Goal: Task Accomplishment & Management: Use online tool/utility

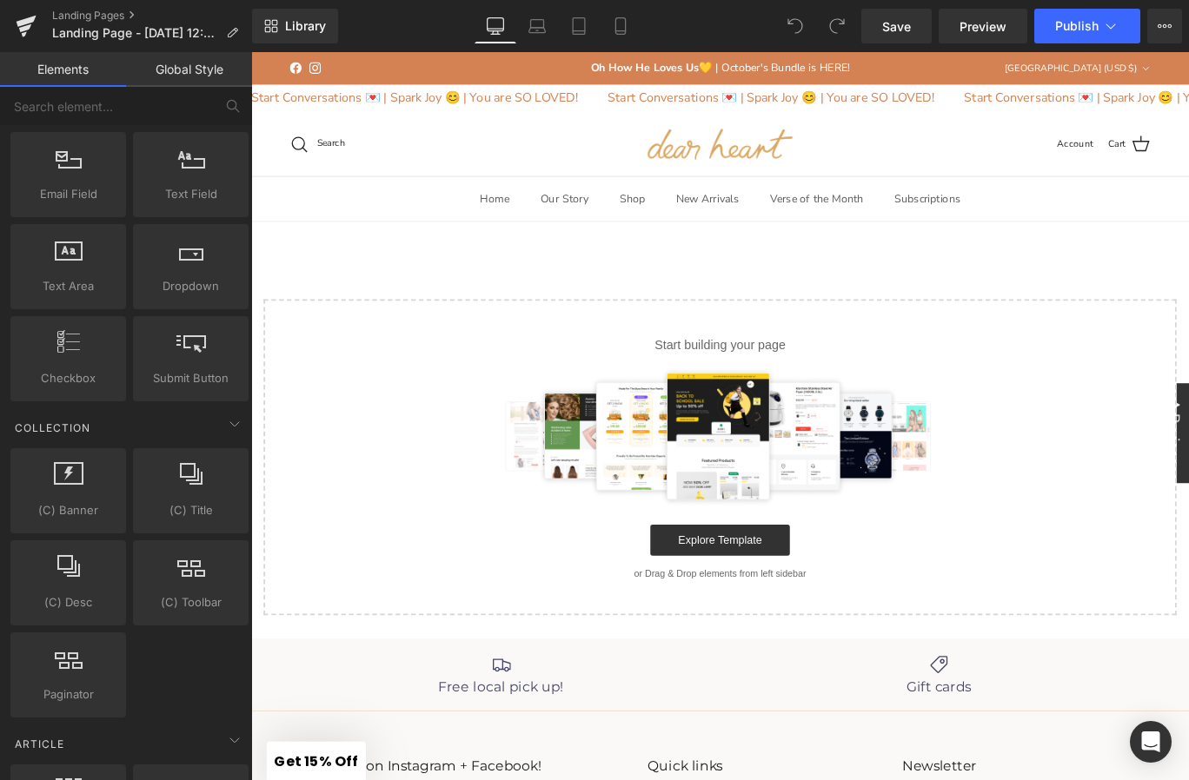
scroll to position [3270, 0]
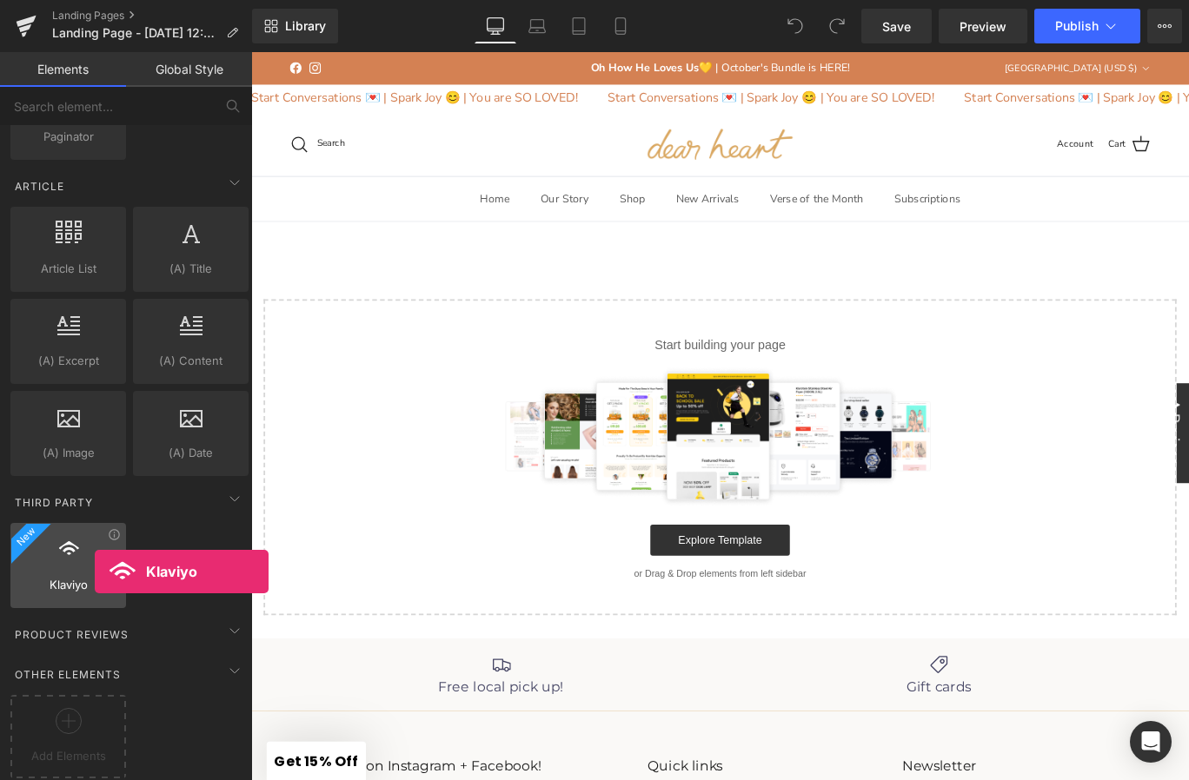
click at [95, 576] on span "Klaviyo" at bounding box center [68, 585] width 105 height 18
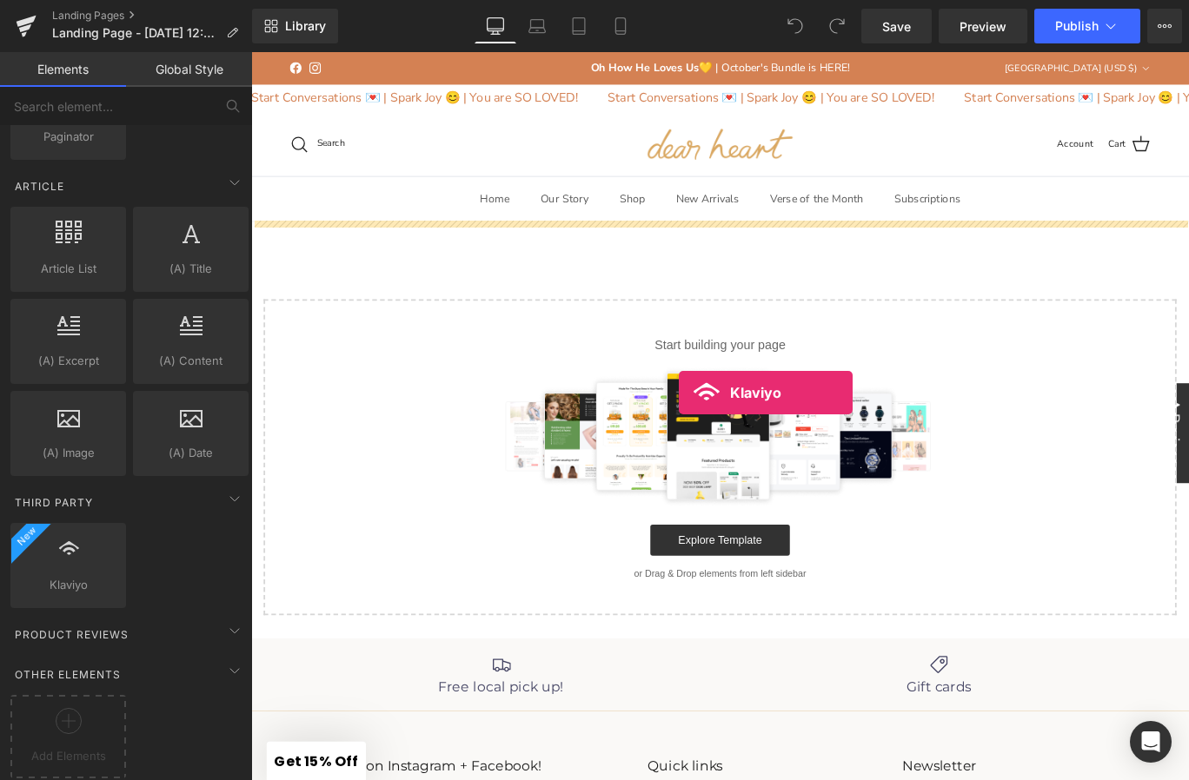
drag, startPoint x: 292, startPoint y: 630, endPoint x: 727, endPoint y: 428, distance: 479.7
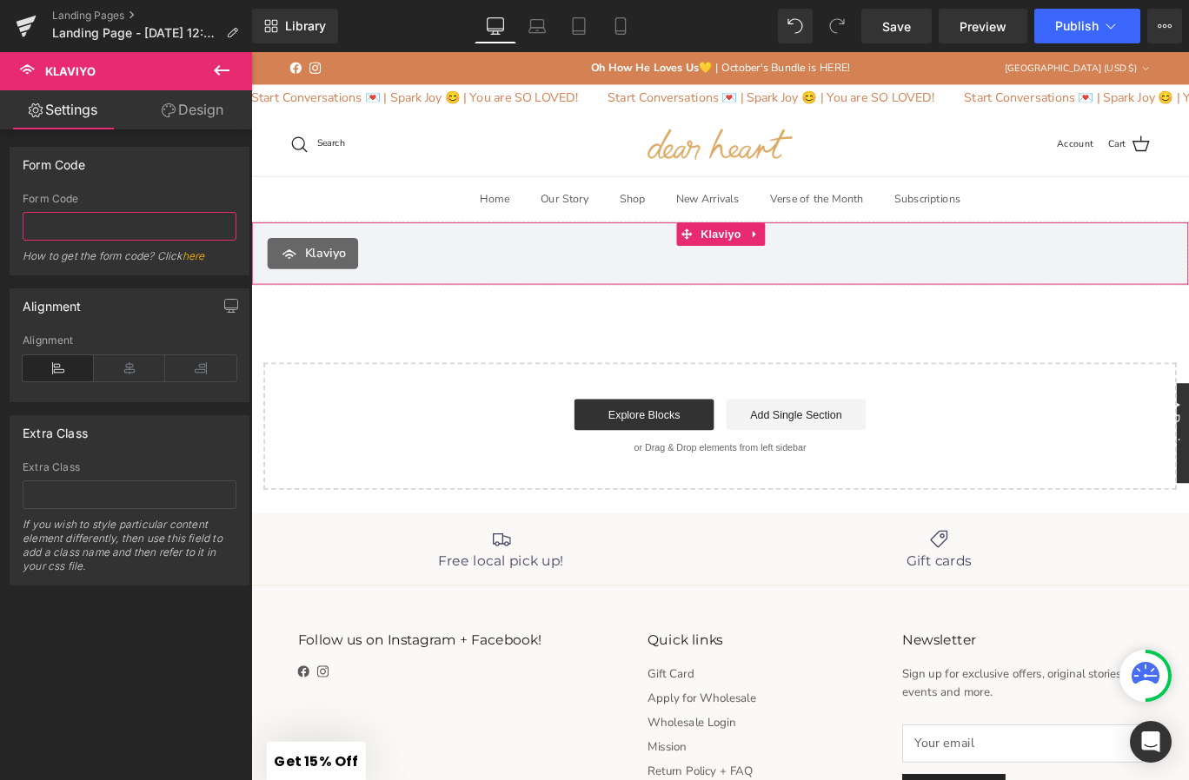
click at [85, 223] on input "text" at bounding box center [130, 226] width 214 height 29
paste input "XK8neR"
type input "XK8neR"
click at [183, 203] on div "Form Code" at bounding box center [130, 199] width 214 height 12
click at [162, 235] on input "XK8neR" at bounding box center [130, 226] width 214 height 29
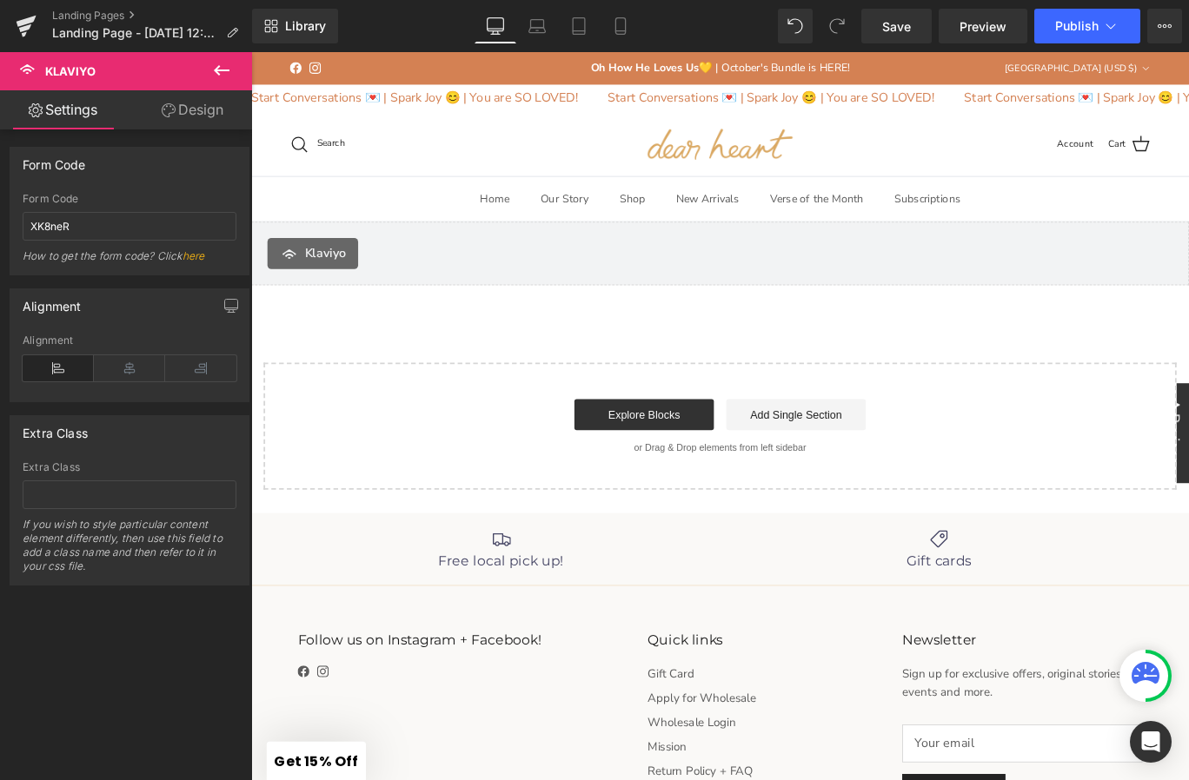
click at [162, 262] on div "How to get the form code? Click here" at bounding box center [130, 261] width 214 height 25
click at [116, 365] on icon at bounding box center [129, 368] width 71 height 26
click at [883, 33] on span "Save" at bounding box center [896, 26] width 29 height 18
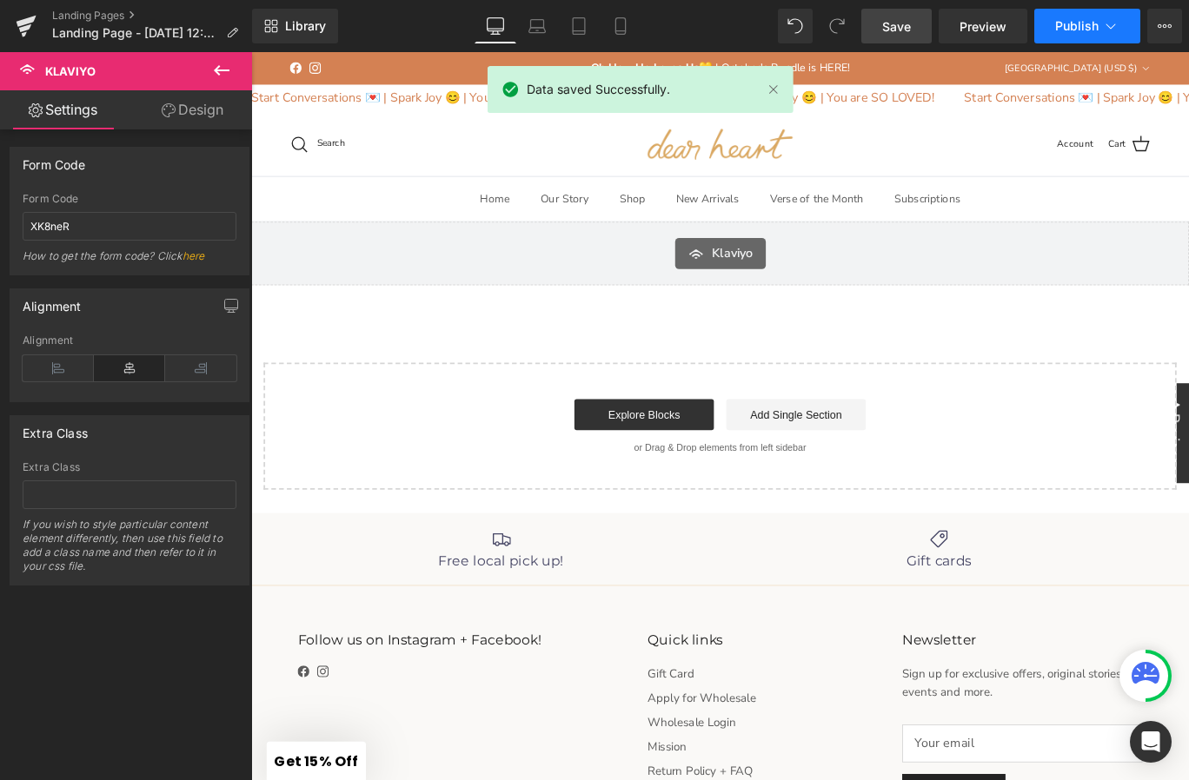
click at [1092, 20] on span "Publish" at bounding box center [1076, 26] width 43 height 14
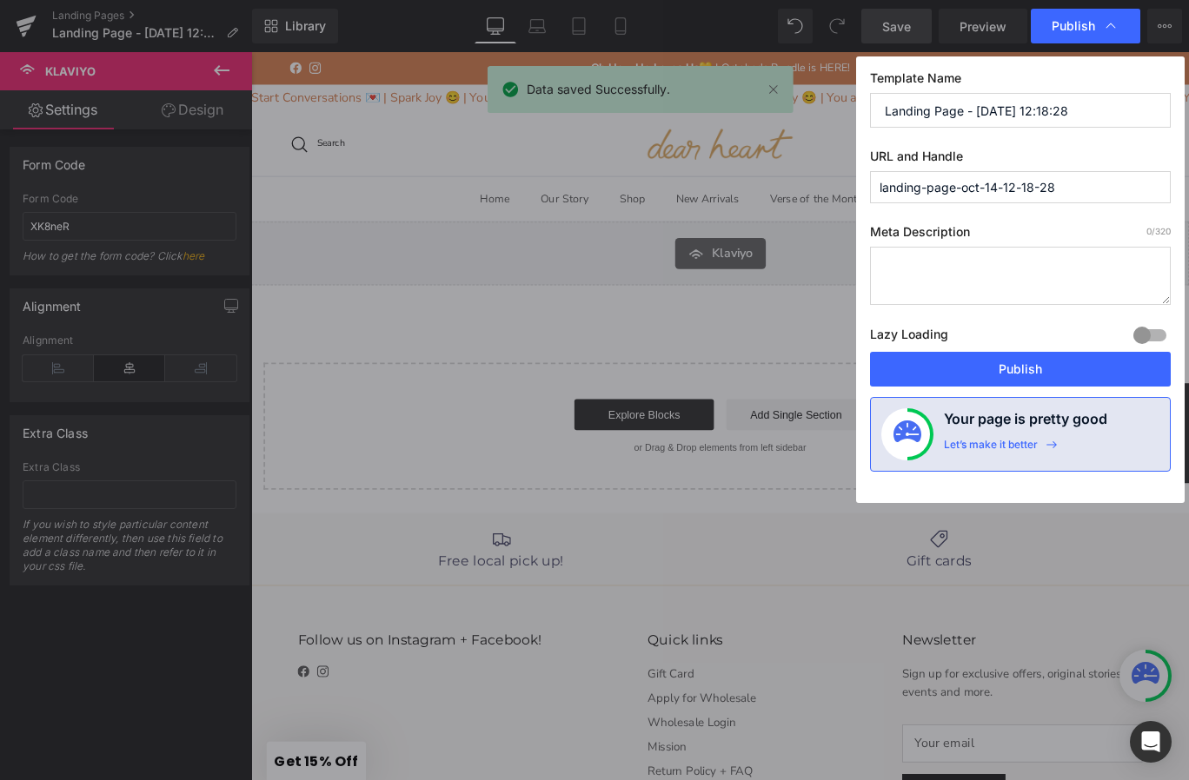
click at [999, 123] on input "Landing Page - Oct 14, 12:18:28" at bounding box center [1020, 110] width 301 height 35
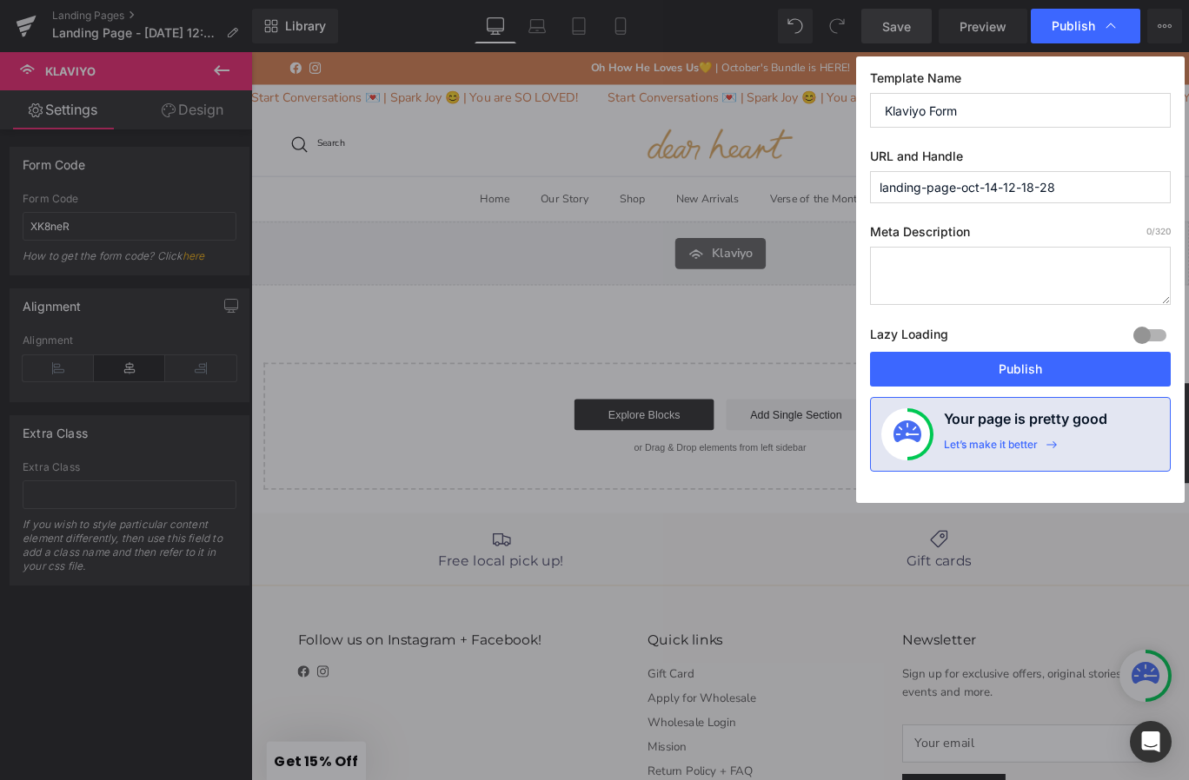
type input "Klaviyo Form"
click at [1024, 180] on input "landing-page-oct-14-12-18-28" at bounding box center [1020, 187] width 301 height 32
type input "giveawaysignup"
click at [1036, 377] on button "Publish" at bounding box center [1020, 369] width 301 height 35
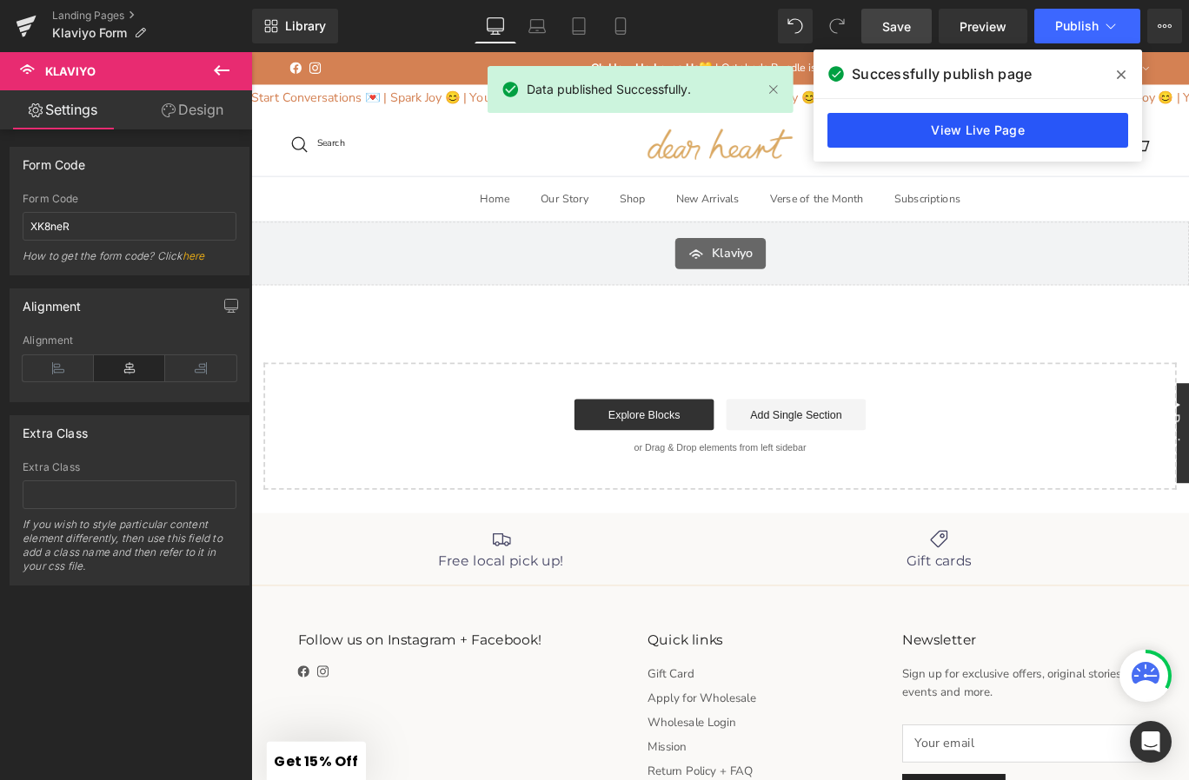
click at [1054, 130] on link "View Live Page" at bounding box center [977, 130] width 301 height 35
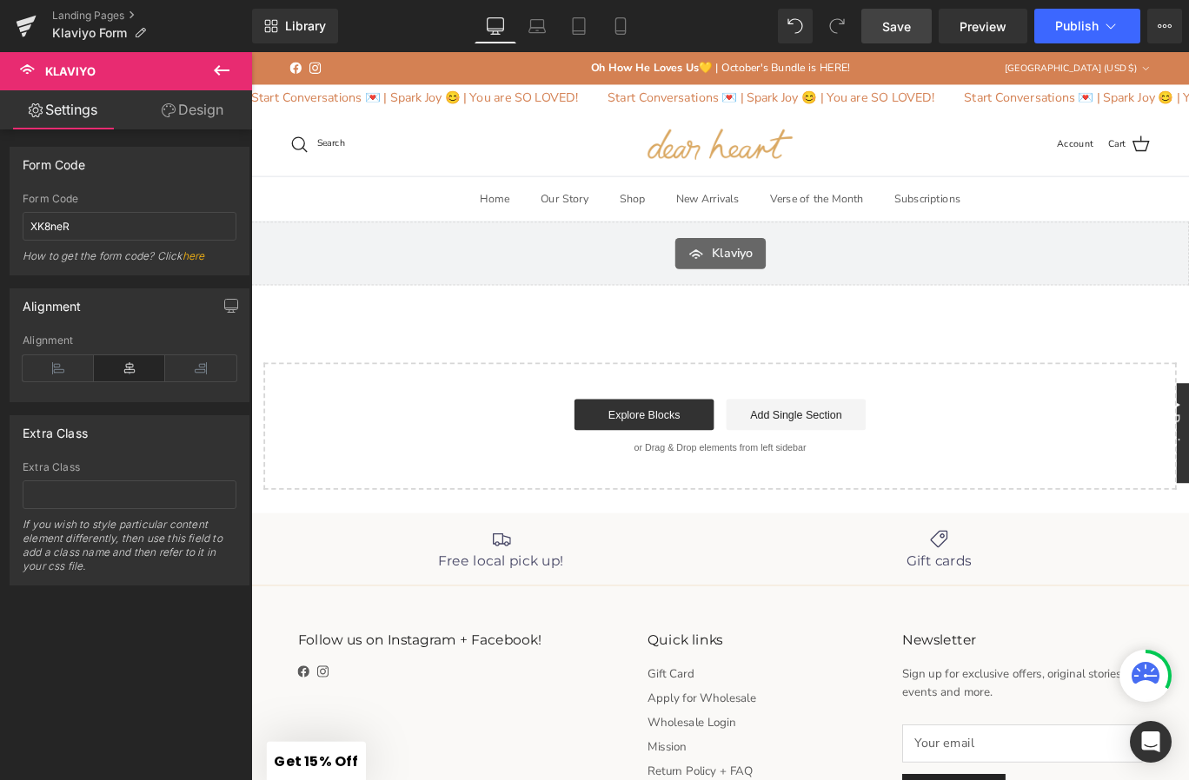
click at [216, 59] on button at bounding box center [221, 71] width 61 height 38
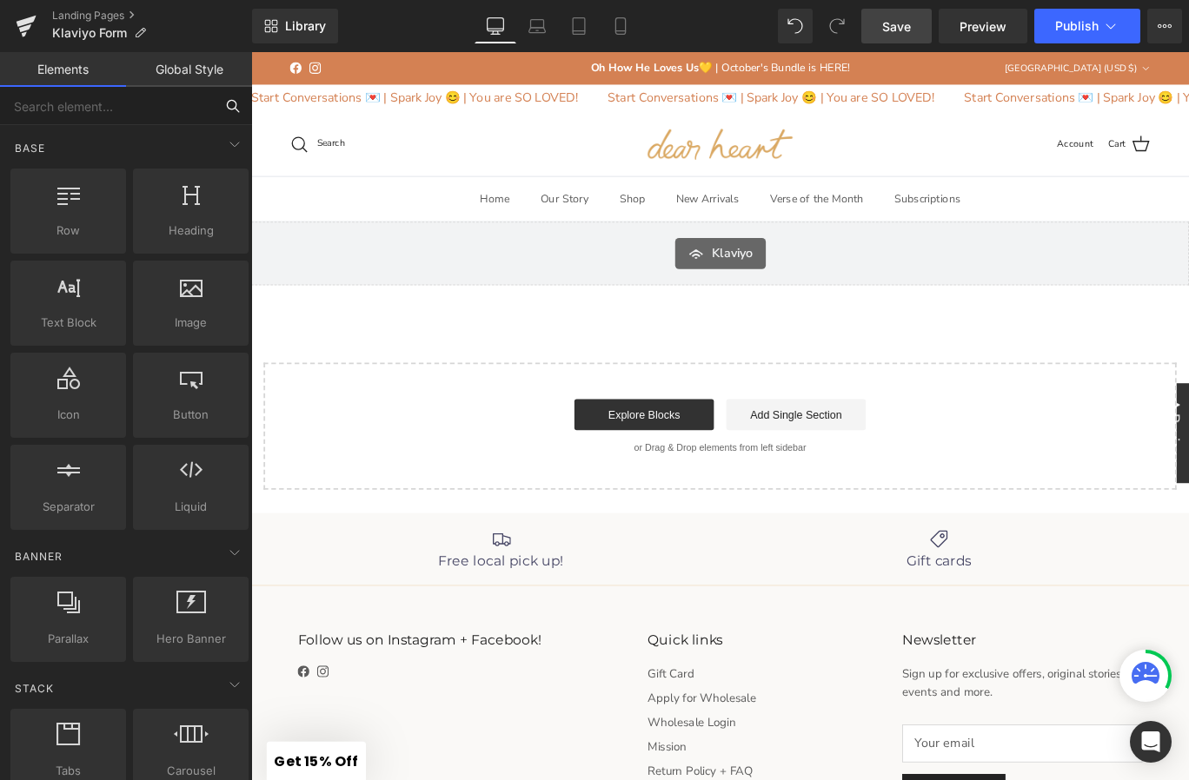
click at [101, 104] on input "text" at bounding box center [107, 106] width 214 height 38
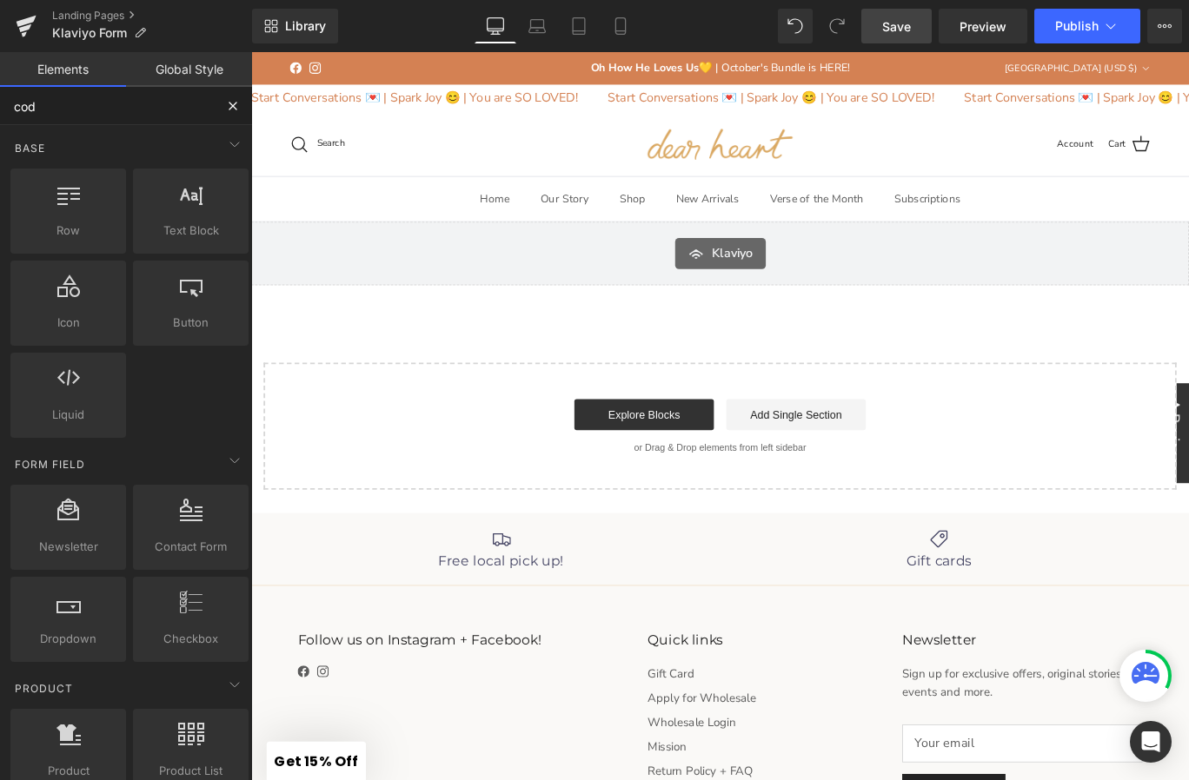
type input "code"
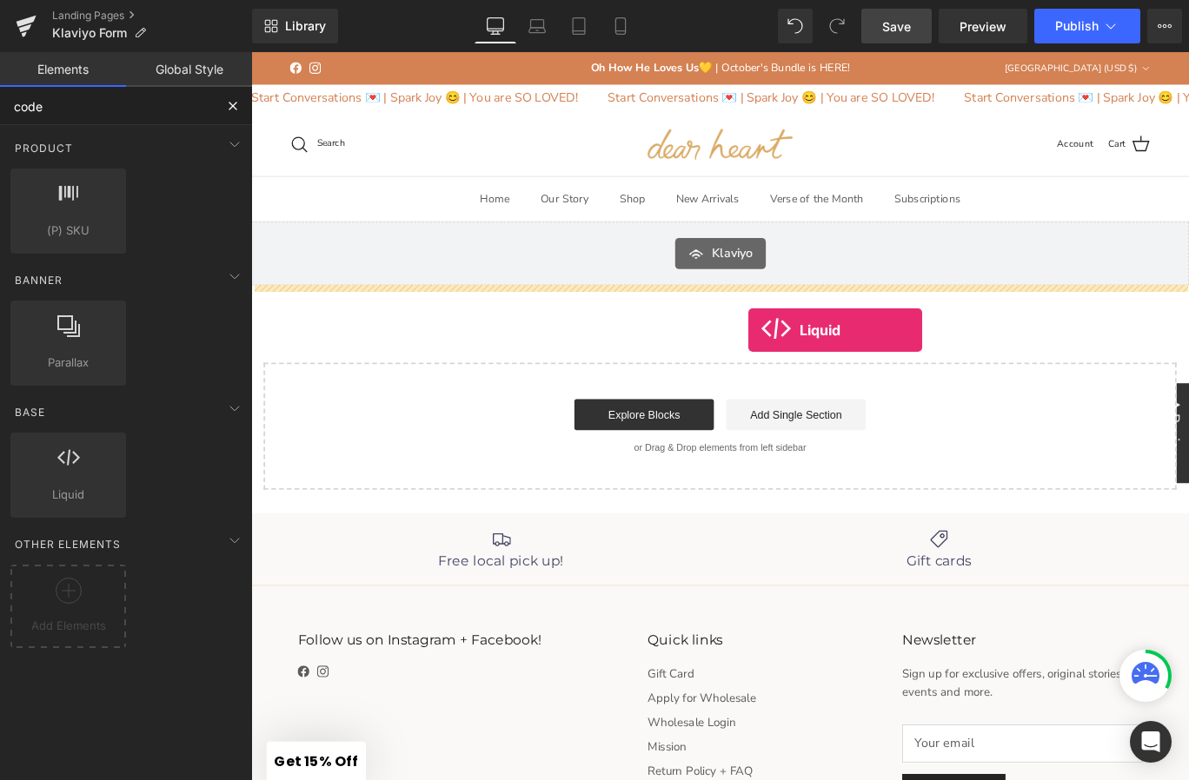
drag, startPoint x: 319, startPoint y: 541, endPoint x: 808, endPoint y: 364, distance: 520.3
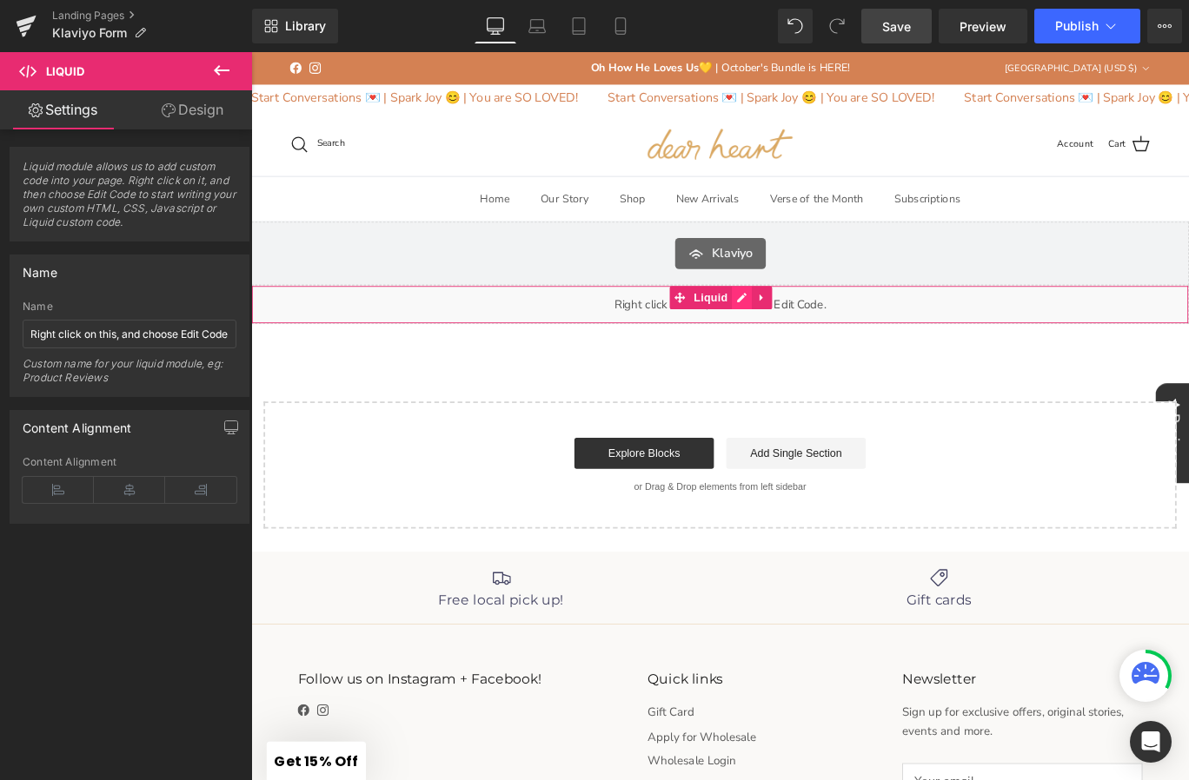
click at [804, 329] on div "Liquid" at bounding box center [776, 335] width 1051 height 43
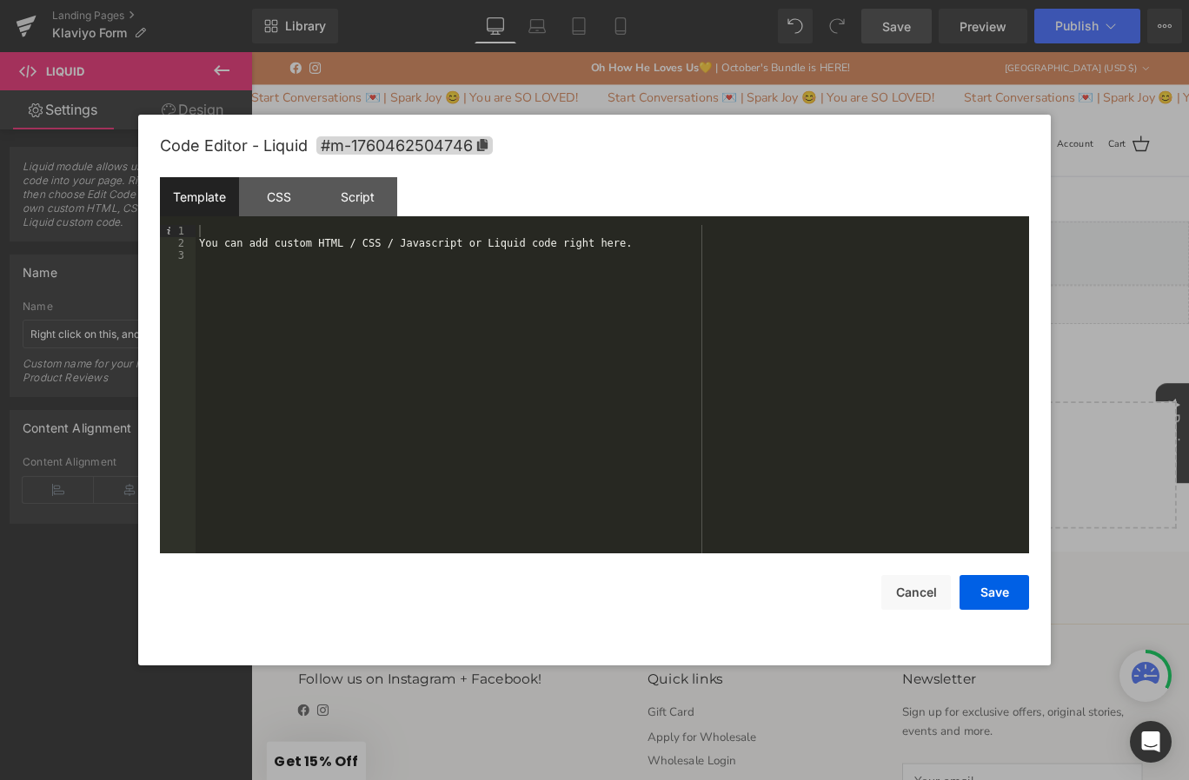
click at [368, 304] on div "You can add custom HTML / CSS / Javascript or Liquid code right here." at bounding box center [611, 401] width 833 height 353
click at [532, 397] on div "< div class = "klaviyo-form-XK8neR" > </ div >" at bounding box center [611, 401] width 833 height 353
click at [987, 603] on button "Save" at bounding box center [994, 592] width 70 height 35
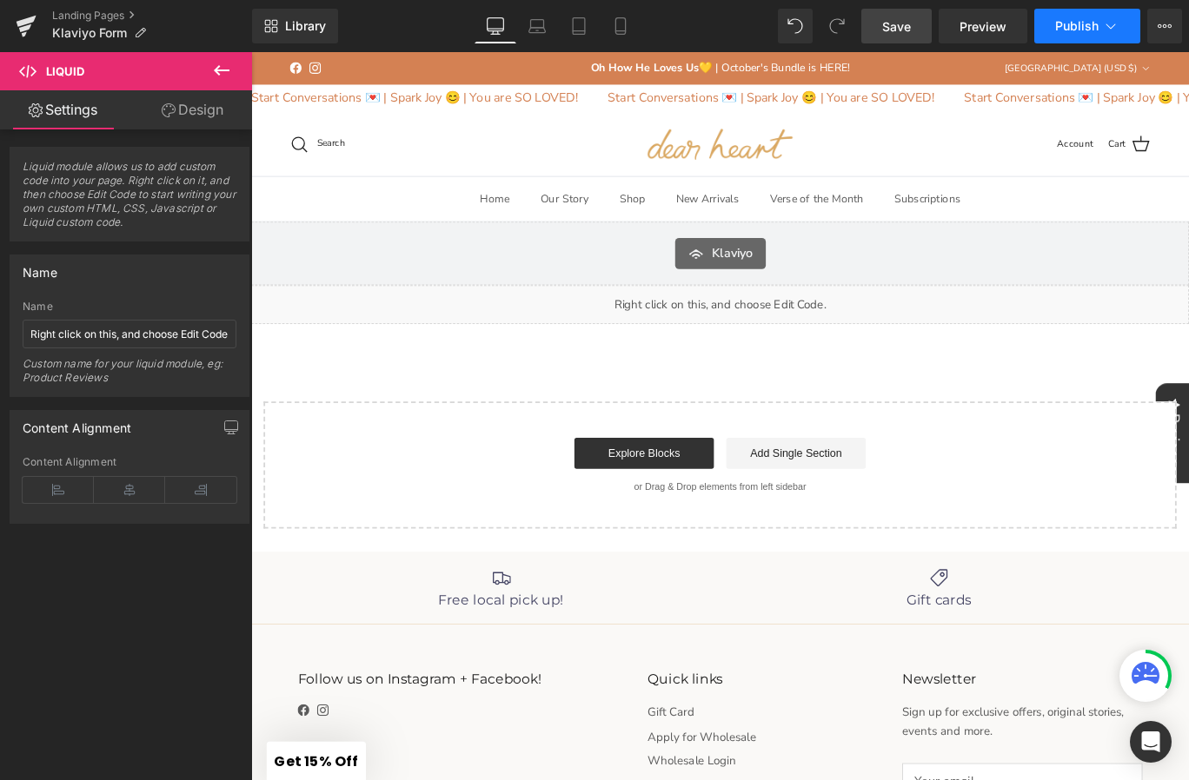
click at [1064, 28] on span "Publish" at bounding box center [1076, 26] width 43 height 14
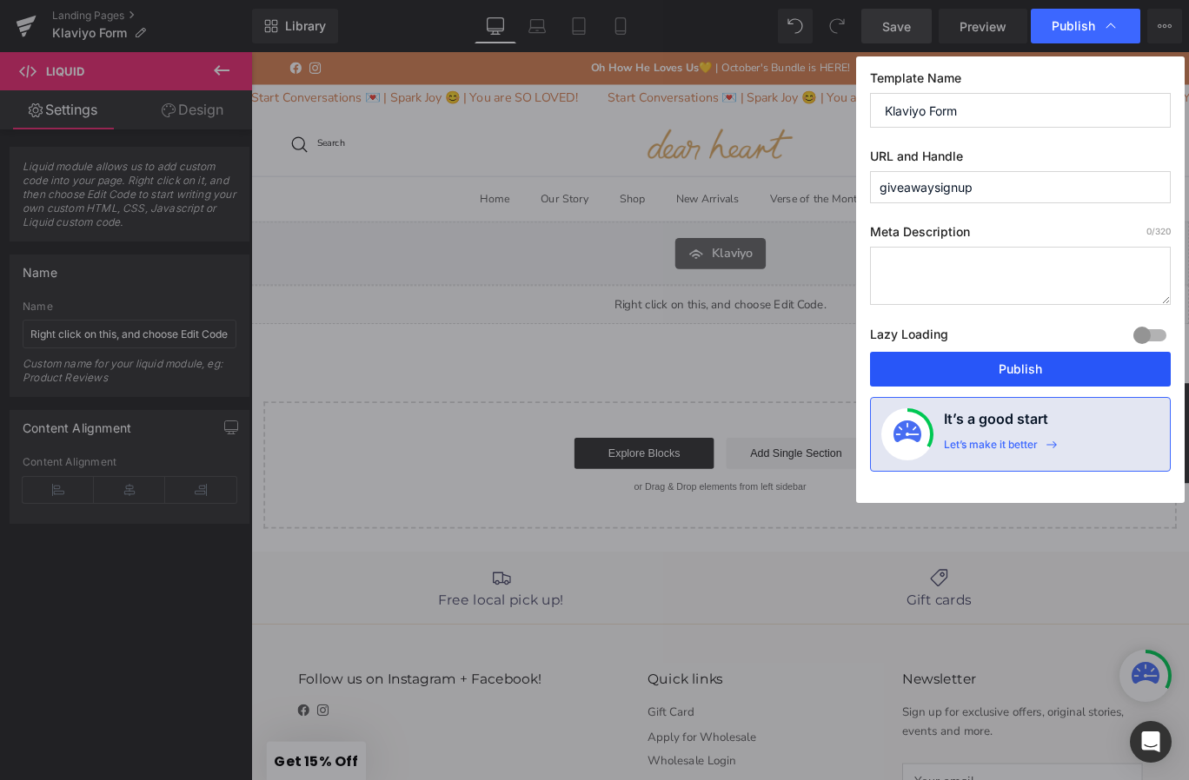
click at [1003, 374] on button "Publish" at bounding box center [1020, 369] width 301 height 35
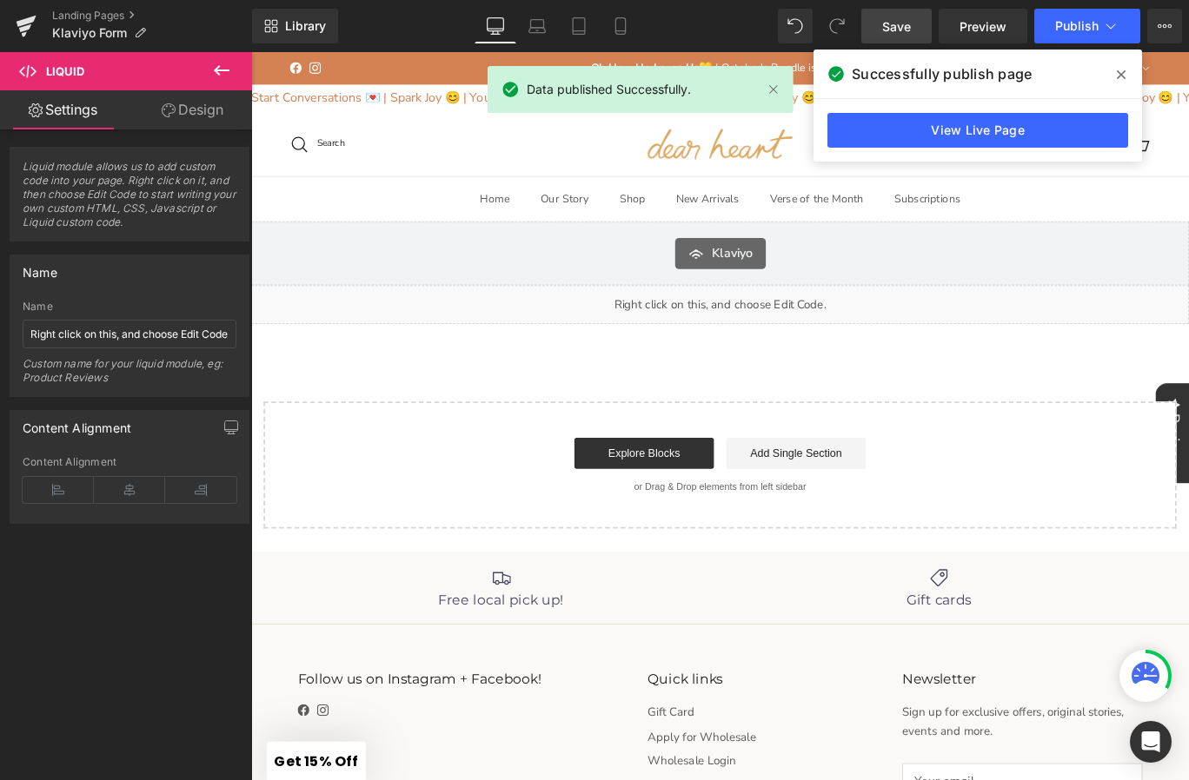
click at [1126, 72] on span at bounding box center [1121, 75] width 28 height 28
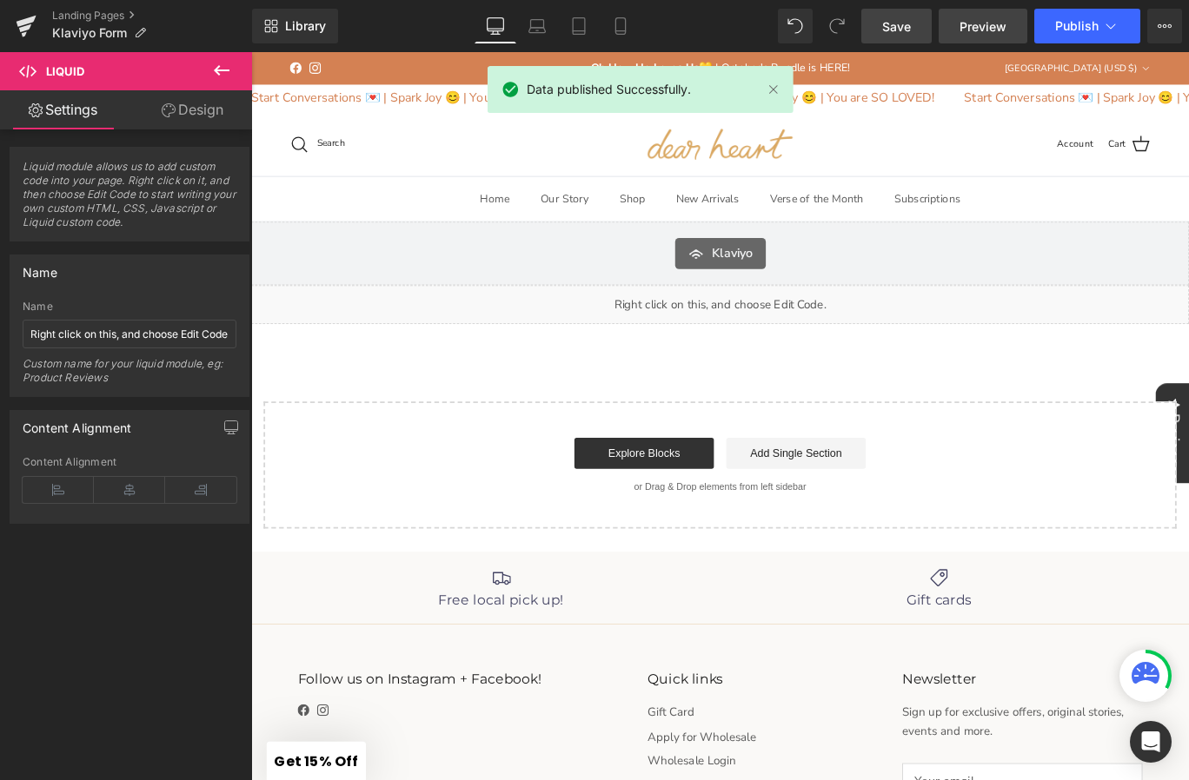
click at [990, 41] on link "Preview" at bounding box center [982, 26] width 89 height 35
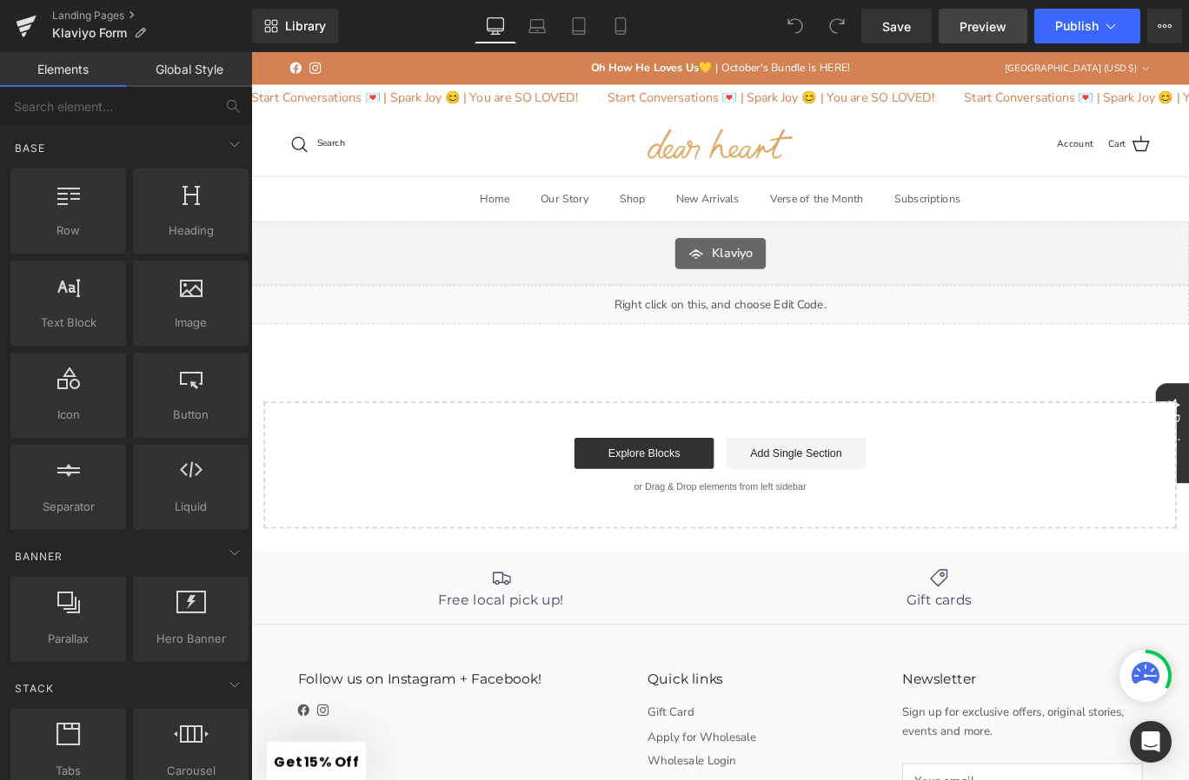
click at [957, 27] on link "Preview" at bounding box center [982, 26] width 89 height 35
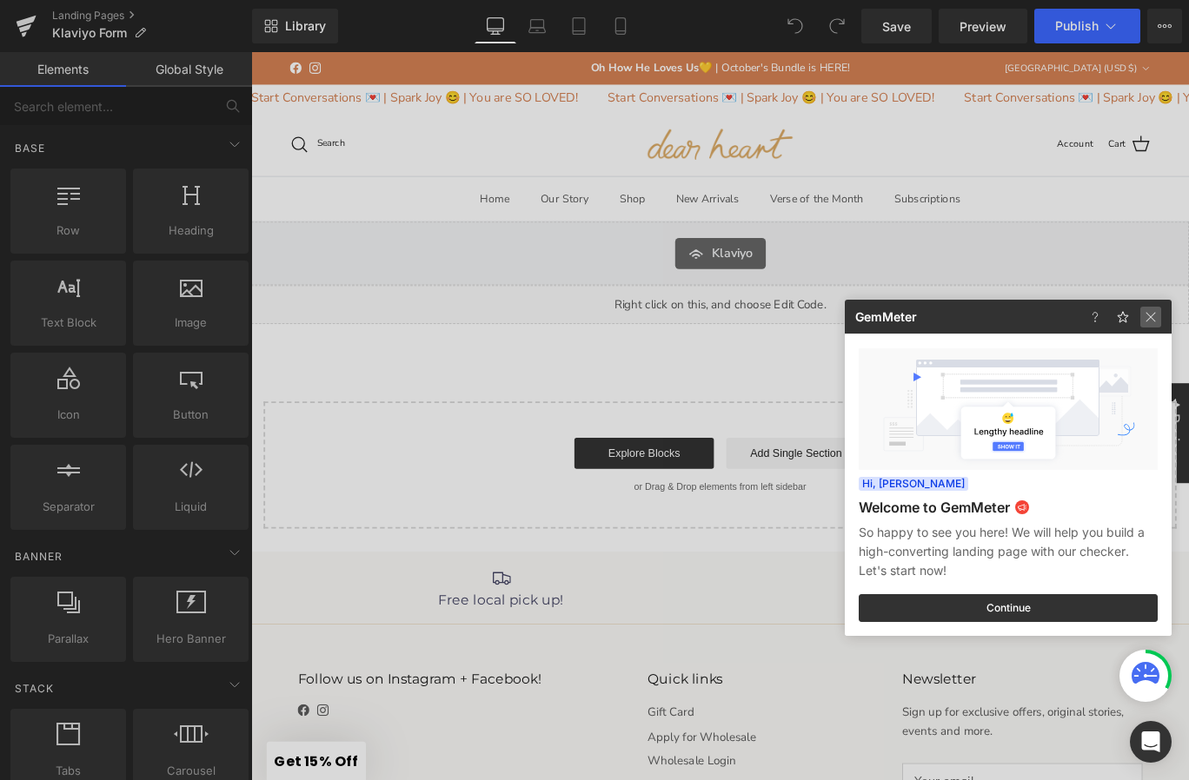
click at [1152, 317] on img at bounding box center [1150, 317] width 21 height 21
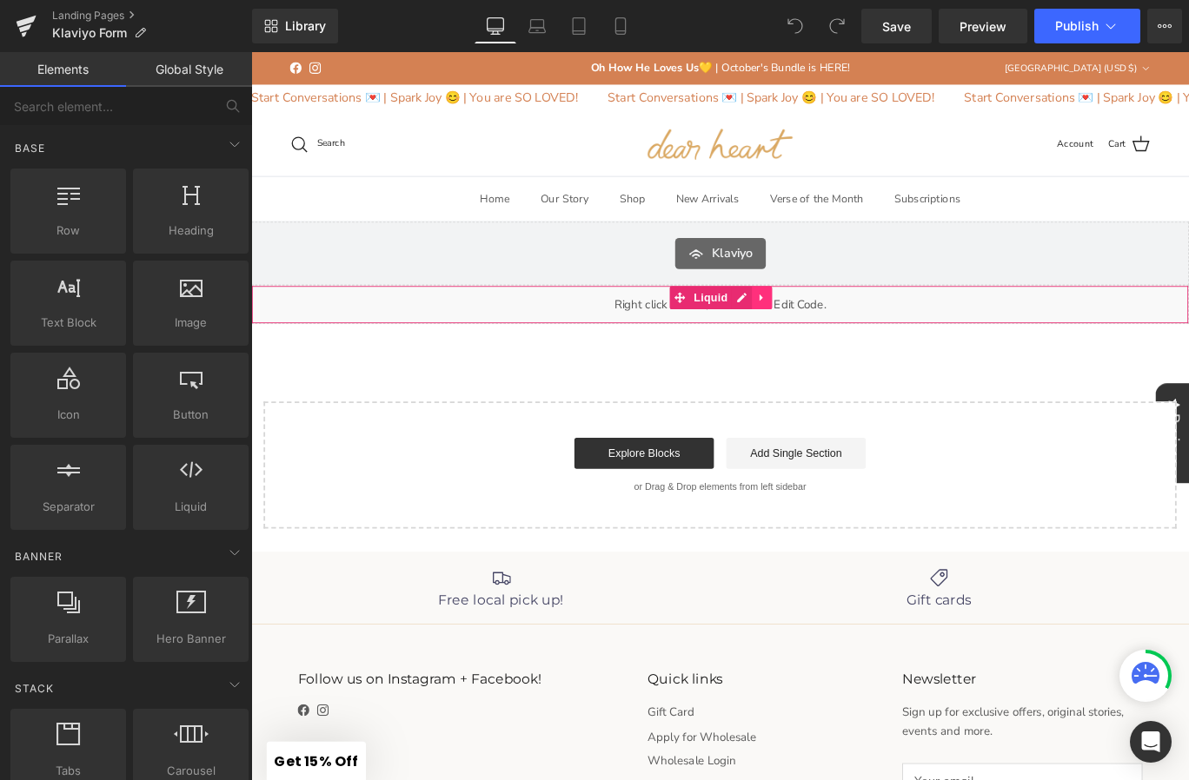
click at [827, 324] on link at bounding box center [823, 328] width 23 height 26
click at [835, 328] on link at bounding box center [835, 328] width 23 height 26
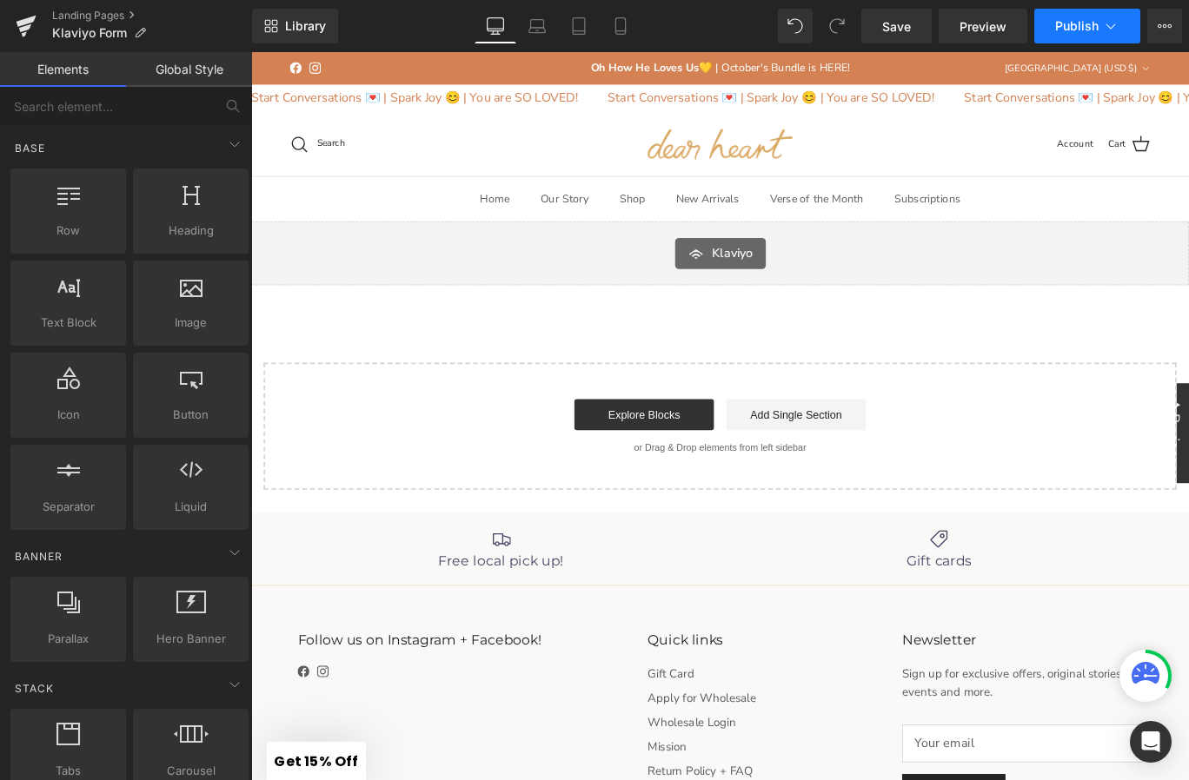
click at [1071, 26] on span "Publish" at bounding box center [1076, 26] width 43 height 14
click at [1151, 27] on button "View Live Page View with current Template Save Template to Library Schedule Pub…" at bounding box center [1164, 26] width 35 height 35
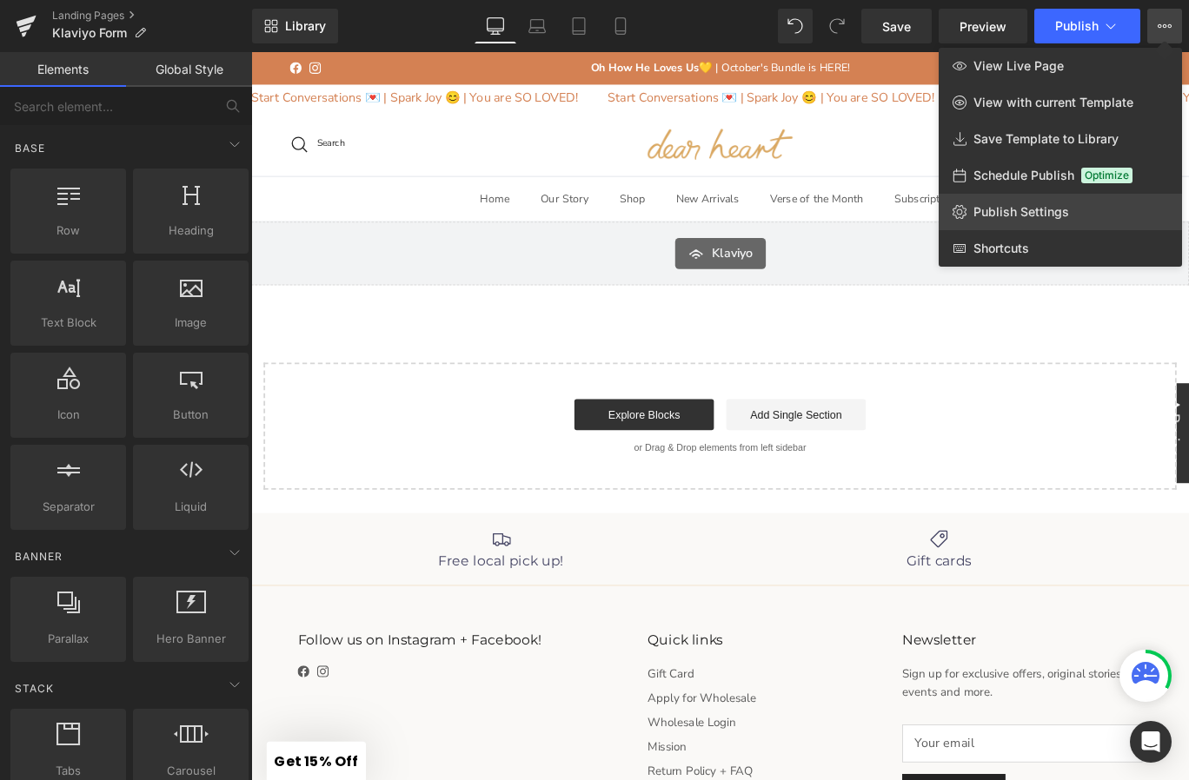
click at [1021, 213] on span "Publish Settings" at bounding box center [1021, 212] width 96 height 16
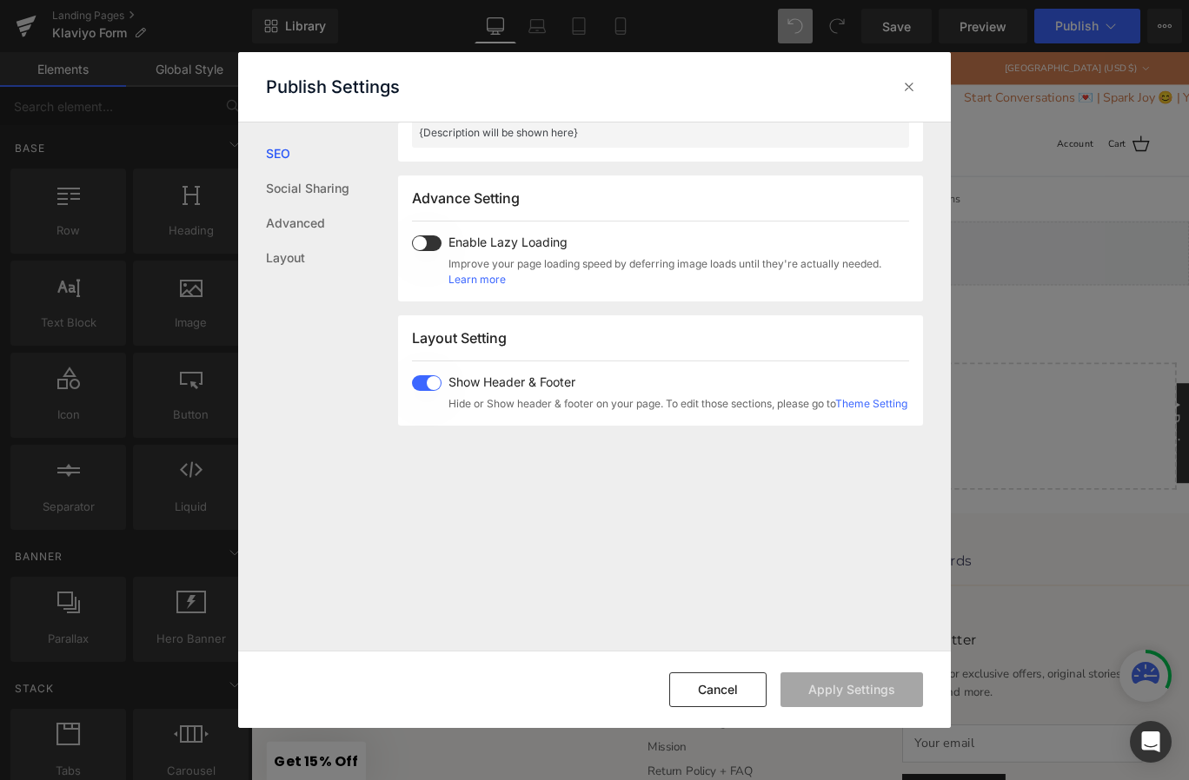
scroll to position [858, 0]
click at [427, 382] on span at bounding box center [427, 382] width 30 height 16
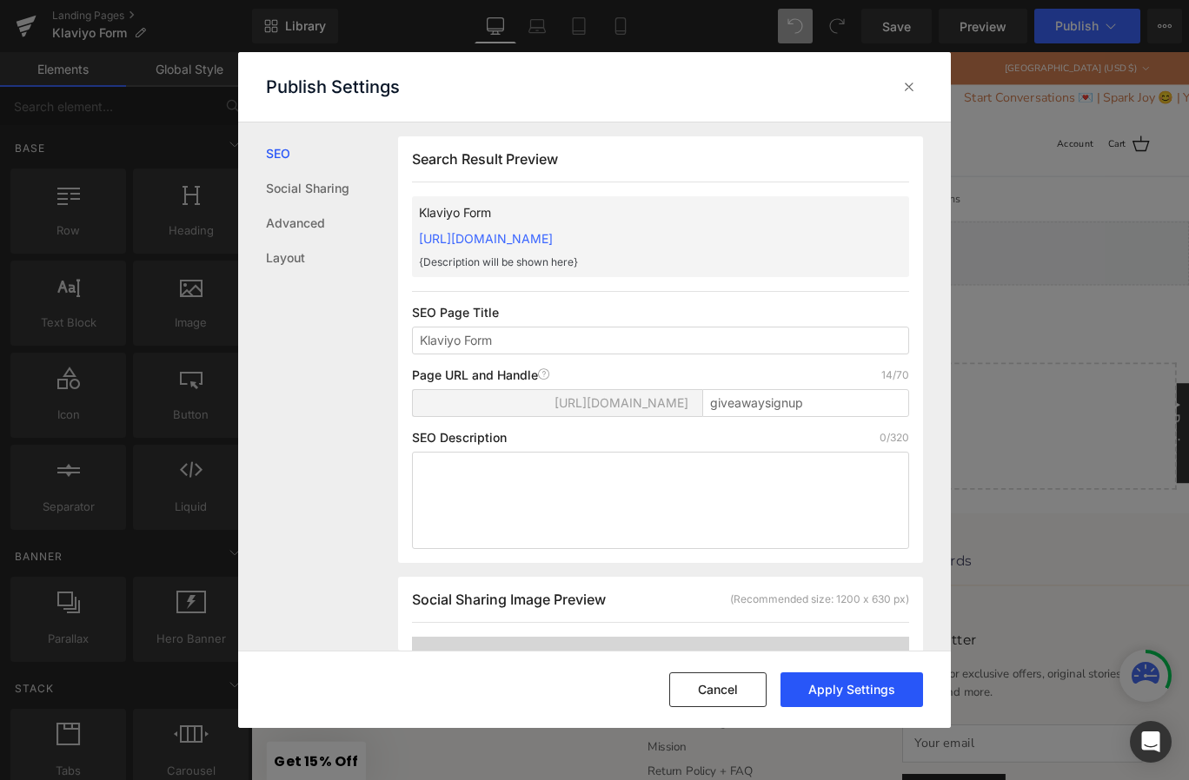
click at [806, 683] on button "Apply Settings" at bounding box center [851, 689] width 142 height 35
click at [898, 83] on div at bounding box center [909, 87] width 28 height 28
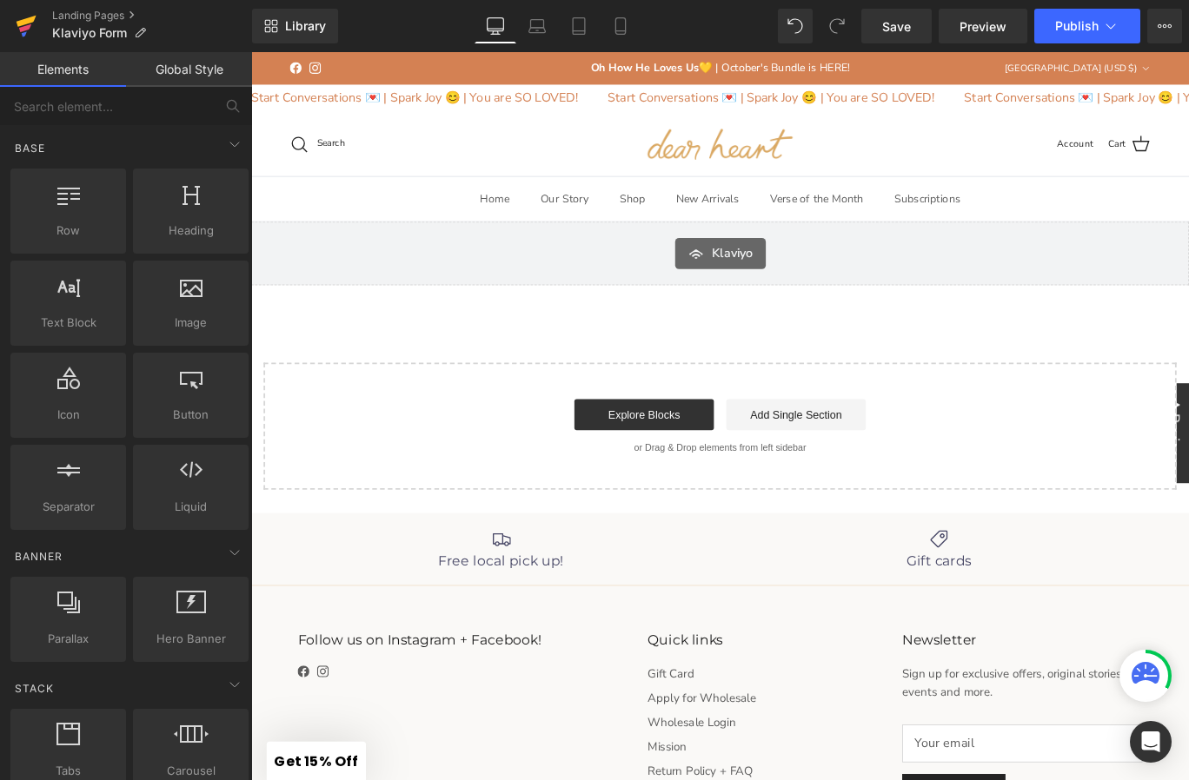
click at [19, 17] on icon at bounding box center [26, 25] width 21 height 43
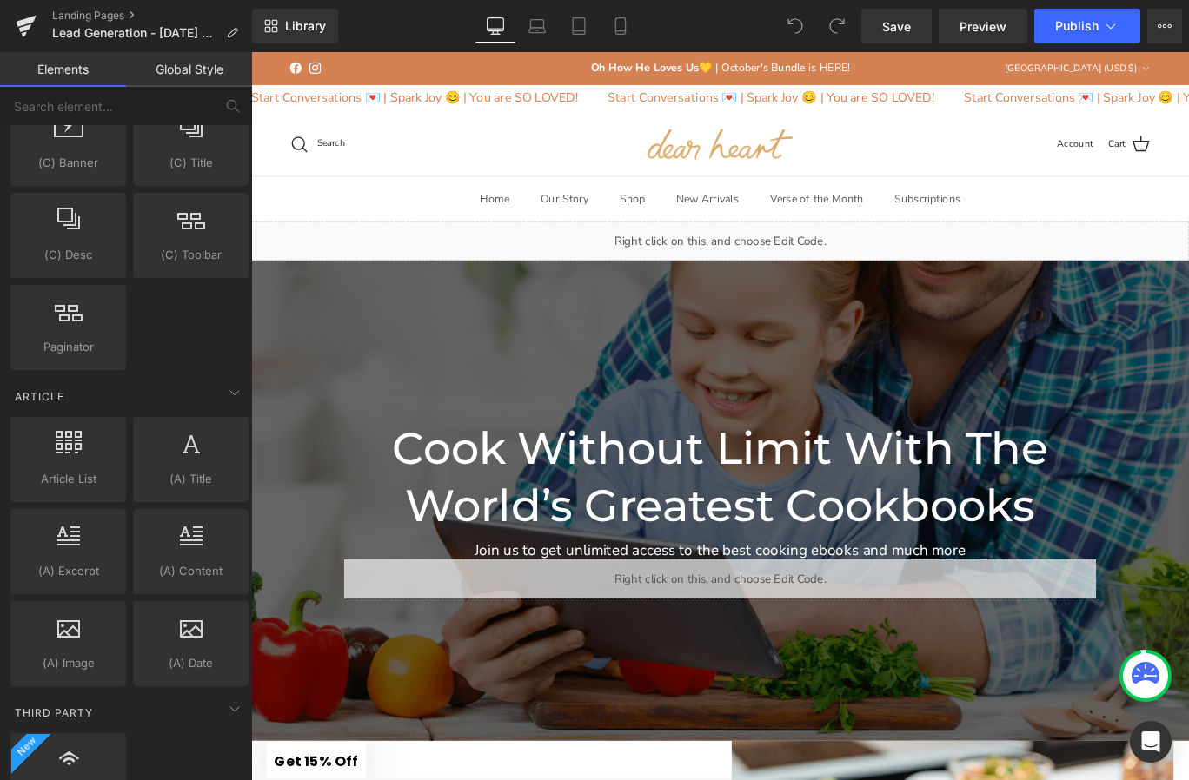
scroll to position [3270, 0]
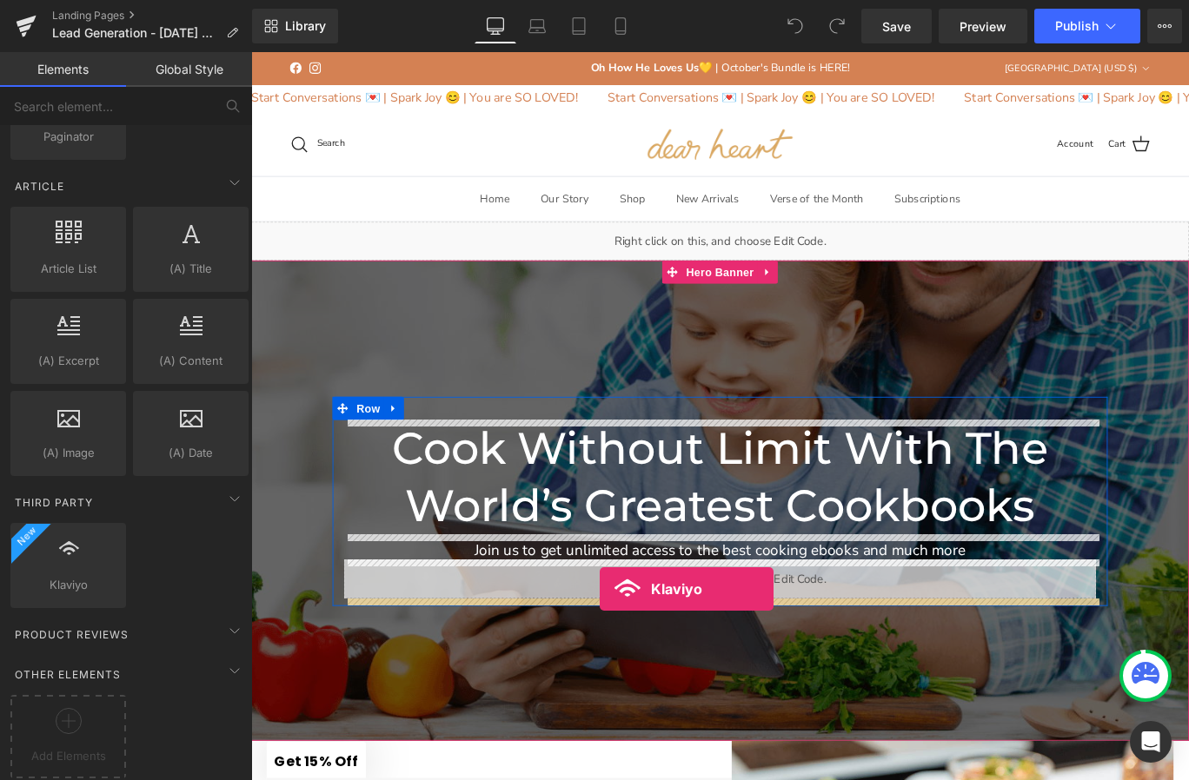
drag, startPoint x: 307, startPoint y: 626, endPoint x: 642, endPoint y: 654, distance: 336.5
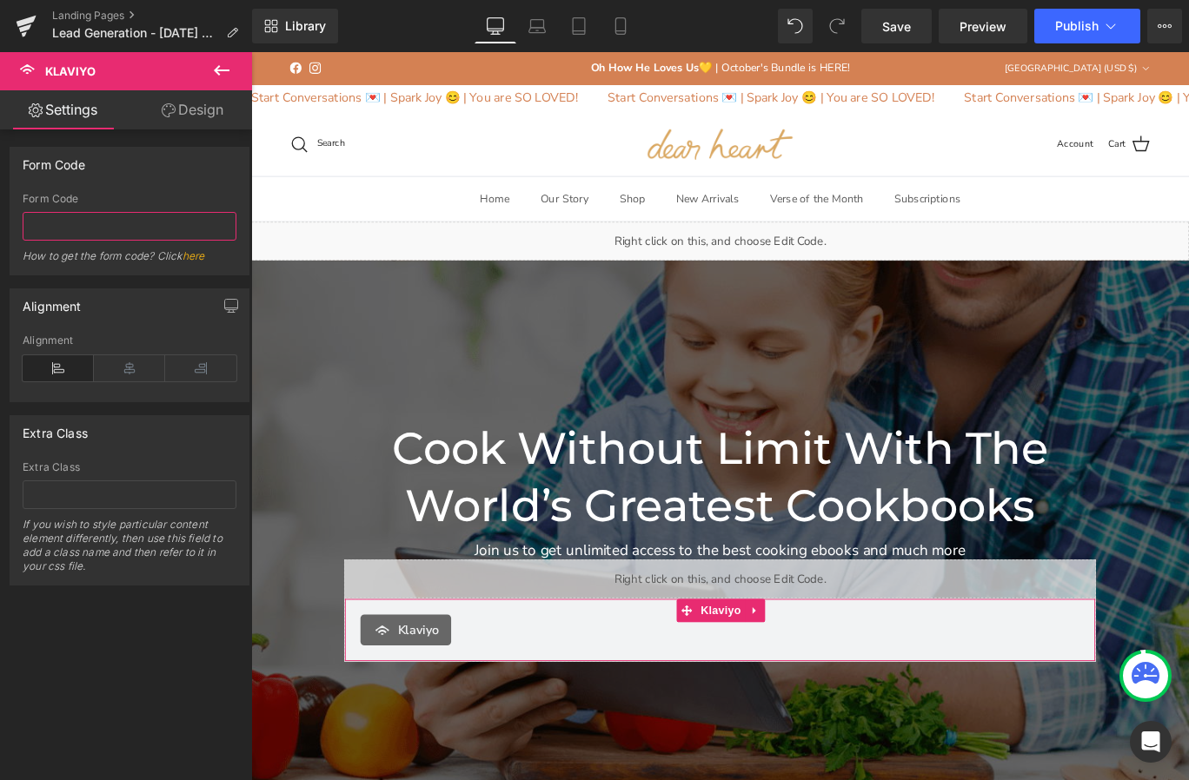
click at [60, 223] on input "text" at bounding box center [130, 226] width 214 height 29
paste input "XK8neR"
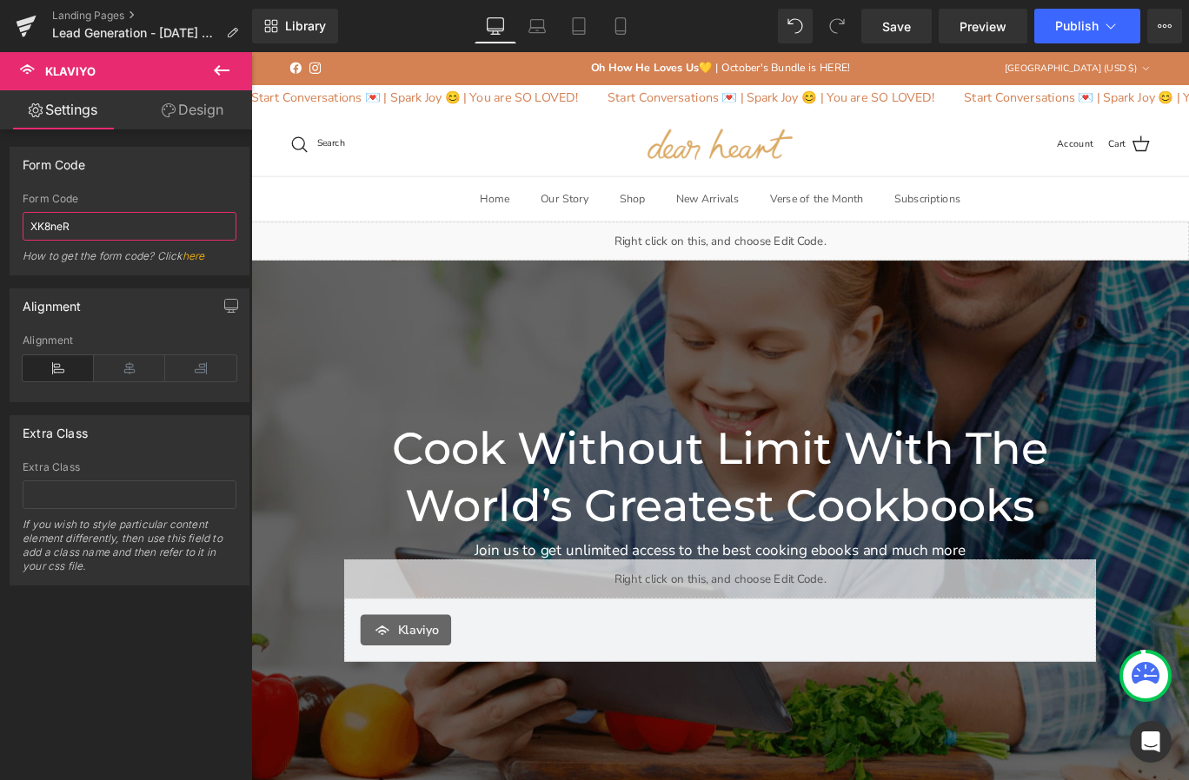
type input "XK8neR"
click at [149, 308] on div "Alignment" at bounding box center [129, 305] width 238 height 33
click at [123, 366] on icon at bounding box center [129, 368] width 71 height 26
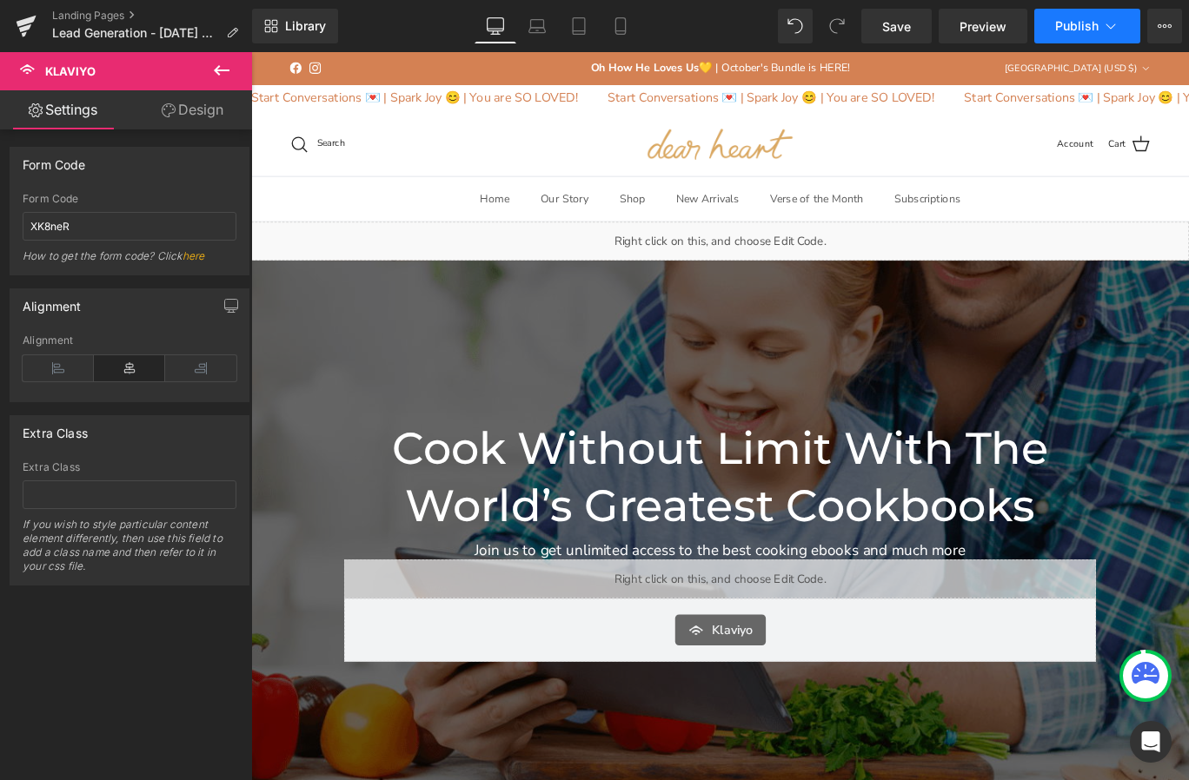
click at [1063, 32] on span "Publish" at bounding box center [1076, 26] width 43 height 14
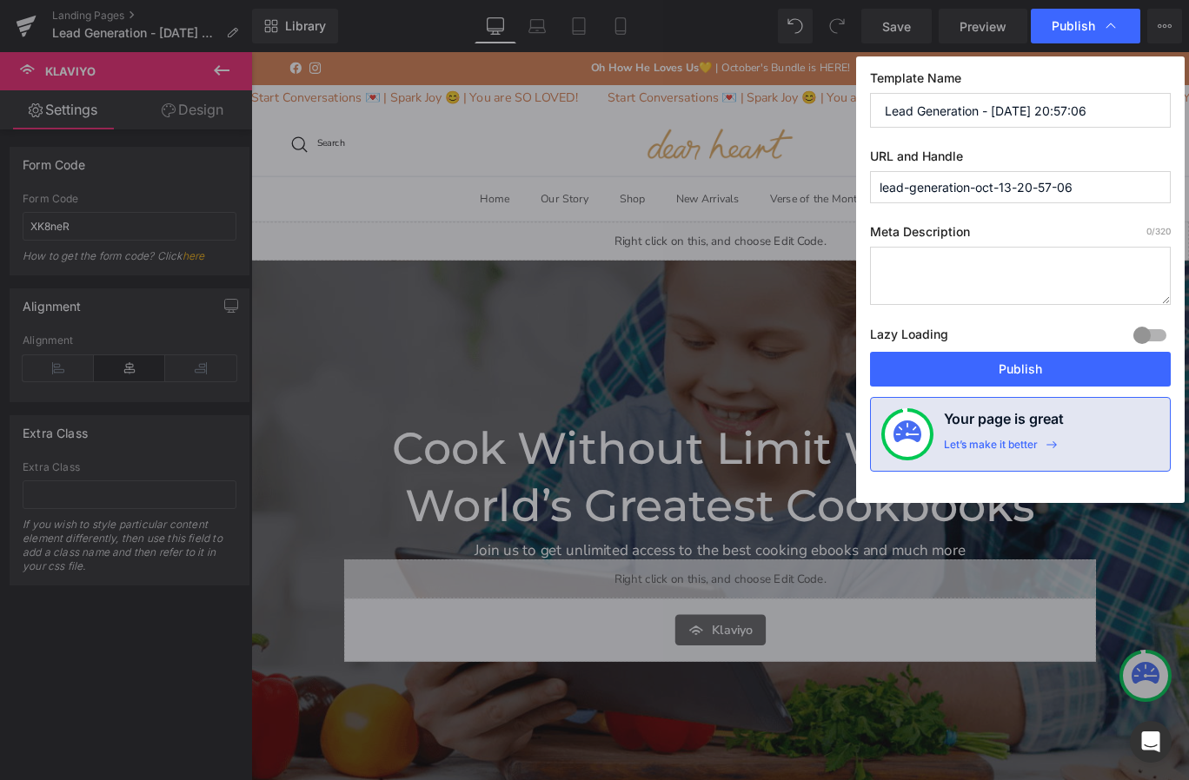
click at [996, 103] on input "Lead Generation - Oct 13, 20:57:06" at bounding box center [1020, 110] width 301 height 35
type input "Giveaway Form"
click at [1070, 184] on input "lead-generation-oct-13-20-57-06" at bounding box center [1020, 187] width 301 height 32
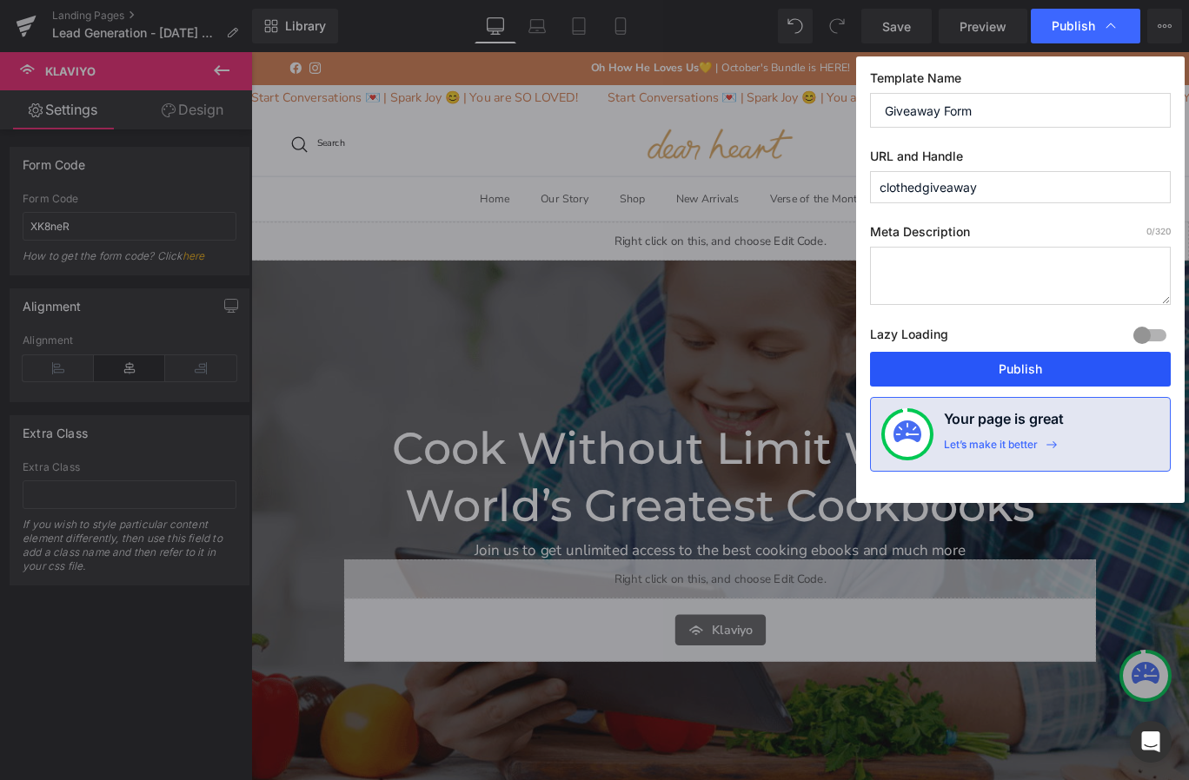
type input "clothedgiveaway"
click at [1031, 371] on button "Publish" at bounding box center [1020, 369] width 301 height 35
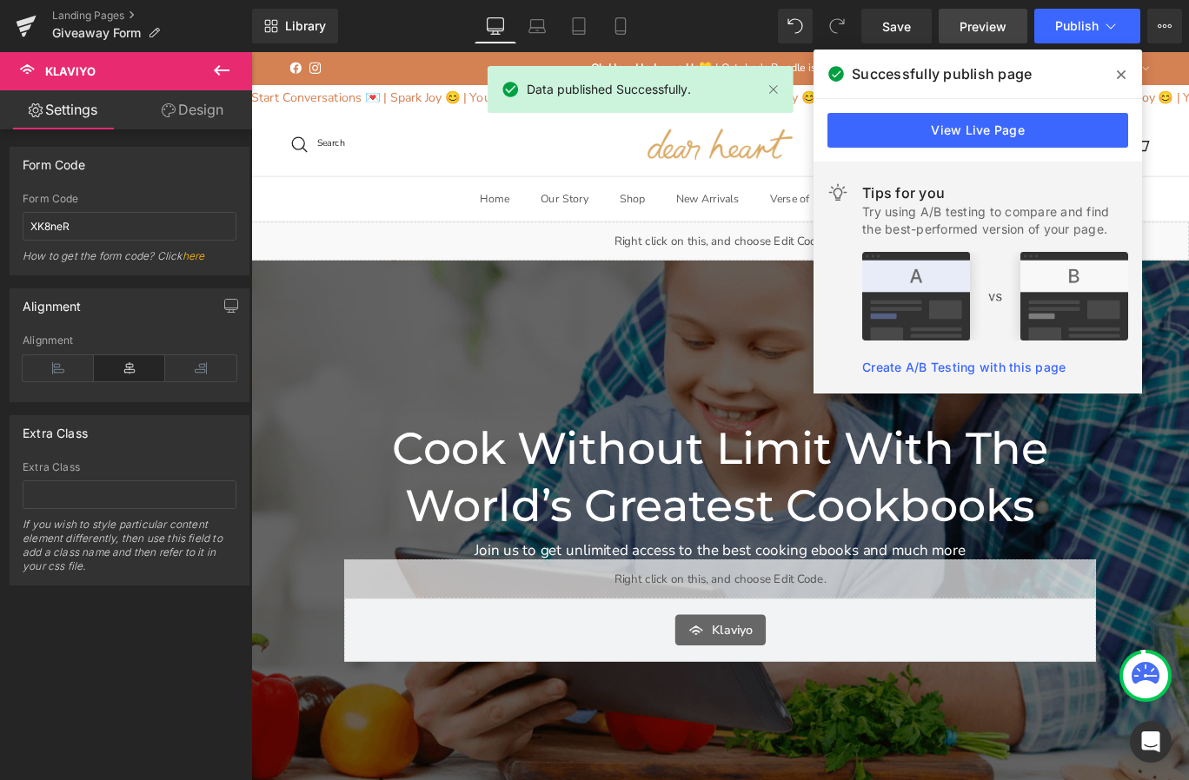
click at [984, 23] on span "Preview" at bounding box center [982, 26] width 47 height 18
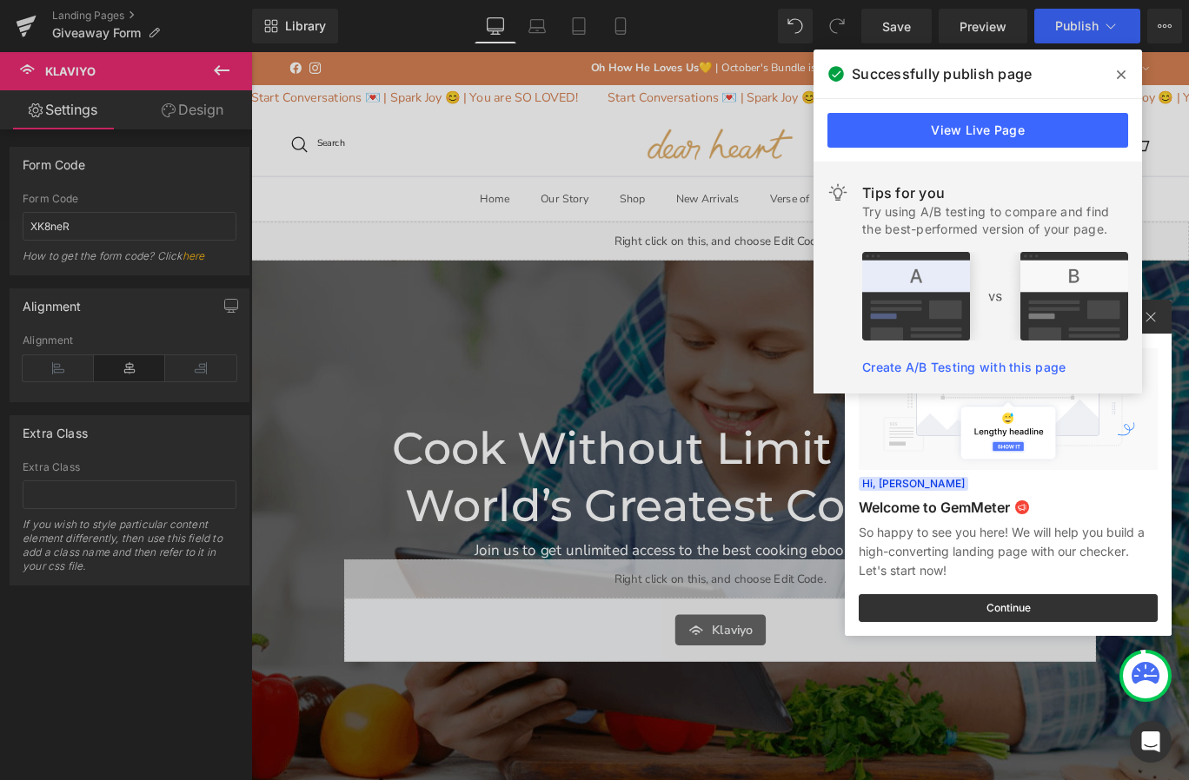
click at [1116, 71] on icon at bounding box center [1120, 74] width 9 height 9
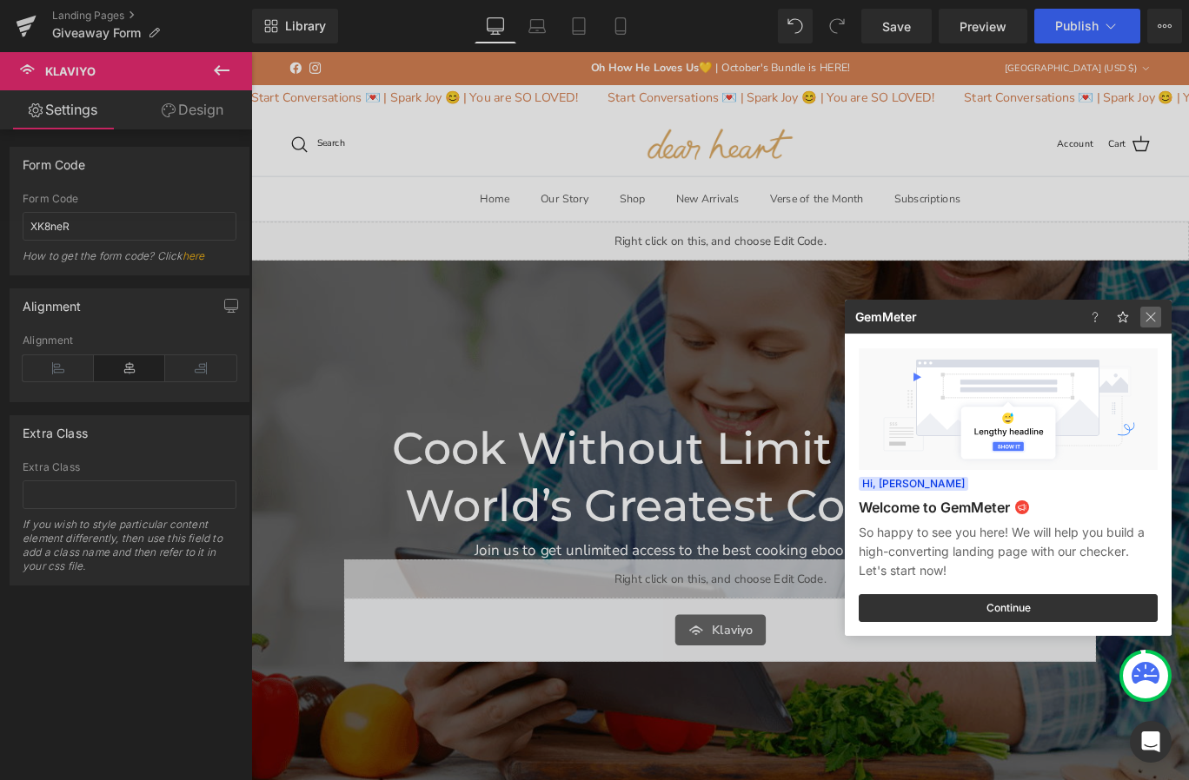
click at [1157, 320] on img at bounding box center [1150, 317] width 21 height 21
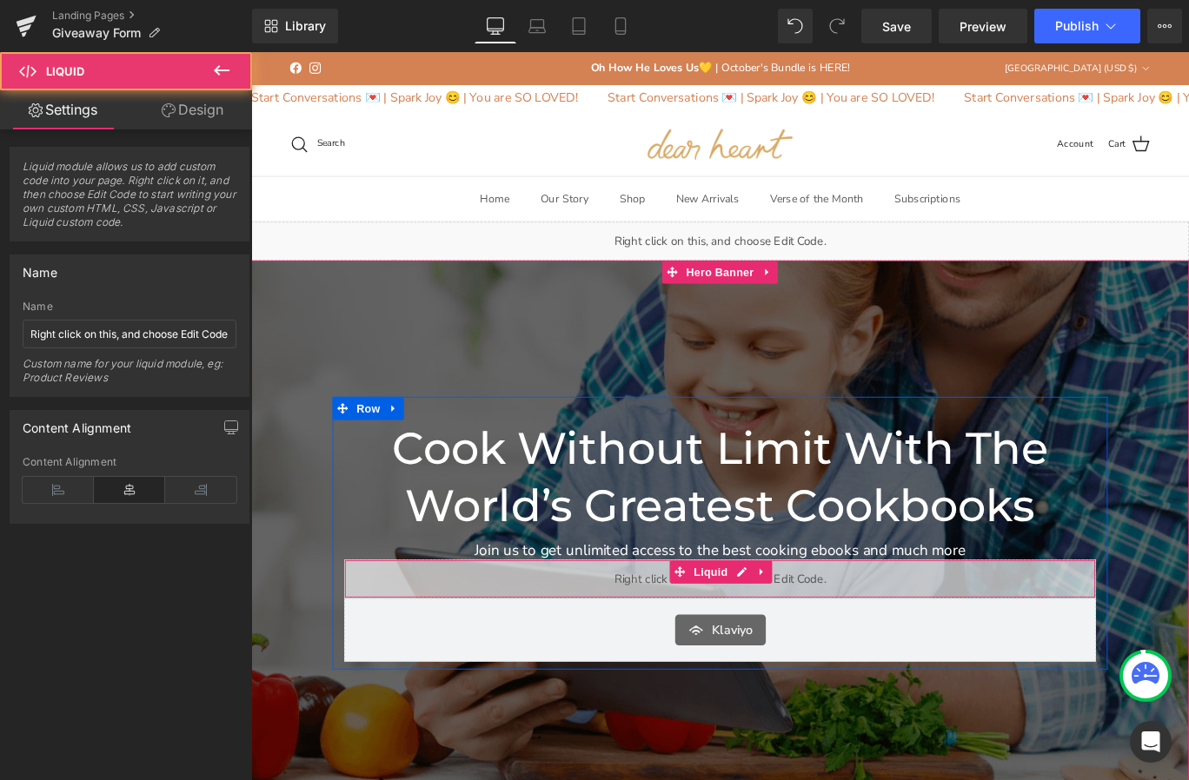
click at [813, 653] on div "Liquid" at bounding box center [776, 642] width 843 height 43
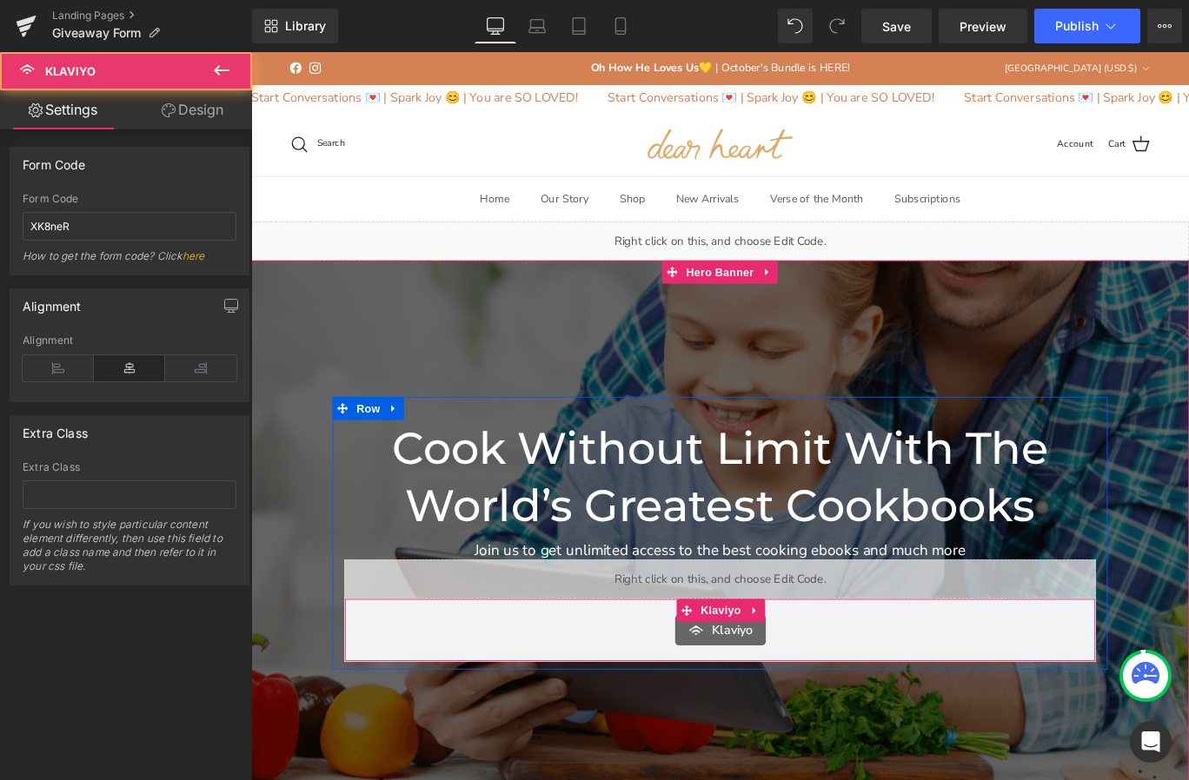
click at [877, 727] on div "Klaviyo Klaviyo" at bounding box center [776, 700] width 843 height 71
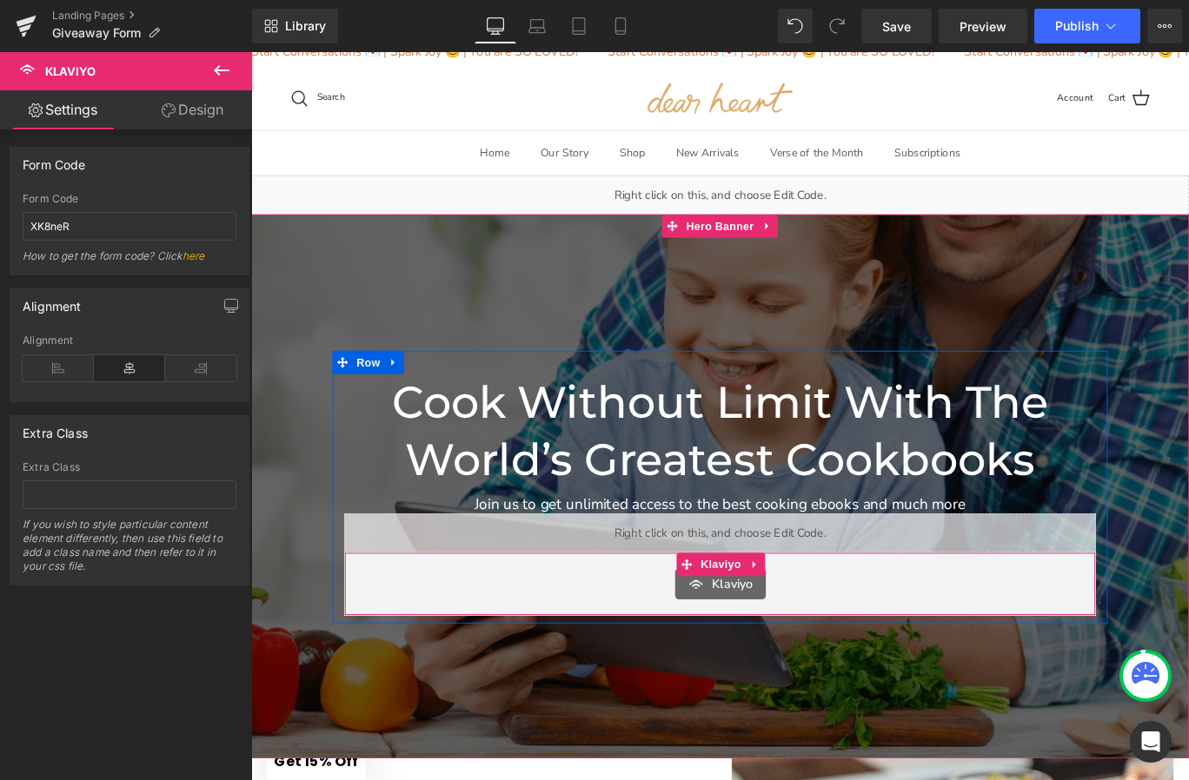
scroll to position [15, 0]
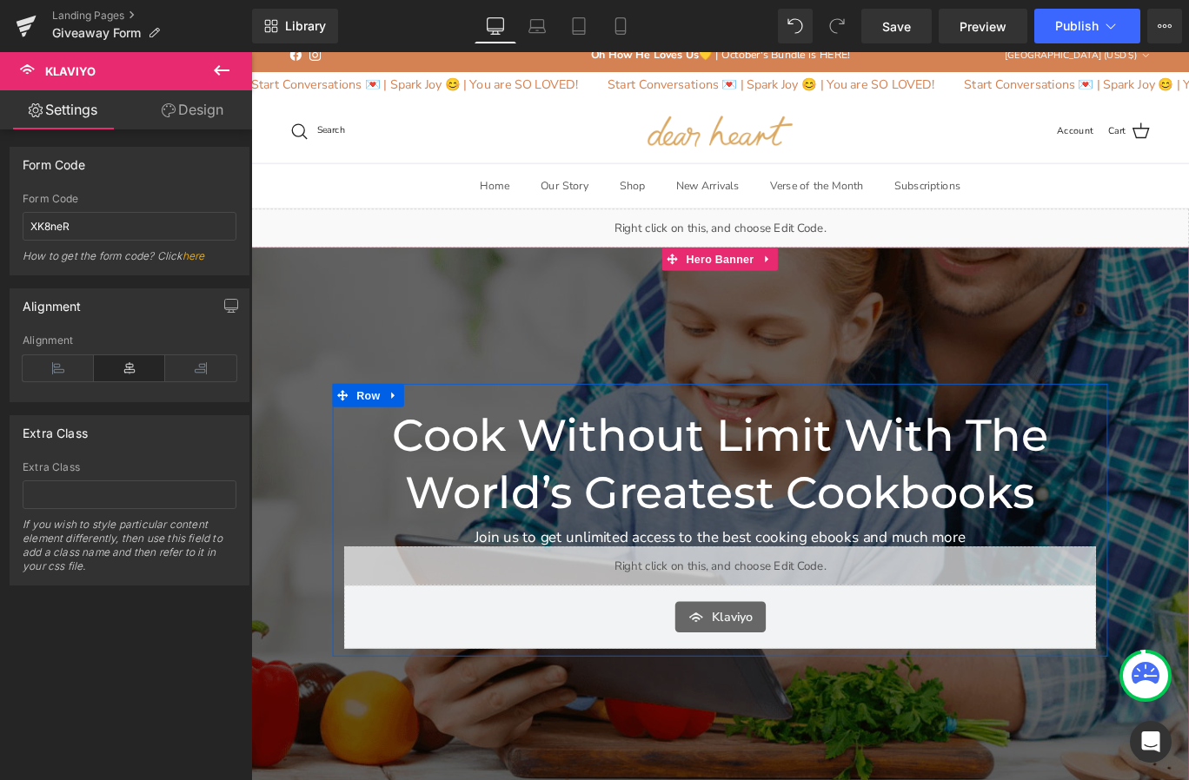
click at [793, 624] on div "Liquid" at bounding box center [776, 627] width 843 height 43
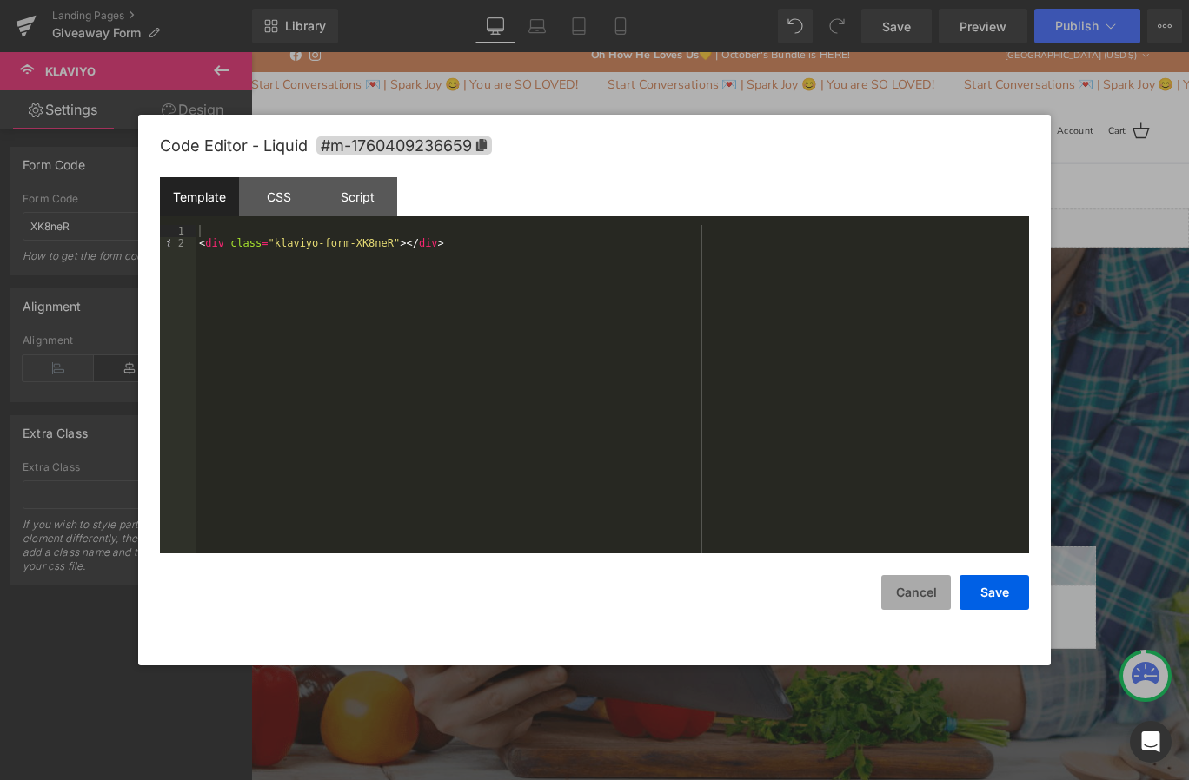
click at [910, 603] on button "Cancel" at bounding box center [916, 592] width 70 height 35
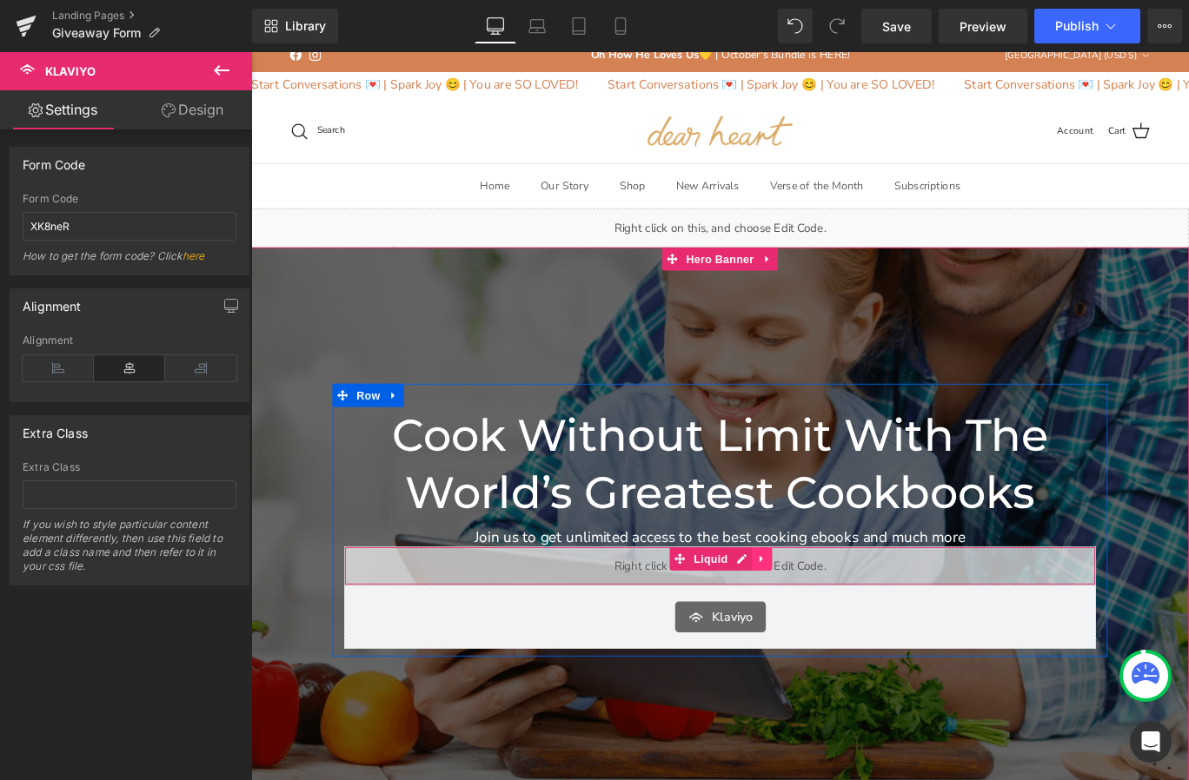
click at [820, 621] on link at bounding box center [823, 620] width 23 height 26
click at [831, 621] on link at bounding box center [835, 620] width 23 height 26
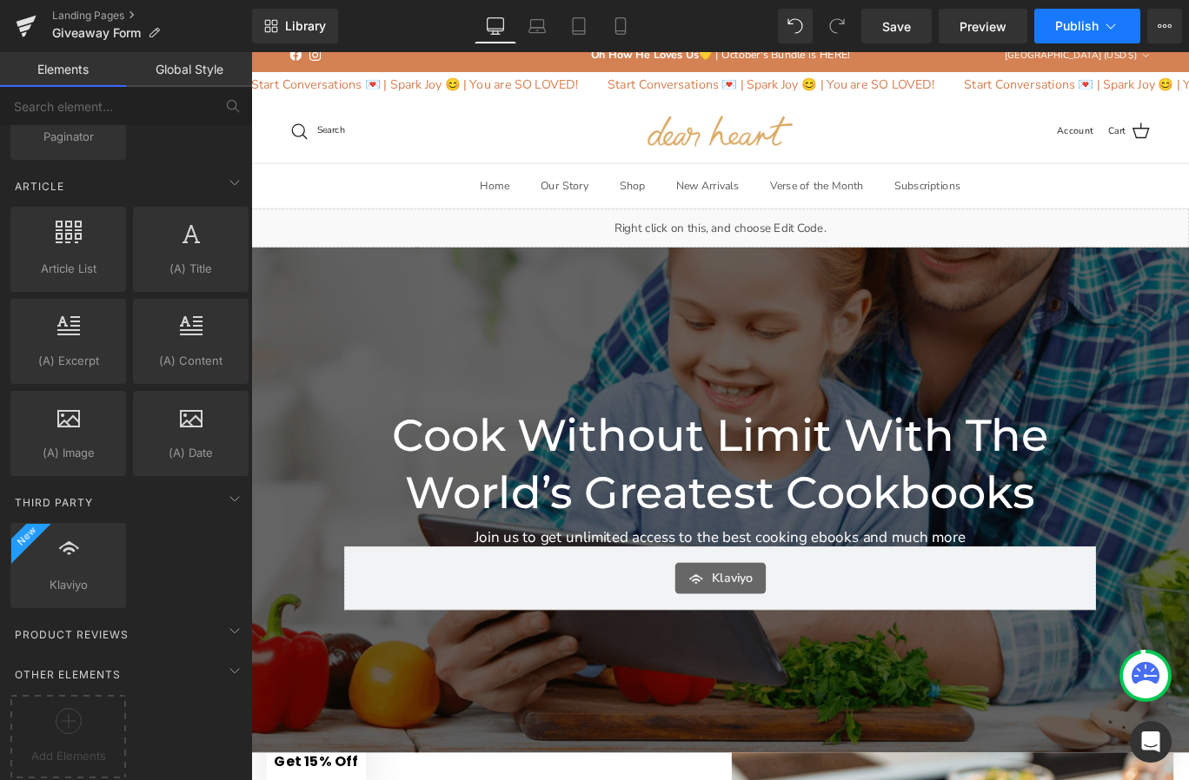
click at [1077, 11] on button "Publish" at bounding box center [1087, 26] width 106 height 35
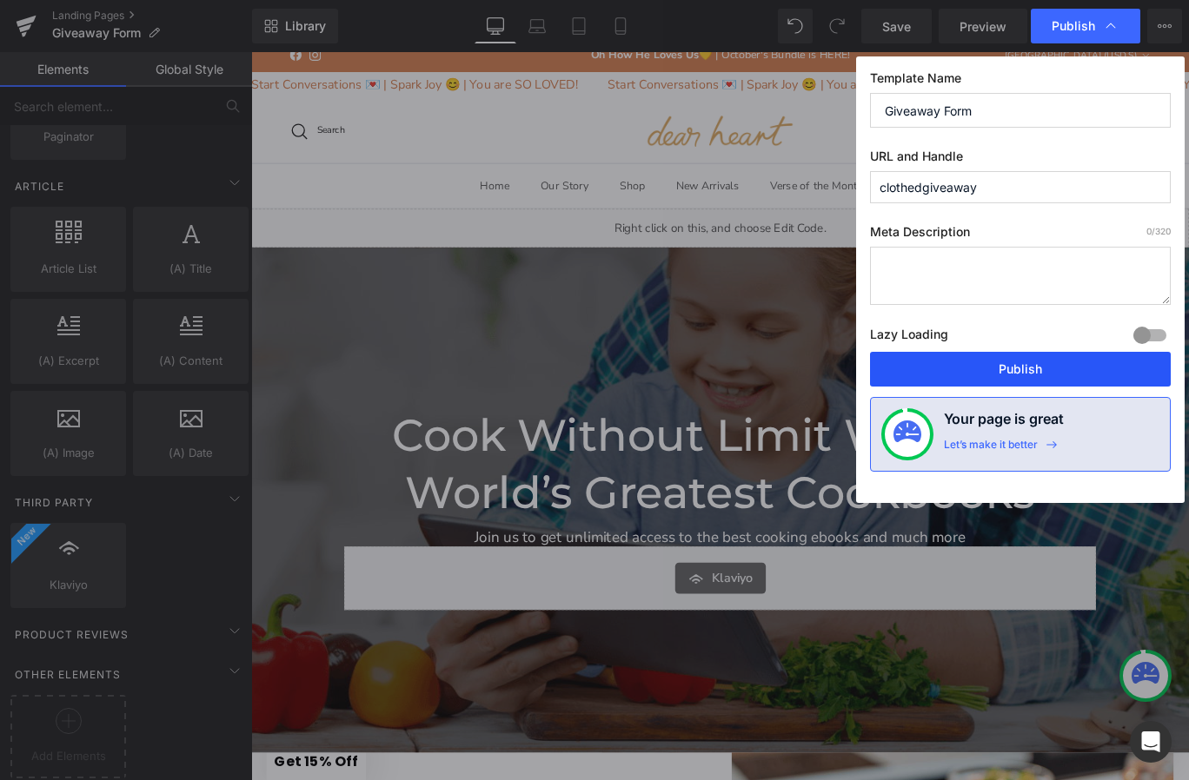
click at [1036, 364] on button "Publish" at bounding box center [1020, 369] width 301 height 35
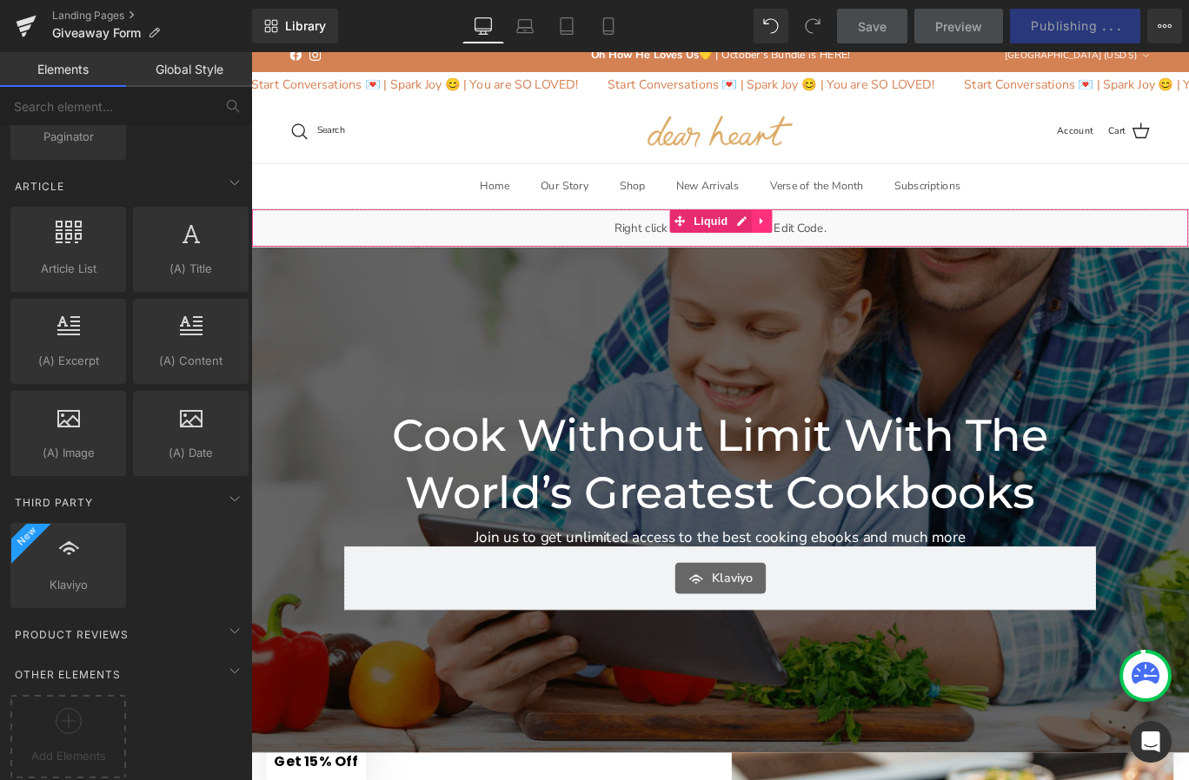
click at [819, 239] on link at bounding box center [823, 241] width 23 height 26
click at [836, 242] on link at bounding box center [835, 241] width 23 height 26
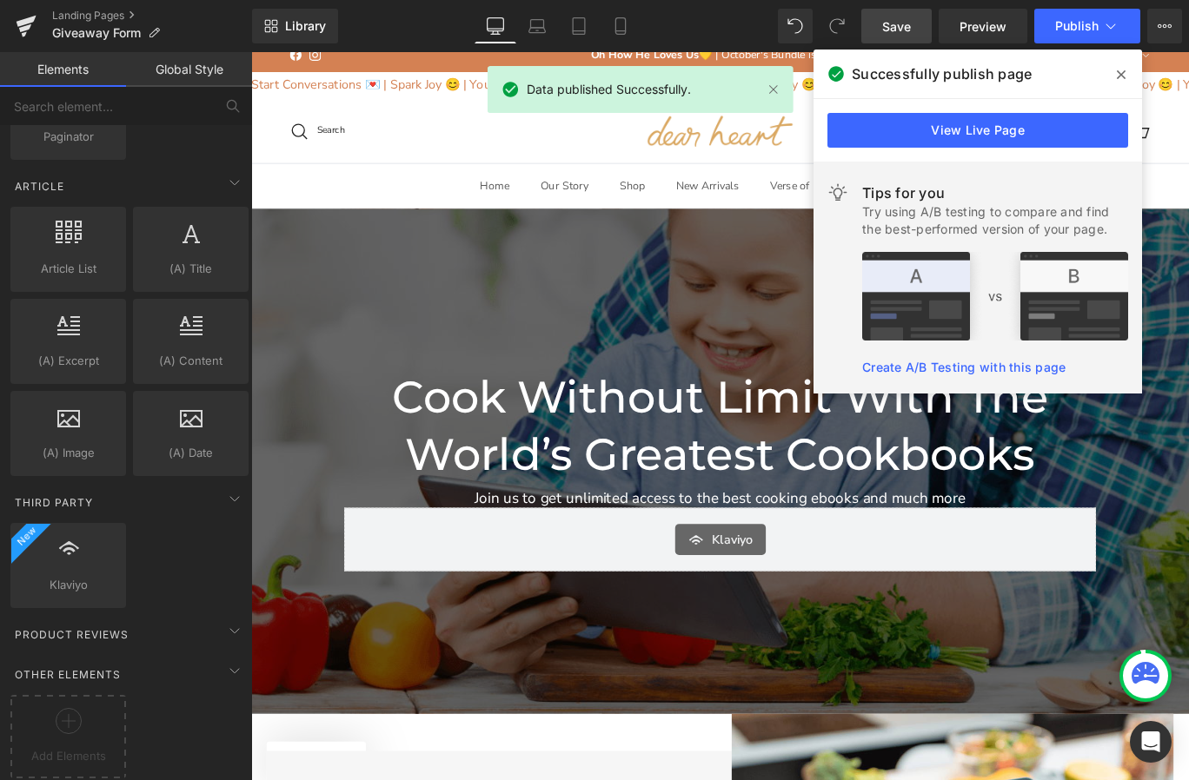
click at [893, 27] on span "Save" at bounding box center [896, 26] width 29 height 18
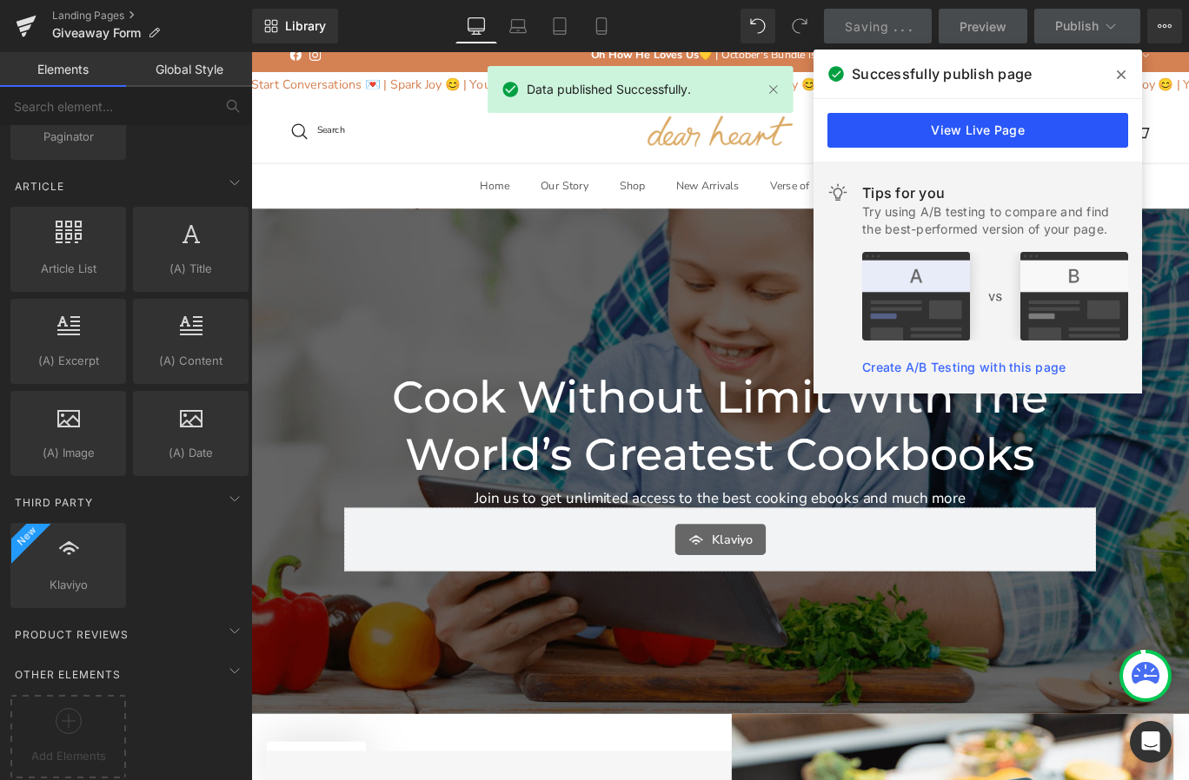
click at [987, 142] on link "View Live Page" at bounding box center [977, 130] width 301 height 35
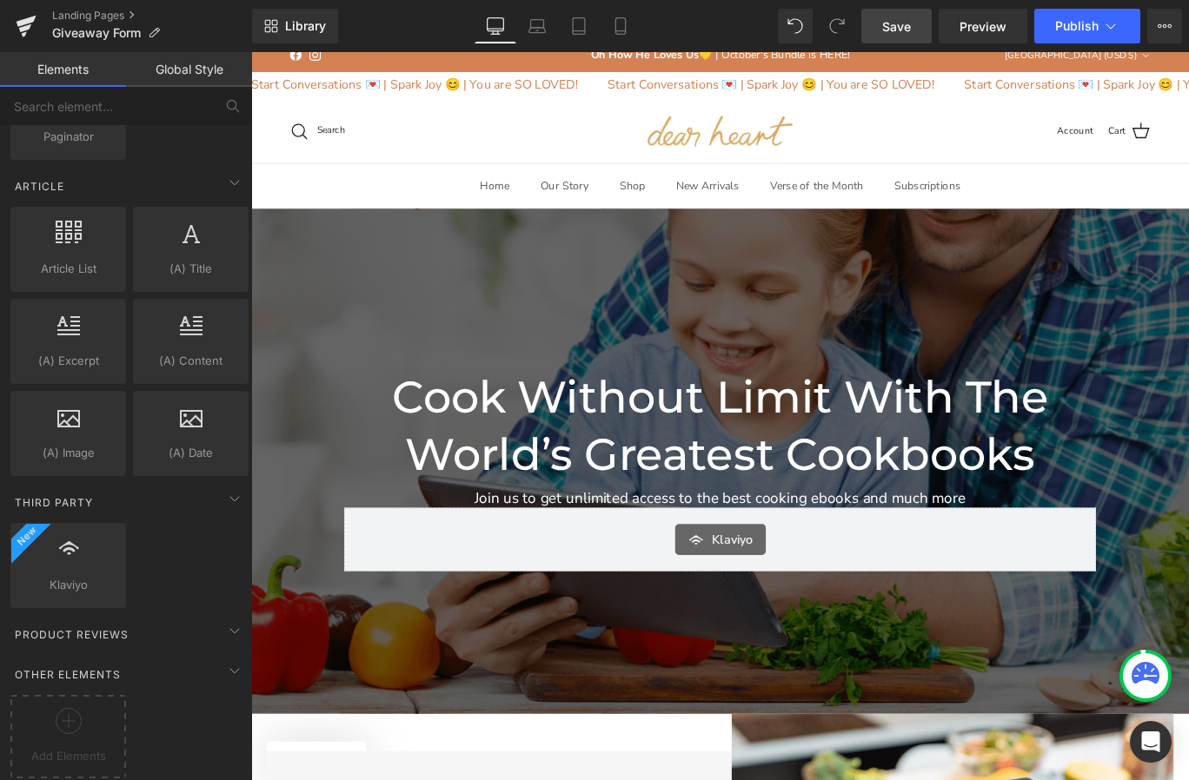
click at [251, 52] on div "176px" at bounding box center [251, 52] width 0 height 0
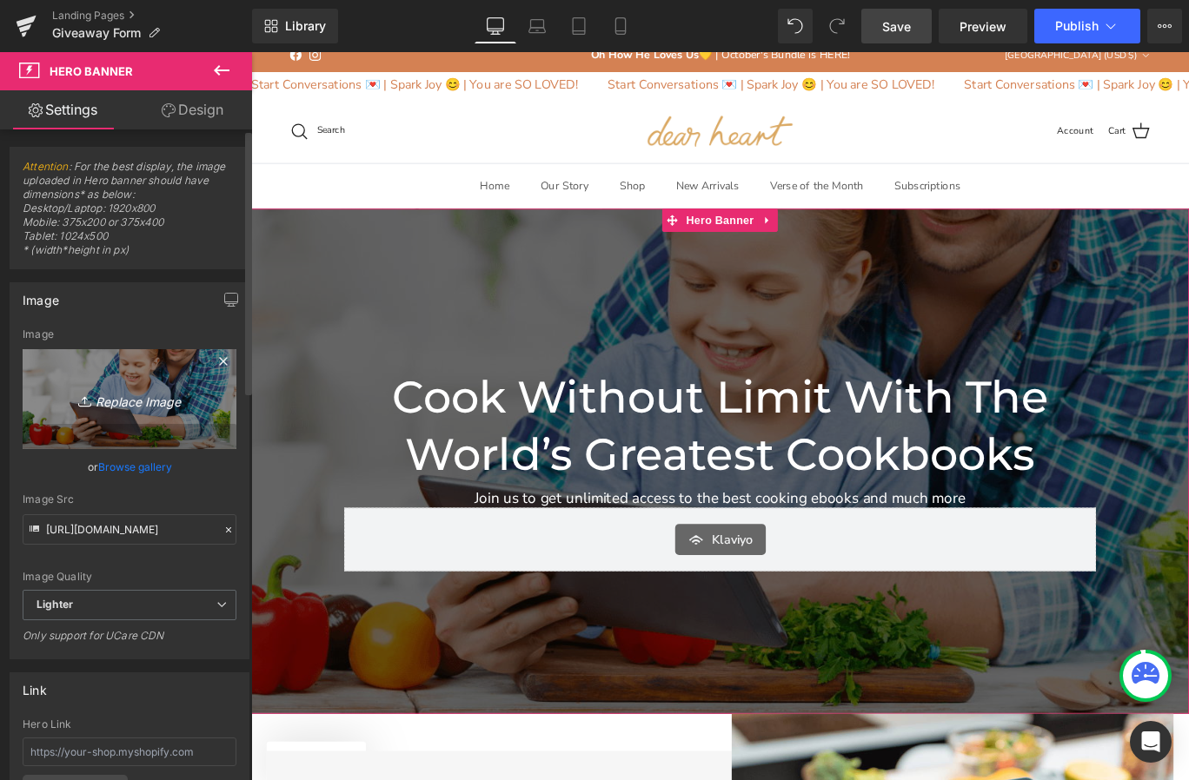
click at [140, 412] on link "Replace Image" at bounding box center [130, 399] width 214 height 100
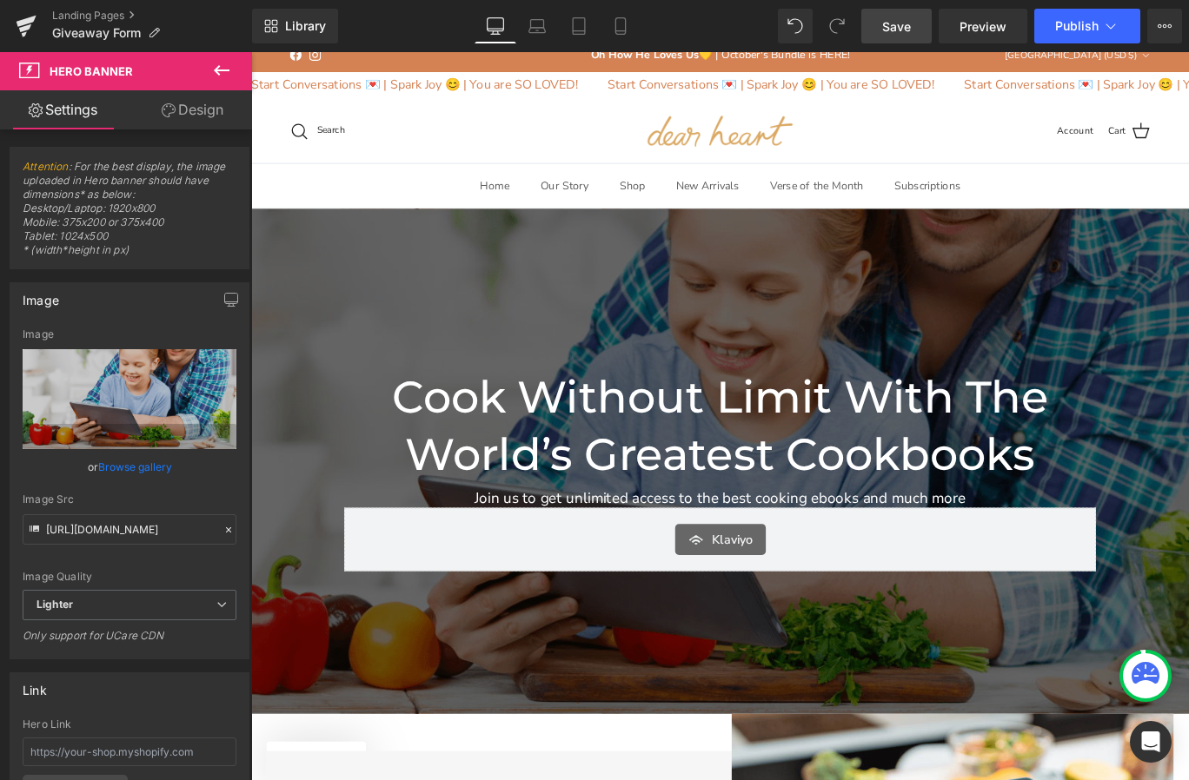
type input "C:\fakepath\DSC_4666.jpg"
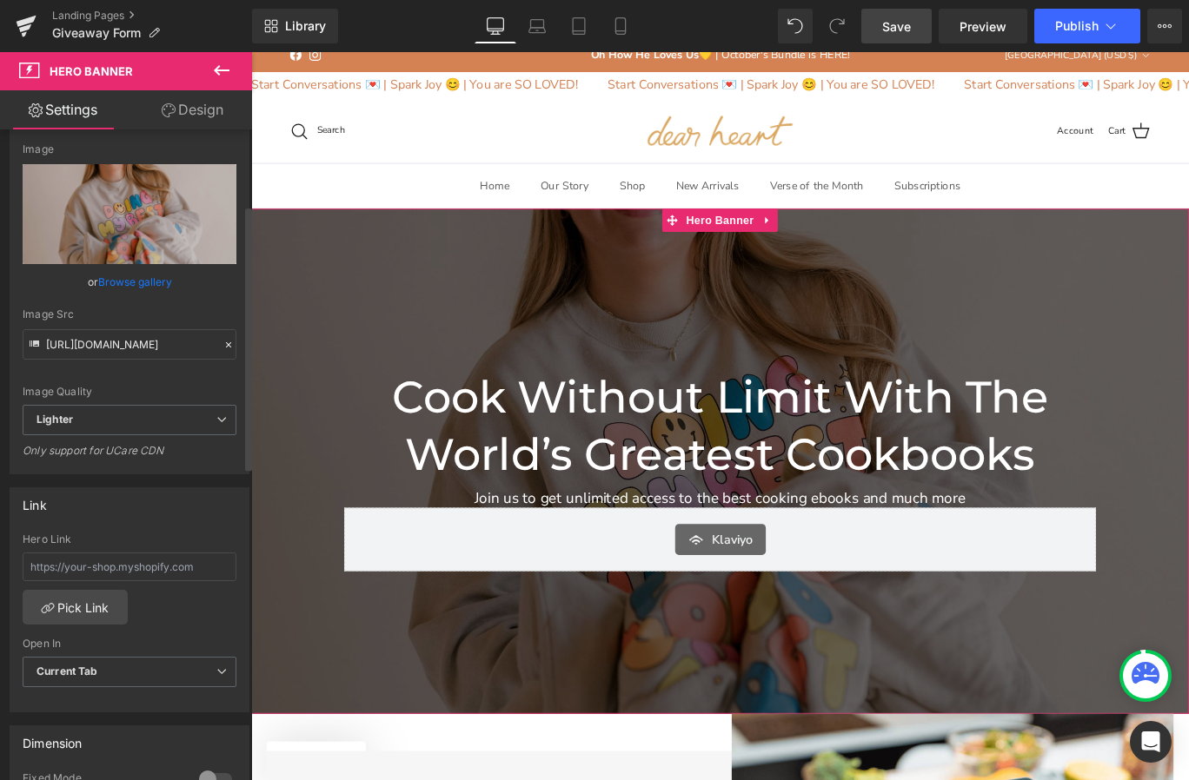
scroll to position [186, 0]
click at [159, 427] on span "Lighter" at bounding box center [130, 419] width 214 height 30
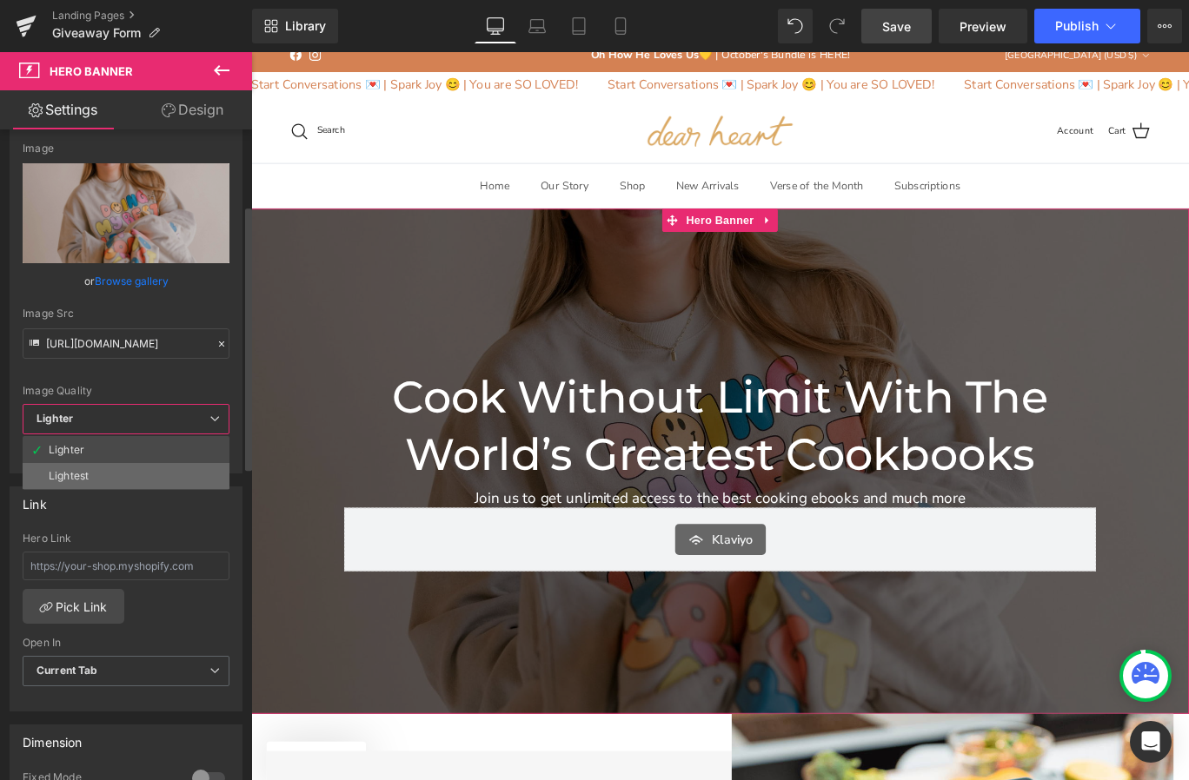
click at [143, 471] on li "Lightest" at bounding box center [126, 476] width 207 height 26
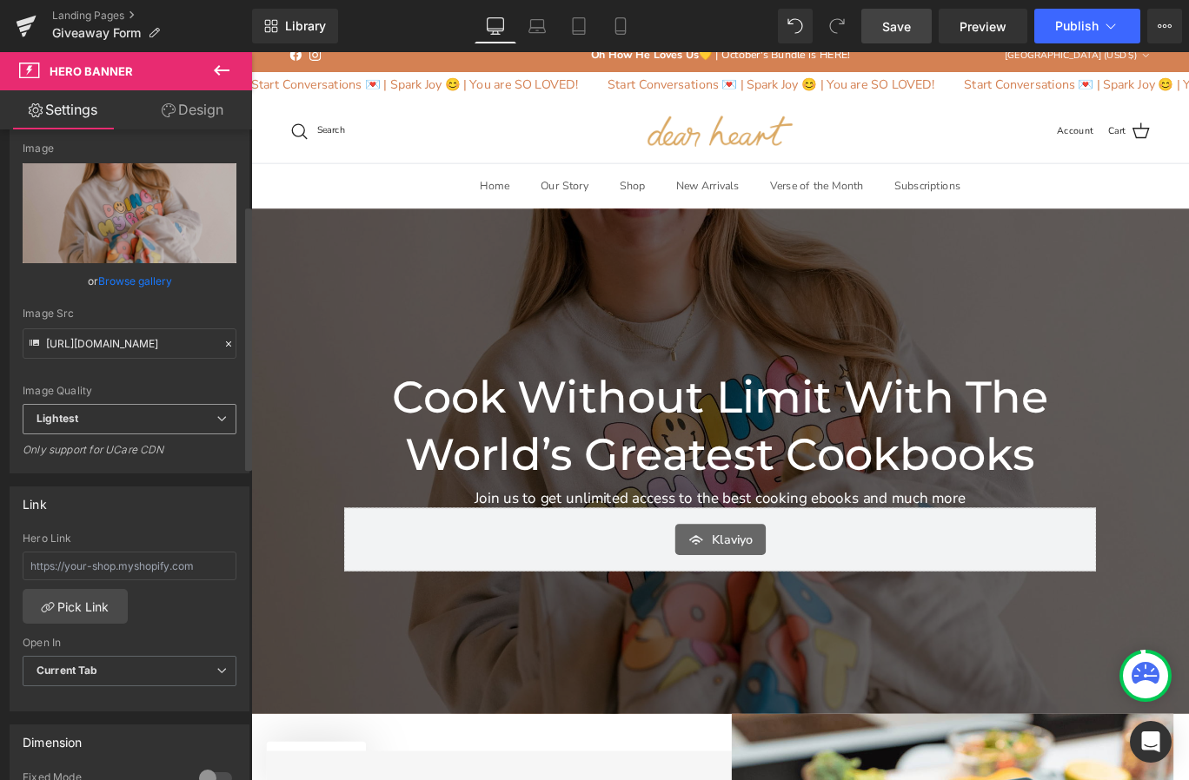
type input "https://ucarecdn.com/bfecd384-6c43-4f9d-bbf3-0244c4d8329f/-/format/auto/-/previ…"
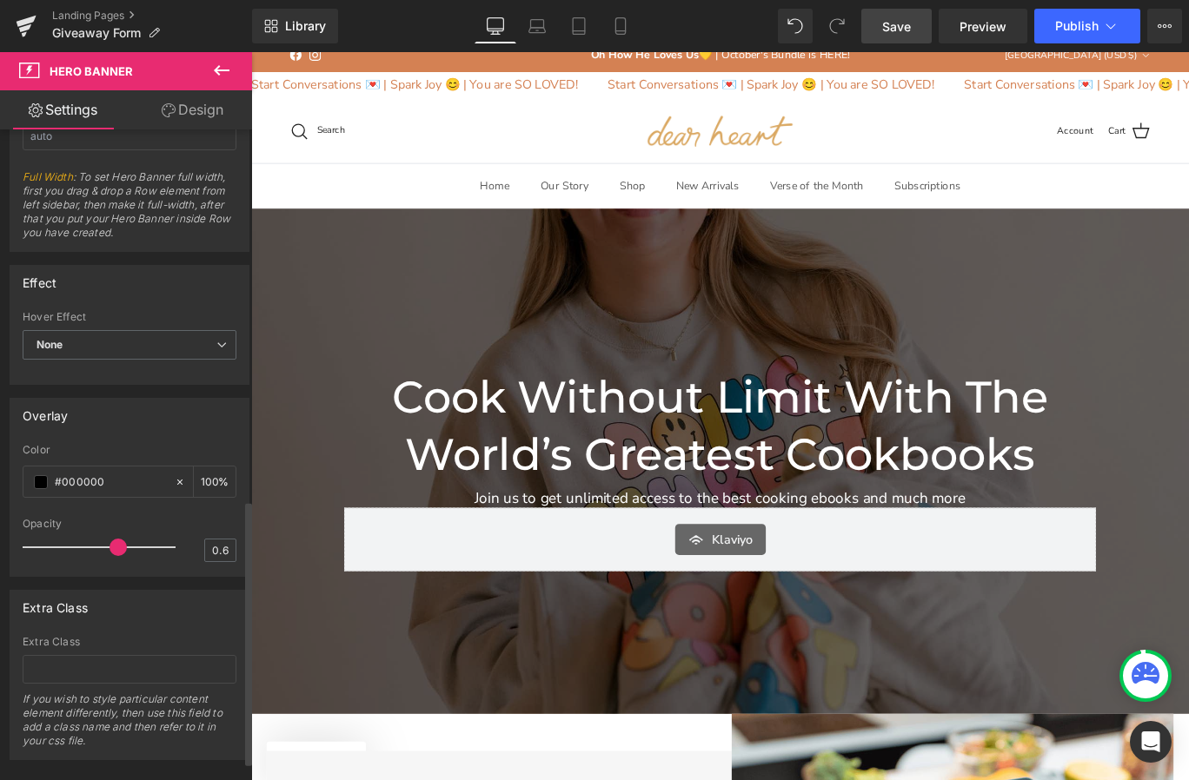
scroll to position [951, 0]
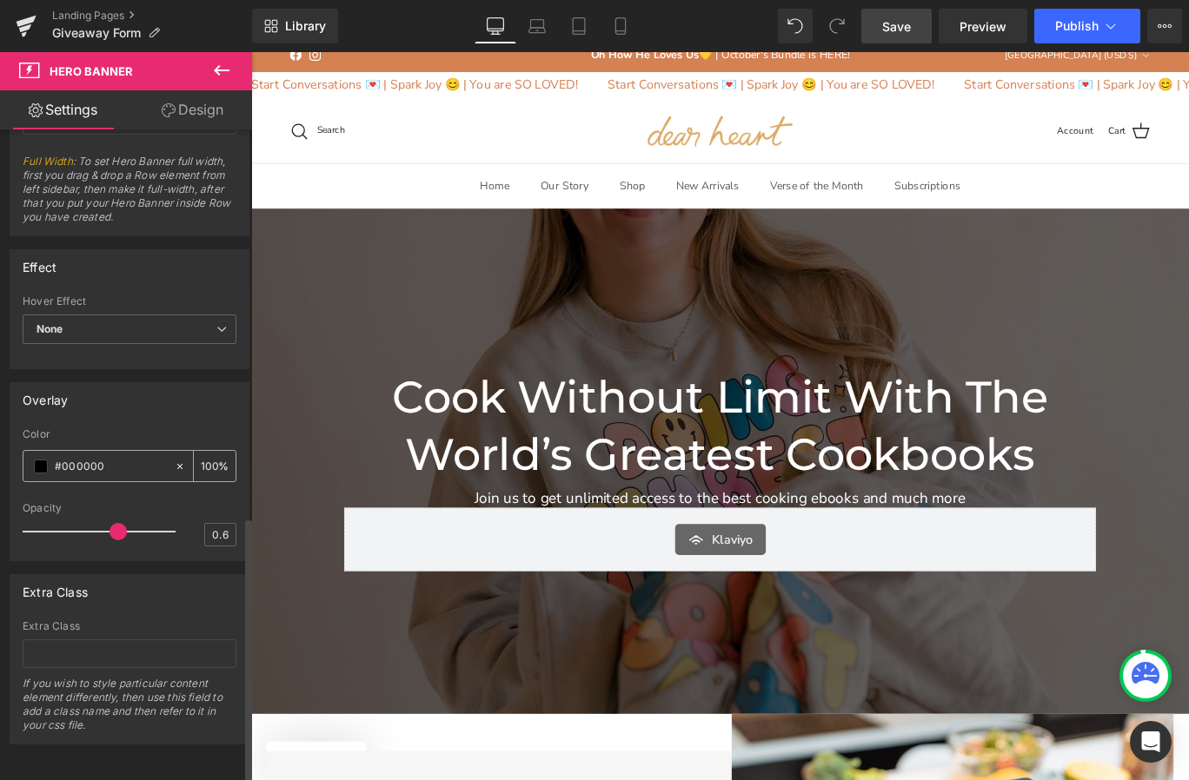
click at [41, 460] on span at bounding box center [41, 467] width 14 height 14
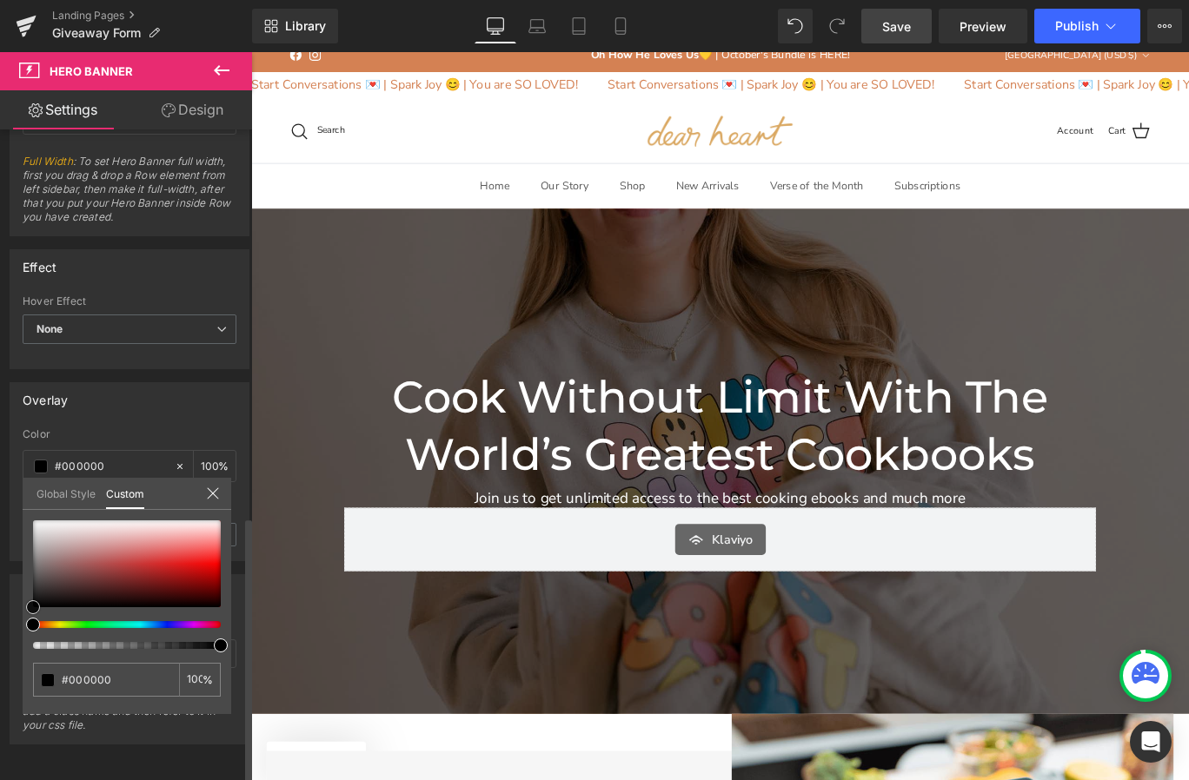
click at [44, 541] on div at bounding box center [127, 563] width 188 height 87
type input "#c5bebe"
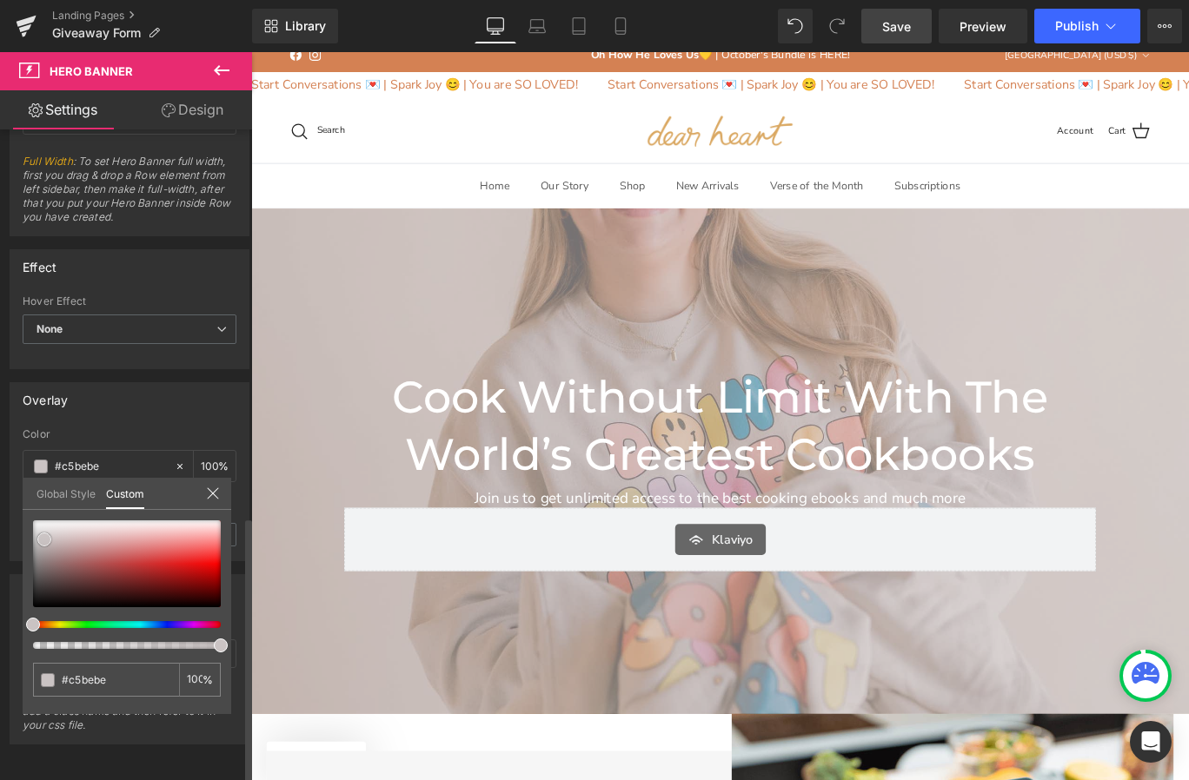
type input "#c7c0c0"
type input "#ffffff"
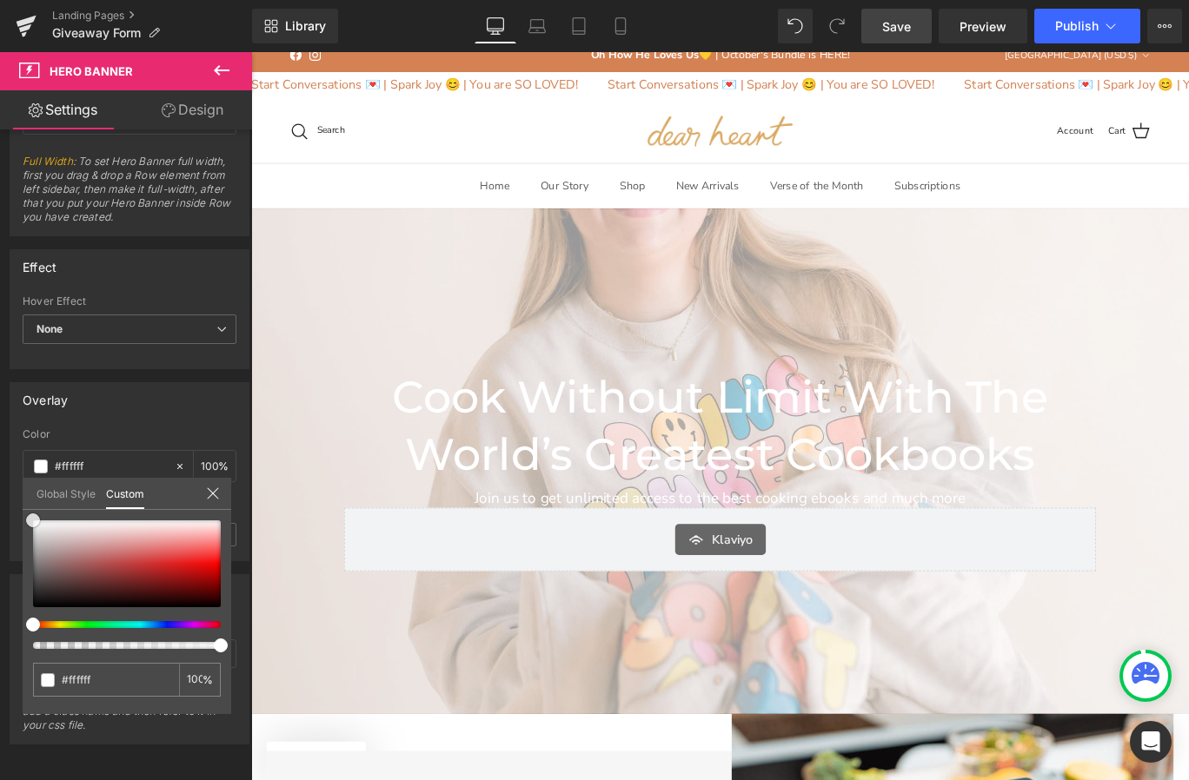
drag, startPoint x: 44, startPoint y: 541, endPoint x: -33, endPoint y: 414, distance: 148.6
click at [0, 414] on html "Klaviyo You are previewing how the will restyle your page. You can not edit Ele…" at bounding box center [594, 390] width 1189 height 780
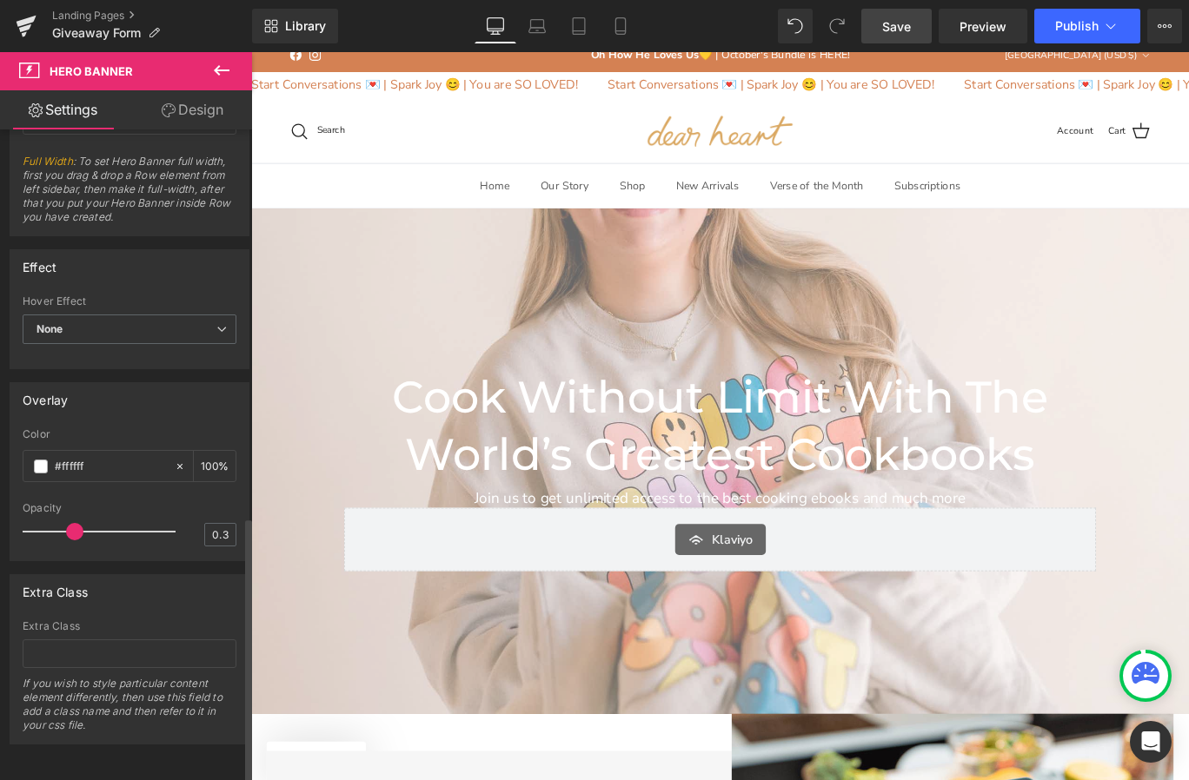
drag, startPoint x: 114, startPoint y: 524, endPoint x: 73, endPoint y: 524, distance: 40.8
click at [73, 524] on span at bounding box center [74, 531] width 17 height 17
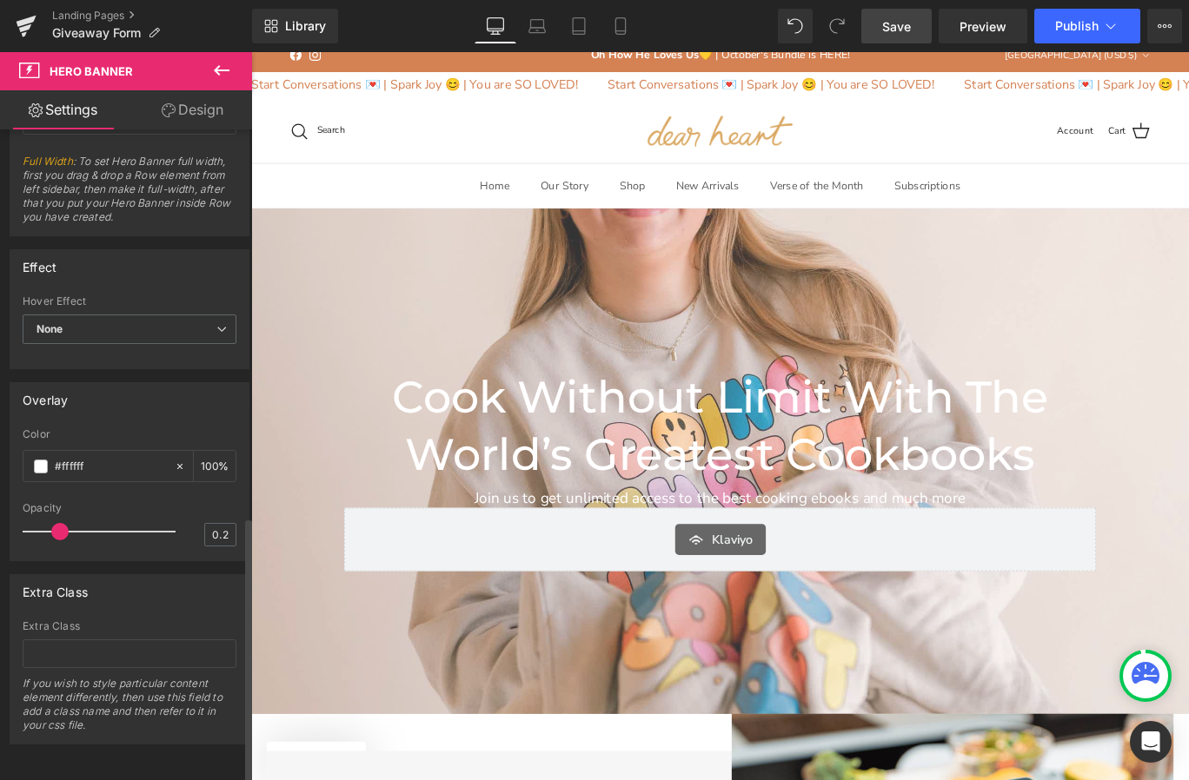
drag, startPoint x: 73, startPoint y: 524, endPoint x: 54, endPoint y: 524, distance: 19.1
click at [54, 524] on span at bounding box center [59, 531] width 17 height 17
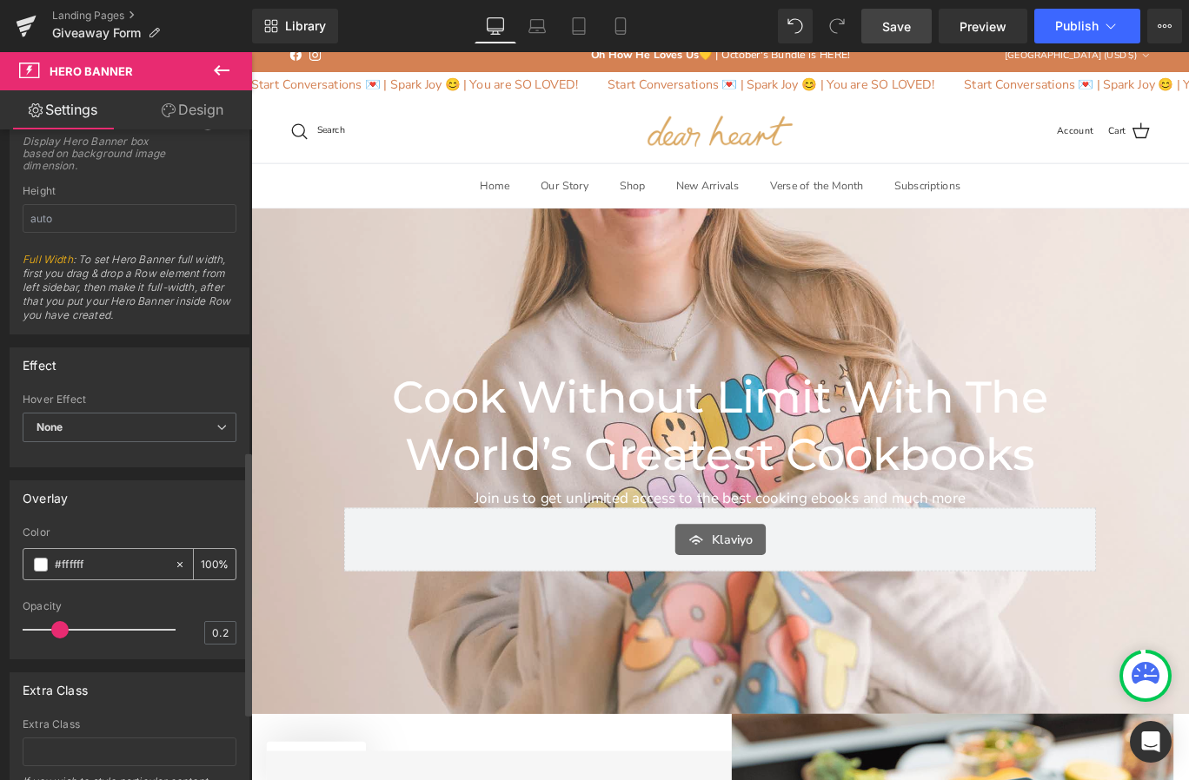
scroll to position [911, 0]
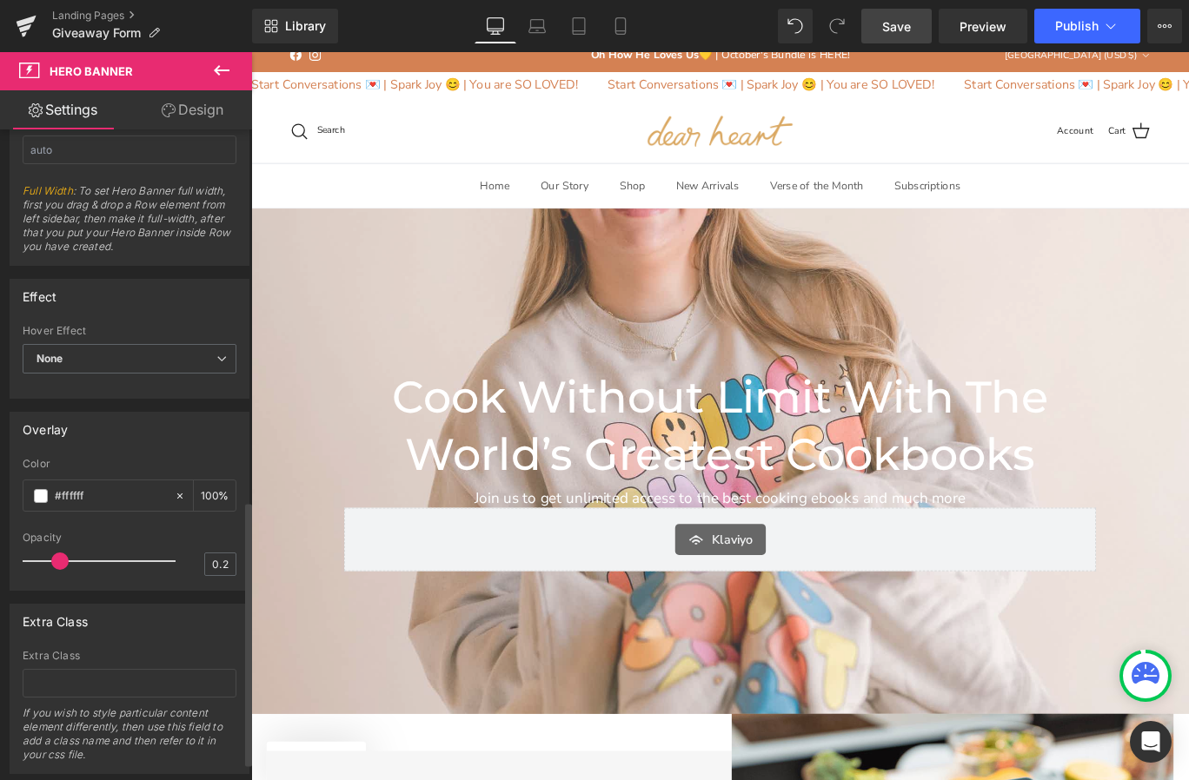
type input "0.3"
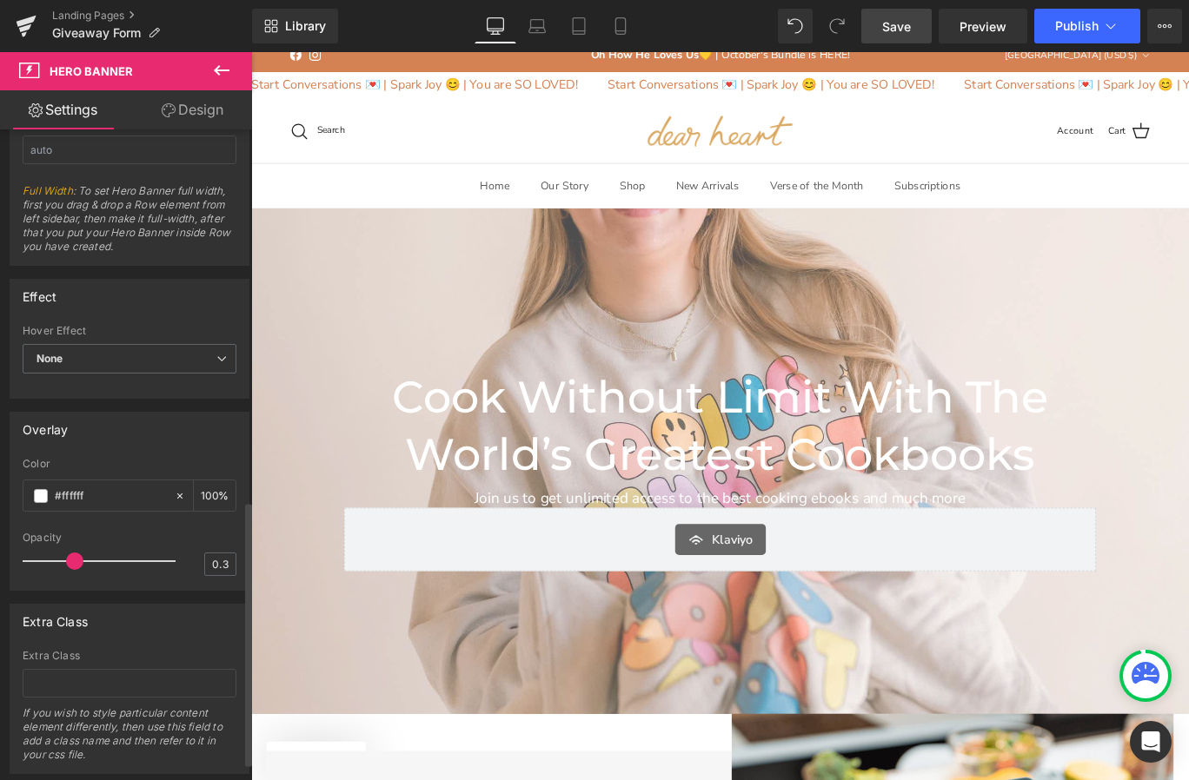
drag, startPoint x: 61, startPoint y: 562, endPoint x: 79, endPoint y: 562, distance: 18.2
click at [79, 562] on span at bounding box center [74, 561] width 17 height 17
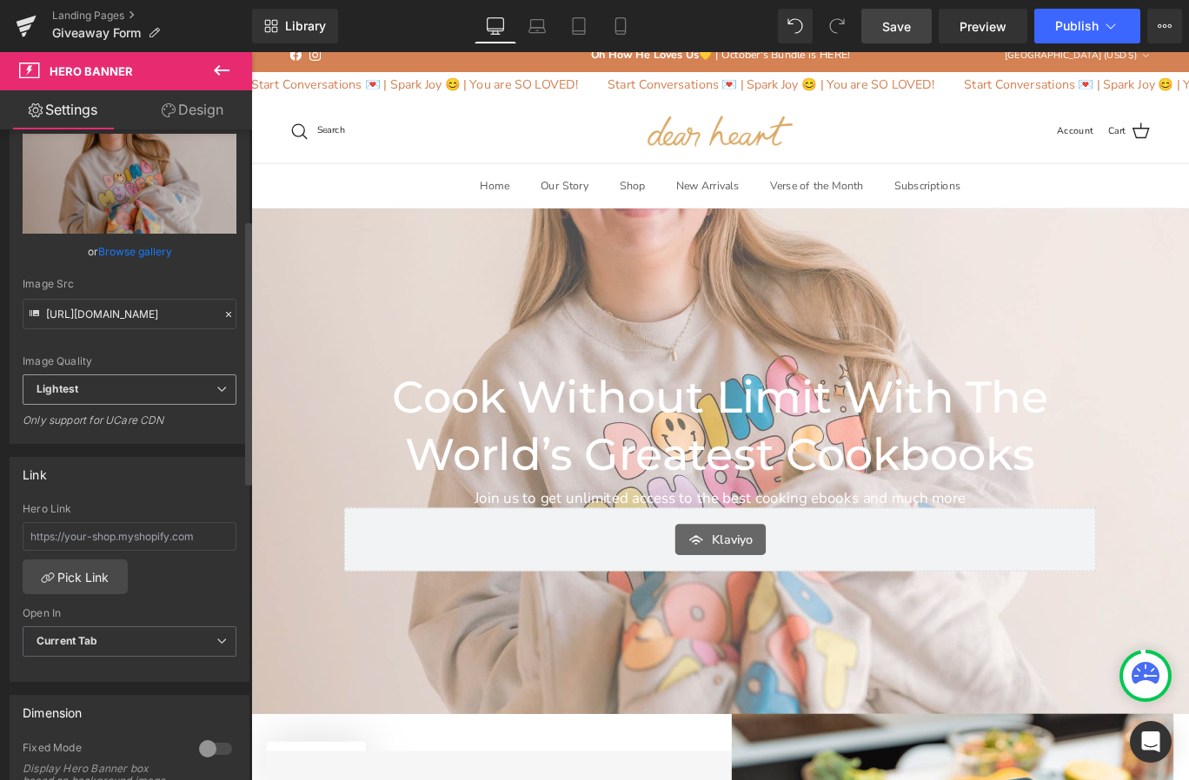
scroll to position [208, 0]
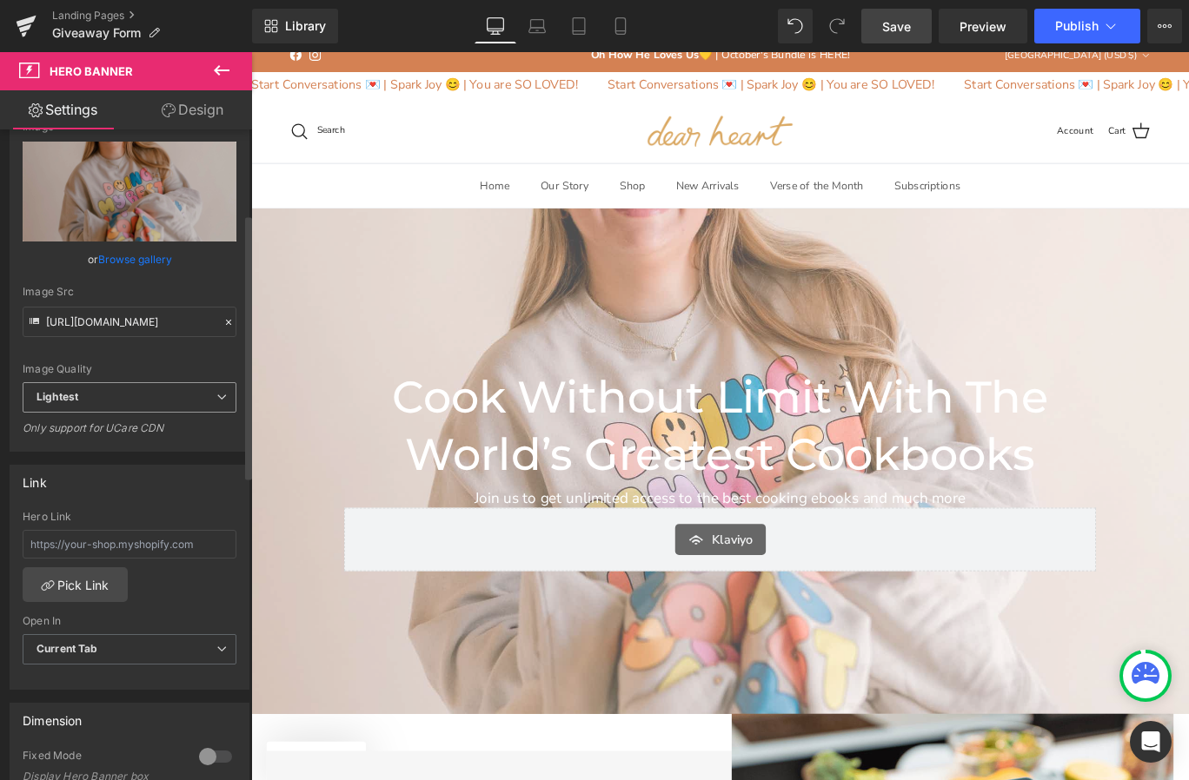
click at [86, 392] on span "Lightest" at bounding box center [130, 397] width 214 height 30
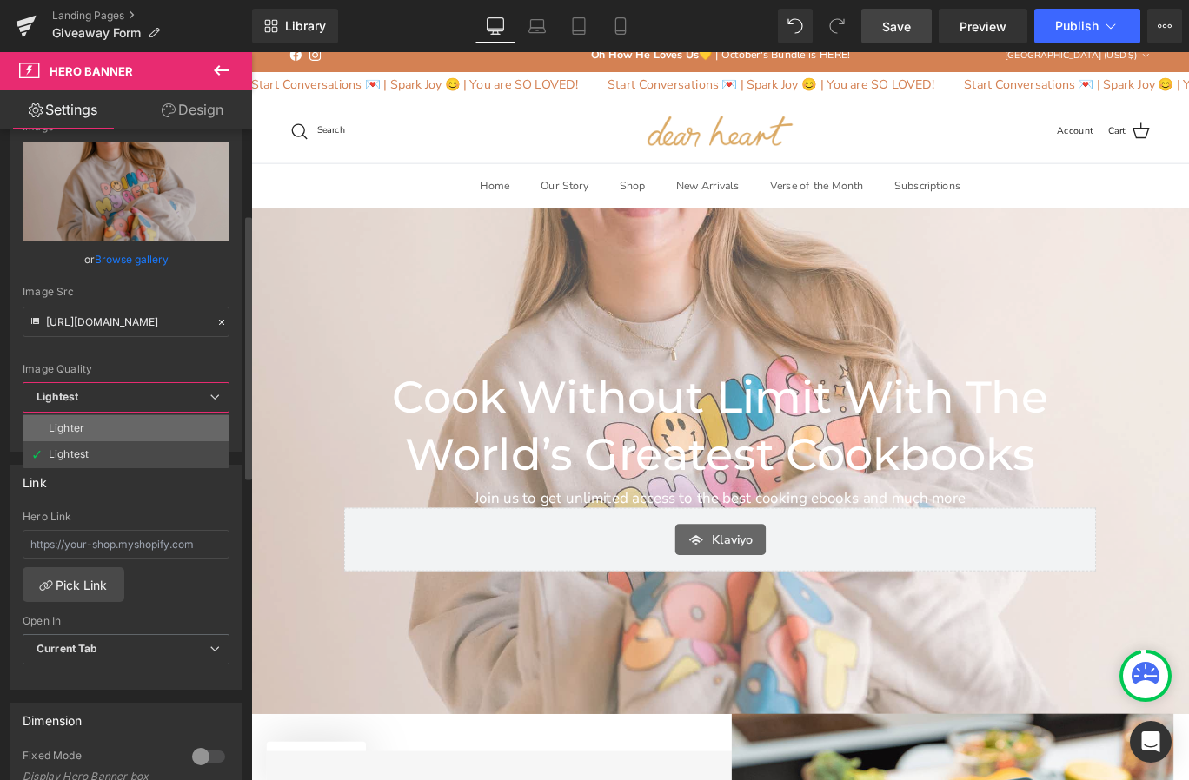
click at [88, 422] on li "Lighter" at bounding box center [126, 428] width 207 height 26
type input "https://ucarecdn.com/bfecd384-6c43-4f9d-bbf3-0244c4d8329f/-/format/auto/-/previ…"
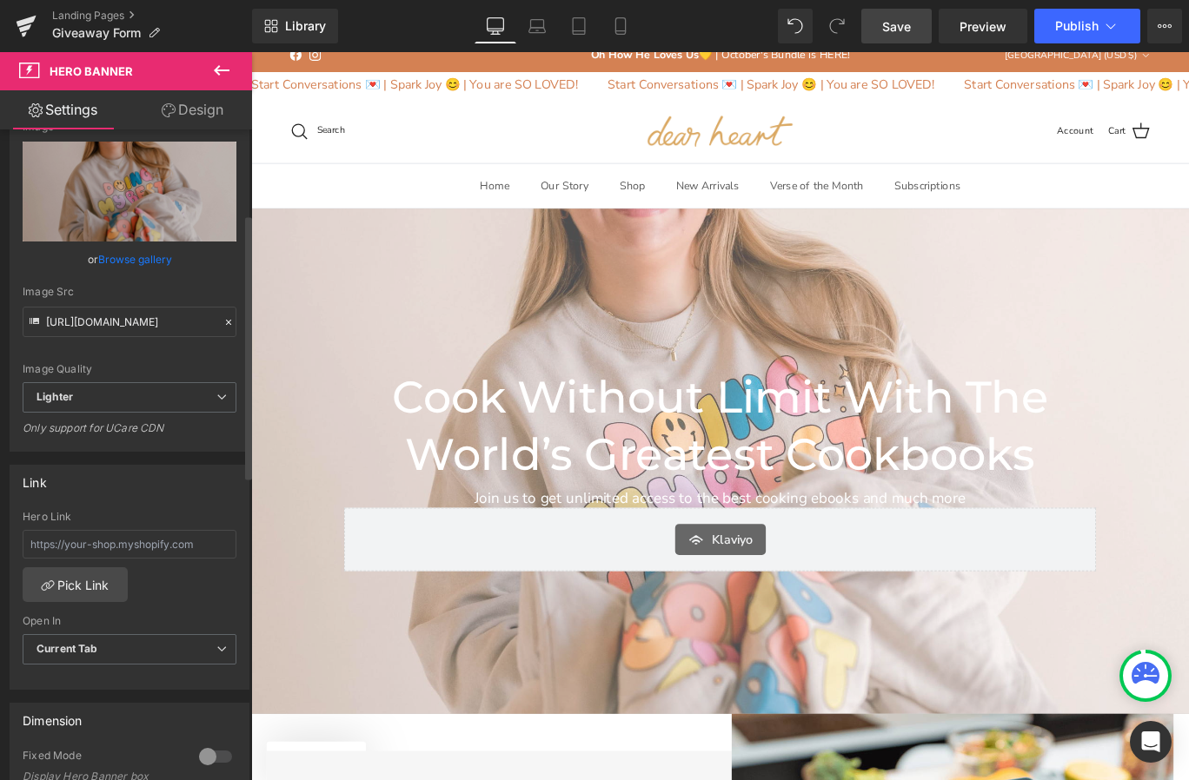
click at [135, 466] on div "Link" at bounding box center [129, 482] width 238 height 33
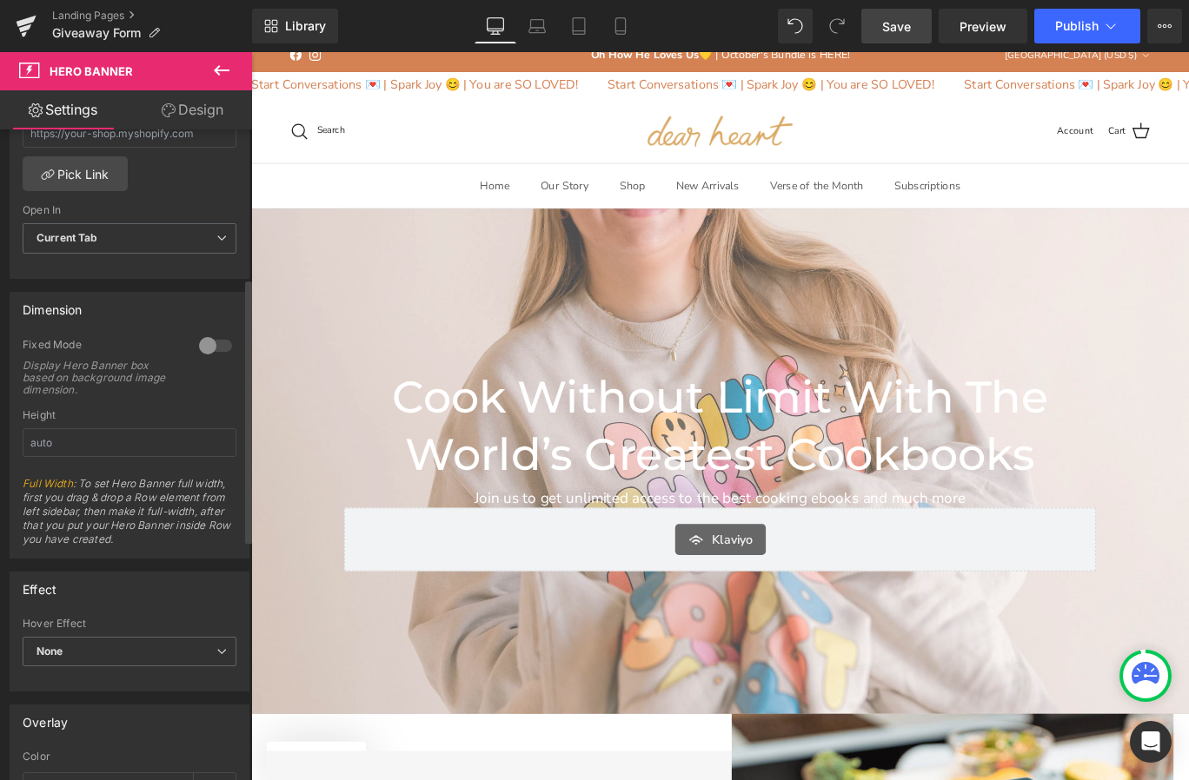
scroll to position [954, 0]
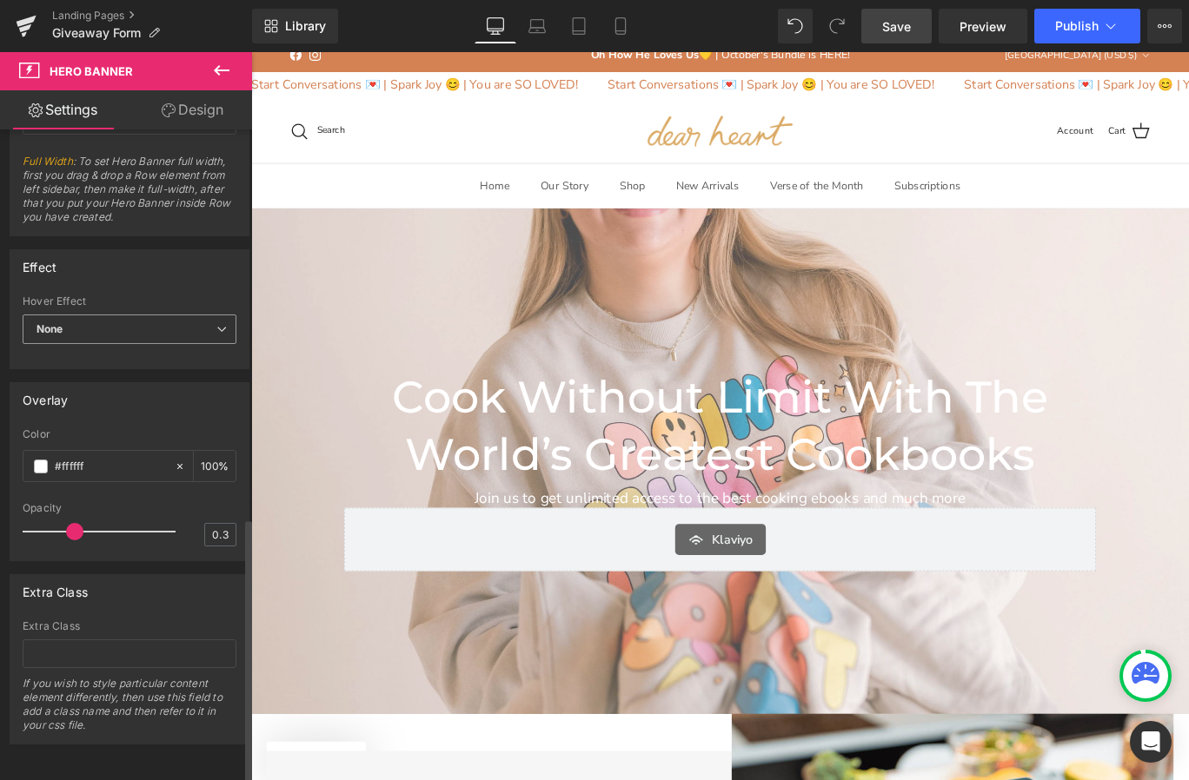
click at [184, 315] on span "None" at bounding box center [130, 330] width 214 height 30
click at [184, 315] on span "None" at bounding box center [126, 330] width 207 height 30
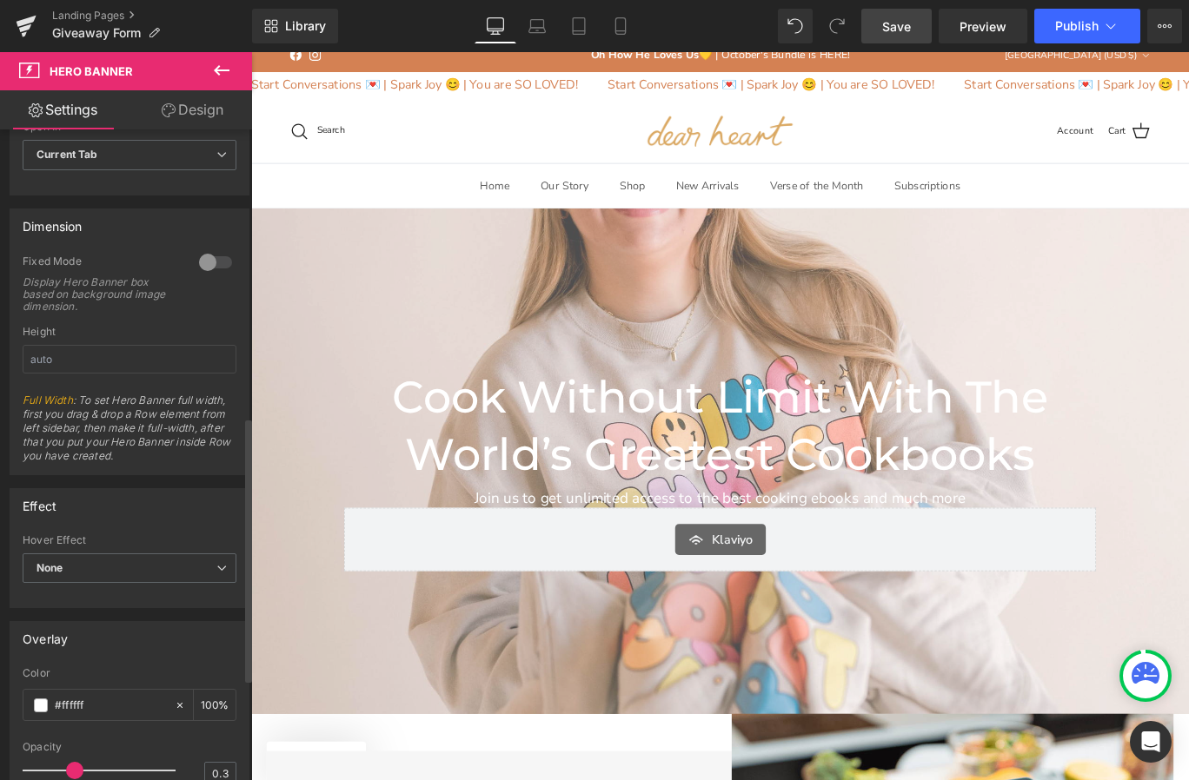
scroll to position [699, 0]
click at [196, 269] on div at bounding box center [216, 265] width 42 height 28
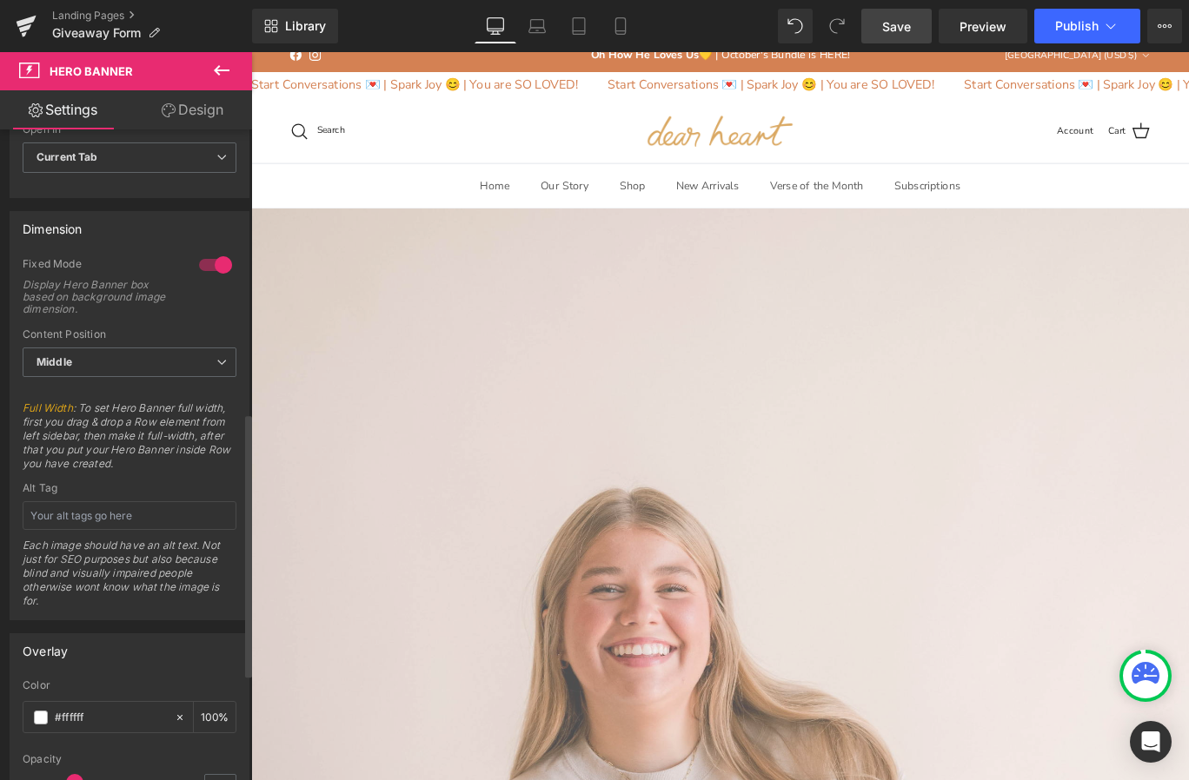
click at [196, 269] on div at bounding box center [216, 265] width 42 height 28
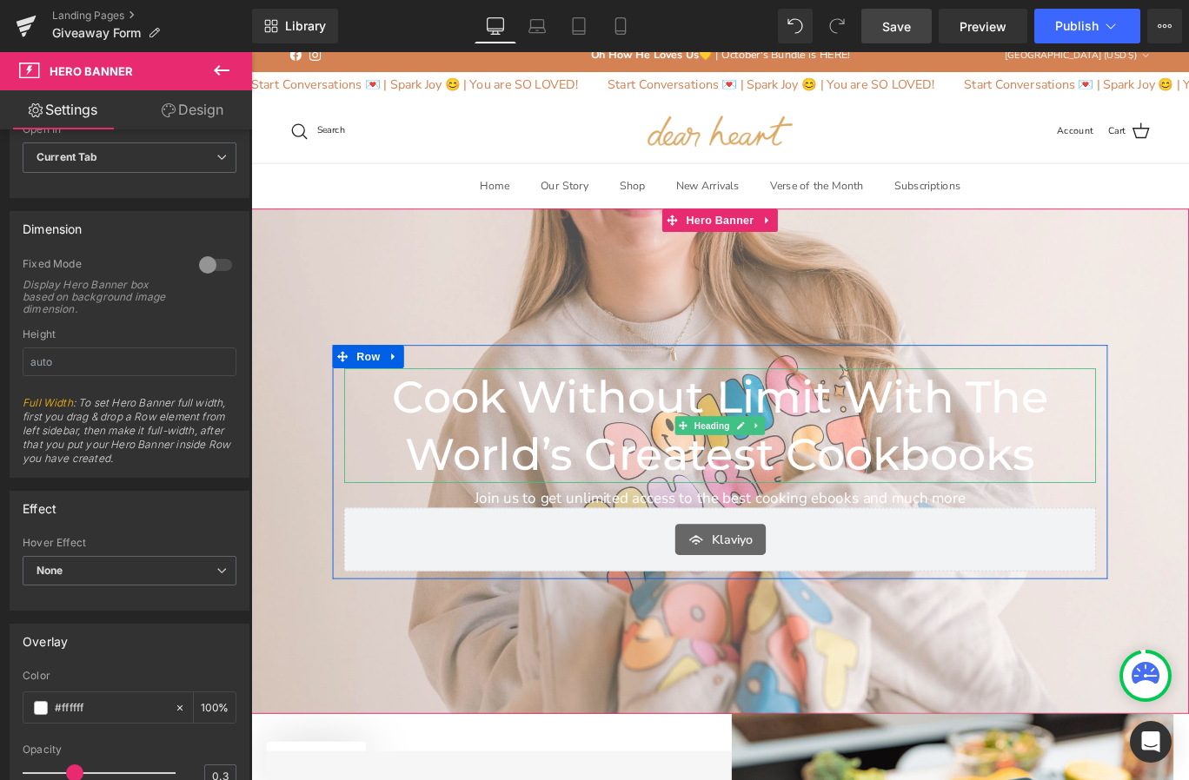
click at [566, 448] on h1 "Cook Without Limit With The World’s Greatest Cookbooks" at bounding box center [776, 471] width 843 height 129
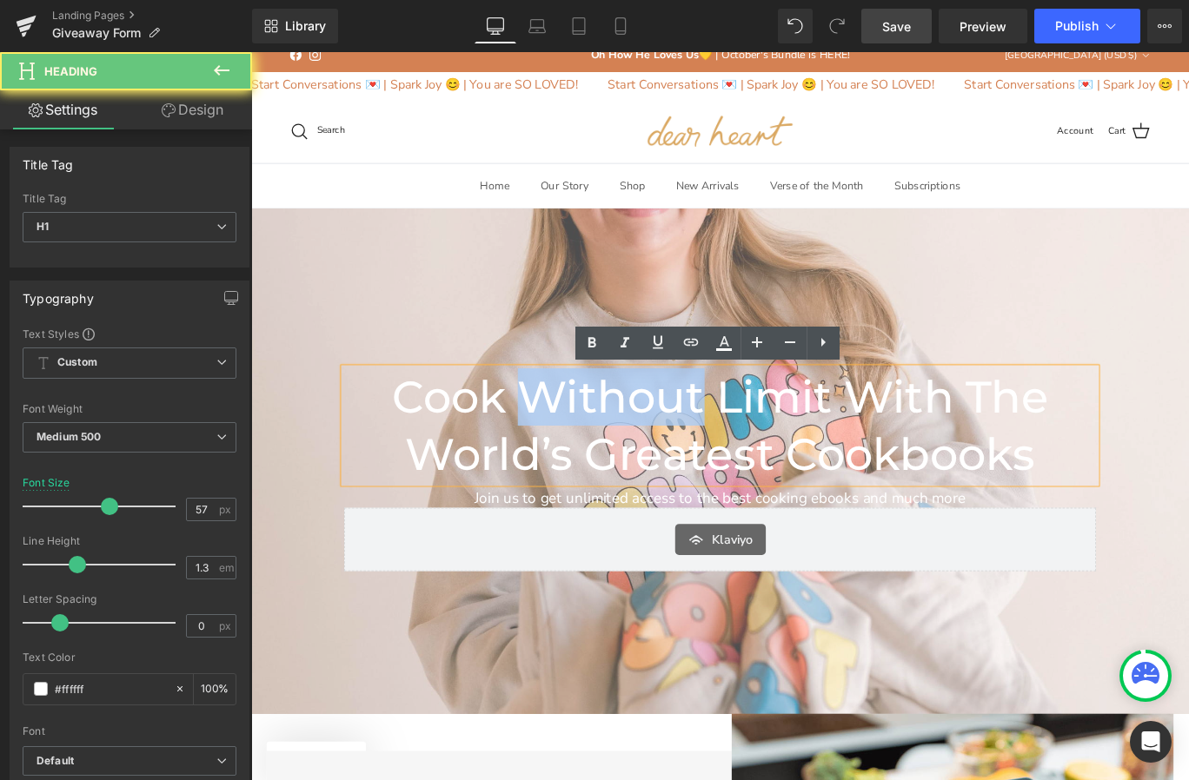
click at [566, 448] on h1 "Cook Without Limit With The World’s Greatest Cookbooks" at bounding box center [776, 471] width 843 height 129
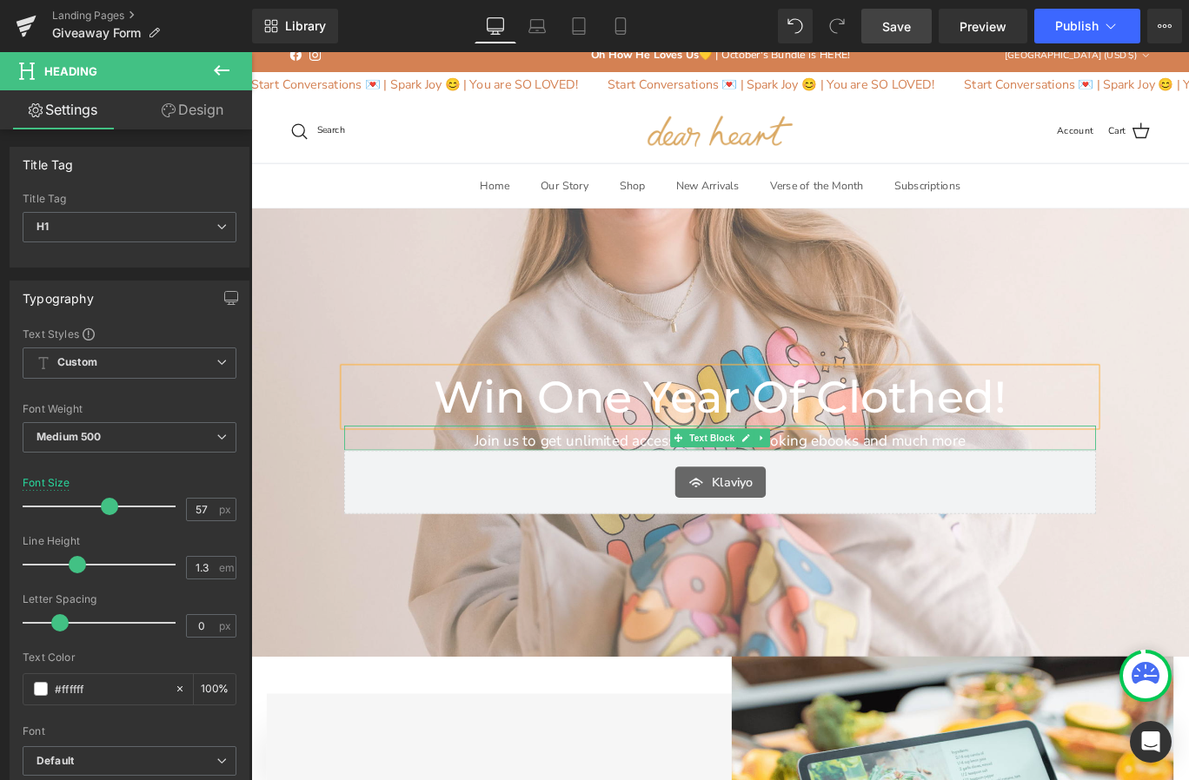
click at [698, 483] on p "Join us to get unlimited access to the best cooking ebooks and much more" at bounding box center [776, 489] width 843 height 22
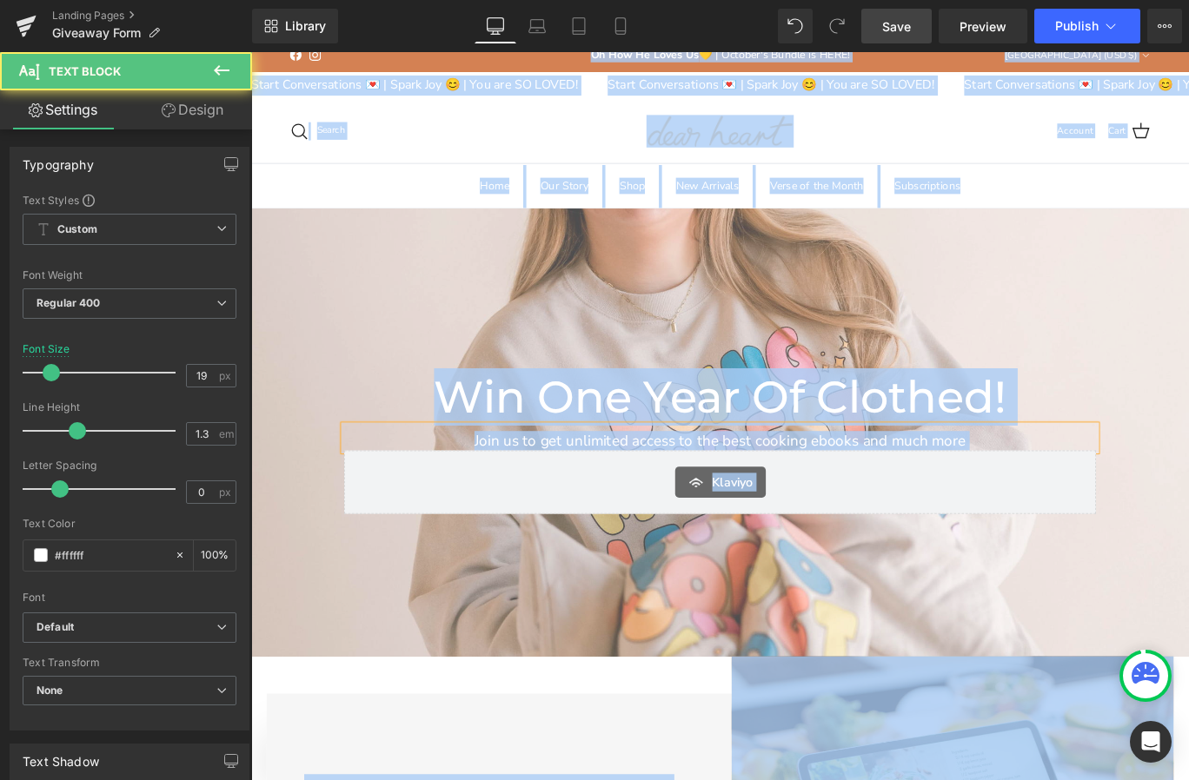
click at [698, 483] on p "Join us to get unlimited access to the best cooking ebooks and much more" at bounding box center [776, 489] width 843 height 22
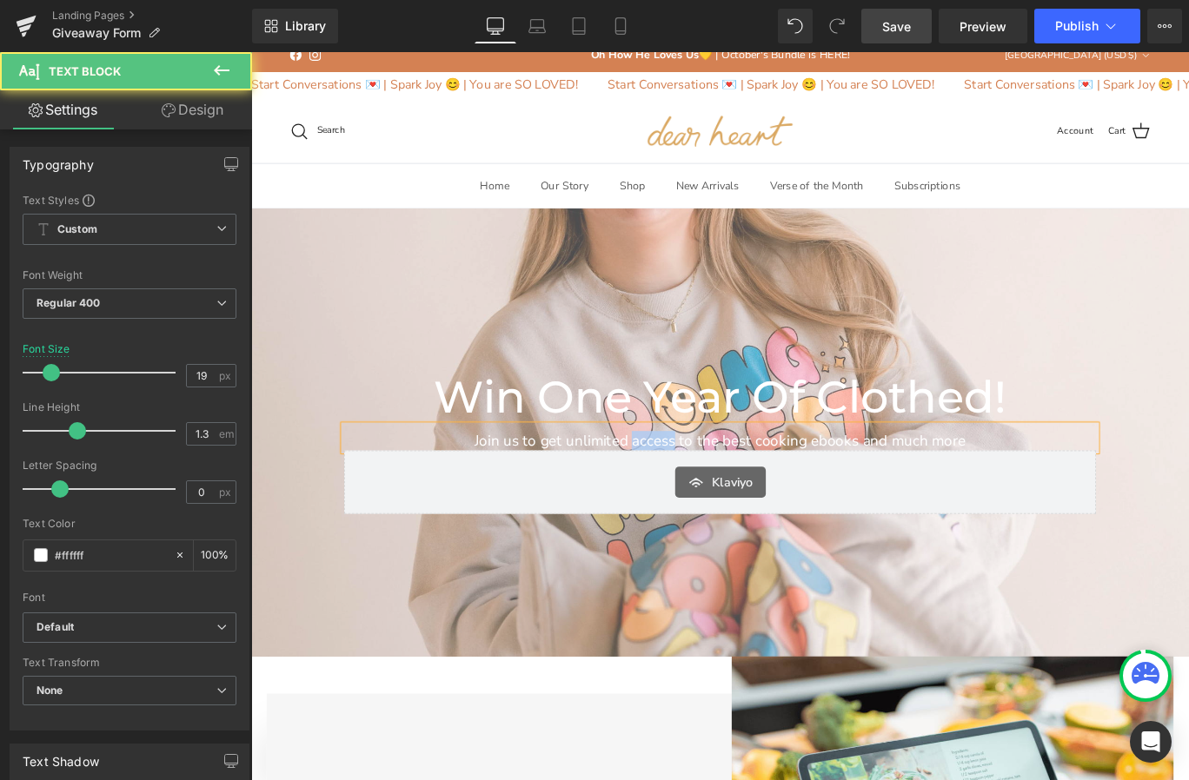
click at [698, 483] on p "Join us to get unlimited access to the best cooking ebooks and much more" at bounding box center [776, 489] width 843 height 22
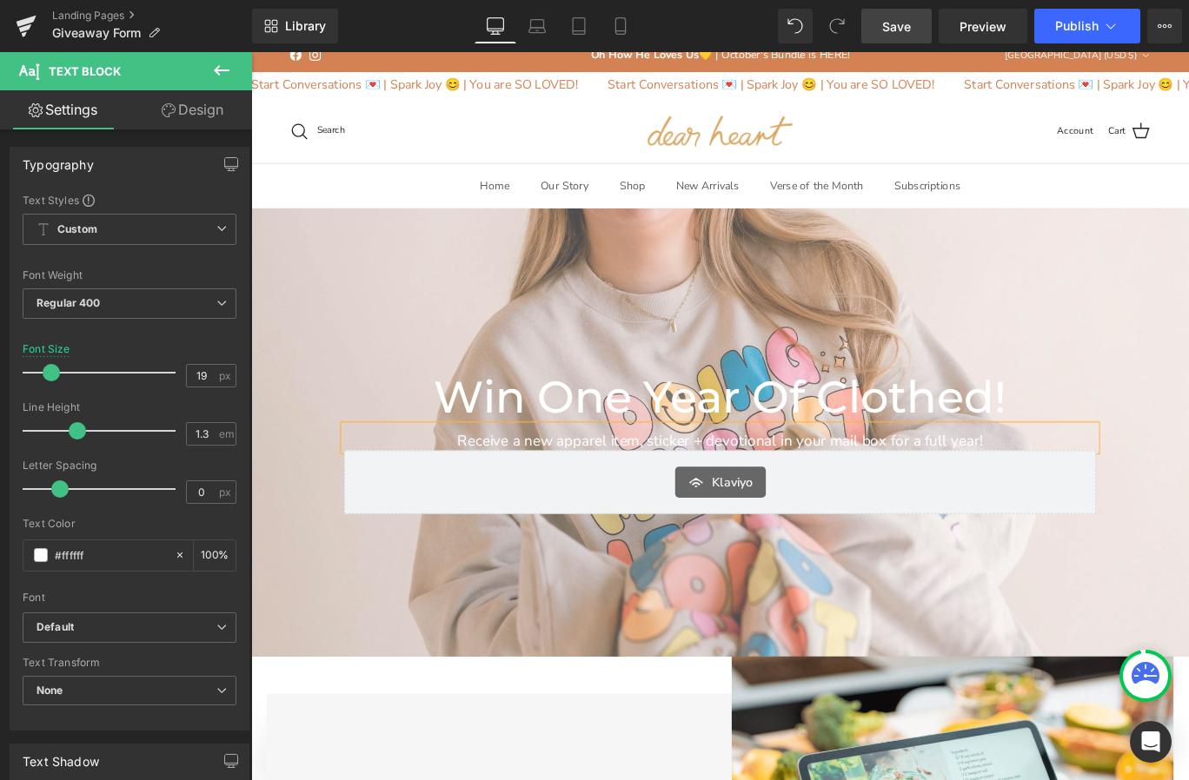
click at [937, 489] on p "Receive a new apparel item, sticker + devotional in your mail box for a full ye…" at bounding box center [776, 489] width 843 height 22
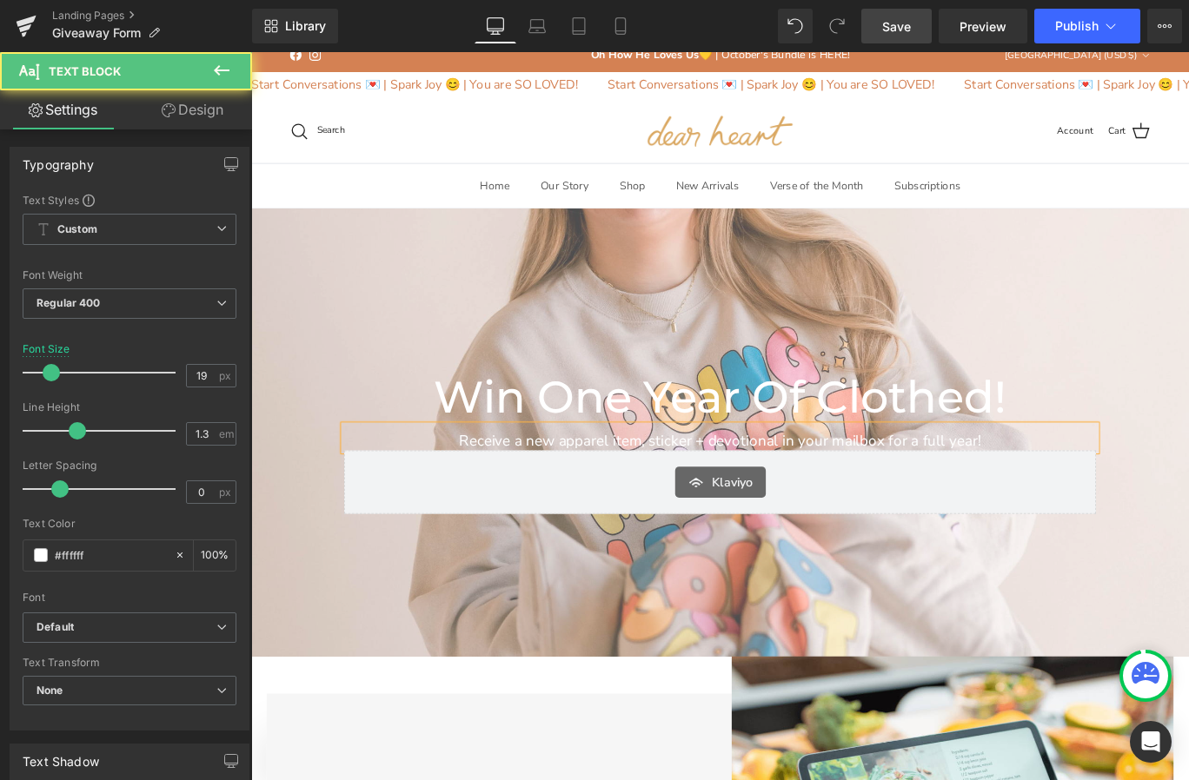
click at [937, 489] on p "Receive a new apparel item, sticker + devotional in your mailbox for a full yea…" at bounding box center [776, 489] width 843 height 22
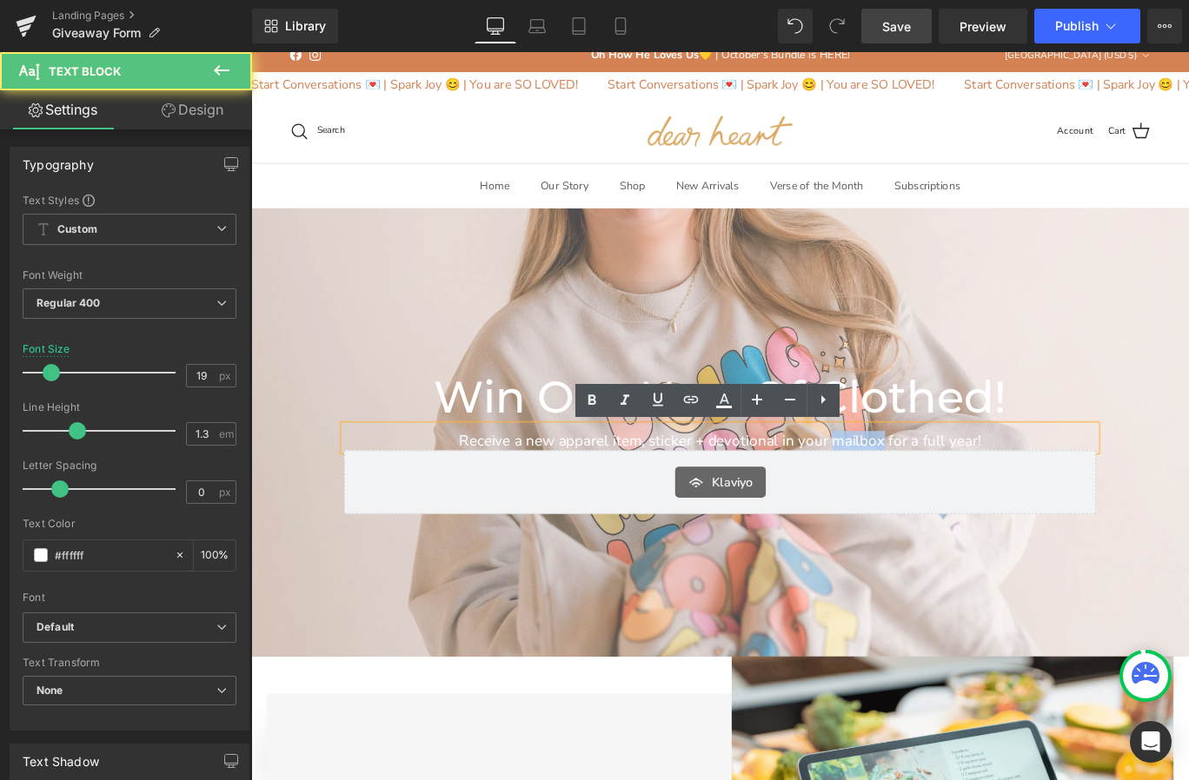
click at [937, 489] on p "Receive a new apparel item, sticker + devotional in your mailbox for a full yea…" at bounding box center [776, 489] width 843 height 22
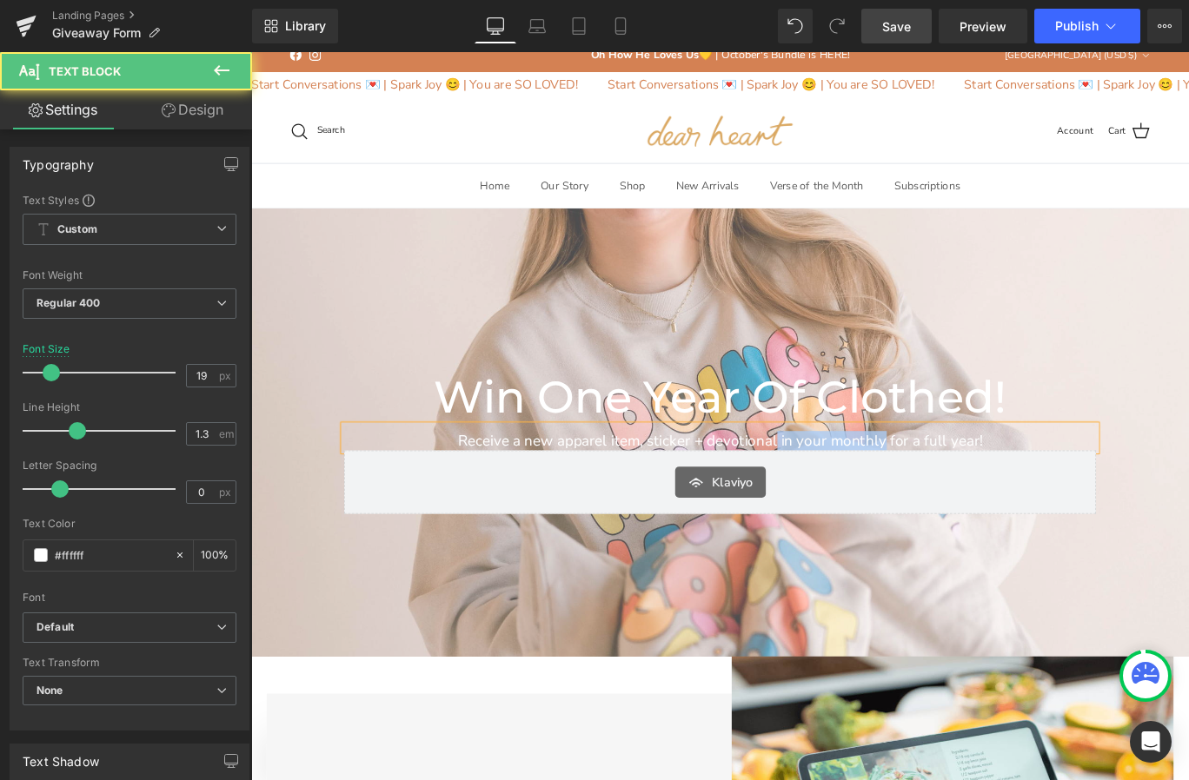
drag, startPoint x: 960, startPoint y: 487, endPoint x: 839, endPoint y: 491, distance: 120.8
click at [839, 491] on p "Receive a new apparel item, sticker + devotional in your monthly for a full yea…" at bounding box center [776, 489] width 843 height 22
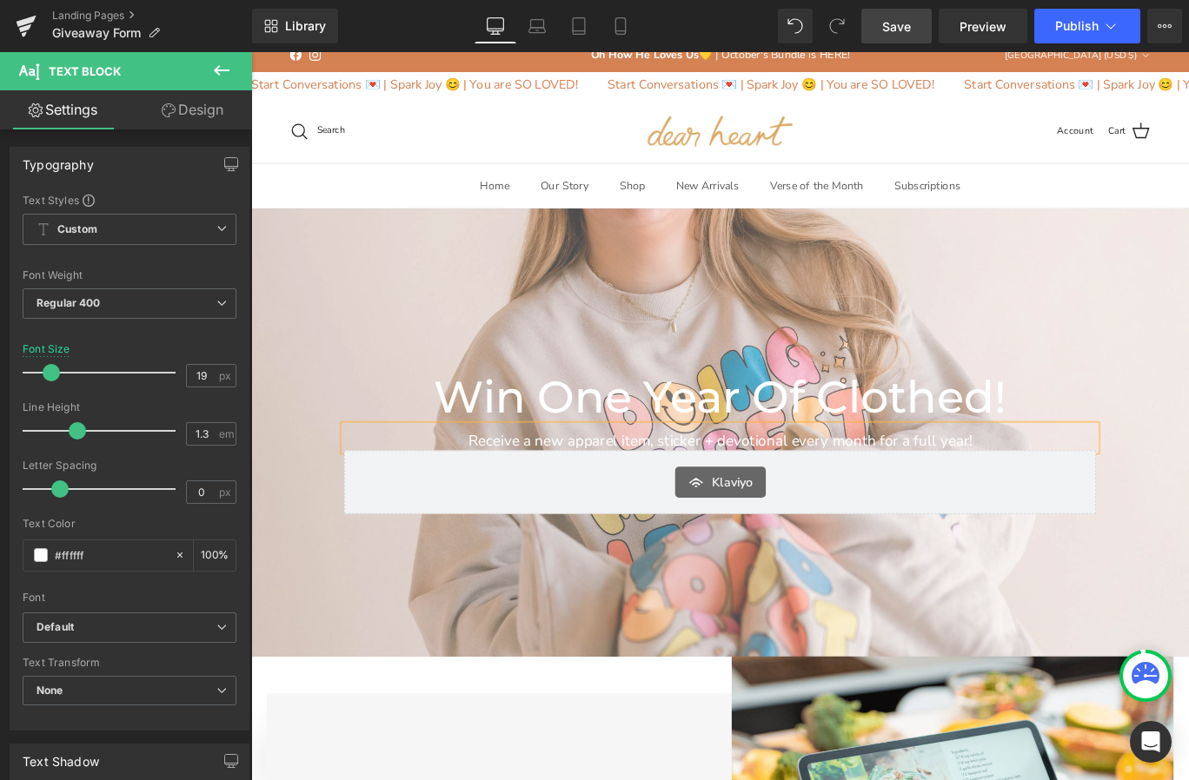
click at [320, 467] on span "Win One Year of Clothed! Heading Receive a new apparel item, sticker + devotion…" at bounding box center [776, 480] width 1051 height 199
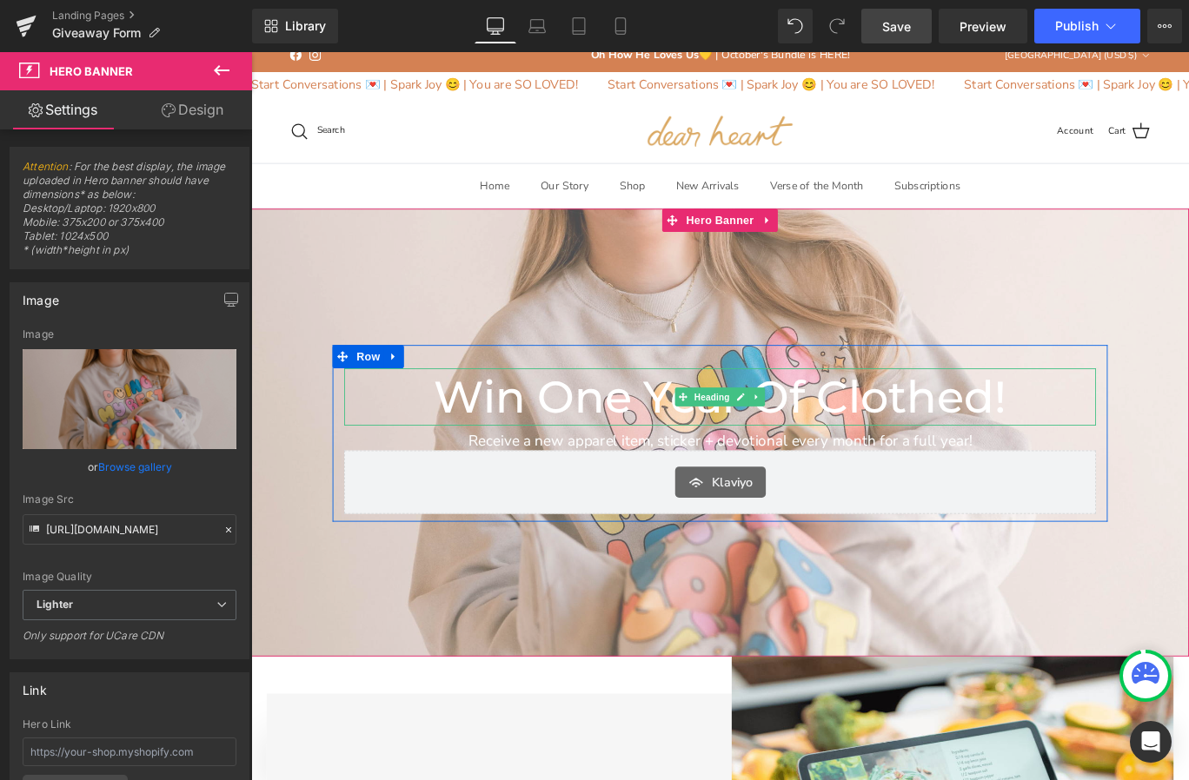
click at [571, 439] on h1 "Win One Year of Clothed!" at bounding box center [776, 439] width 843 height 64
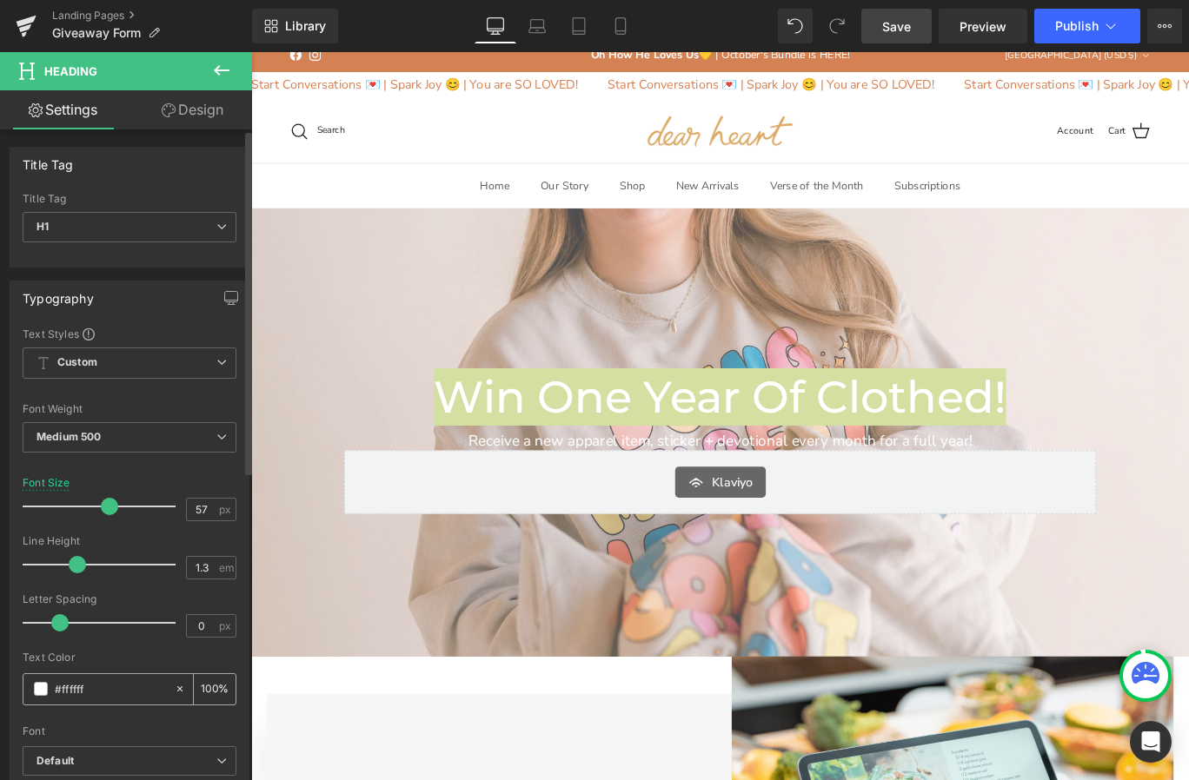
click at [43, 691] on span at bounding box center [41, 689] width 14 height 14
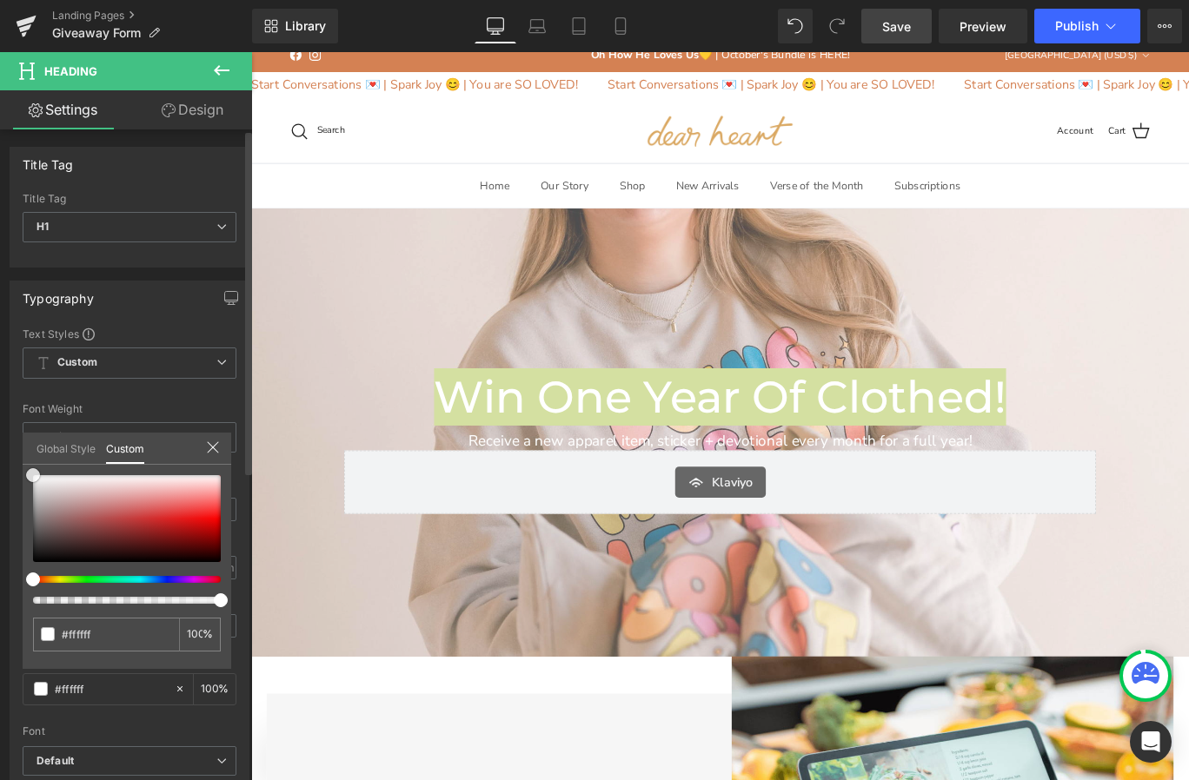
type input "#d58a8a"
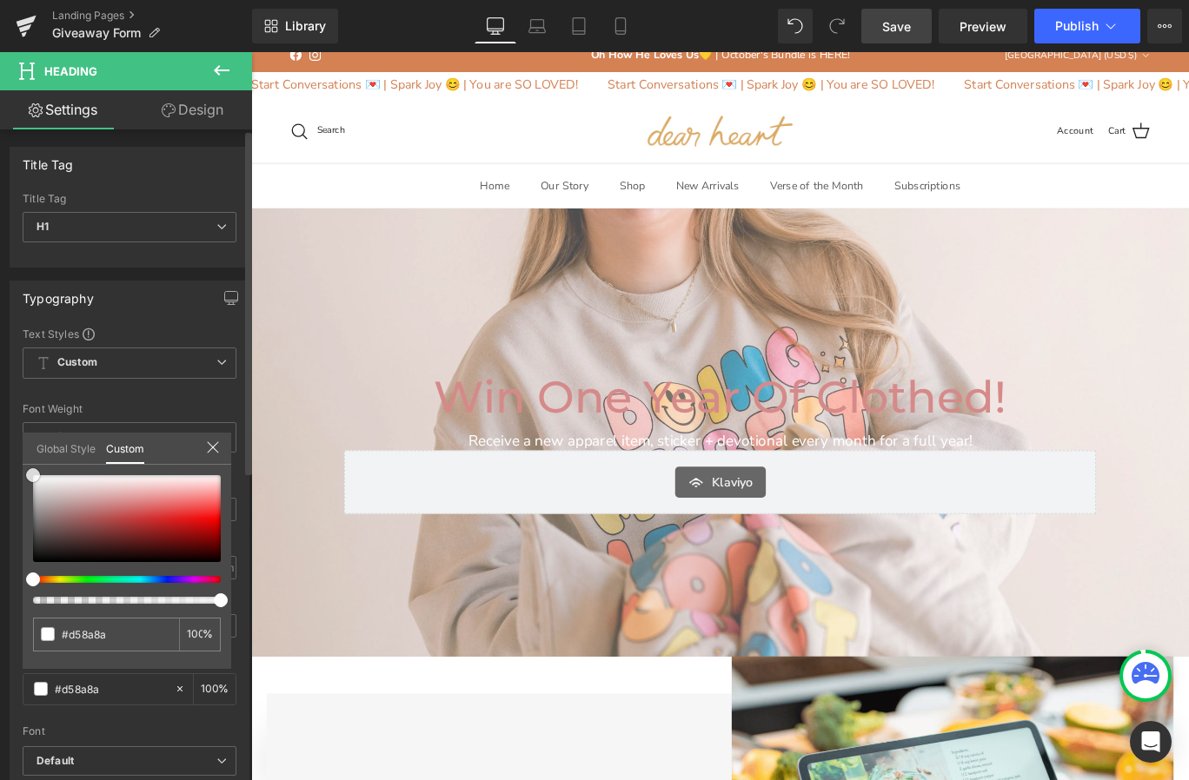
click at [123, 502] on div at bounding box center [127, 518] width 188 height 87
type input "#d68484"
type input "#d26e6e"
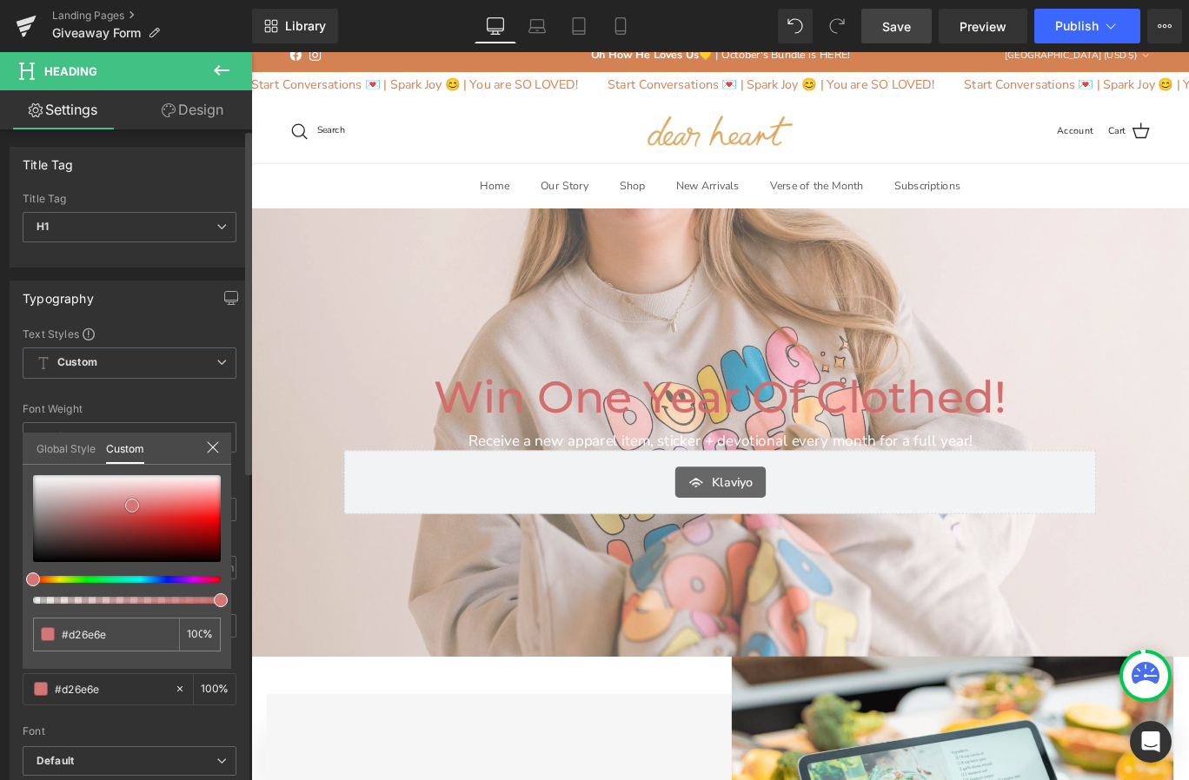
type input "#d25f5f"
type input "#ce5858"
type input "#cf5252"
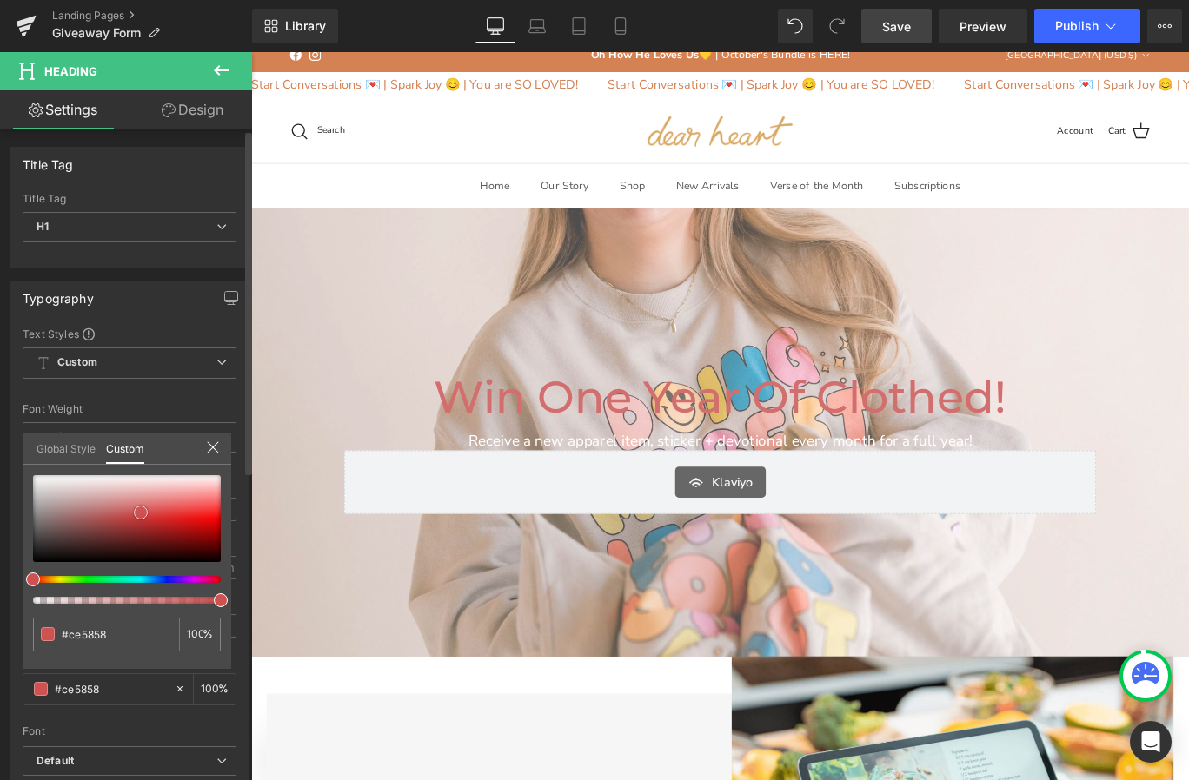
type input "#cf5252"
type input "#ce4e4e"
type input "#ce4949"
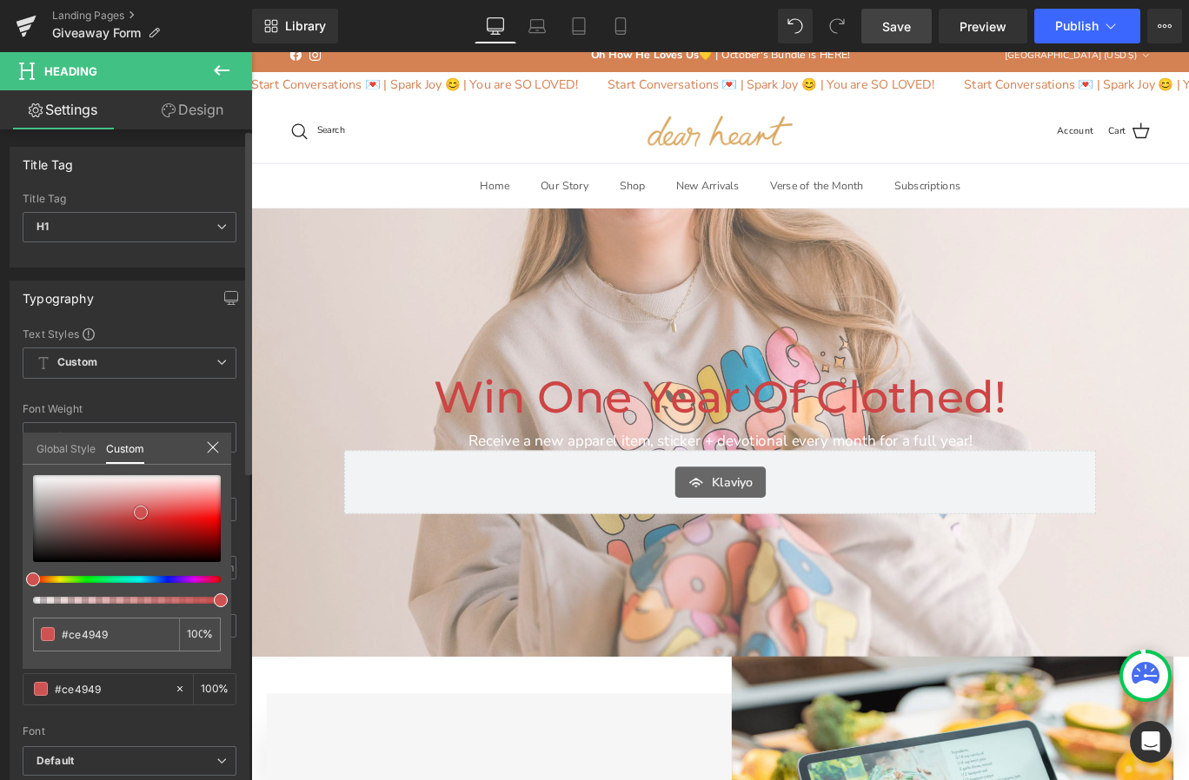
type input "#cd4545"
type input "#cc4141"
type input "#cd4040"
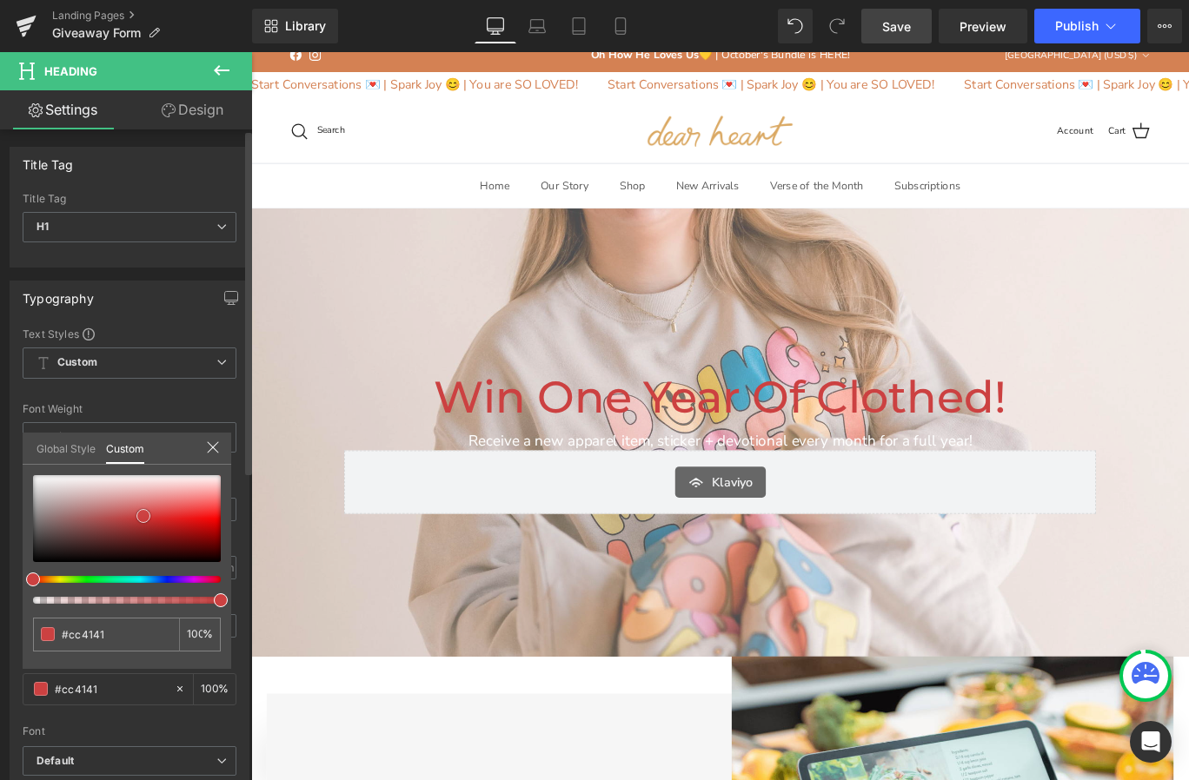
type input "#cd4040"
type input "#ce4949"
type input "#d35959"
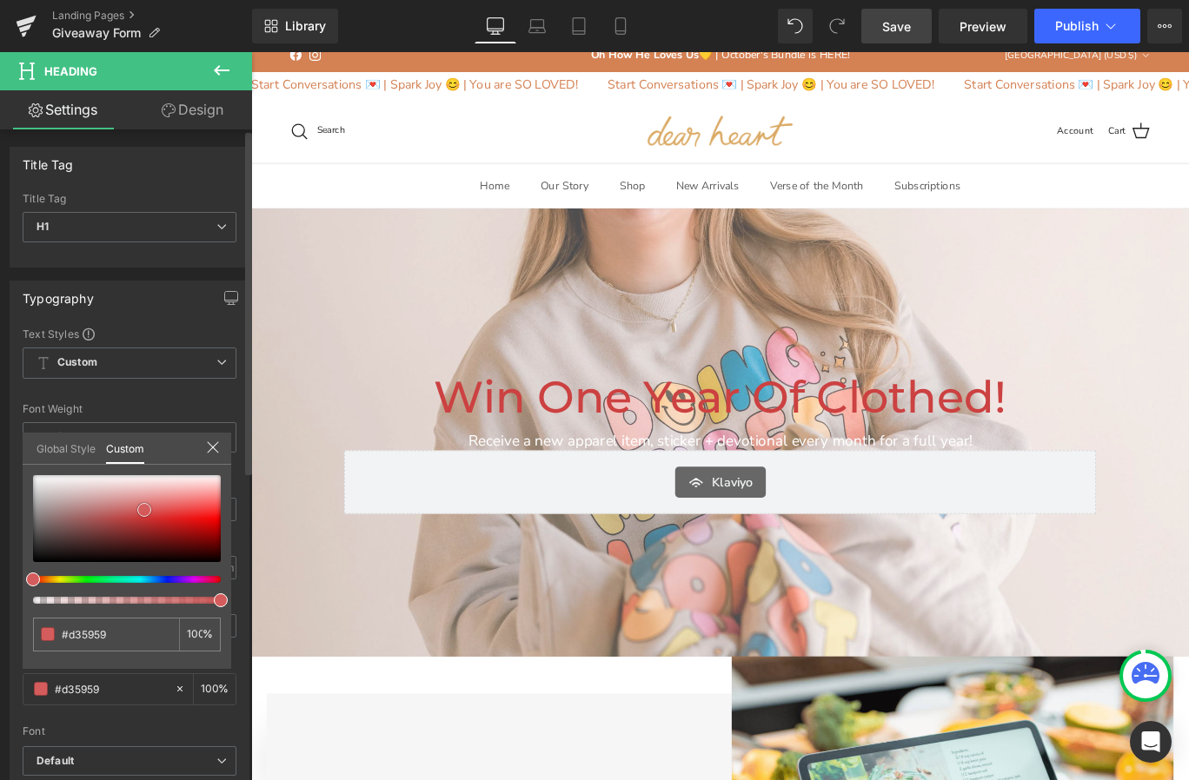
type input "#db6b6b"
type input "#e07979"
type input "#e58484"
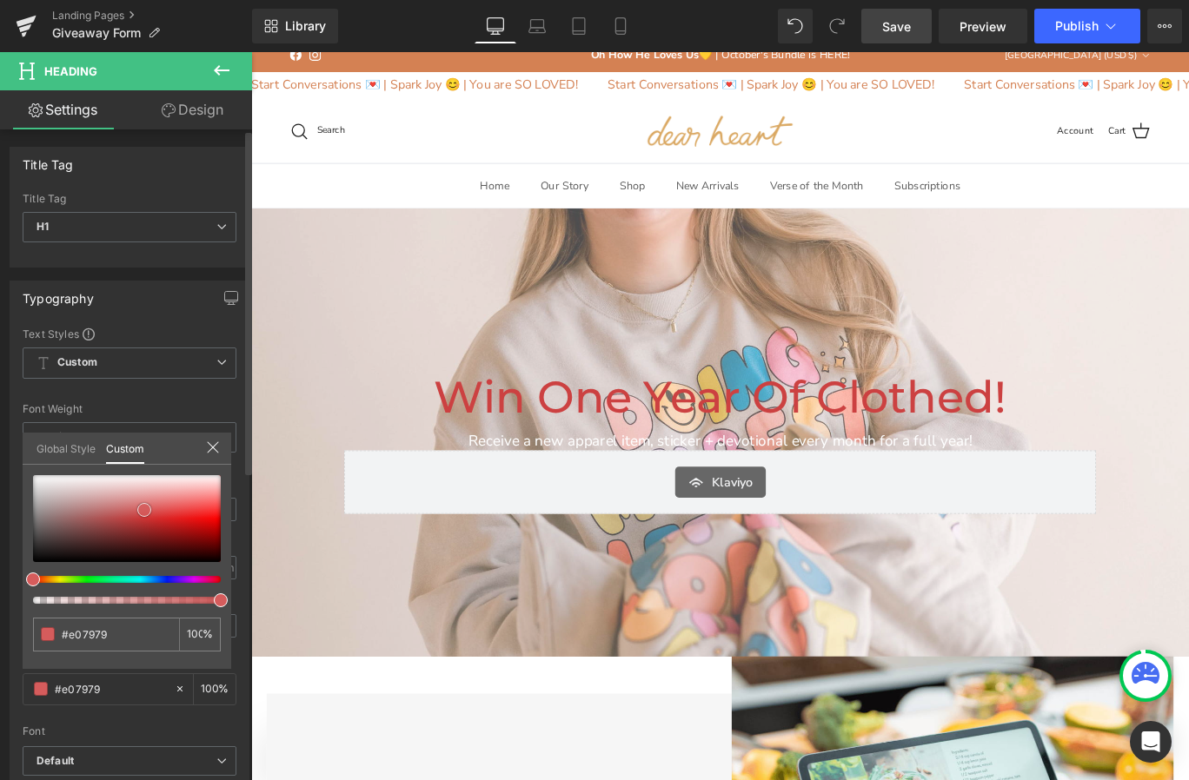
type input "#e58484"
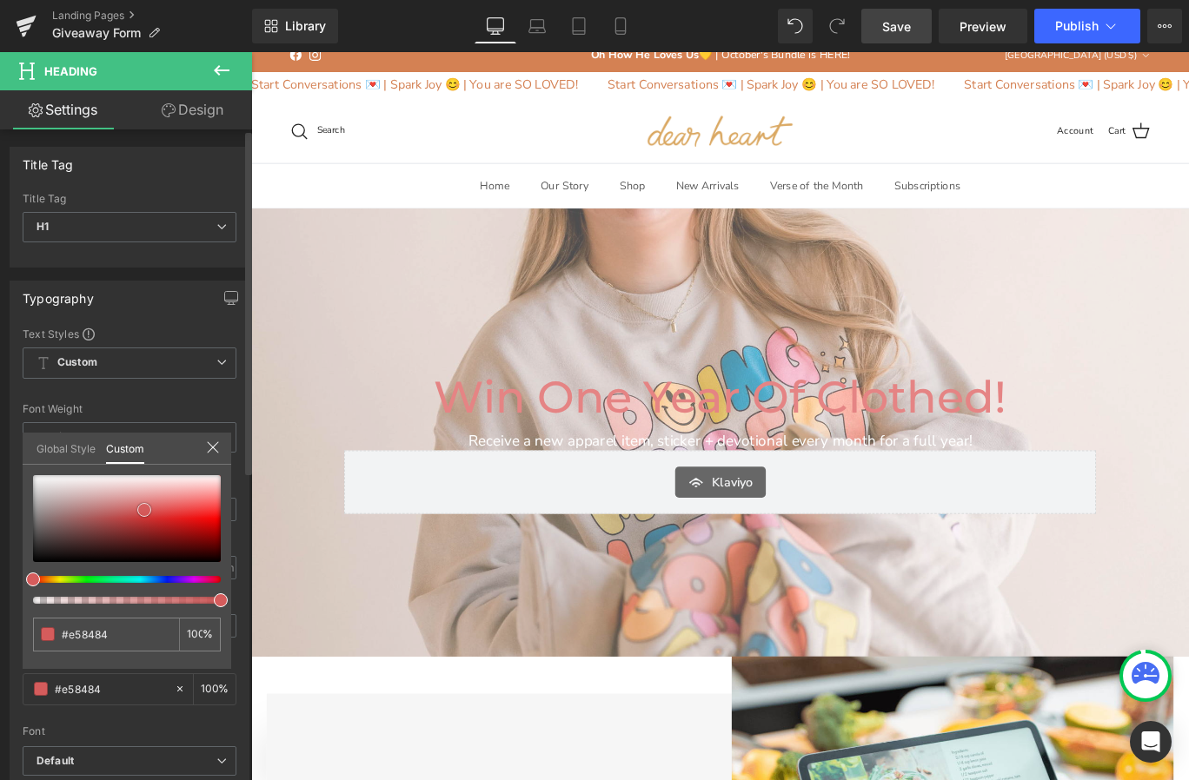
type input "#e88282"
type input "#e88181"
type input "#ea7f7f"
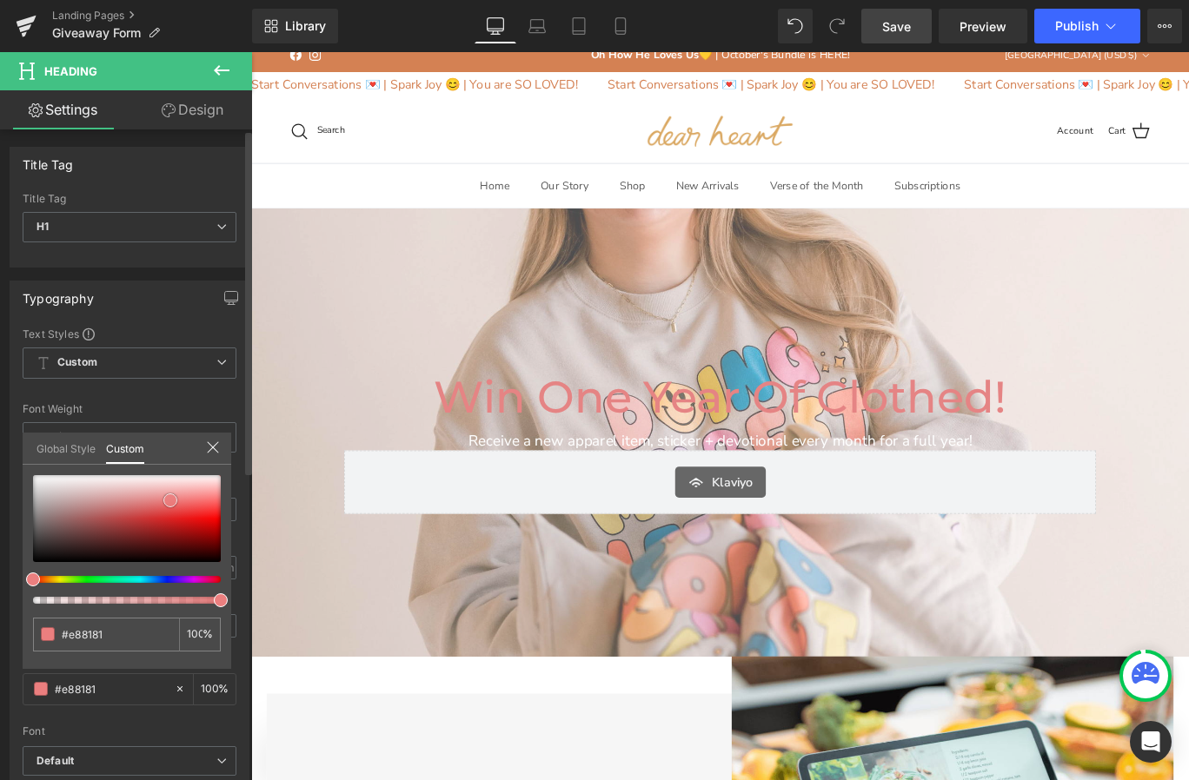
type input "#ea7f7f"
type input "#eb7f7f"
type input "#eb7e7e"
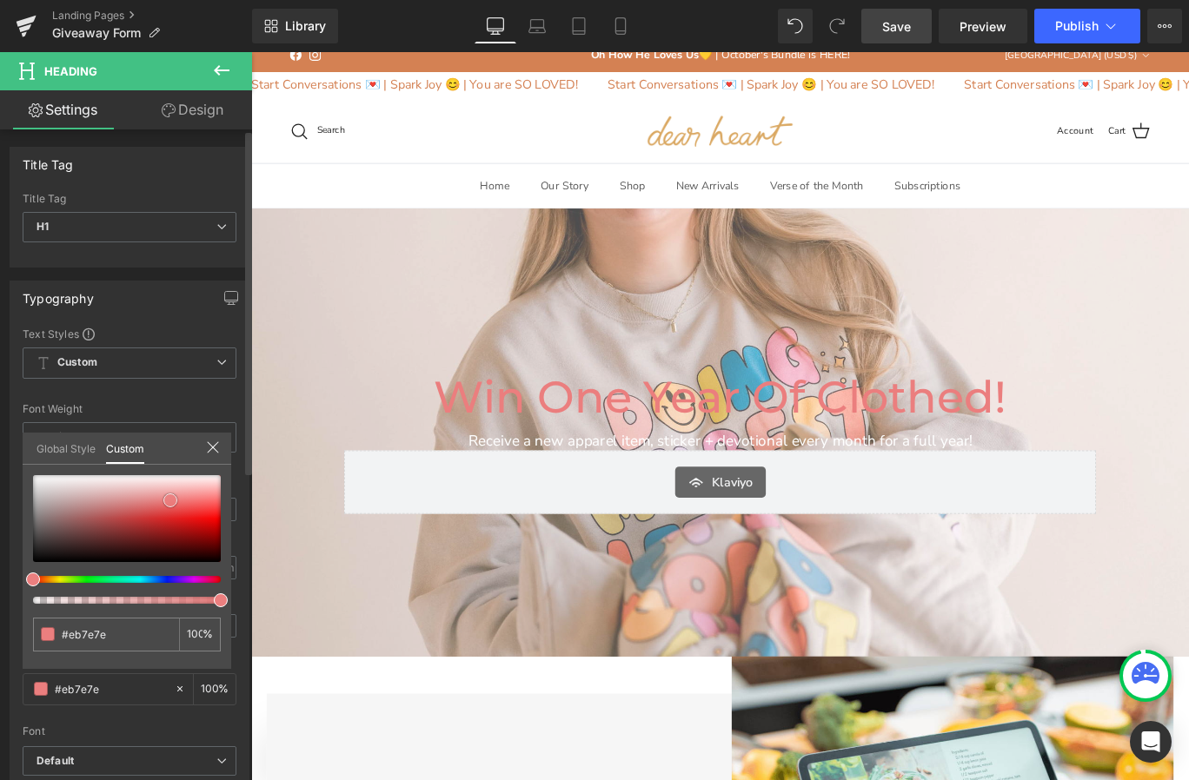
type input "#ed7c7c"
type input "#ef7a7a"
drag, startPoint x: 123, startPoint y: 502, endPoint x: 182, endPoint y: 500, distance: 59.1
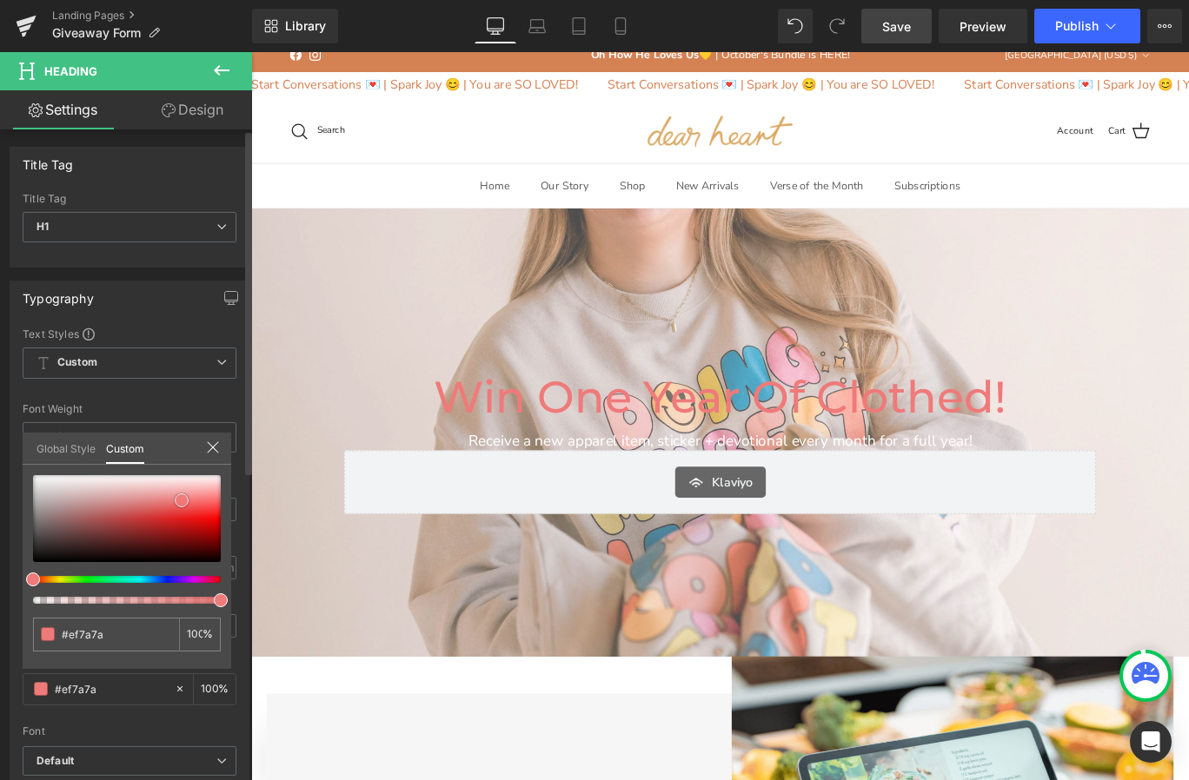
click at [182, 500] on span at bounding box center [182, 500] width 14 height 14
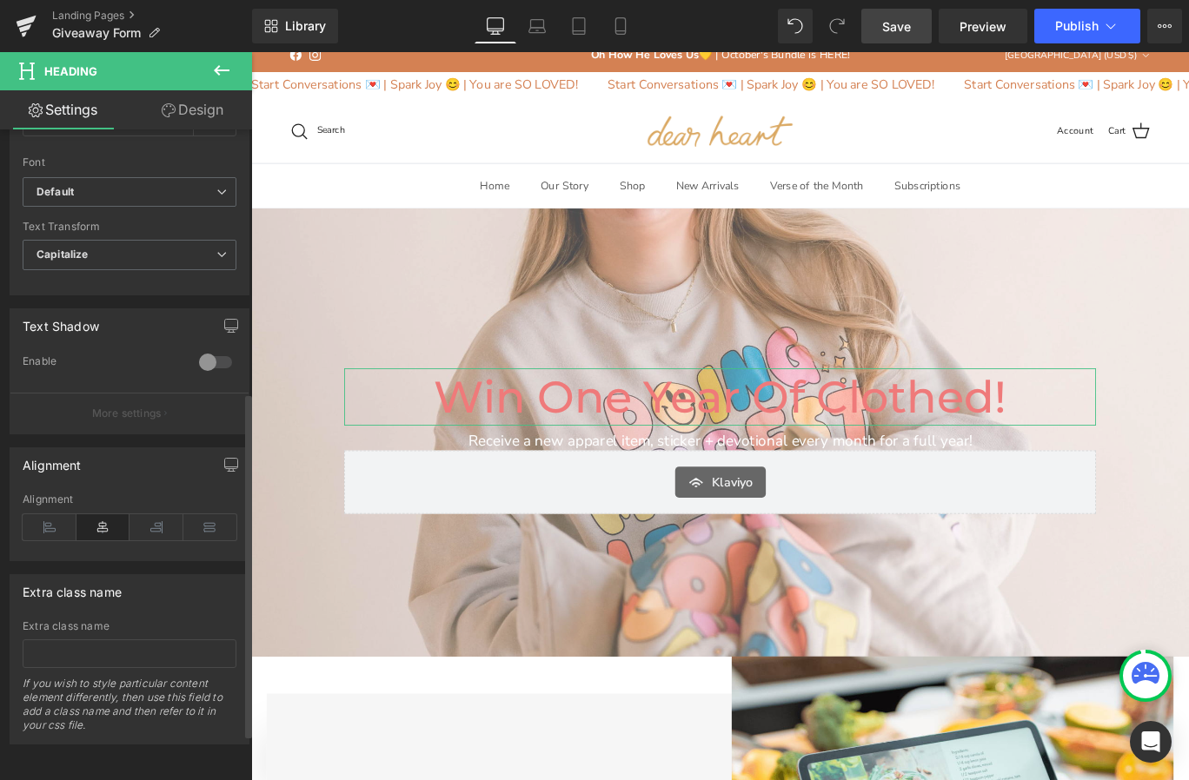
scroll to position [579, 0]
click at [203, 357] on div at bounding box center [216, 362] width 42 height 28
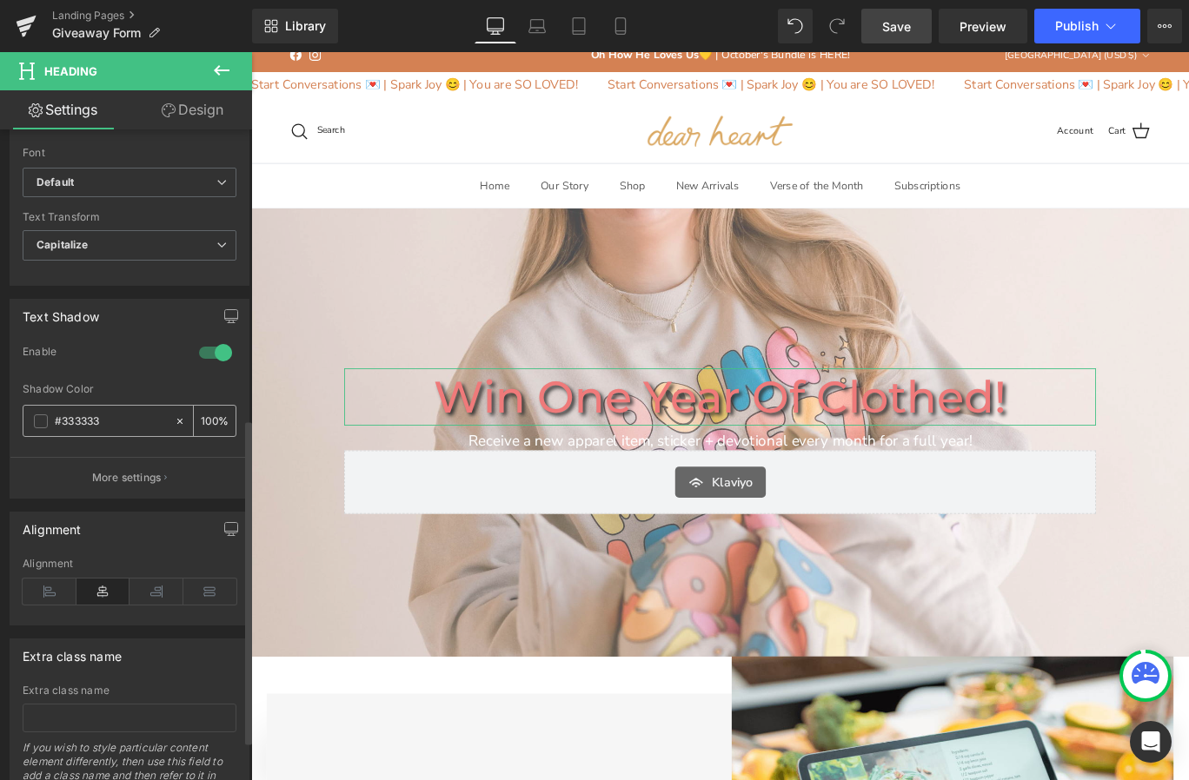
click at [38, 425] on span at bounding box center [41, 421] width 14 height 14
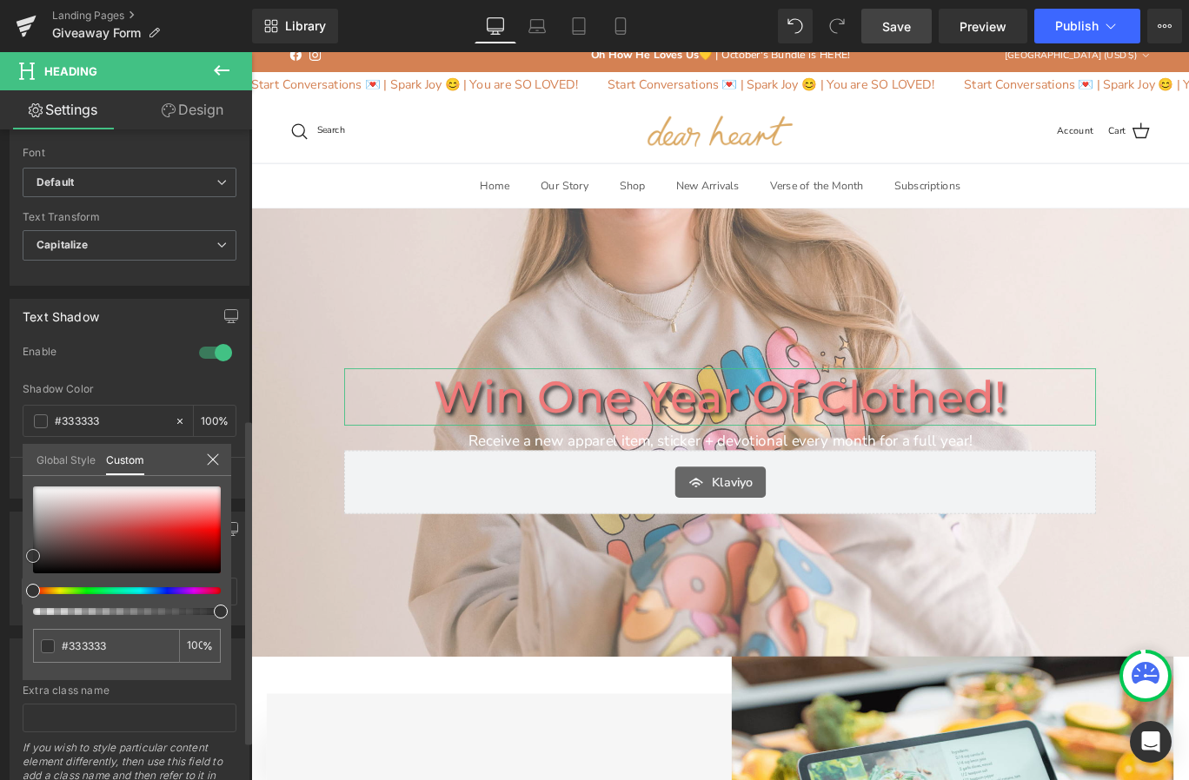
type input "#f5f4f4"
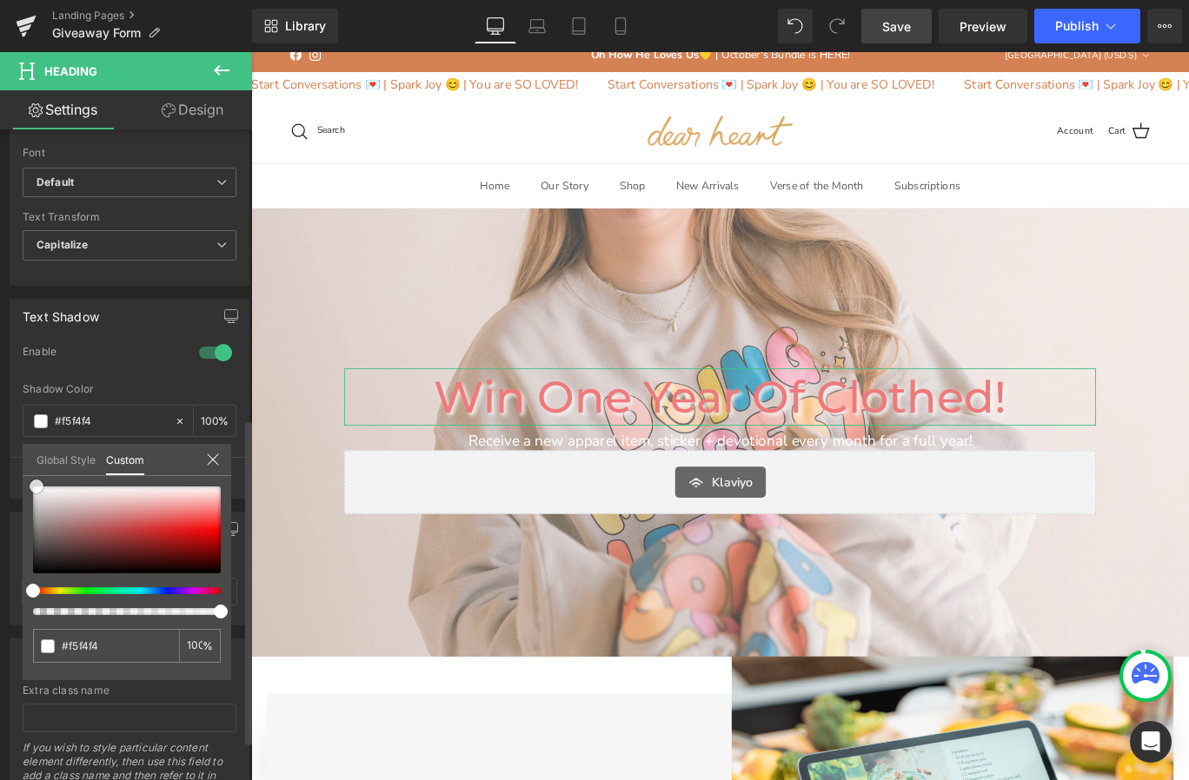
type input "#f7f6f6"
type input "#ffffff"
drag, startPoint x: 42, startPoint y: 490, endPoint x: -8, endPoint y: 451, distance: 63.1
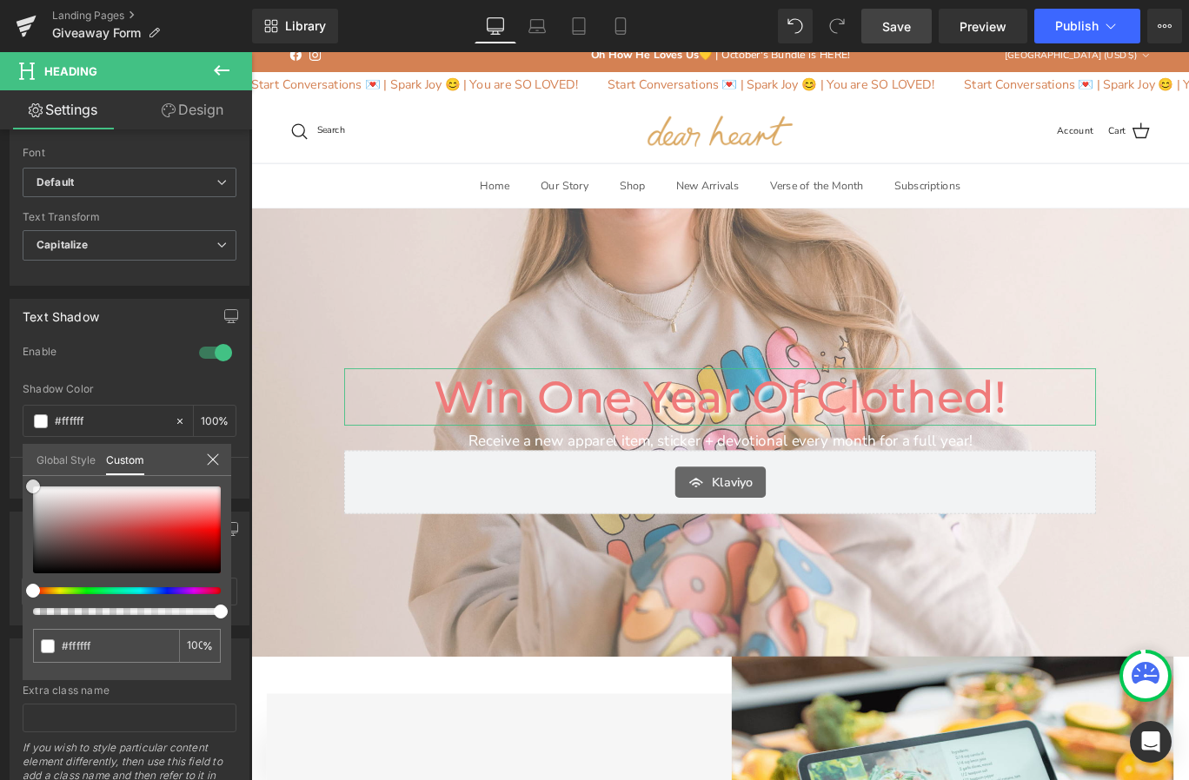
click at [0, 451] on html "Klaviyo You are previewing how the will restyle your page. You can not edit Ele…" at bounding box center [594, 390] width 1189 height 780
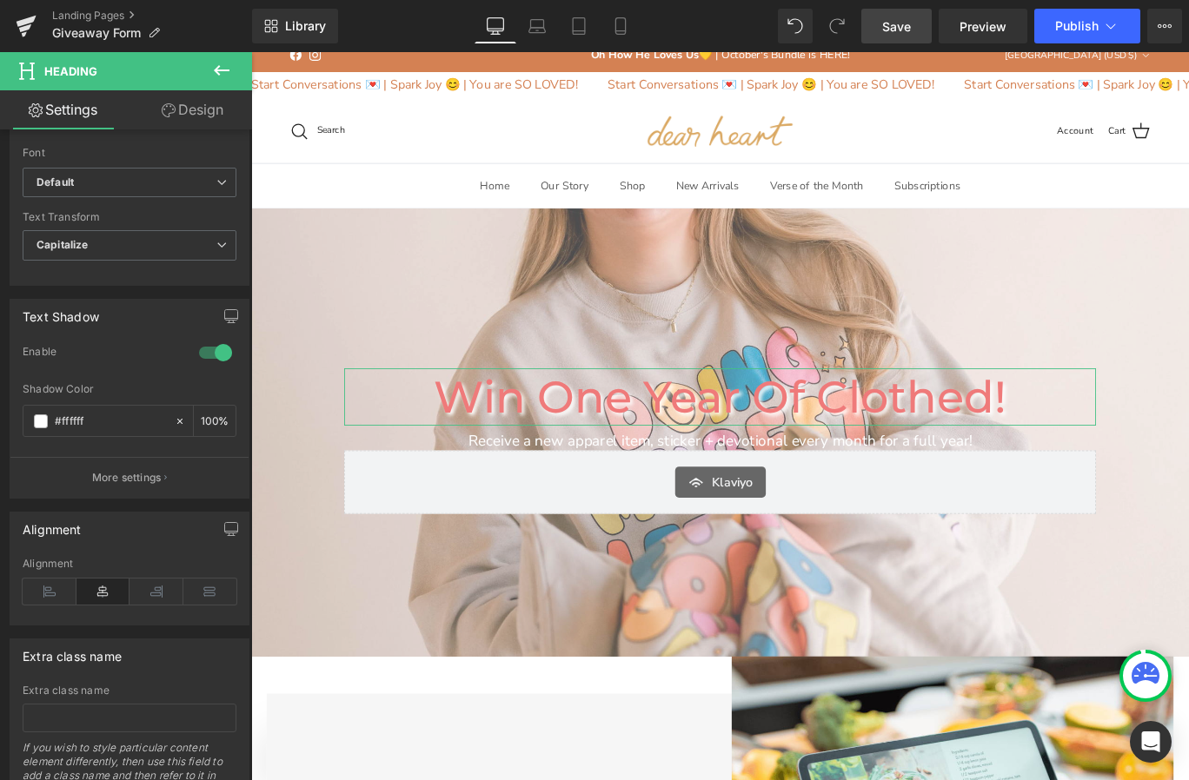
scroll to position [656, 0]
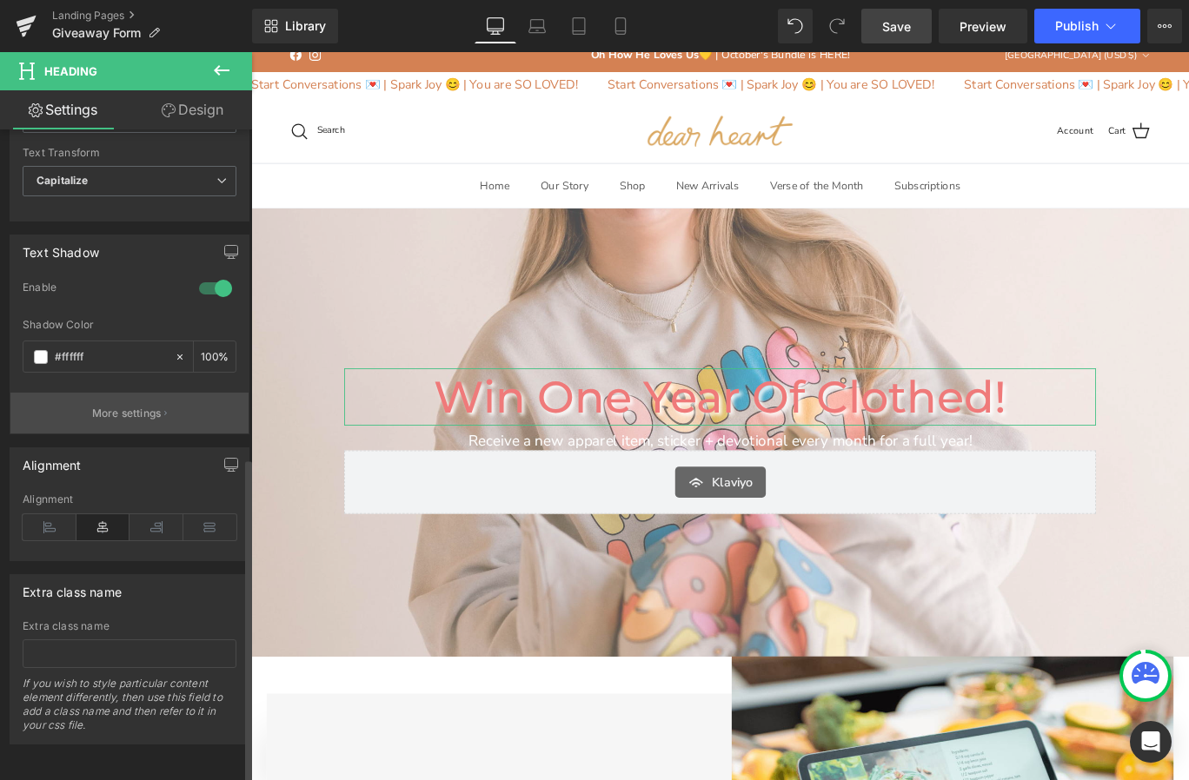
click at [128, 406] on p "More settings" at bounding box center [127, 414] width 70 height 16
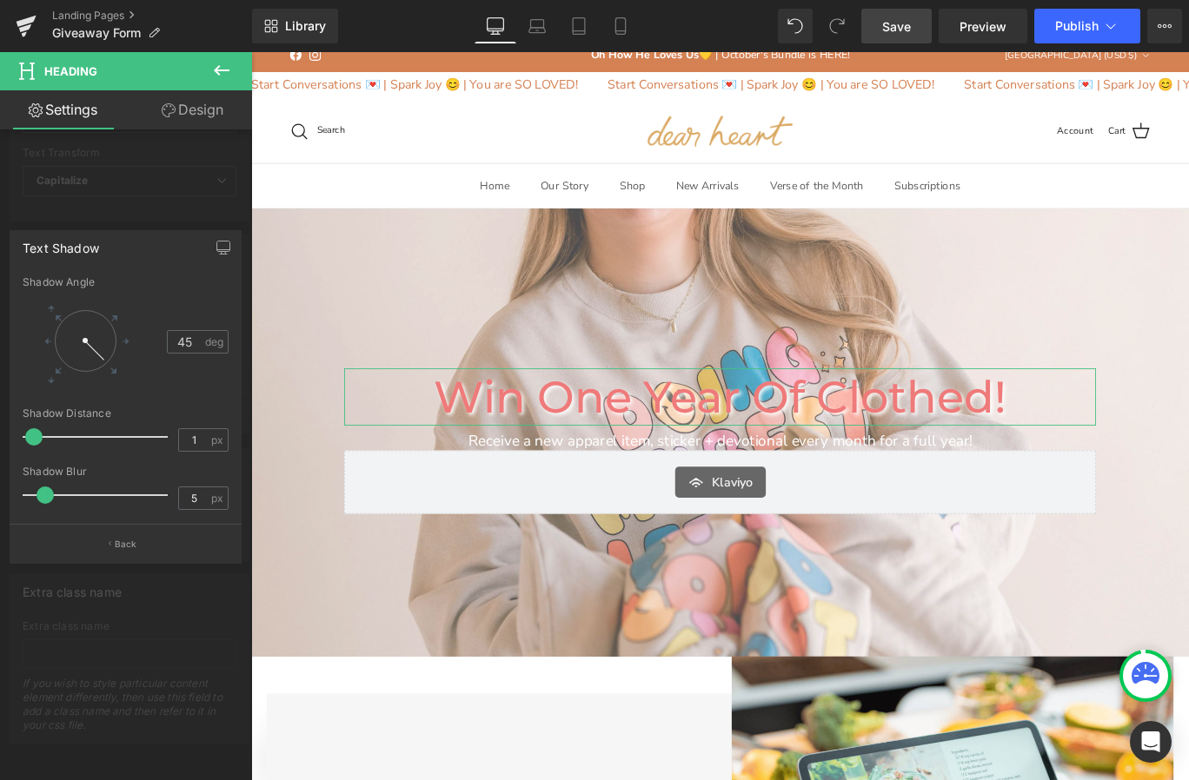
type input "0"
drag, startPoint x: 49, startPoint y: 435, endPoint x: 31, endPoint y: 430, distance: 18.1
click at [31, 430] on span at bounding box center [31, 436] width 17 height 17
type input "11"
drag, startPoint x: 43, startPoint y: 496, endPoint x: 61, endPoint y: 493, distance: 17.6
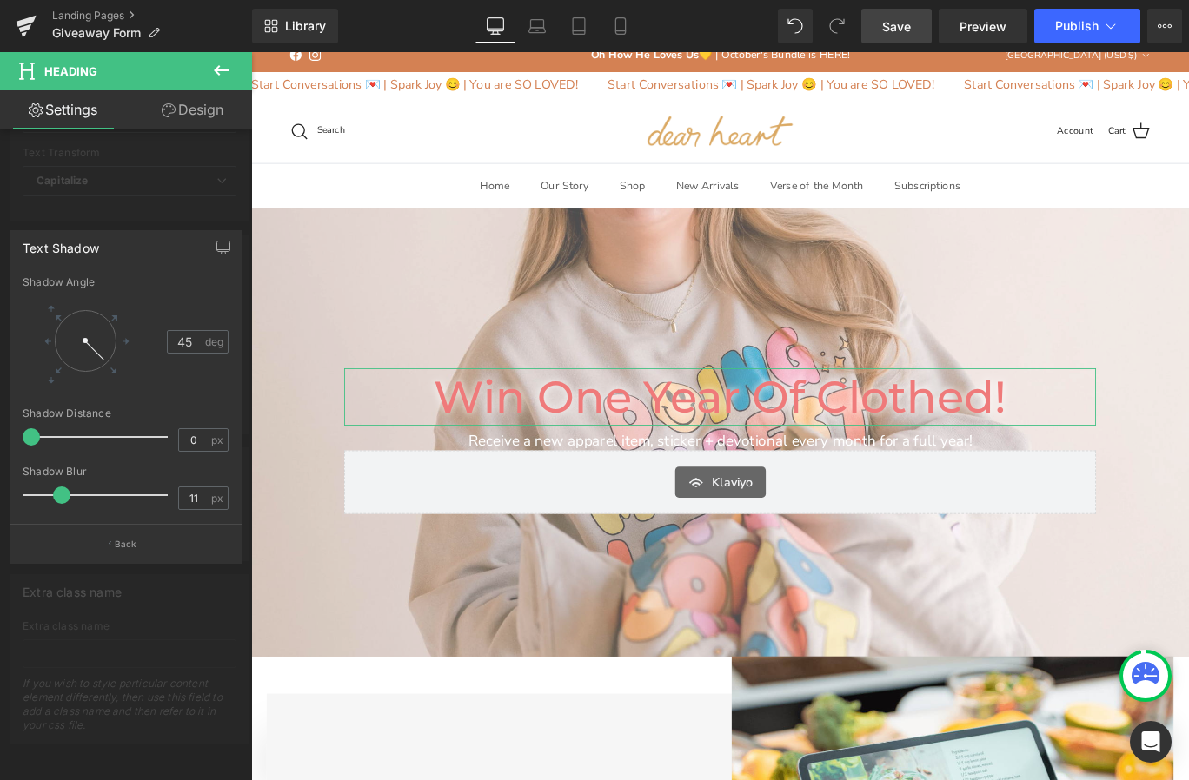
click at [61, 493] on span at bounding box center [61, 495] width 17 height 17
click at [135, 182] on div at bounding box center [126, 420] width 252 height 737
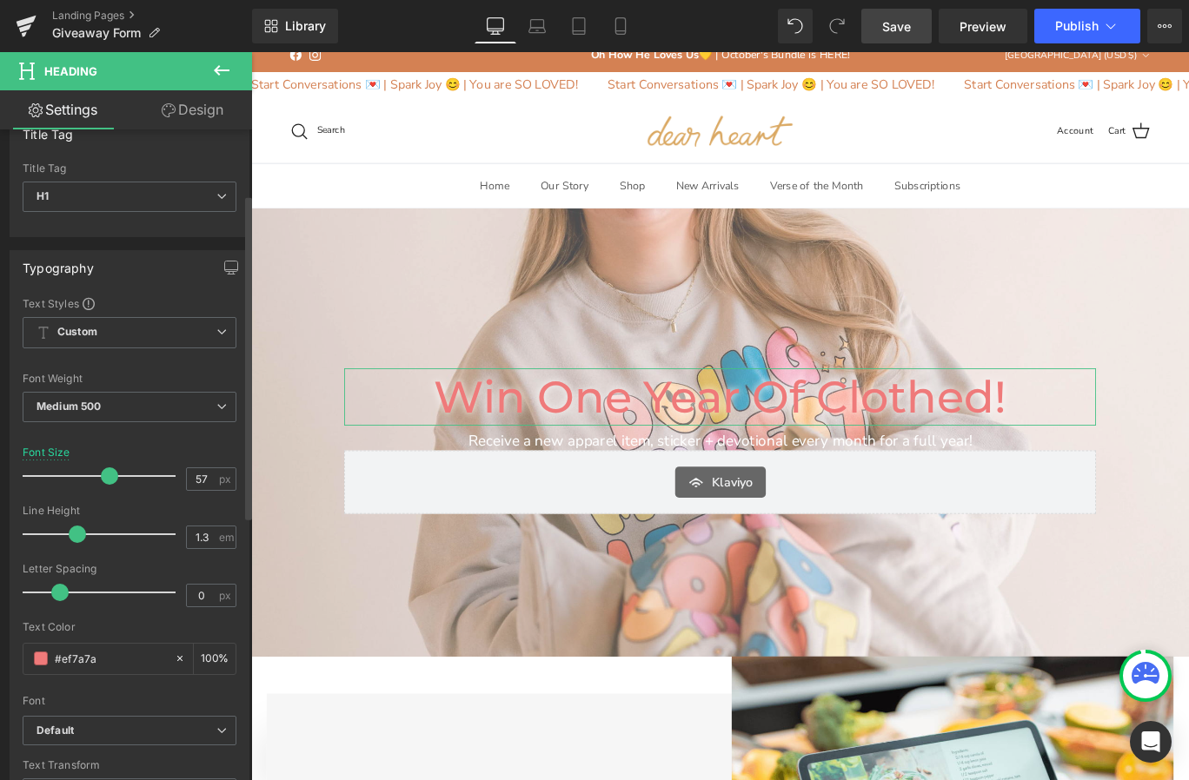
scroll to position [15, 0]
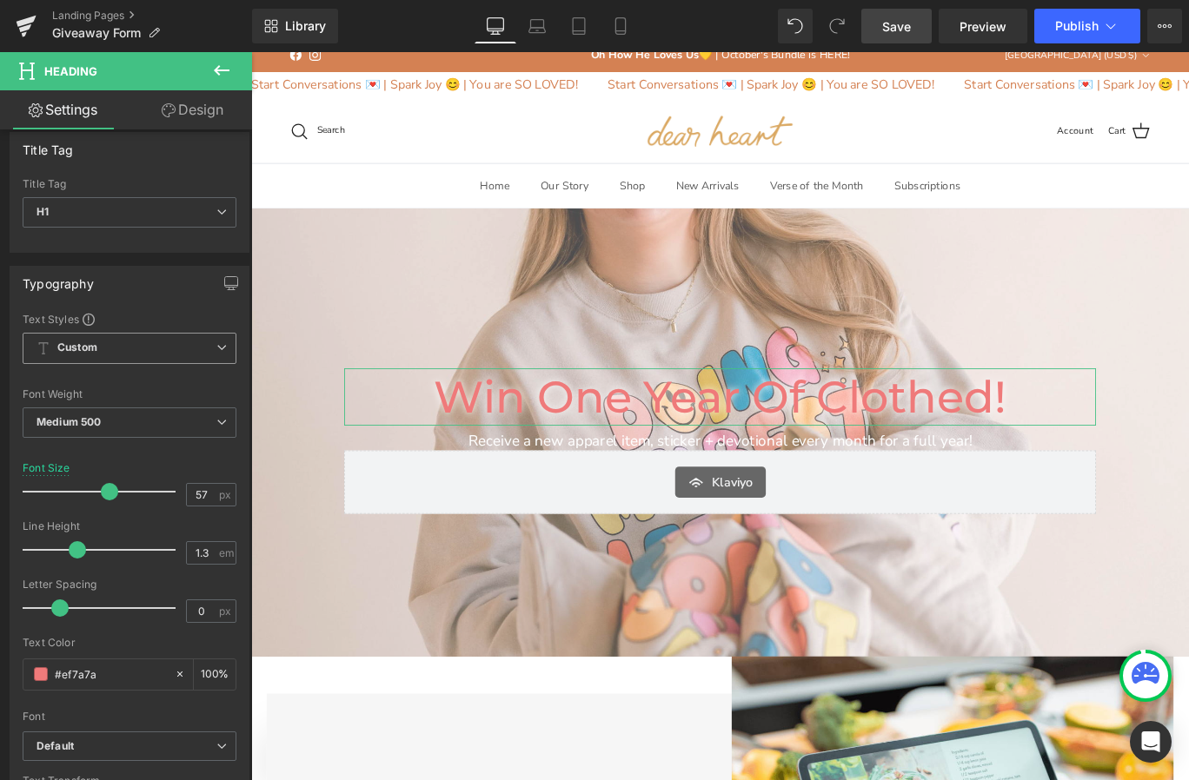
click at [127, 348] on span "Custom Setup Global Style" at bounding box center [130, 348] width 214 height 31
click at [138, 310] on div "Typography Text Styles Custom Custom Setup Global Style Custom Setup Global Sty…" at bounding box center [130, 558] width 240 height 584
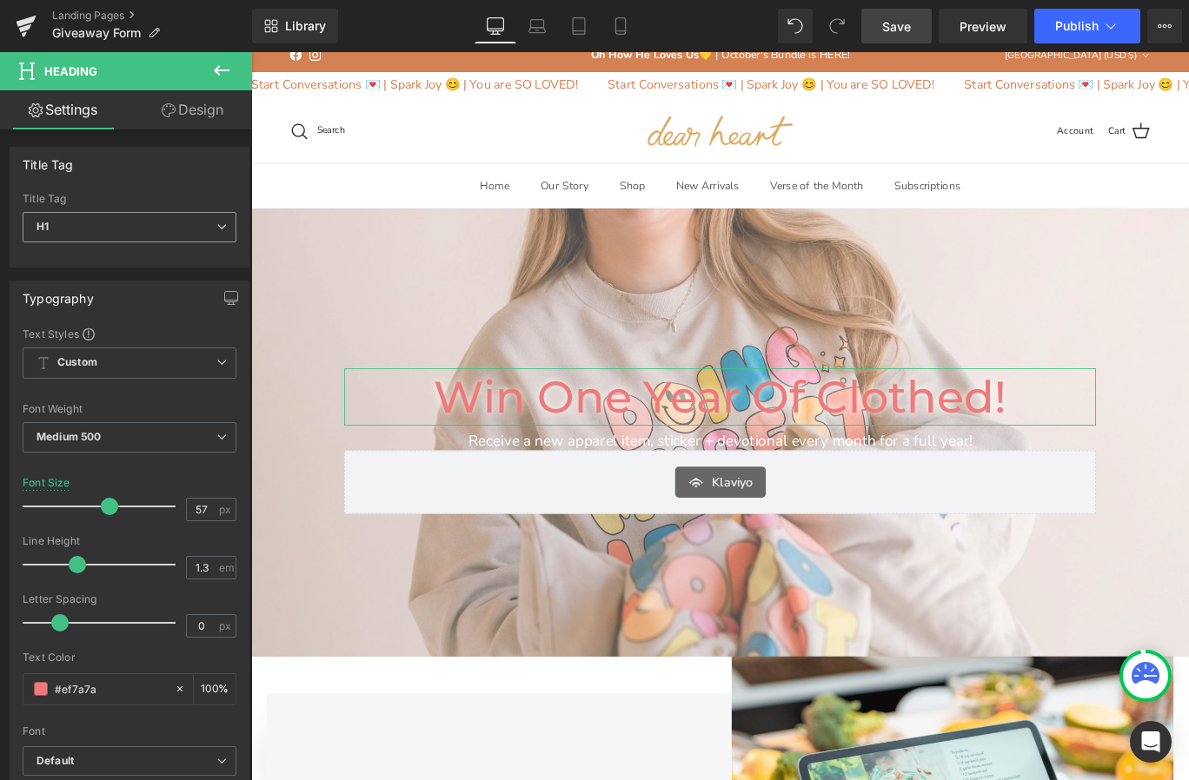
click at [141, 222] on span "H1" at bounding box center [130, 227] width 214 height 30
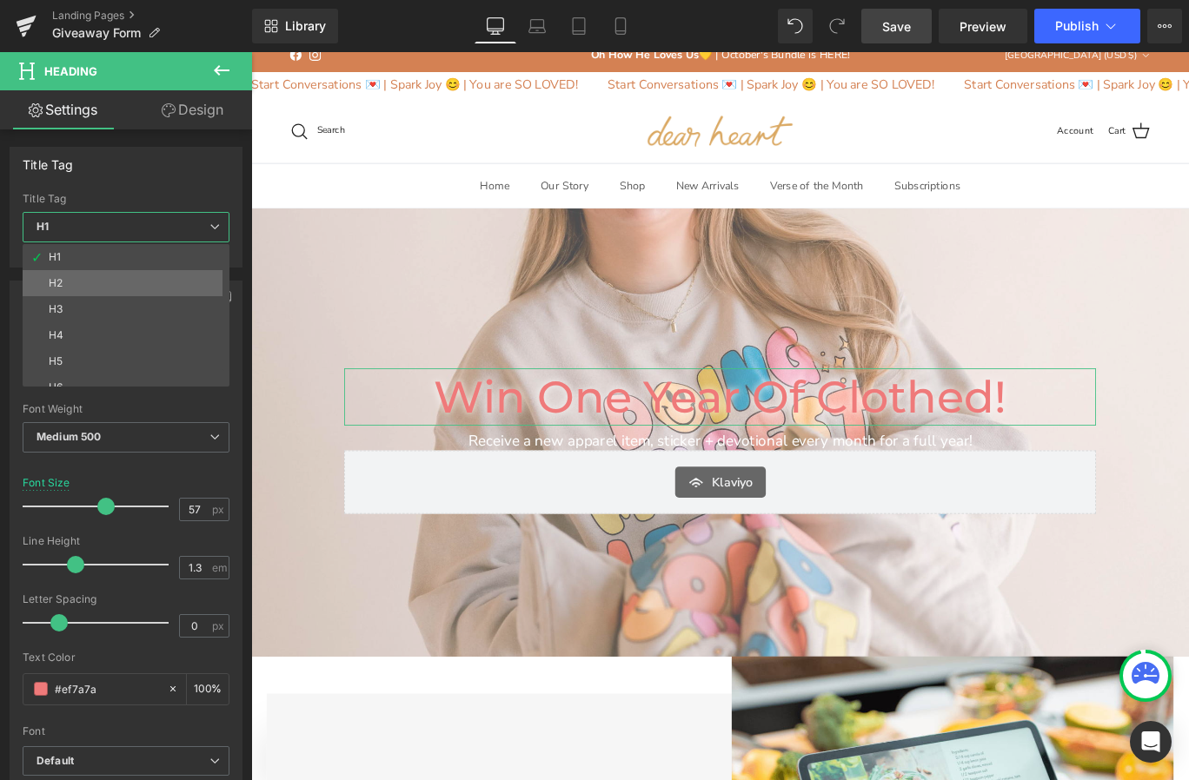
click at [109, 280] on li "H2" at bounding box center [130, 283] width 215 height 26
type input "27"
type input "1.2"
type input "#232323"
type input "100"
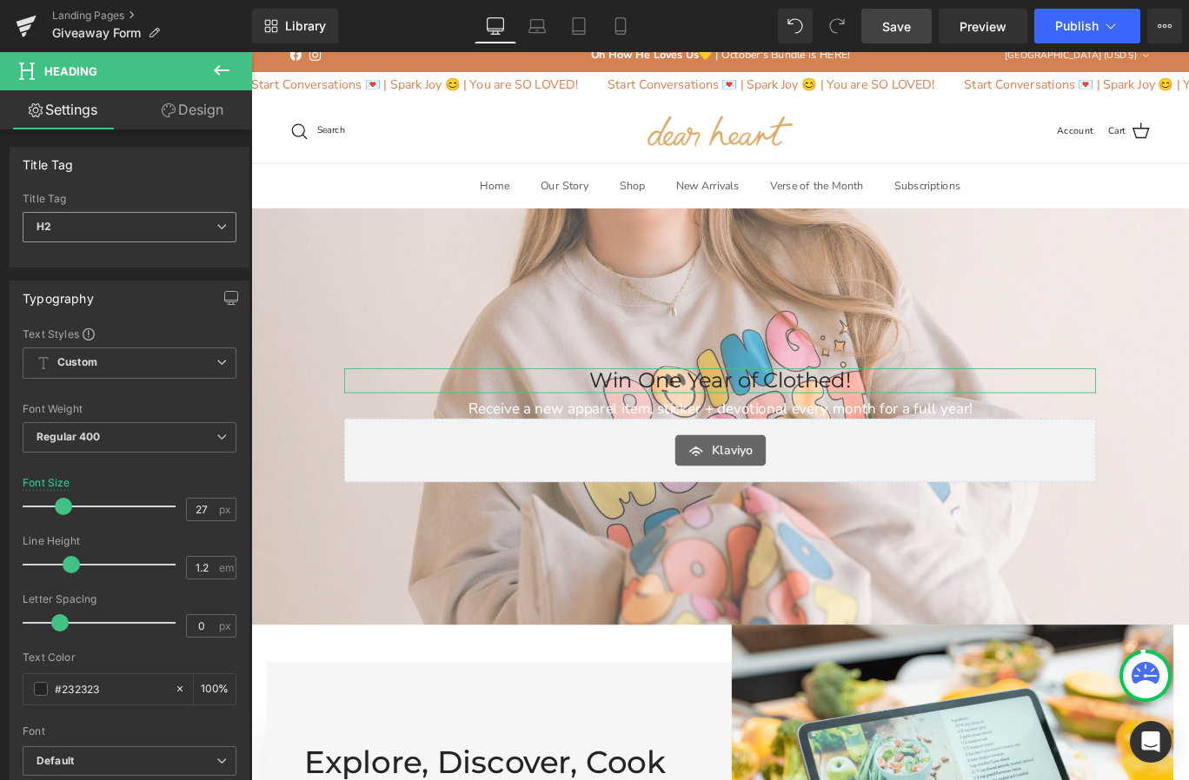
click at [144, 226] on span "H2" at bounding box center [130, 227] width 214 height 30
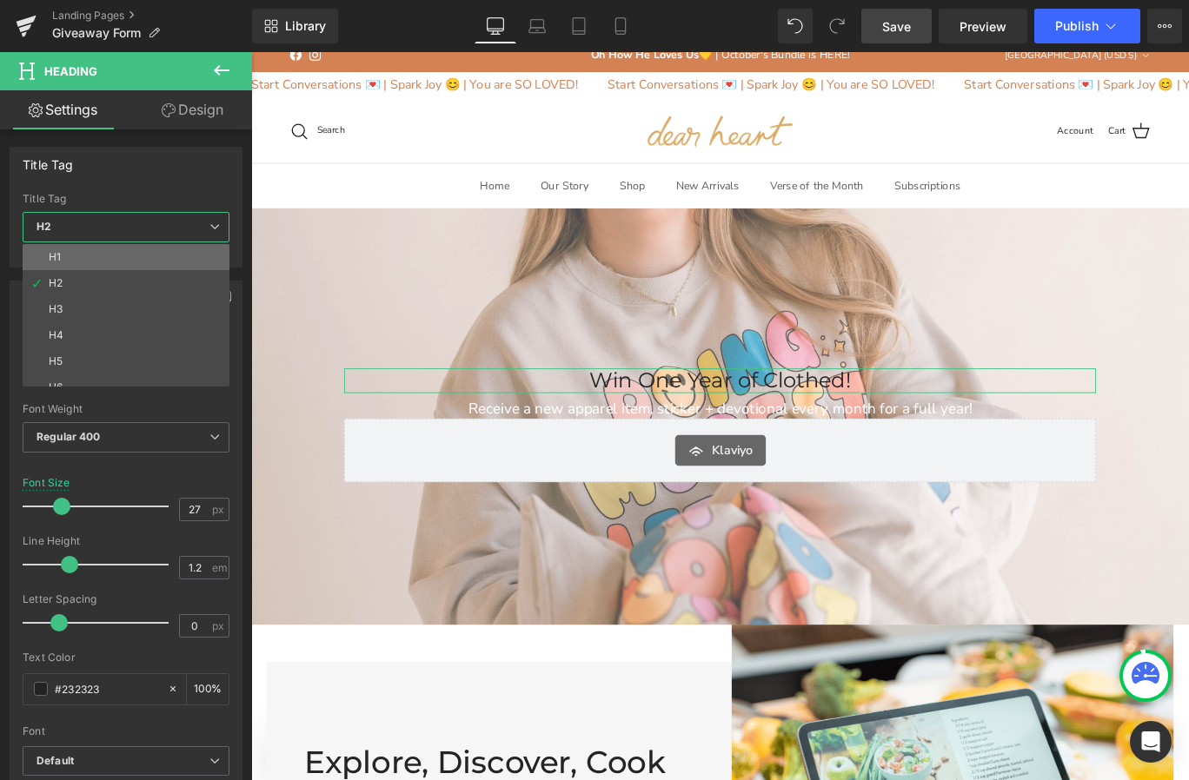
click at [125, 255] on li "H1" at bounding box center [130, 257] width 215 height 26
type input "57"
type input "1.3"
type input "#ef7a7a"
type input "100"
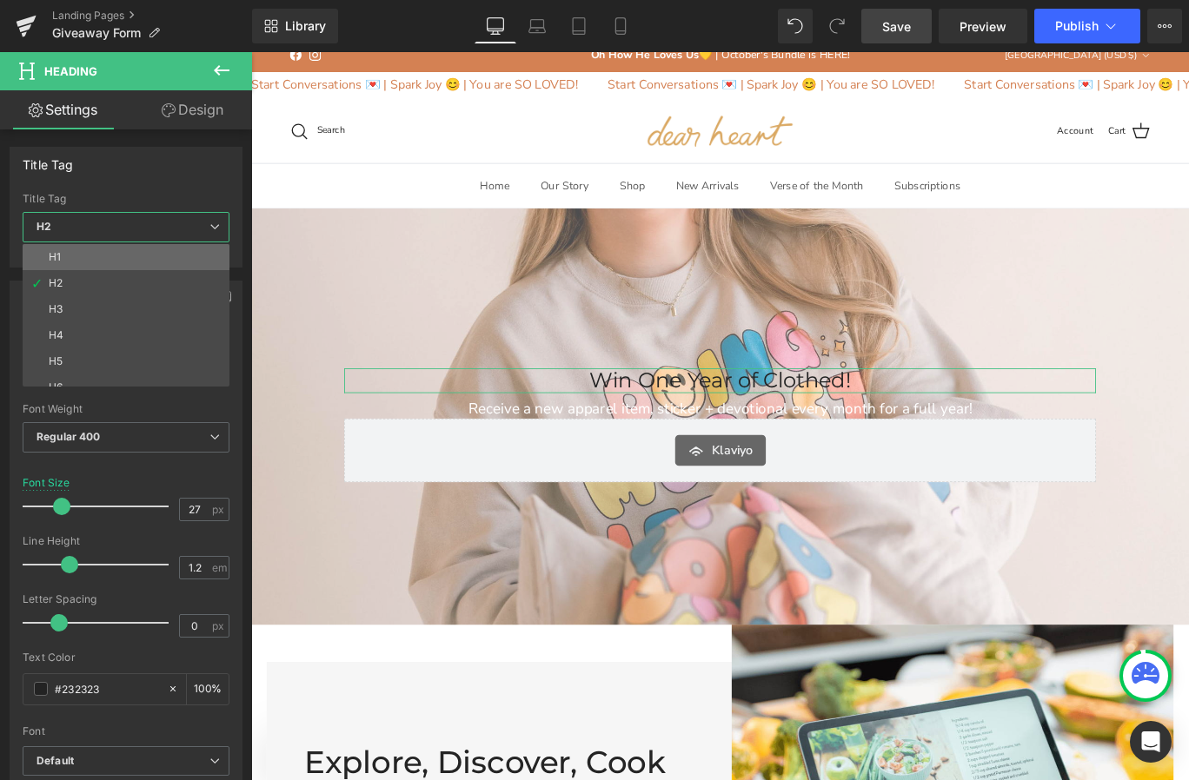
type input "100"
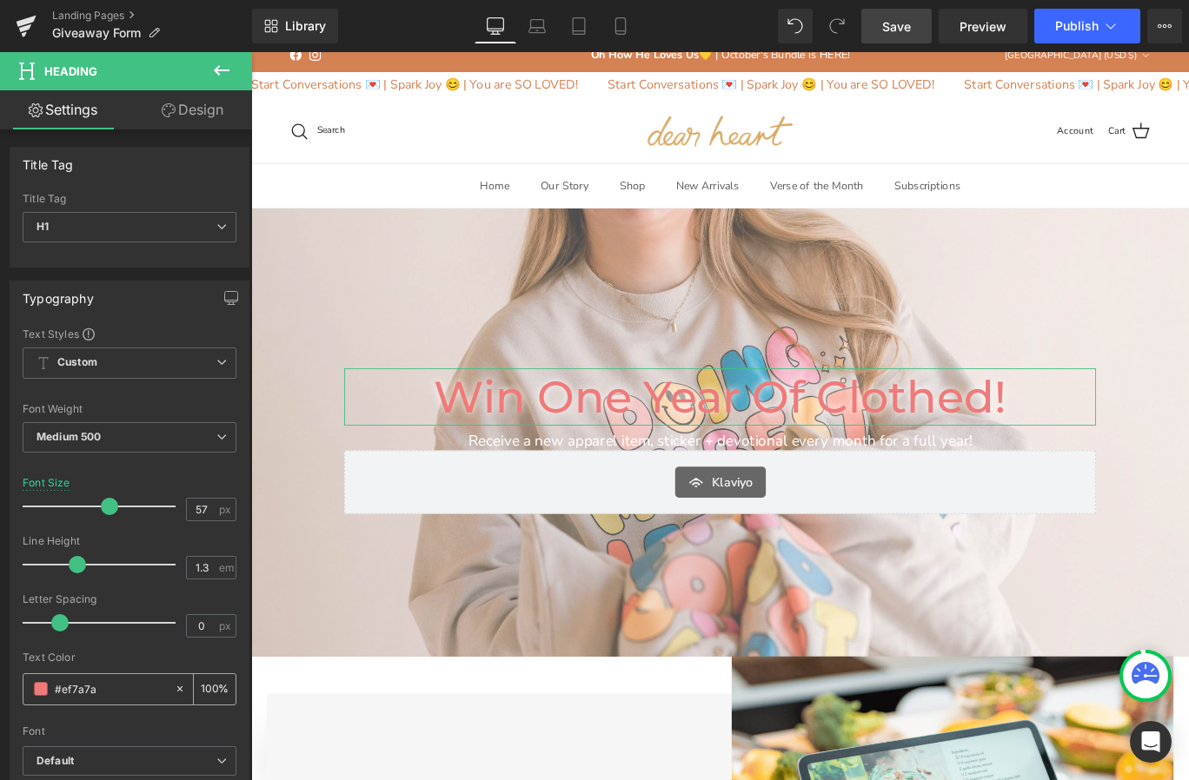
click at [41, 691] on span at bounding box center [41, 689] width 14 height 14
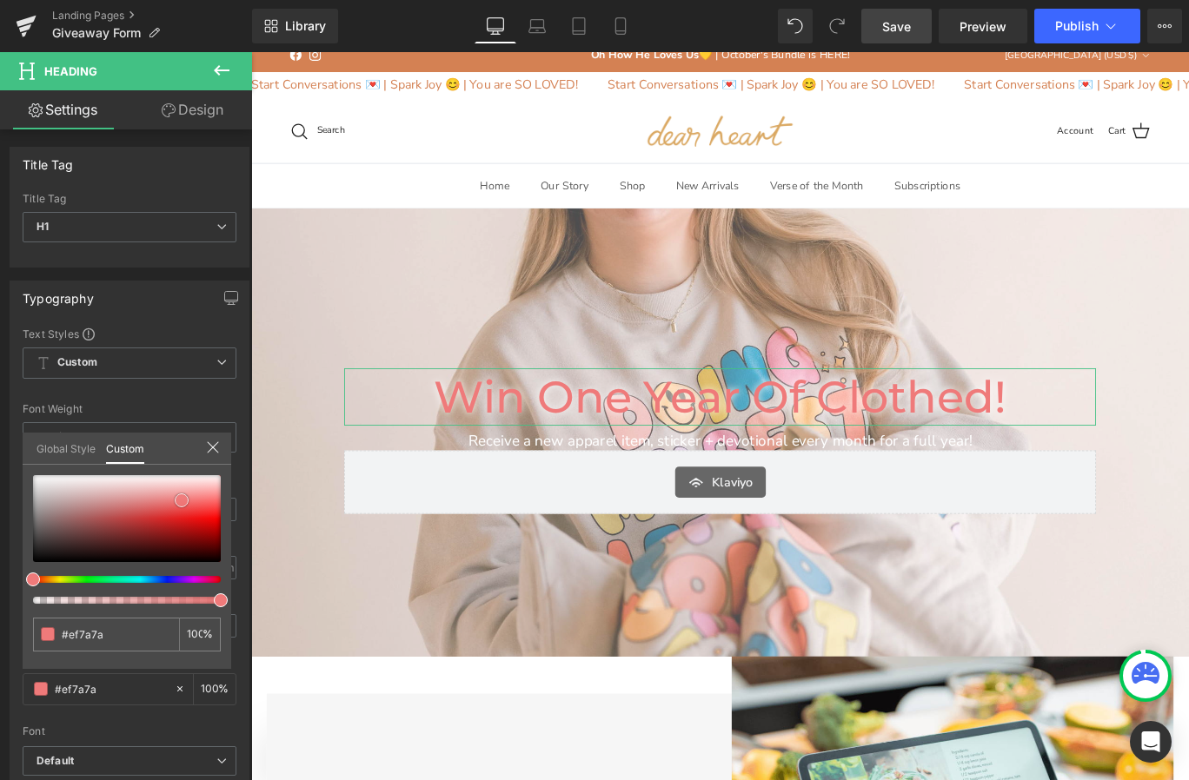
type input "#f58989"
click at [194, 497] on div at bounding box center [127, 518] width 188 height 87
type input "#f58383"
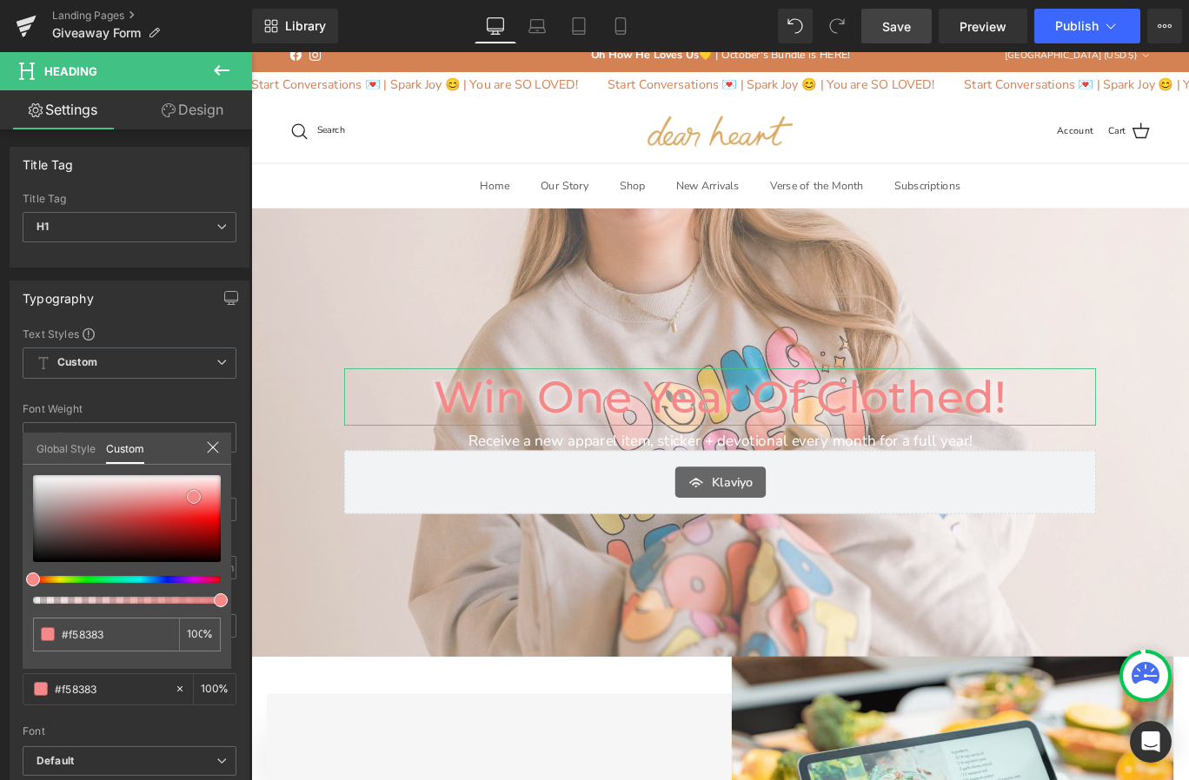
type input "#f27777"
type input "#f27272"
type input "#f17373"
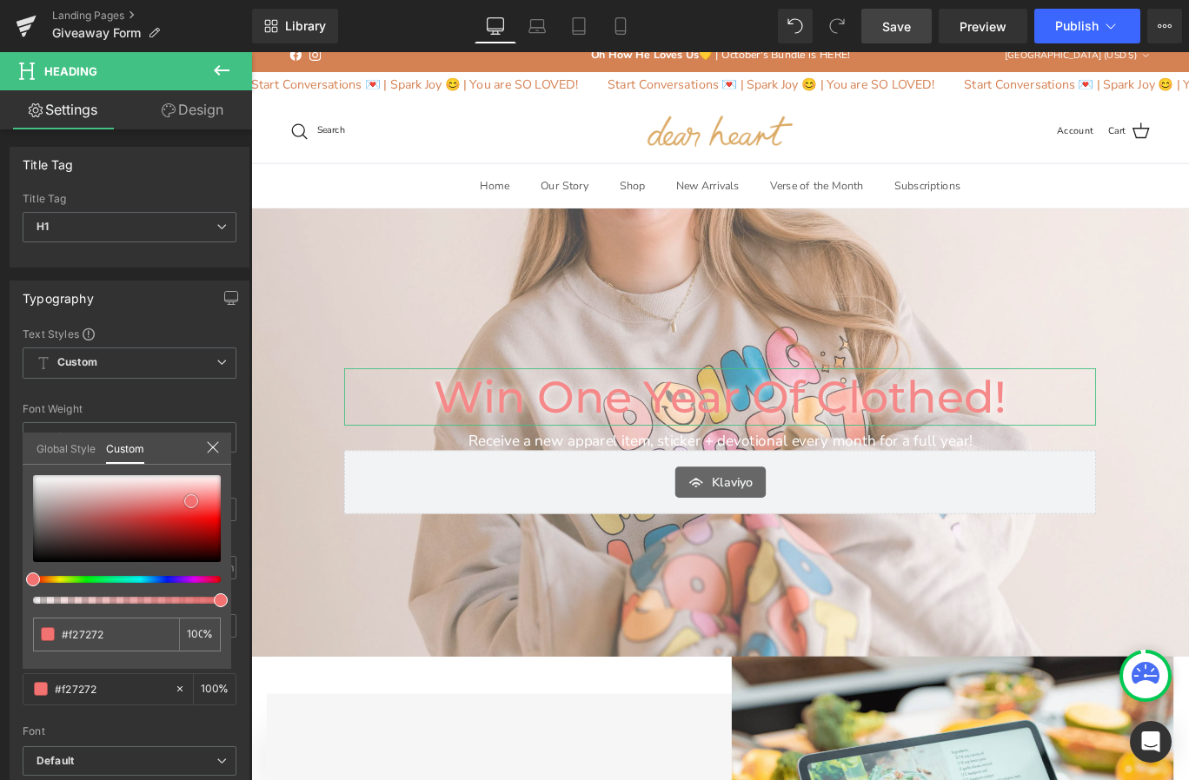
type input "#f17373"
type input "#f26d6d"
type input "#f16868"
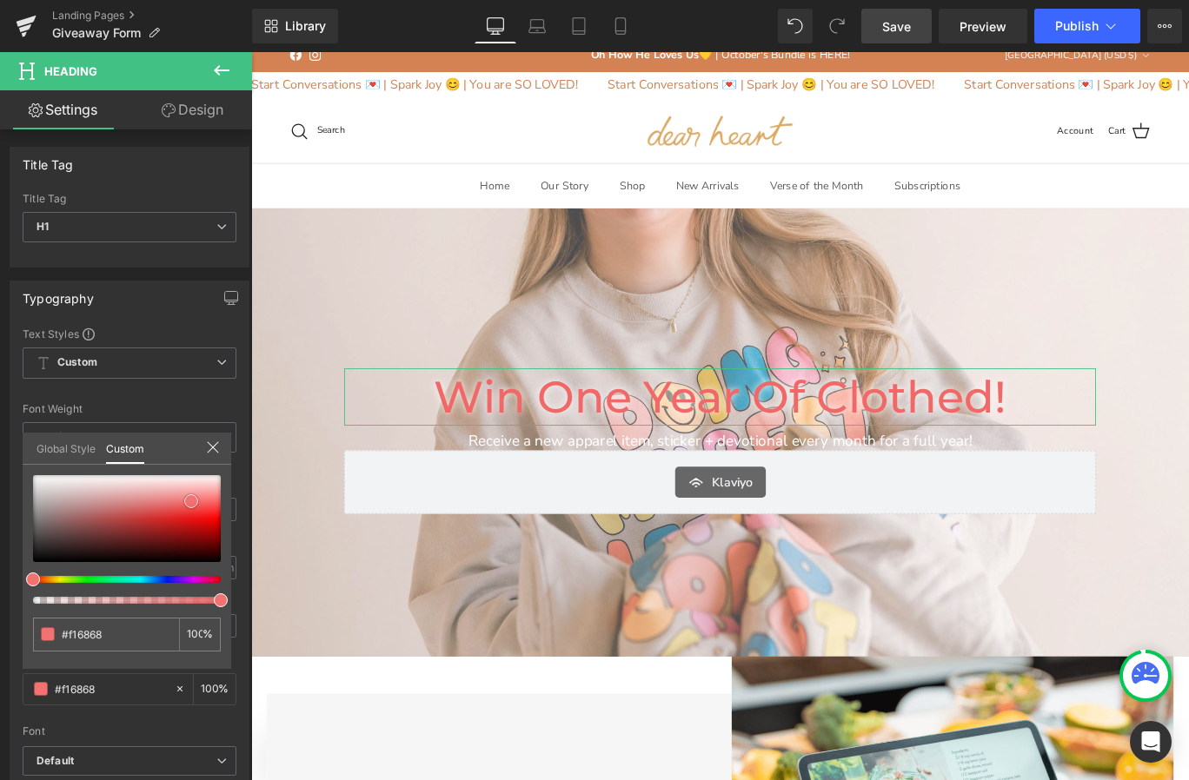
type input "#f06565"
type input "#f06060"
type input "#f05a5a"
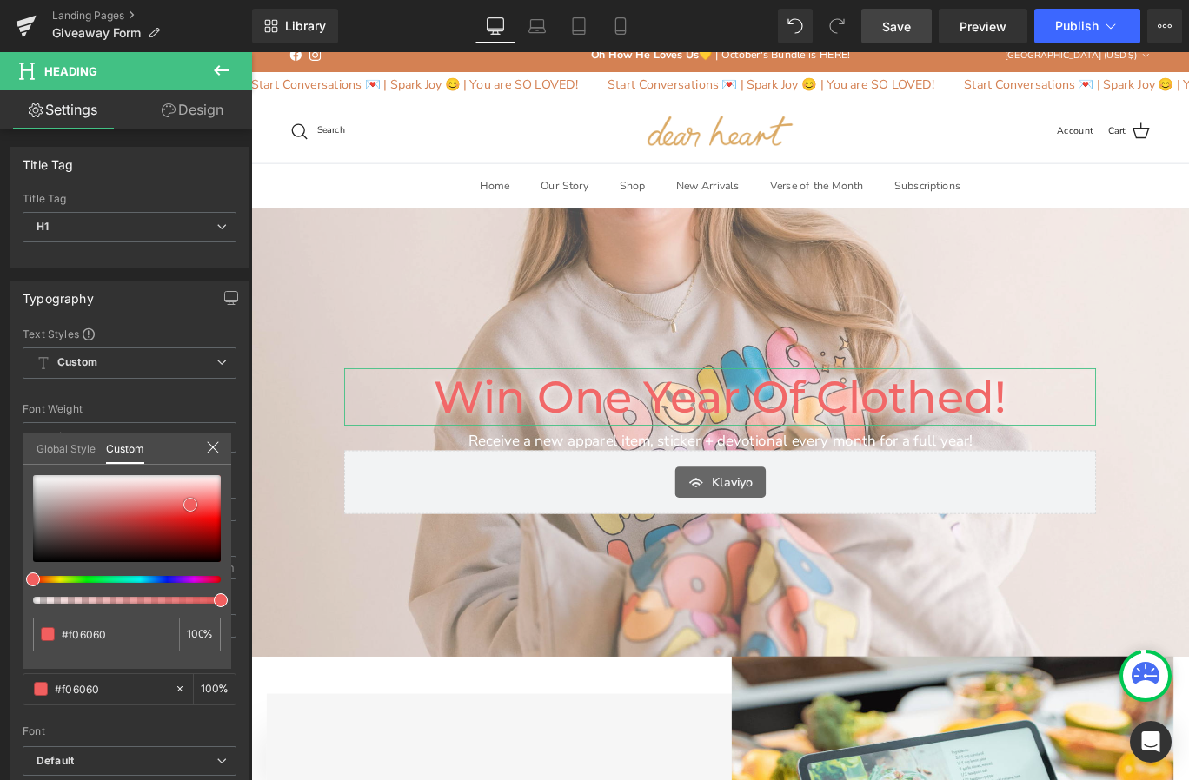
type input "#f05a5a"
type input "#ef5b5b"
type input "#ef5757"
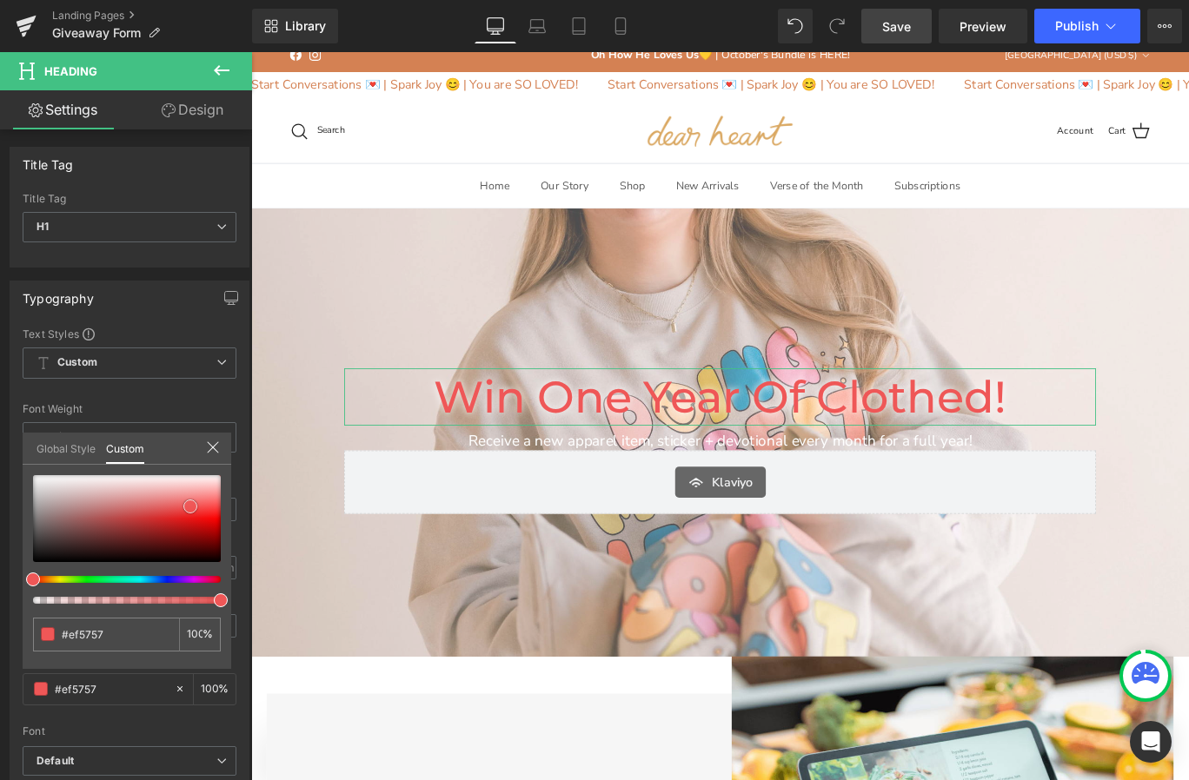
type input "#ee5757"
type input "#ed5858"
type input "#eb5a5a"
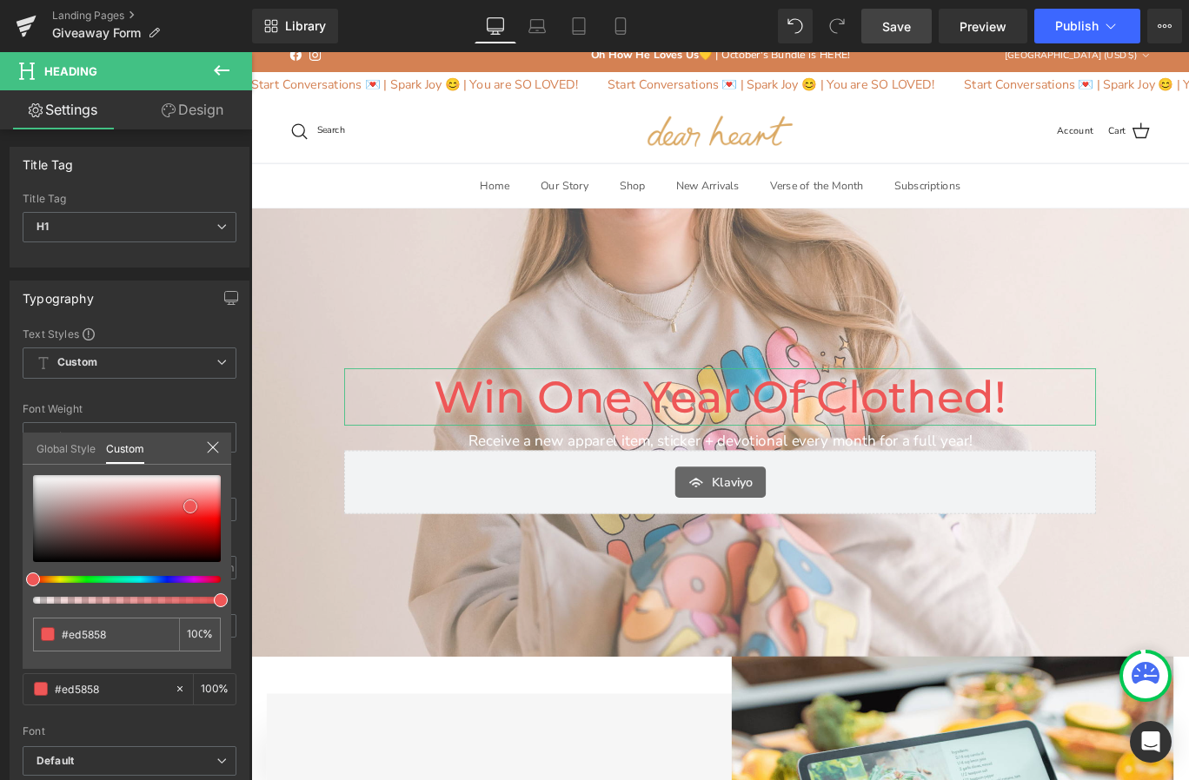
type input "#eb5a5a"
type input "#ea5b5b"
type input "#e95c5c"
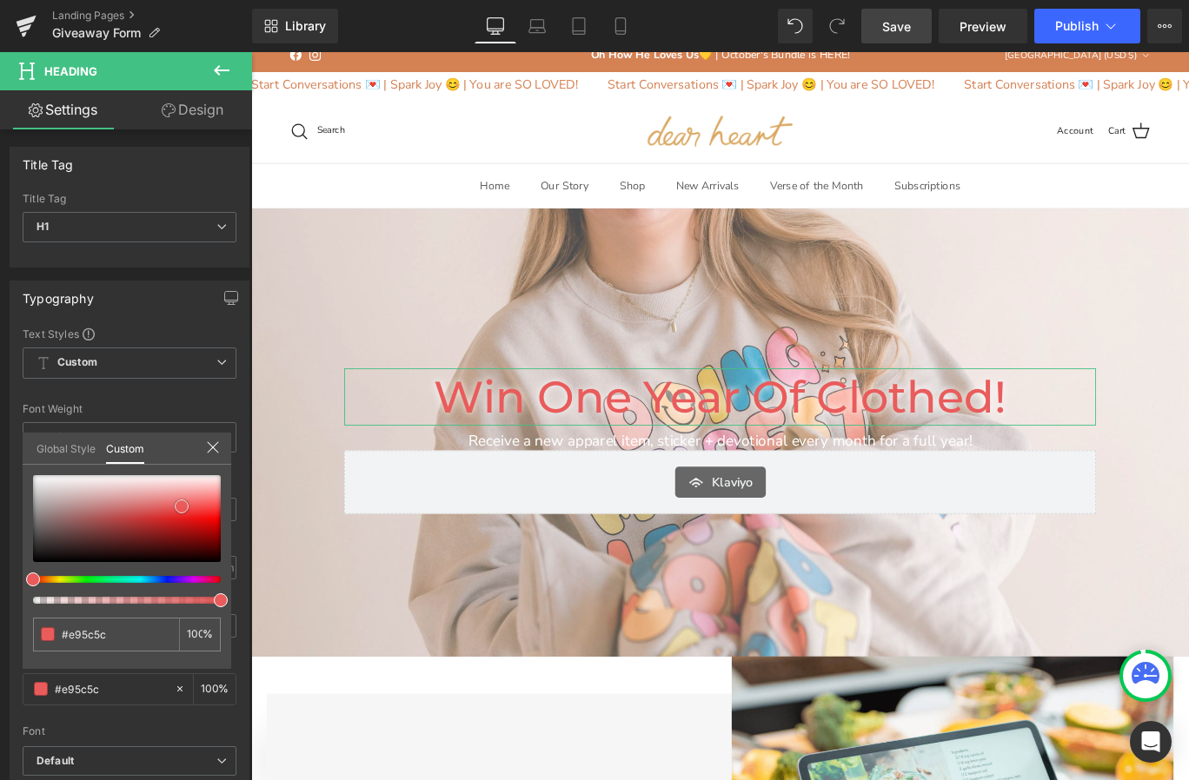
type input "#e85d5d"
type input "#e85e5e"
type input "#e75f5f"
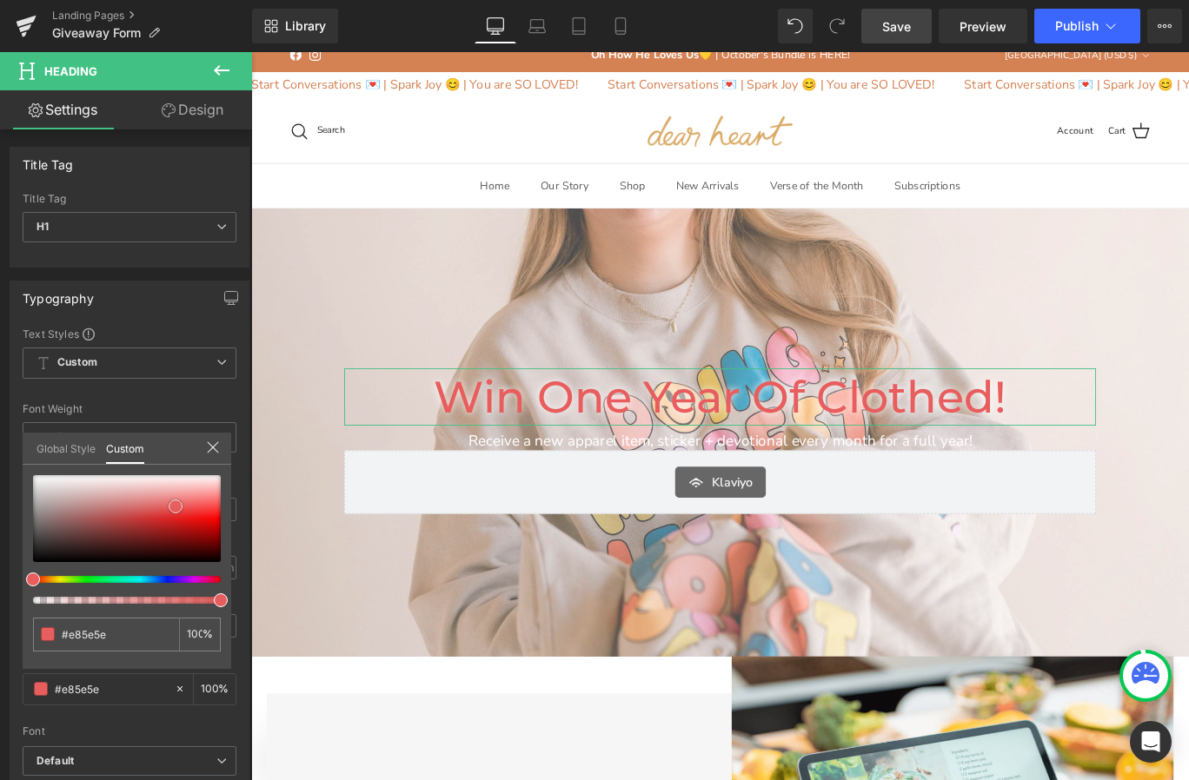
type input "#e75f5f"
type input "#e66060"
type input "#e56161"
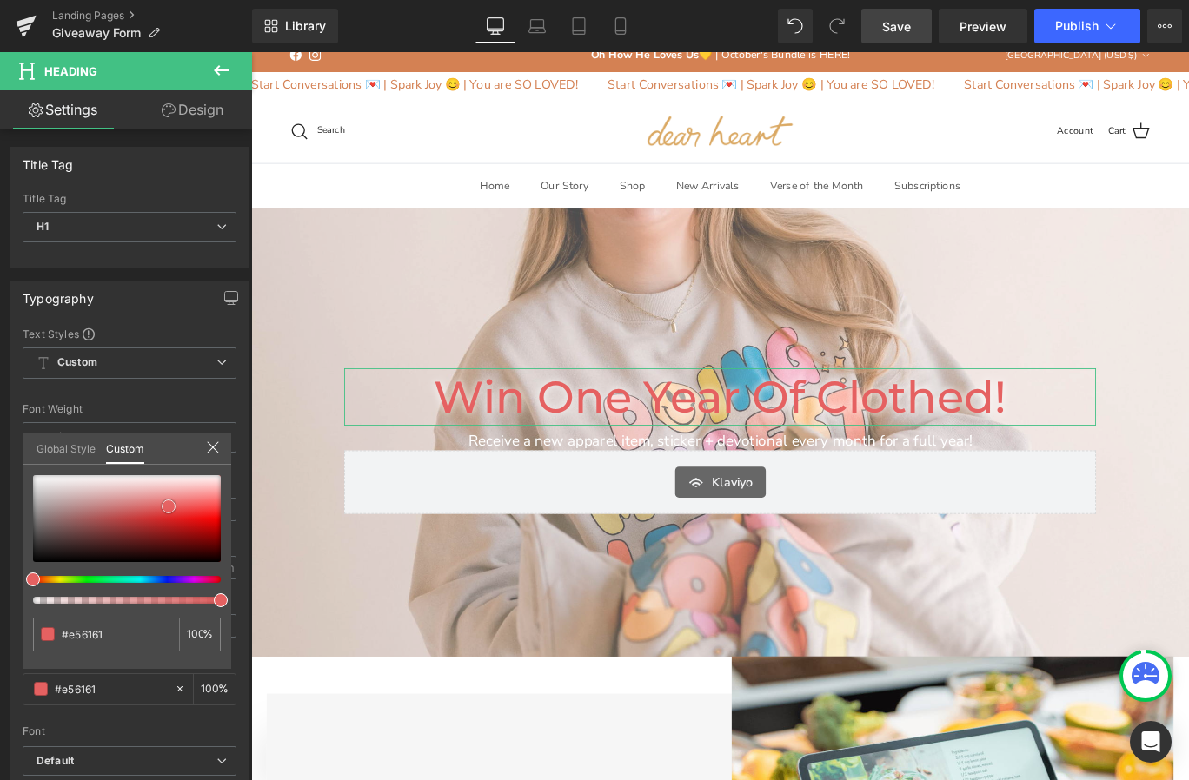
type input "#e75f5f"
type input "#ea5b5b"
type input "#f05656"
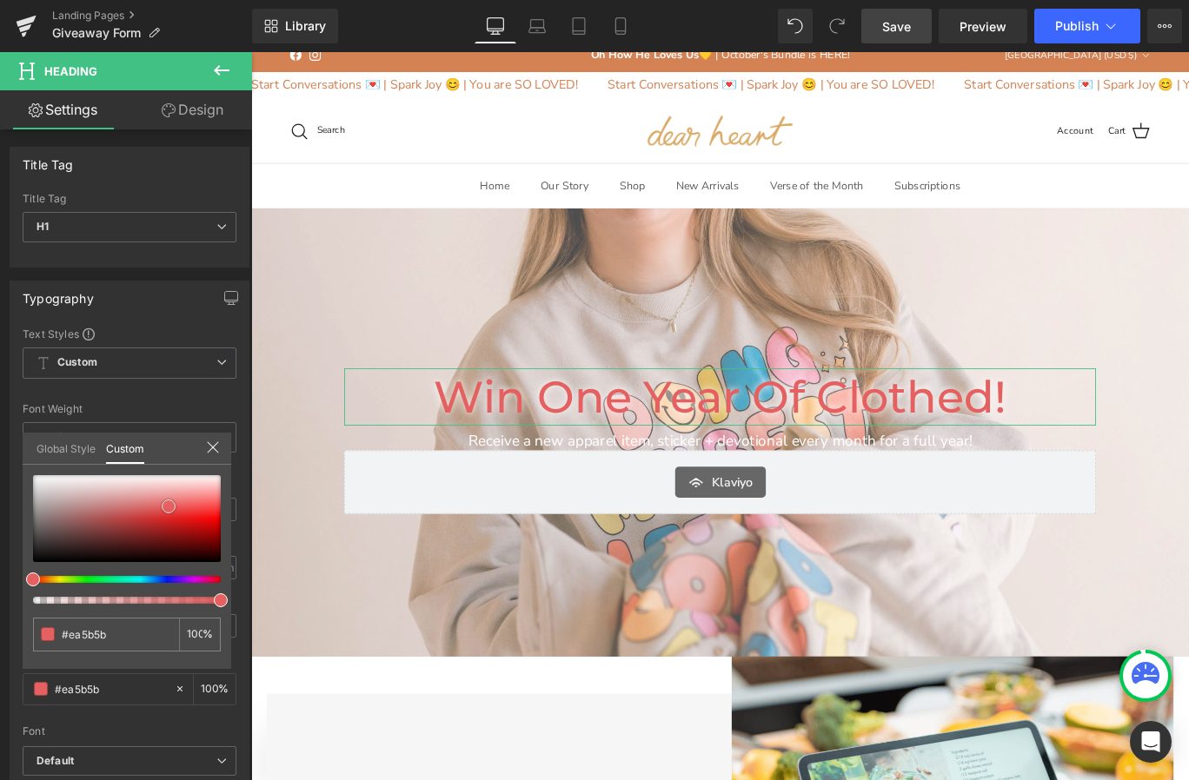
type input "#f05656"
type input "#f35353"
type input "#f35252"
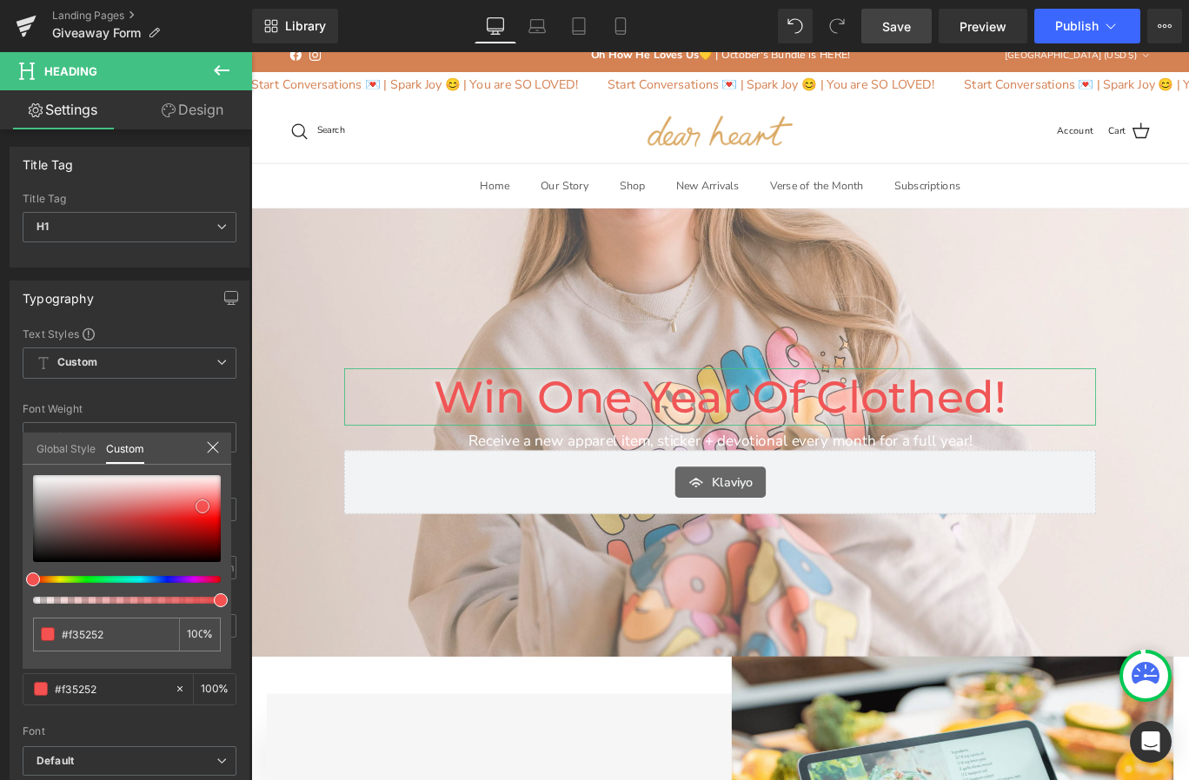
type input "#f45151"
type input "#f55050"
type input "#f64f4f"
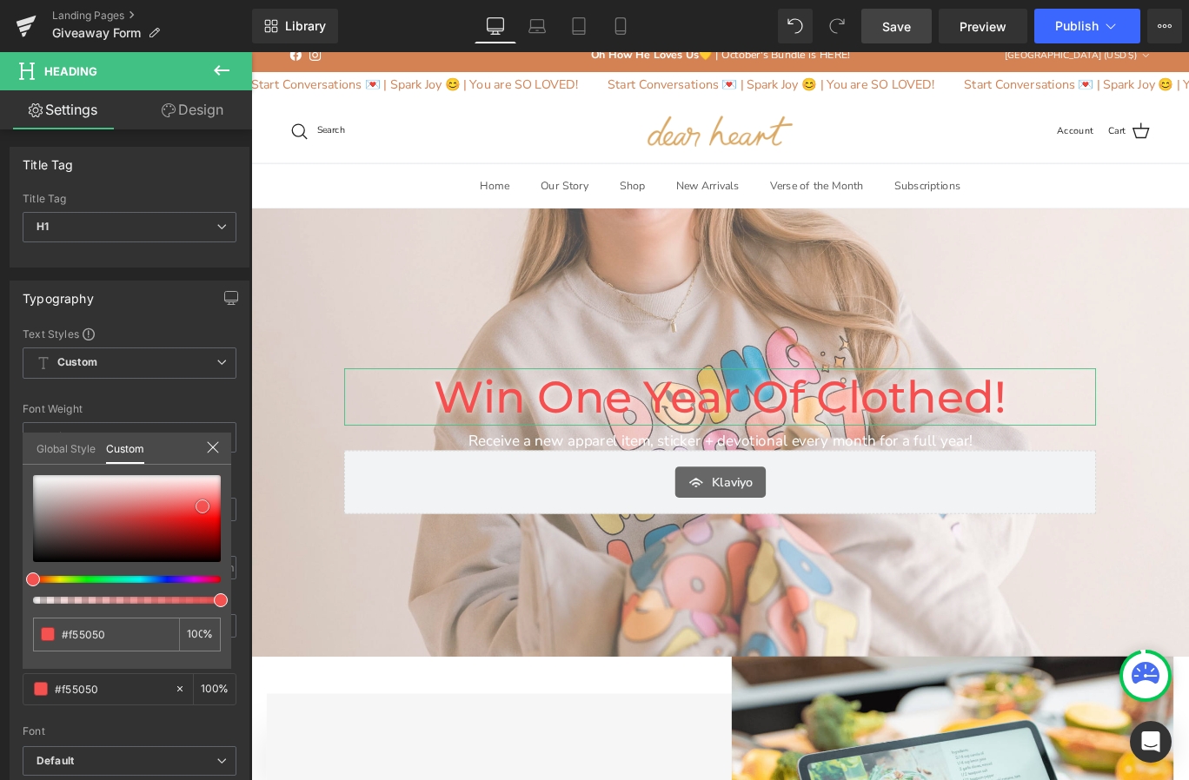
type input "#f64f4f"
type input "#f74e4e"
type input "#f94c4c"
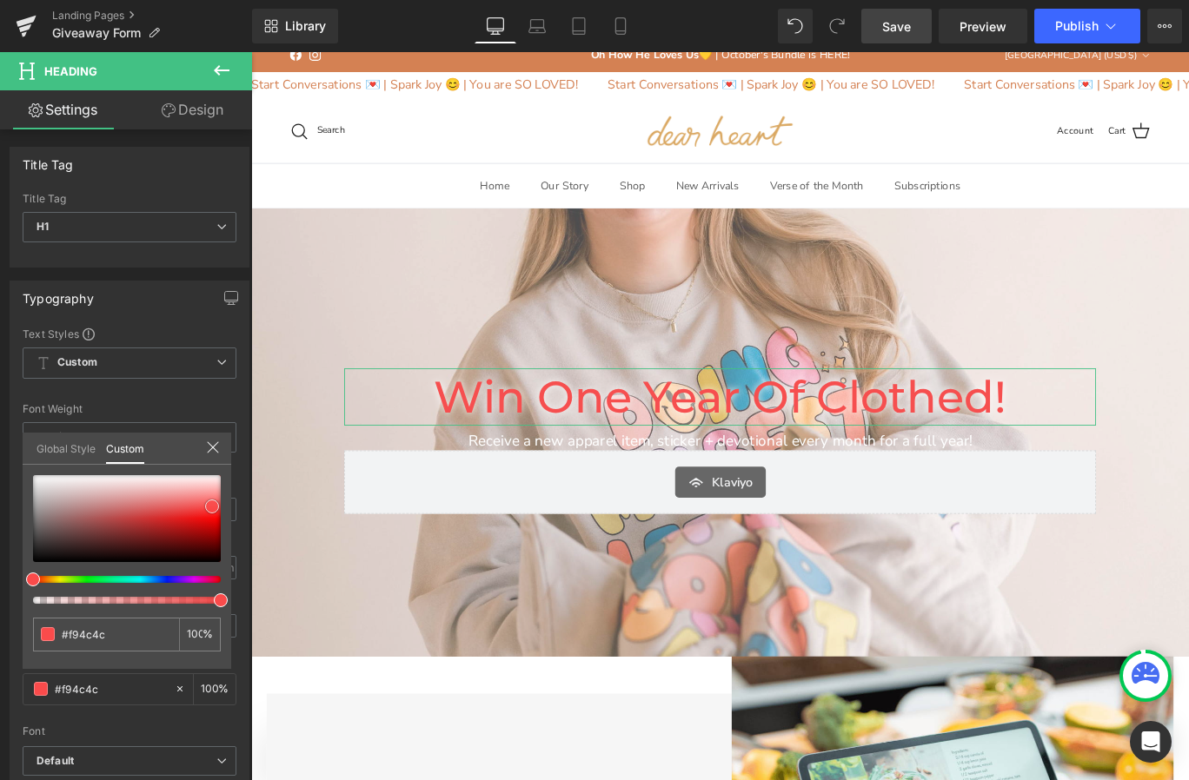
type input "#fa4b4b"
type input "#fb5050"
drag, startPoint x: 194, startPoint y: 497, endPoint x: 214, endPoint y: 506, distance: 21.8
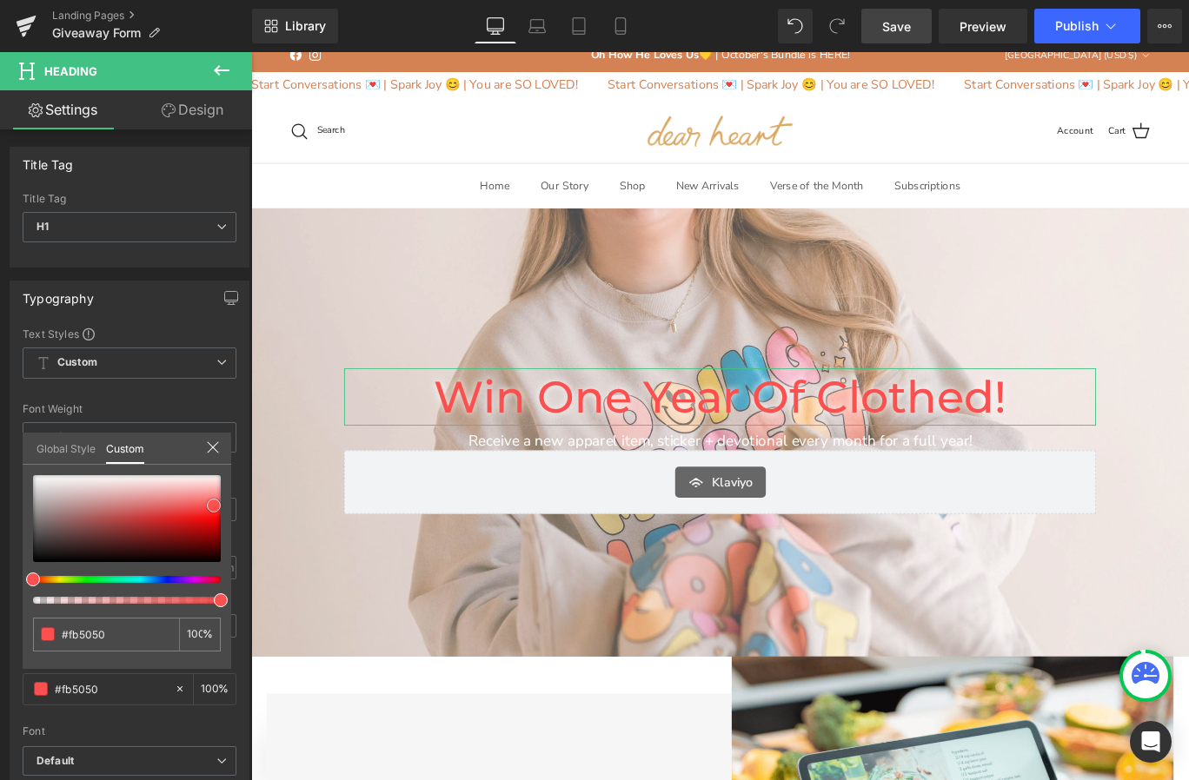
click at [214, 506] on span at bounding box center [214, 506] width 14 height 14
type input "#fb7250"
type input "#fb7a50"
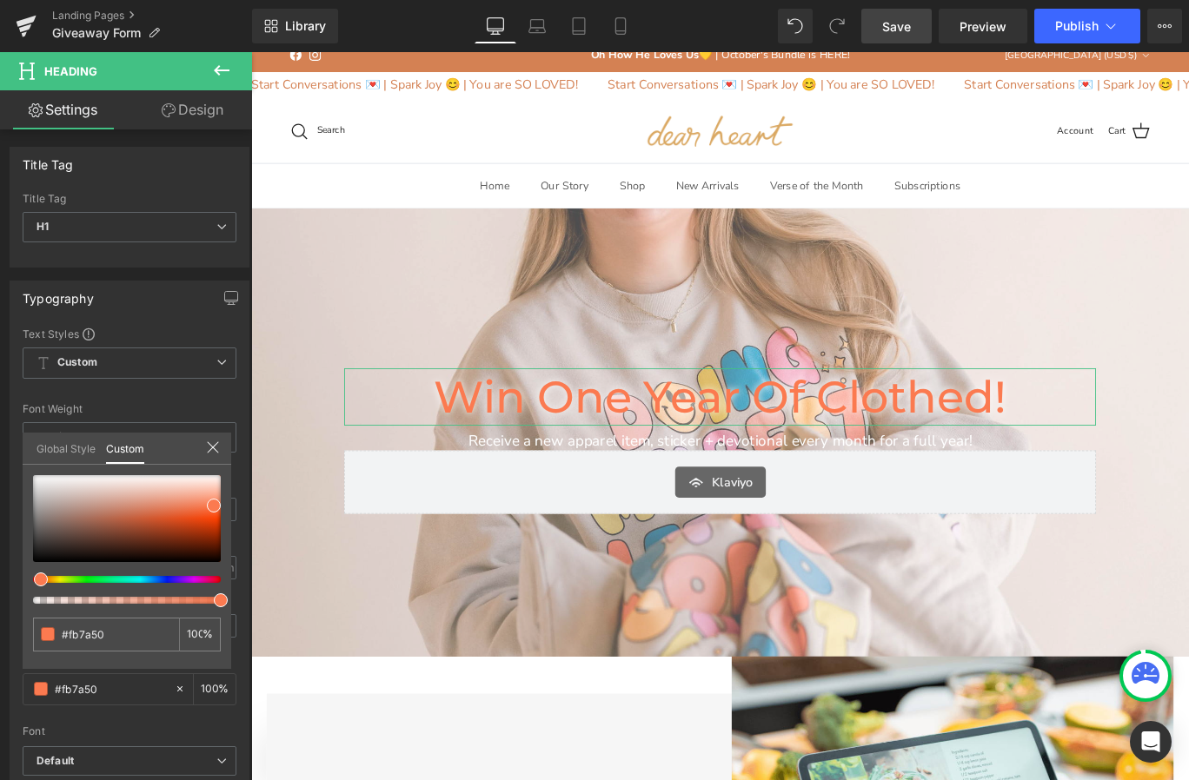
type input "#fb7550"
type input "#fb7250"
type input "#fb6c50"
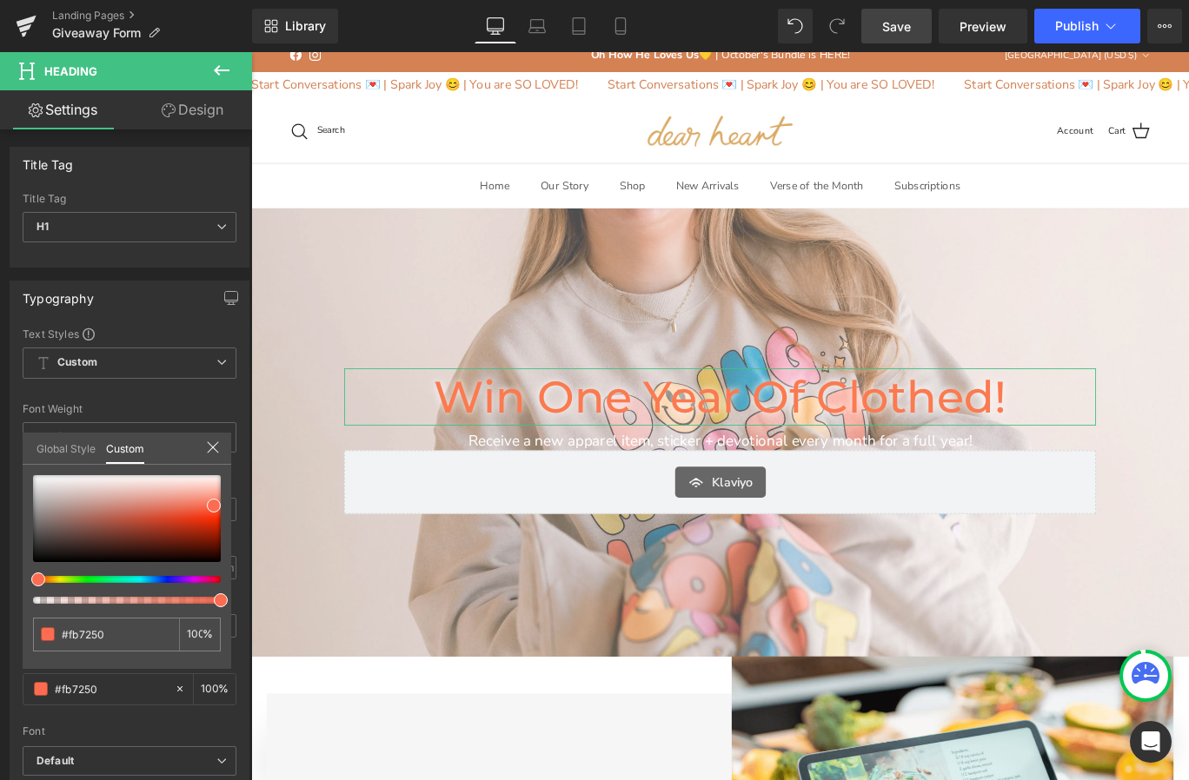
type input "#fb6c50"
type input "#fb6650"
type input "#fb5550"
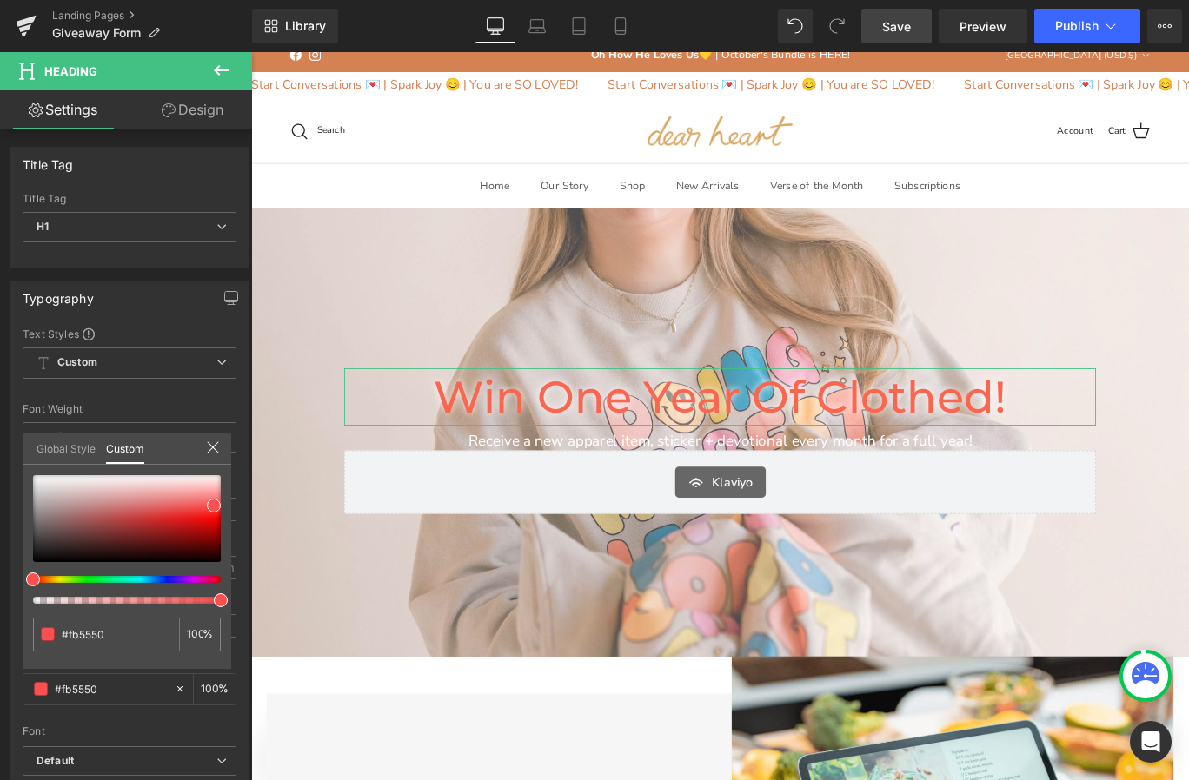
type input "#fb5850"
type input "#fb6450"
type input "#fb6650"
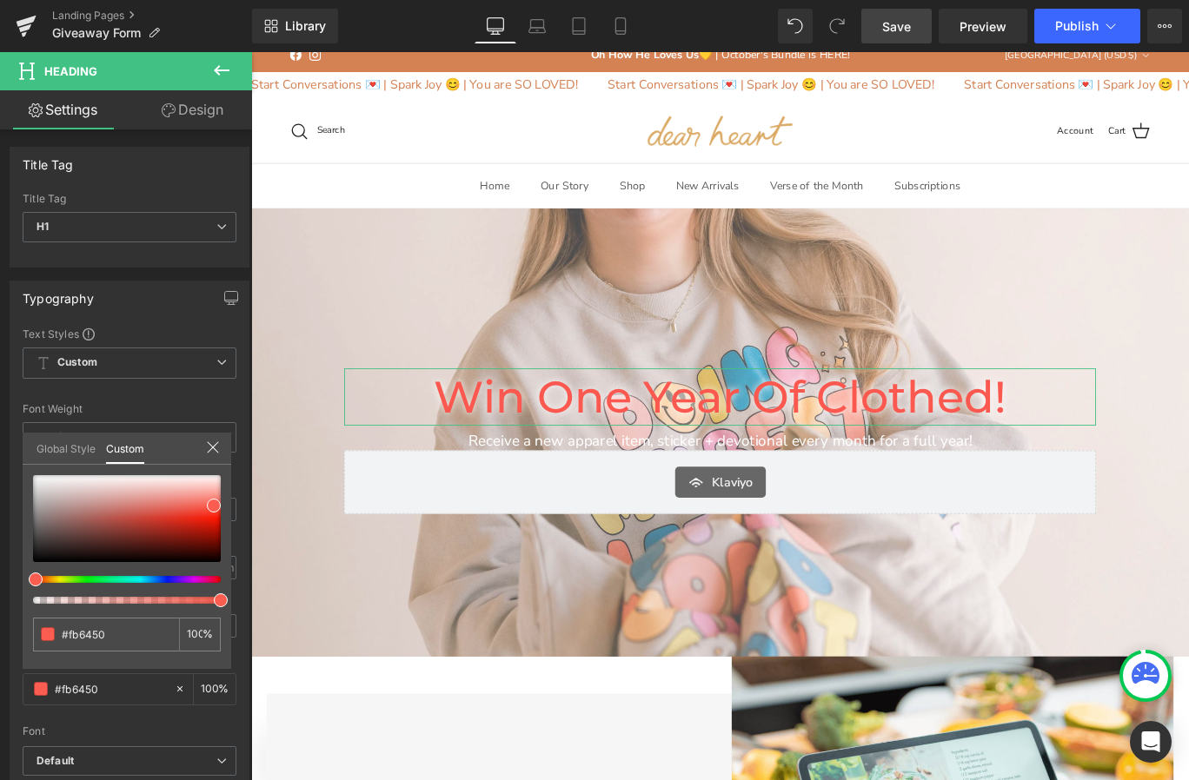
type input "#fb6650"
type input "#fb6c50"
click at [31, 586] on div "#fb6c50 100 %" at bounding box center [127, 572] width 209 height 194
type input "#fb9b88"
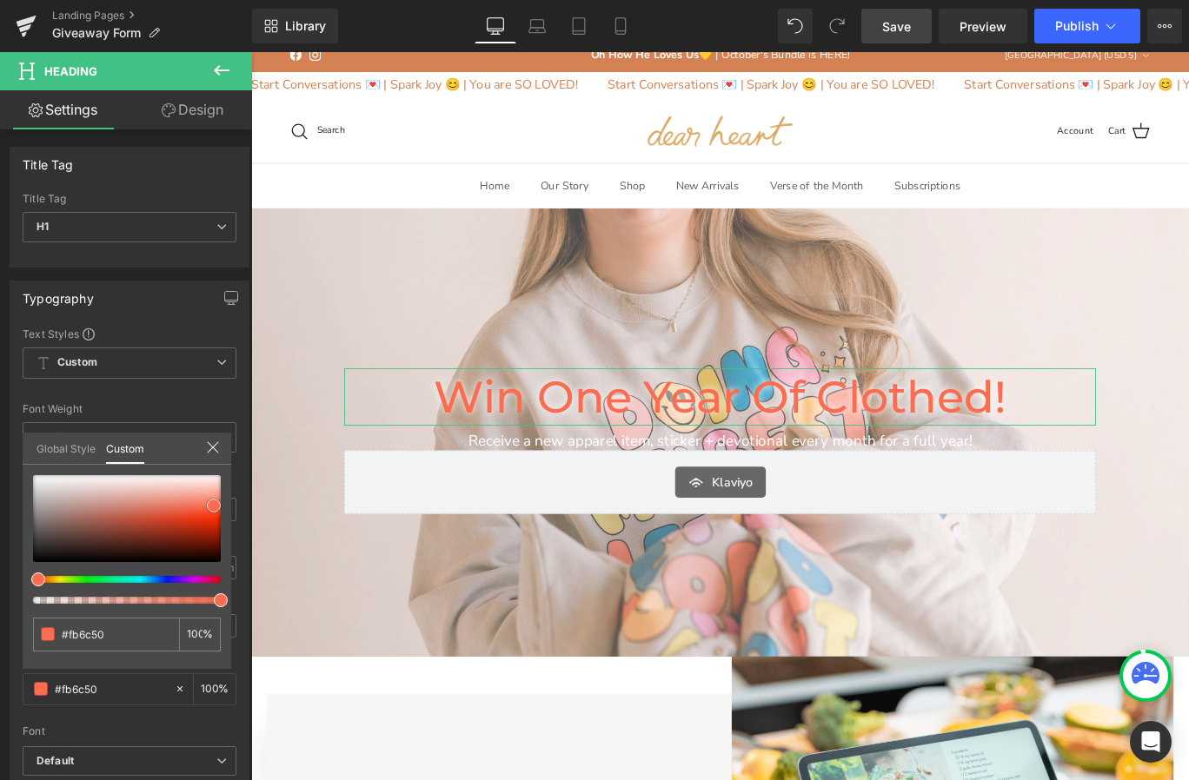
type input "#fb9b88"
click at [212, 496] on div at bounding box center [127, 518] width 188 height 87
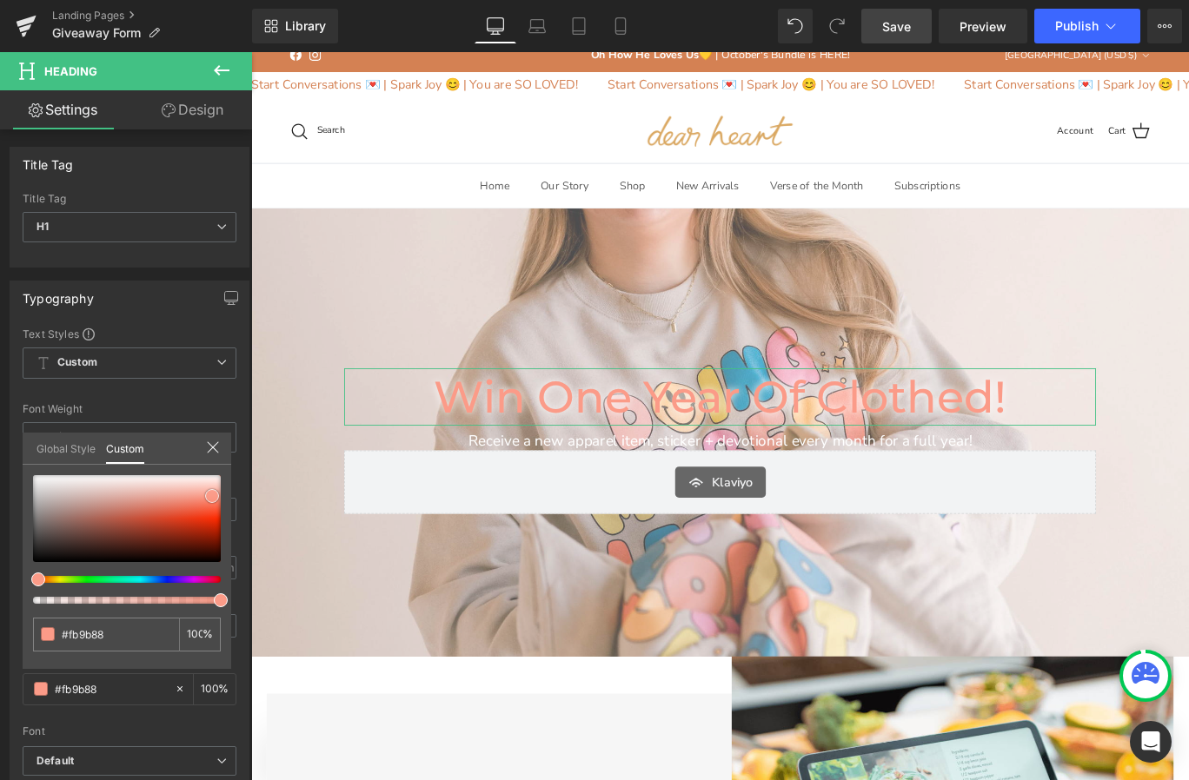
type input "#fb9783"
type input "#fa7e65"
type input "#fa795f"
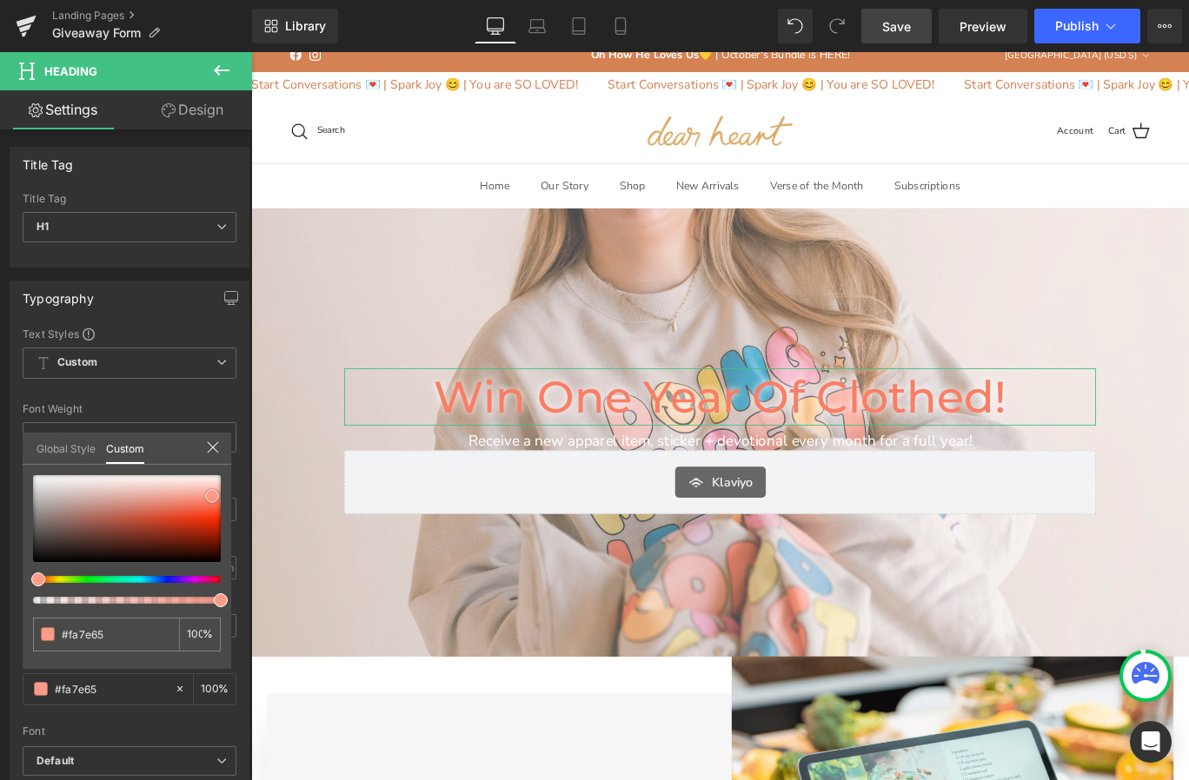
type input "#fa795f"
type input "#fa7155"
type input "#fa6d50"
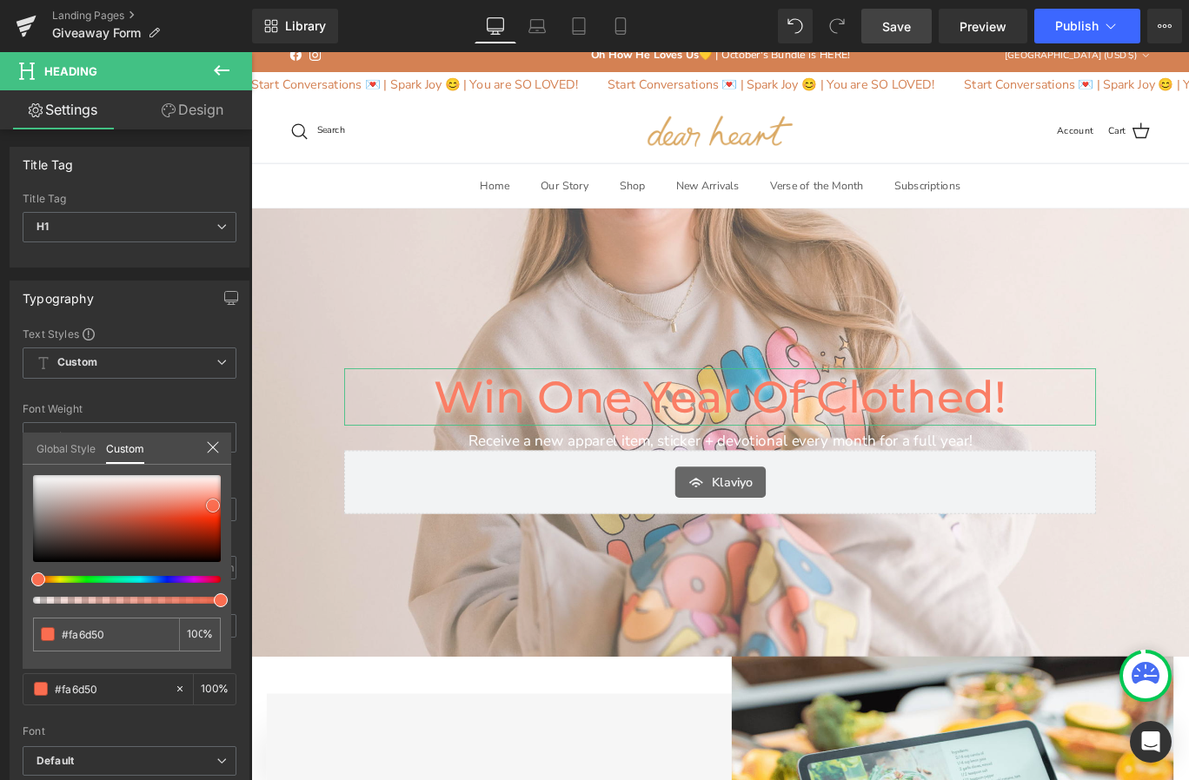
type input "#fb684b"
type input "#fb6446"
type input "#fb6041"
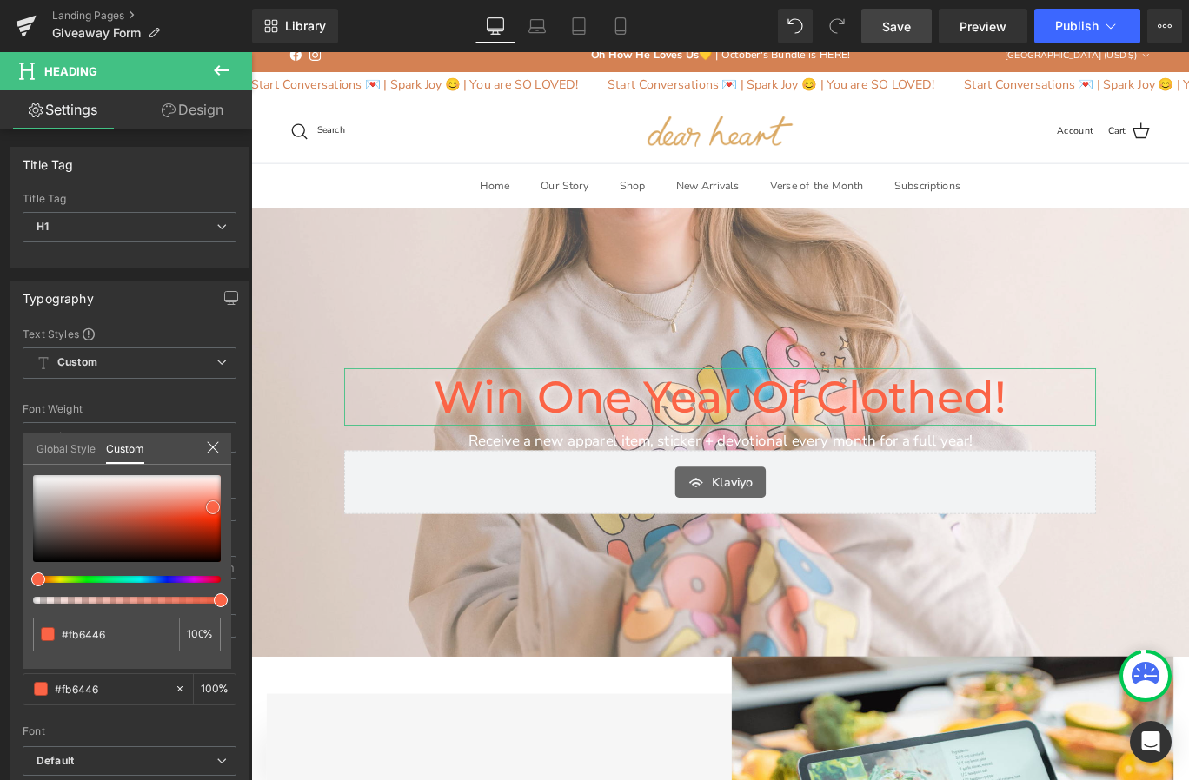
type input "#fb6041"
type input "#fb5b3c"
type input "#fa5c3d"
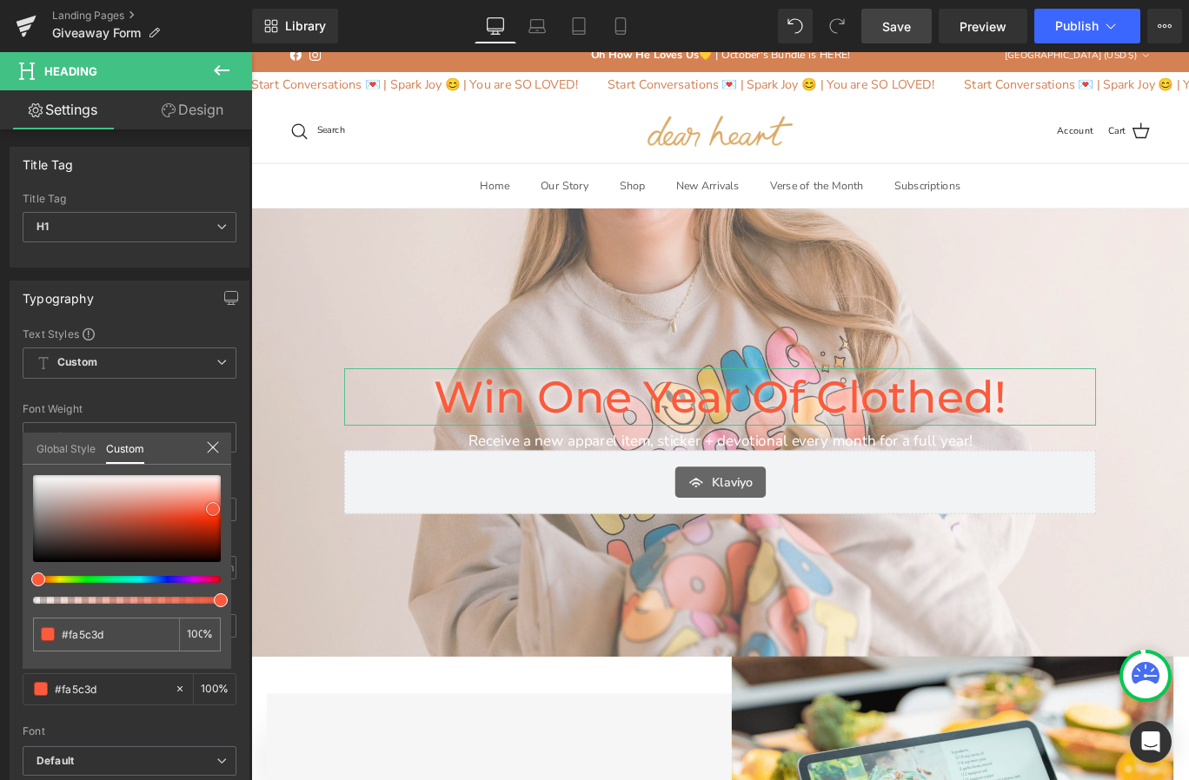
type input "#f95d3e"
type input "#f85d3f"
type input "#f75e40"
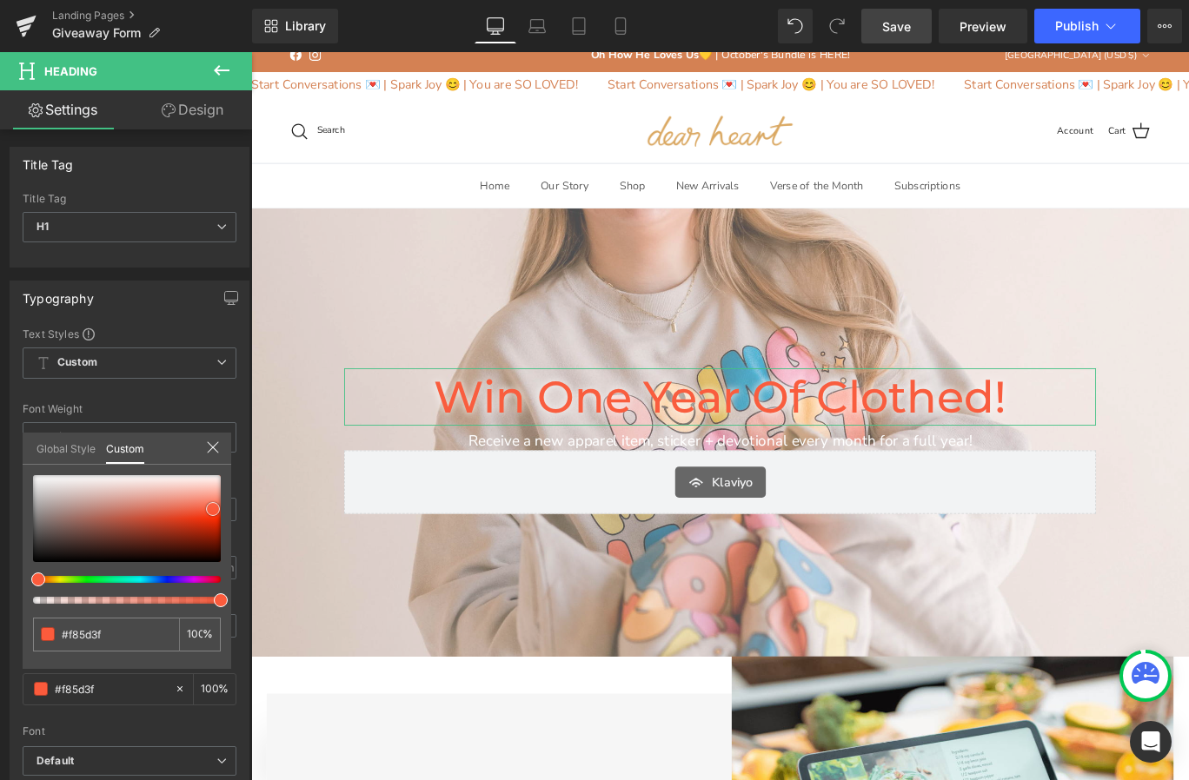
type input "#f75e40"
type input "#f65f41"
type input "#f55f42"
drag, startPoint x: 212, startPoint y: 496, endPoint x: 201, endPoint y: 505, distance: 14.2
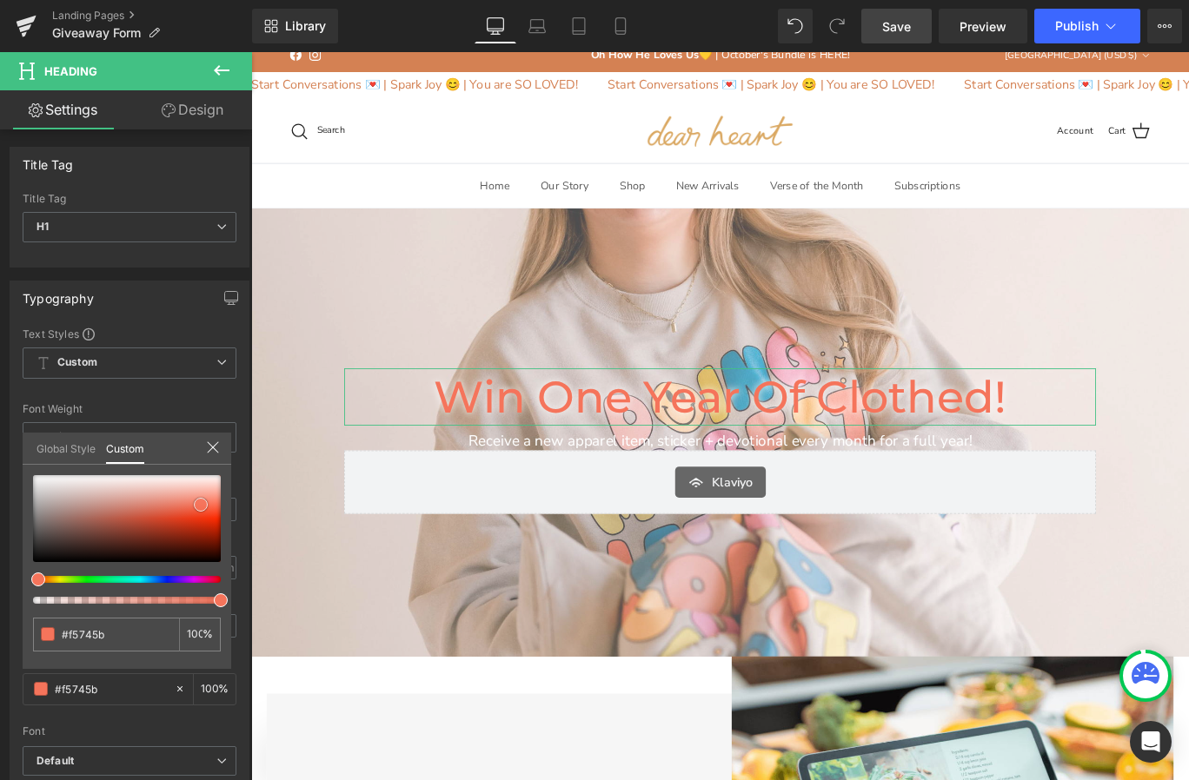
click at [201, 505] on span at bounding box center [201, 505] width 14 height 14
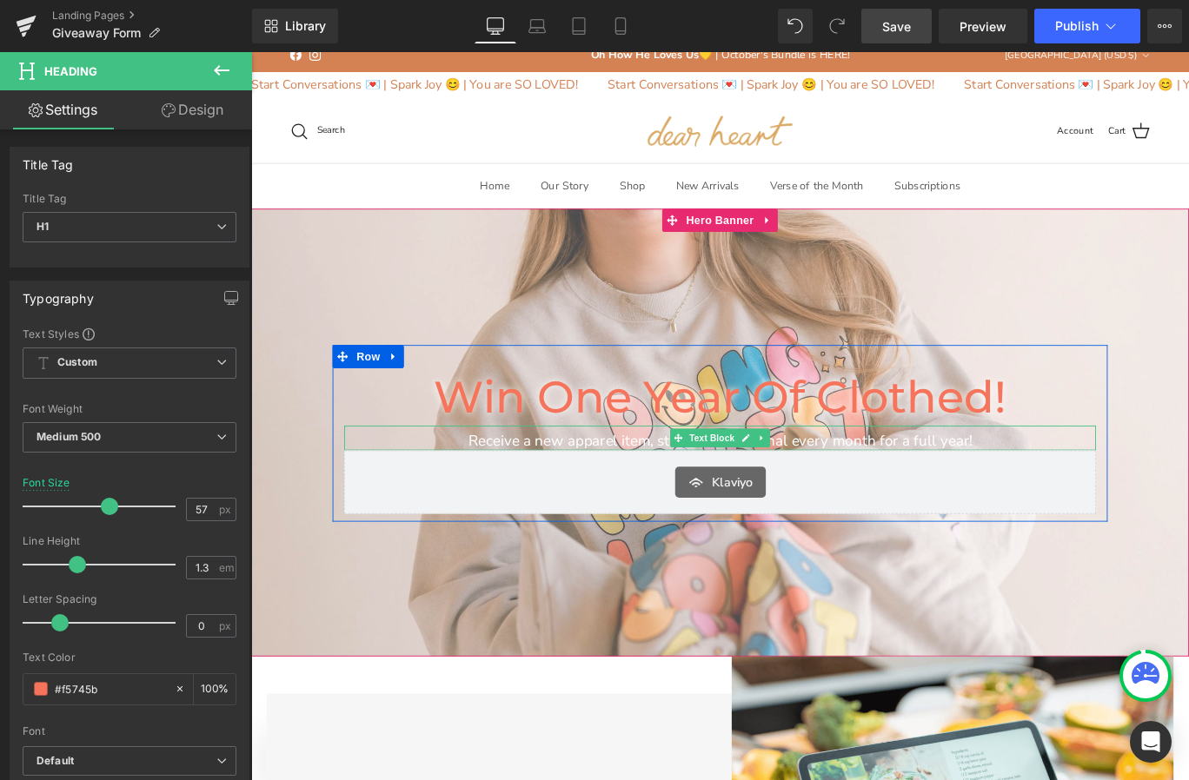
click at [670, 487] on p "Receive a new apparel item, sticker + devotional every month for a full year!" at bounding box center [776, 489] width 843 height 22
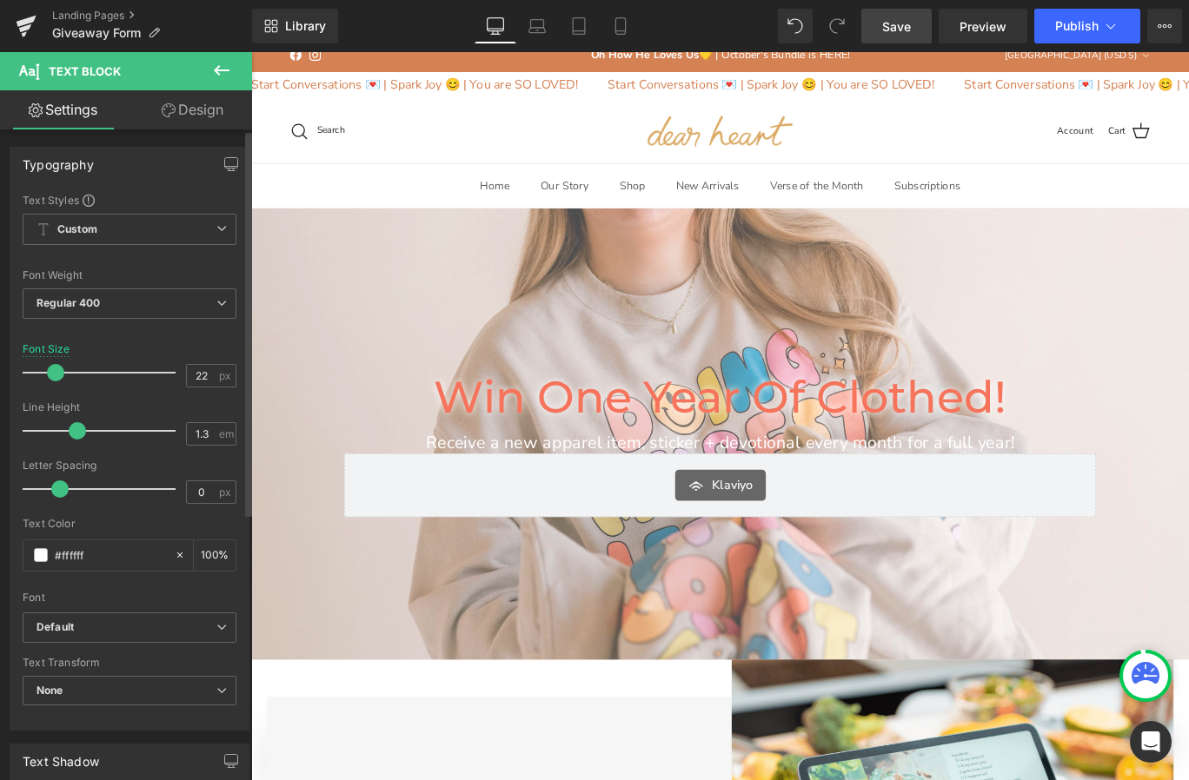
click at [56, 374] on span at bounding box center [55, 372] width 17 height 17
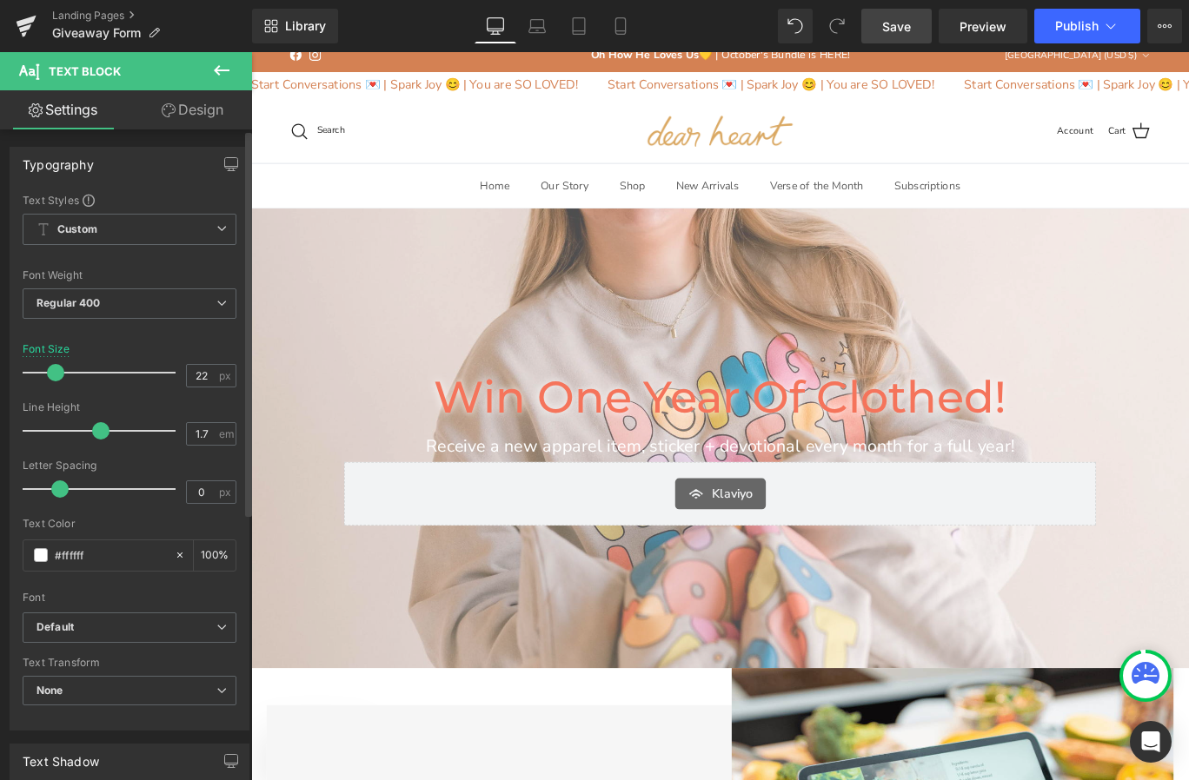
drag, startPoint x: 72, startPoint y: 437, endPoint x: 96, endPoint y: 438, distance: 24.3
click at [96, 438] on span at bounding box center [100, 430] width 17 height 17
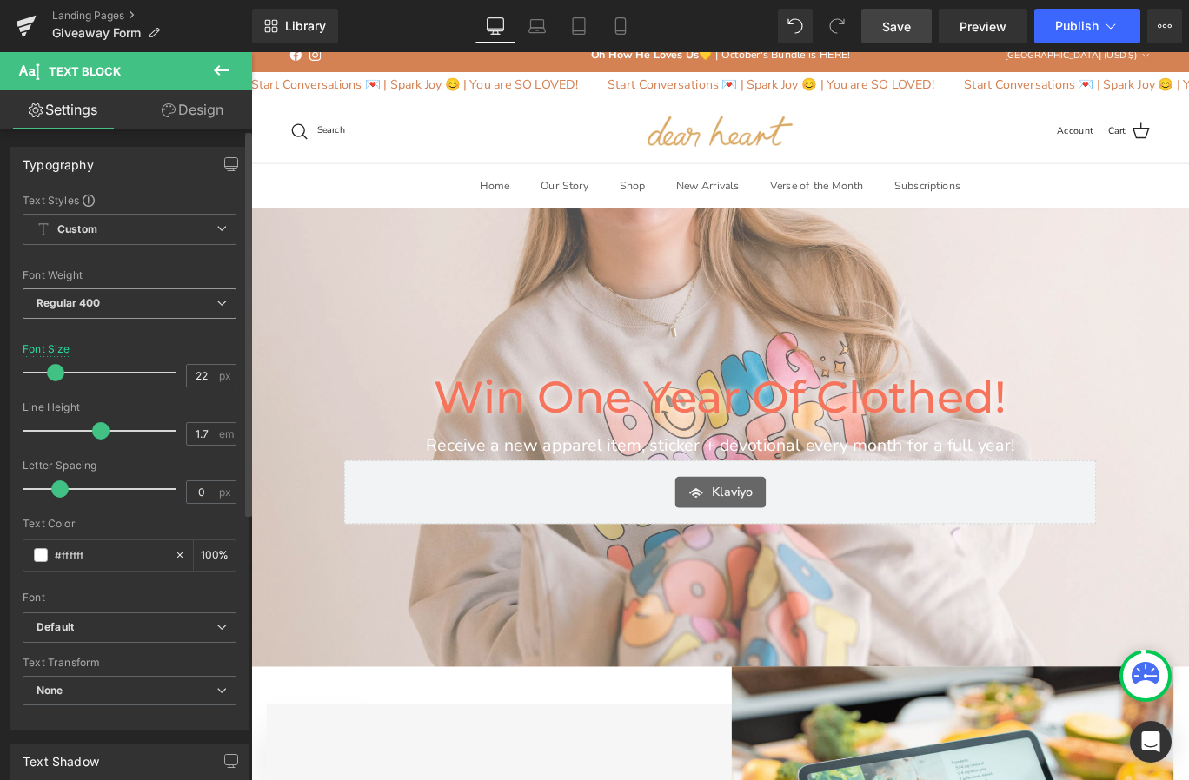
click at [110, 301] on span "Regular 400" at bounding box center [130, 303] width 214 height 30
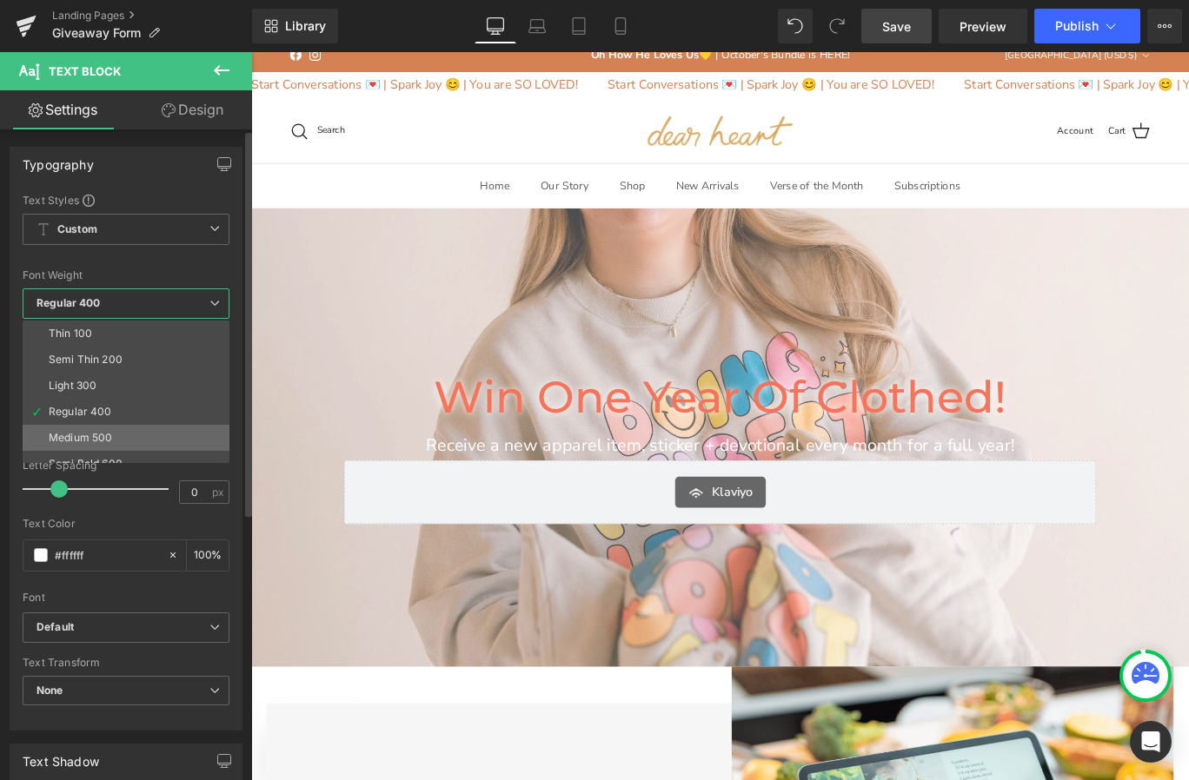
click at [95, 436] on div "Medium 500" at bounding box center [80, 438] width 63 height 12
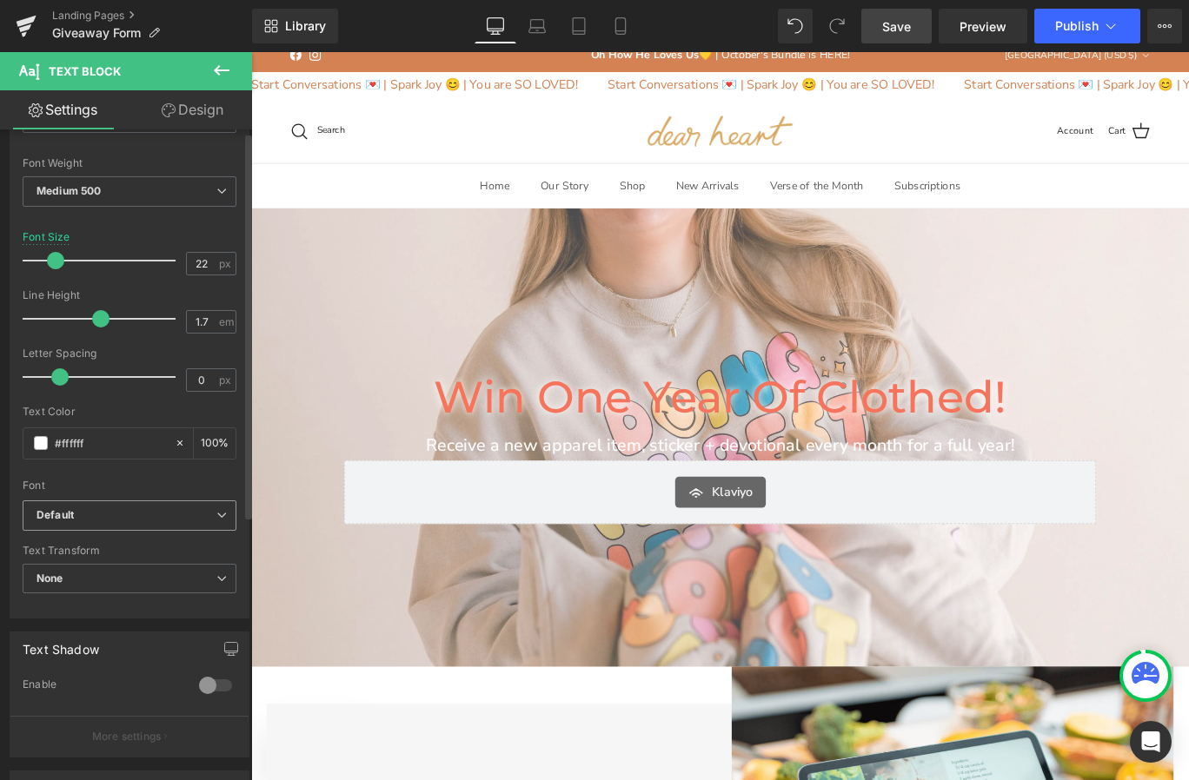
scroll to position [122, 0]
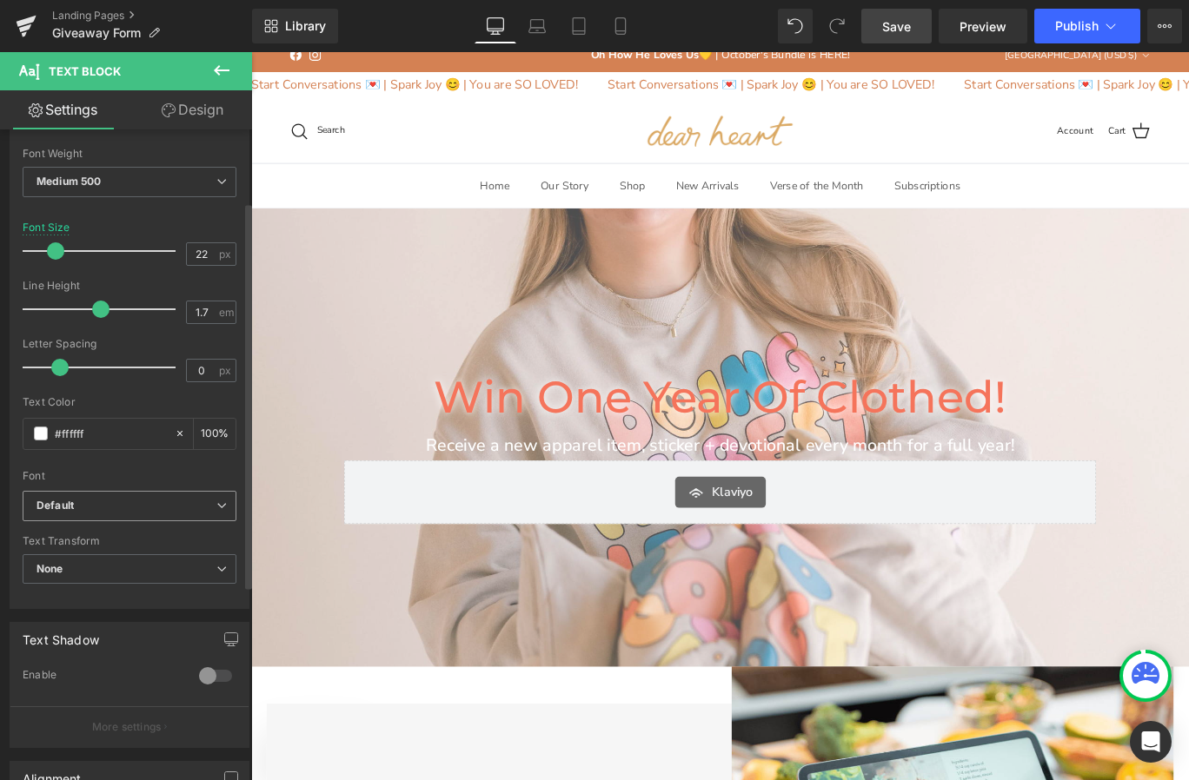
click at [116, 499] on b "Default" at bounding box center [126, 506] width 180 height 15
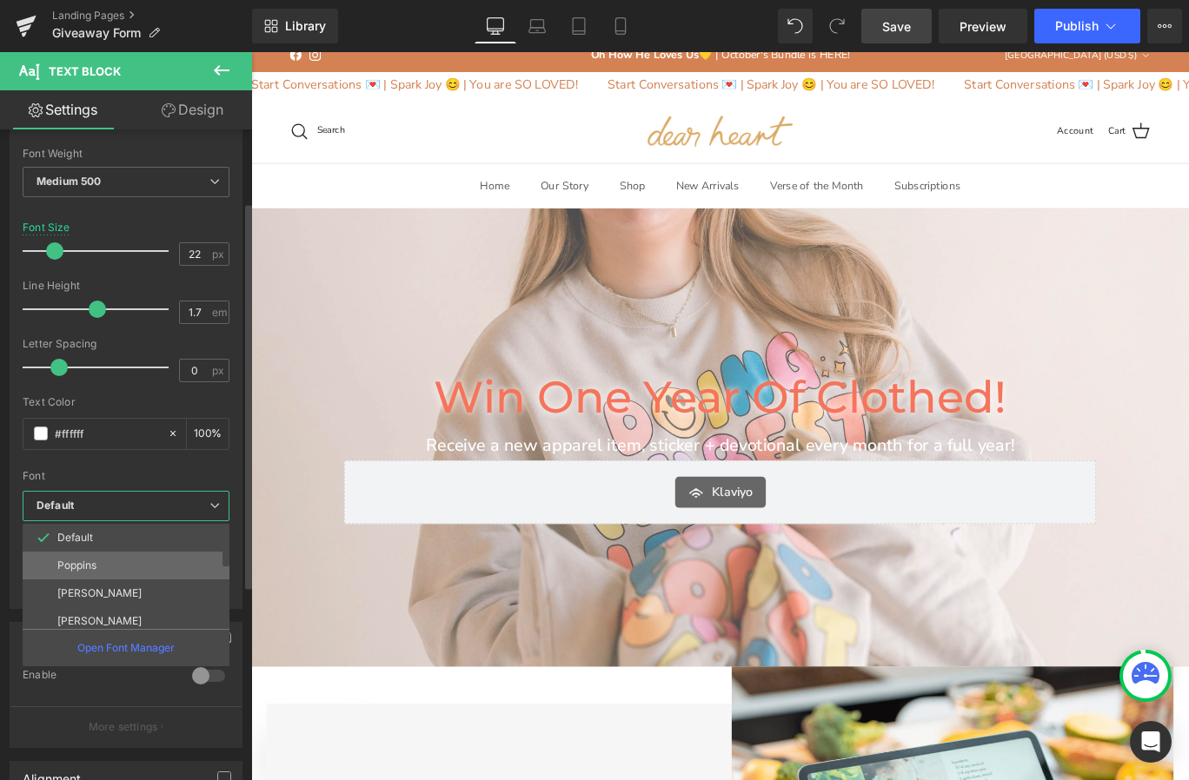
click at [111, 557] on li "Poppins" at bounding box center [130, 566] width 215 height 28
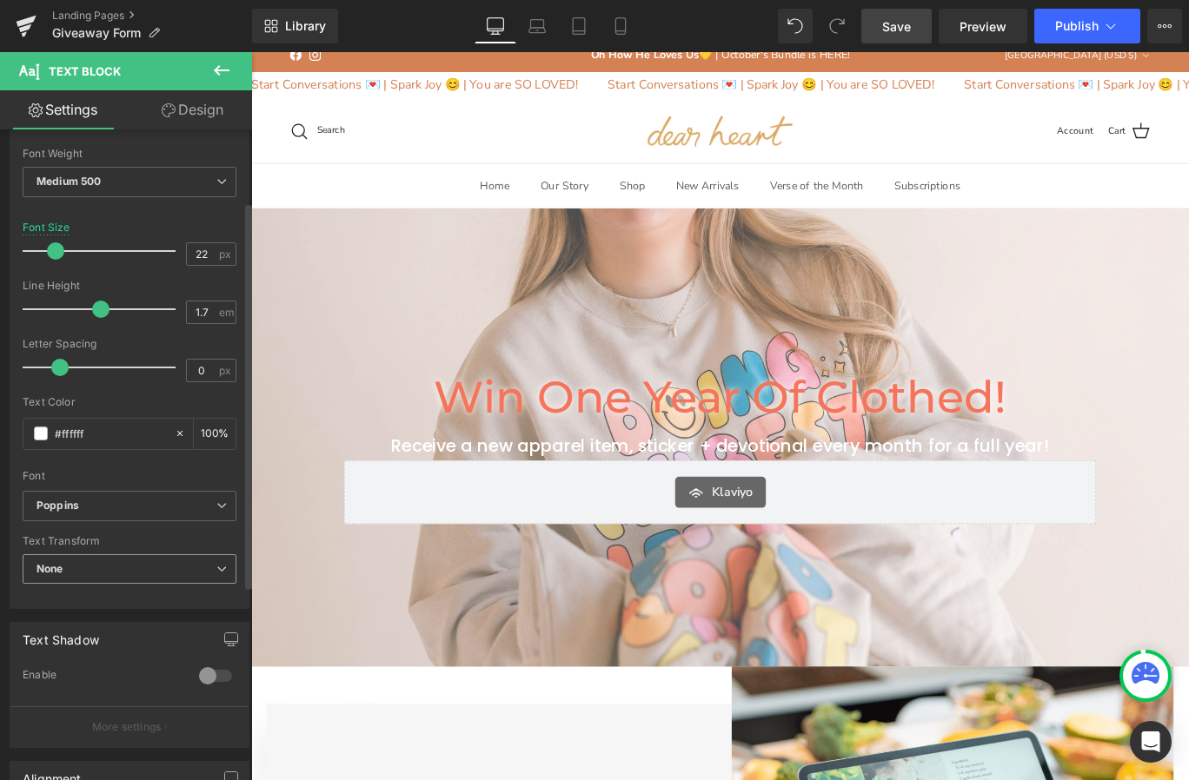
click at [180, 569] on span "None" at bounding box center [130, 569] width 214 height 30
click at [165, 545] on div "Text Transform" at bounding box center [130, 541] width 214 height 12
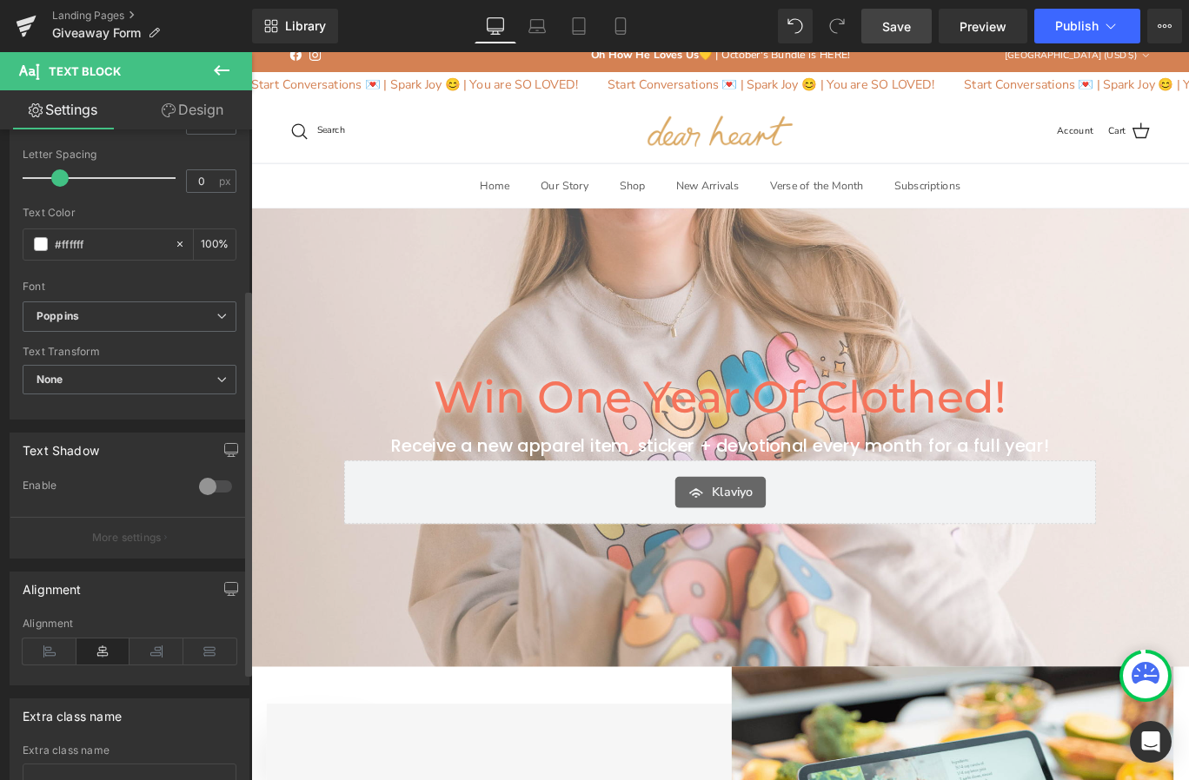
scroll to position [321, 0]
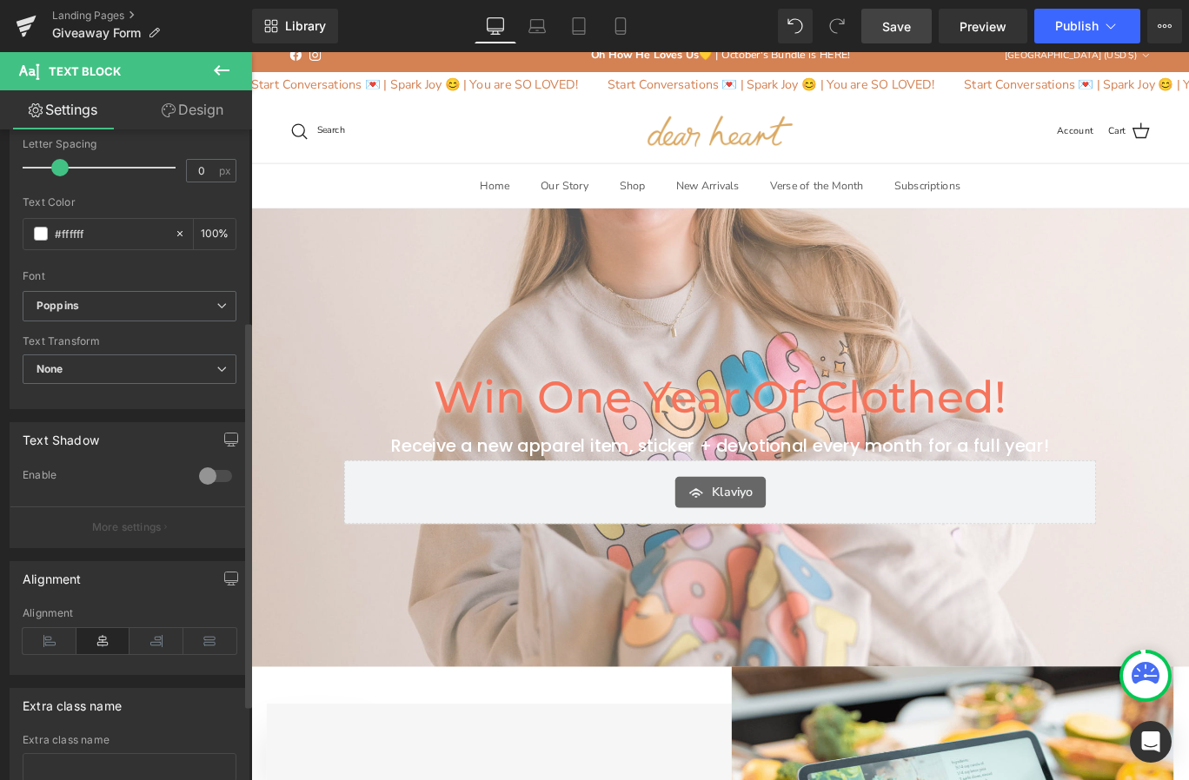
click at [205, 484] on div at bounding box center [216, 476] width 42 height 28
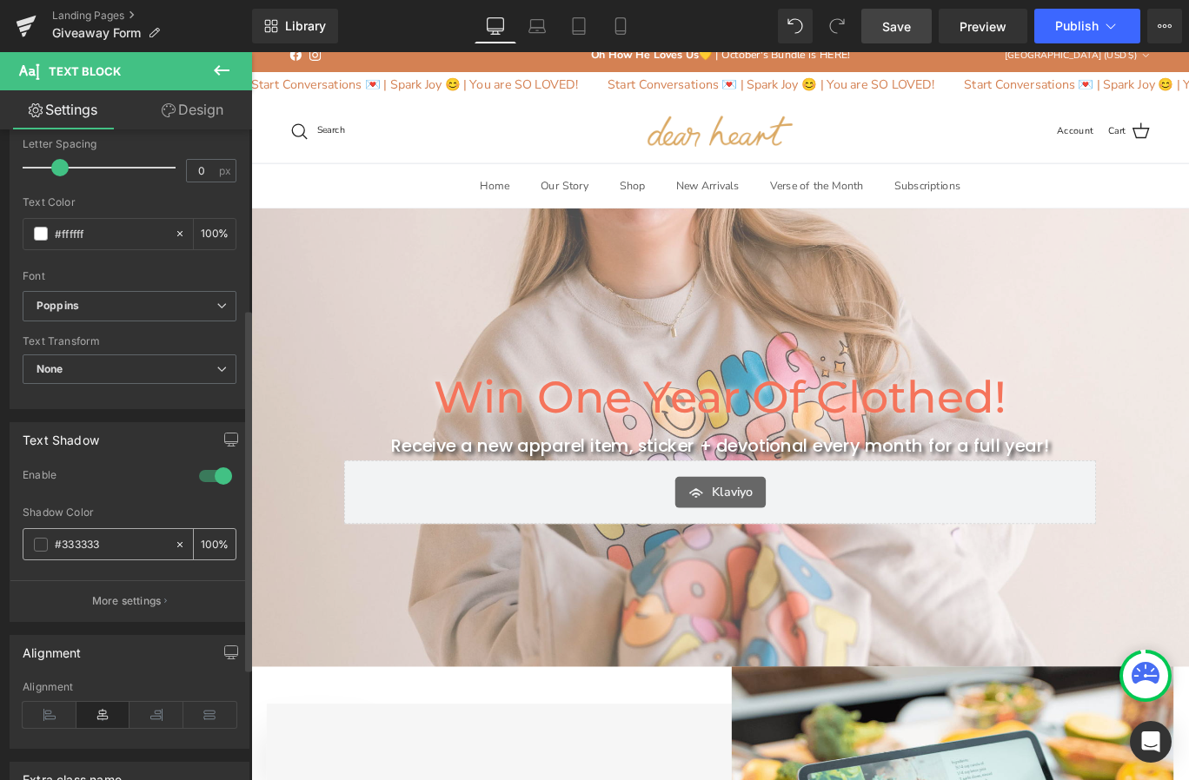
click at [38, 546] on span at bounding box center [41, 545] width 14 height 14
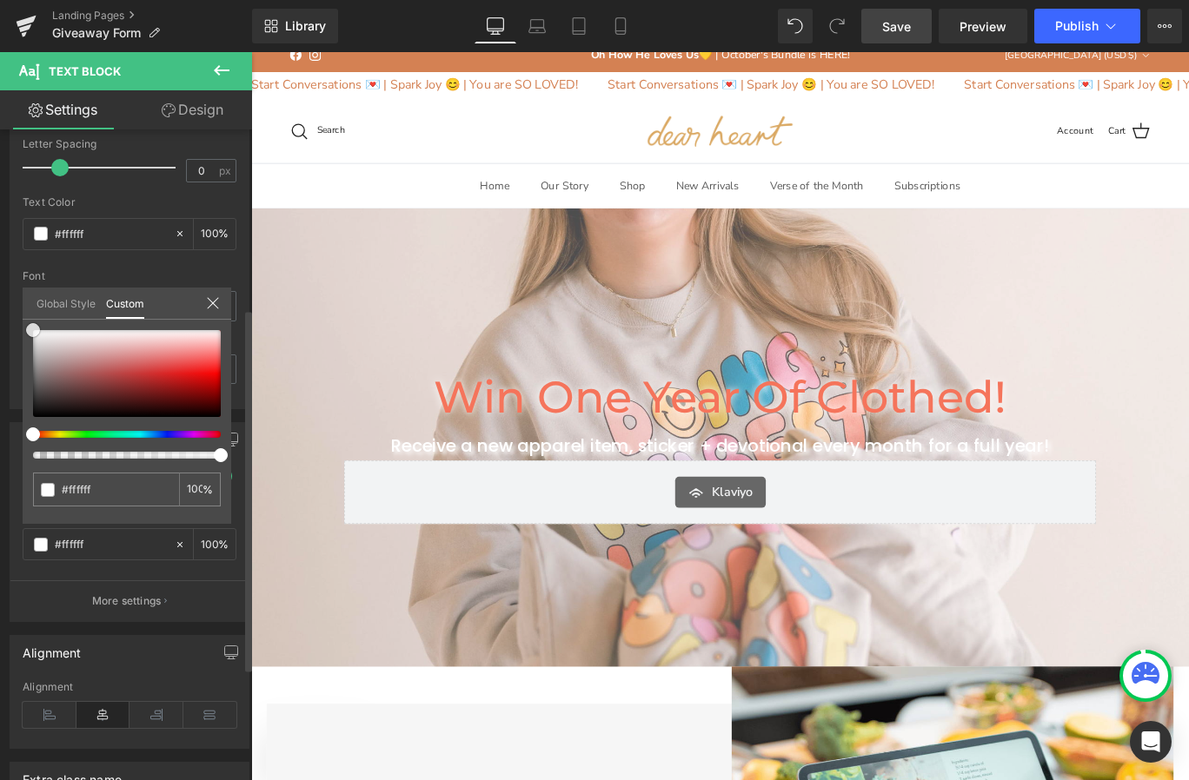
drag, startPoint x: 36, startPoint y: 354, endPoint x: 23, endPoint y: 255, distance: 100.0
click at [23, 409] on div "Text Shadow 1 Enable rgba(255, 255, 255, 1) Shadow Color #ffffff 100 % More set…" at bounding box center [130, 515] width 260 height 213
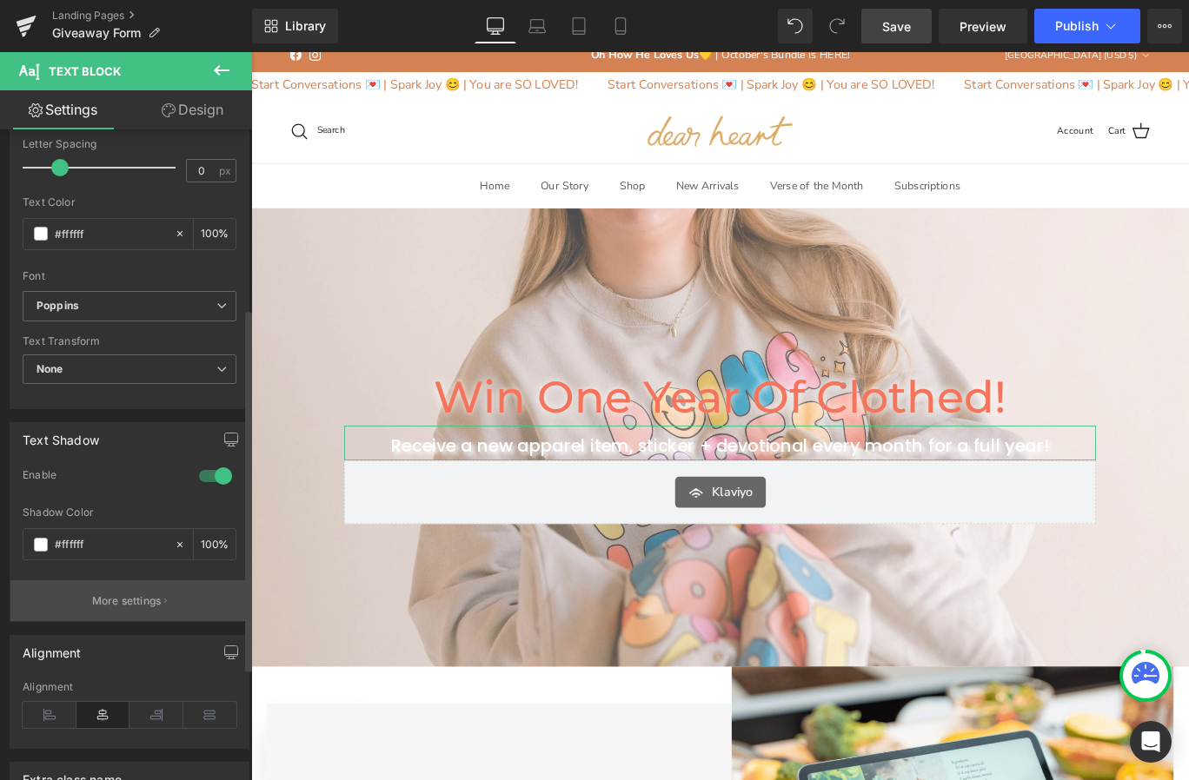
click at [134, 614] on button "More settings" at bounding box center [129, 600] width 238 height 41
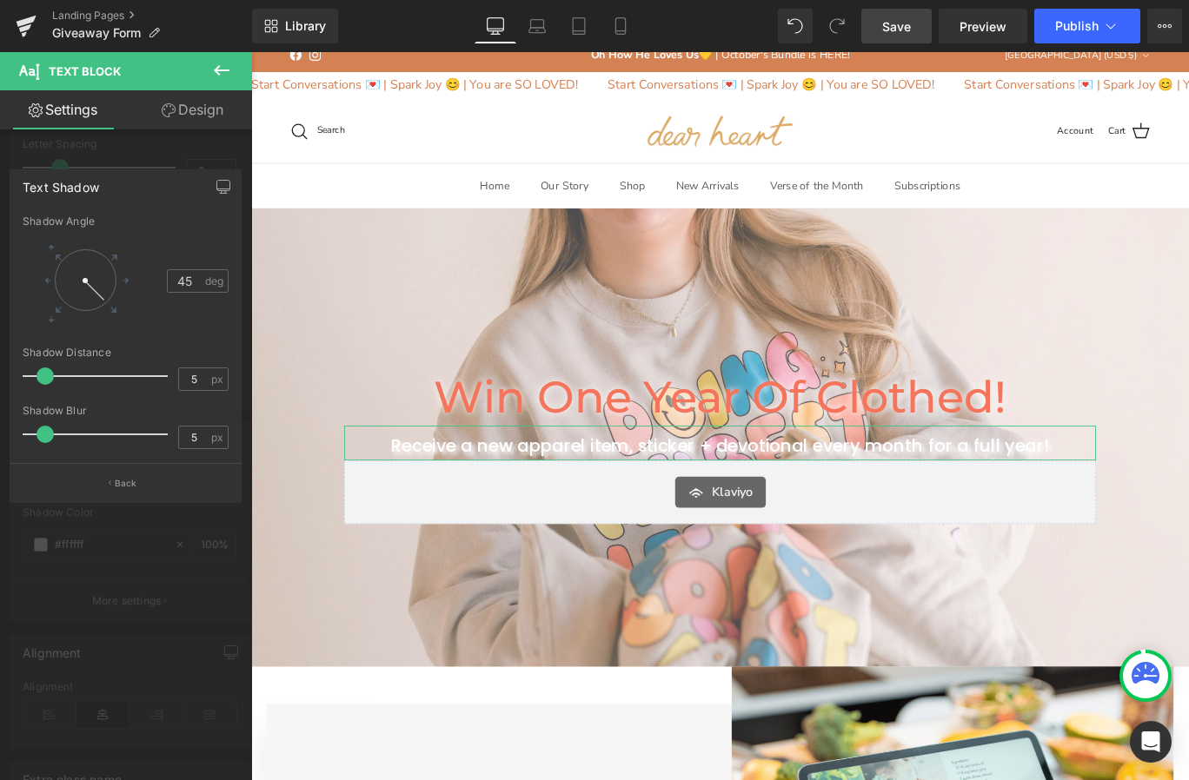
click at [45, 433] on span at bounding box center [44, 434] width 17 height 17
click at [36, 378] on span at bounding box center [38, 376] width 17 height 17
drag, startPoint x: 46, startPoint y: 436, endPoint x: 69, endPoint y: 434, distance: 22.7
click at [69, 434] on span at bounding box center [66, 434] width 17 height 17
click at [419, 284] on div at bounding box center [776, 460] width 1051 height 817
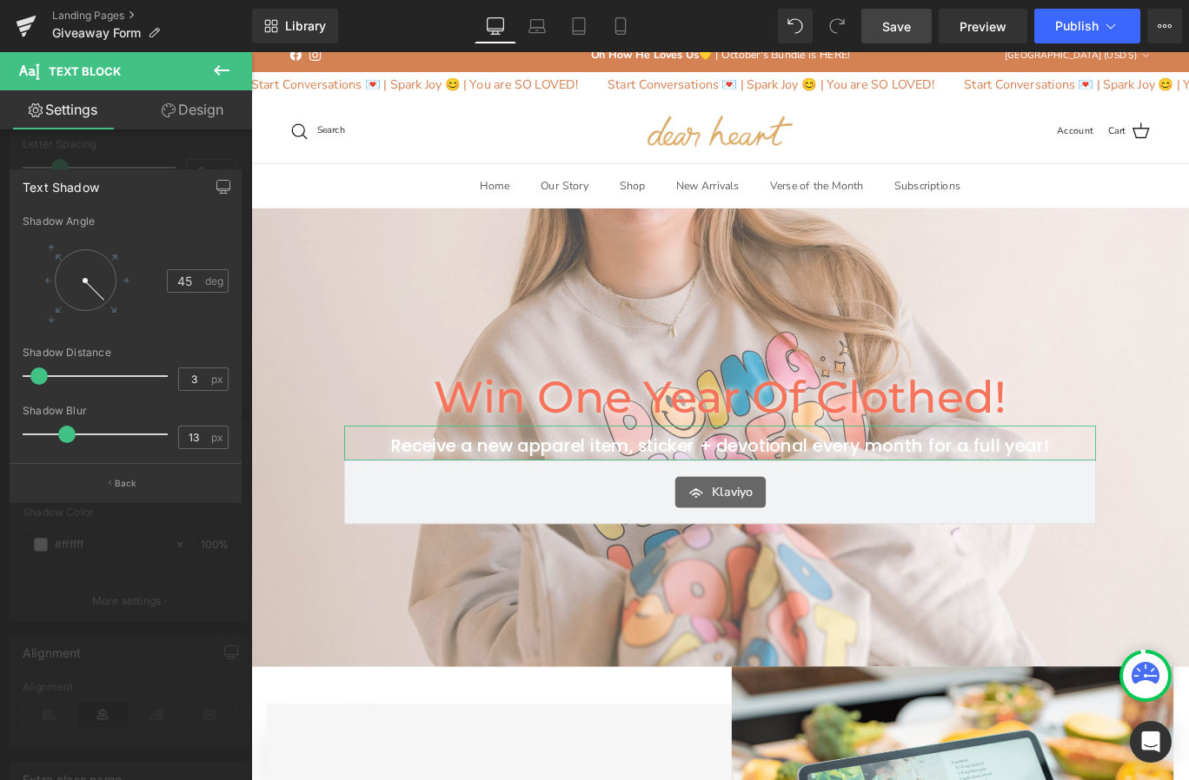
click at [236, 109] on link "Design" at bounding box center [192, 109] width 126 height 39
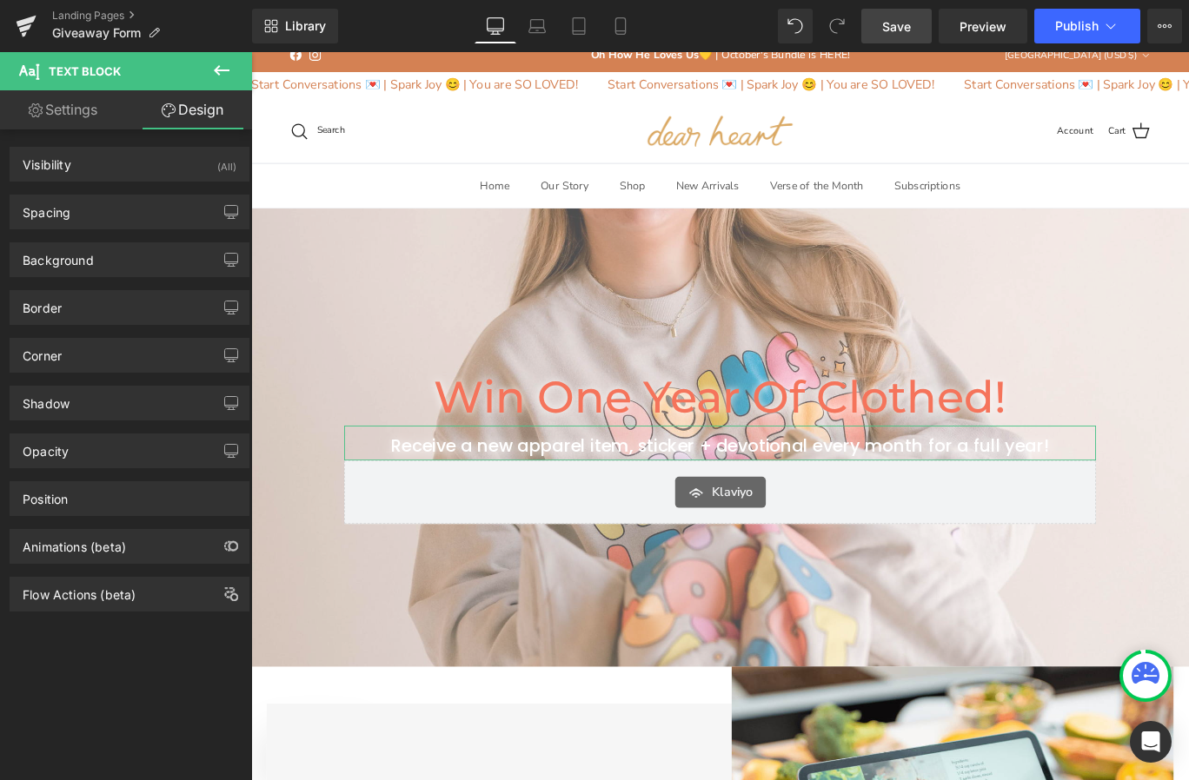
click at [251, 52] on div "176px" at bounding box center [251, 52] width 0 height 0
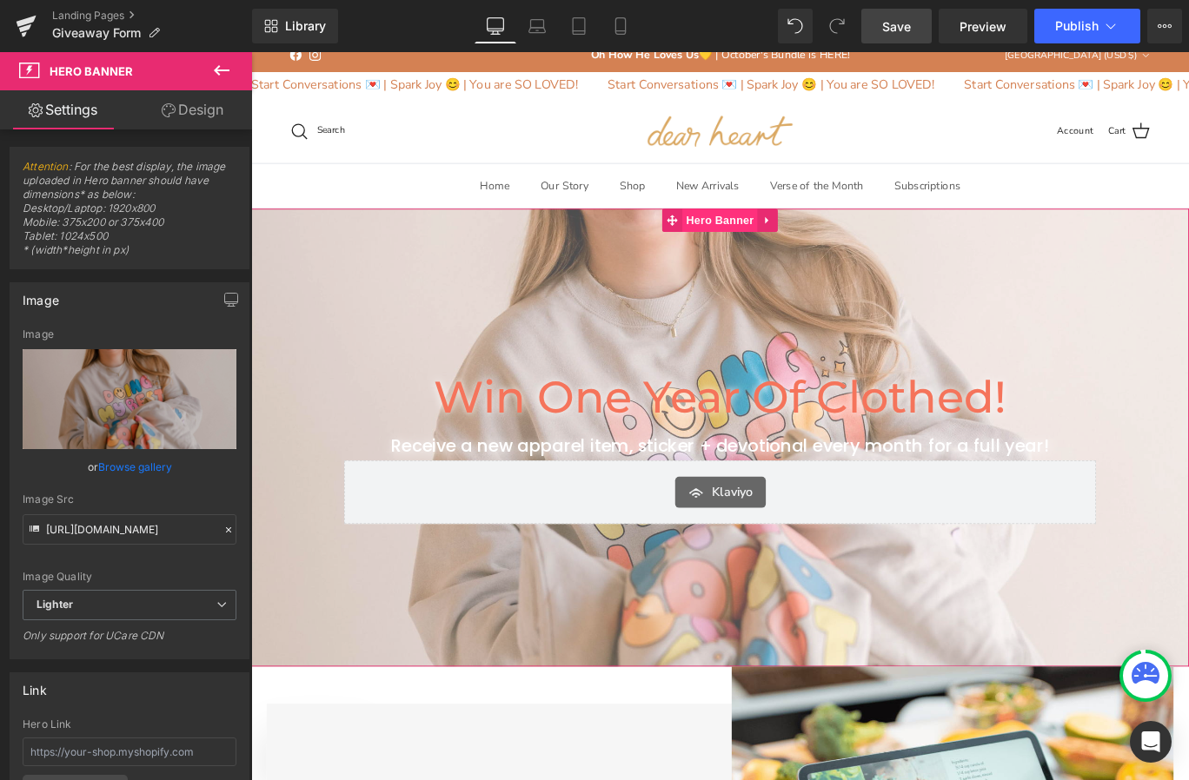
click at [772, 243] on span "Hero Banner" at bounding box center [776, 241] width 84 height 26
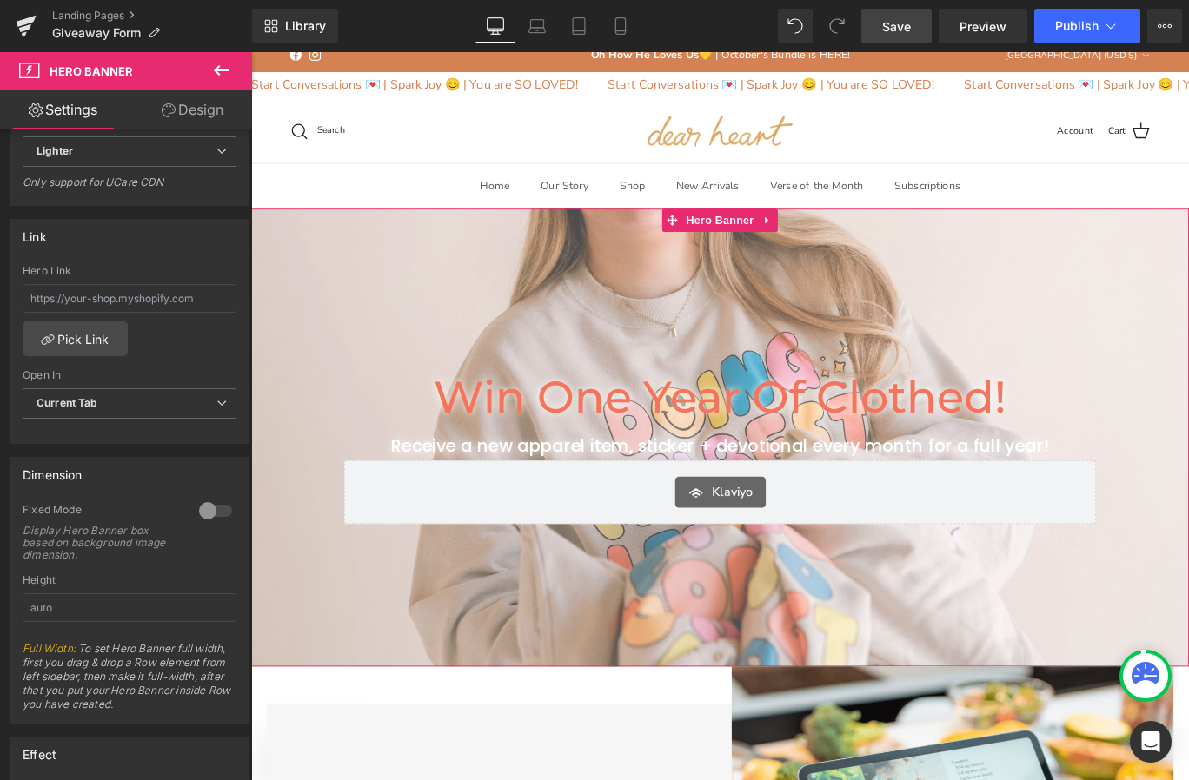
scroll to position [480, 0]
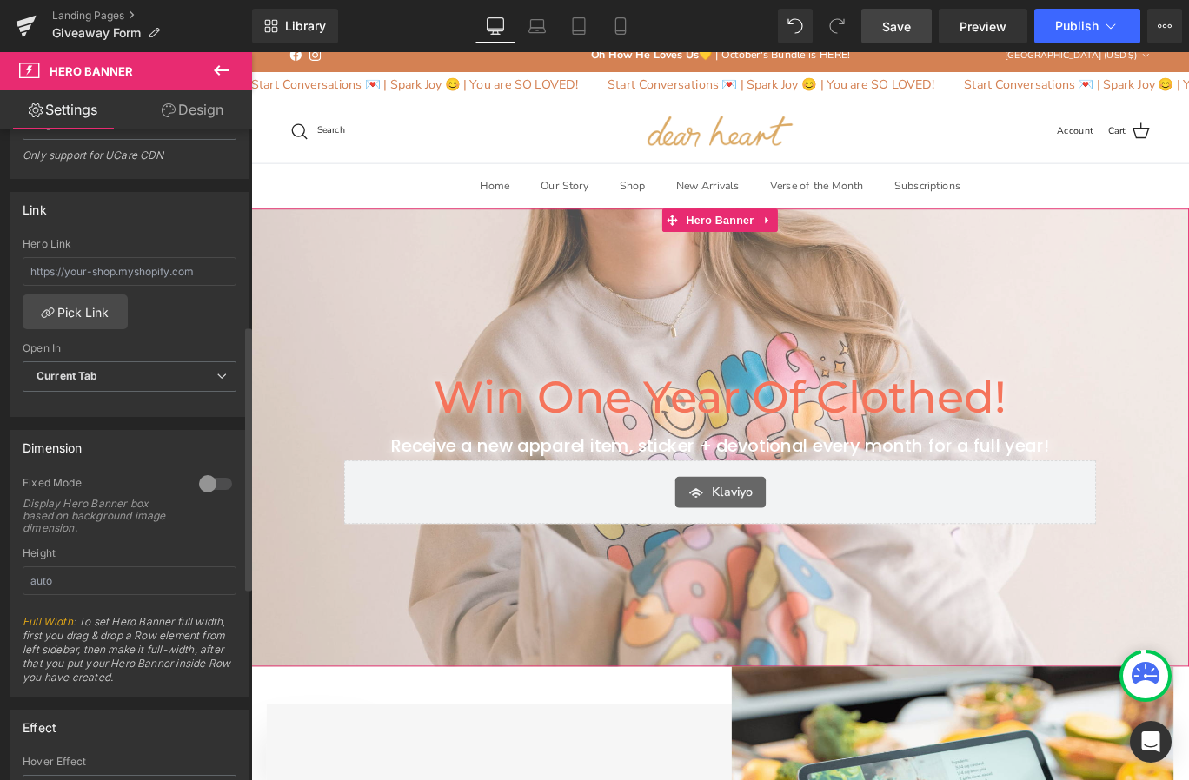
click at [201, 477] on div at bounding box center [216, 484] width 42 height 28
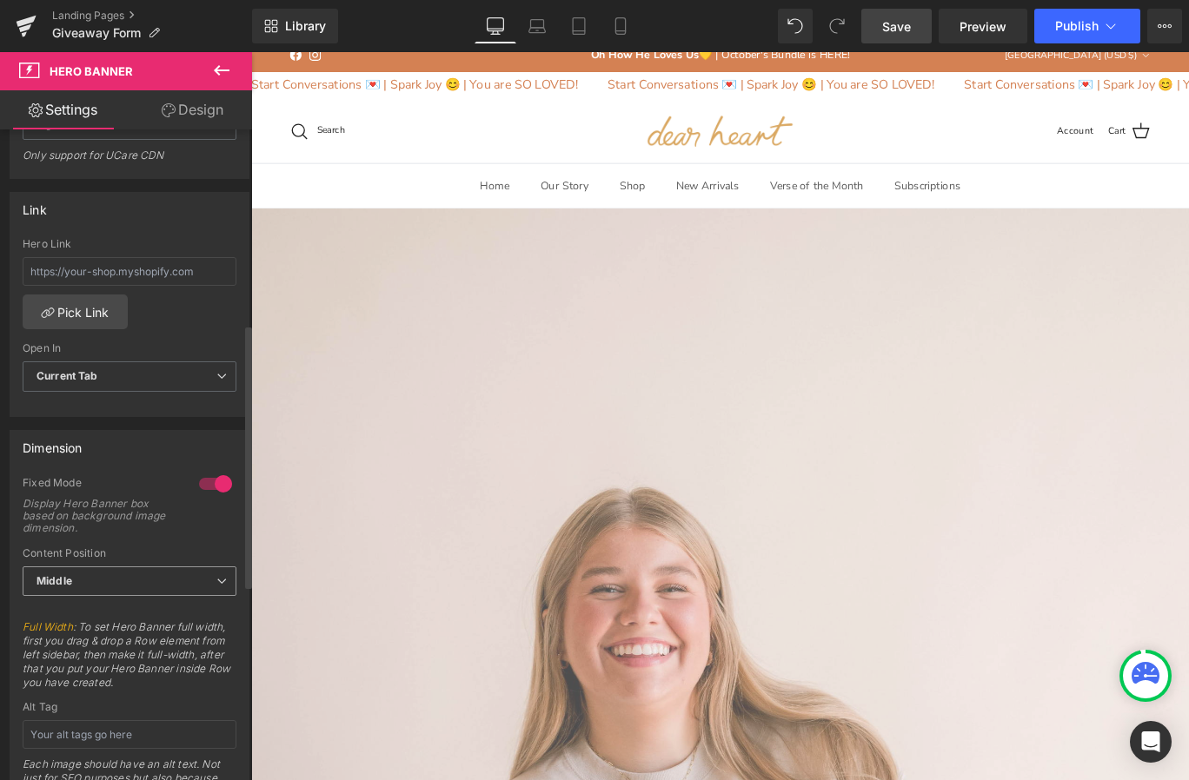
click at [156, 588] on span "Middle" at bounding box center [130, 581] width 214 height 30
click at [150, 504] on div "Display Hero Banner box based on background image dimension." at bounding box center [97, 516] width 149 height 36
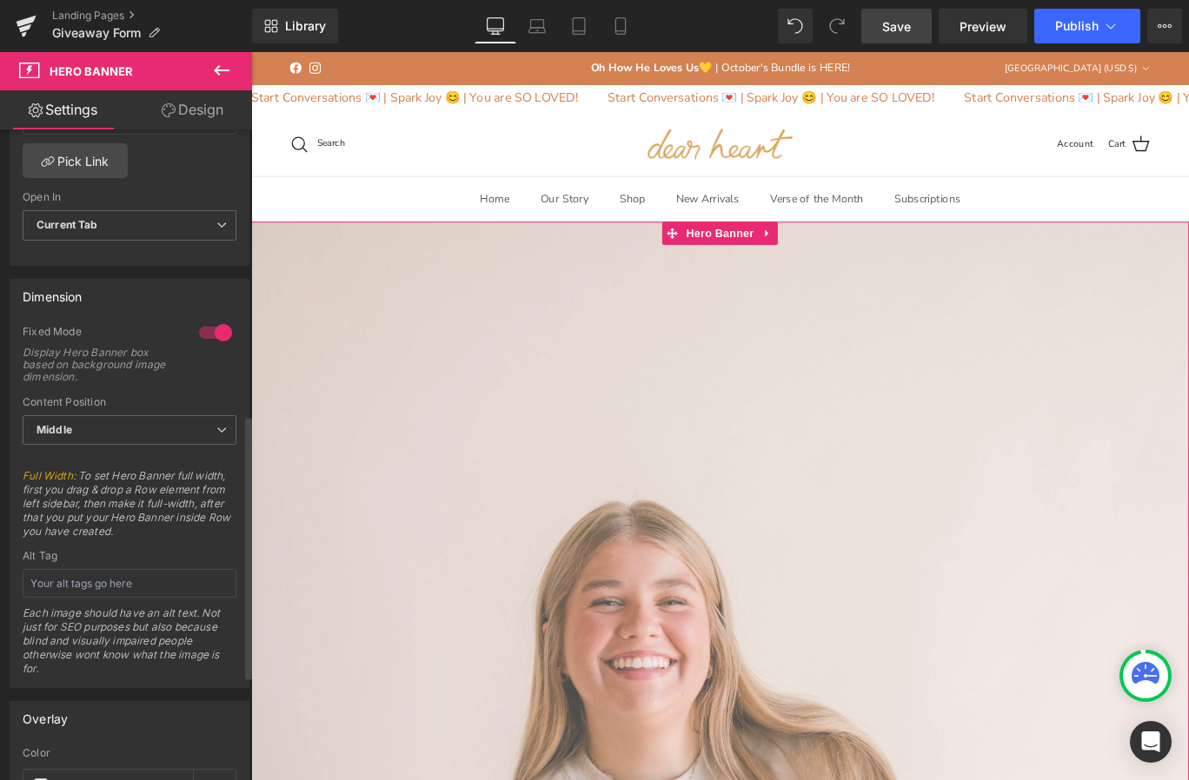
scroll to position [578, 0]
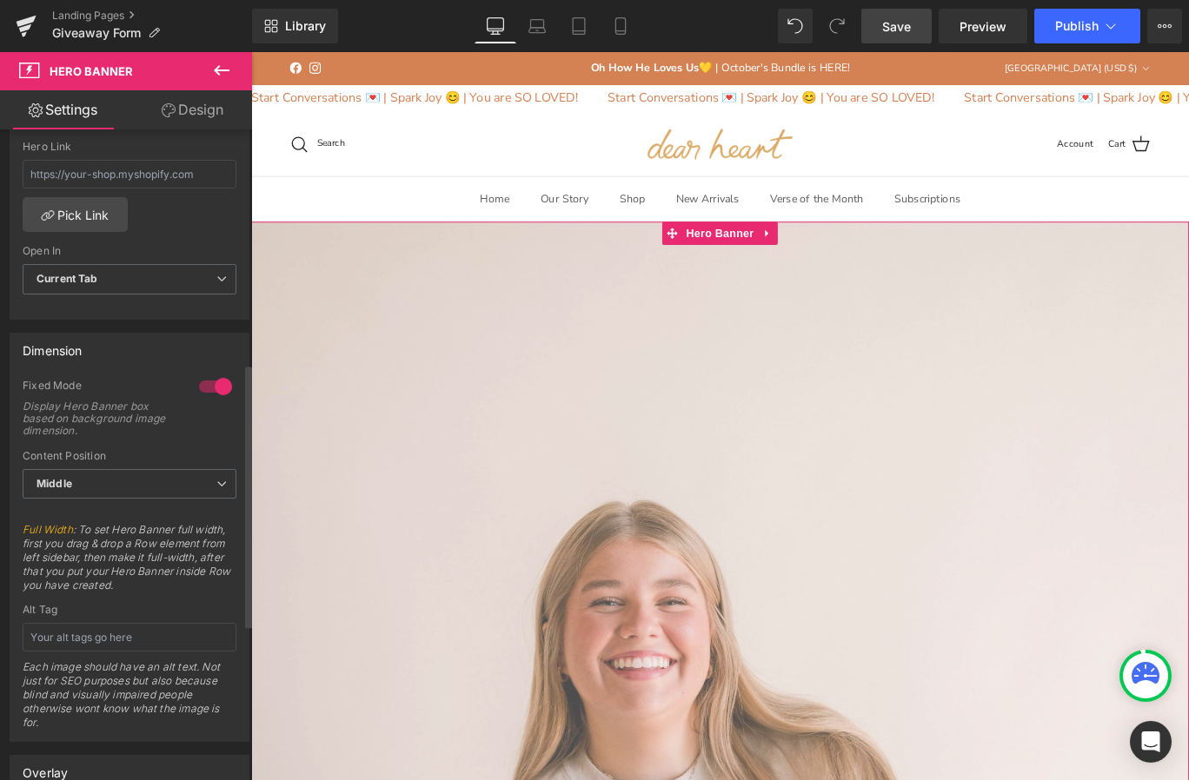
click at [213, 390] on div at bounding box center [216, 387] width 42 height 28
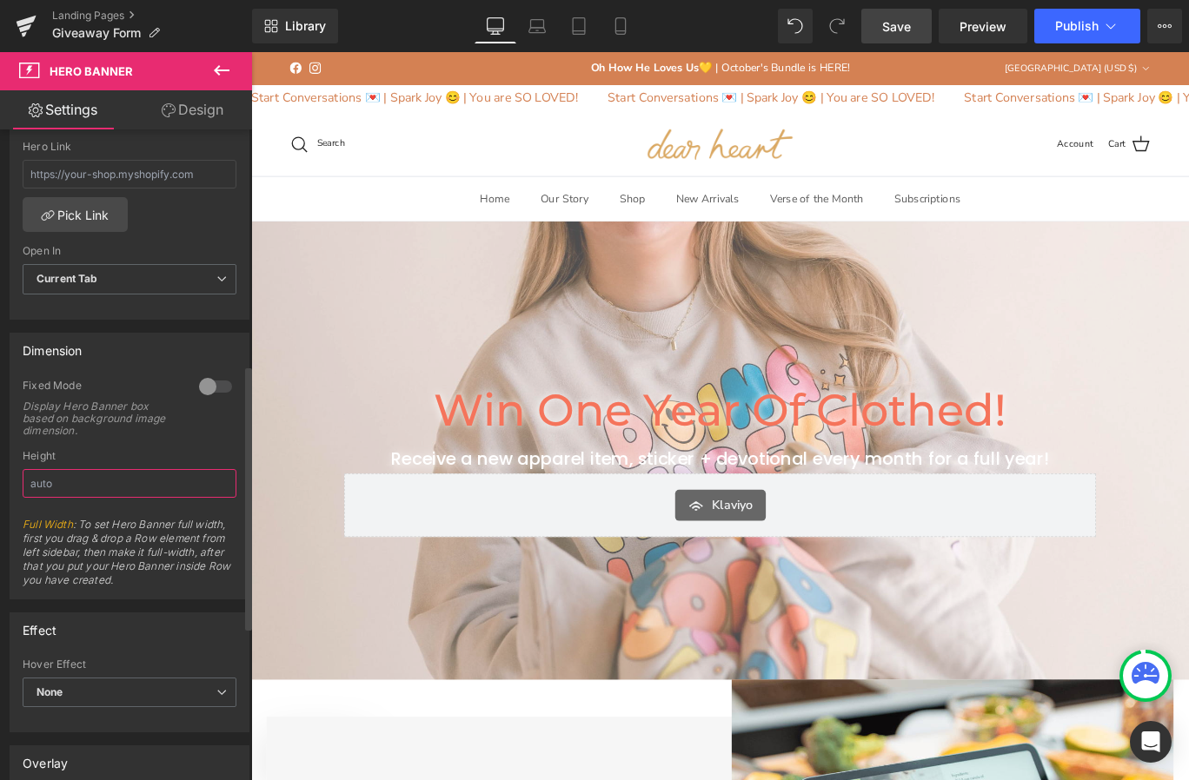
click at [150, 480] on input "text" at bounding box center [130, 483] width 214 height 29
click at [148, 552] on span "Full Width : To set Hero Banner full width, first you drag & drop a Row element…" at bounding box center [130, 558] width 214 height 81
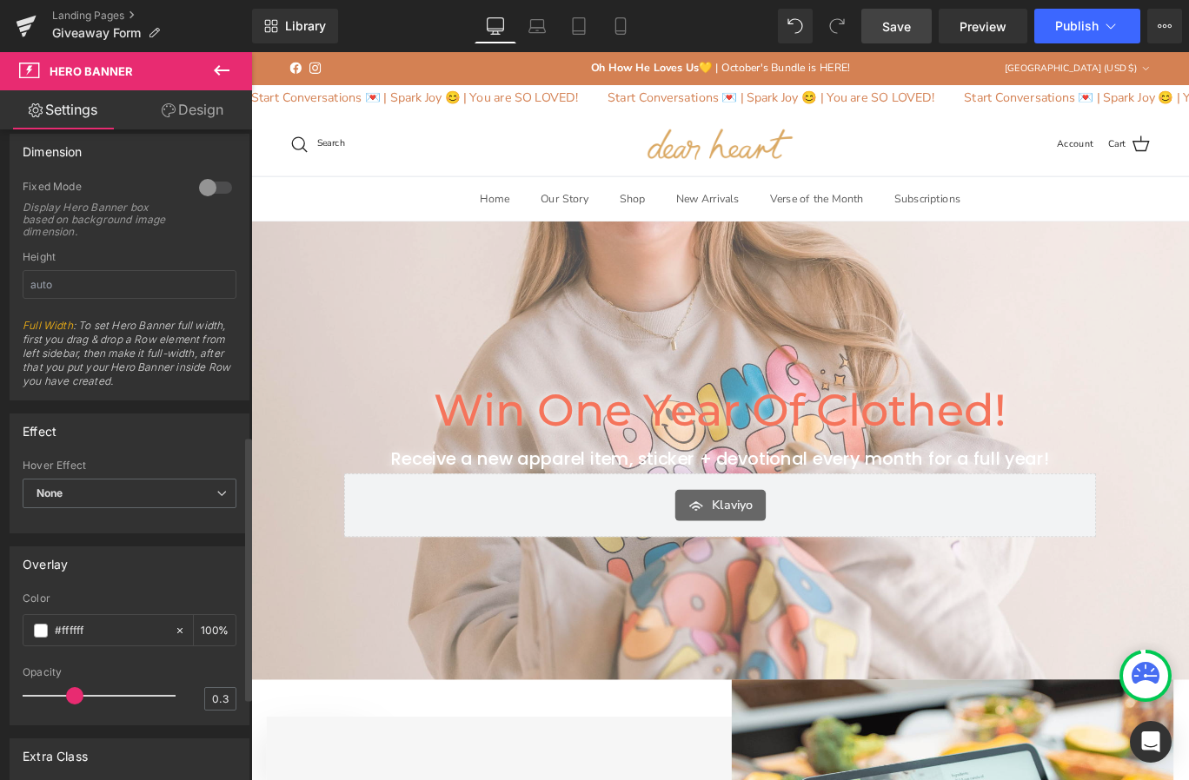
scroll to position [796, 0]
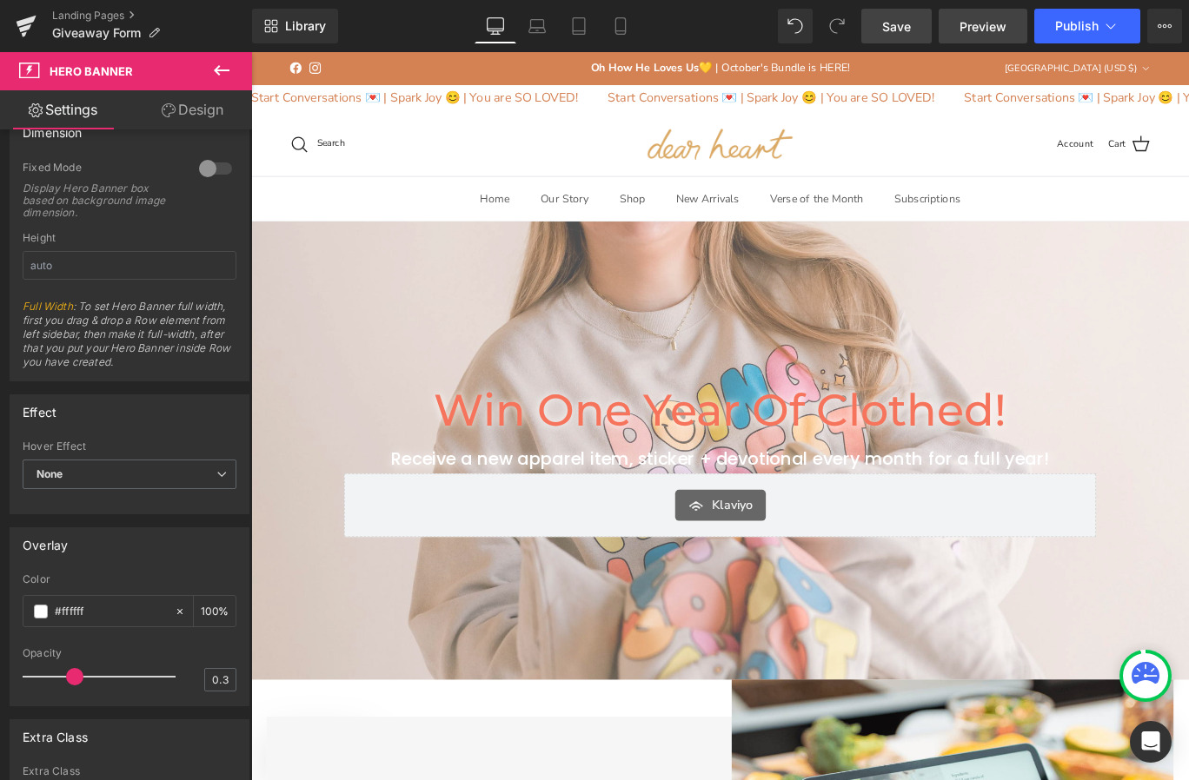
click at [993, 17] on span "Preview" at bounding box center [982, 26] width 47 height 18
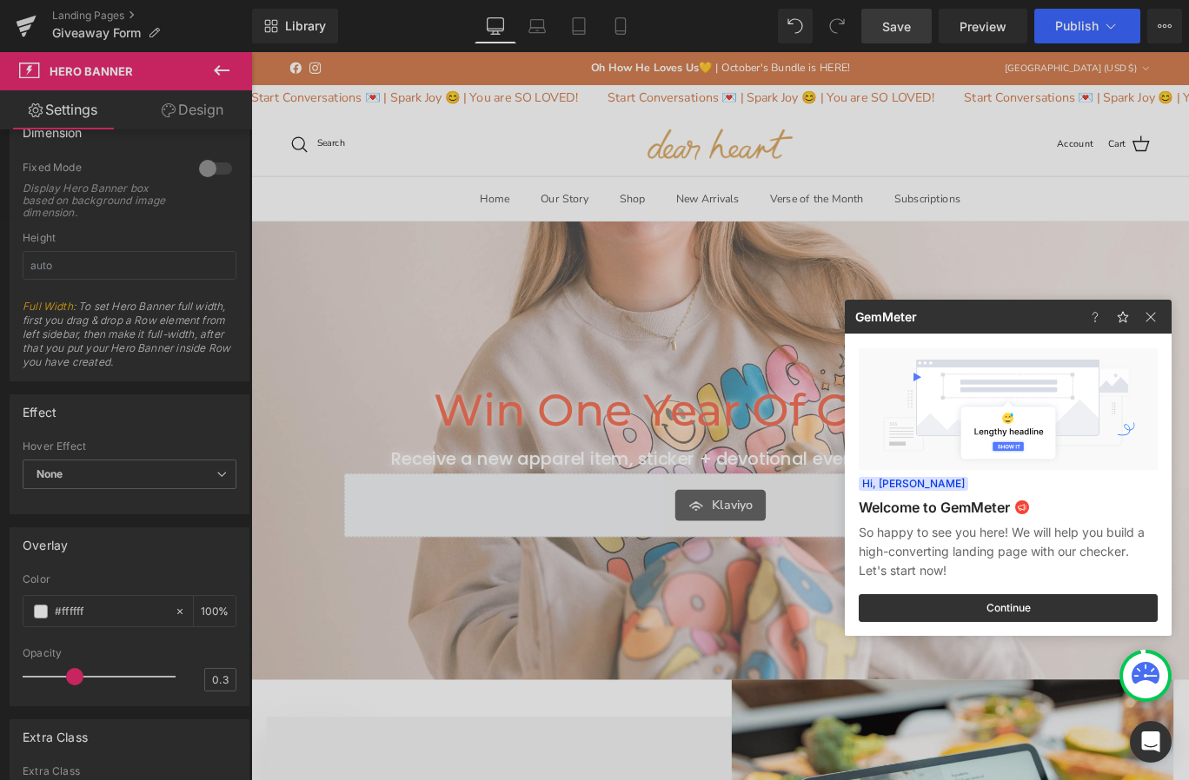
click at [887, 23] on div at bounding box center [594, 390] width 1189 height 780
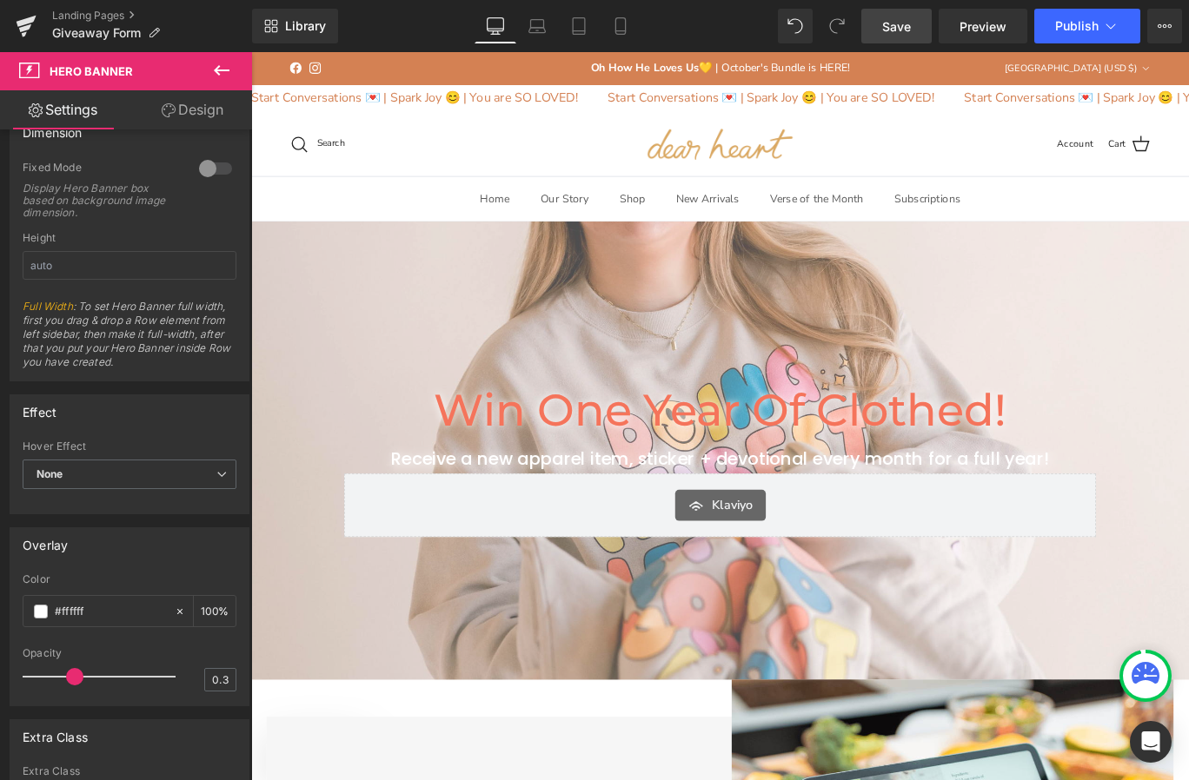
click at [887, 23] on span "Save" at bounding box center [896, 26] width 29 height 18
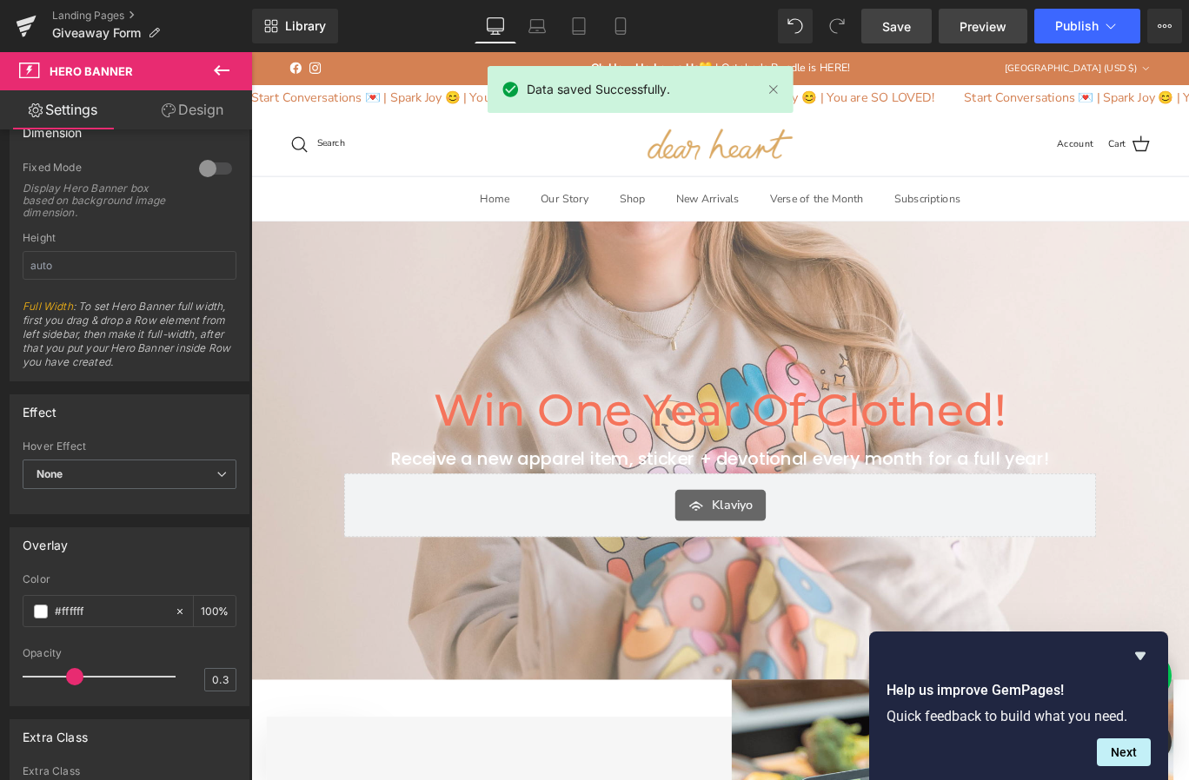
click at [990, 36] on link "Preview" at bounding box center [982, 26] width 89 height 35
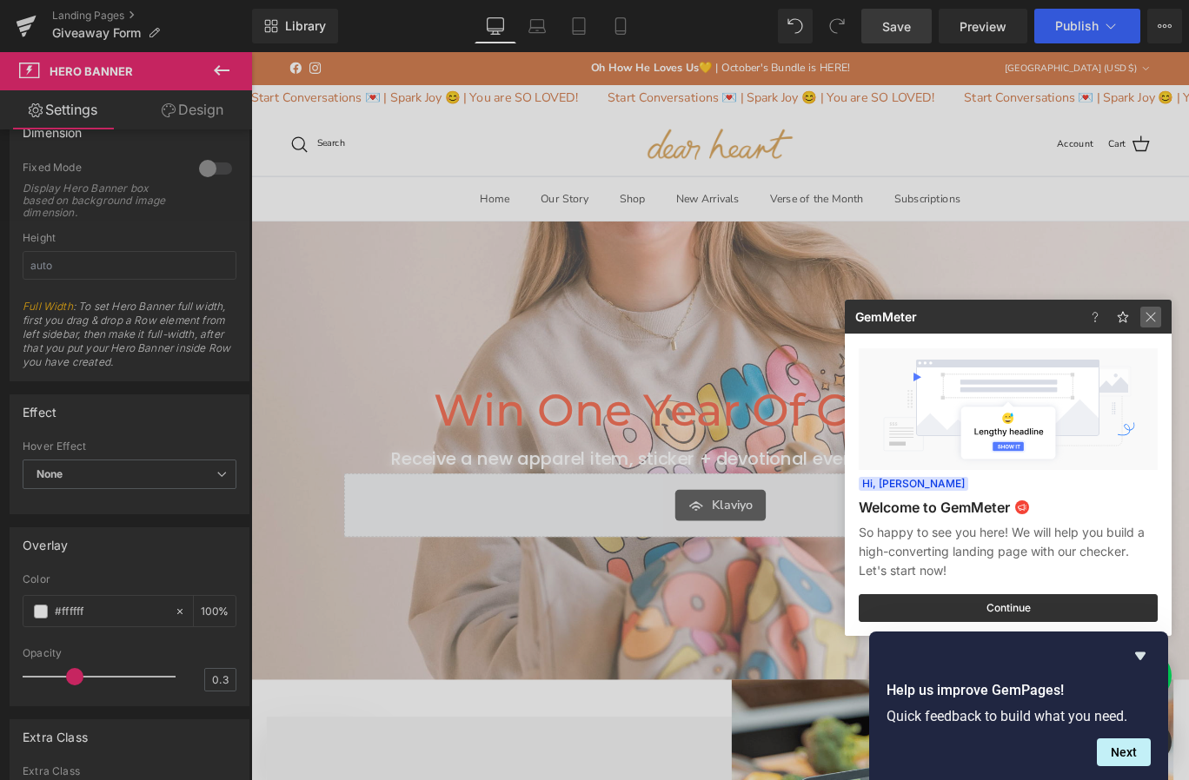
click at [1152, 318] on img at bounding box center [1150, 317] width 21 height 21
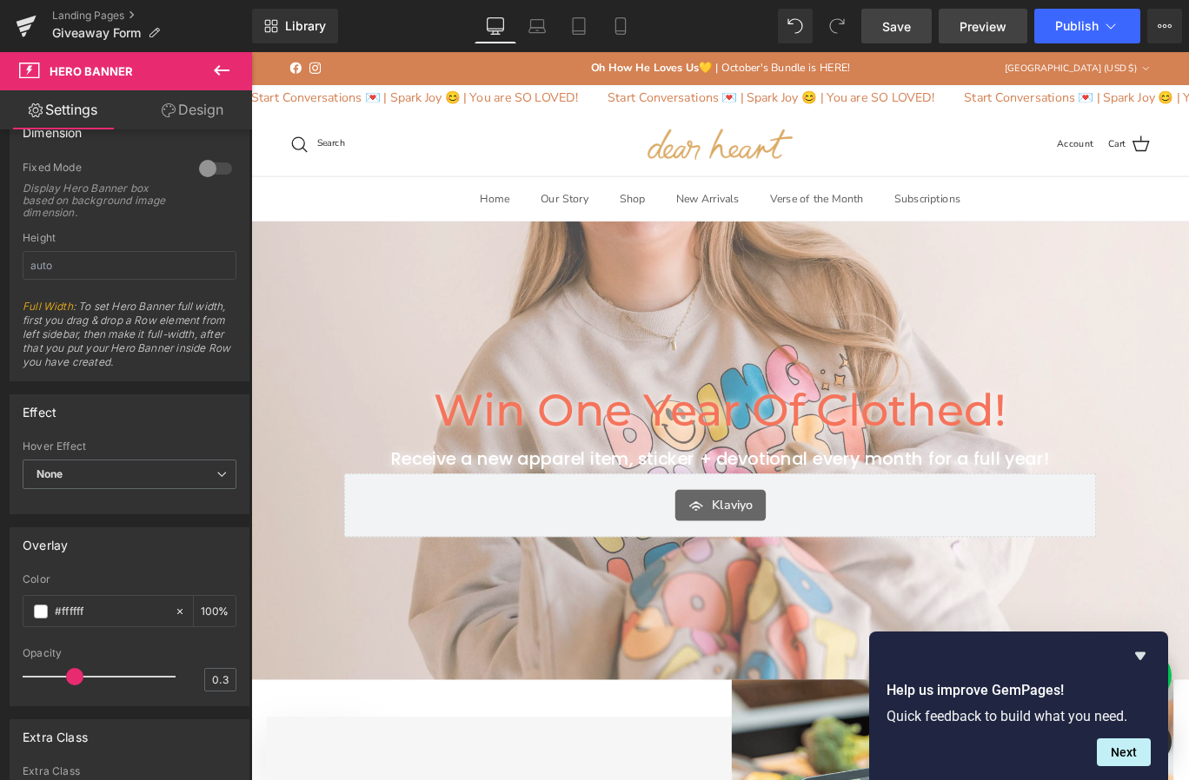
click at [977, 24] on span "Preview" at bounding box center [982, 26] width 47 height 18
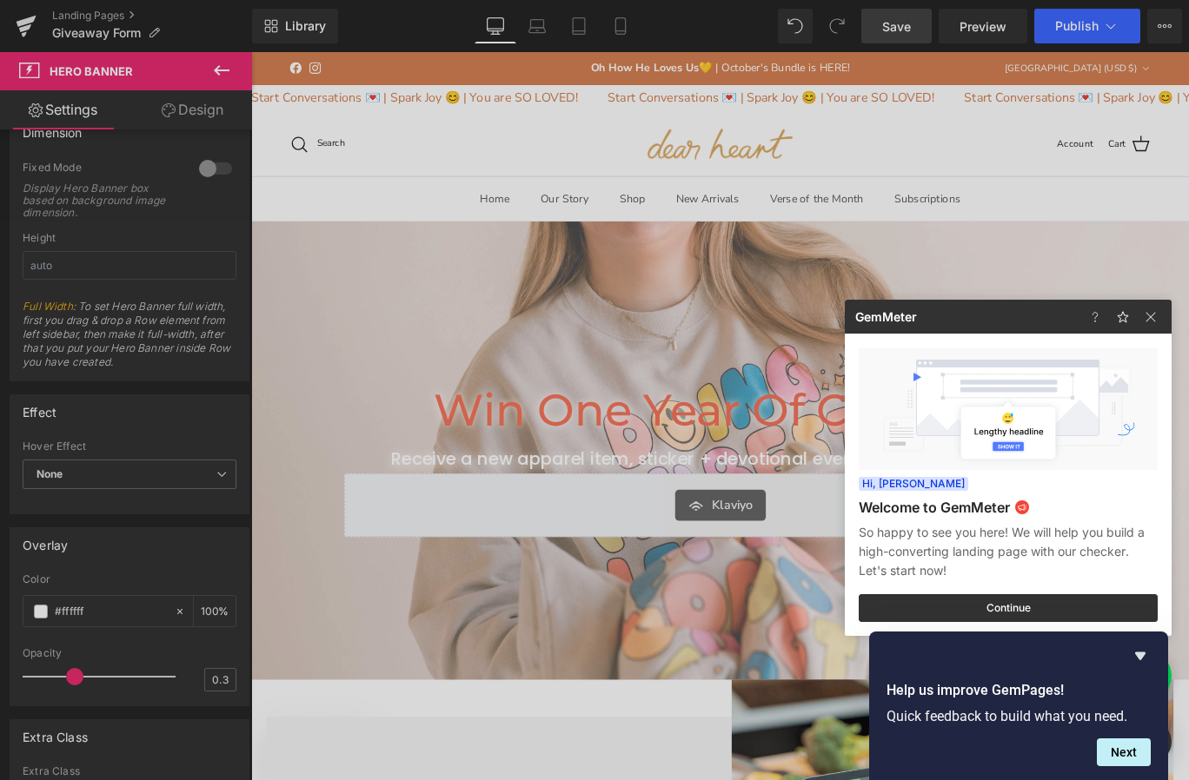
click at [420, 309] on div at bounding box center [594, 390] width 1189 height 780
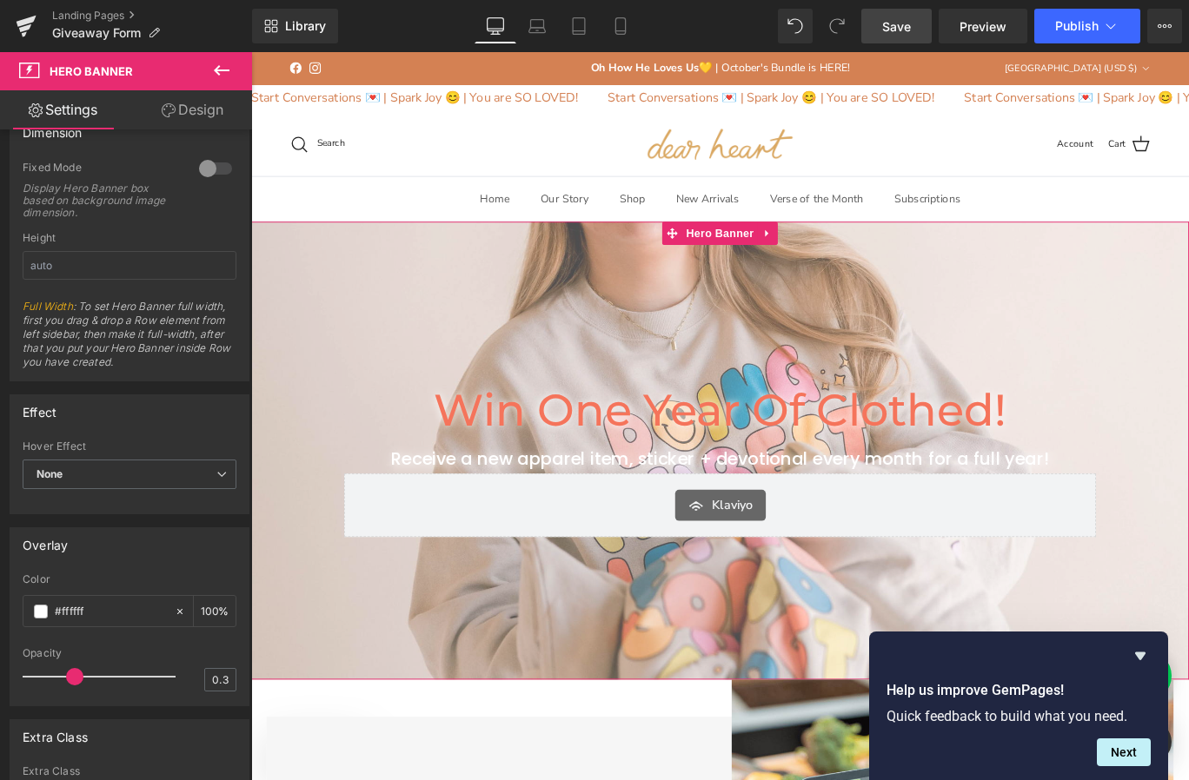
click at [306, 480] on span "Win One Year of Clothed! Heading Receive a new apparel item, sticker + devotion…" at bounding box center [776, 500] width 1051 height 210
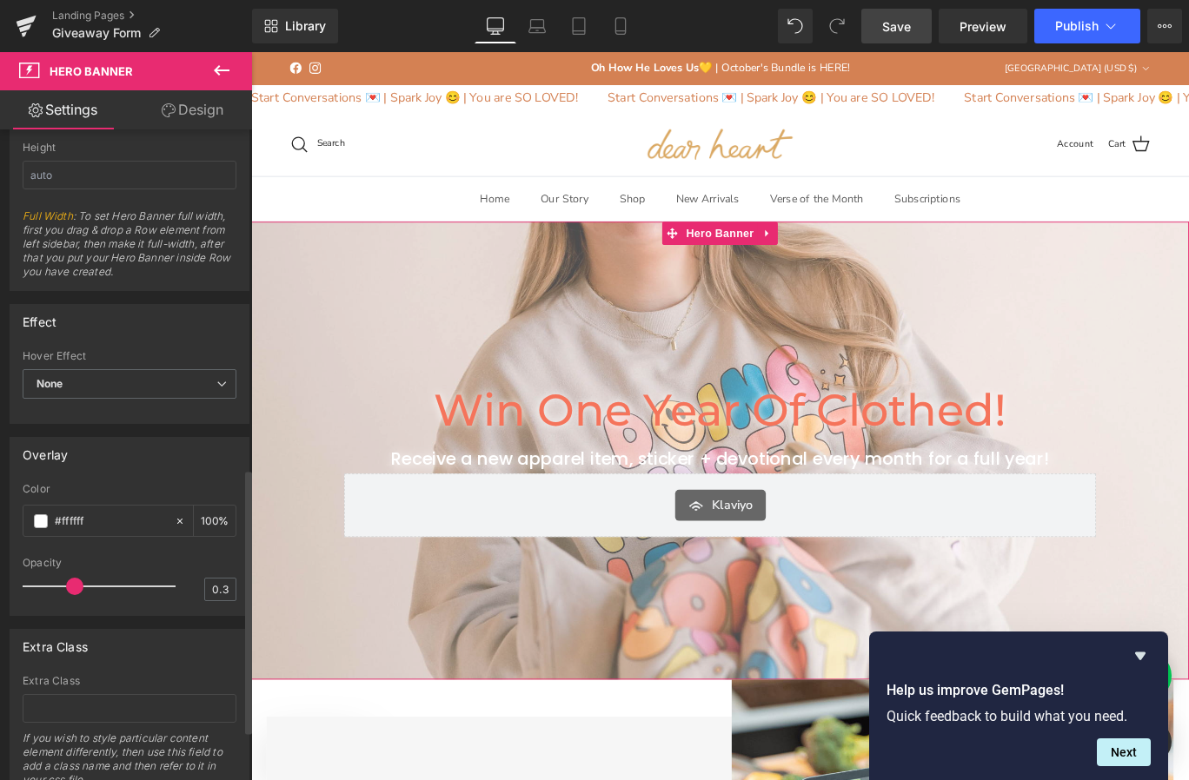
scroll to position [893, 0]
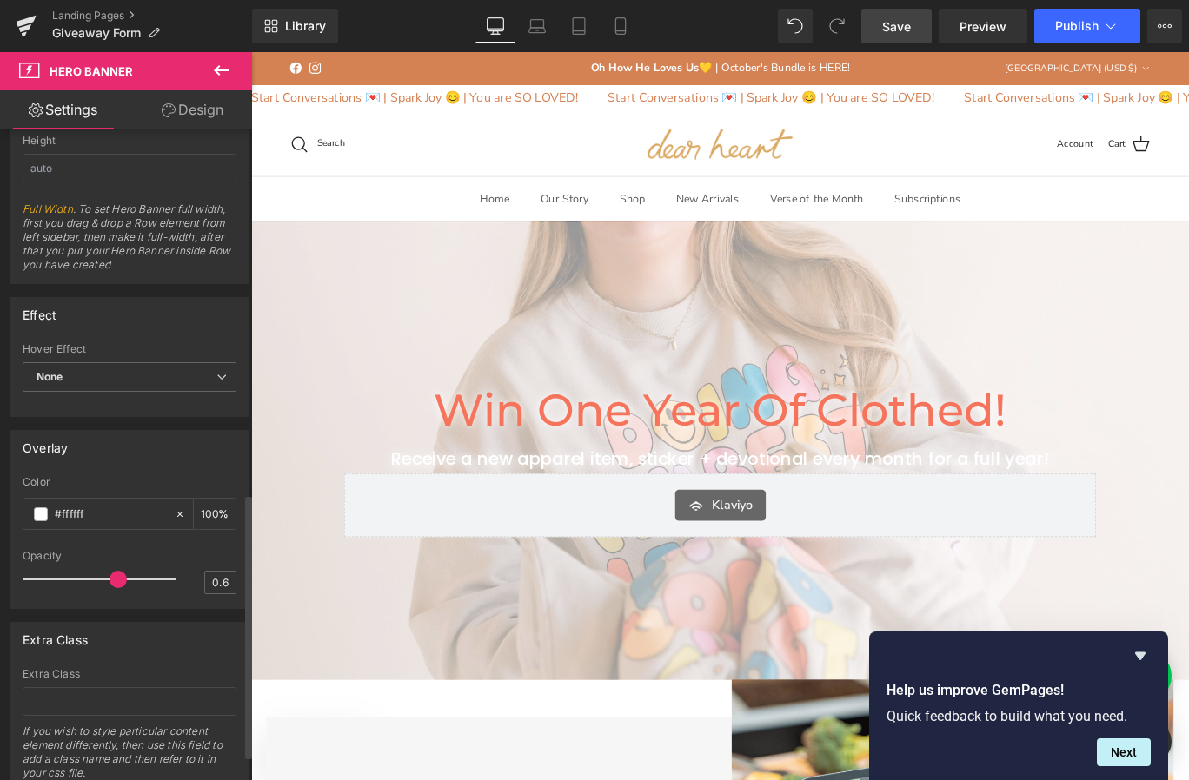
drag, startPoint x: 68, startPoint y: 579, endPoint x: 105, endPoint y: 579, distance: 37.4
click at [109, 579] on span at bounding box center [117, 579] width 17 height 17
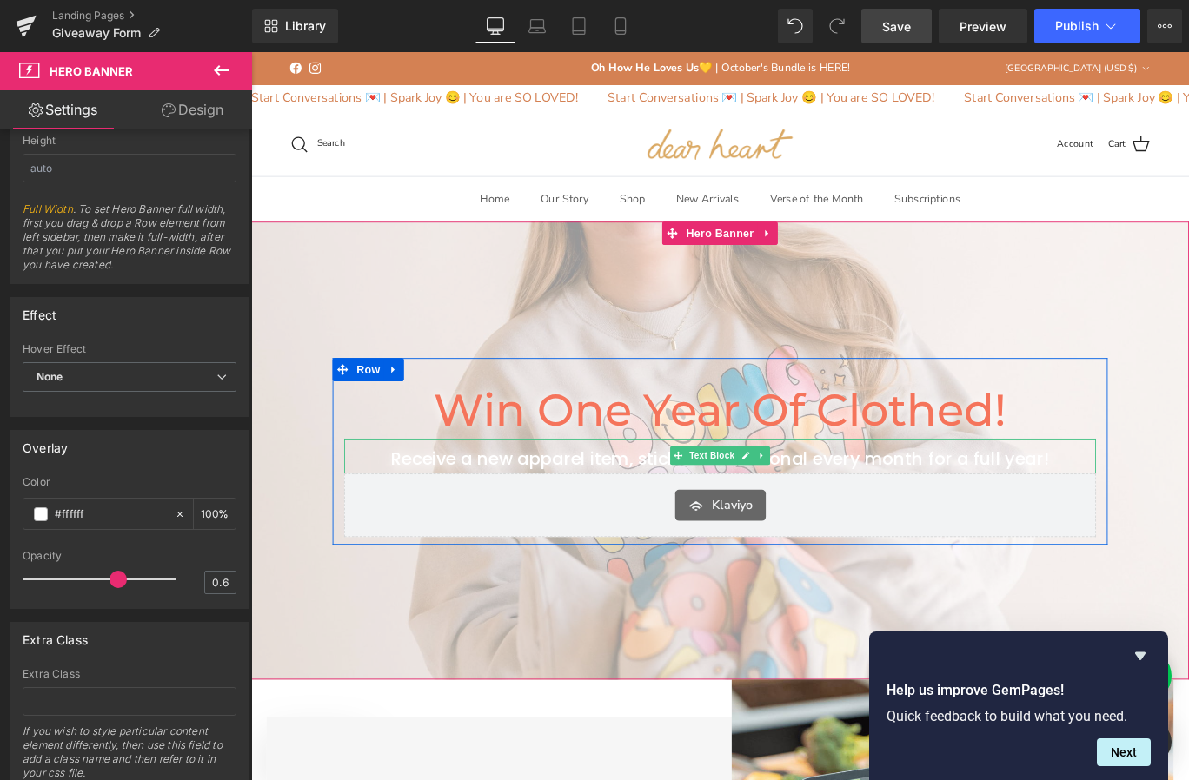
click at [545, 512] on p "Receive a new apparel item, sticker + devotional every month for a full year!" at bounding box center [776, 509] width 843 height 32
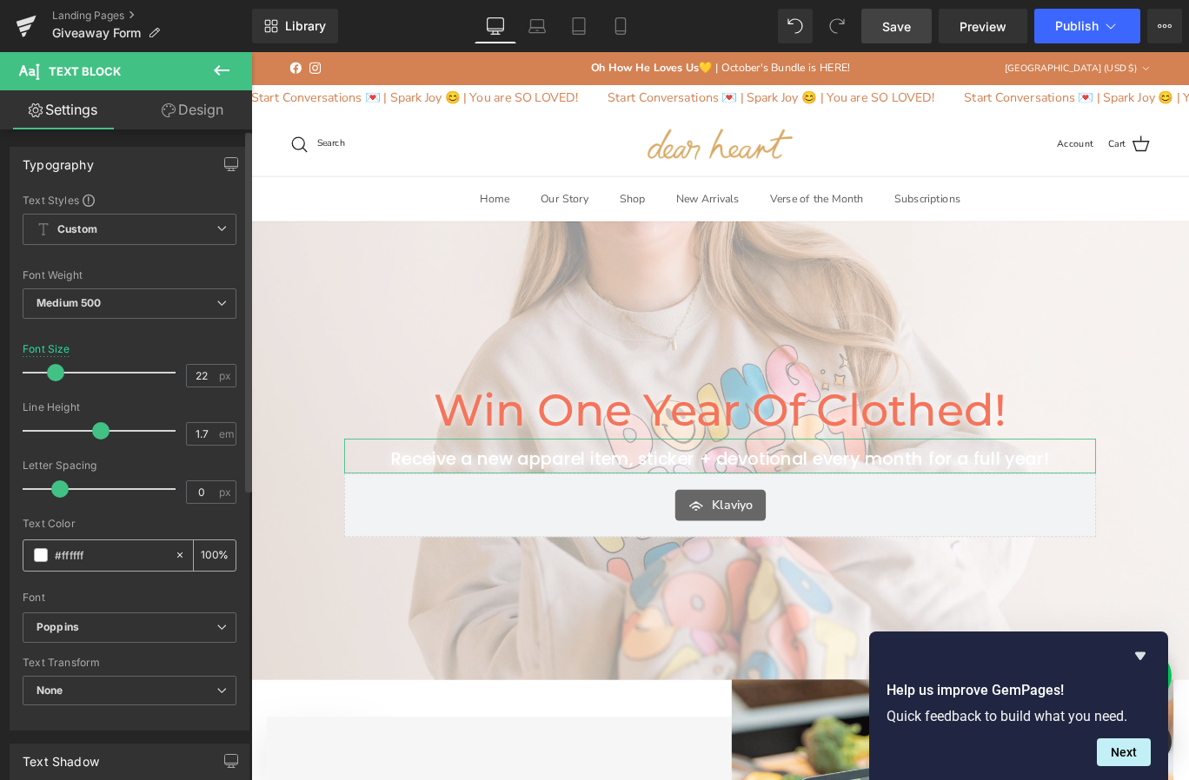
click at [38, 556] on span at bounding box center [41, 555] width 14 height 14
click at [38, 554] on span at bounding box center [41, 555] width 14 height 14
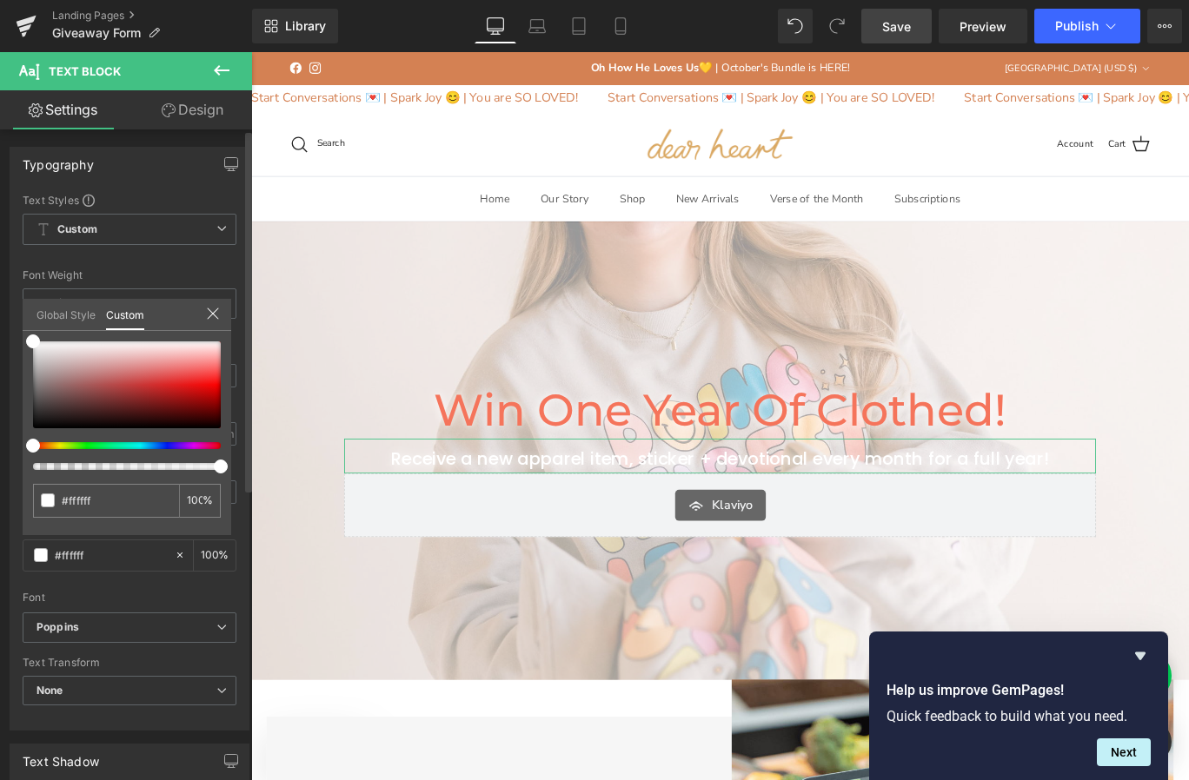
click at [32, 393] on div "#ffffff 100 %" at bounding box center [127, 438] width 209 height 194
click at [36, 394] on div "#ffffff 100 %" at bounding box center [127, 438] width 209 height 194
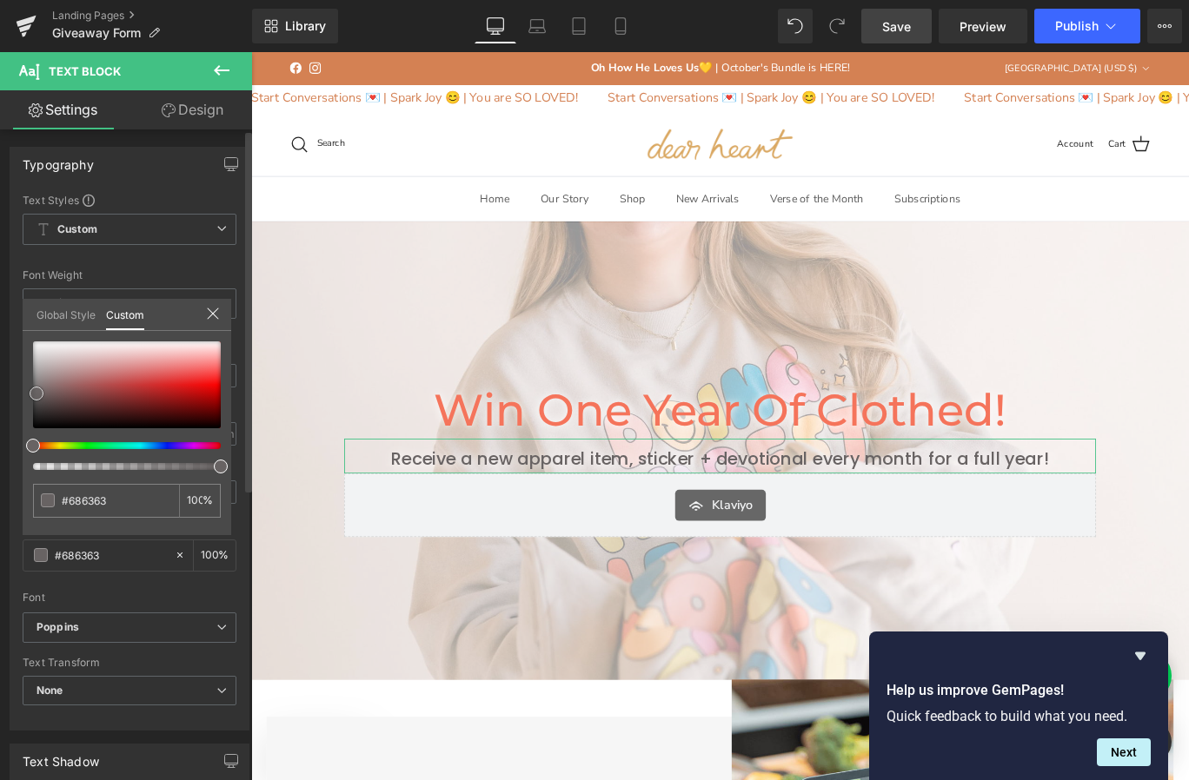
click at [36, 394] on div at bounding box center [127, 384] width 188 height 87
click at [36, 395] on span at bounding box center [37, 395] width 14 height 14
click at [40, 414] on div at bounding box center [127, 384] width 188 height 87
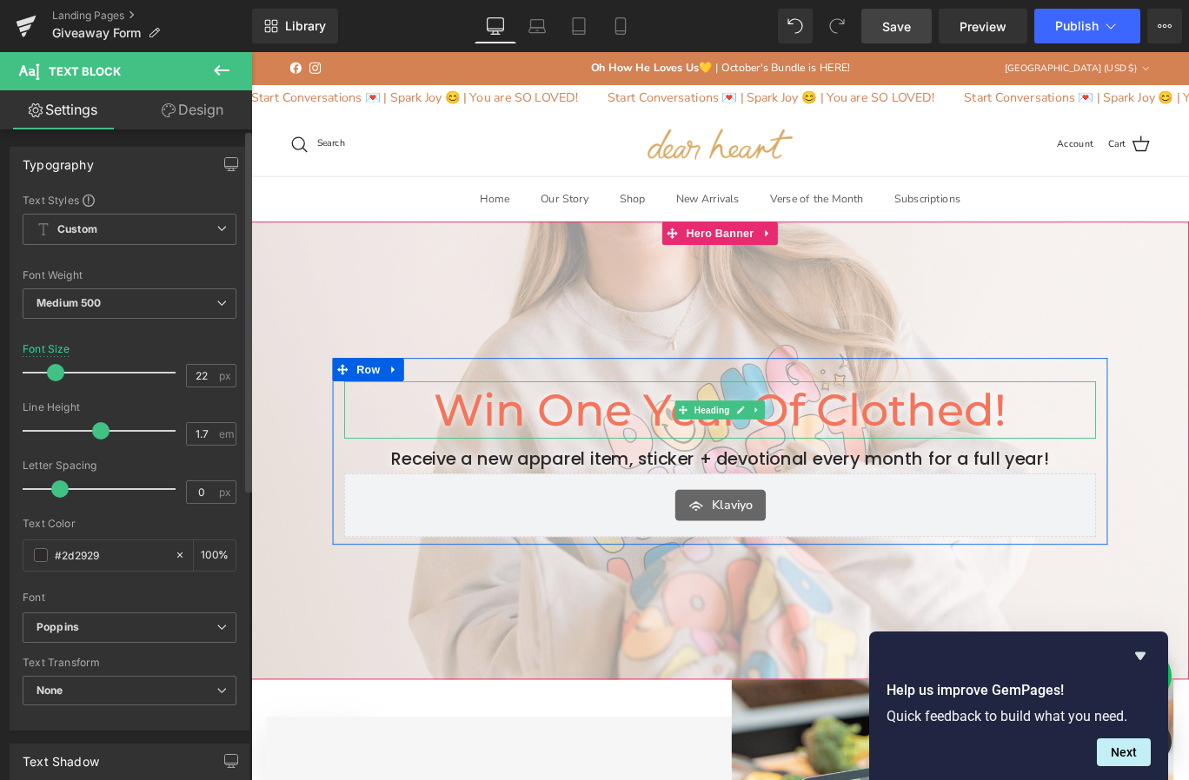
click at [644, 454] on h1 "Win One Year of Clothed!" at bounding box center [776, 453] width 843 height 64
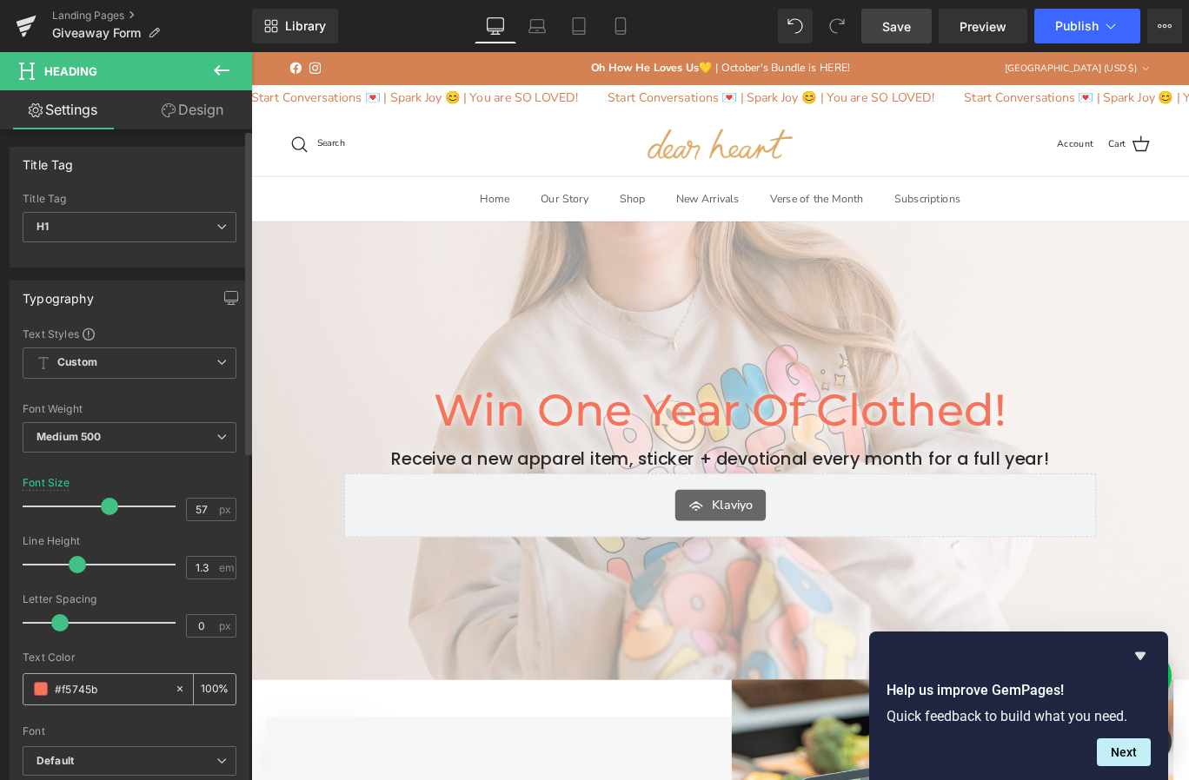
click at [48, 691] on div "#f5745b" at bounding box center [98, 689] width 150 height 30
click at [37, 692] on span at bounding box center [41, 689] width 14 height 14
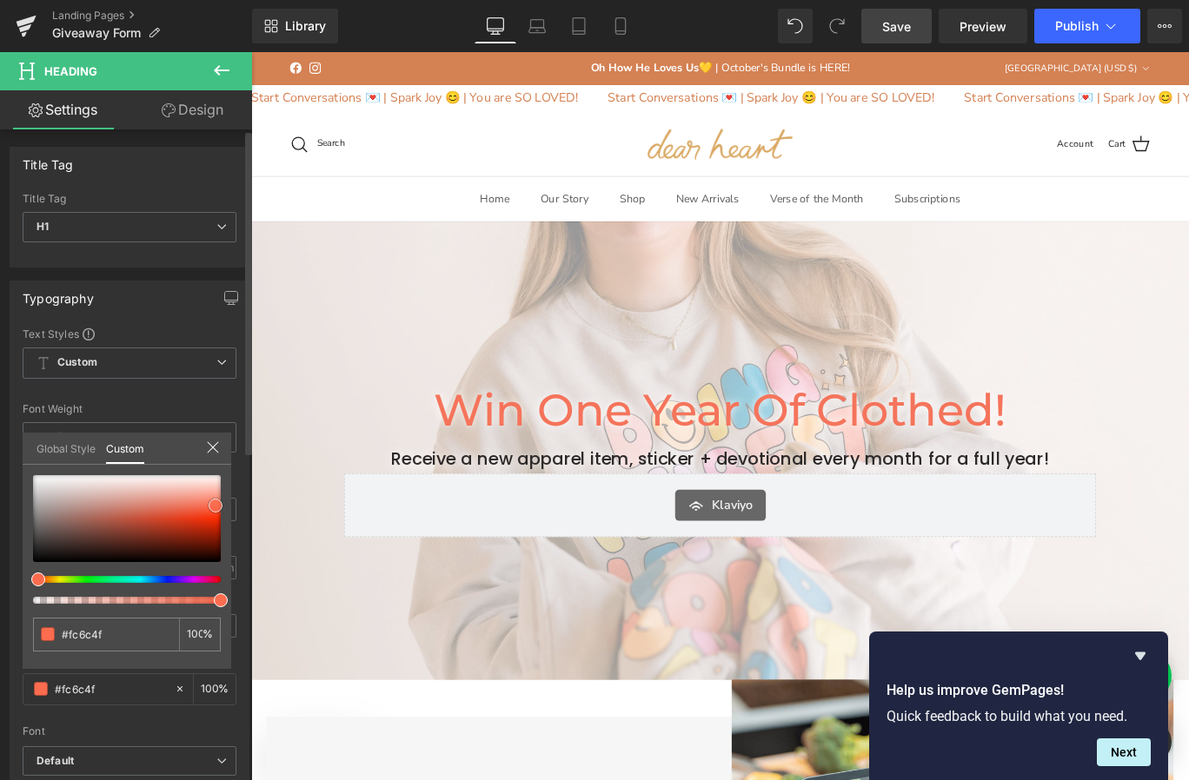
click at [215, 506] on div at bounding box center [127, 518] width 188 height 87
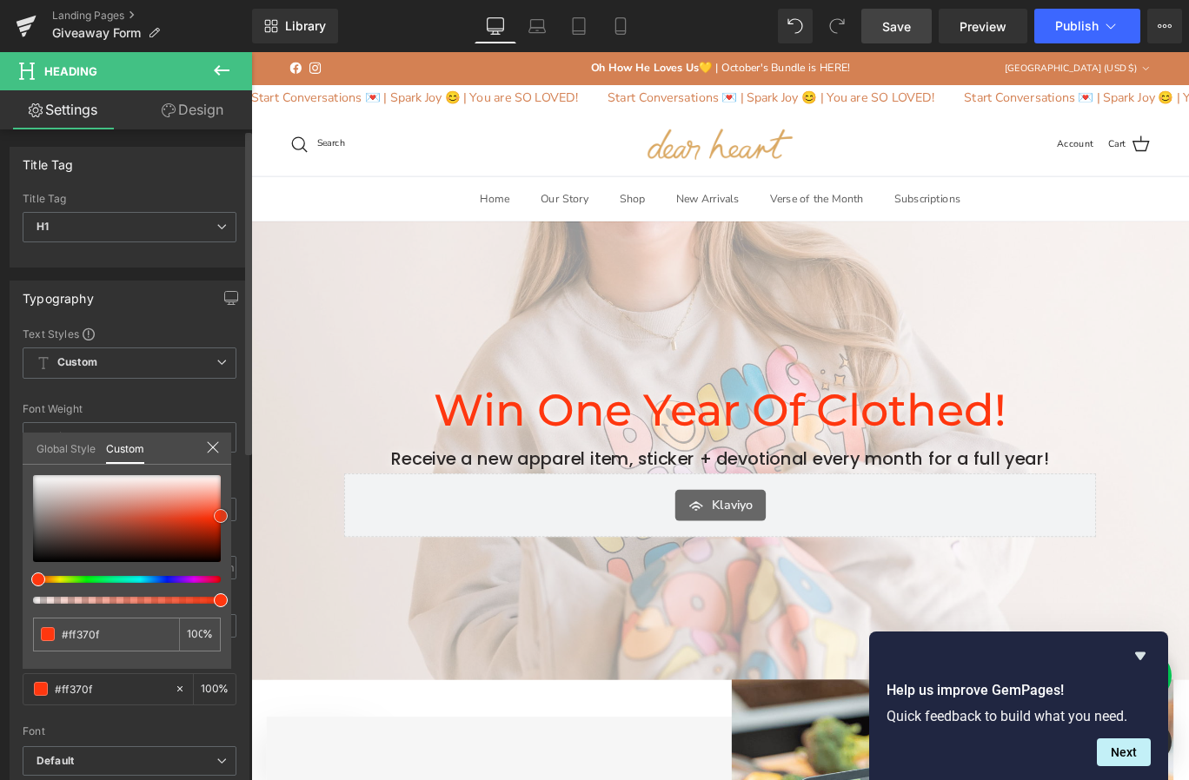
drag, startPoint x: 215, startPoint y: 506, endPoint x: 228, endPoint y: 516, distance: 16.7
click at [228, 516] on div "#ff370f 100 %" at bounding box center [127, 572] width 209 height 194
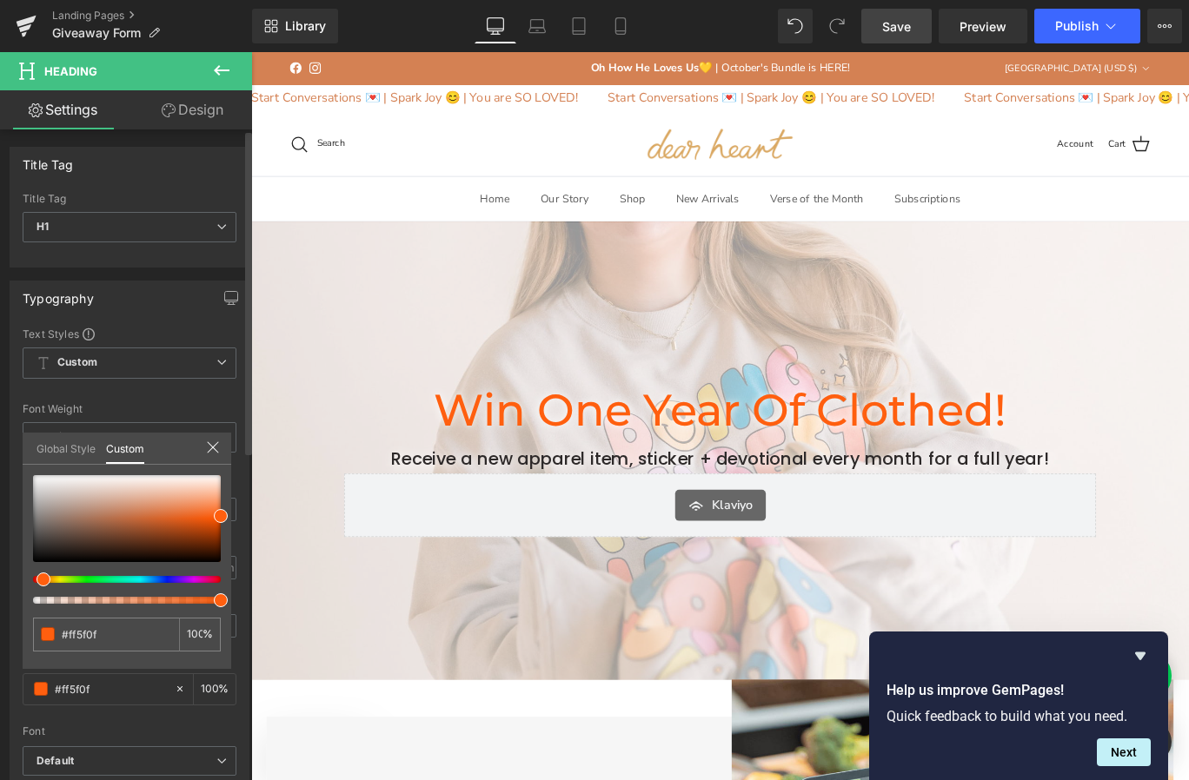
click at [38, 582] on span at bounding box center [43, 580] width 14 height 14
click at [905, 24] on span "Save" at bounding box center [896, 26] width 29 height 18
click at [969, 22] on span "Preview" at bounding box center [982, 26] width 47 height 18
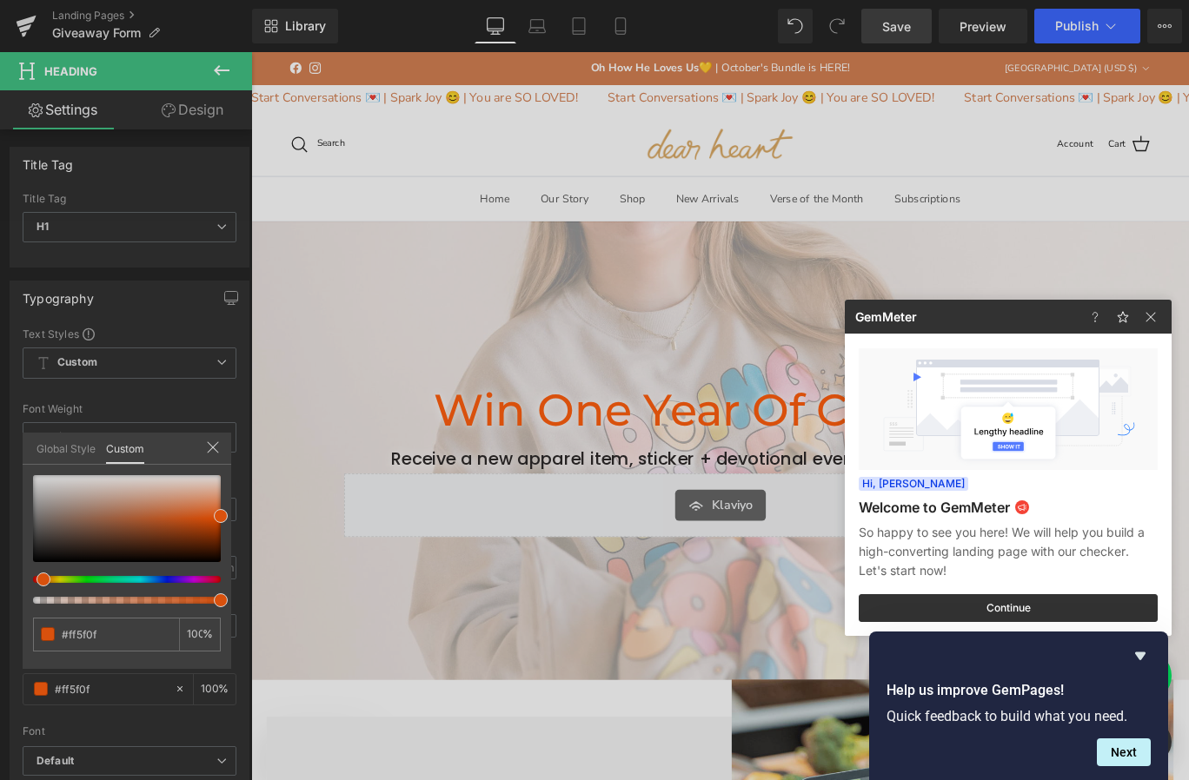
click at [352, 309] on div at bounding box center [594, 390] width 1189 height 780
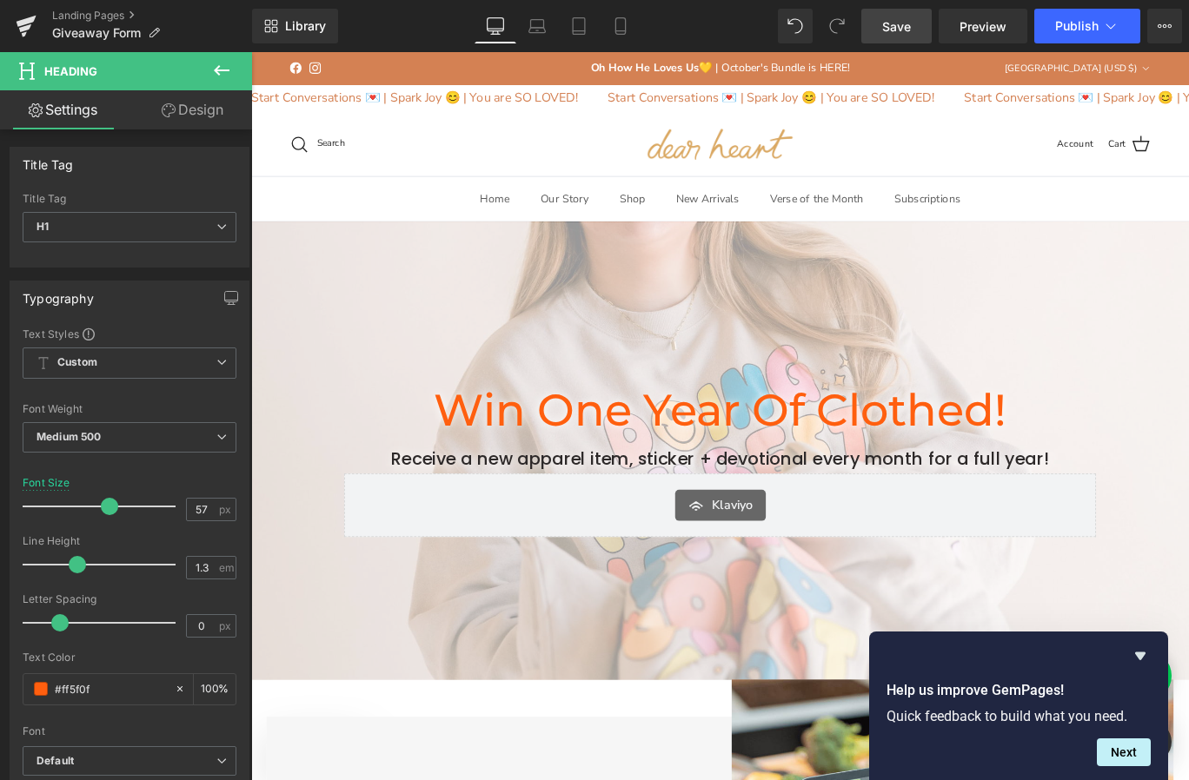
click at [283, 495] on span "Win One Year of Clothed! Heading Receive a new apparel item, sticker + devotion…" at bounding box center [776, 500] width 1051 height 210
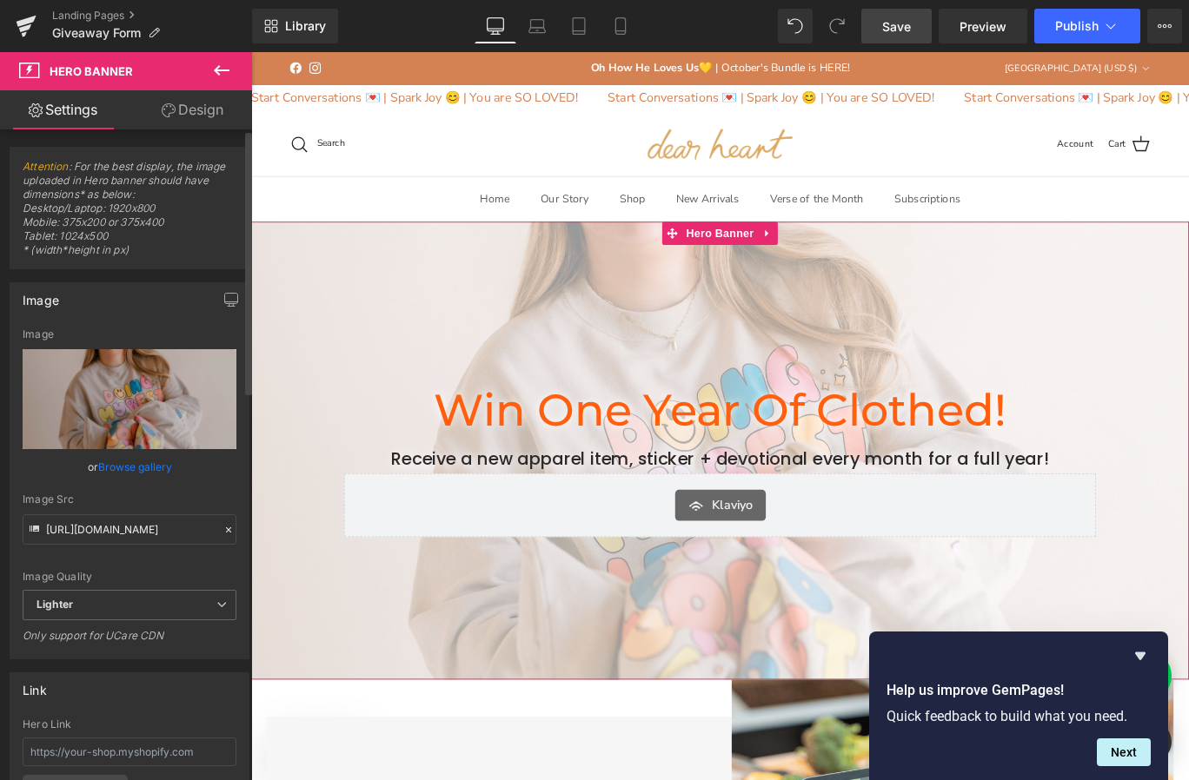
click at [137, 467] on link "Browse gallery" at bounding box center [135, 467] width 74 height 30
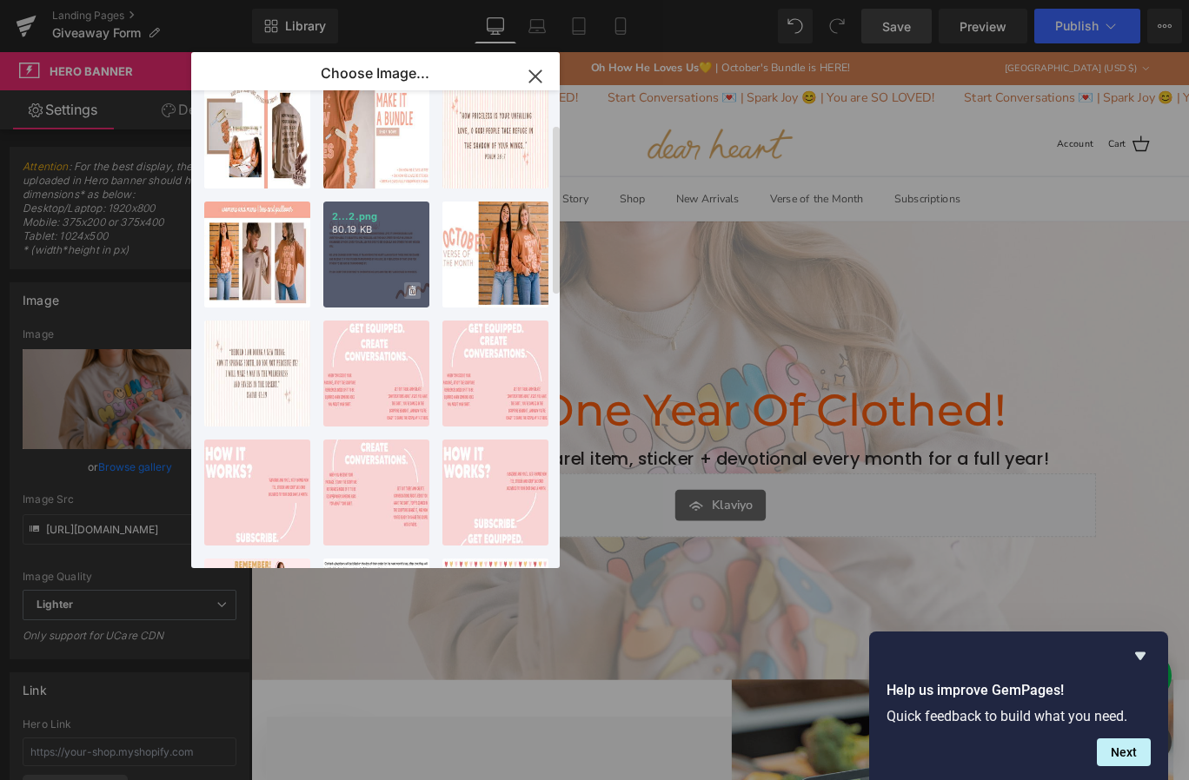
scroll to position [0, 0]
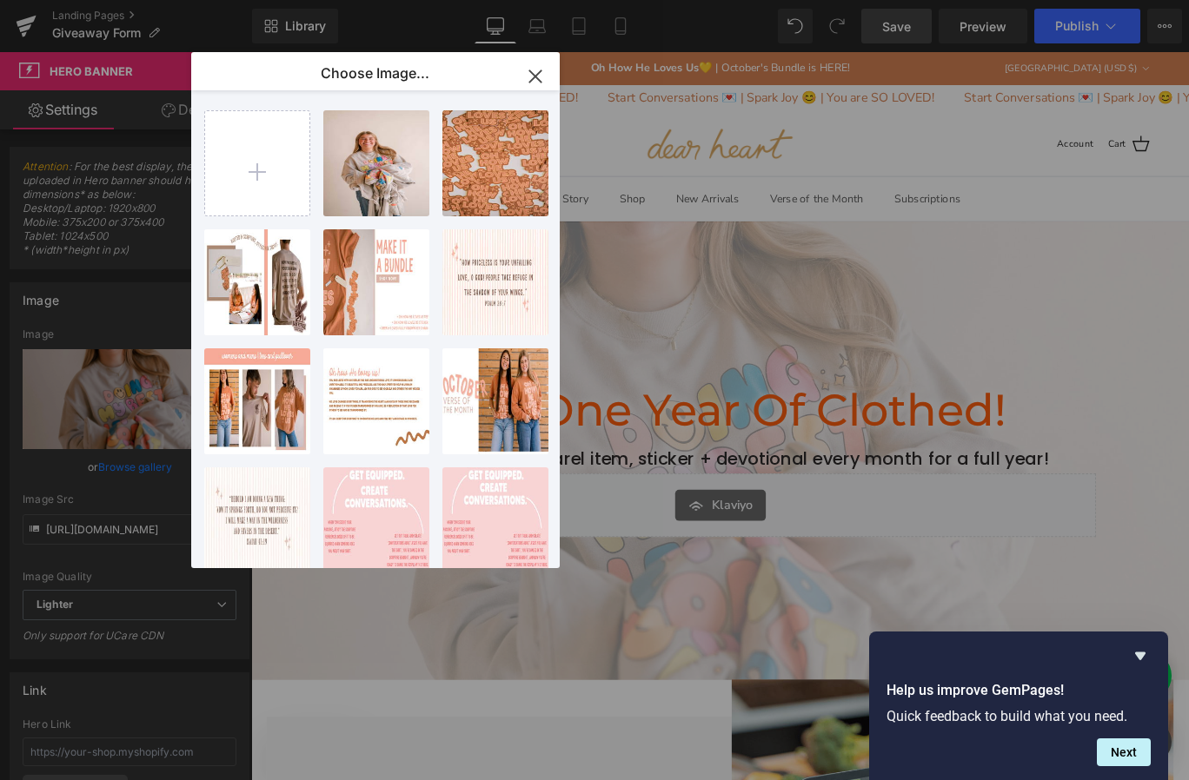
click at [541, 71] on icon "button" at bounding box center [535, 77] width 28 height 28
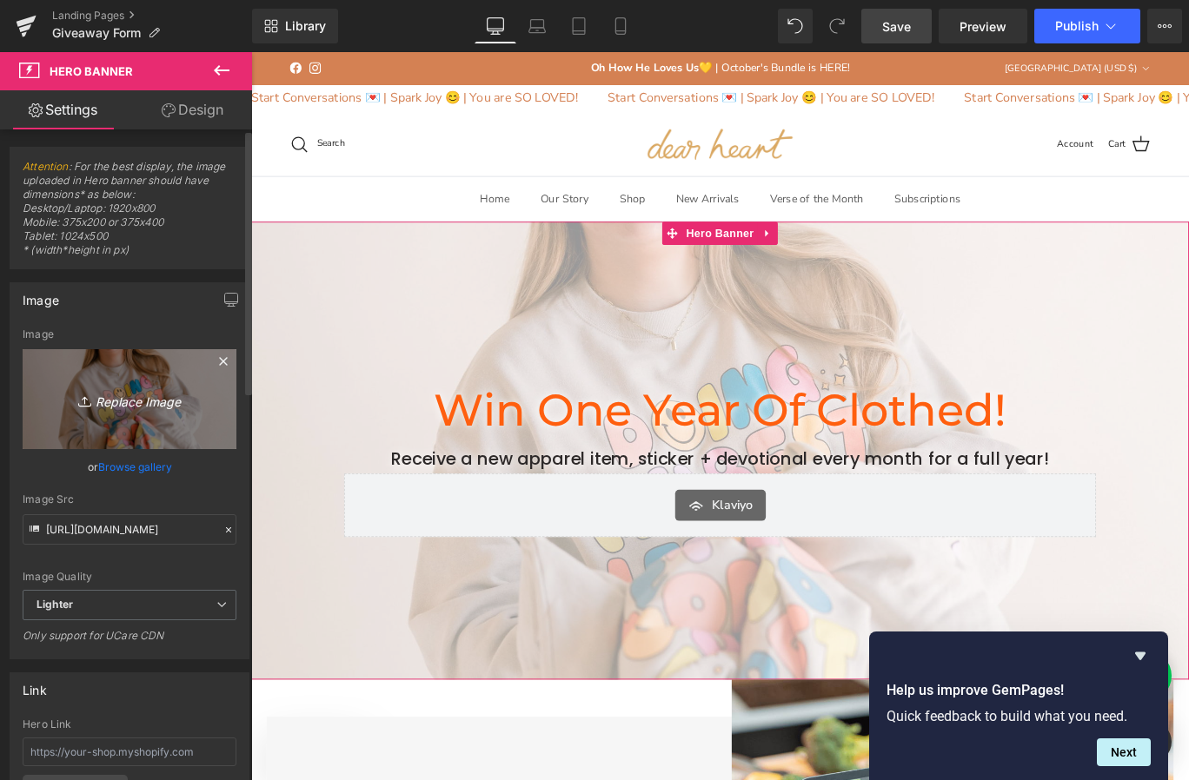
click at [133, 403] on icon "Replace Image" at bounding box center [129, 399] width 139 height 22
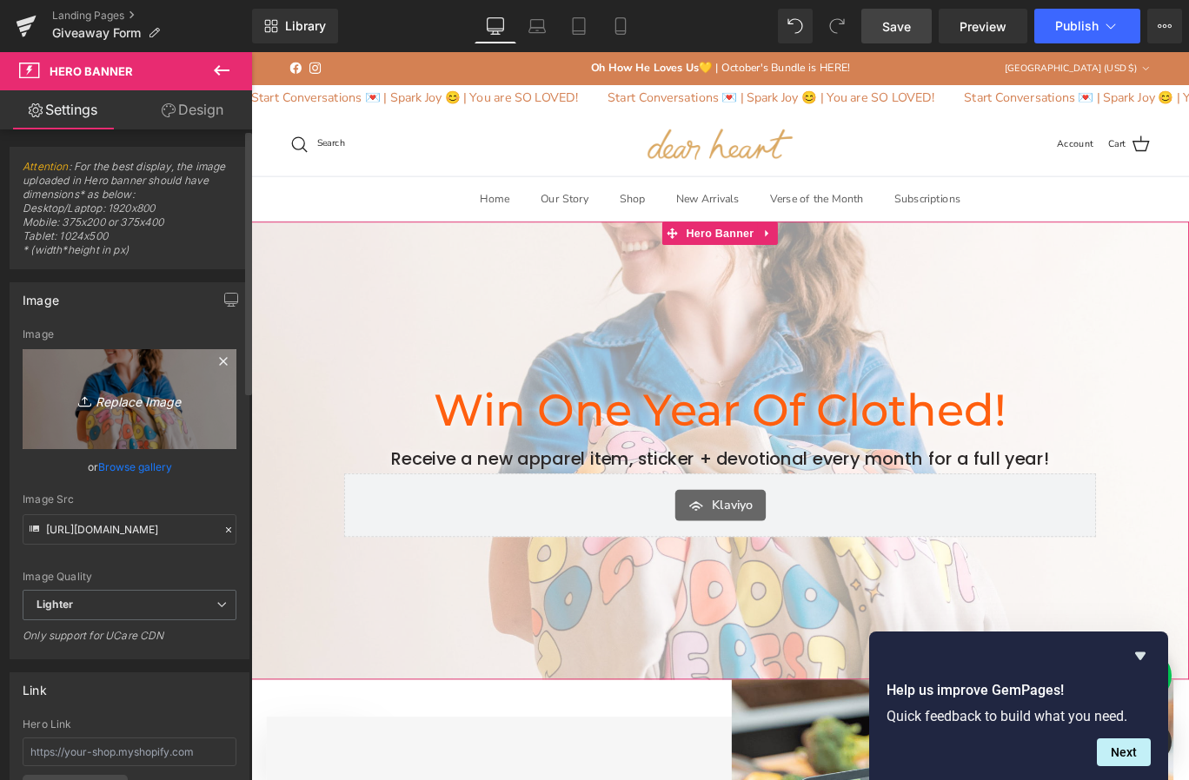
click at [126, 406] on icon "Replace Image" at bounding box center [129, 399] width 139 height 22
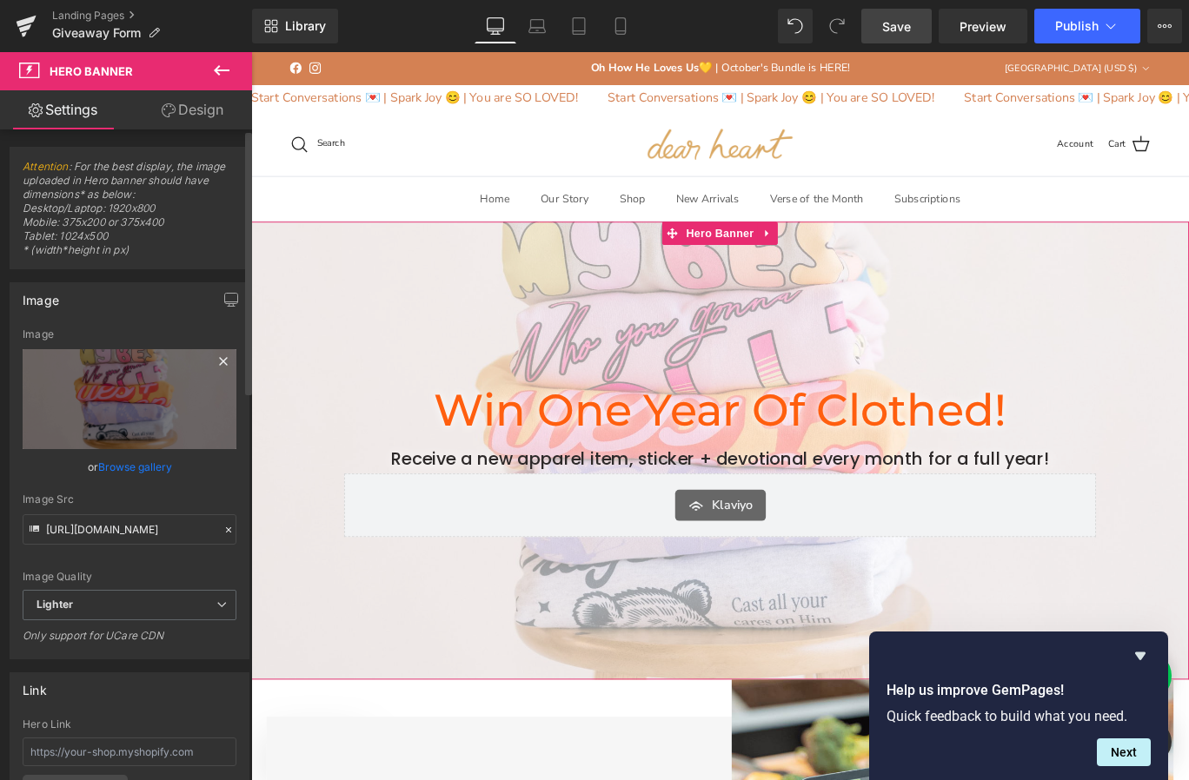
click at [214, 356] on icon at bounding box center [223, 361] width 21 height 21
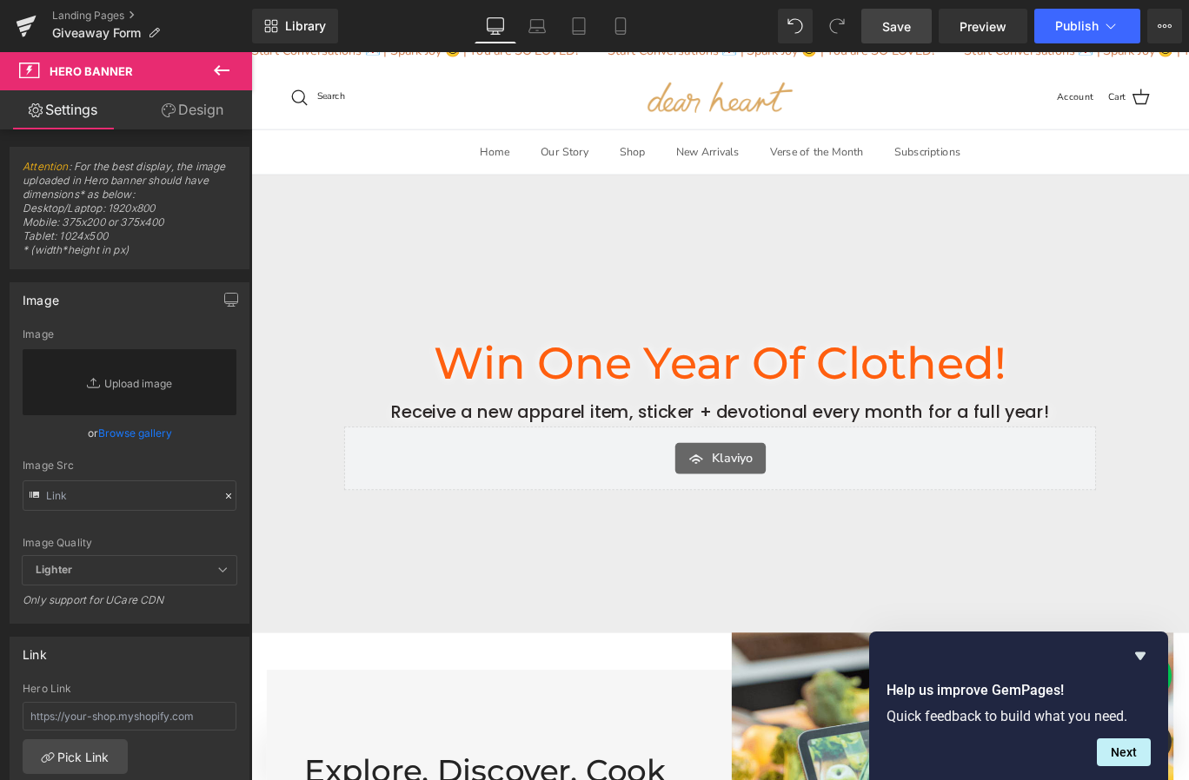
scroll to position [56, 0]
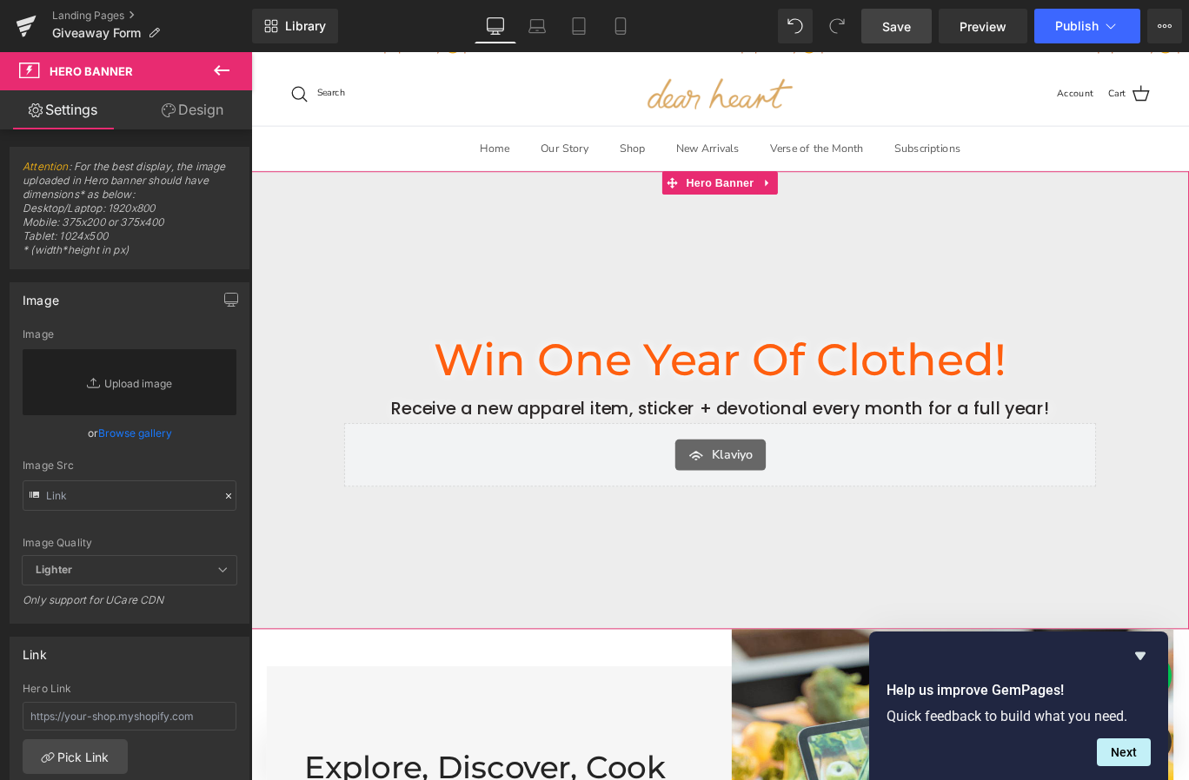
click at [207, 102] on link "Design" at bounding box center [192, 109] width 126 height 39
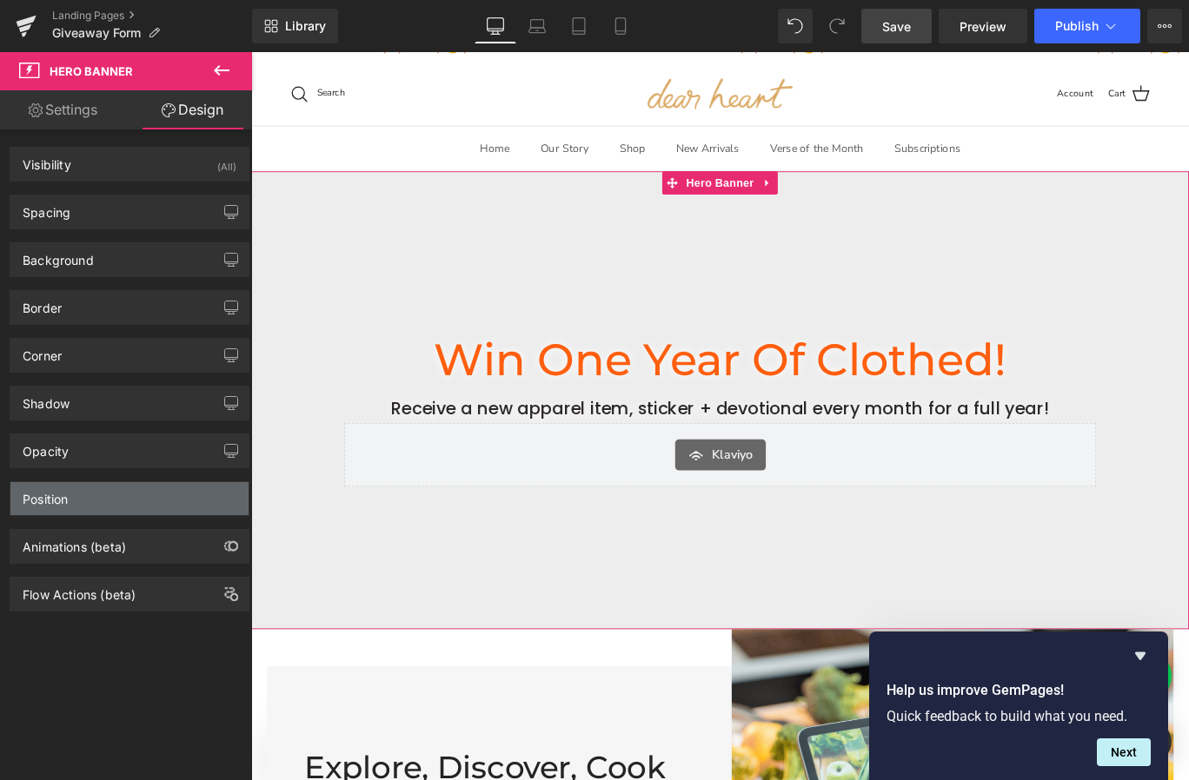
click at [126, 501] on div "Position" at bounding box center [129, 498] width 238 height 33
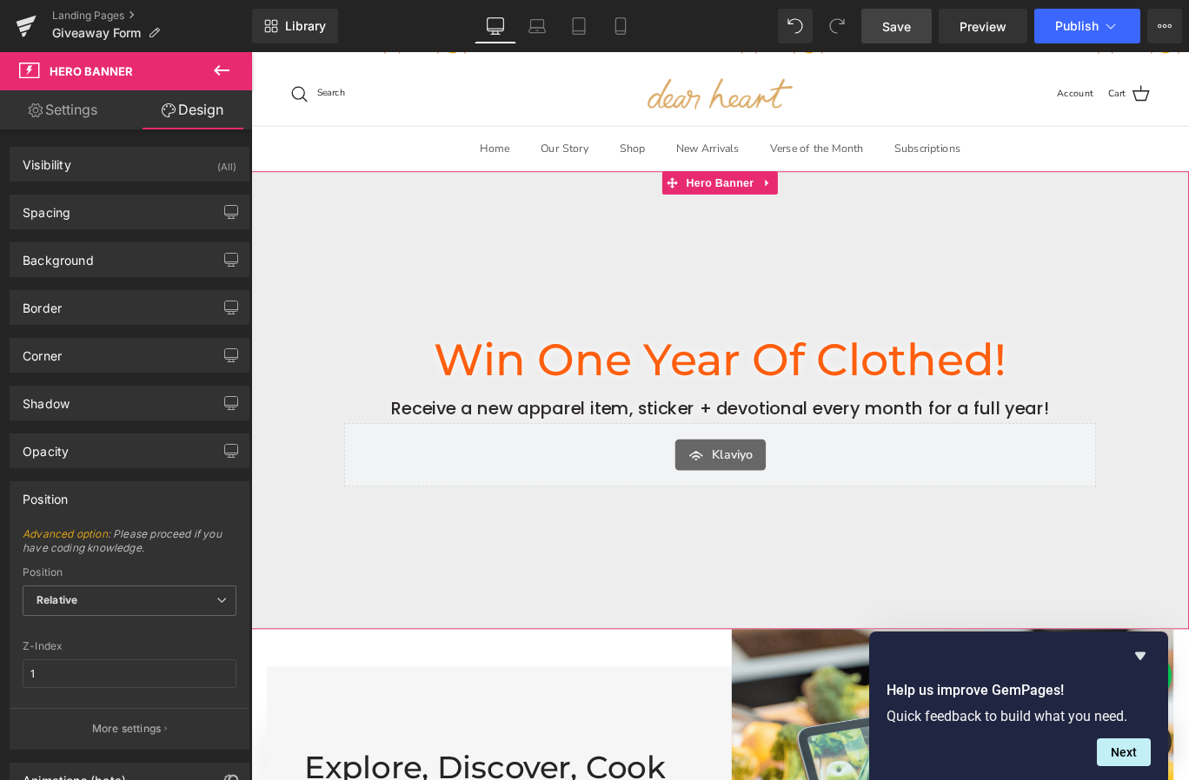
click at [126, 501] on div "Position" at bounding box center [129, 498] width 238 height 33
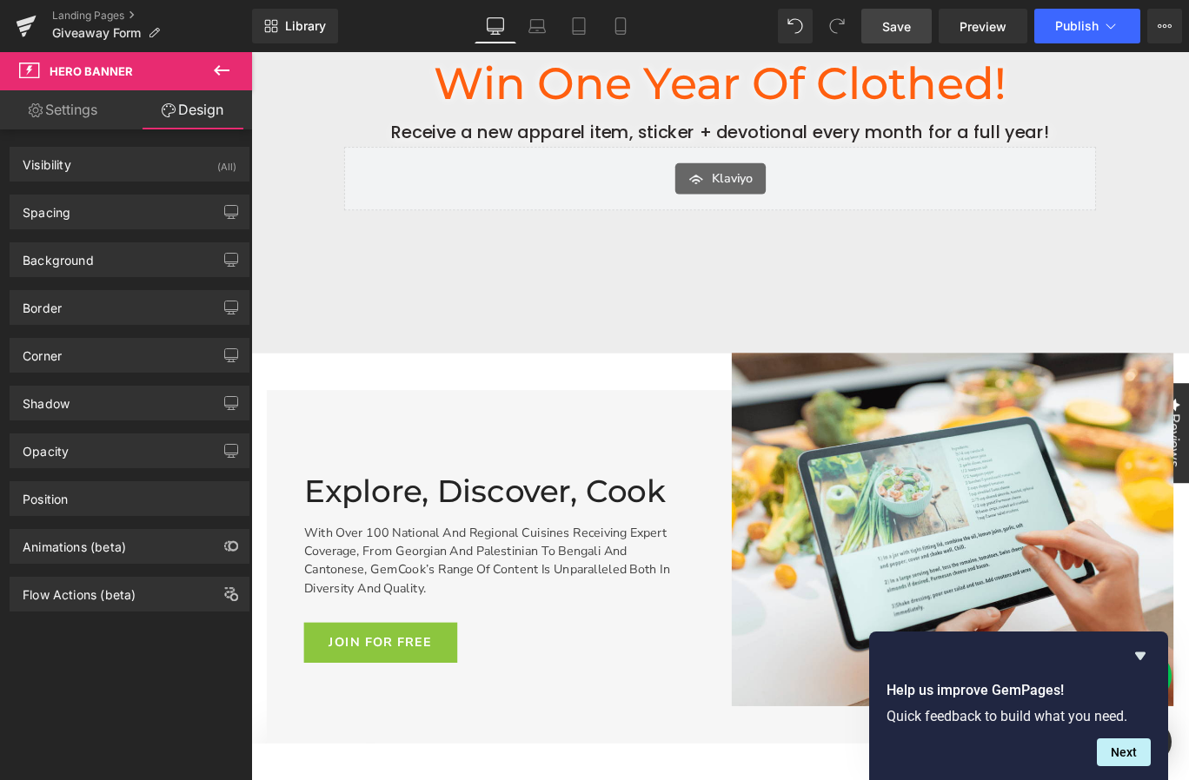
scroll to position [316, 0]
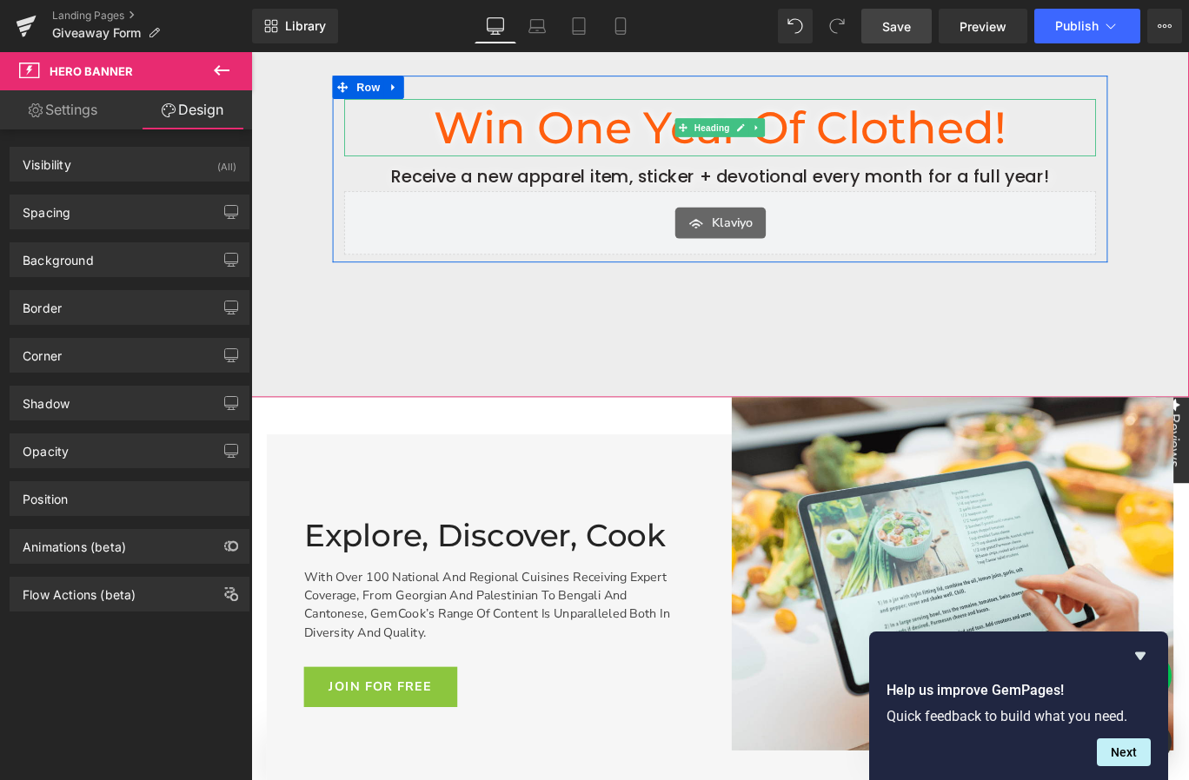
click at [665, 147] on h1 "Win One Year of Clothed!" at bounding box center [776, 137] width 843 height 64
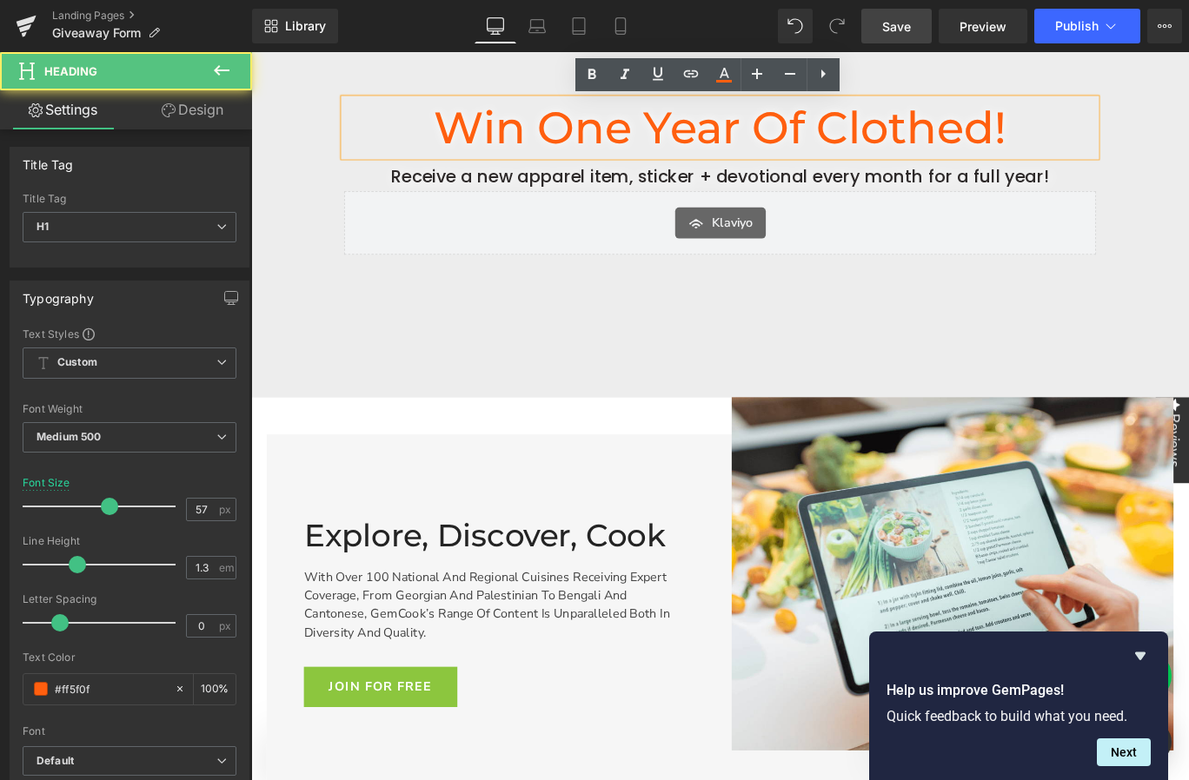
click at [665, 147] on h1 "Win One Year of Clothed!" at bounding box center [776, 137] width 843 height 64
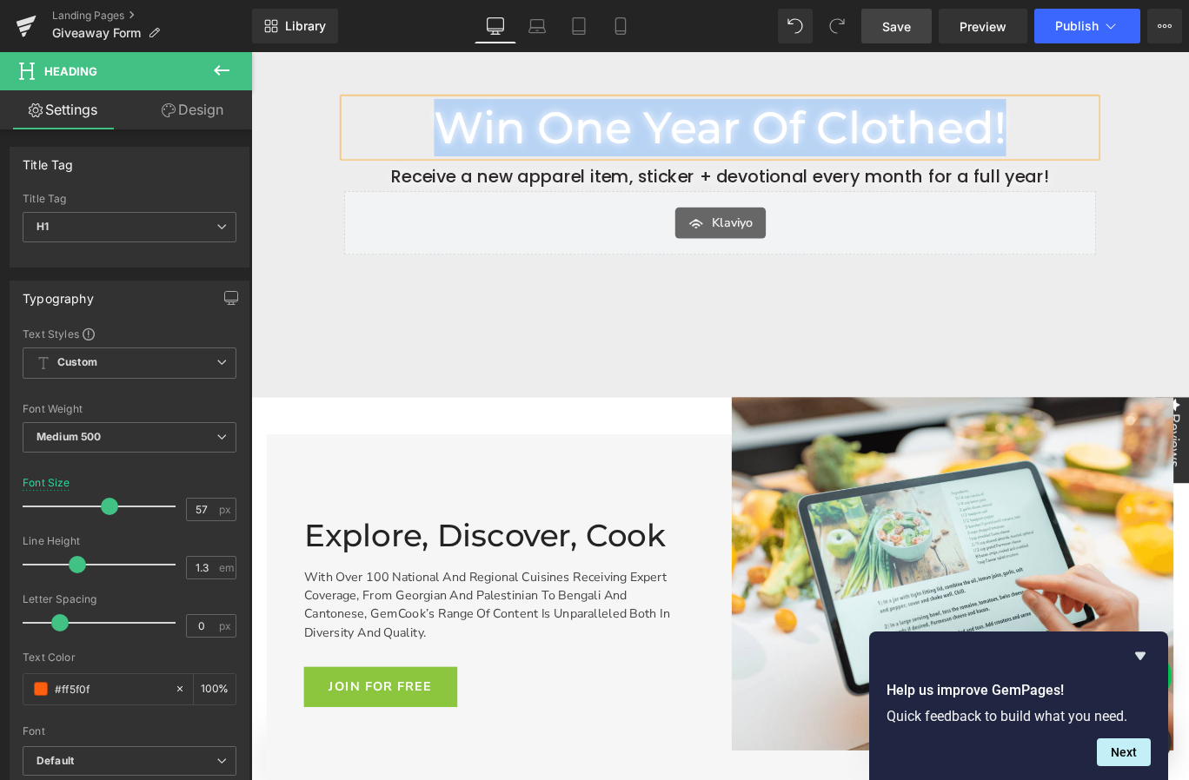
copy h1 "Win One Year of Clothed!"
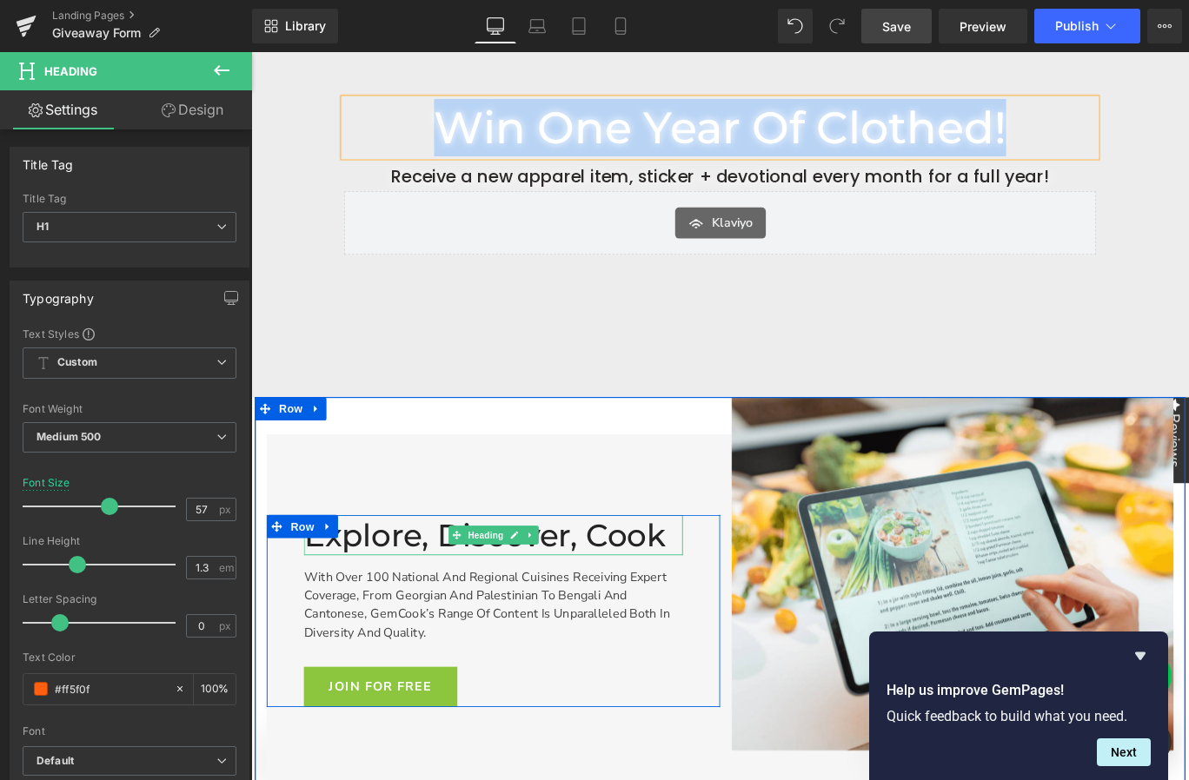
click at [522, 599] on span "Heading" at bounding box center [513, 595] width 47 height 21
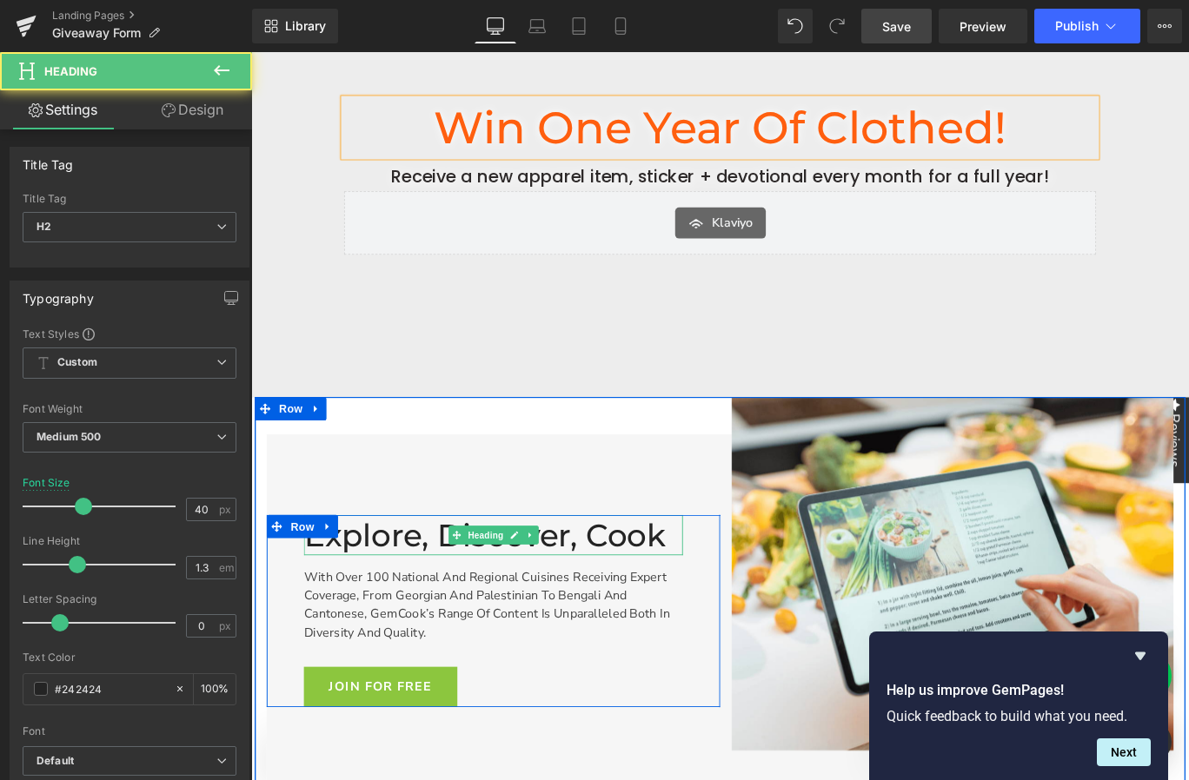
click at [604, 591] on h2 "Explore, Discover, Cook" at bounding box center [522, 594] width 425 height 45
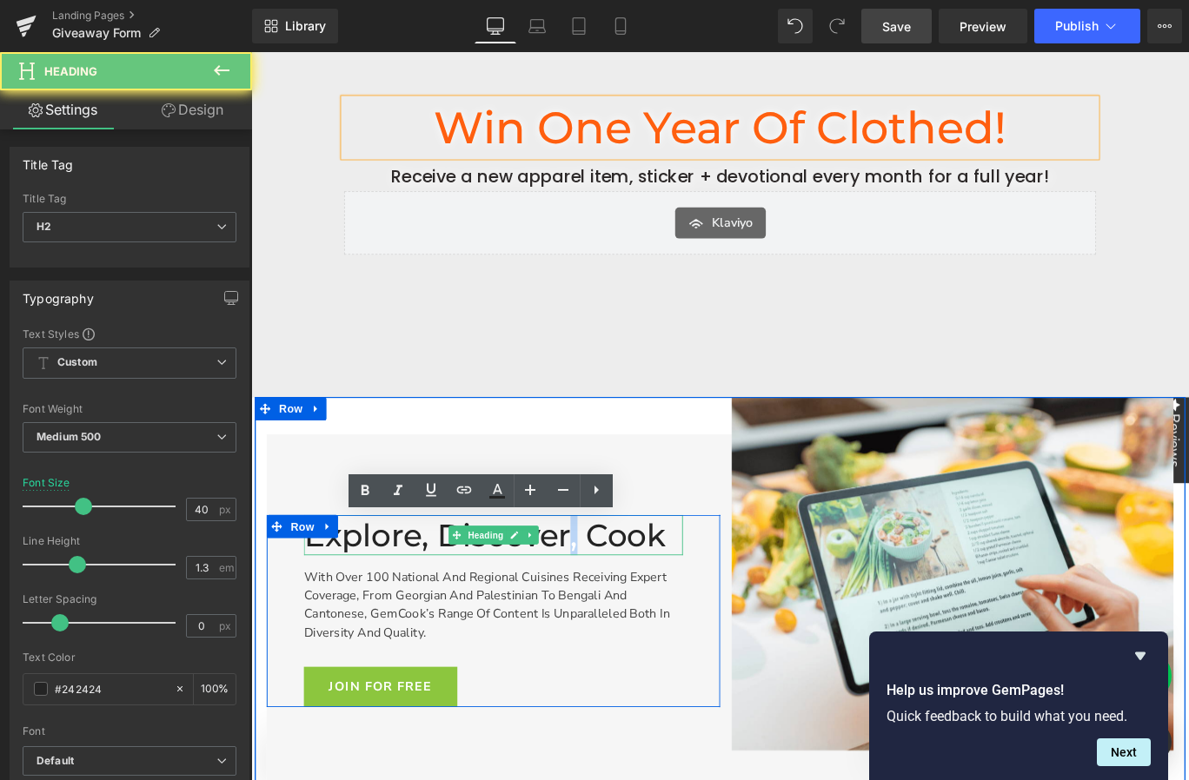
click at [604, 591] on h2 "Explore, Discover, Cook" at bounding box center [522, 594] width 425 height 45
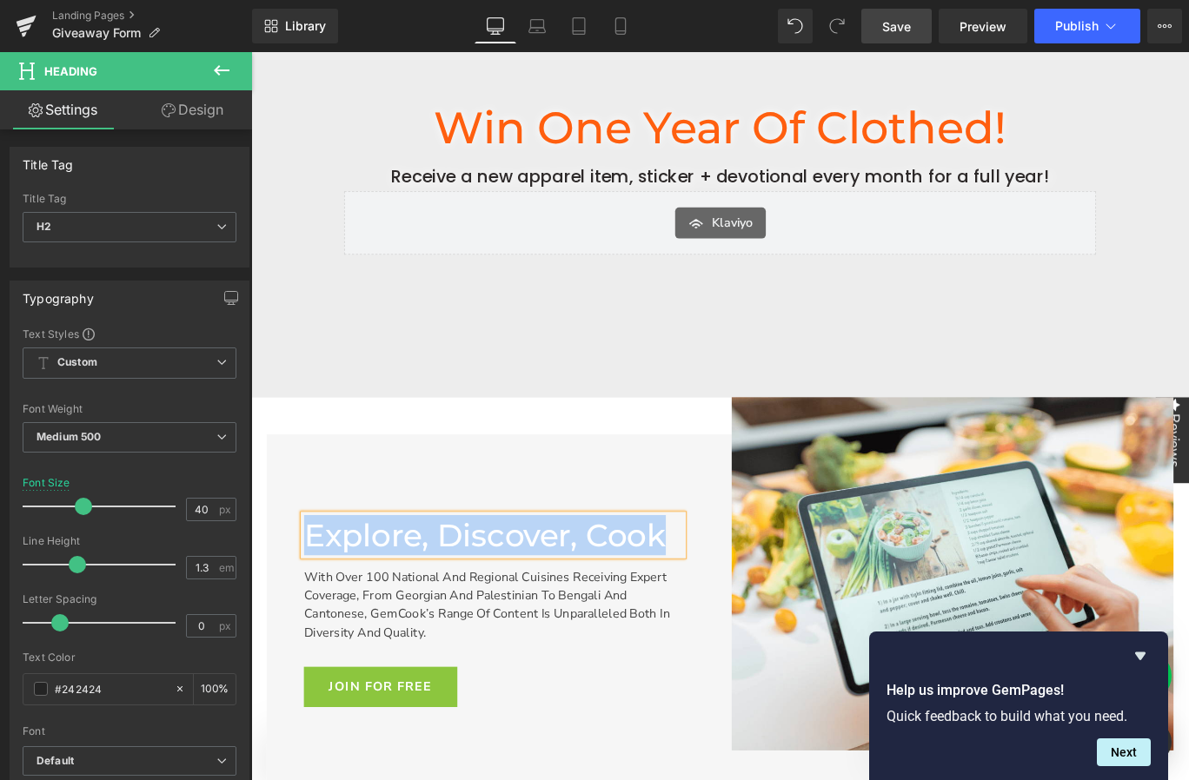
paste div
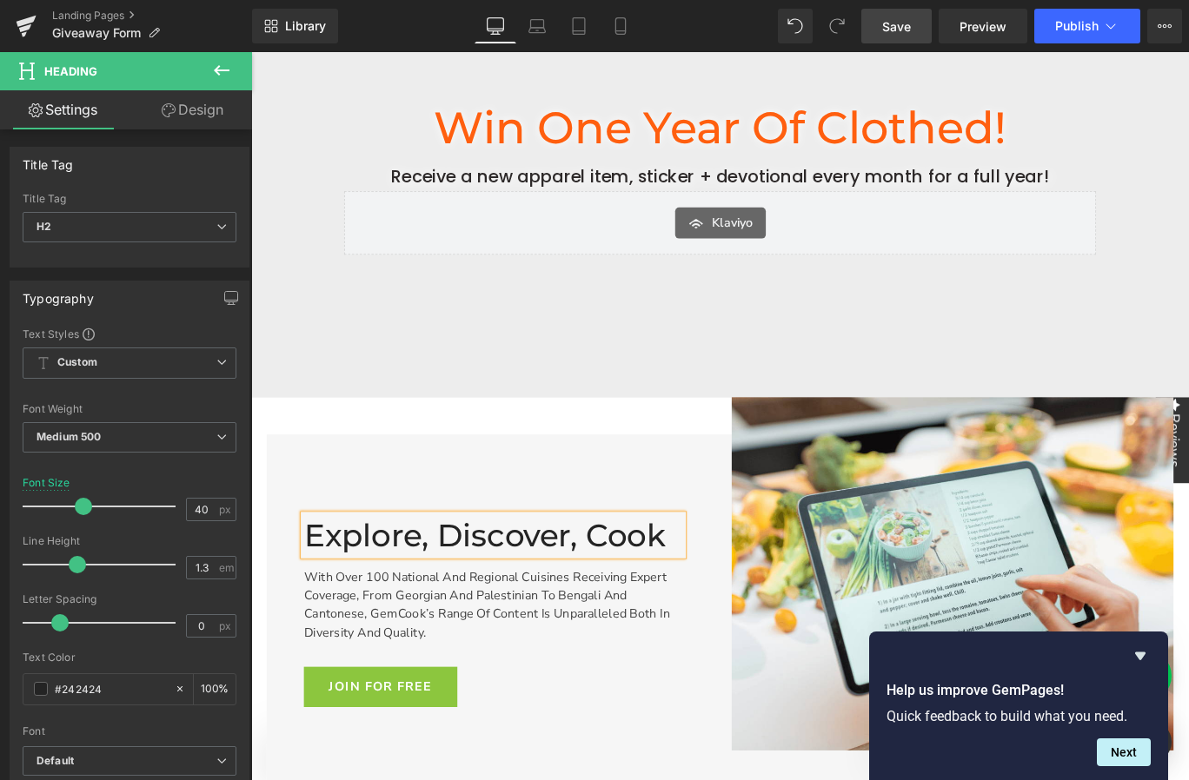
scroll to position [294, 0]
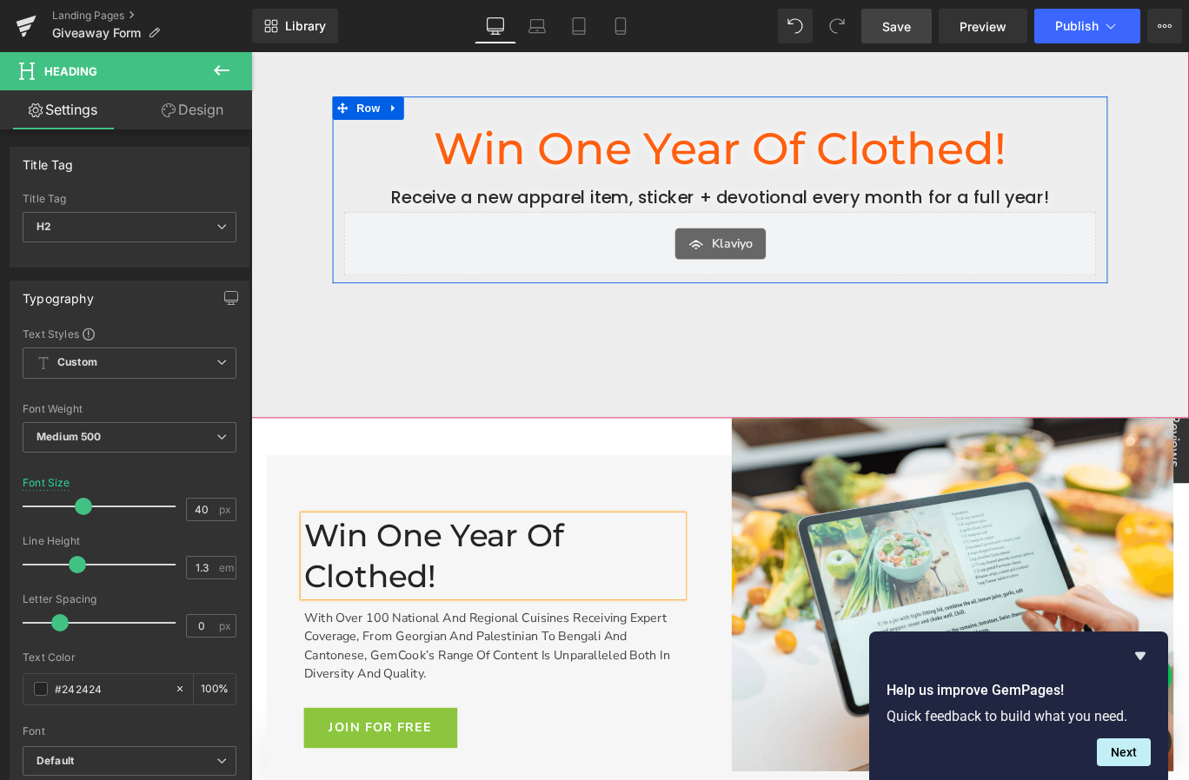
click at [693, 215] on p "Receive a new apparel item, sticker + devotional every month for a full year!" at bounding box center [776, 215] width 843 height 32
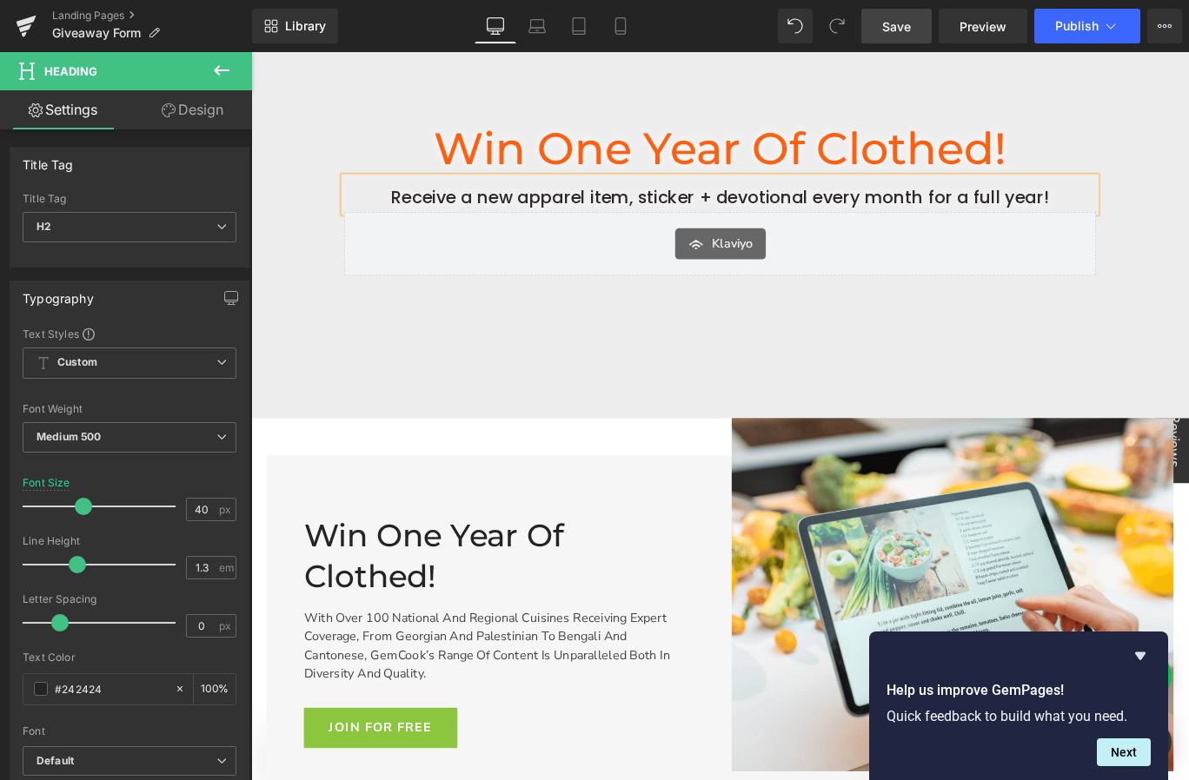
click at [693, 215] on p "Receive a new apparel item, sticker + devotional every month for a full year!" at bounding box center [776, 215] width 843 height 32
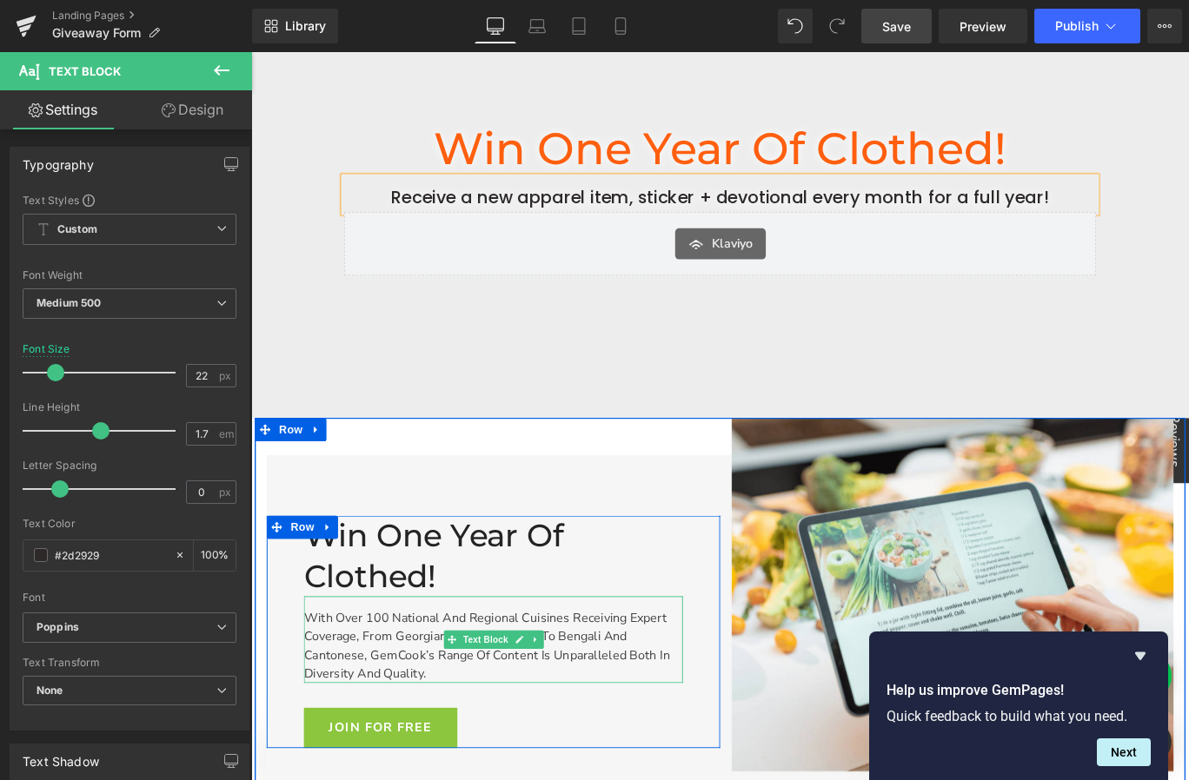
click at [487, 672] on div "With over 100 national and regional cuisines receiving expert coverage, from Ge…" at bounding box center [522, 710] width 425 height 97
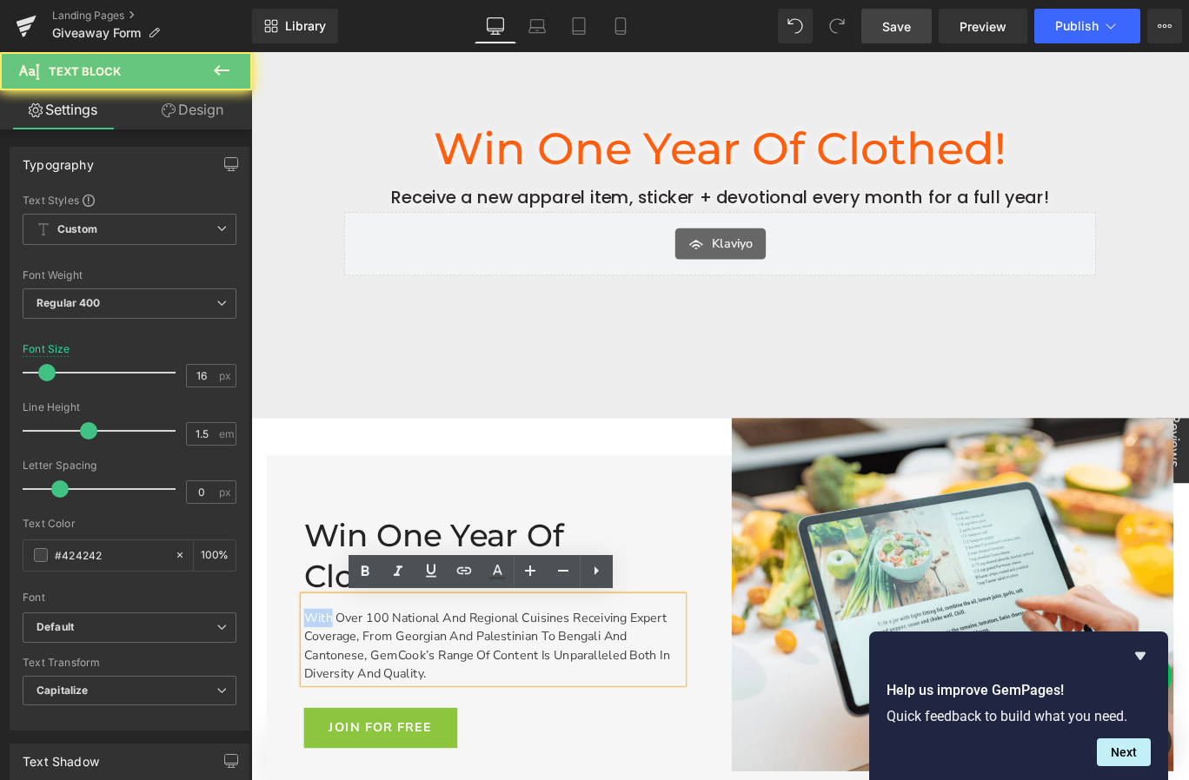
click at [487, 672] on div "With over 100 national and regional cuisines receiving expert coverage, from Ge…" at bounding box center [522, 710] width 425 height 97
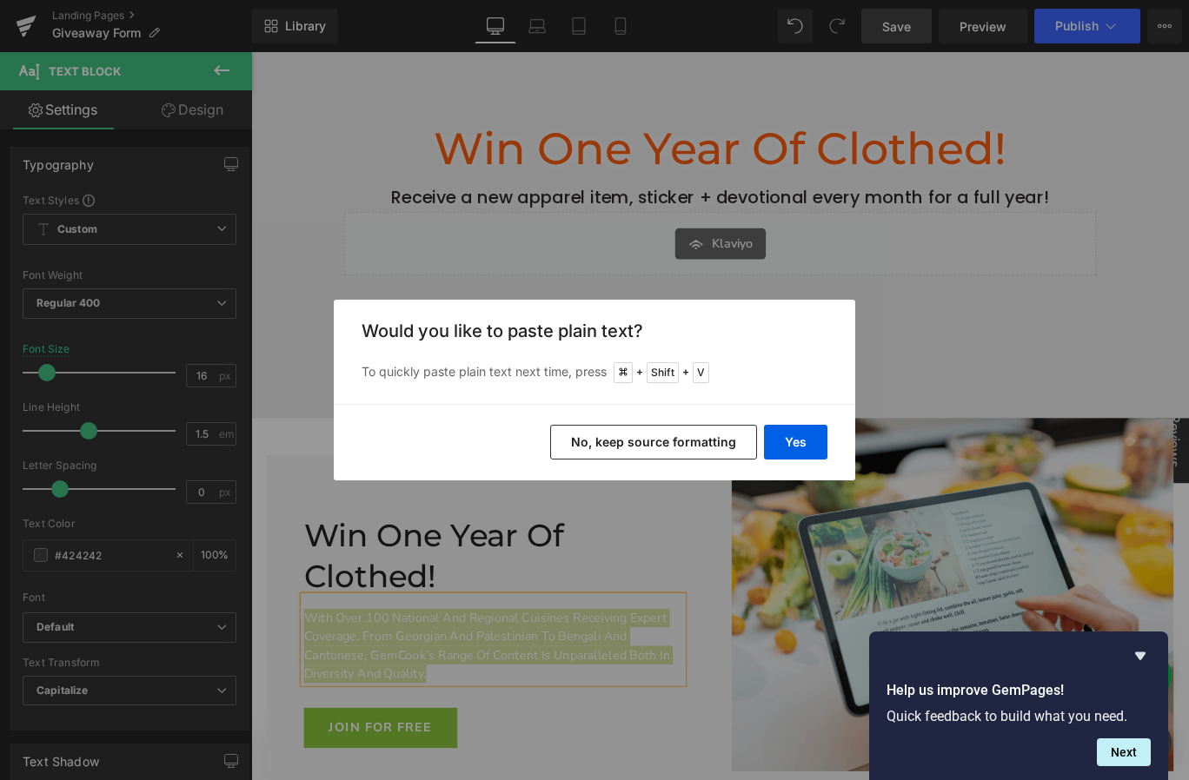
click at [702, 450] on button "No, keep source formatting" at bounding box center [653, 442] width 207 height 35
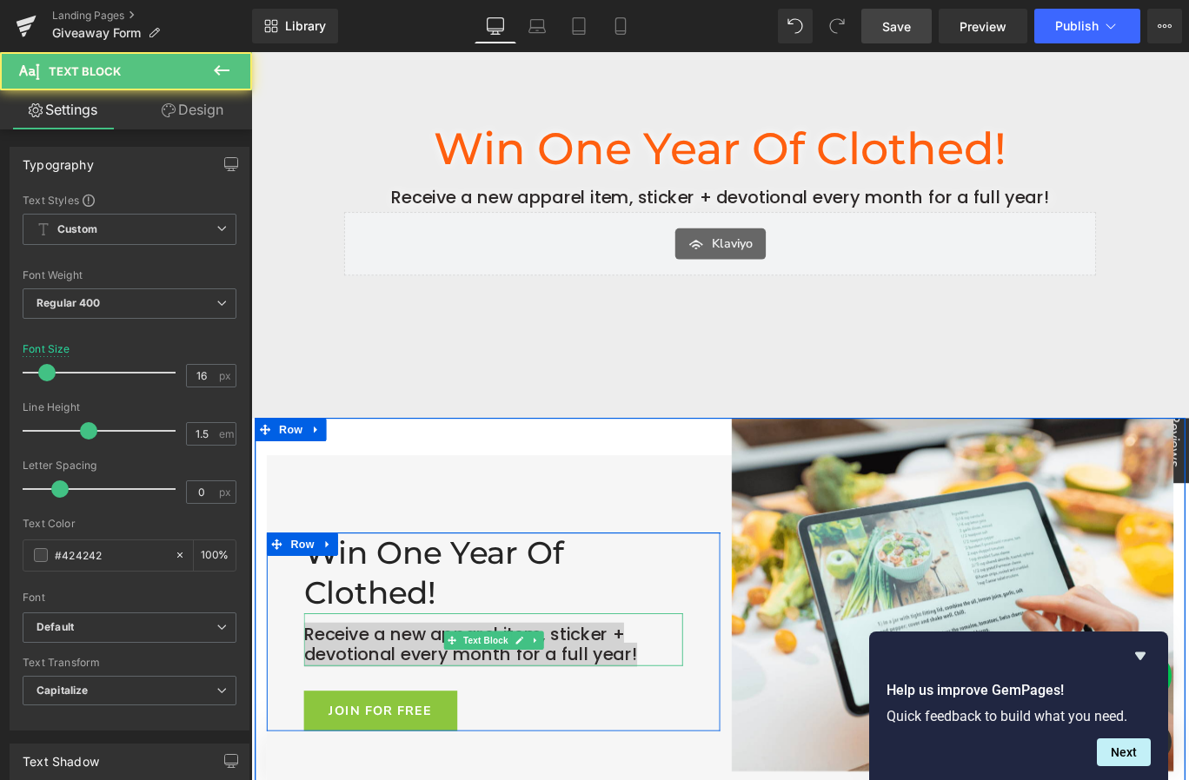
click at [582, 710] on span "Receive a new apparel item, sticker + devotional every month for a full year!" at bounding box center [497, 717] width 374 height 50
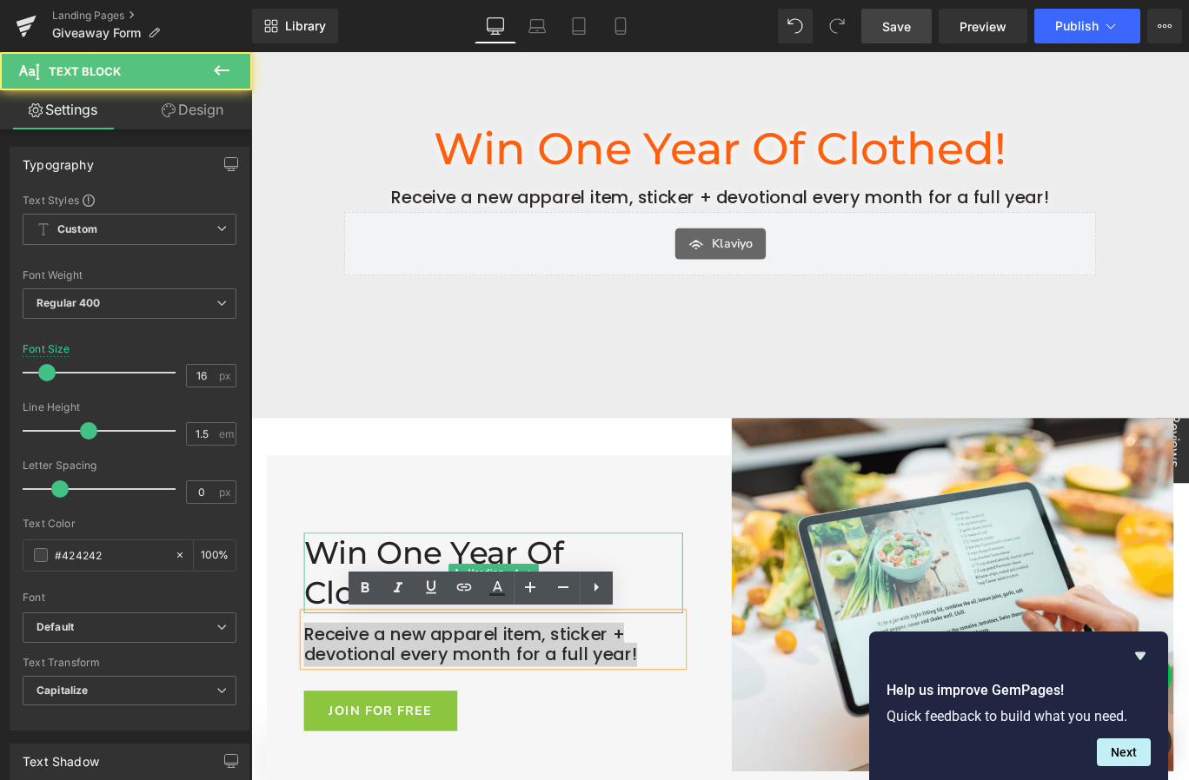
click at [689, 665] on h2 "Win One Year of Clothed!" at bounding box center [522, 636] width 425 height 90
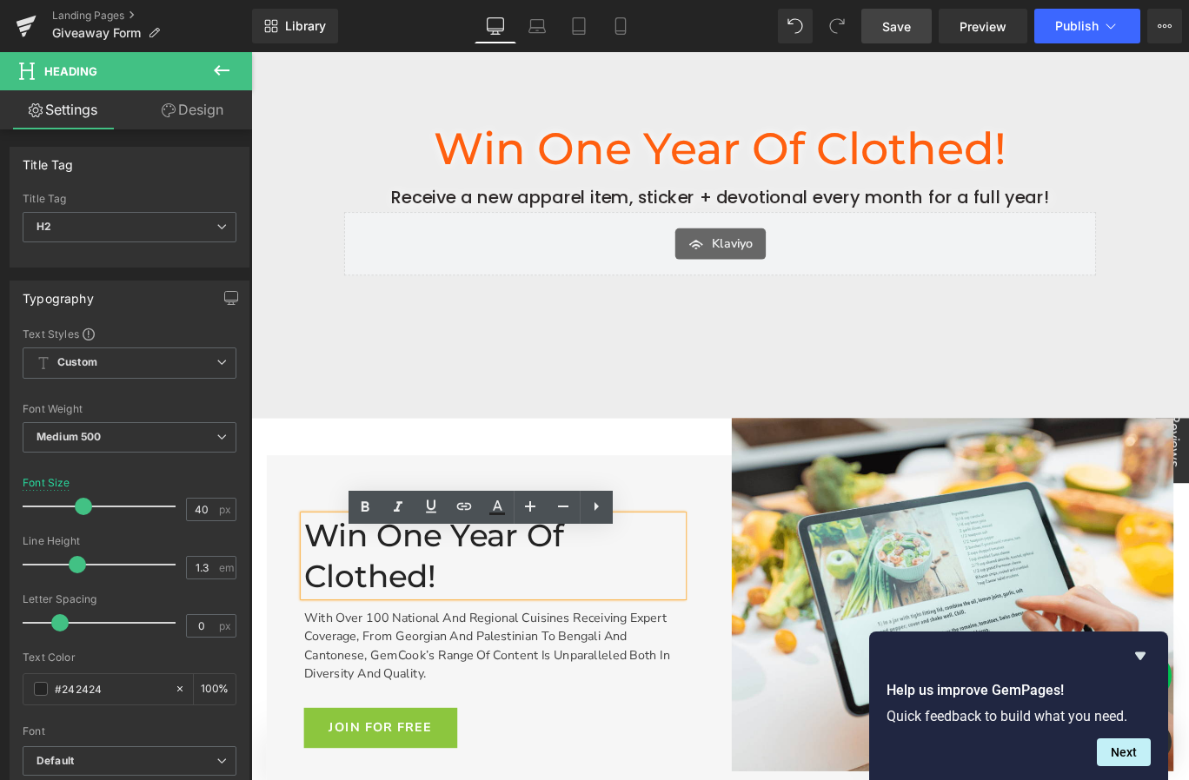
scroll to position [275, 0]
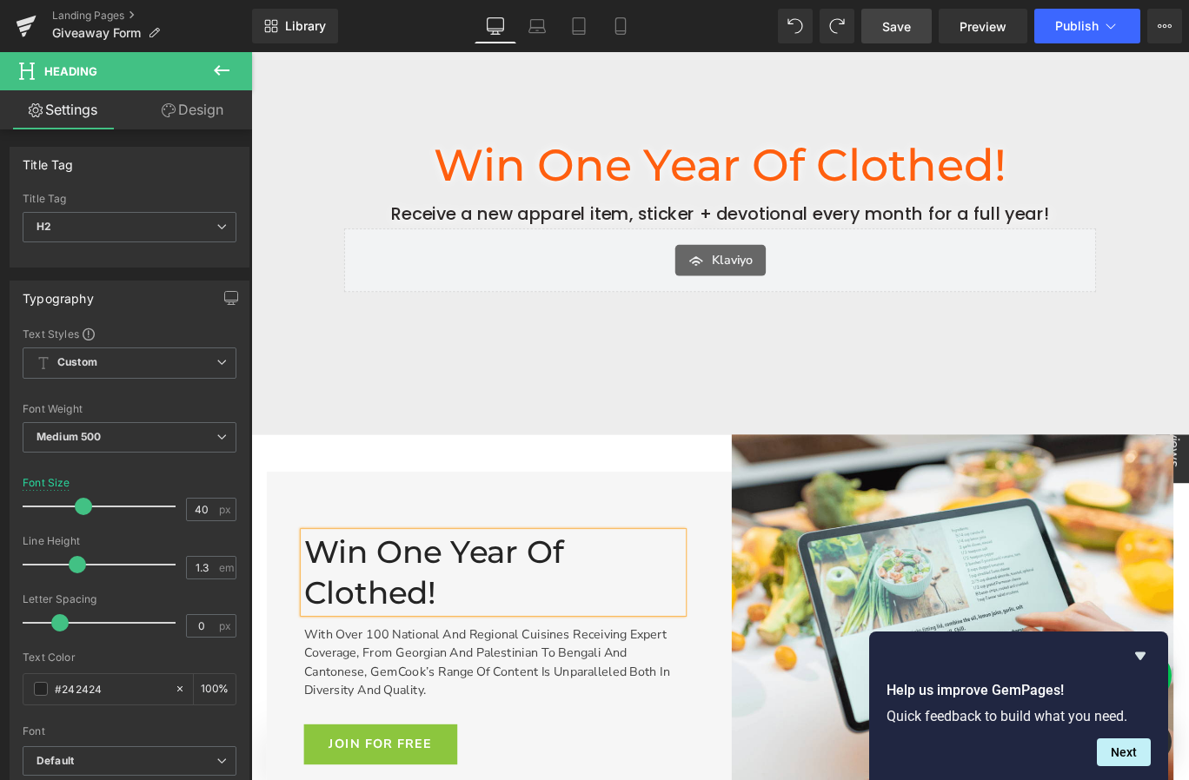
click at [624, 703] on p "With over 100 national and regional cuisines receiving expert coverage, from Ge…" at bounding box center [522, 736] width 425 height 83
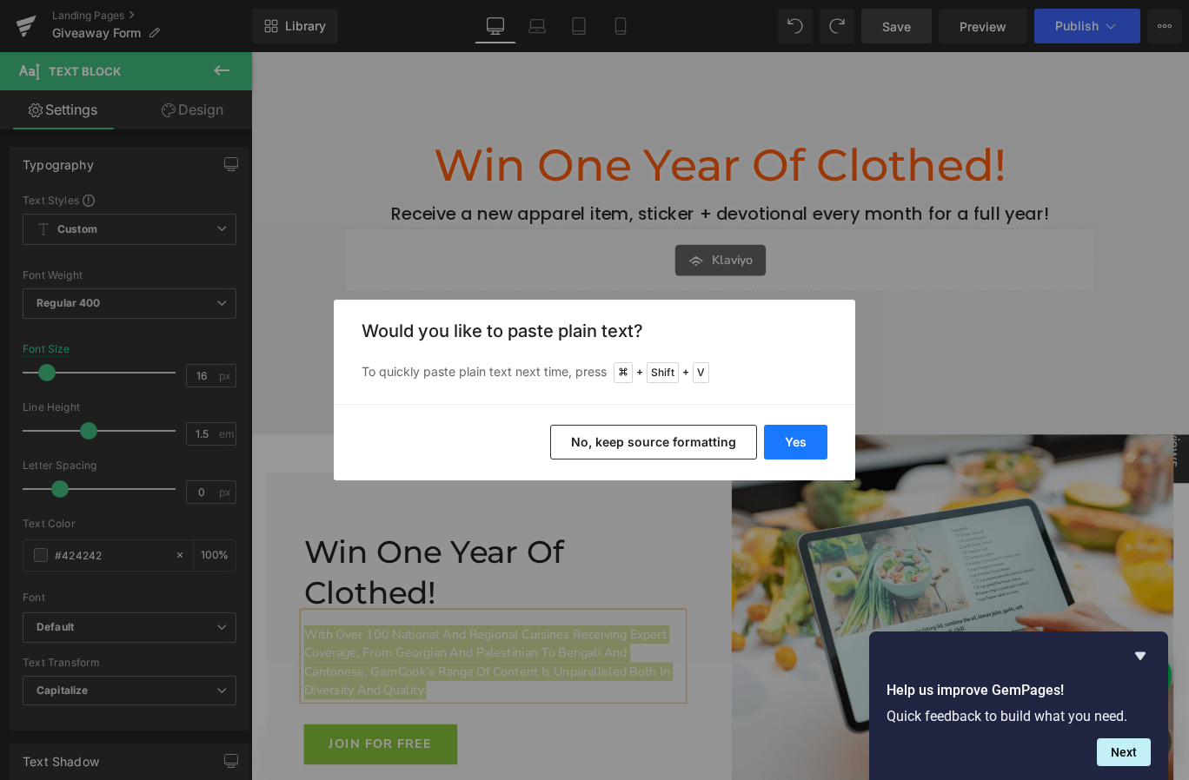
click at [812, 447] on button "Yes" at bounding box center [795, 442] width 63 height 35
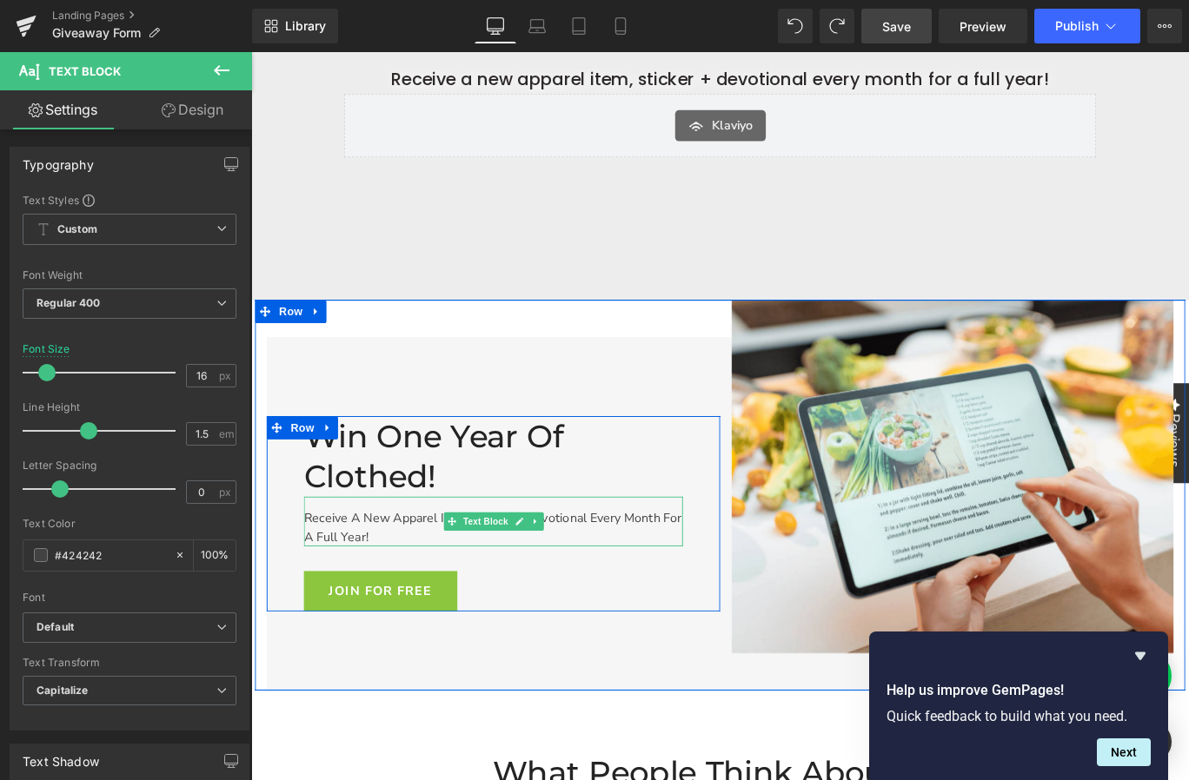
scroll to position [440, 0]
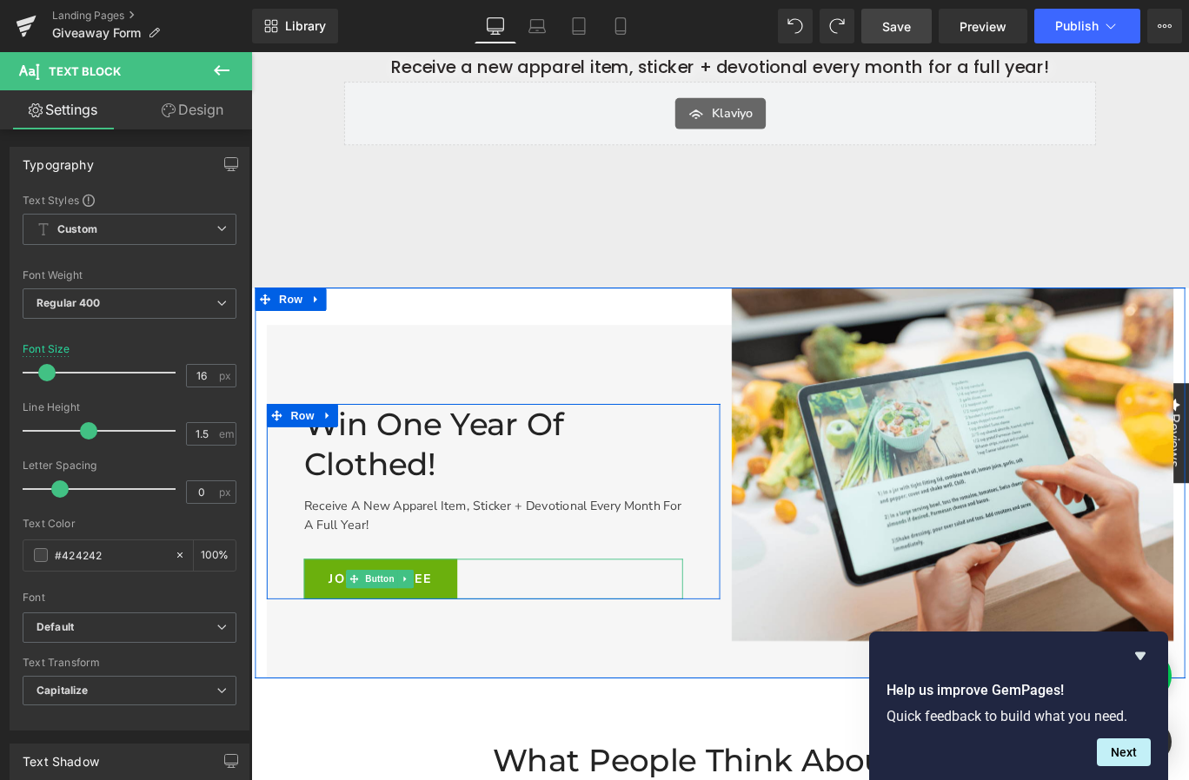
click at [466, 648] on link "JOIN FOR FREE" at bounding box center [396, 642] width 172 height 45
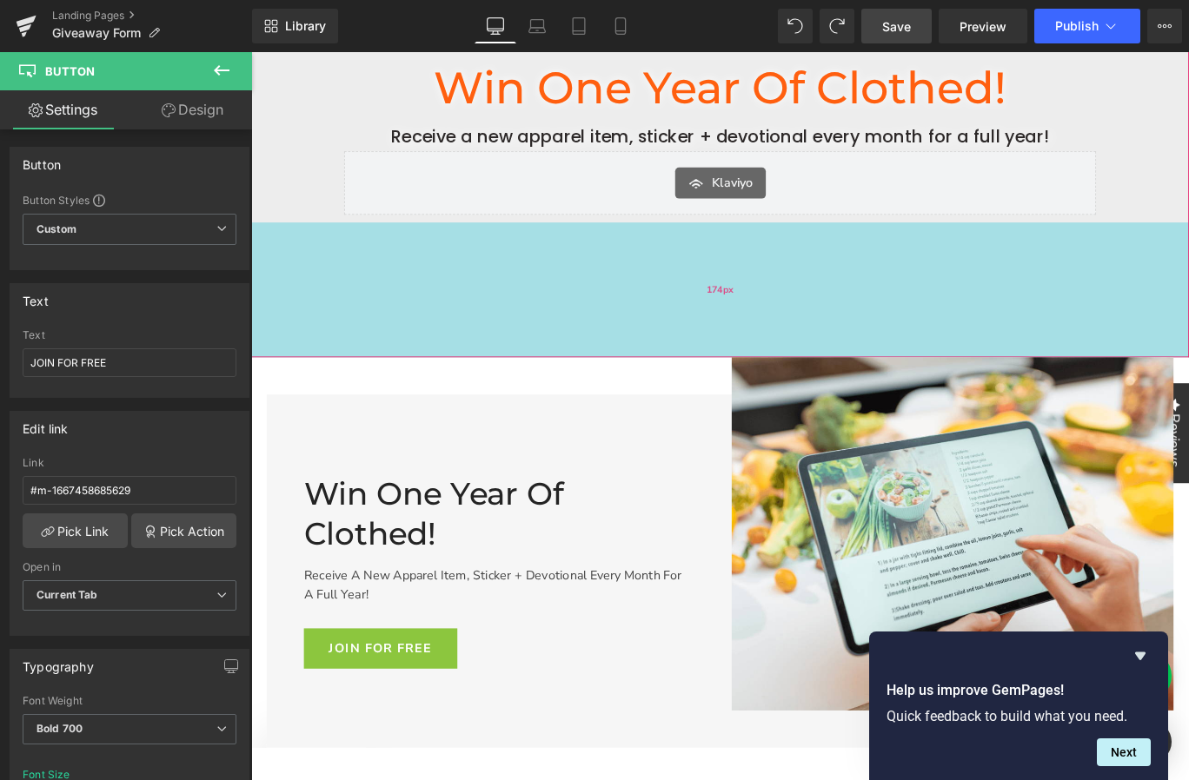
scroll to position [379, 0]
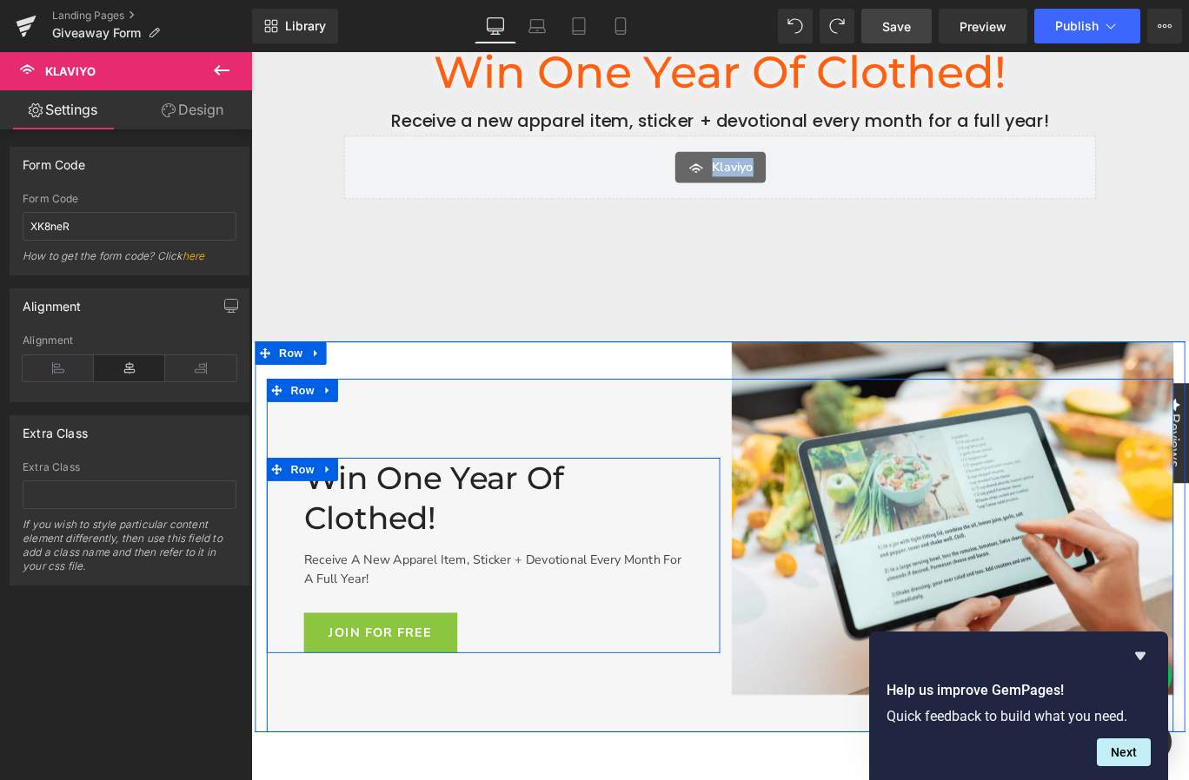
drag, startPoint x: 688, startPoint y: 169, endPoint x: 498, endPoint y: 511, distance: 390.9
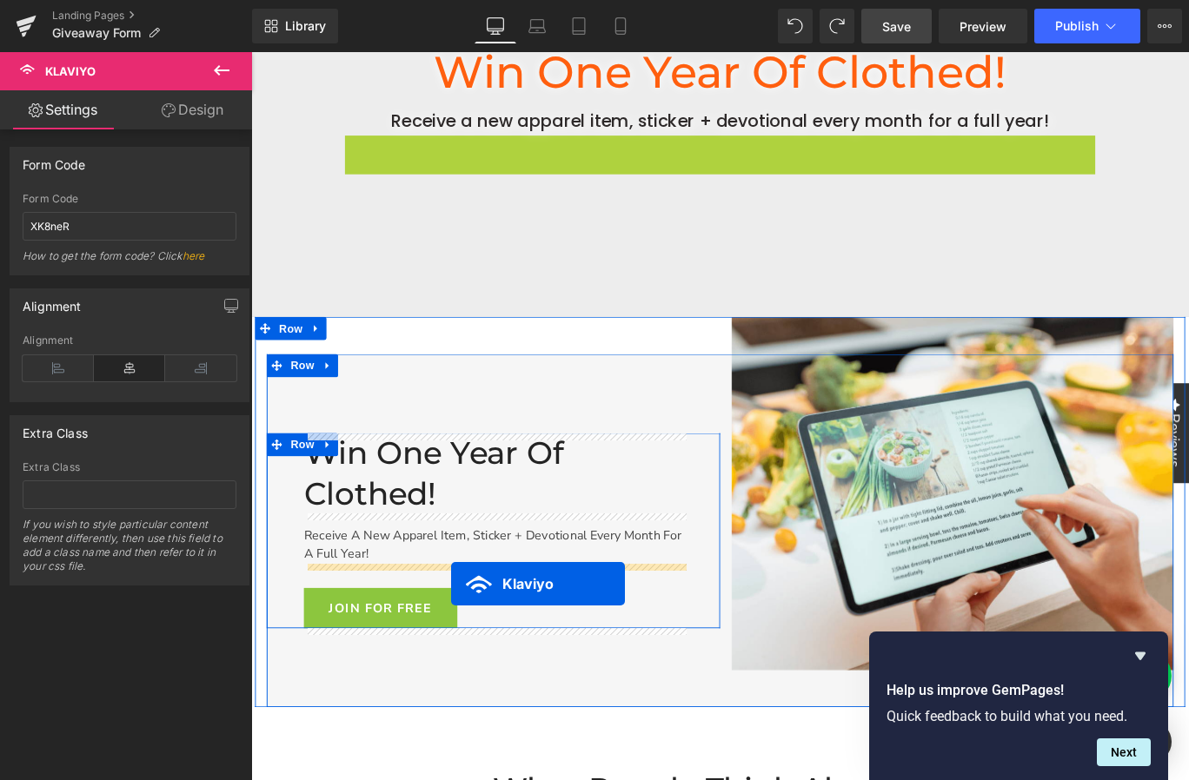
drag, startPoint x: 734, startPoint y: 159, endPoint x: 474, endPoint y: 648, distance: 553.8
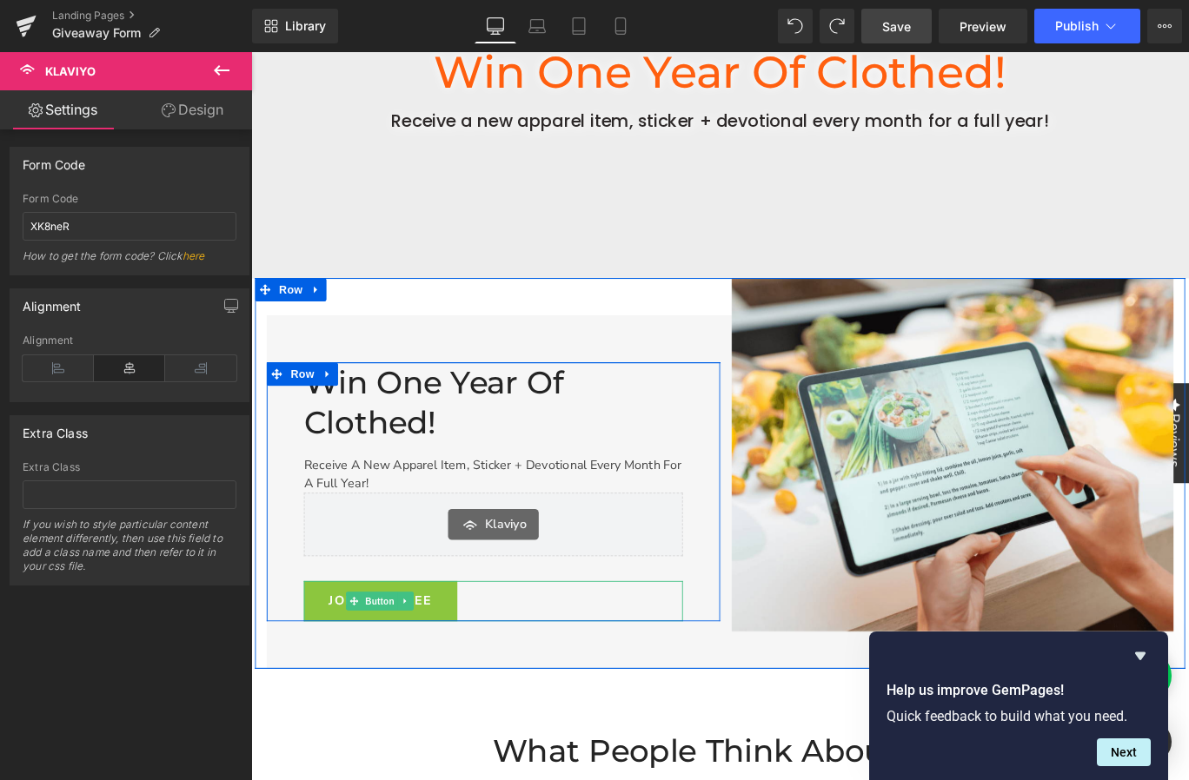
click at [566, 655] on div "JOIN FOR FREE" at bounding box center [522, 668] width 425 height 45
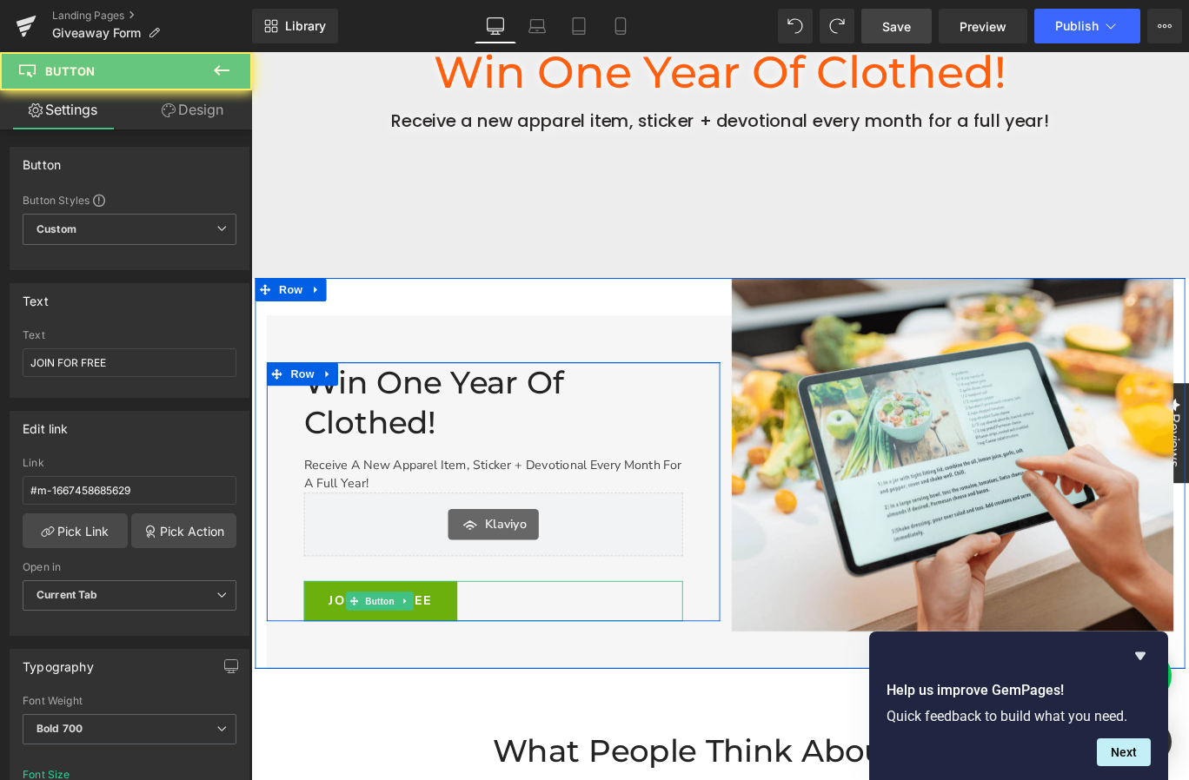
click at [441, 663] on span "JOIN FOR FREE" at bounding box center [396, 668] width 116 height 14
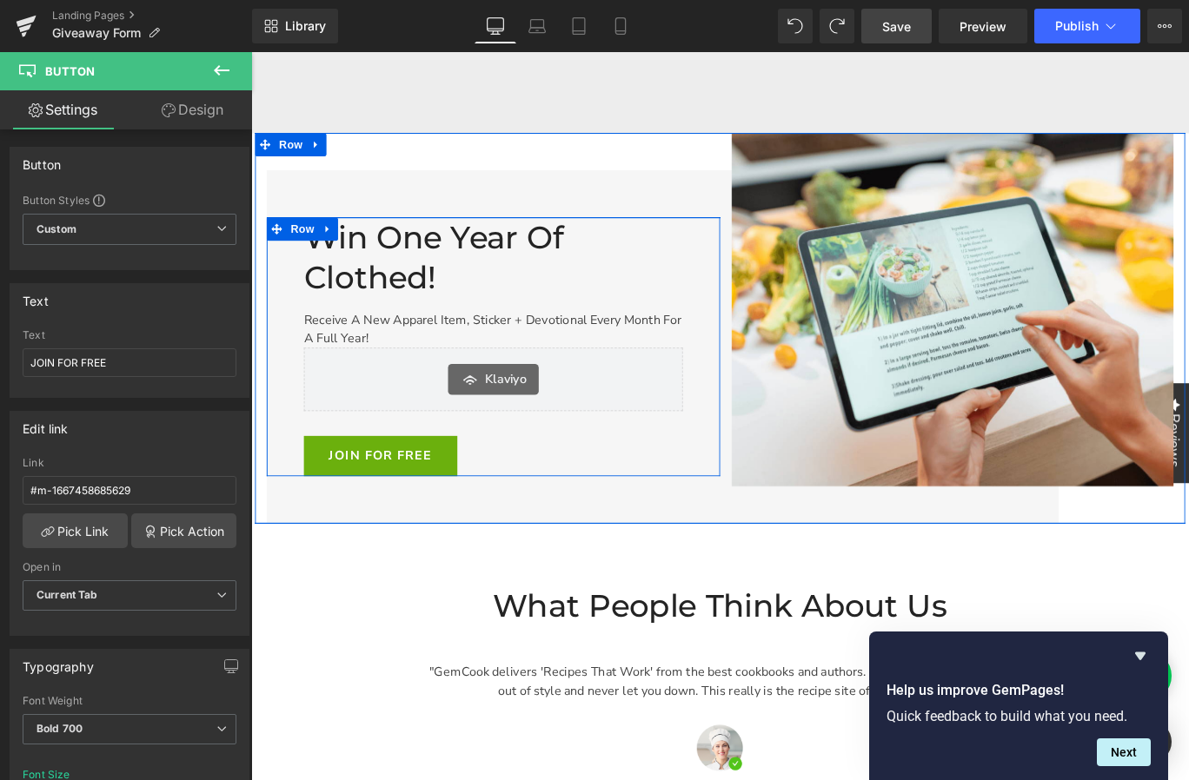
scroll to position [580, 0]
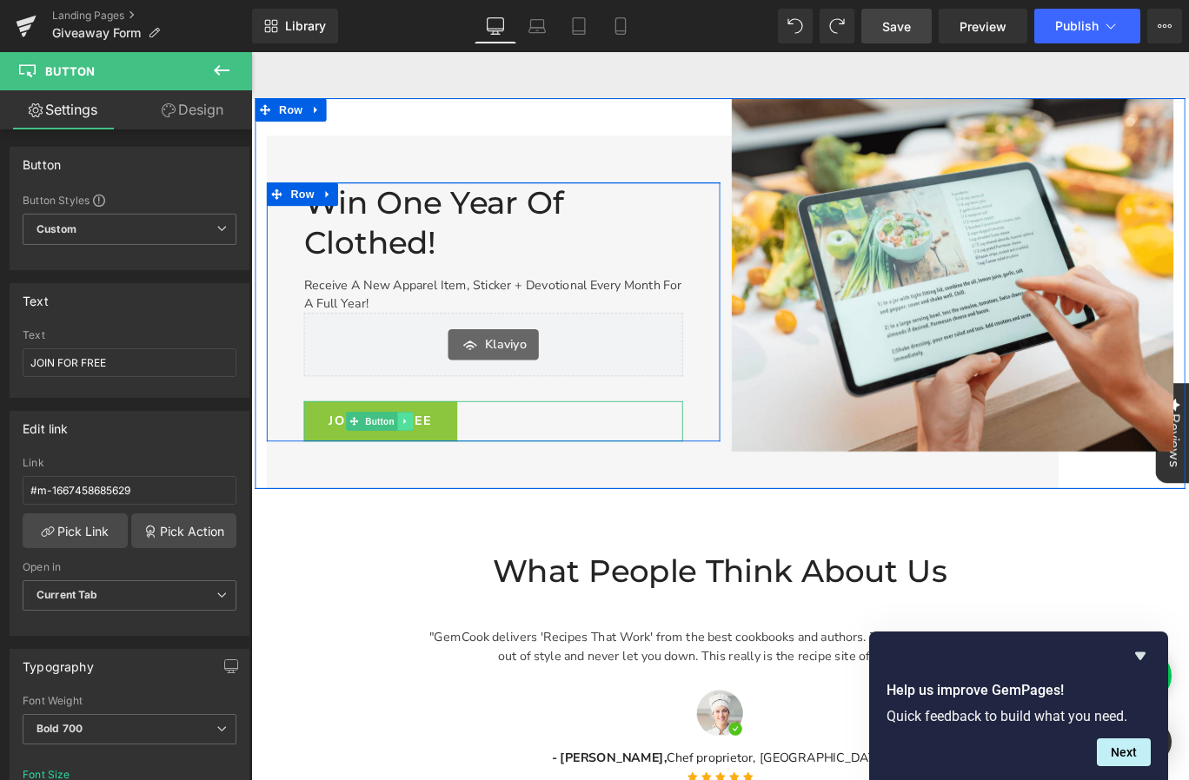
click at [420, 469] on link at bounding box center [423, 466] width 18 height 21
click at [434, 467] on link at bounding box center [433, 466] width 18 height 21
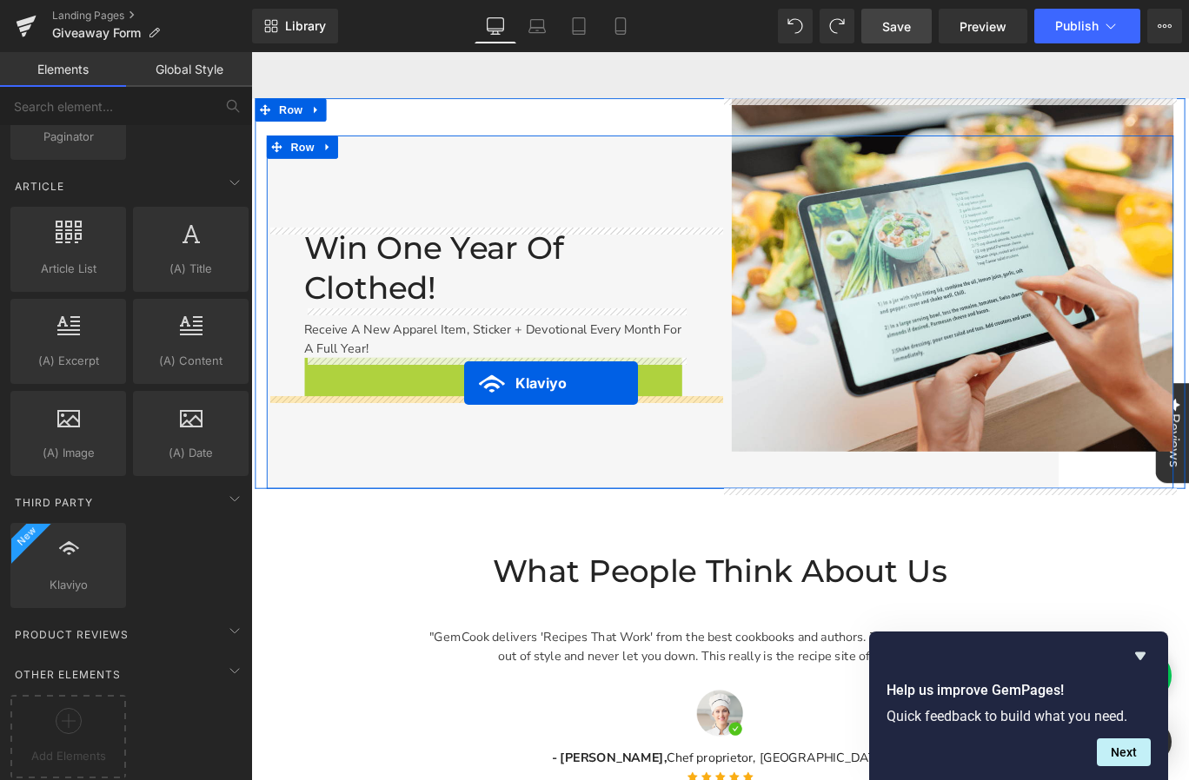
drag, startPoint x: 487, startPoint y: 389, endPoint x: 490, endPoint y: 424, distance: 34.9
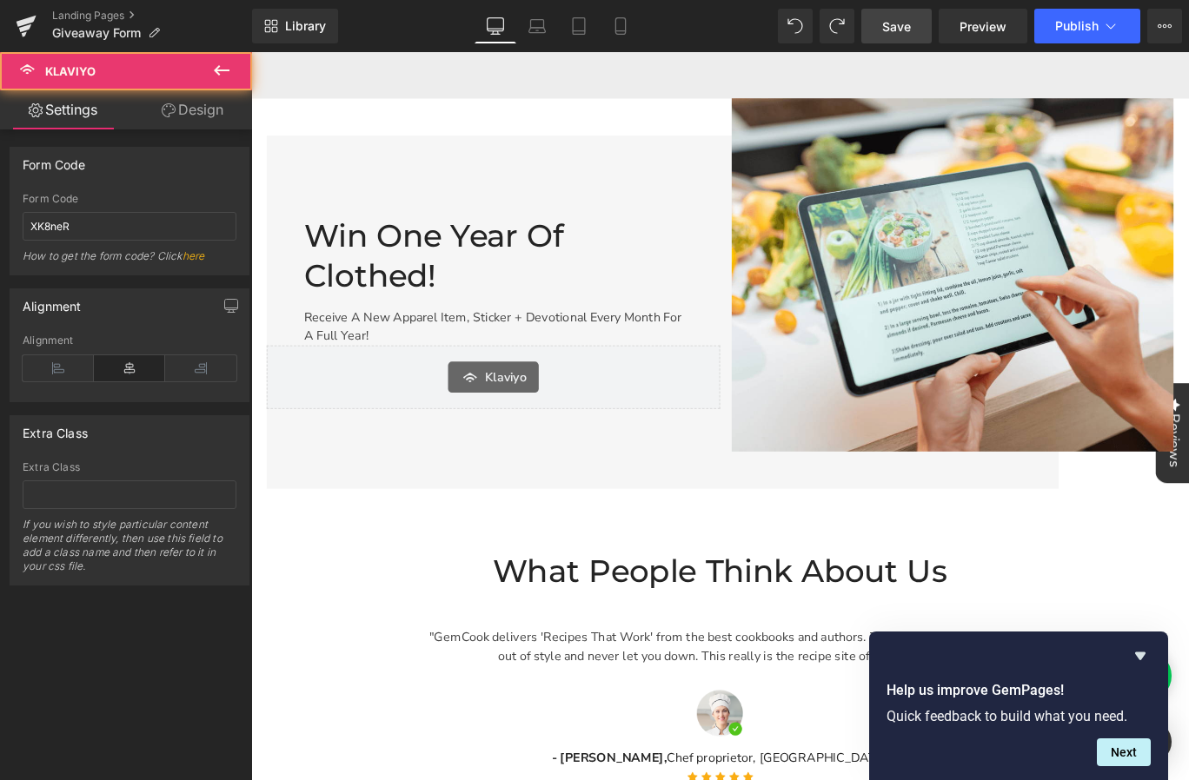
click at [442, 636] on h2 "What People Think About Us" at bounding box center [776, 634] width 1016 height 45
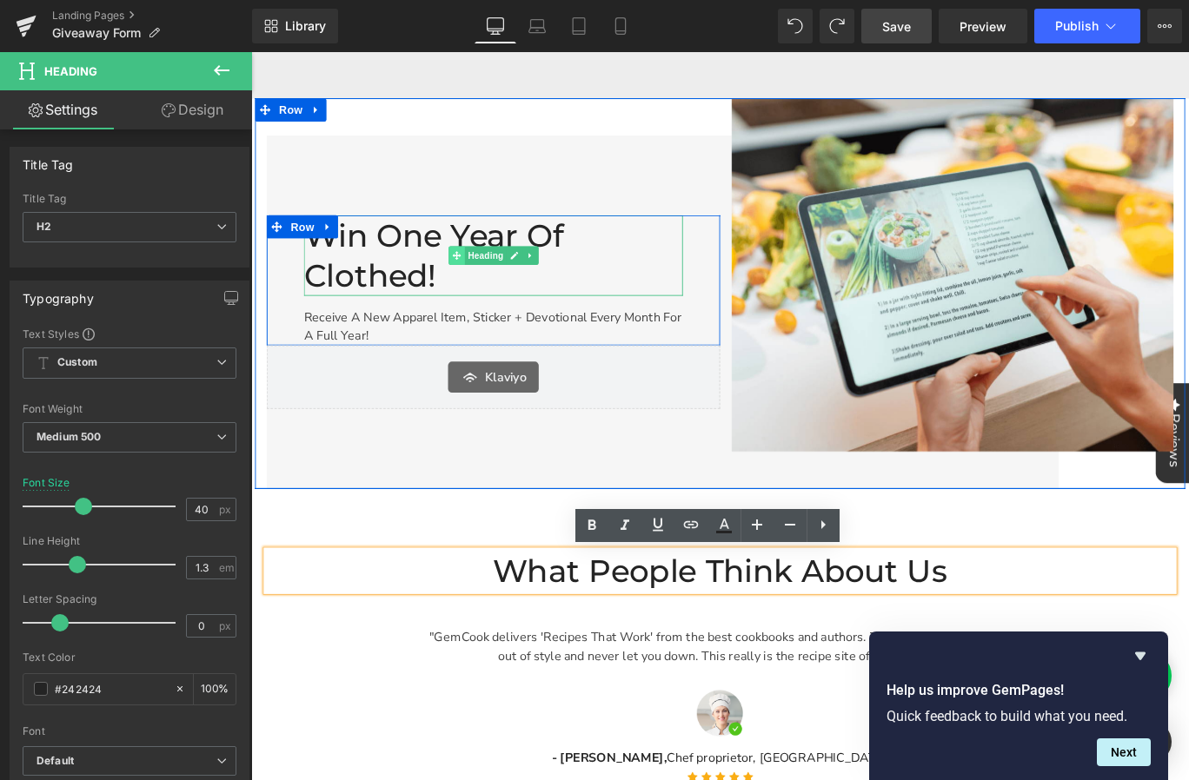
click at [488, 289] on span at bounding box center [481, 280] width 18 height 21
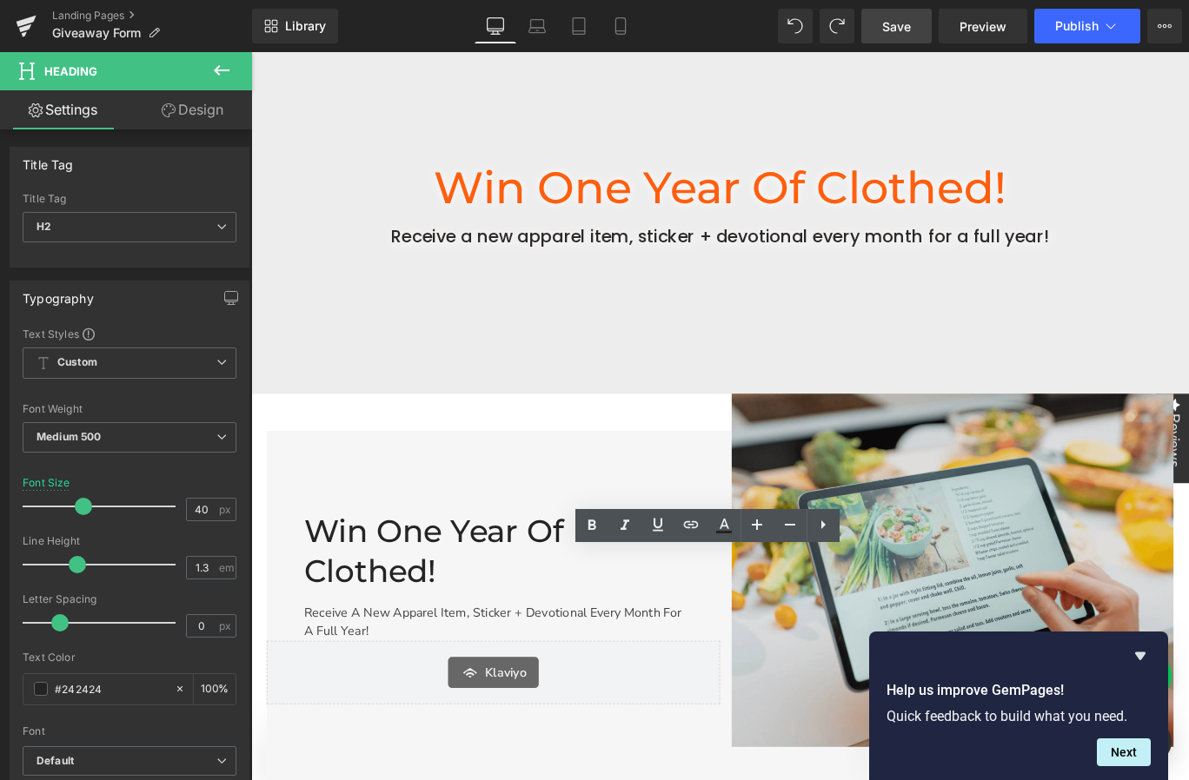
scroll to position [0, 0]
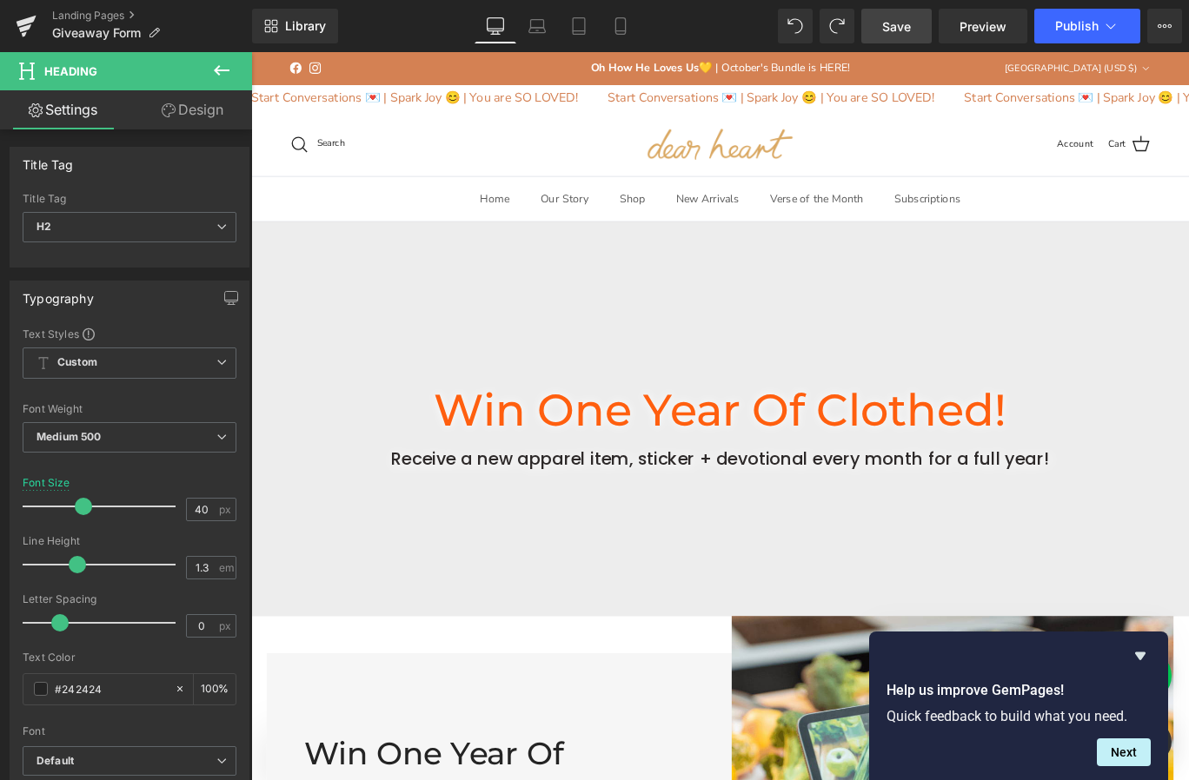
click at [330, 285] on div "Win One Year of Clothed! Heading Receive a new apparel item, sticker + devotion…" at bounding box center [776, 463] width 1051 height 443
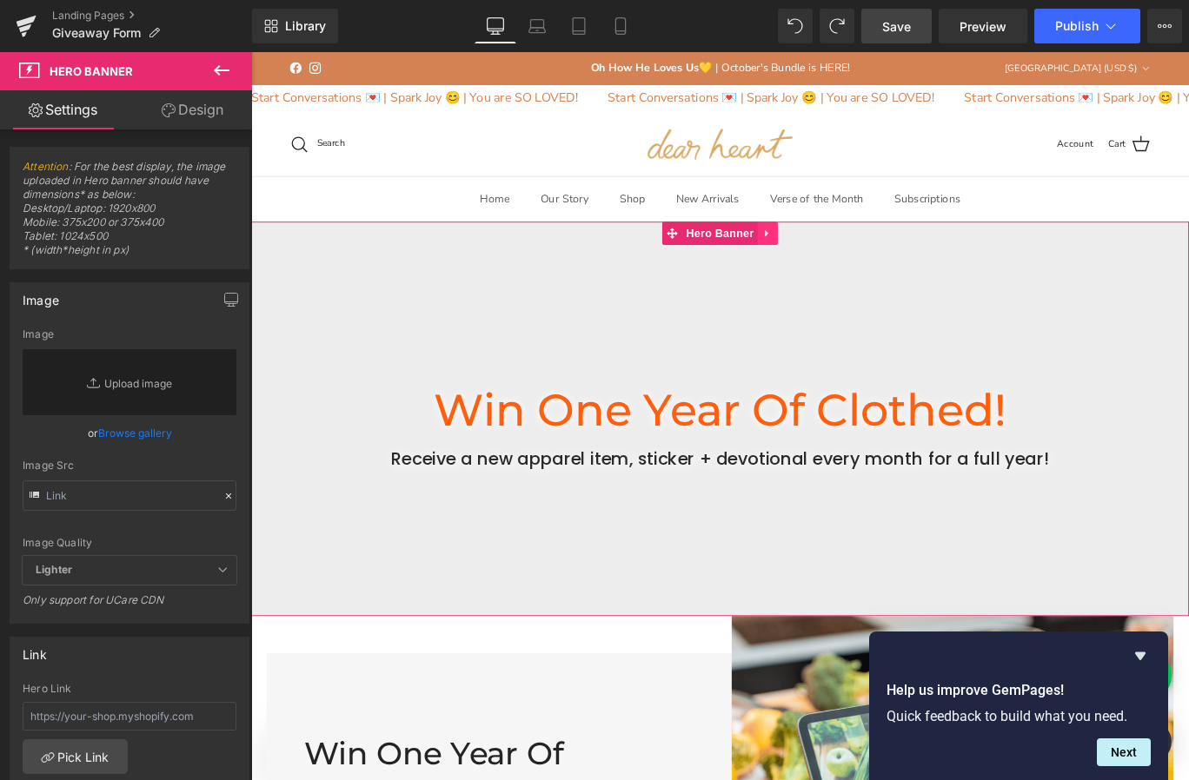
click at [833, 255] on link at bounding box center [830, 255] width 23 height 26
click at [838, 258] on link at bounding box center [842, 255] width 23 height 26
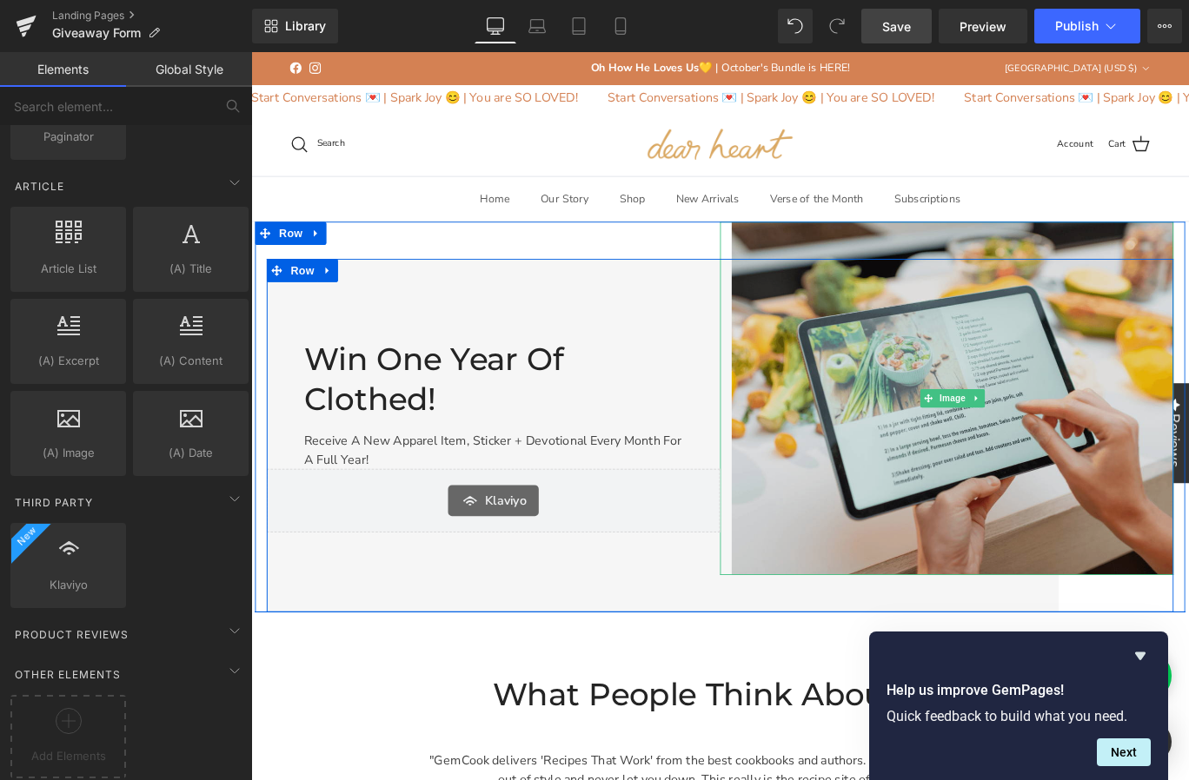
click at [969, 549] on img at bounding box center [1037, 440] width 495 height 396
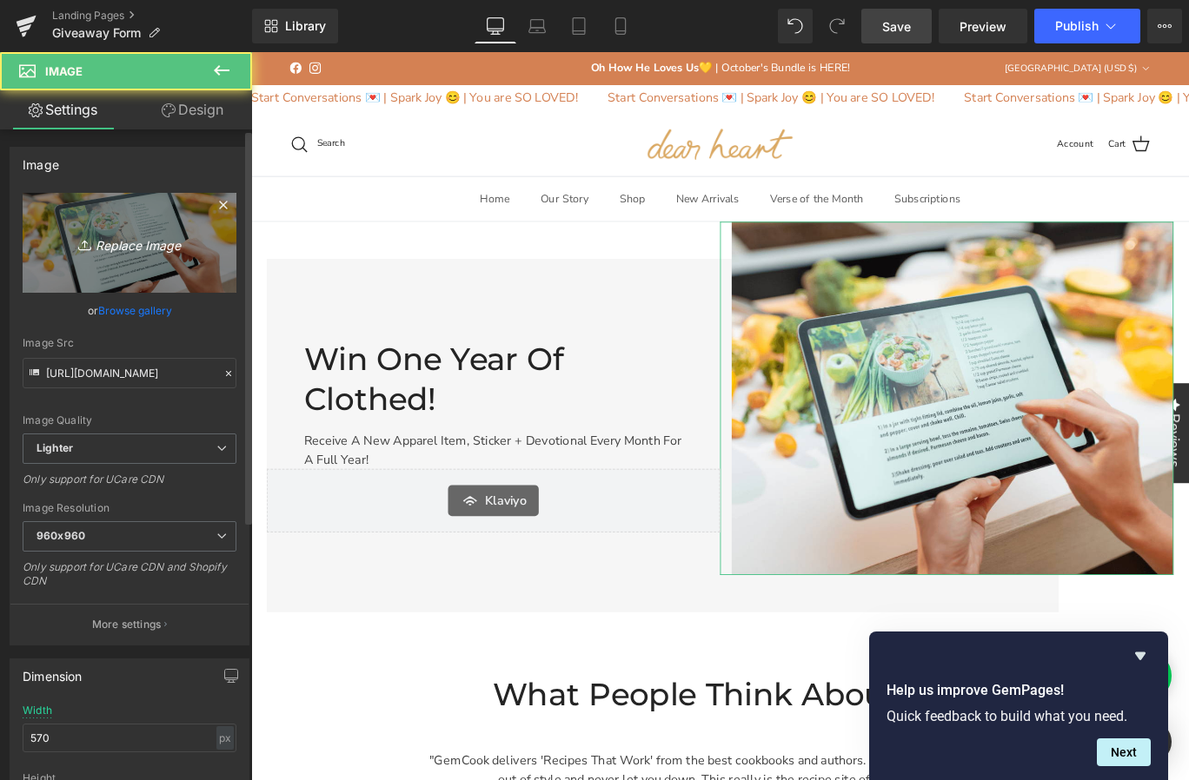
click at [118, 245] on icon "Replace Image" at bounding box center [129, 243] width 139 height 22
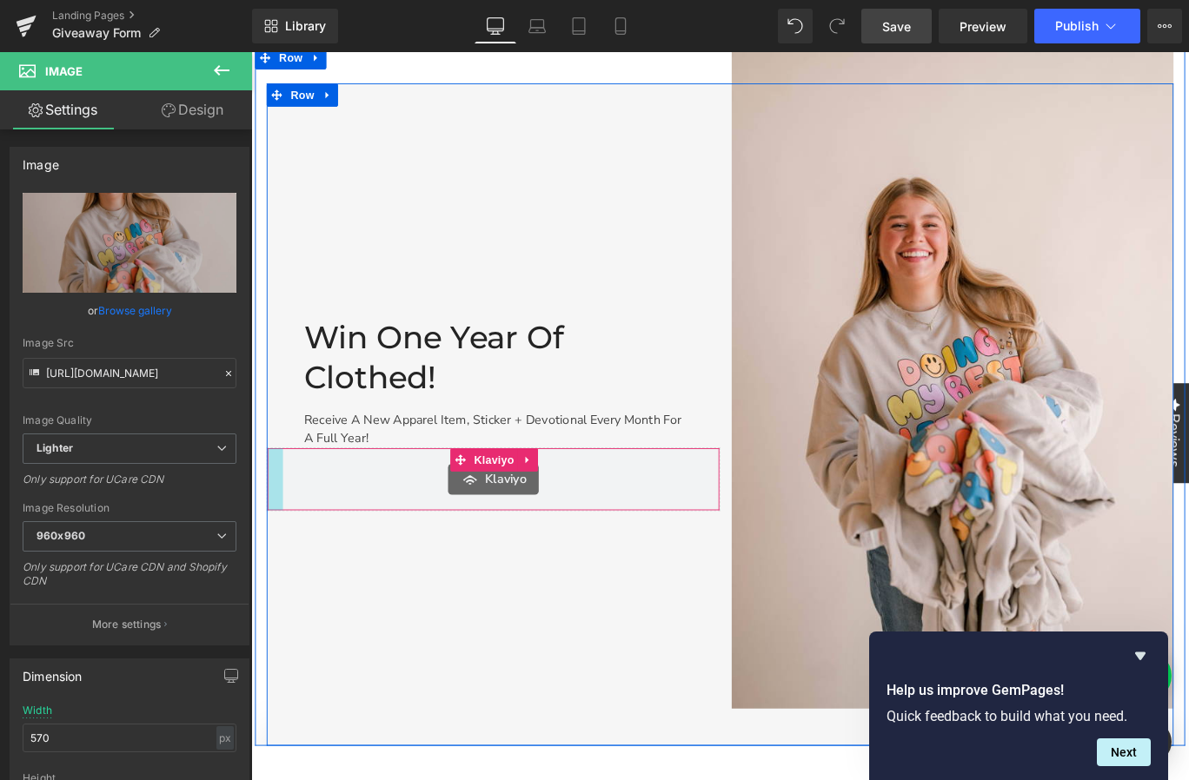
scroll to position [202, 0]
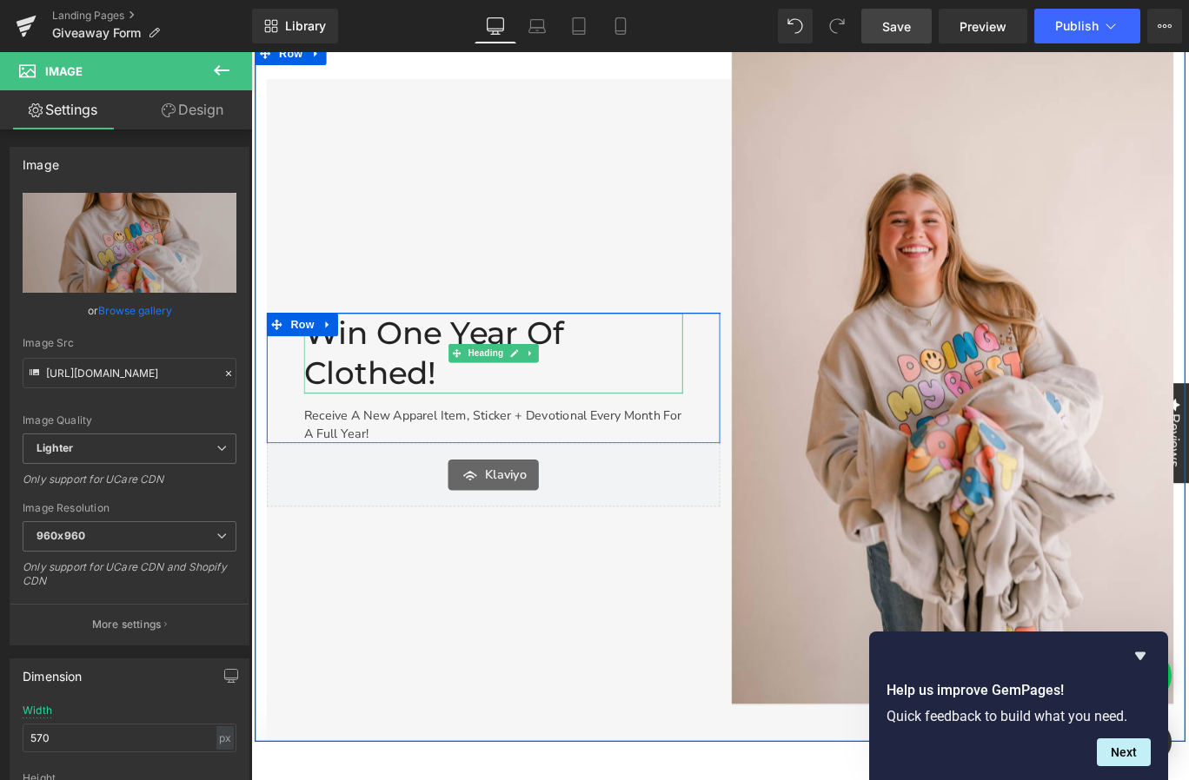
click at [456, 362] on h2 "Win One Year of Clothed!" at bounding box center [522, 390] width 425 height 90
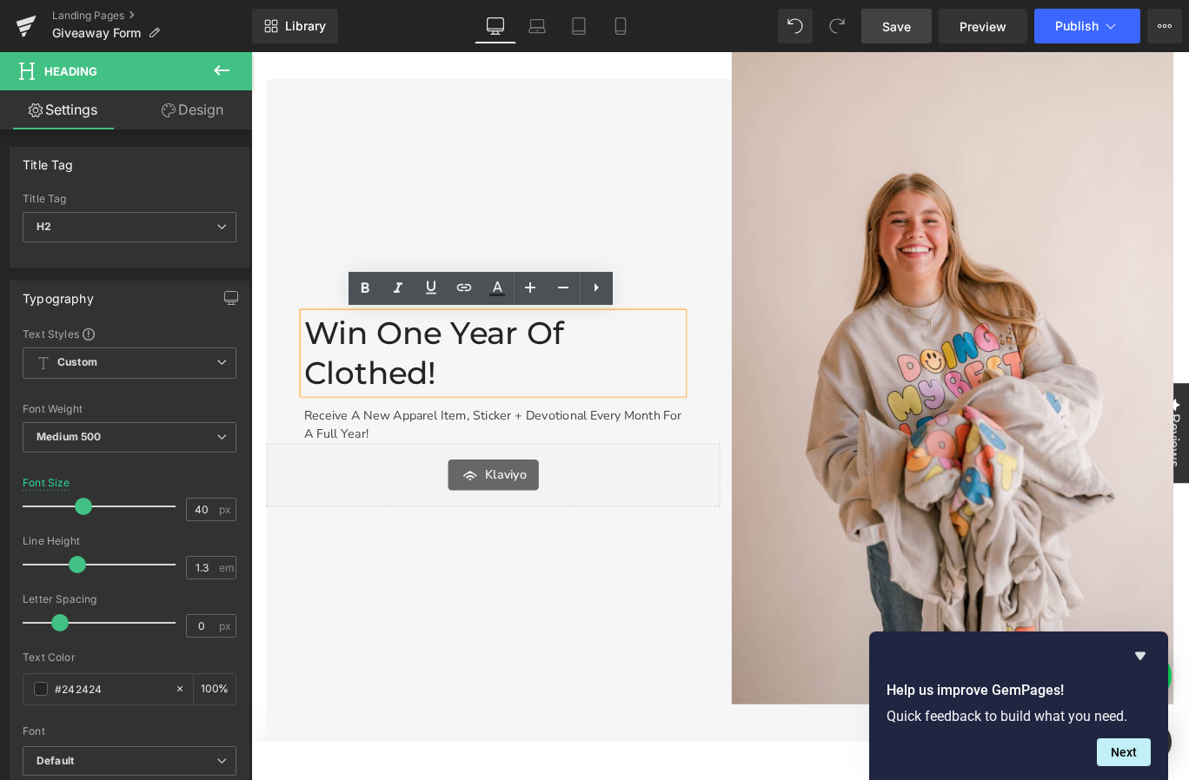
click at [474, 402] on h2 "Win One Year of Clothed!" at bounding box center [522, 390] width 425 height 90
click at [636, 375] on h2 "Win One Year of Clothed!" at bounding box center [522, 390] width 425 height 90
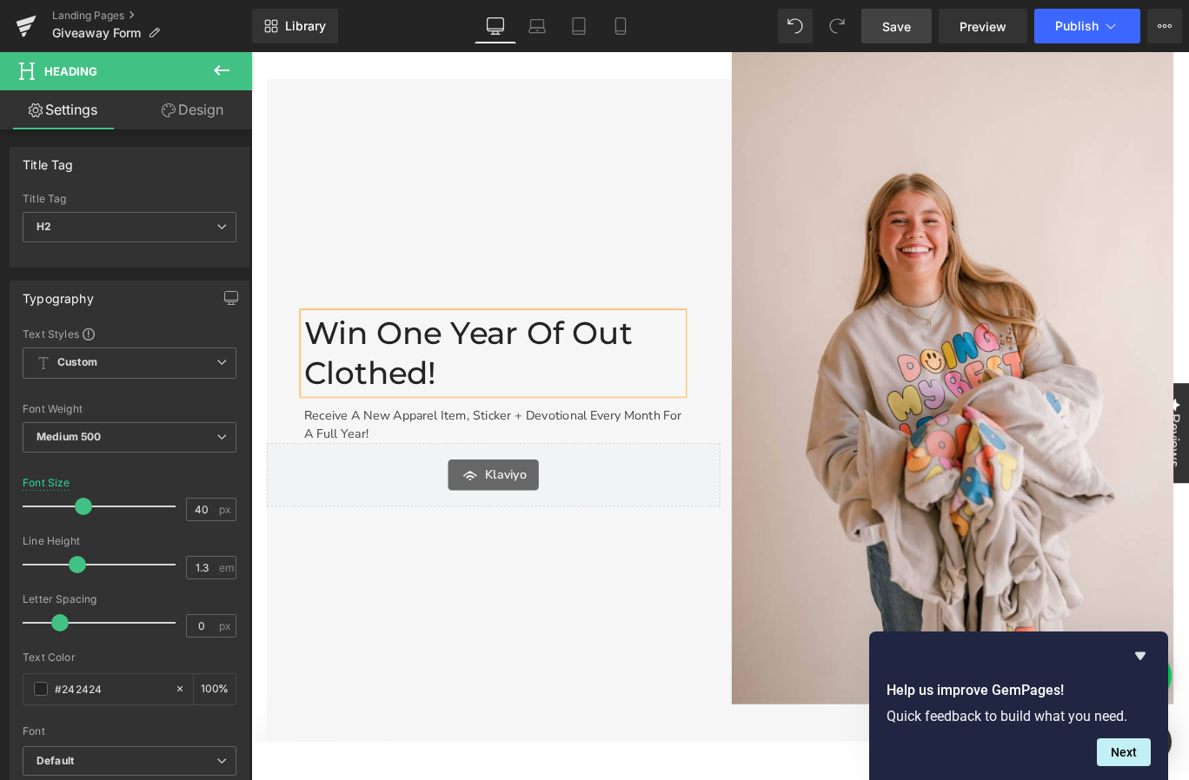
click at [558, 413] on h2 "Win One Year of Out Clothed!" at bounding box center [522, 390] width 425 height 90
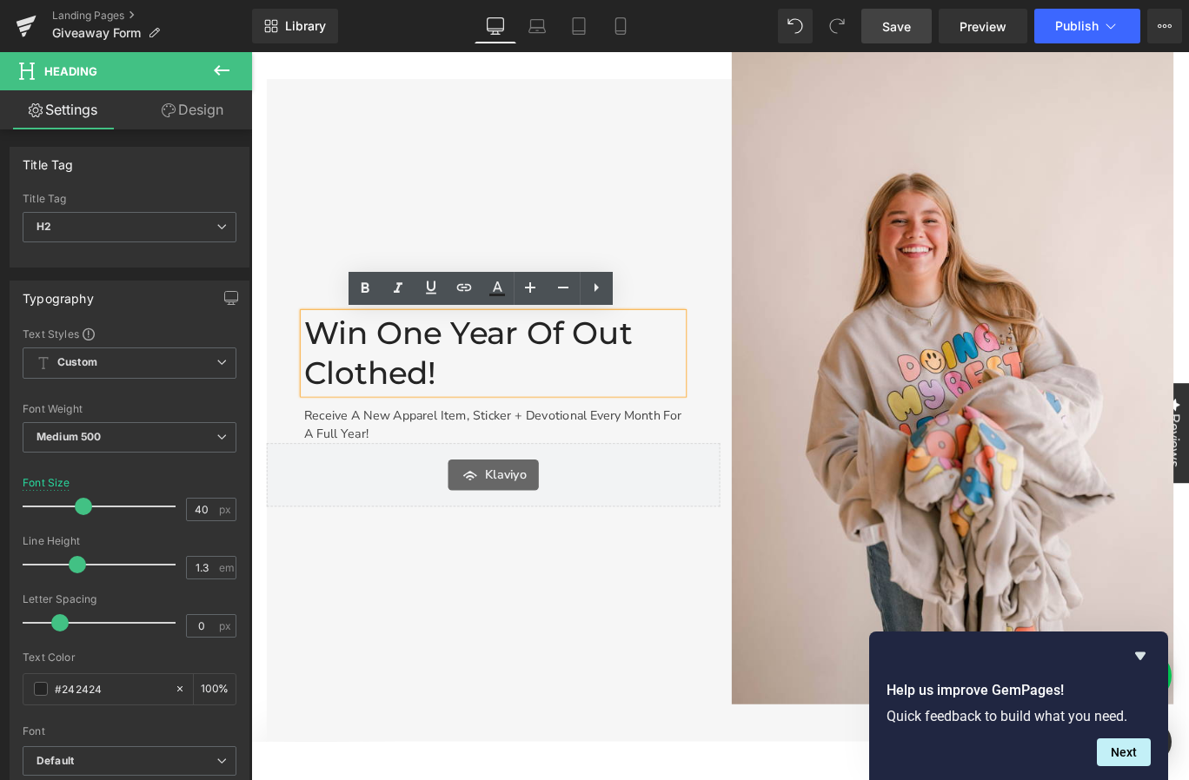
click at [686, 378] on h2 "Win One Year of Out Clothed!" at bounding box center [522, 390] width 425 height 90
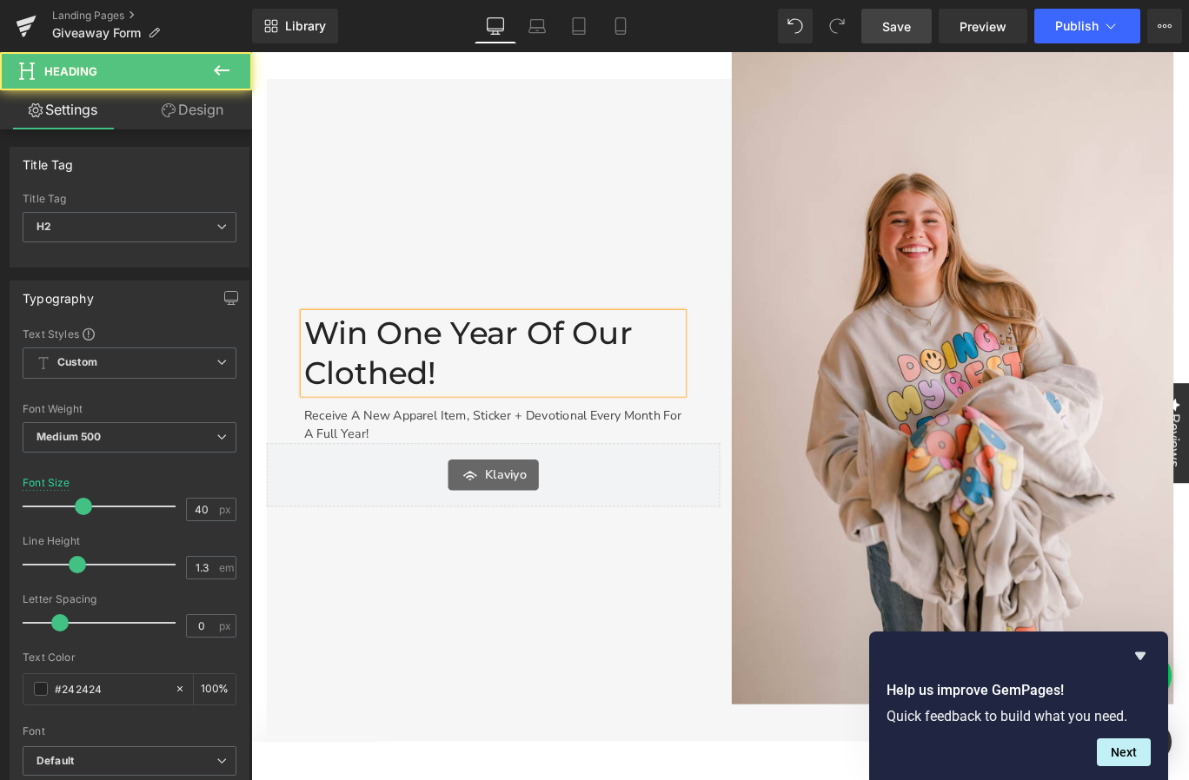
click at [646, 417] on h2 "Win One Year of Our Clothed!" at bounding box center [522, 390] width 425 height 90
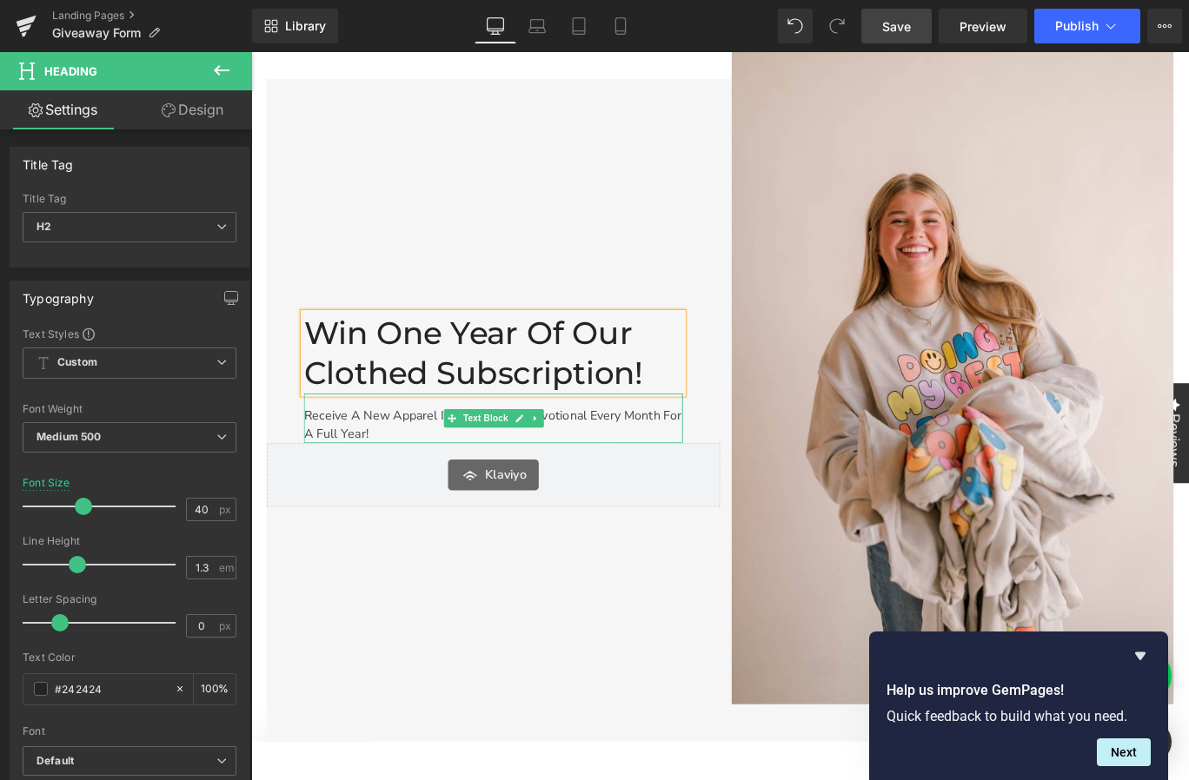
click at [414, 480] on p "Receive a new apparel item, sticker + devotional every month for a full year!" at bounding box center [522, 470] width 425 height 42
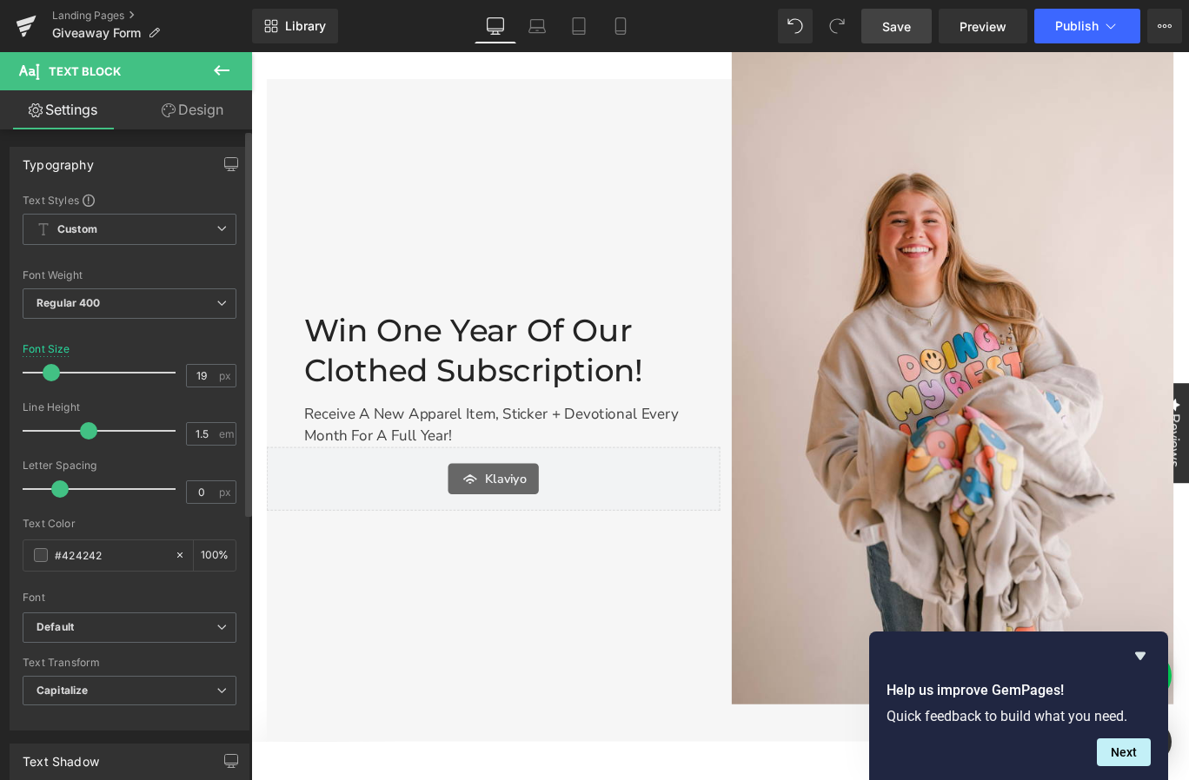
click at [49, 375] on span at bounding box center [51, 372] width 17 height 17
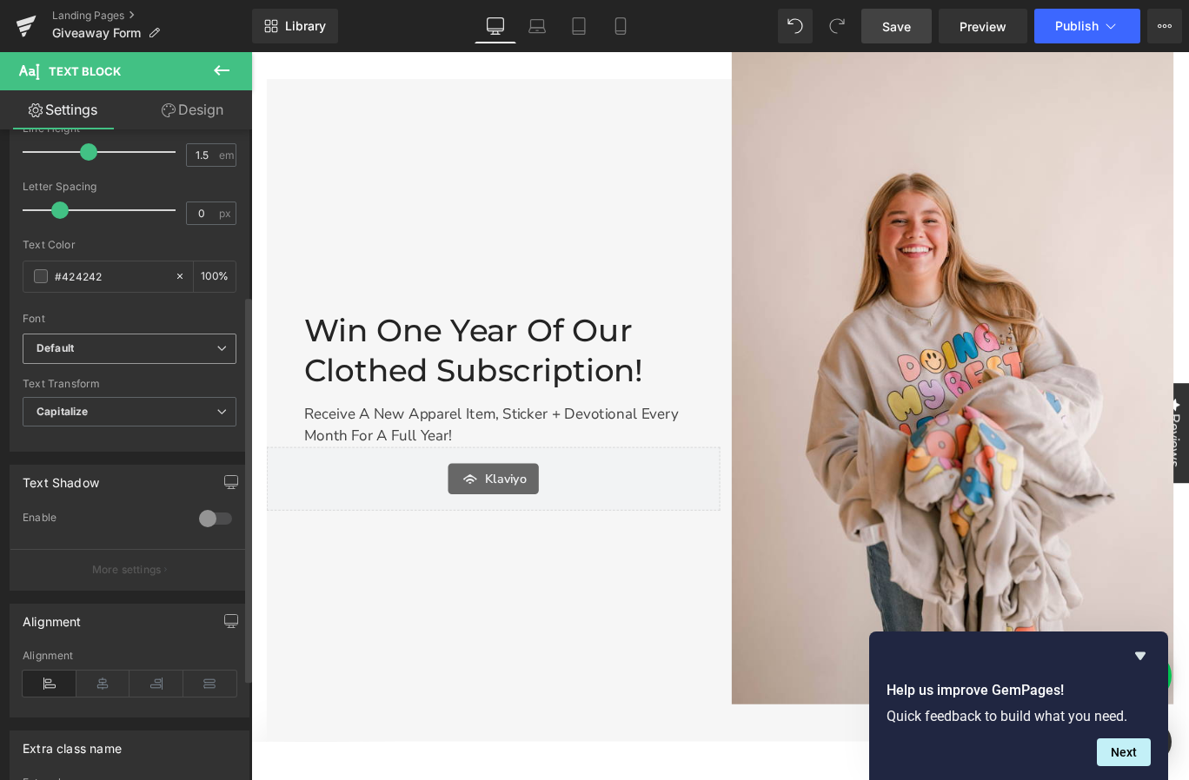
scroll to position [296, 0]
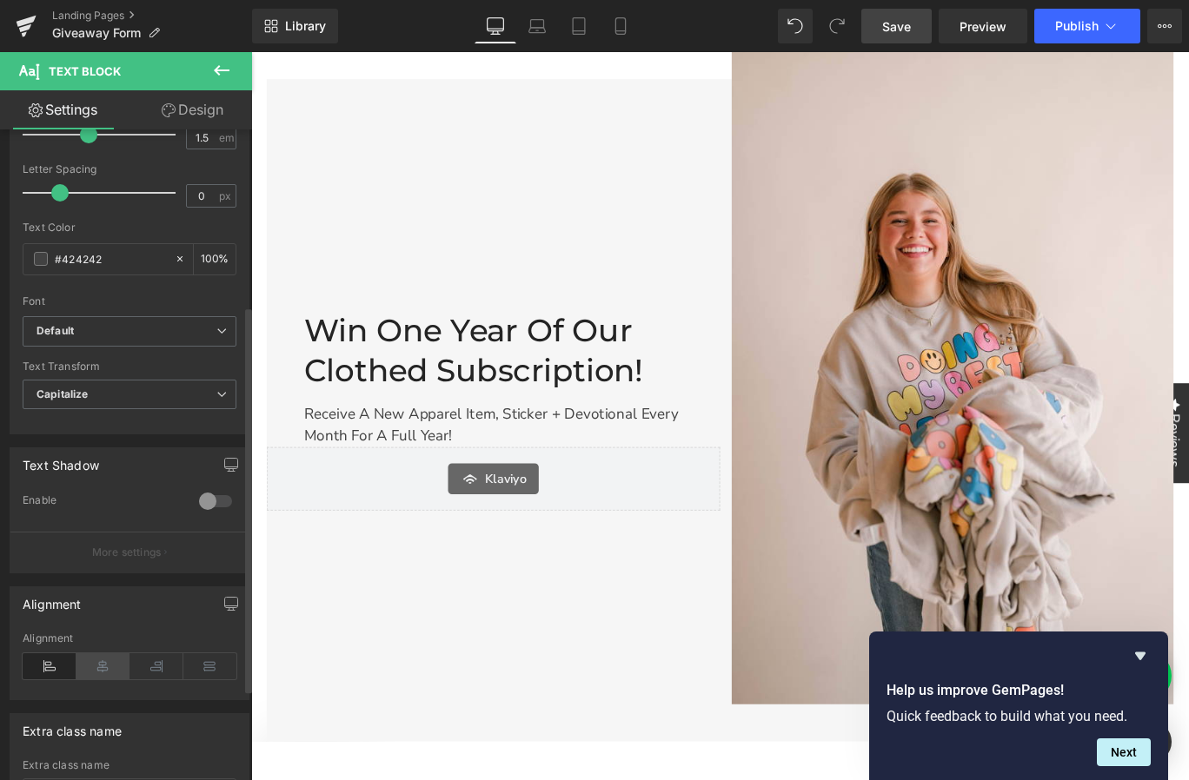
click at [98, 666] on icon at bounding box center [103, 666] width 54 height 26
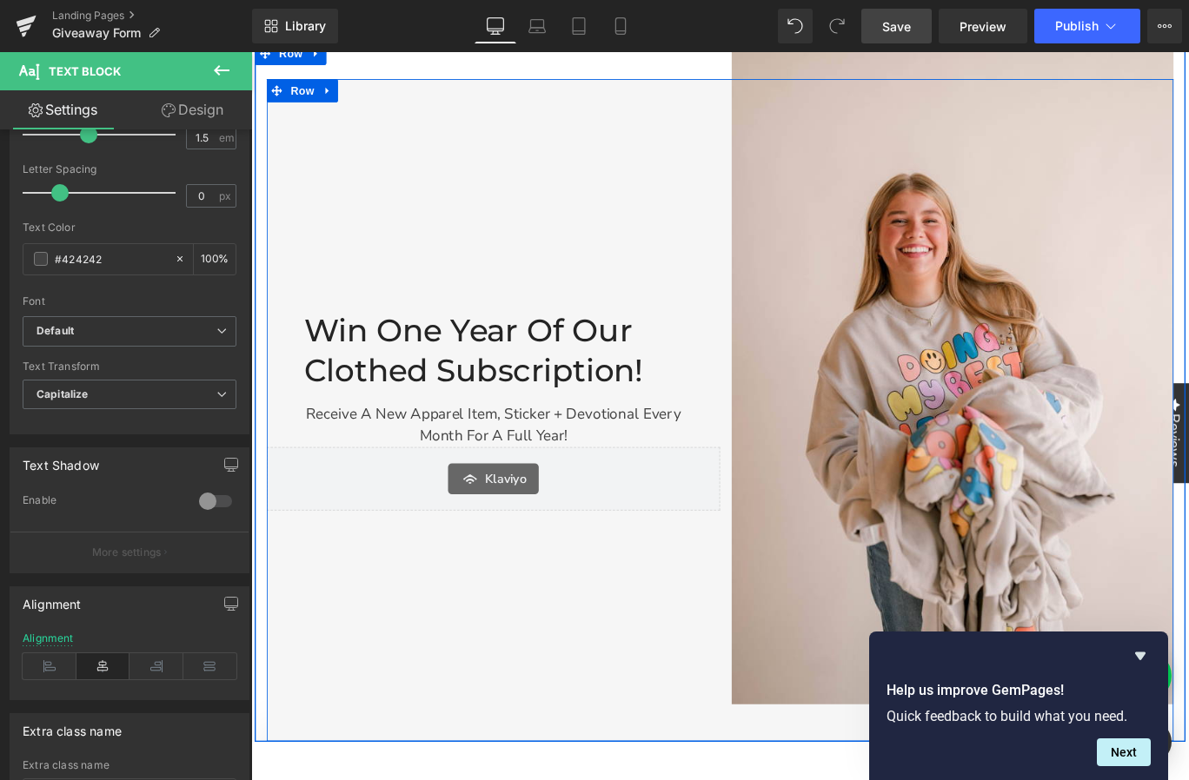
click at [609, 466] on p "Receive a new apparel item, sticker + devotional every month for a full year!" at bounding box center [522, 471] width 425 height 50
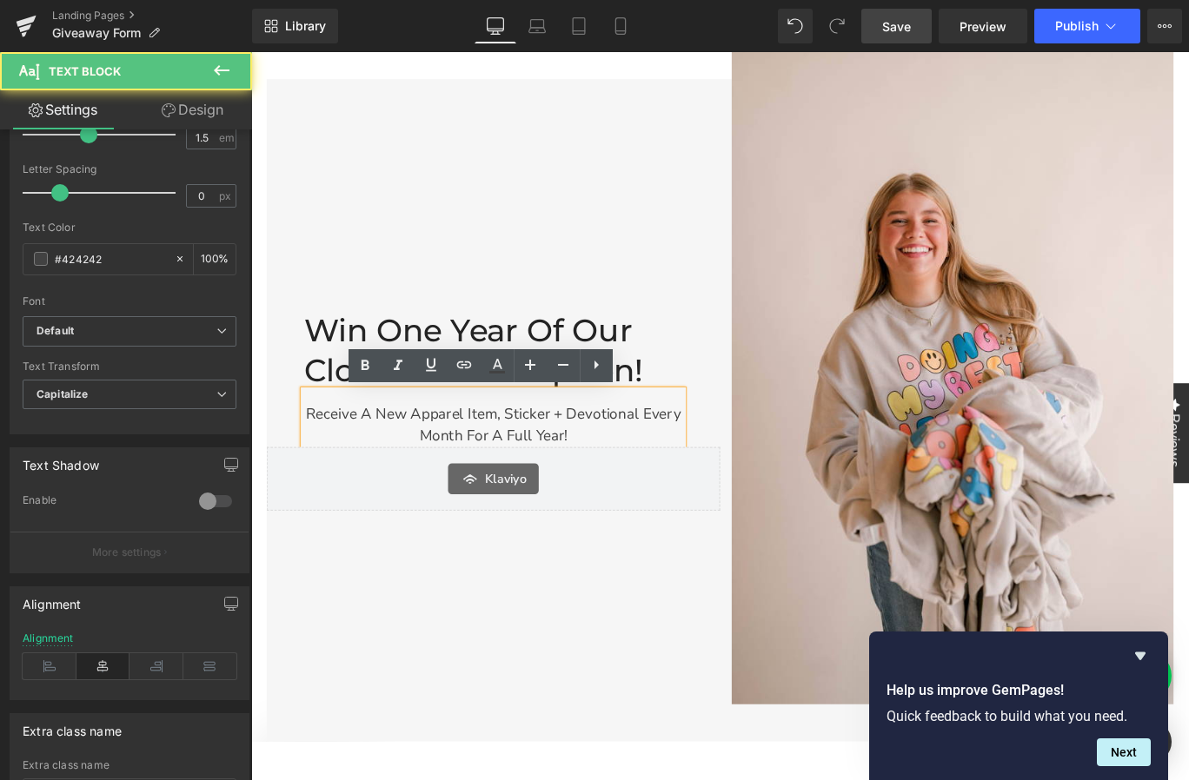
scroll to position [0, 0]
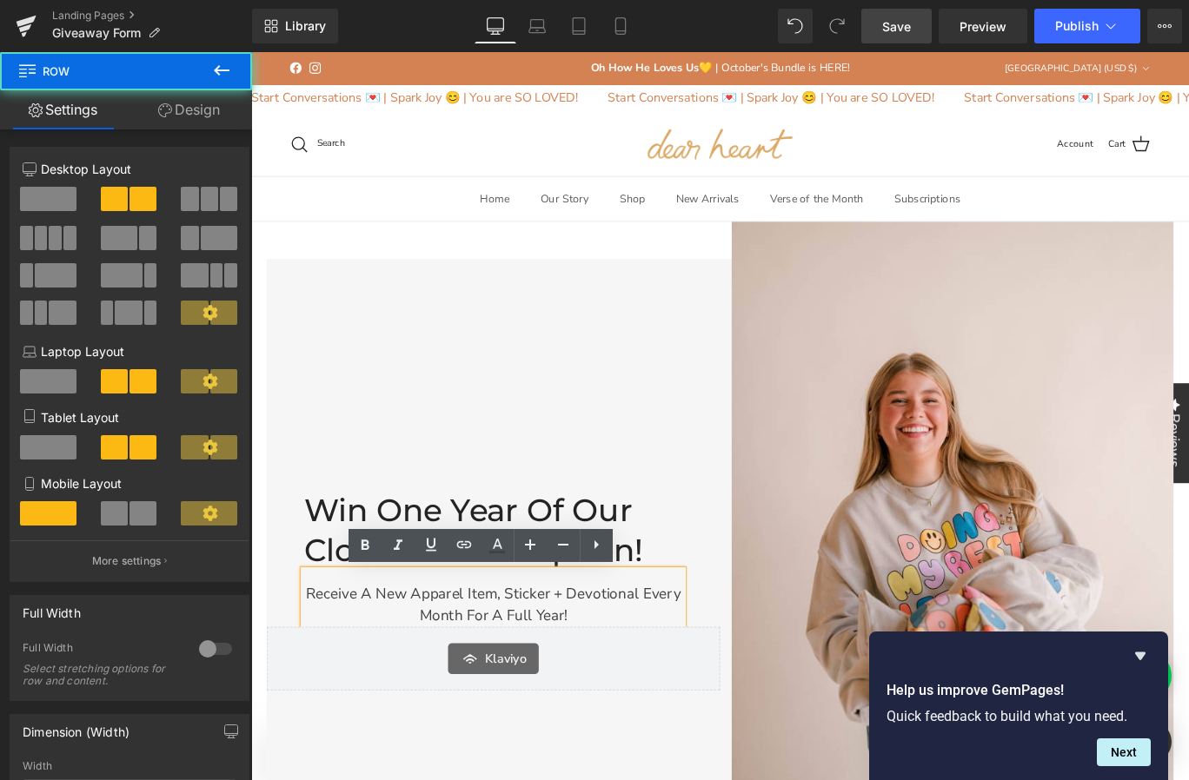
click at [646, 307] on div "Win One Year of Our Clothed Subscription! Heading Receive a new apparel item, s…" at bounding box center [522, 655] width 508 height 743
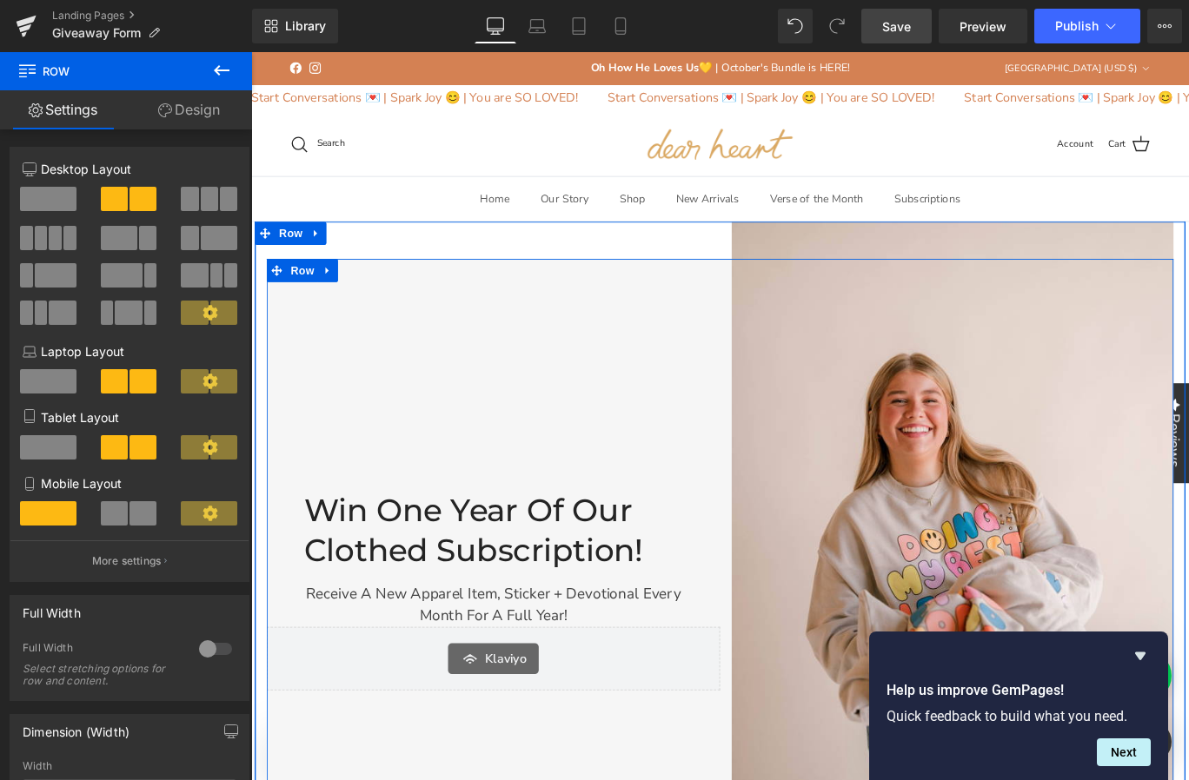
click at [632, 438] on div "Win One Year of Our Clothed Subscription! Heading Receive a new apparel item, s…" at bounding box center [522, 655] width 508 height 743
click at [330, 293] on link at bounding box center [337, 297] width 23 height 26
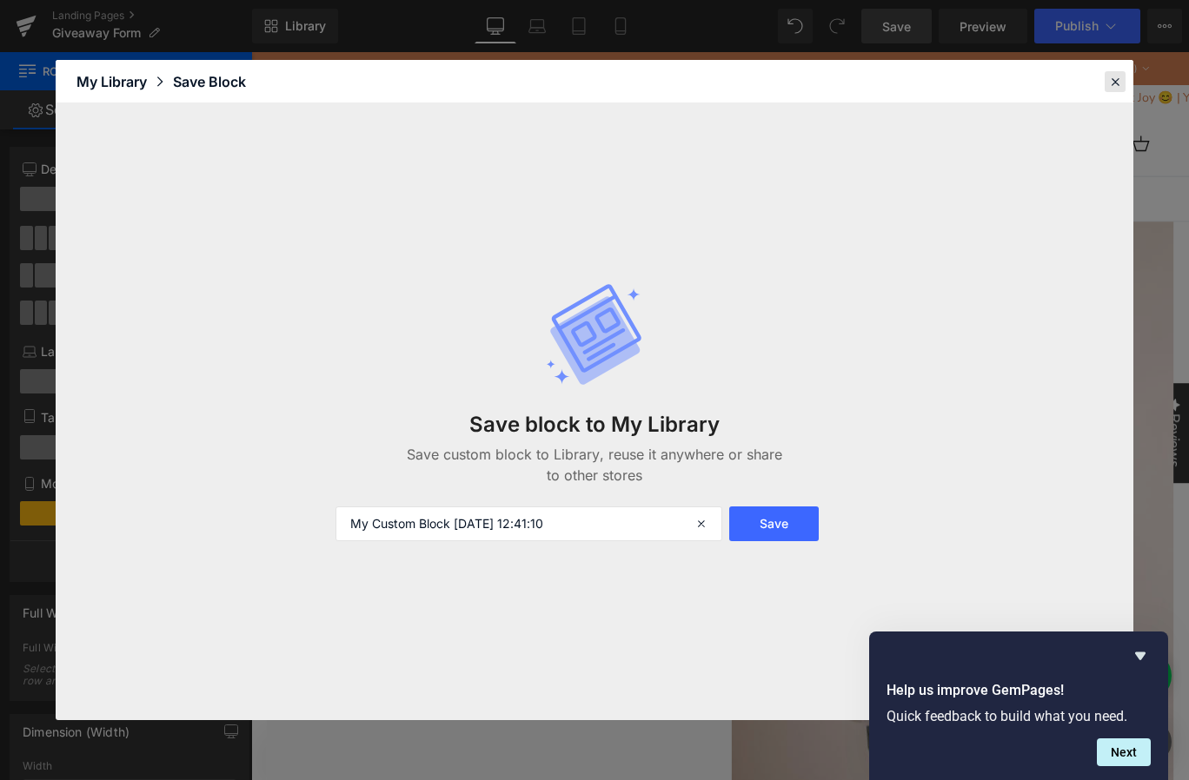
click at [1119, 82] on icon at bounding box center [1115, 82] width 16 height 16
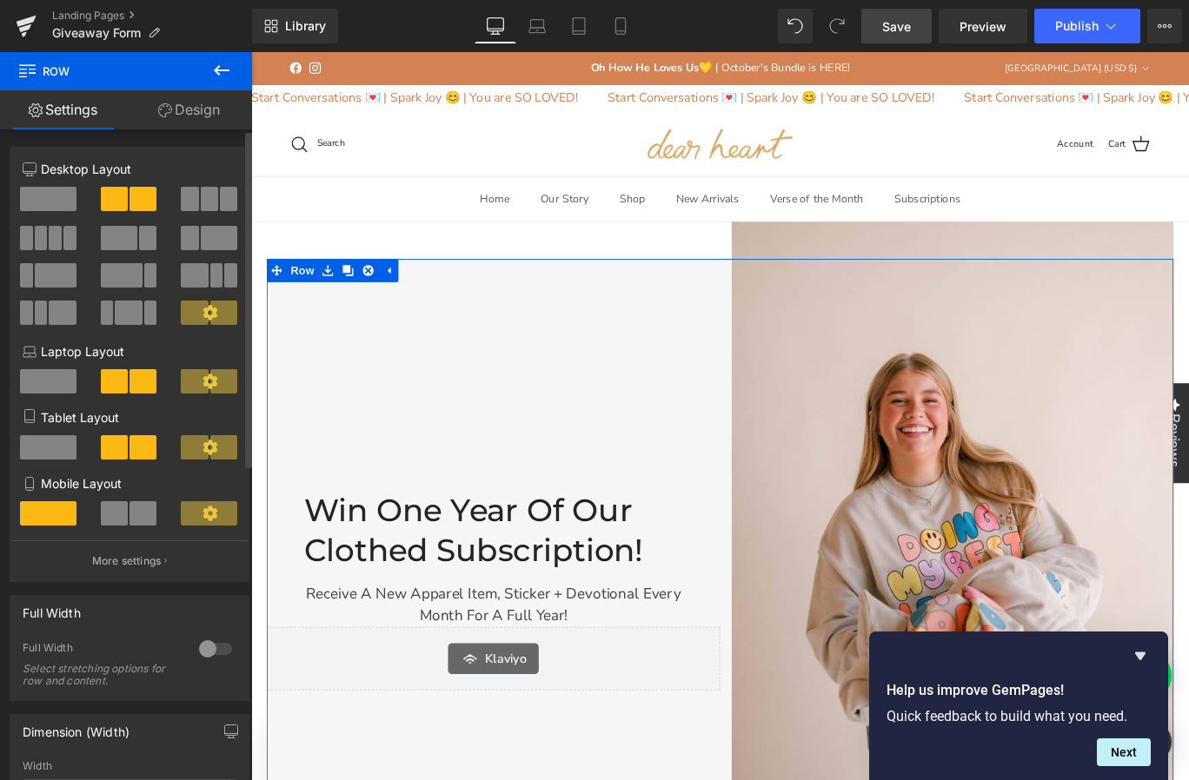
click at [193, 242] on button at bounding box center [210, 238] width 58 height 24
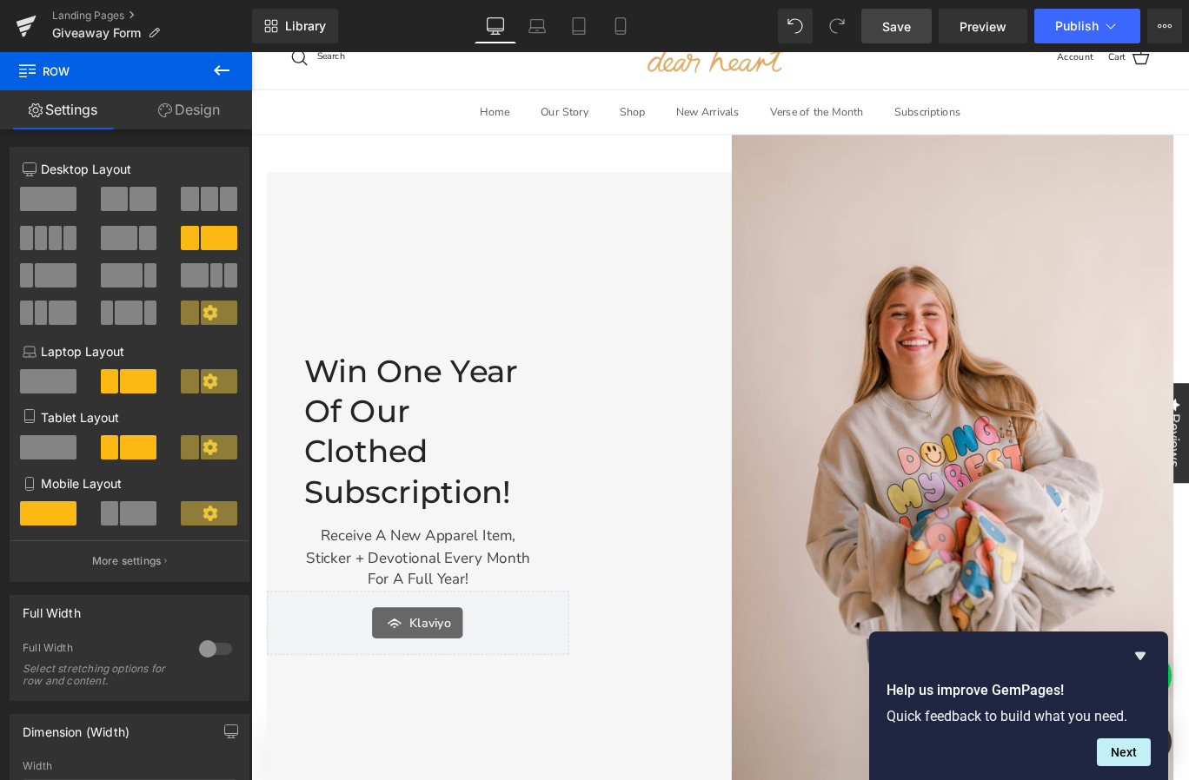
scroll to position [85, 0]
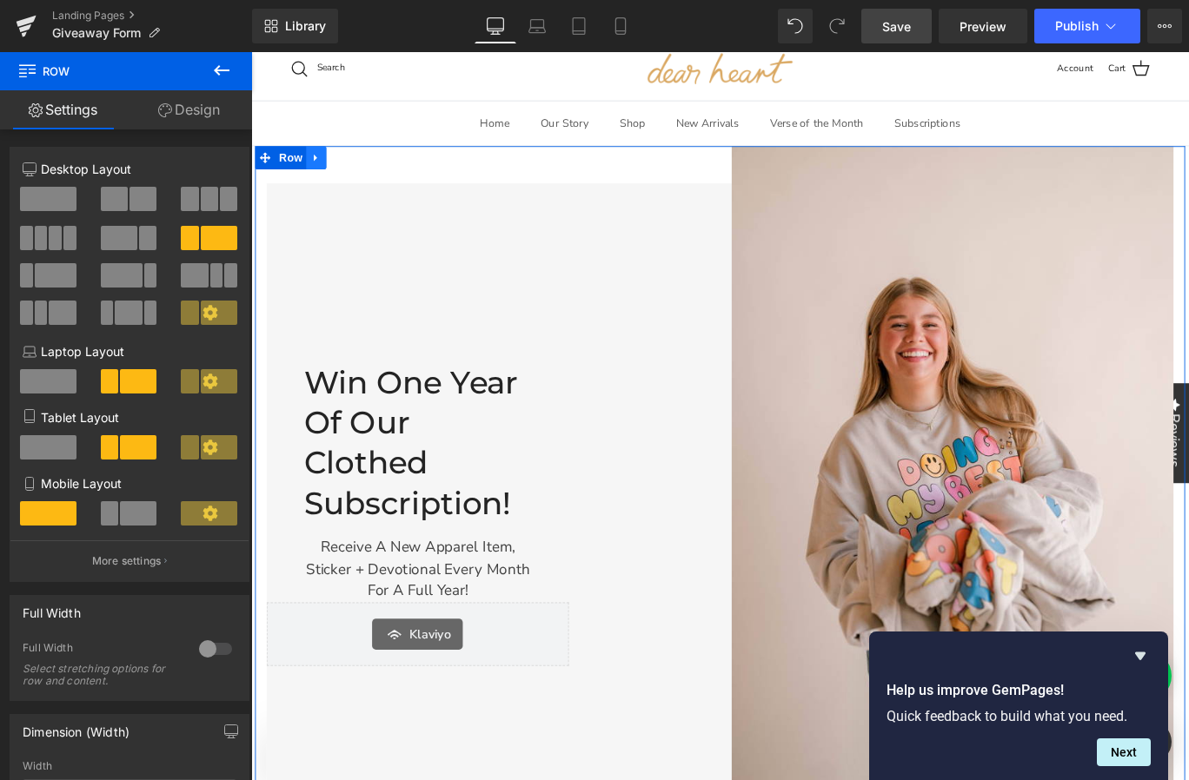
click at [320, 169] on link at bounding box center [324, 170] width 23 height 26
click at [371, 171] on link at bounding box center [369, 170] width 23 height 26
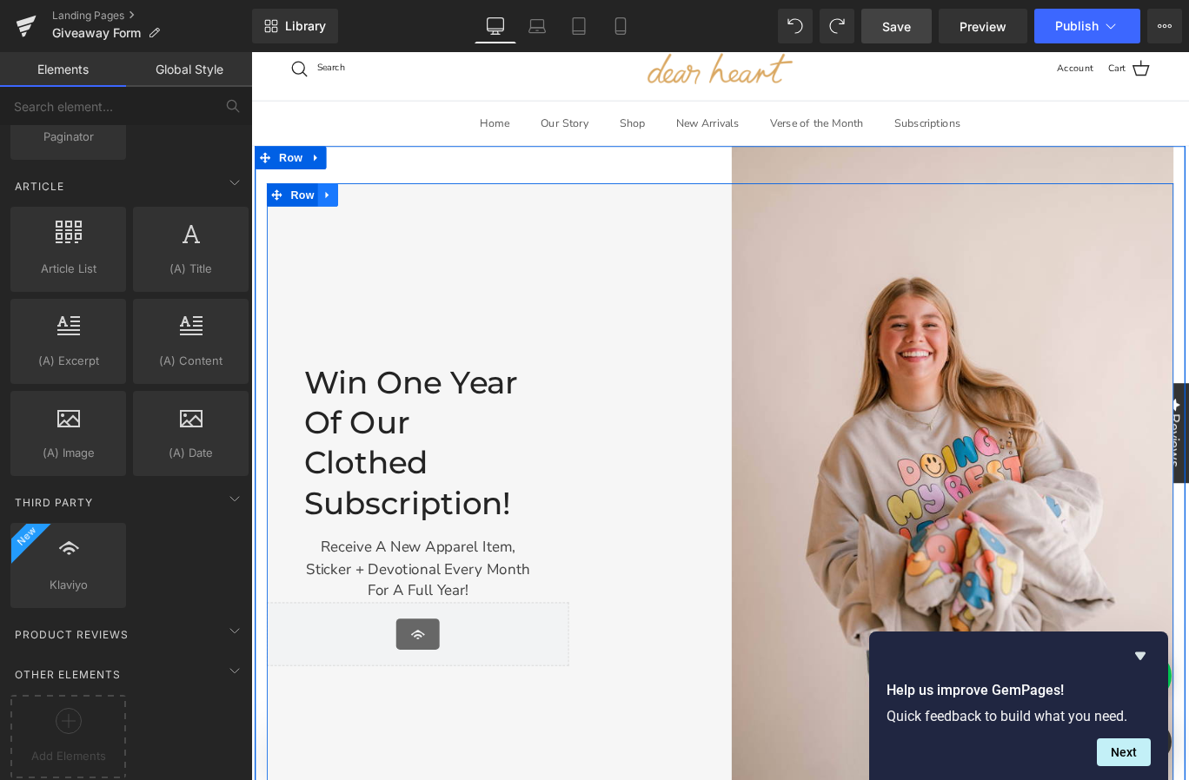
click at [338, 214] on link at bounding box center [337, 212] width 23 height 26
click at [377, 215] on link at bounding box center [382, 212] width 23 height 26
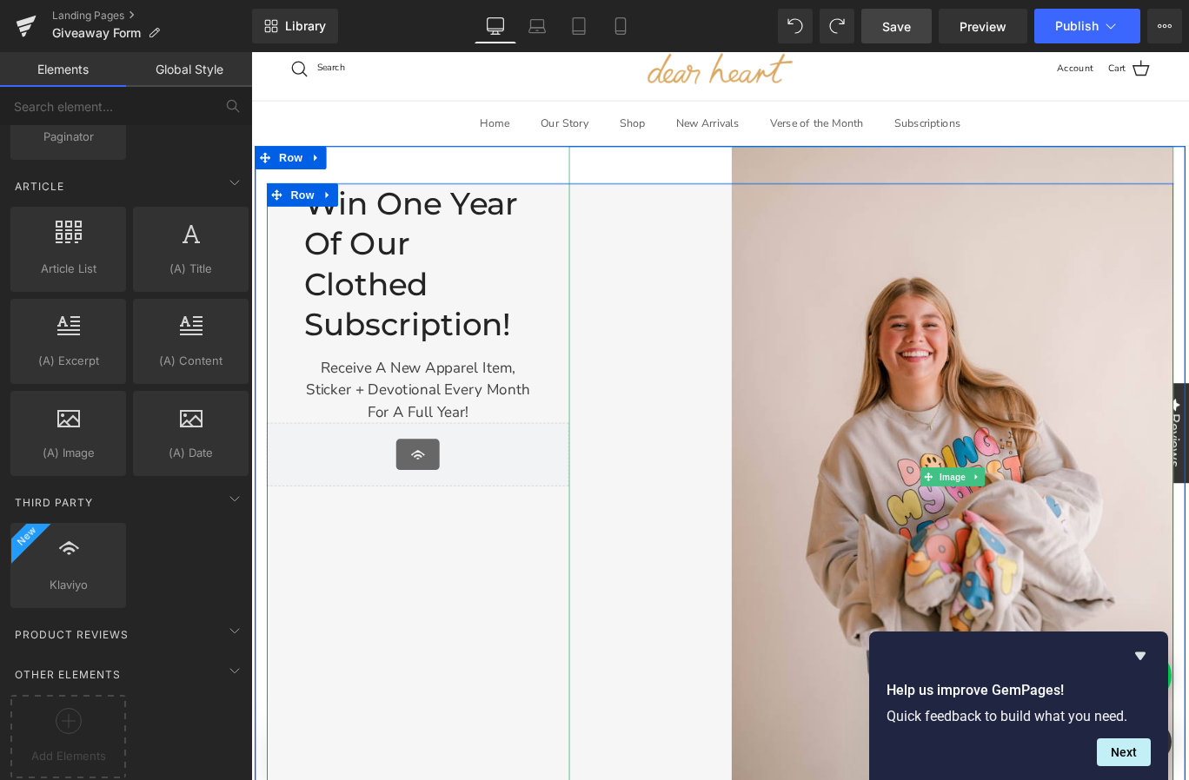
click at [734, 459] on div at bounding box center [946, 528] width 678 height 743
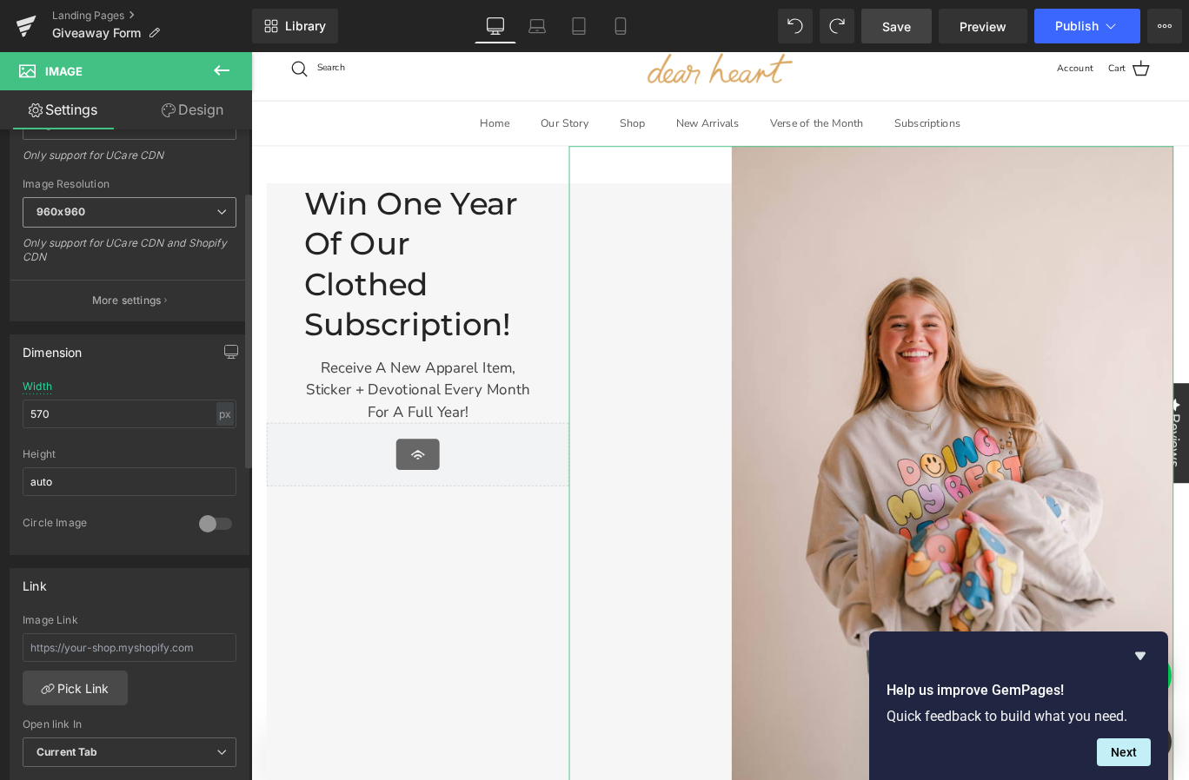
scroll to position [0, 0]
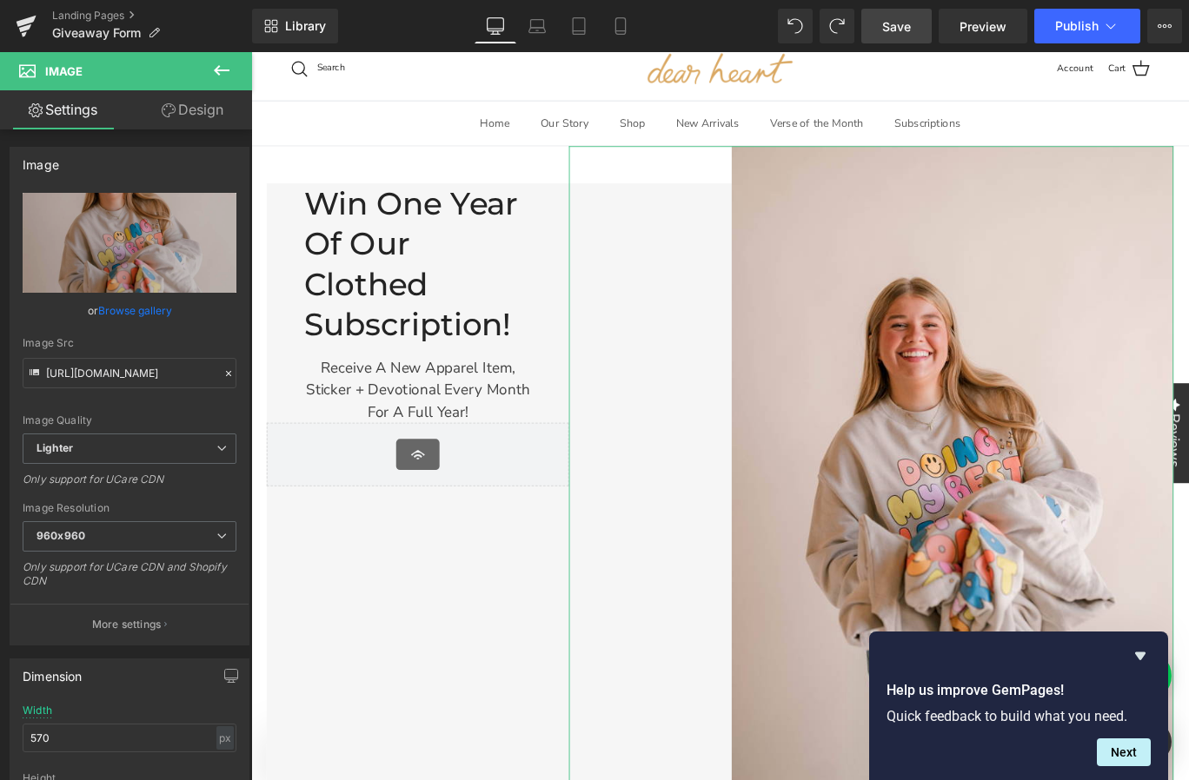
click at [203, 112] on link "Design" at bounding box center [192, 109] width 126 height 39
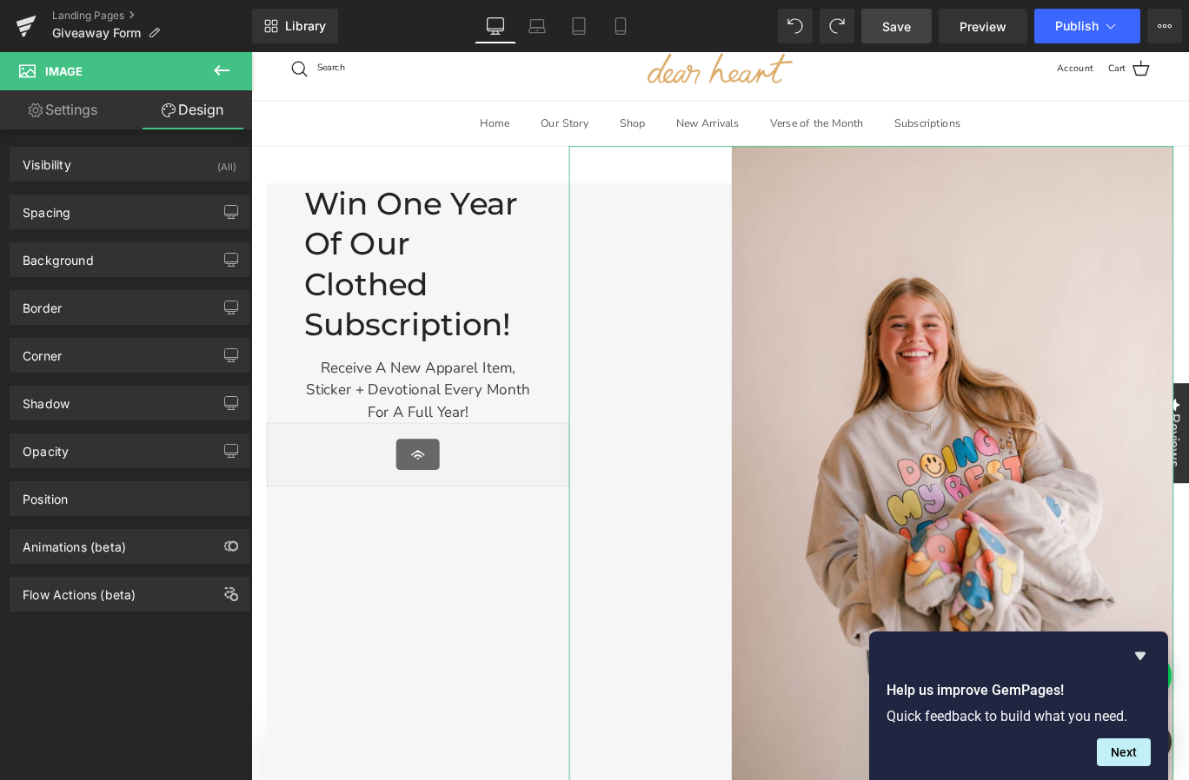
click at [93, 113] on link "Settings" at bounding box center [63, 109] width 126 height 39
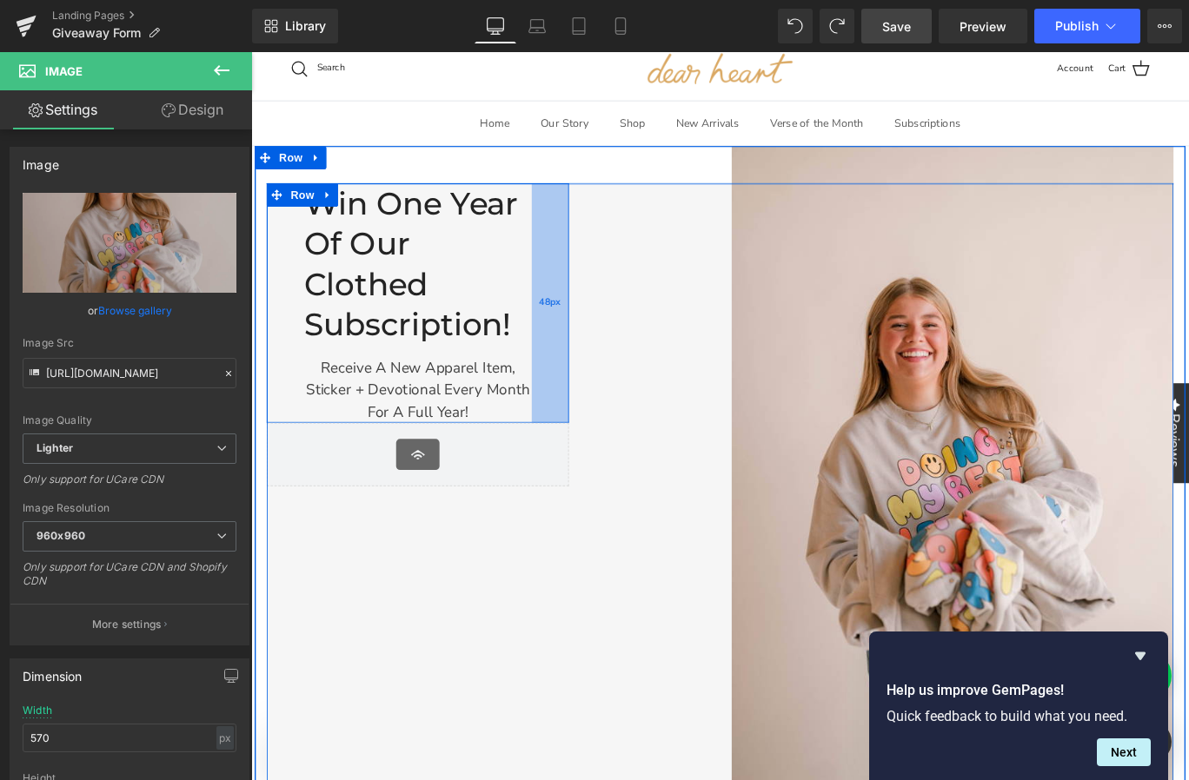
click at [586, 338] on span "48px" at bounding box center [585, 333] width 24 height 17
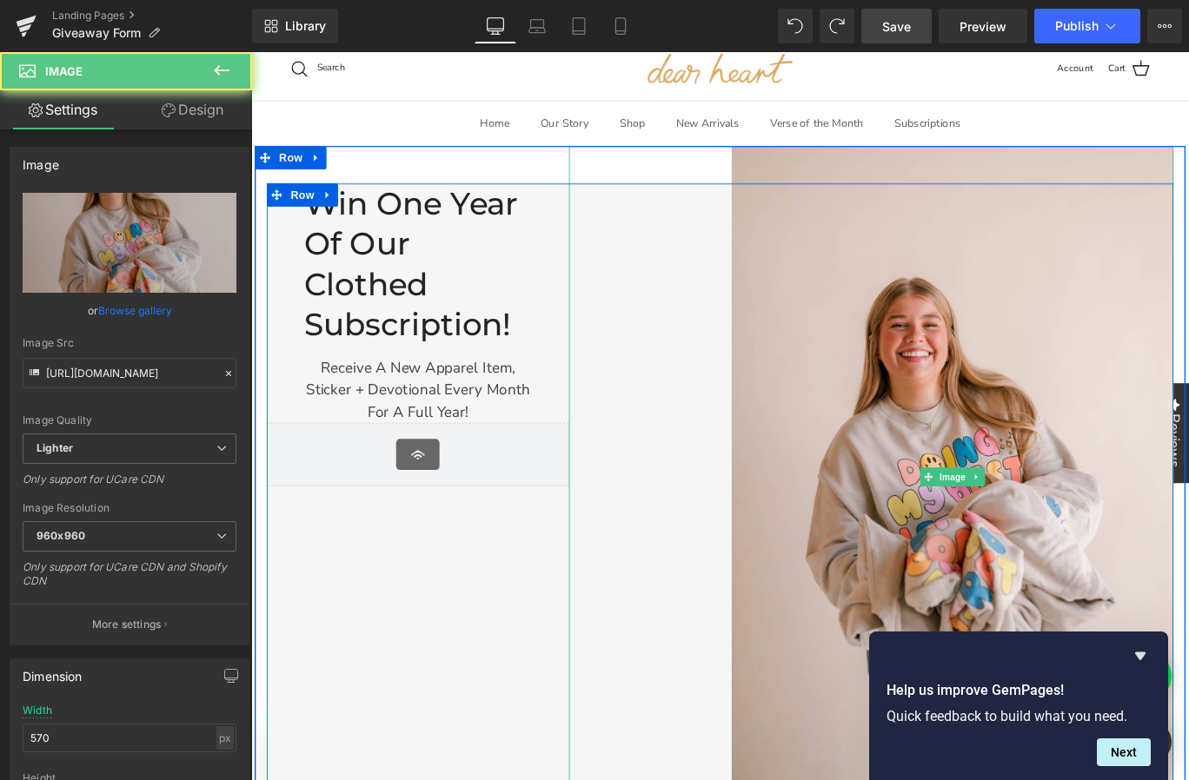
click at [678, 361] on div at bounding box center [946, 528] width 678 height 743
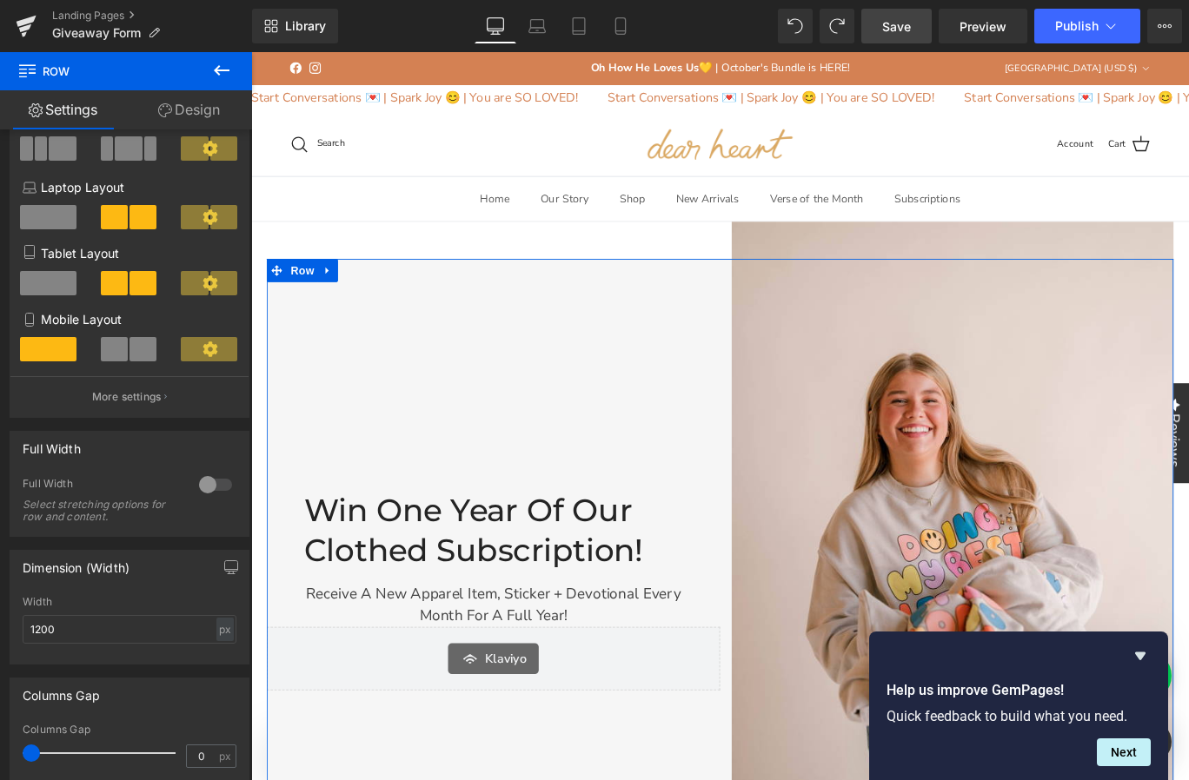
scroll to position [209, 0]
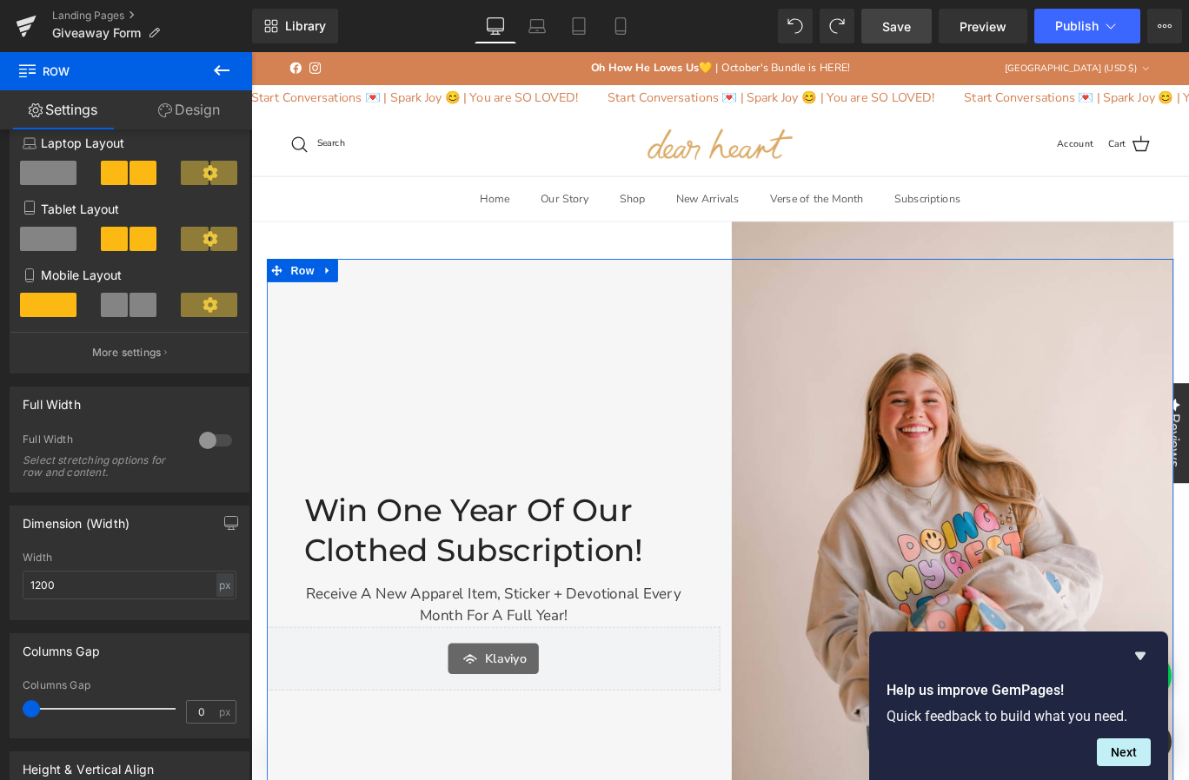
click at [199, 452] on div at bounding box center [216, 441] width 42 height 28
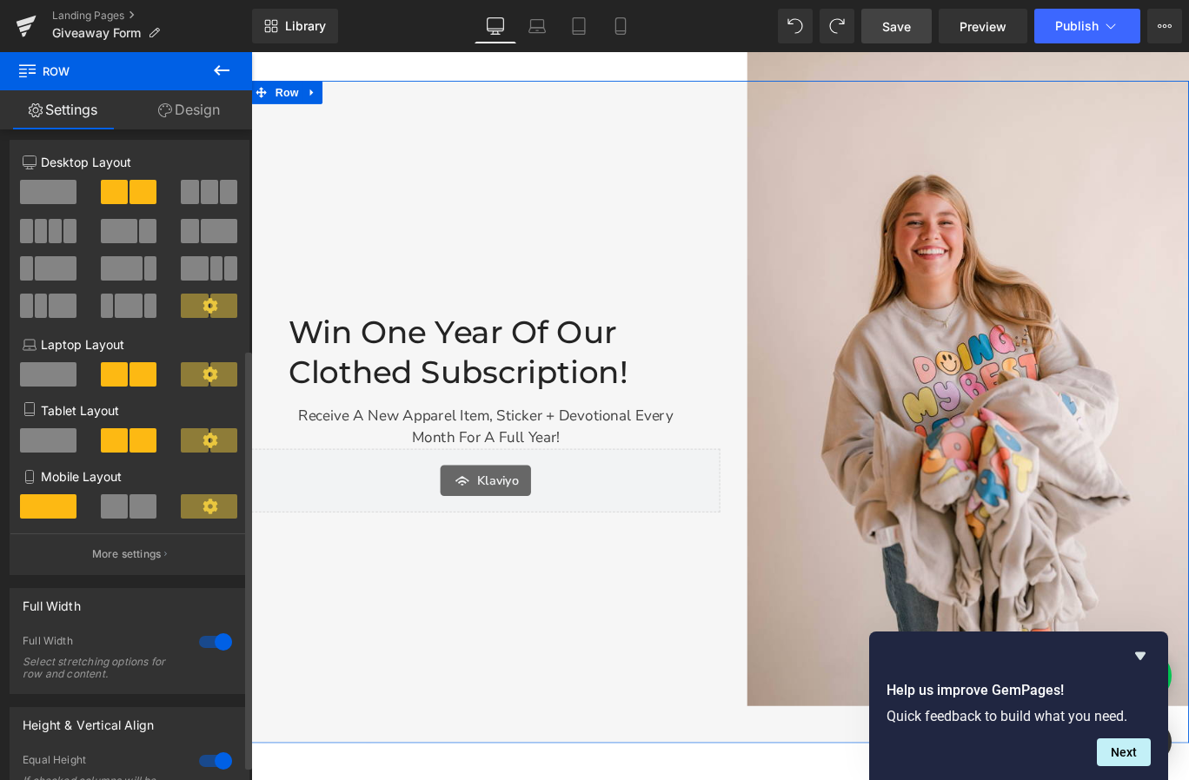
scroll to position [0, 0]
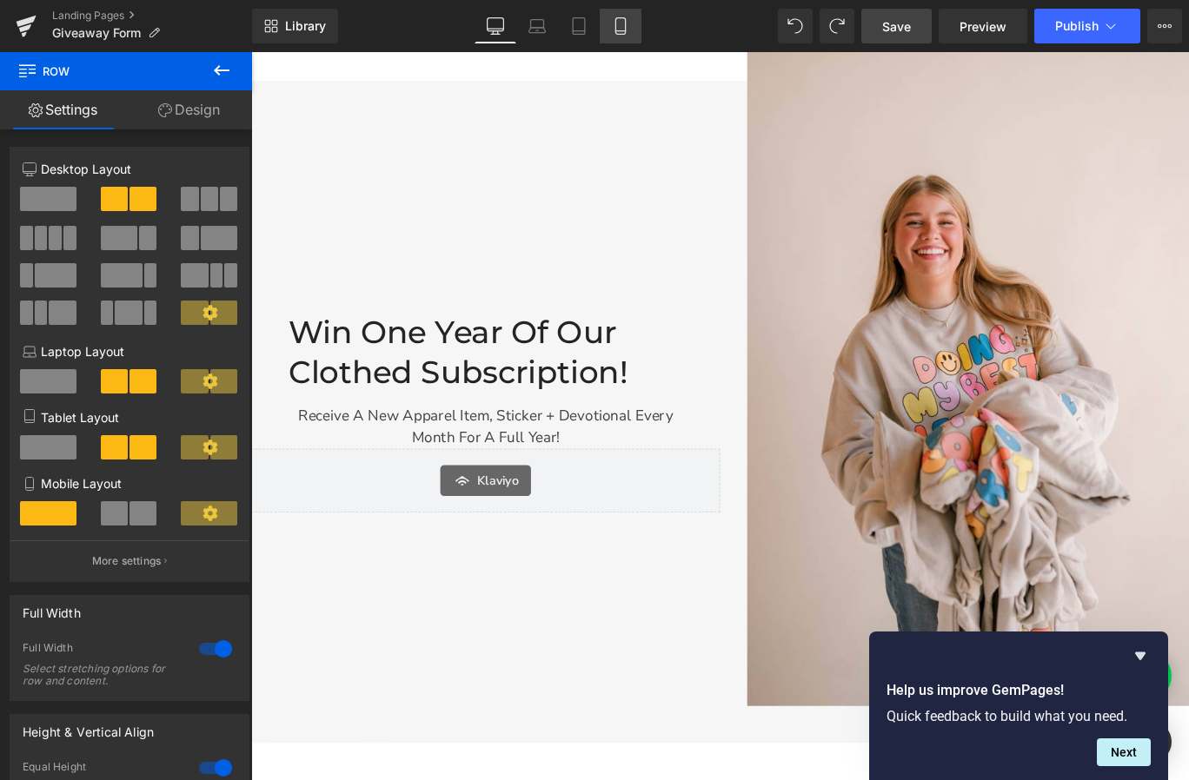
click at [626, 36] on link "Mobile" at bounding box center [620, 26] width 42 height 35
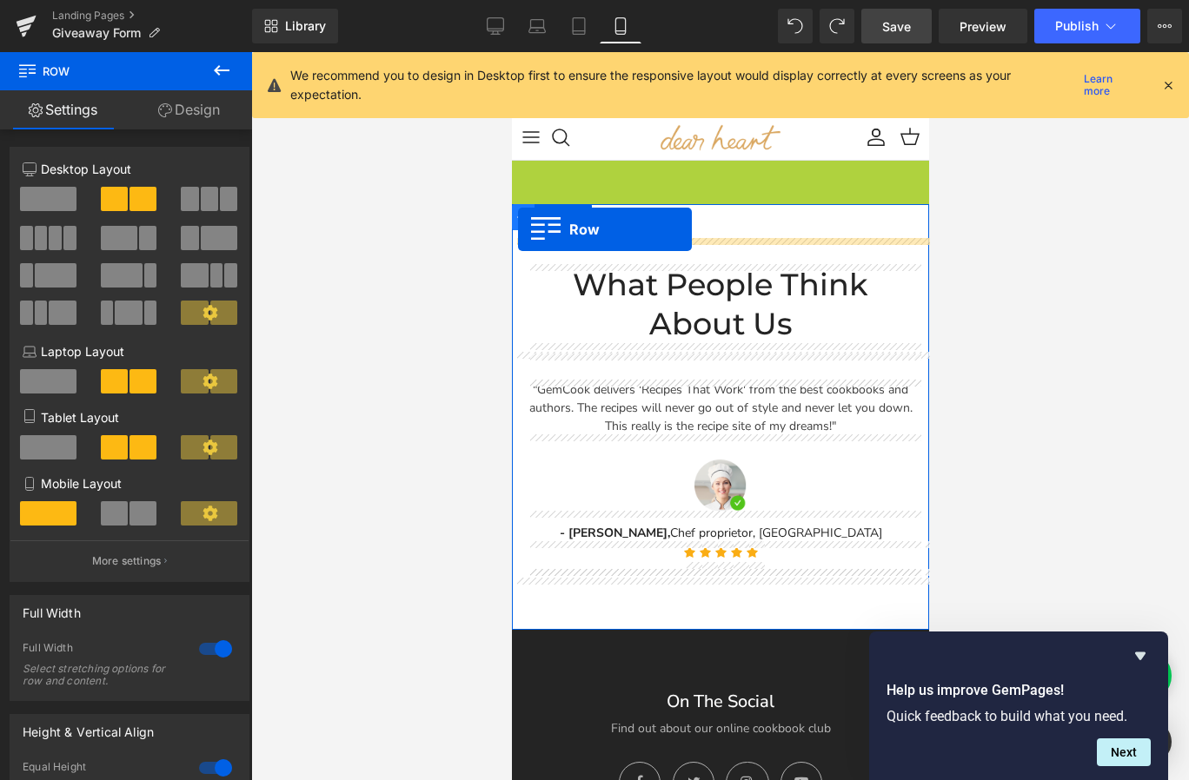
drag, startPoint x: 519, startPoint y: 181, endPoint x: 516, endPoint y: 228, distance: 47.9
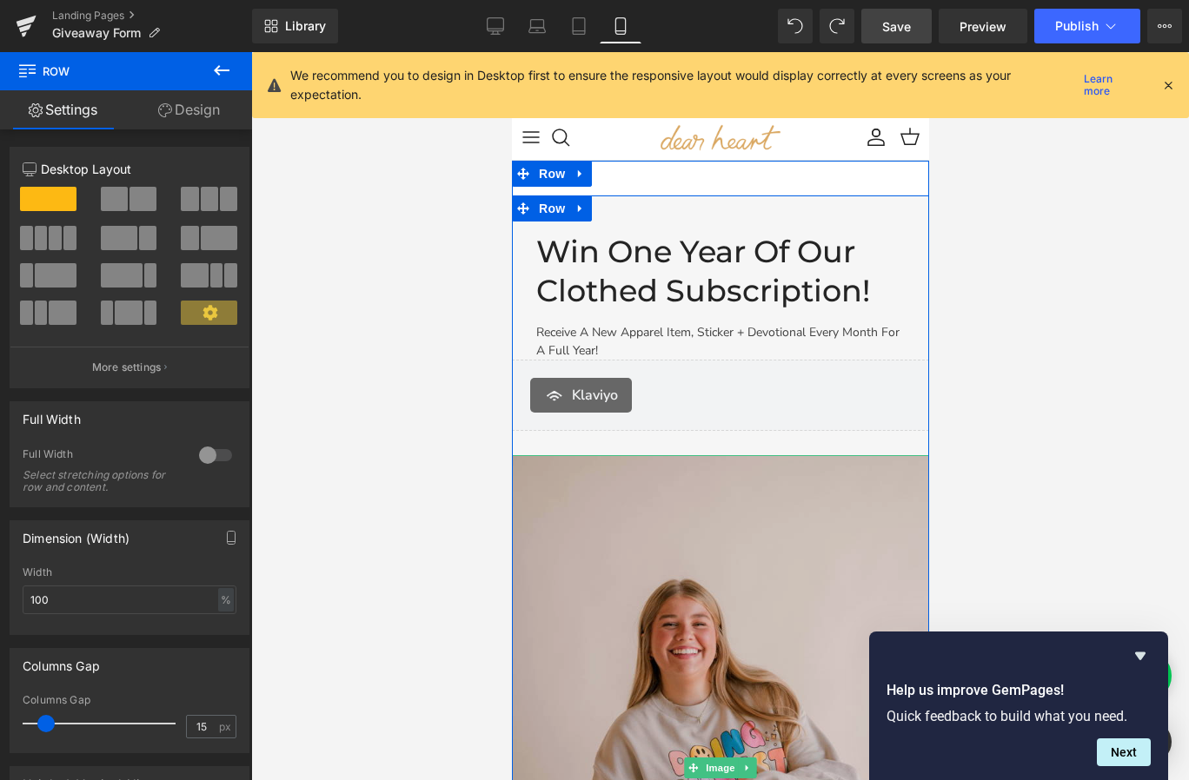
click at [653, 522] on img at bounding box center [719, 768] width 417 height 626
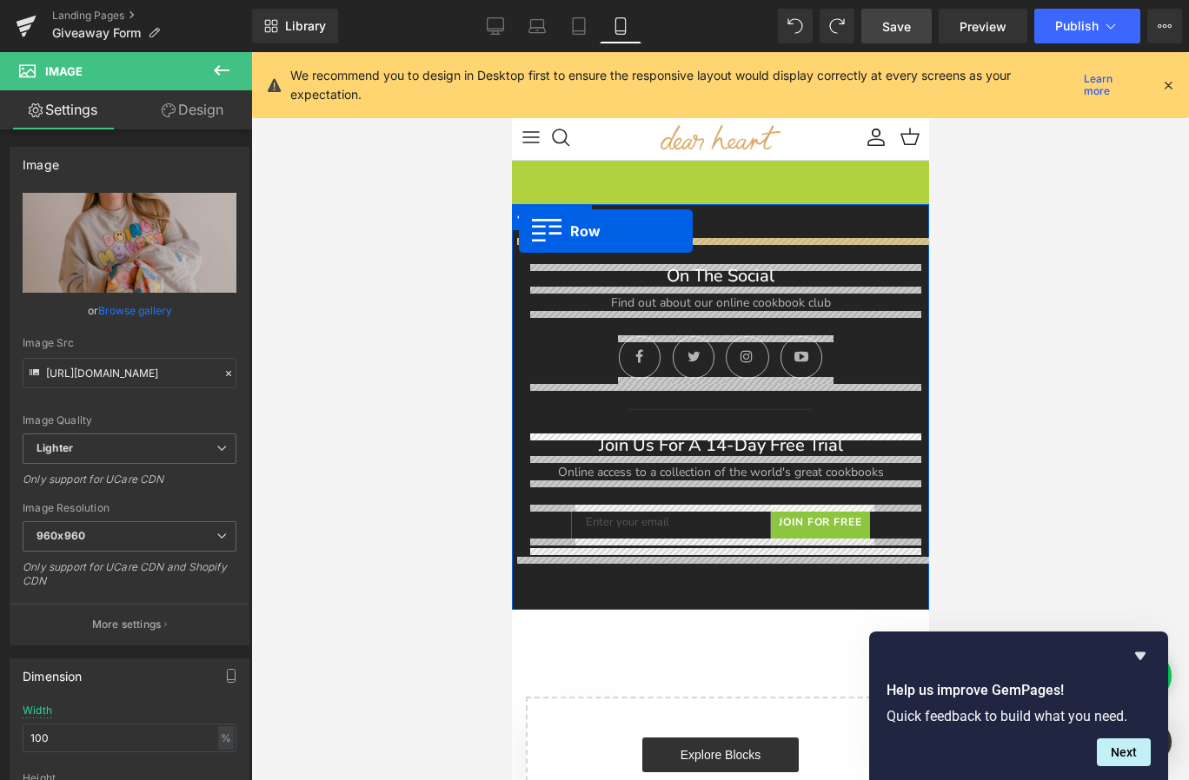
drag, startPoint x: 522, startPoint y: 168, endPoint x: 518, endPoint y: 231, distance: 63.6
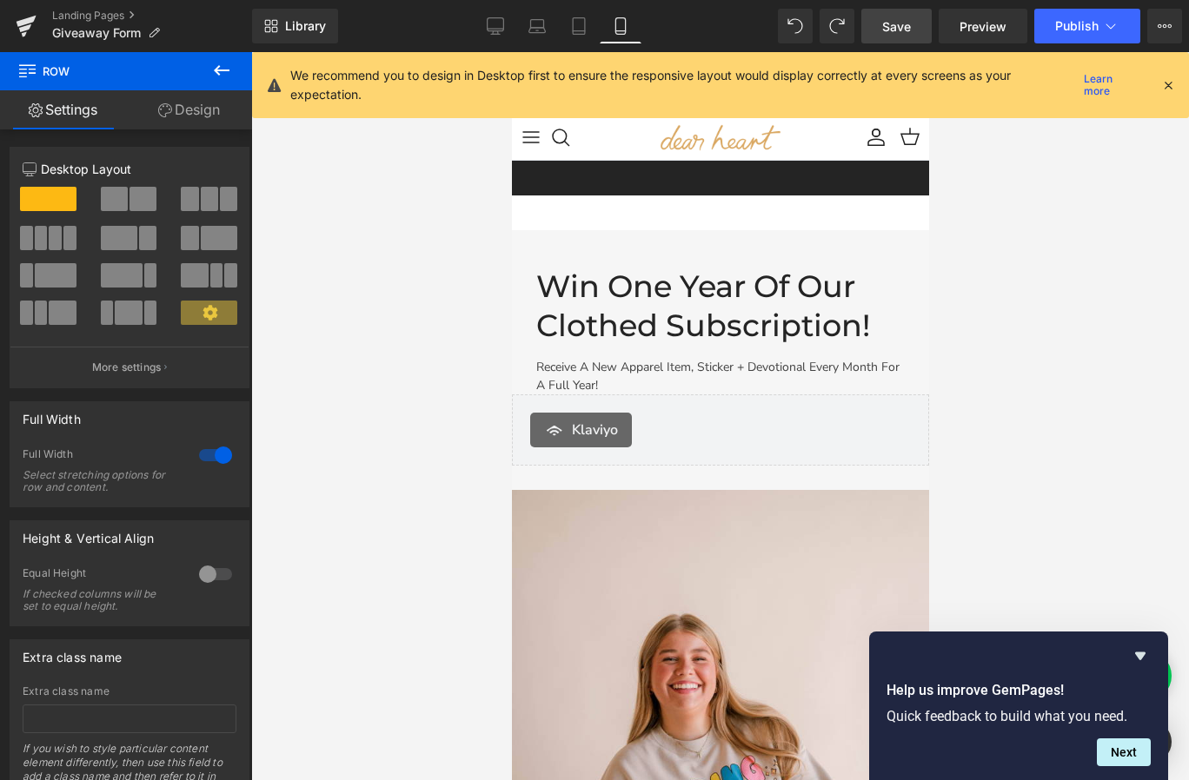
click at [422, 569] on div at bounding box center [719, 416] width 937 height 728
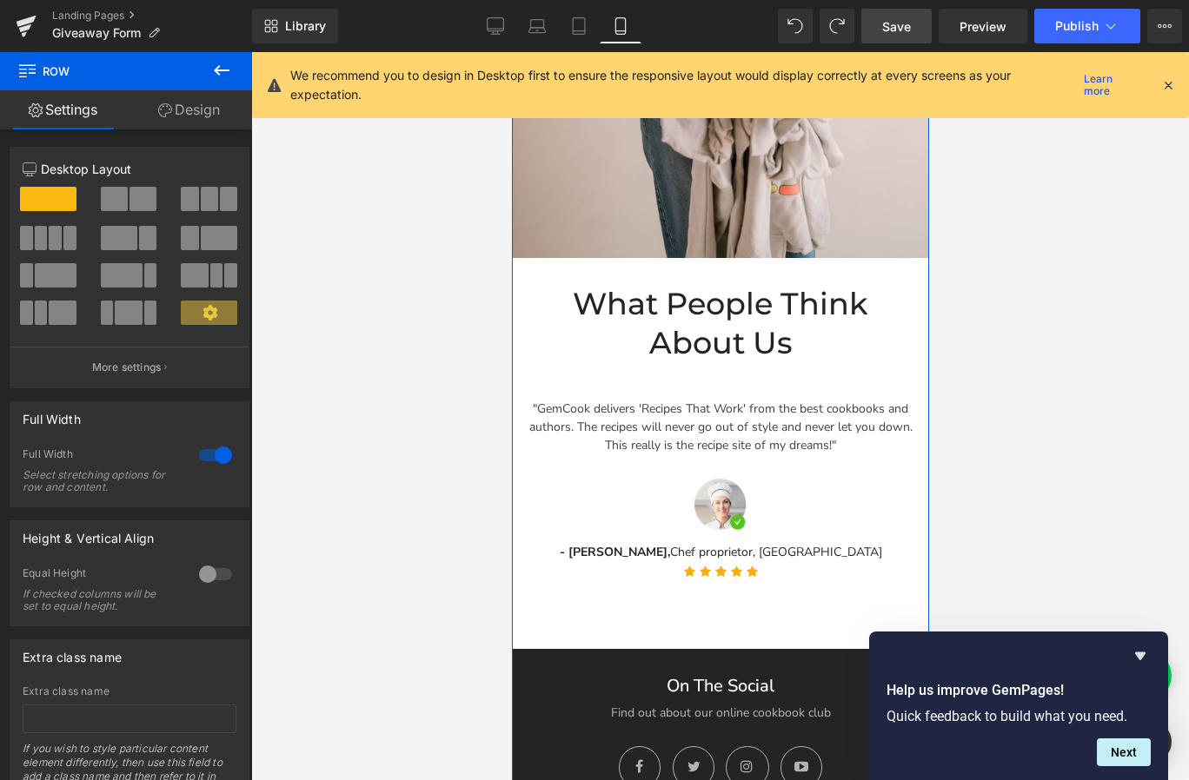
scroll to position [835, 0]
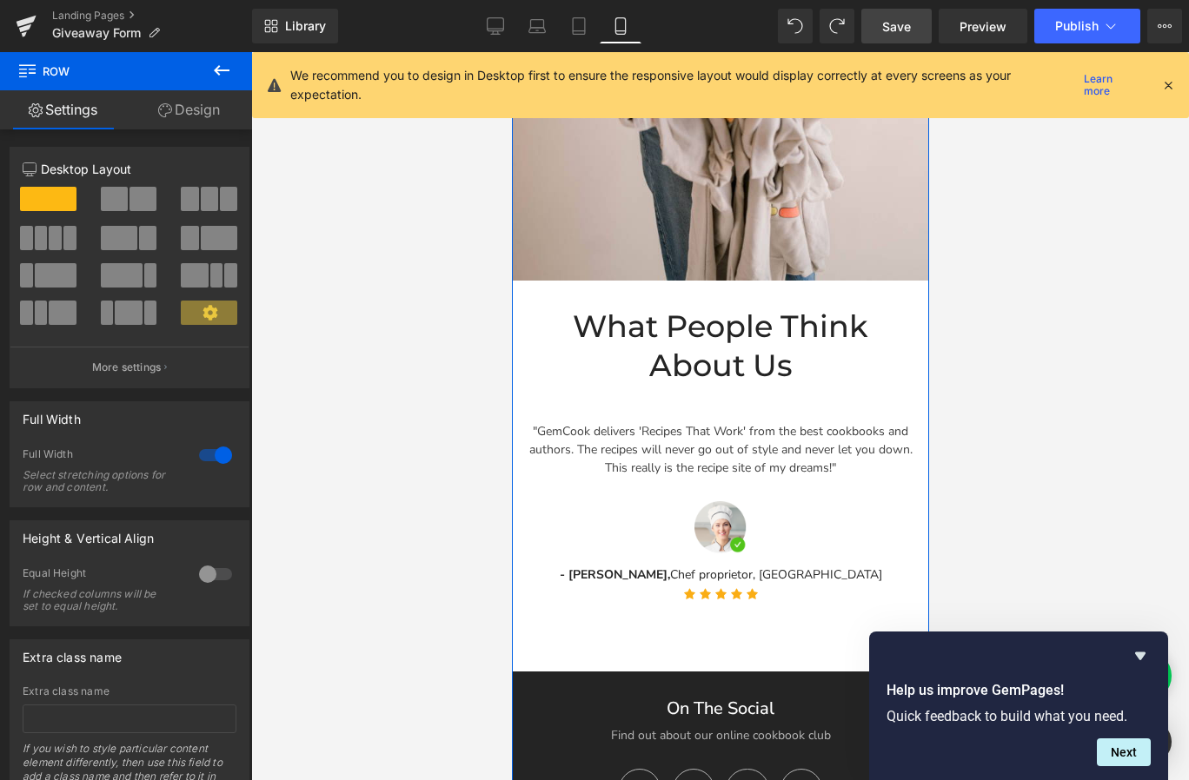
click at [555, 315] on h2 "What People Think About Us" at bounding box center [719, 346] width 391 height 79
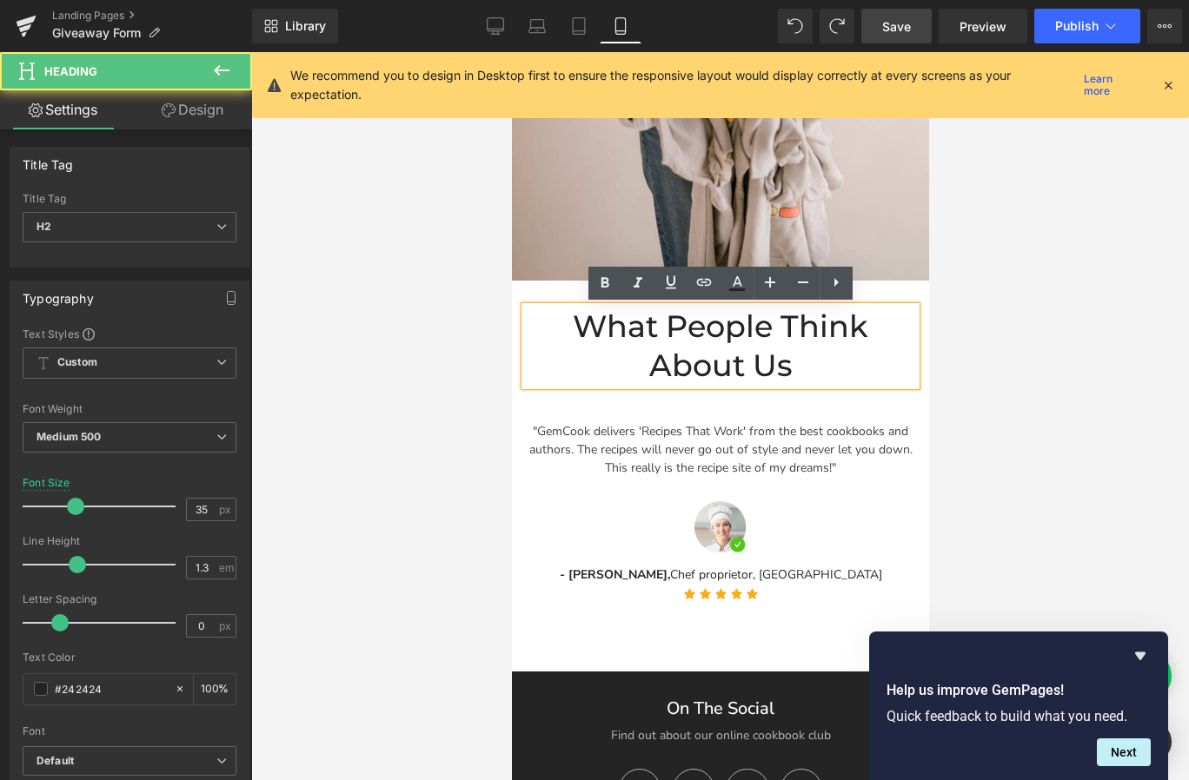
click at [519, 296] on div "What People Think About Us Heading Row" at bounding box center [719, 338] width 417 height 114
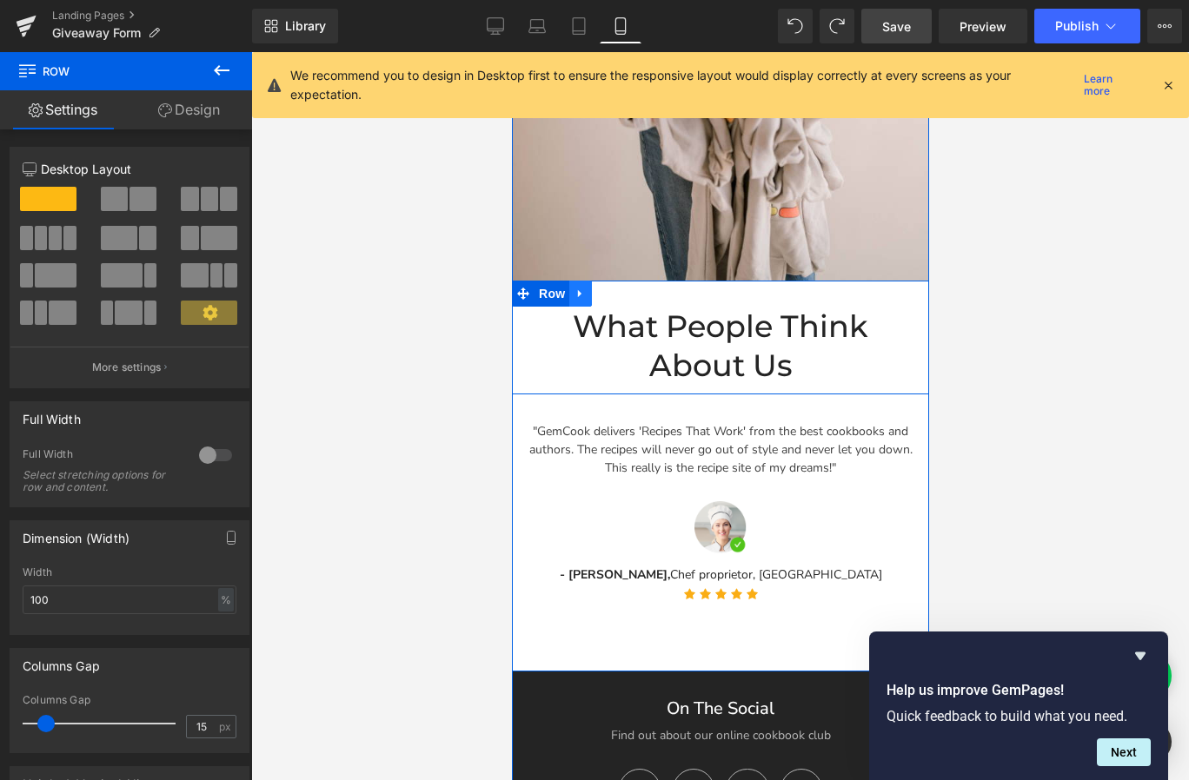
click at [573, 294] on link at bounding box center [579, 294] width 23 height 26
click at [620, 298] on link at bounding box center [624, 294] width 23 height 26
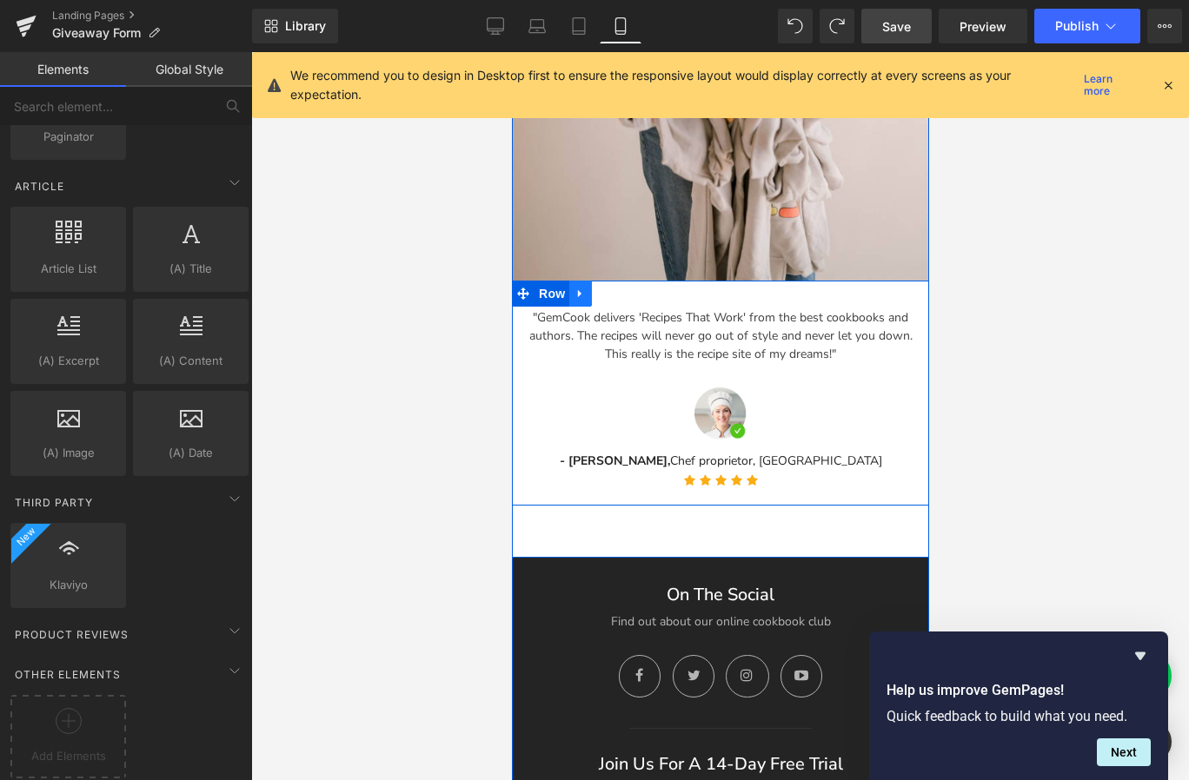
click at [583, 298] on link at bounding box center [579, 294] width 23 height 26
click at [625, 298] on link at bounding box center [624, 294] width 23 height 26
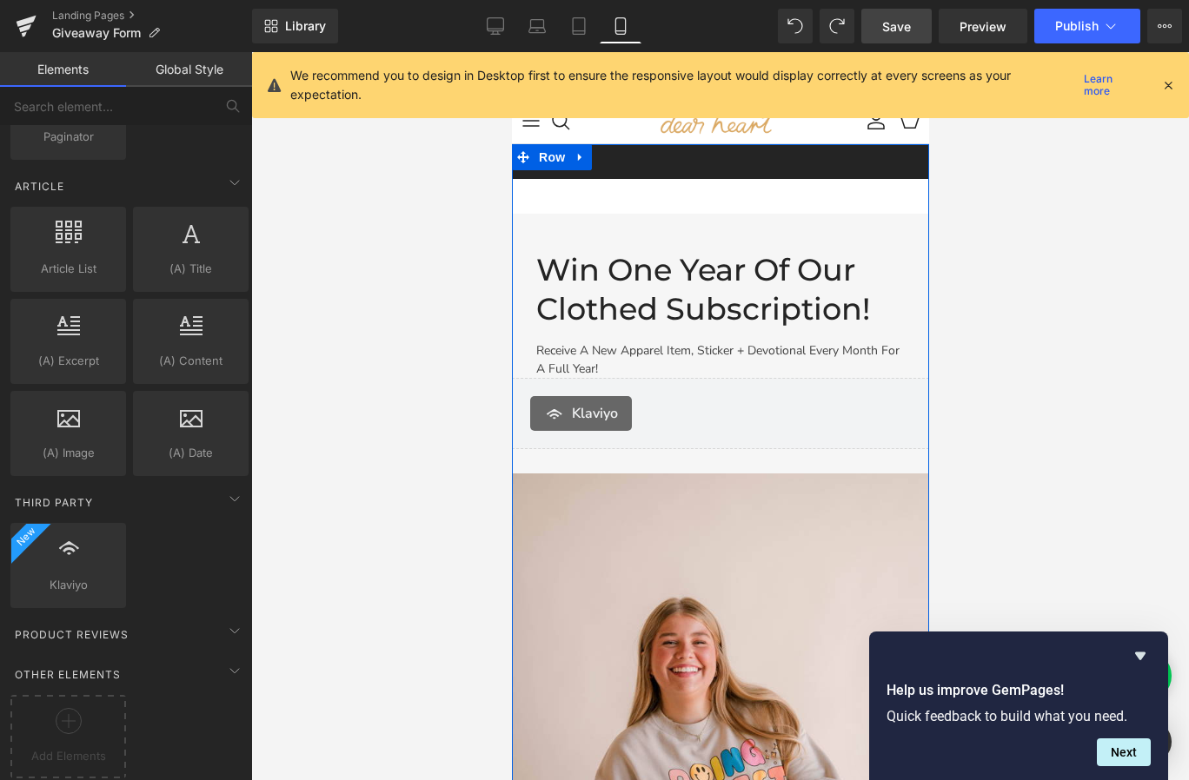
scroll to position [0, 0]
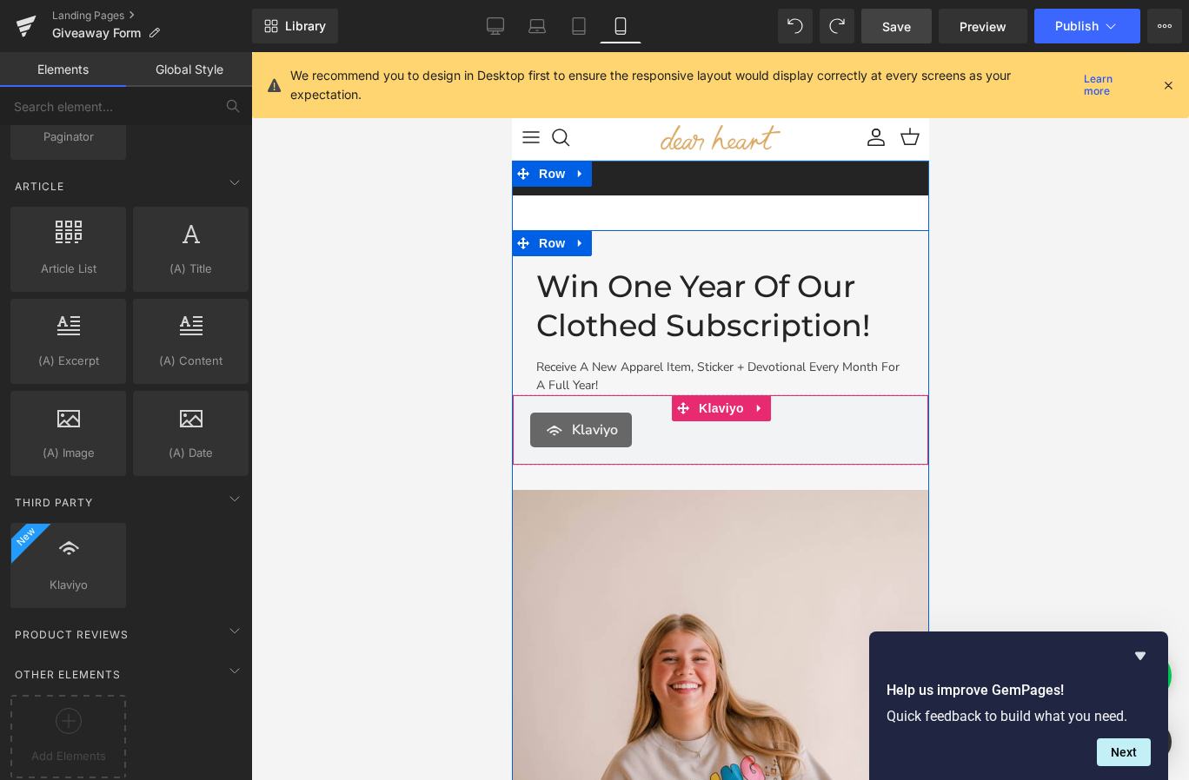
click at [680, 430] on div "Klaviyo" at bounding box center [719, 430] width 381 height 35
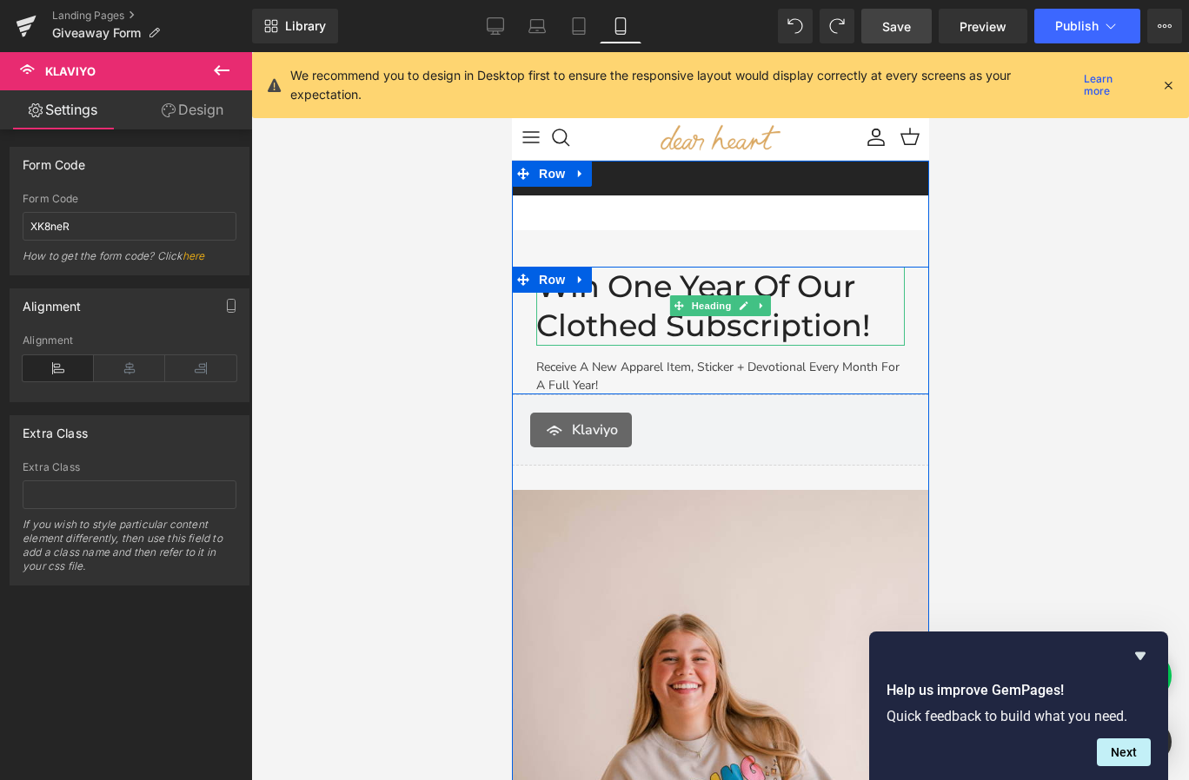
click at [834, 272] on h2 "Win One Year of Our Clothed Subscription!" at bounding box center [719, 306] width 368 height 79
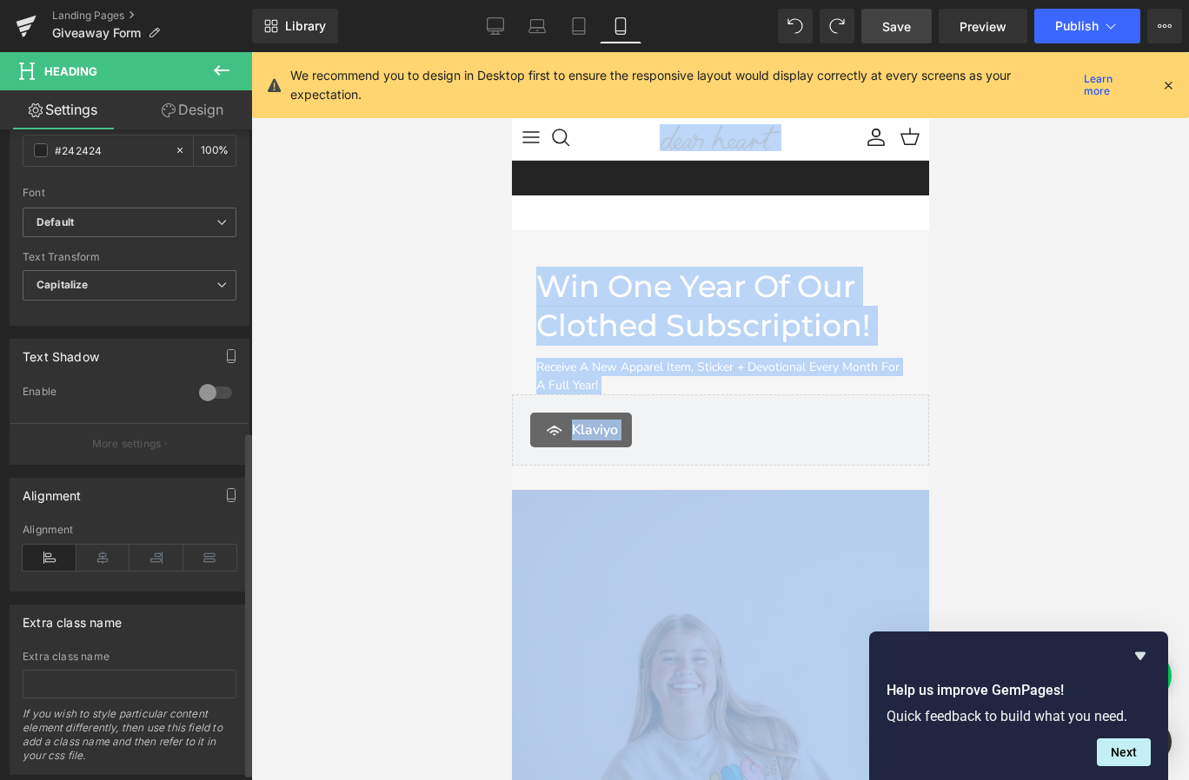
scroll to position [582, 0]
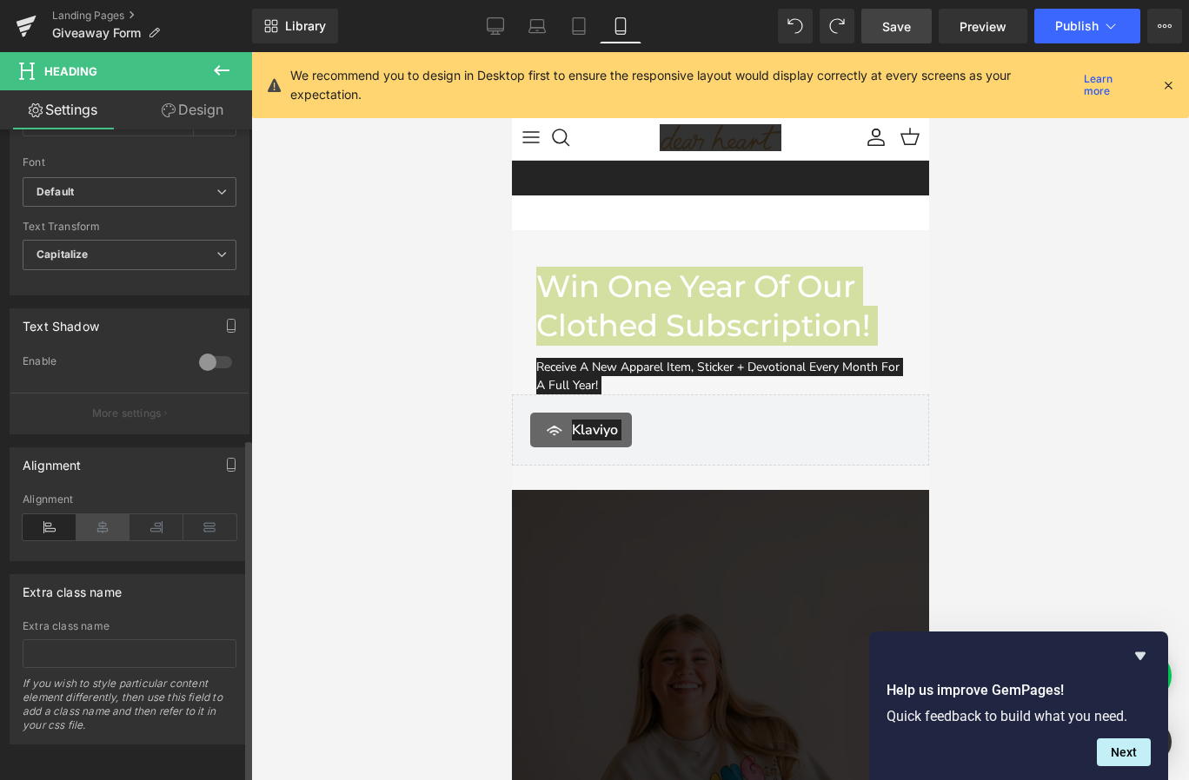
click at [90, 514] on icon at bounding box center [103, 527] width 54 height 26
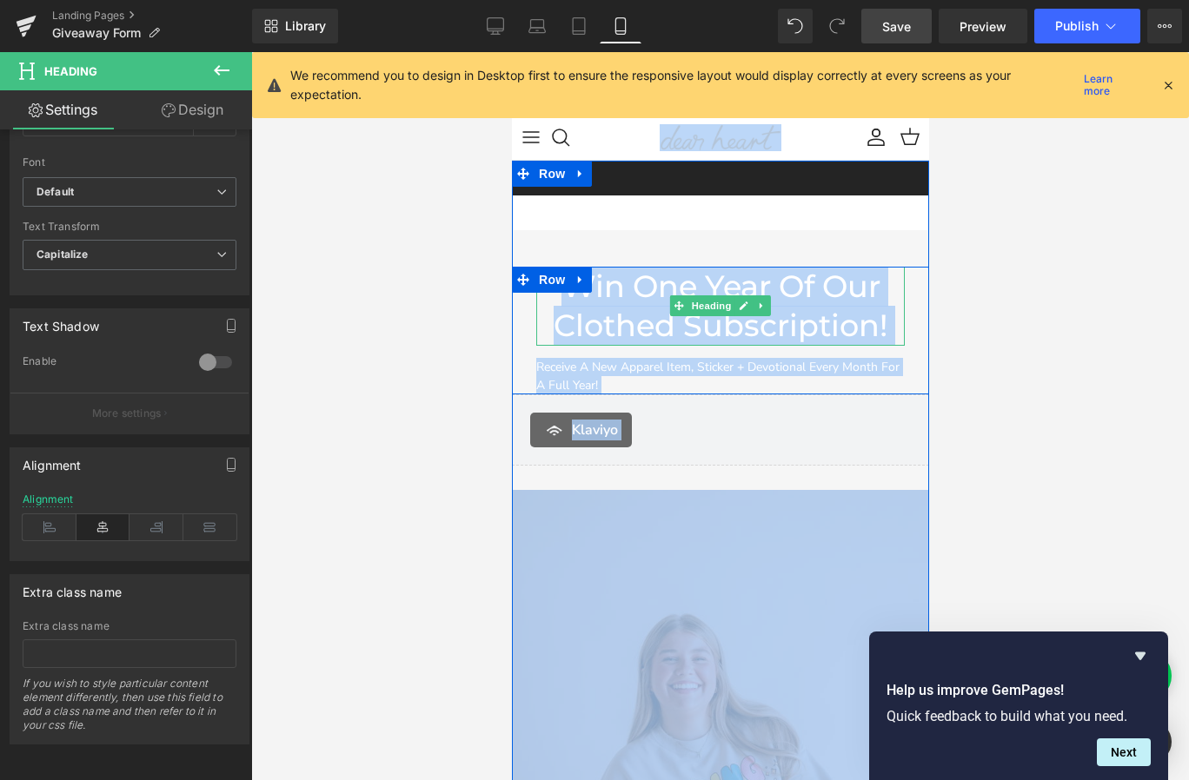
click at [746, 325] on h2 "Win One Year of Our Clothed Subscription!" at bounding box center [719, 306] width 368 height 79
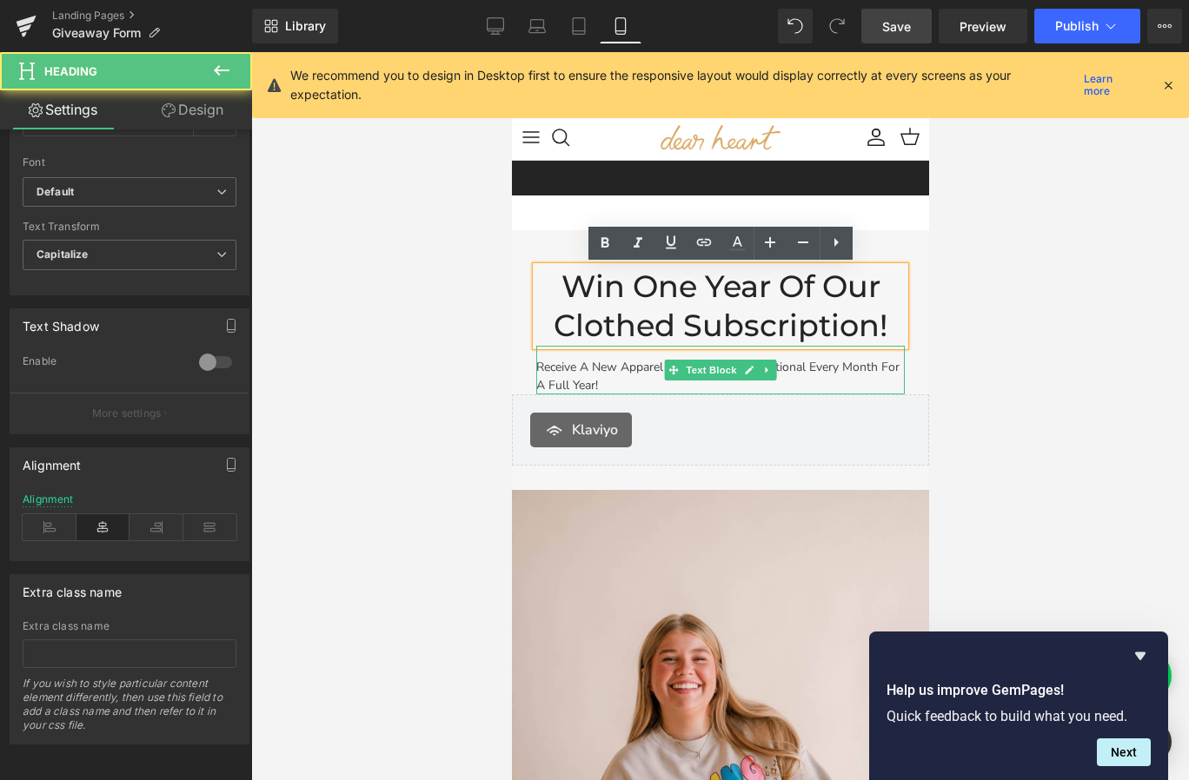
click at [639, 386] on p "Receive a new apparel item, sticker + devotional every month for a full year!" at bounding box center [719, 376] width 368 height 36
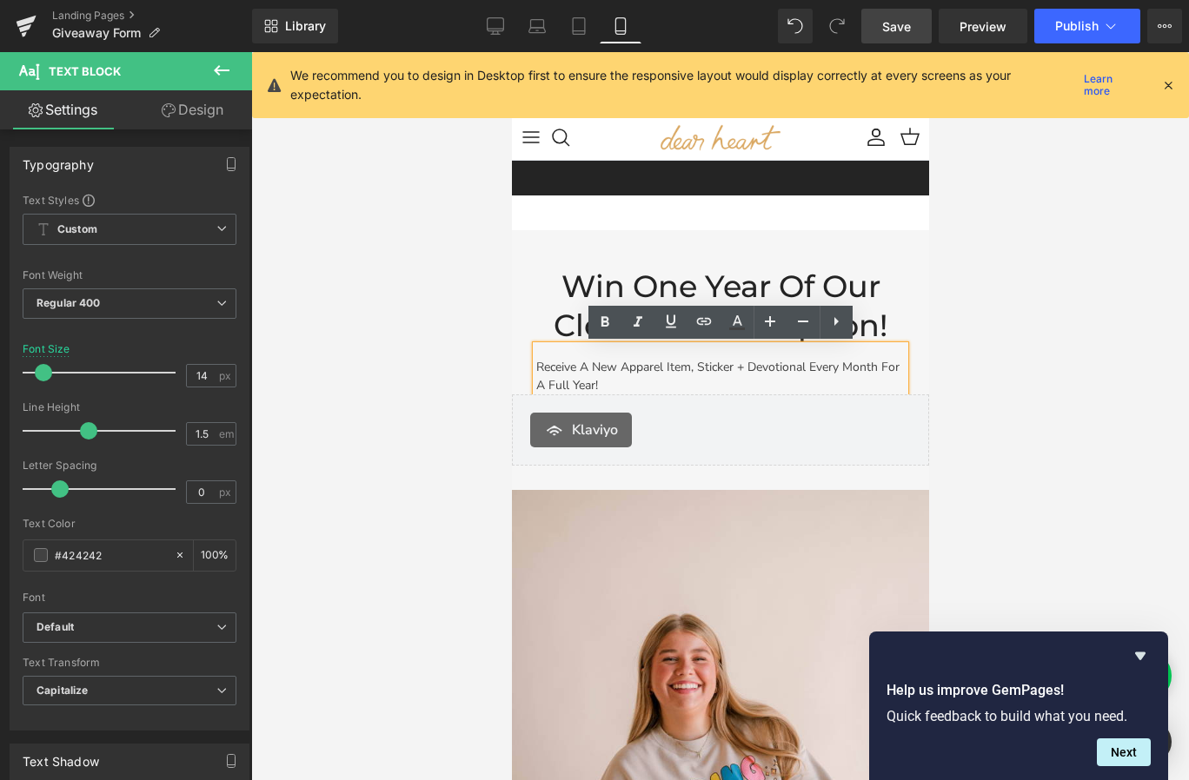
click at [606, 375] on p "Receive a new apparel item, sticker + devotional every month for a full year!" at bounding box center [719, 376] width 368 height 36
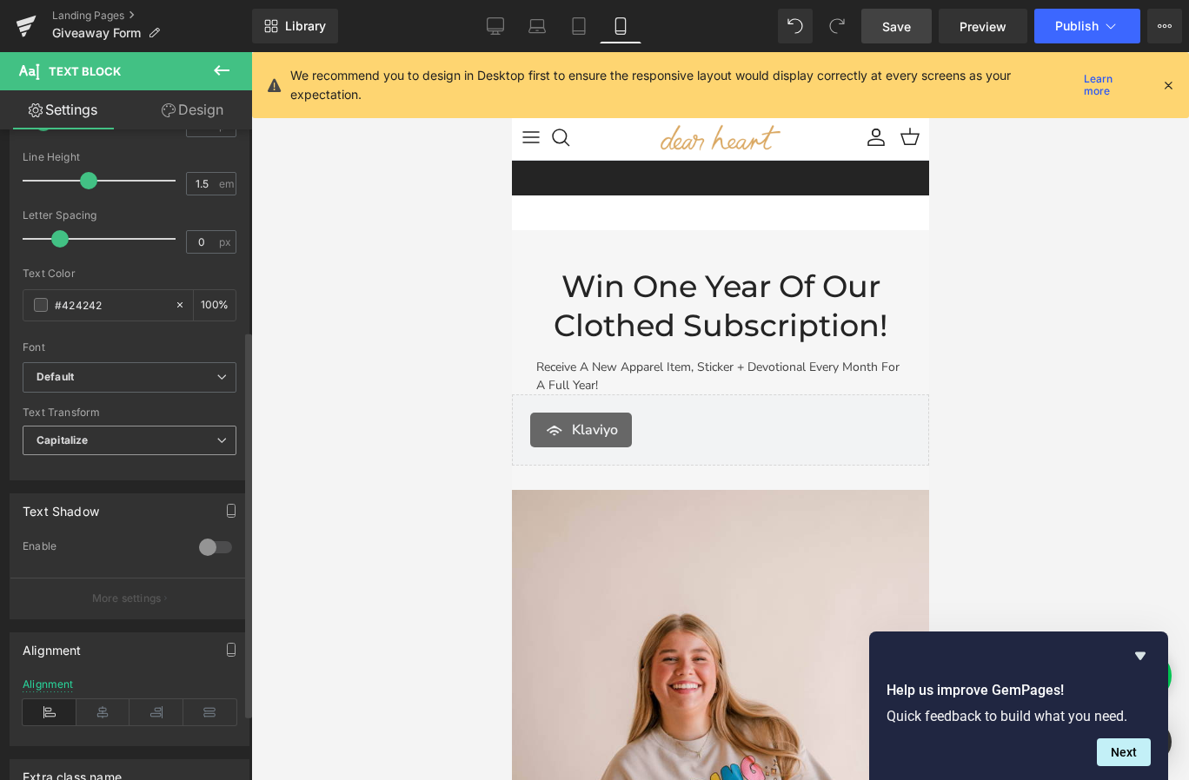
scroll to position [407, 0]
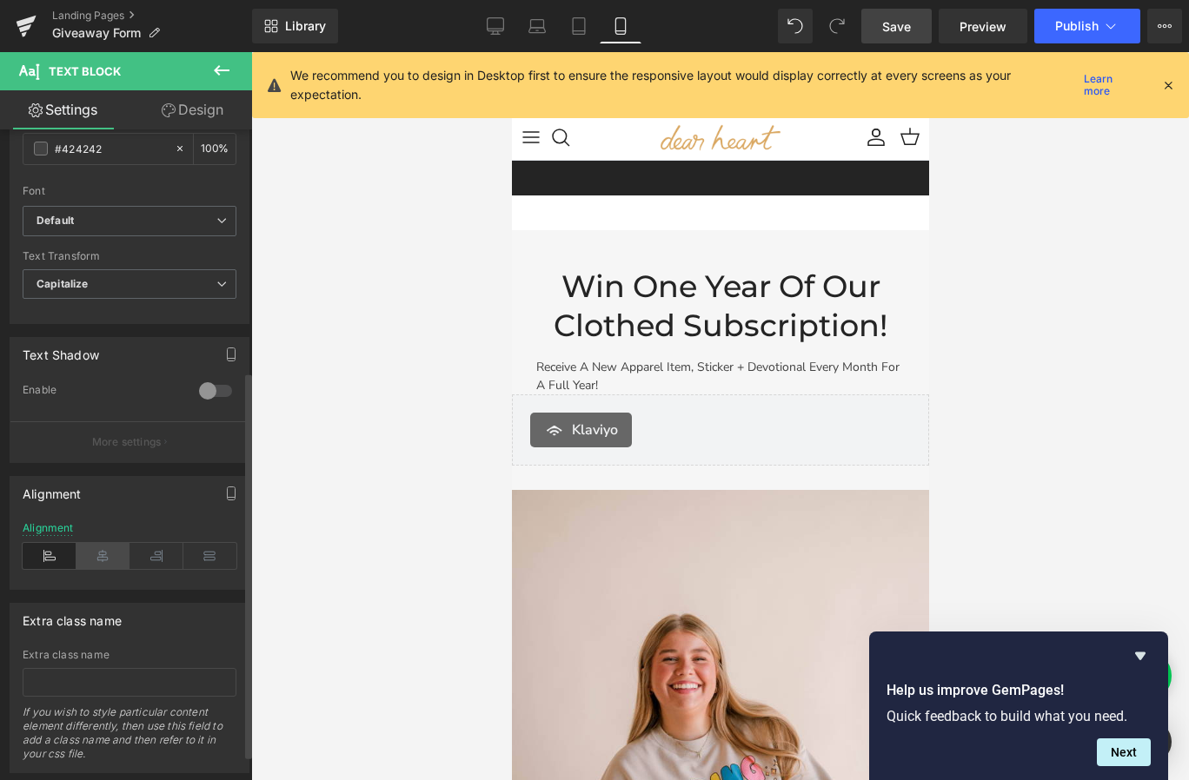
click at [92, 560] on icon at bounding box center [103, 556] width 54 height 26
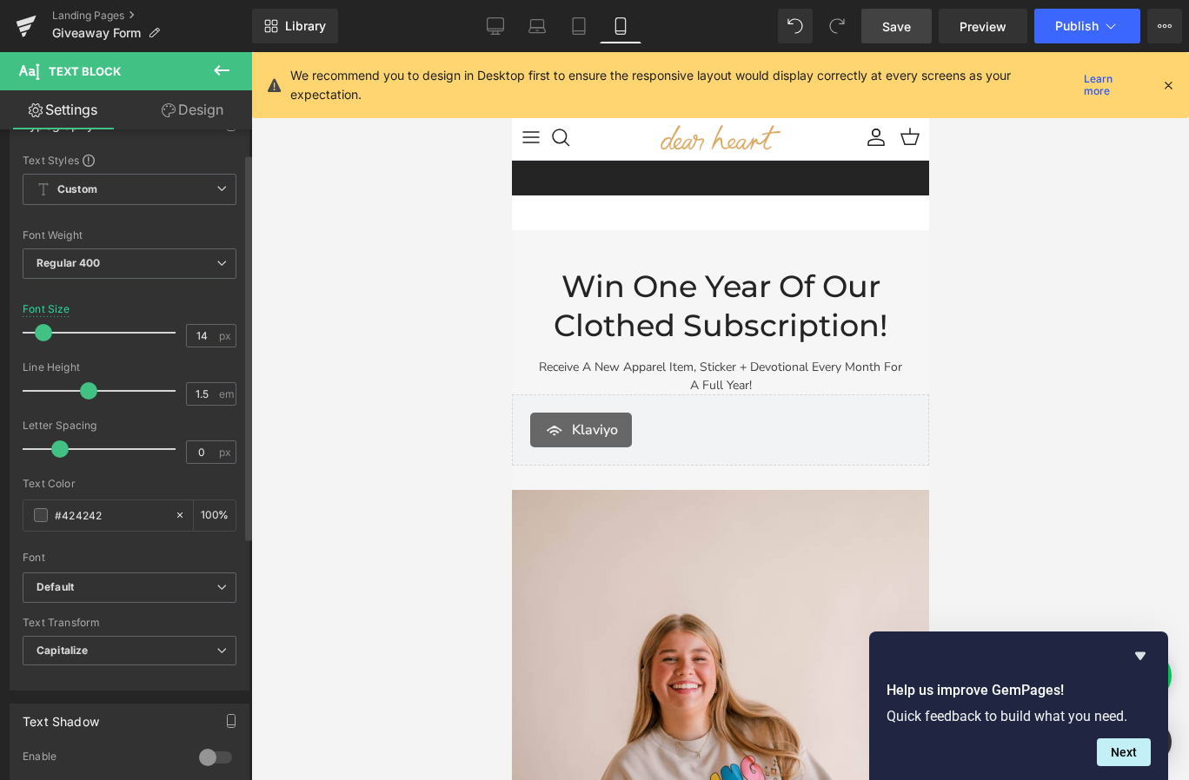
scroll to position [33, 0]
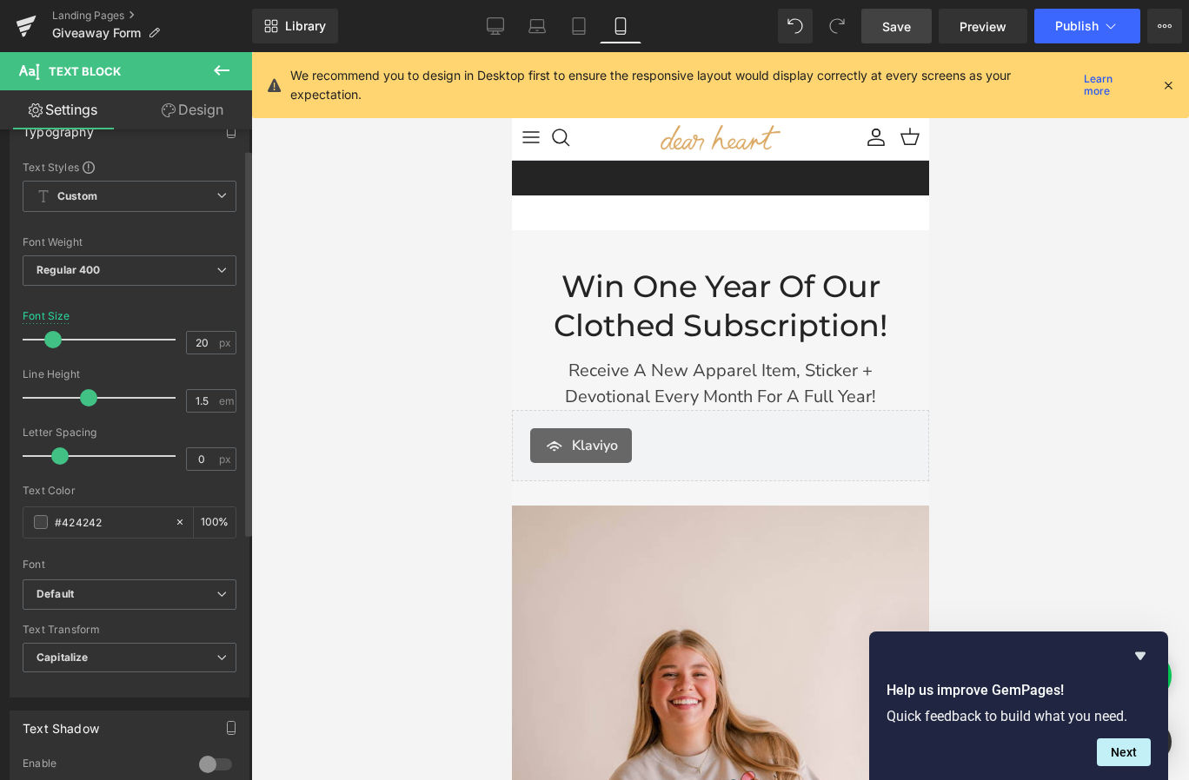
click at [49, 340] on span at bounding box center [52, 339] width 17 height 17
click at [378, 449] on div at bounding box center [719, 416] width 937 height 728
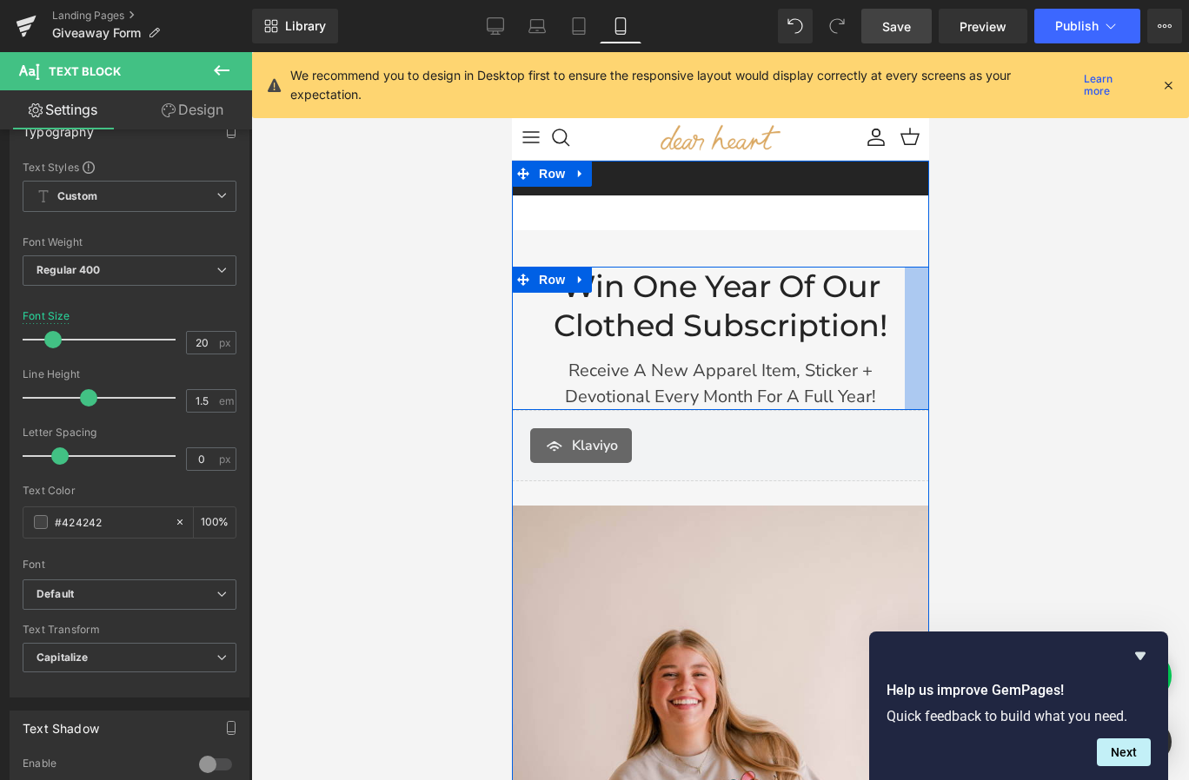
click at [887, 315] on h2 "Win One Year of Our Clothed Subscription!" at bounding box center [719, 306] width 368 height 79
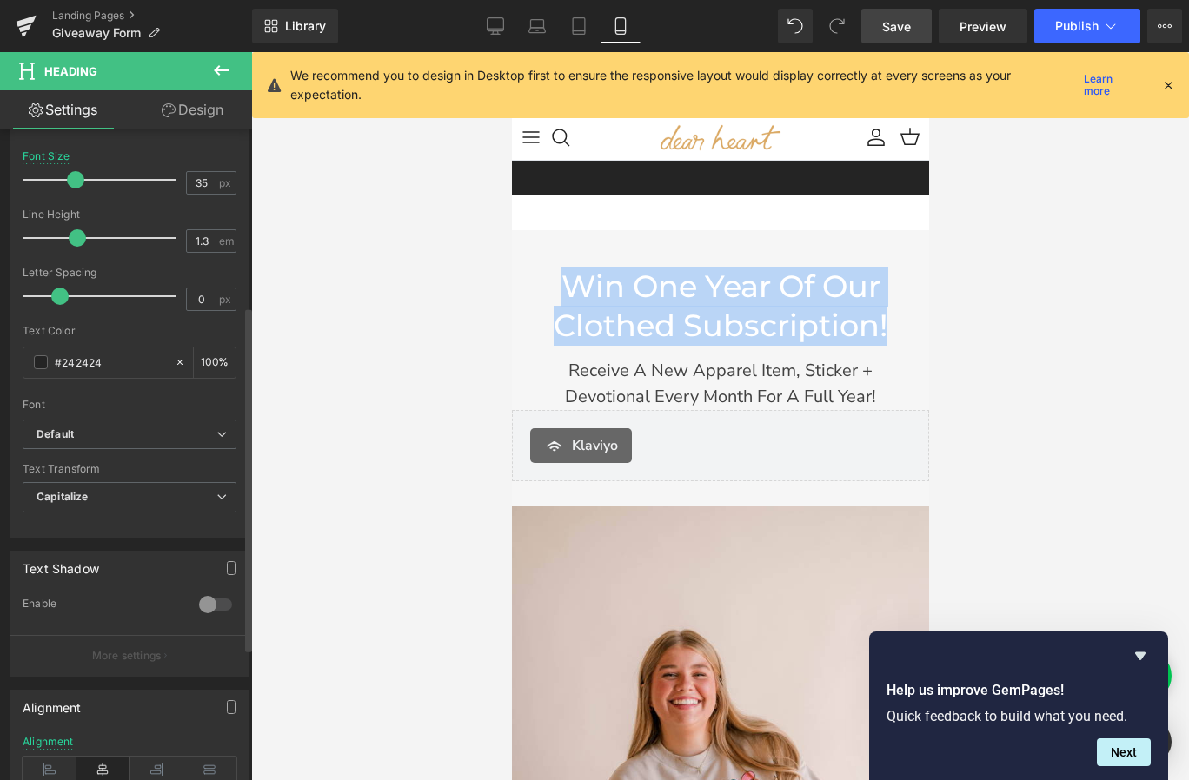
scroll to position [350, 0]
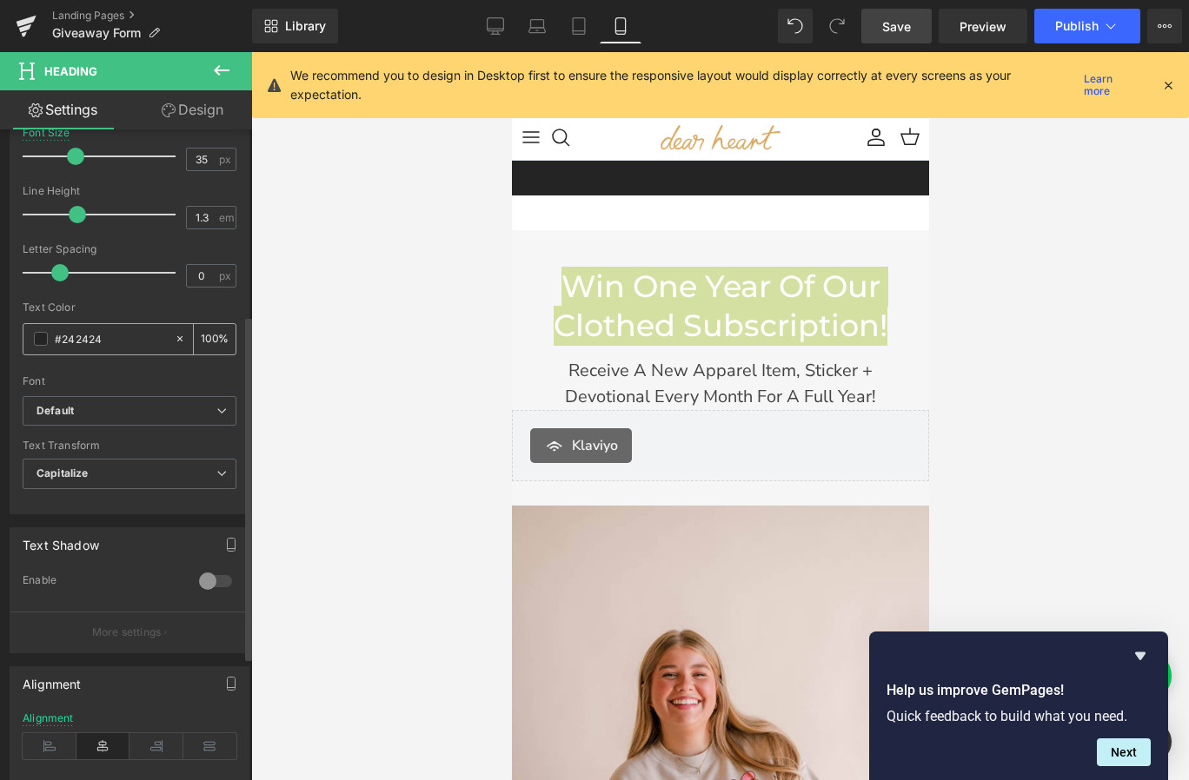
click at [39, 339] on span at bounding box center [41, 339] width 14 height 14
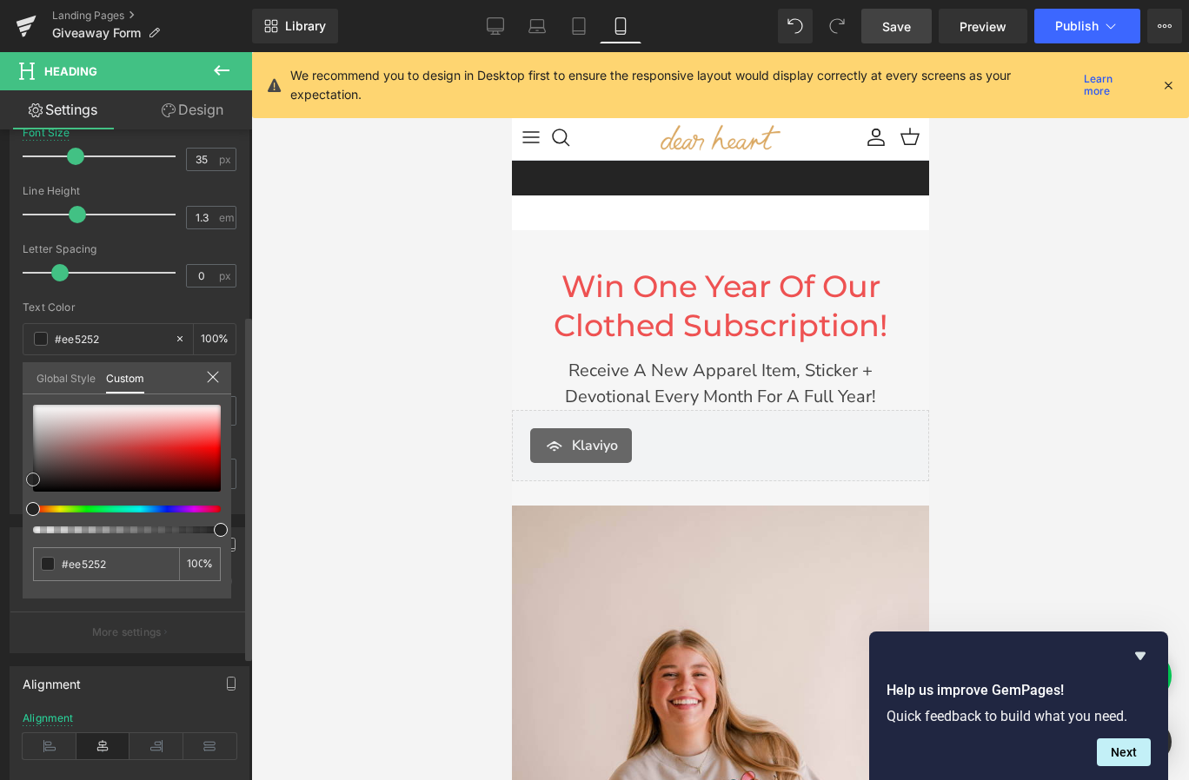
click at [188, 437] on div at bounding box center [127, 448] width 188 height 87
click at [407, 363] on div at bounding box center [719, 416] width 937 height 728
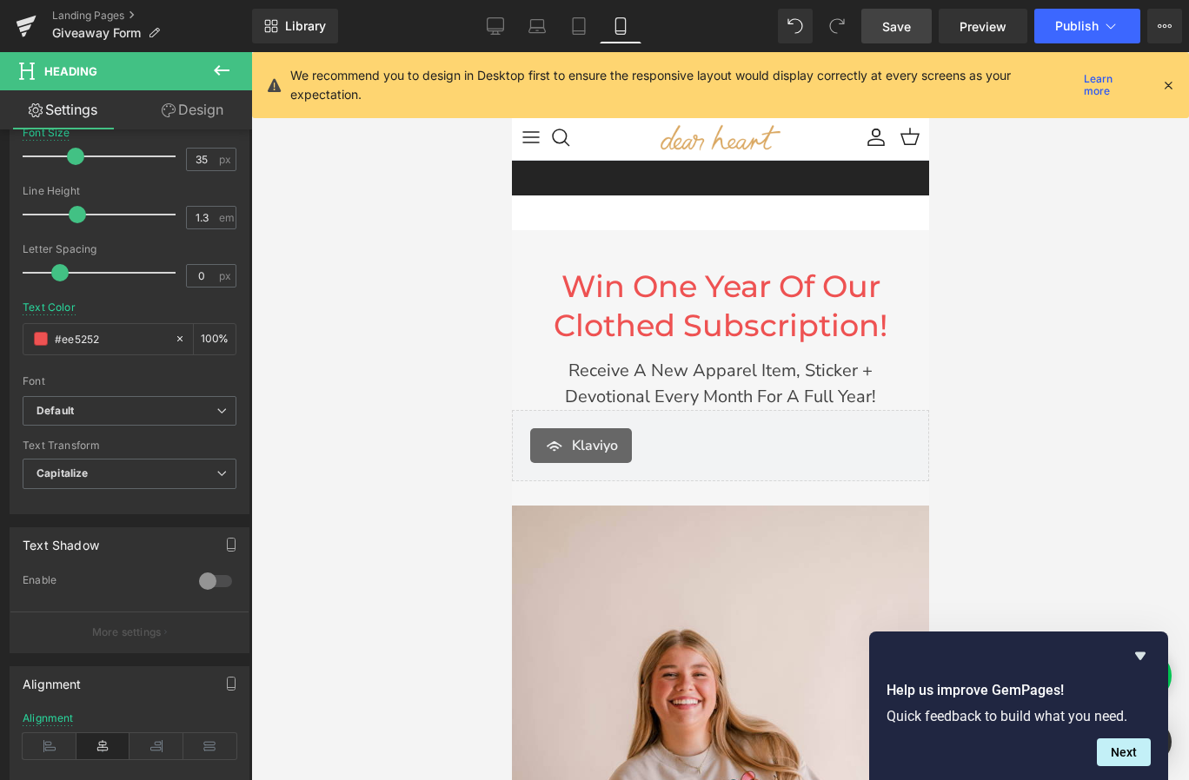
click at [407, 363] on div at bounding box center [719, 416] width 937 height 728
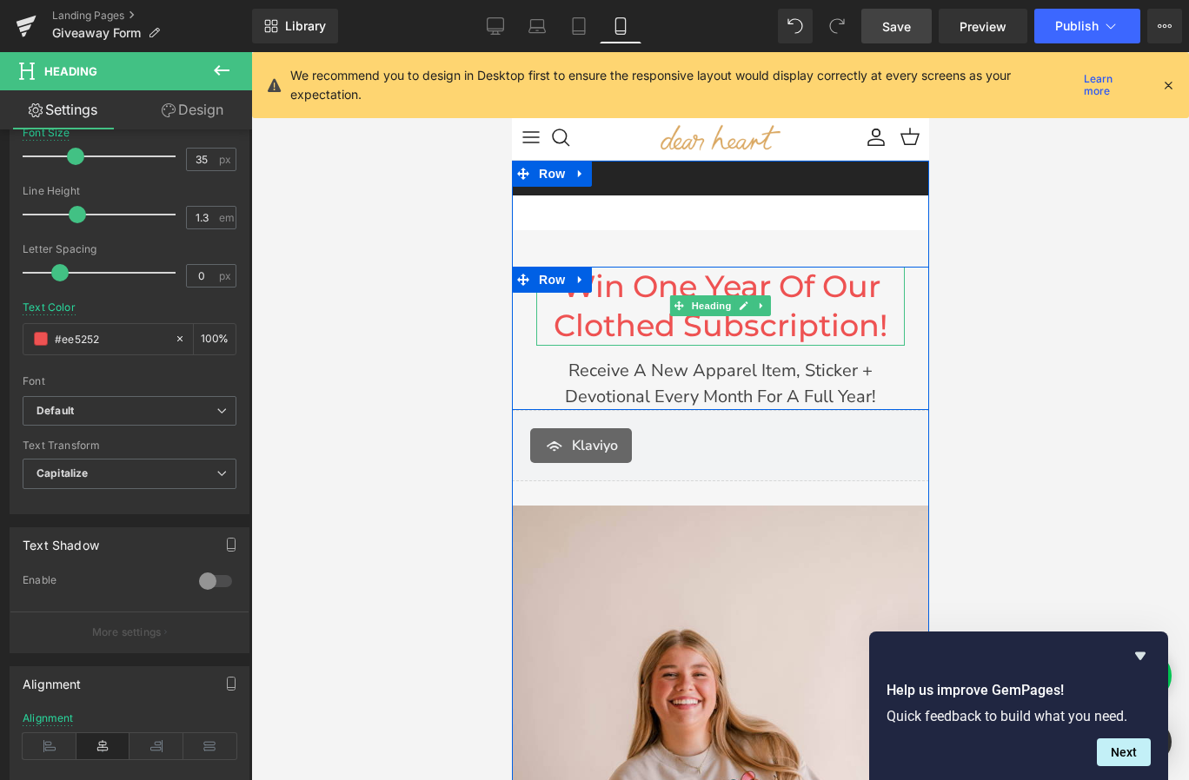
click at [668, 299] on h2 "Win One Year of Our Clothed Subscription!" at bounding box center [719, 306] width 368 height 79
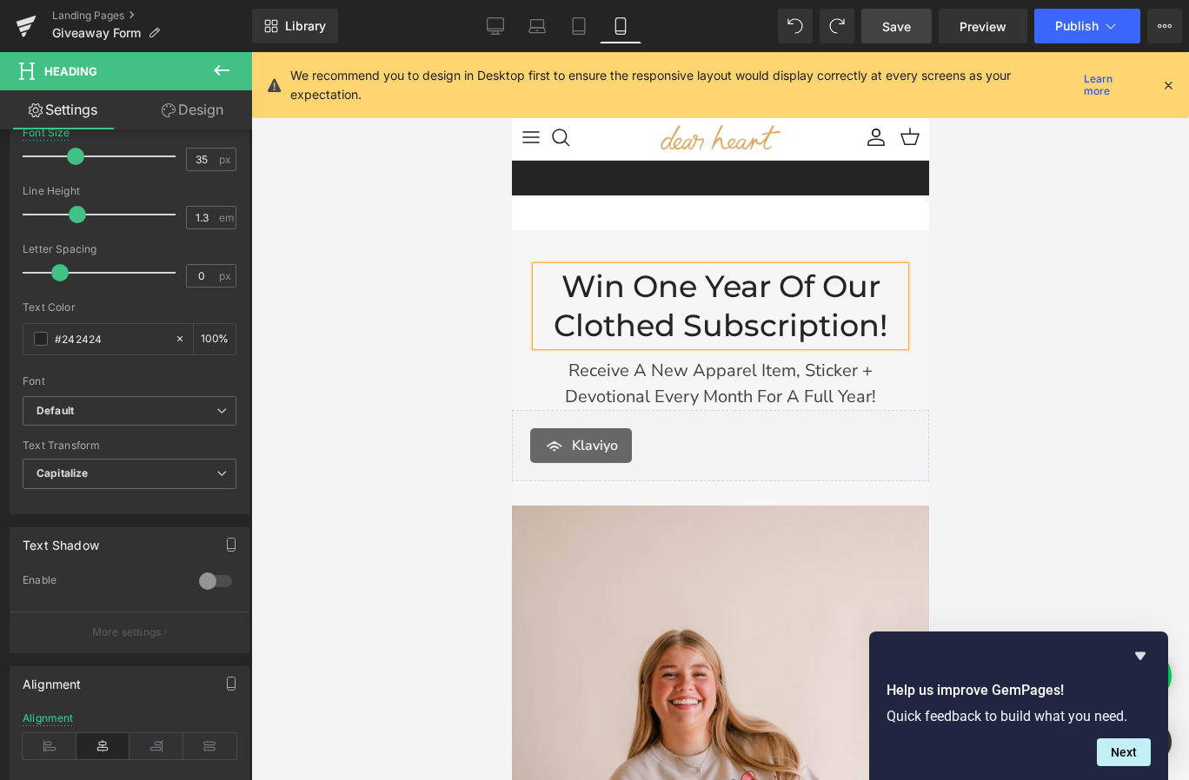
click at [366, 574] on div at bounding box center [719, 416] width 937 height 728
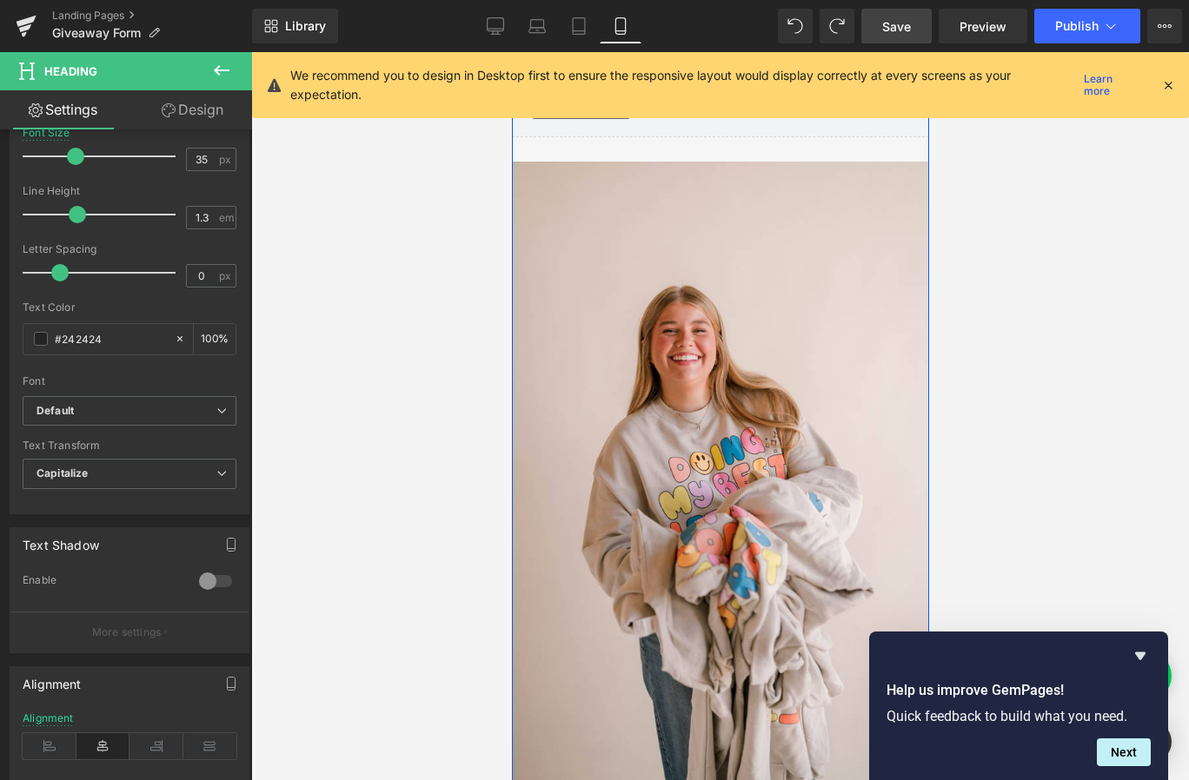
scroll to position [0, 0]
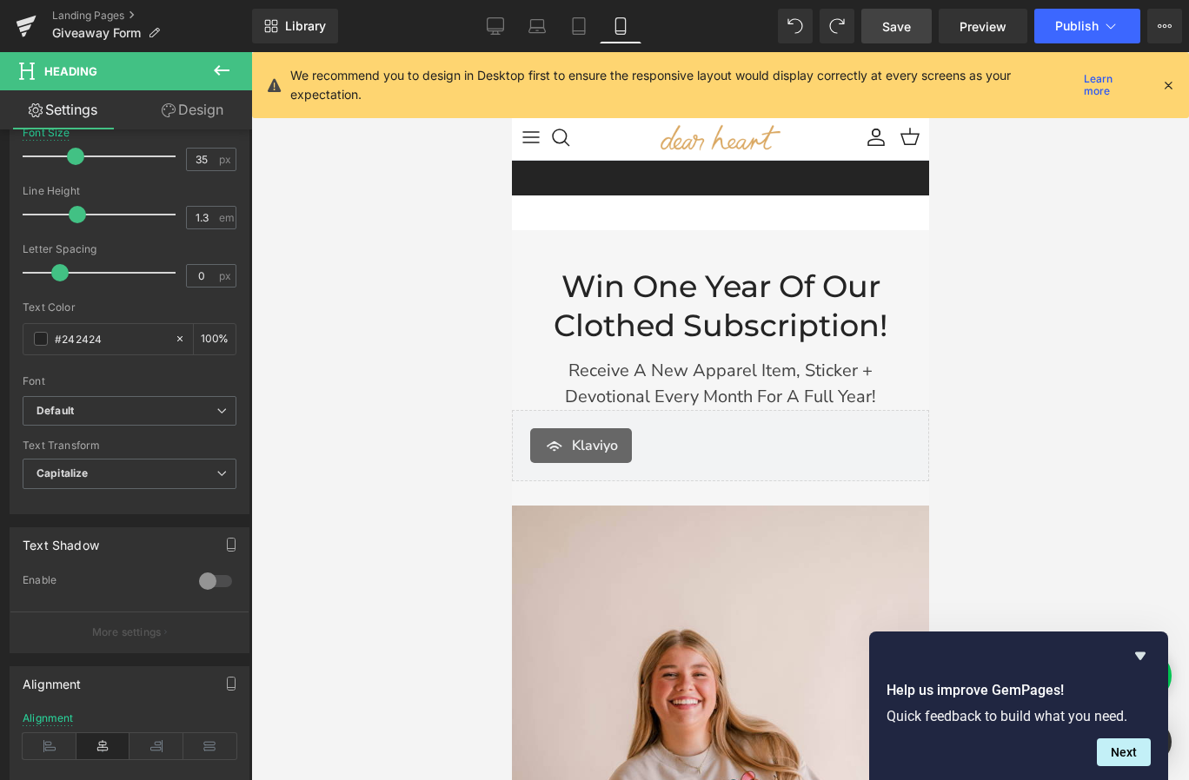
click at [918, 30] on link "Save" at bounding box center [896, 26] width 70 height 35
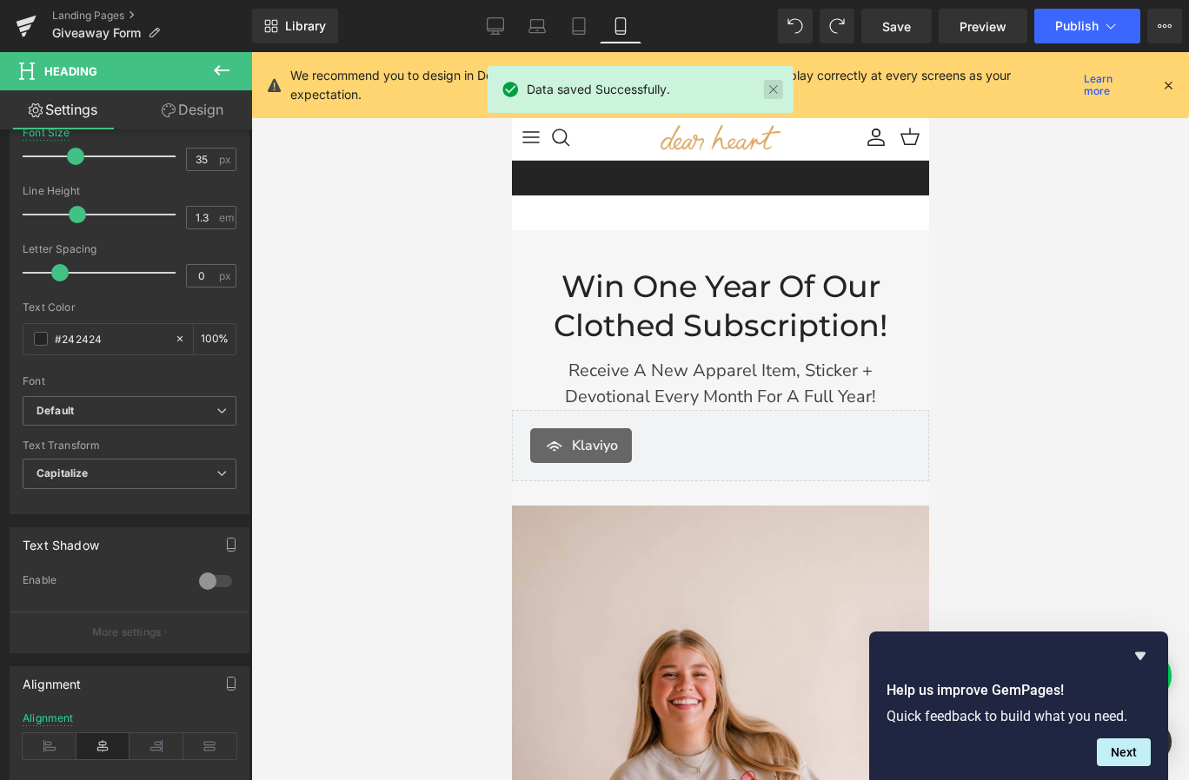
click at [773, 84] on link at bounding box center [773, 89] width 19 height 19
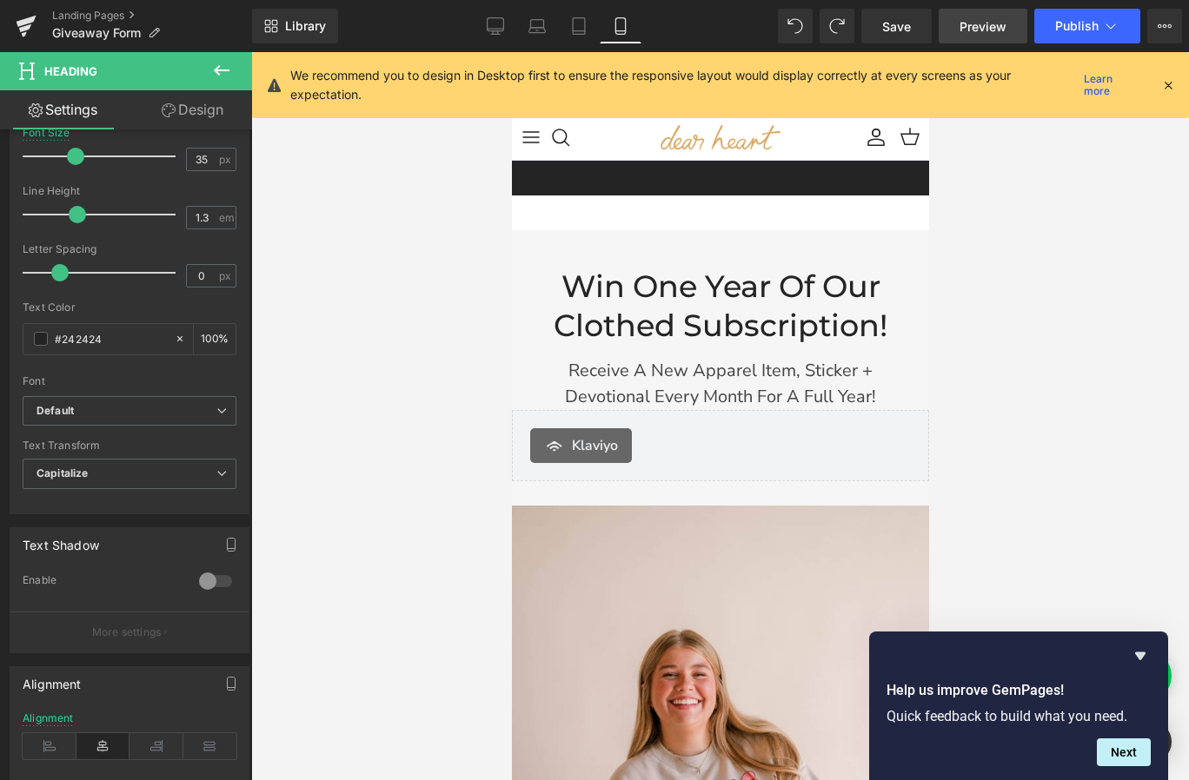
click at [981, 18] on span "Preview" at bounding box center [982, 26] width 47 height 18
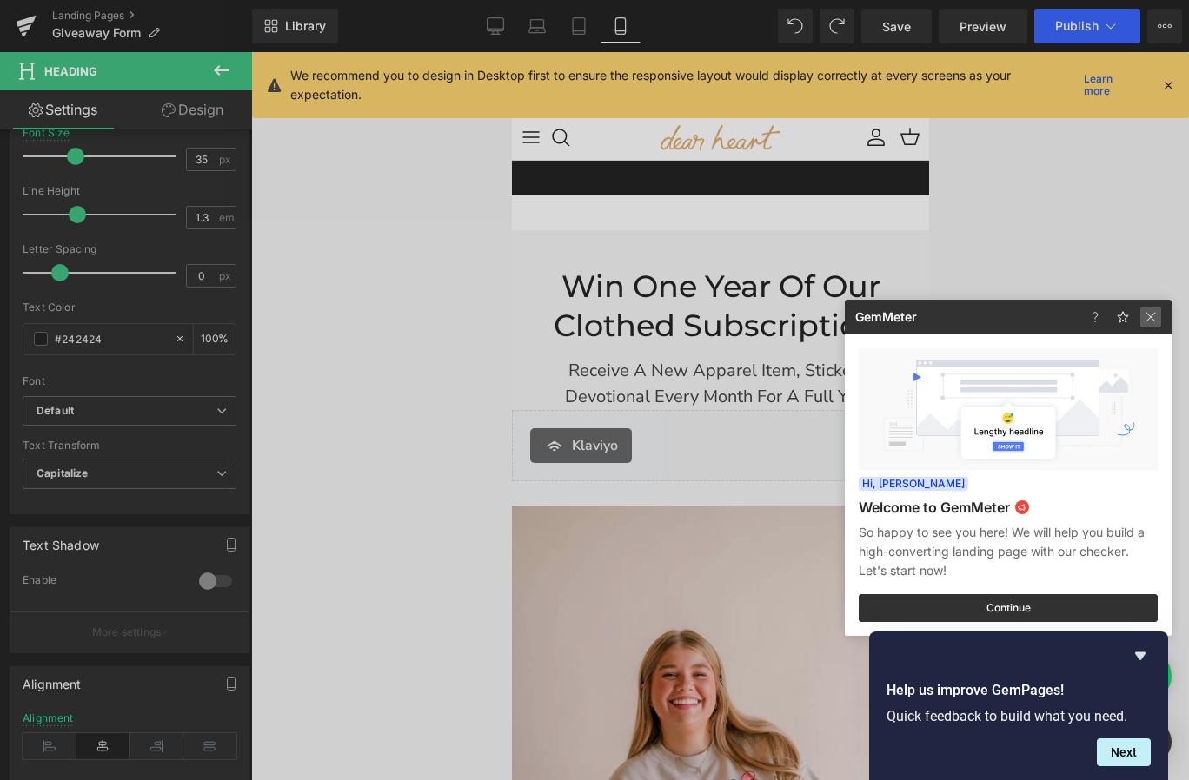
click at [1149, 316] on img at bounding box center [1150, 317] width 21 height 21
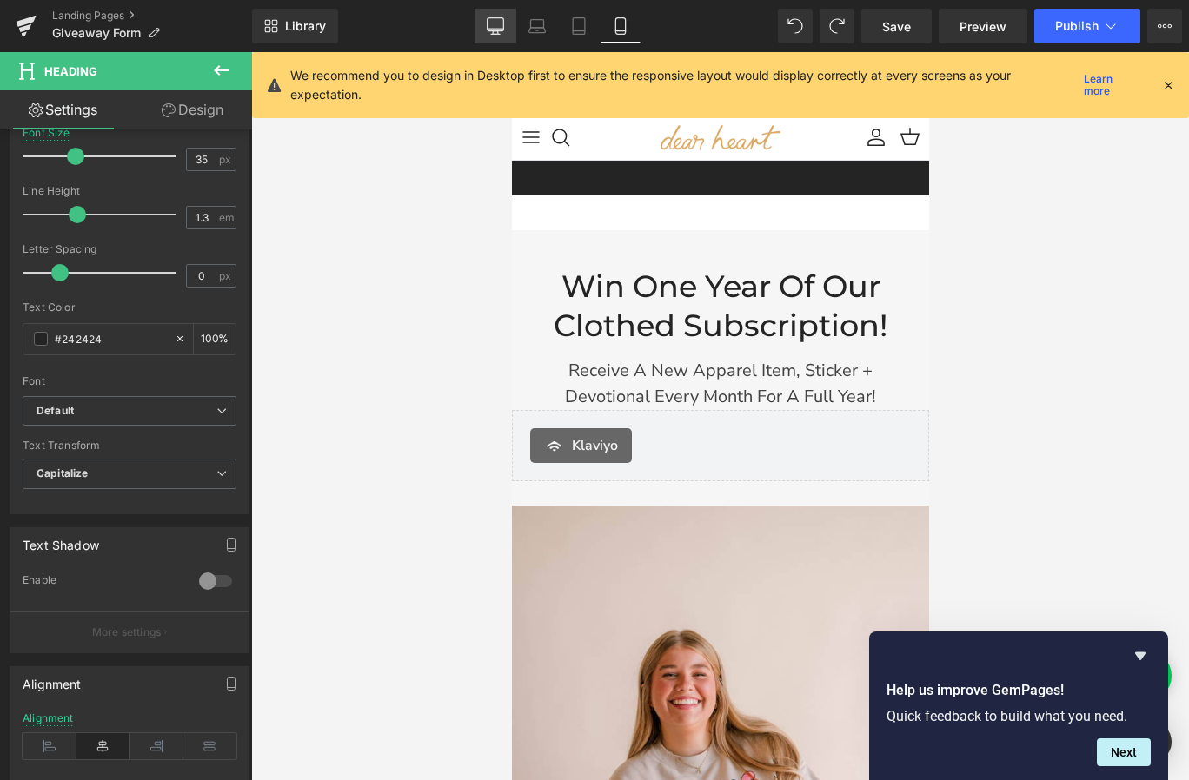
click at [500, 27] on icon at bounding box center [495, 25] width 17 height 17
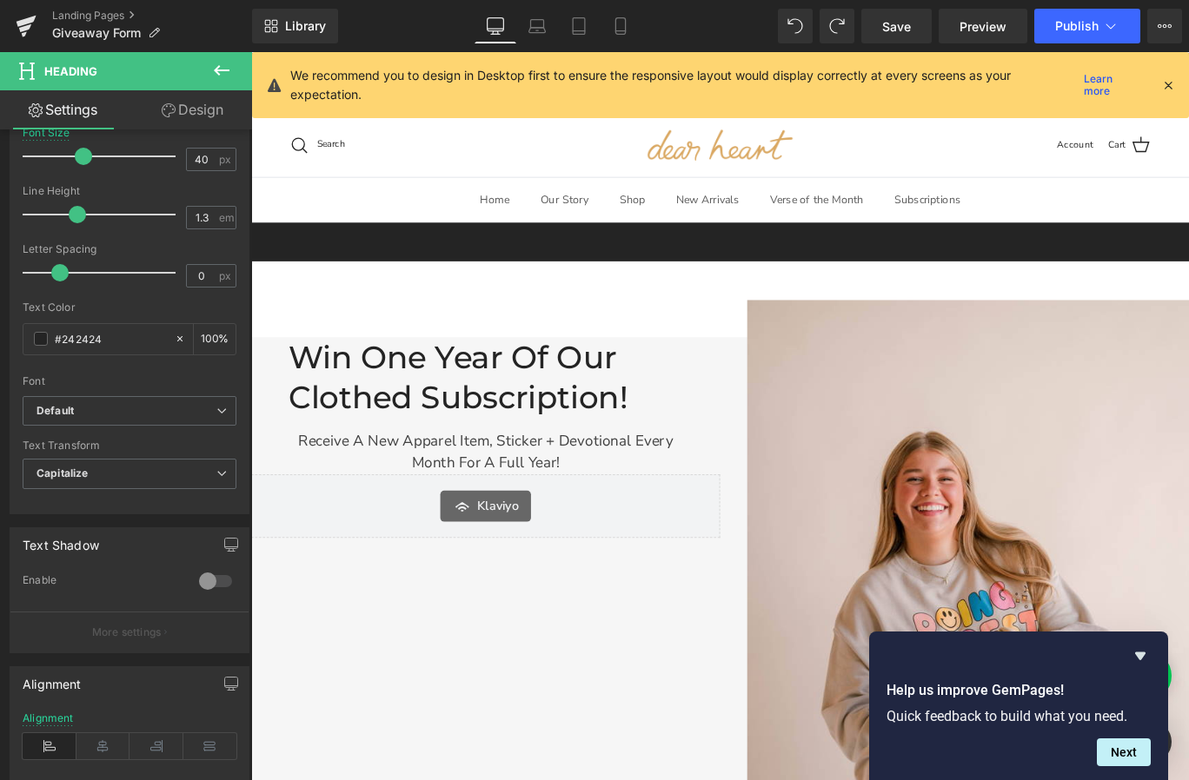
scroll to position [103, 0]
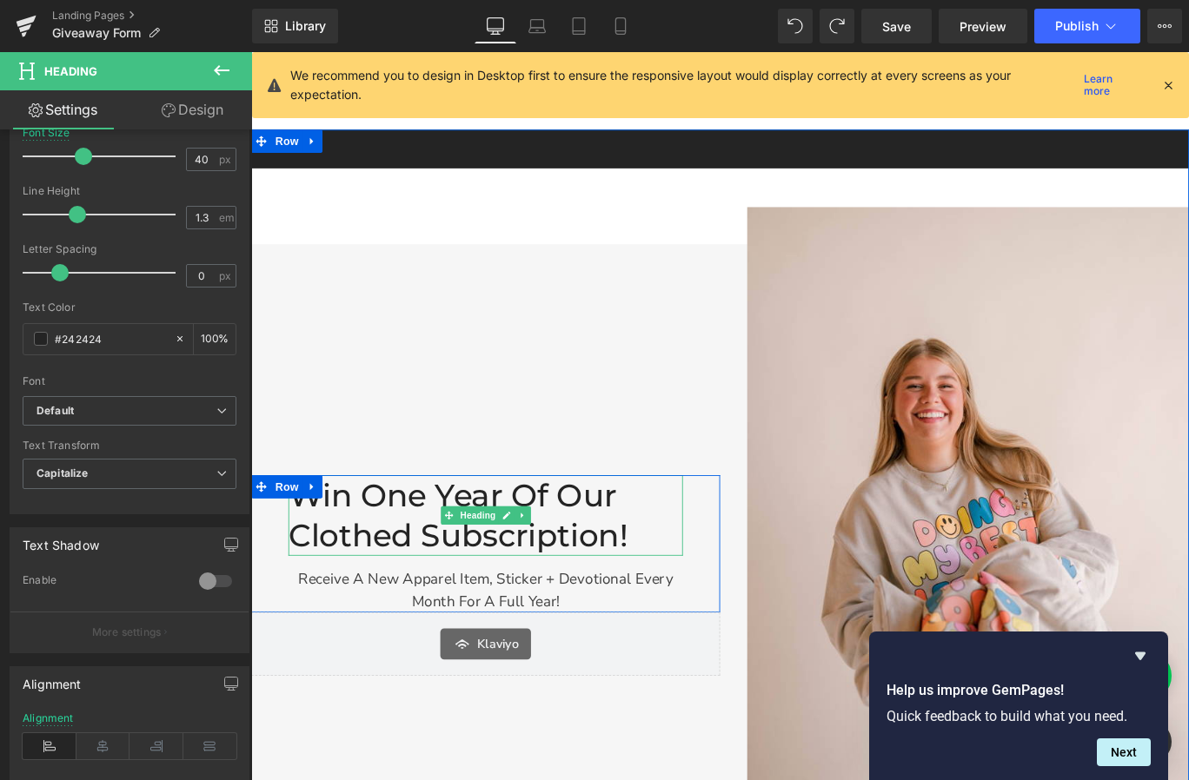
click at [560, 573] on link at bounding box center [555, 571] width 18 height 21
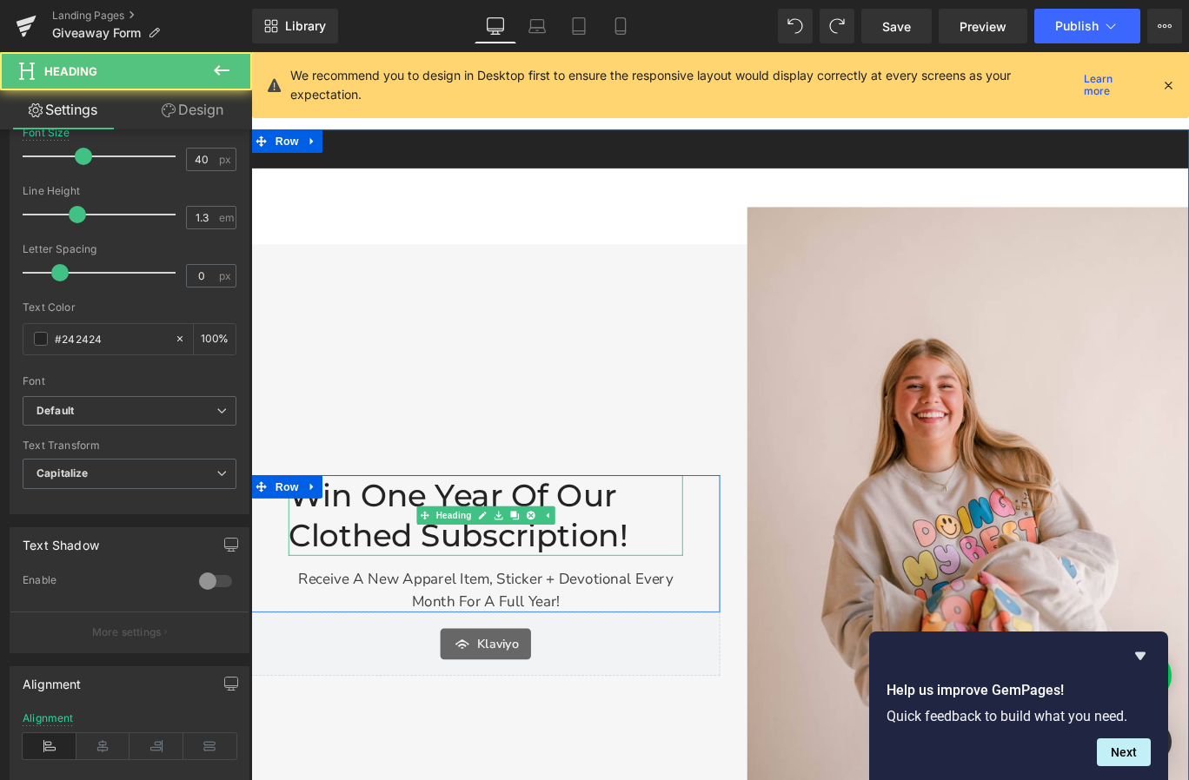
click at [643, 598] on h2 "Win One Year of Our Clothed Subscription!" at bounding box center [514, 571] width 442 height 90
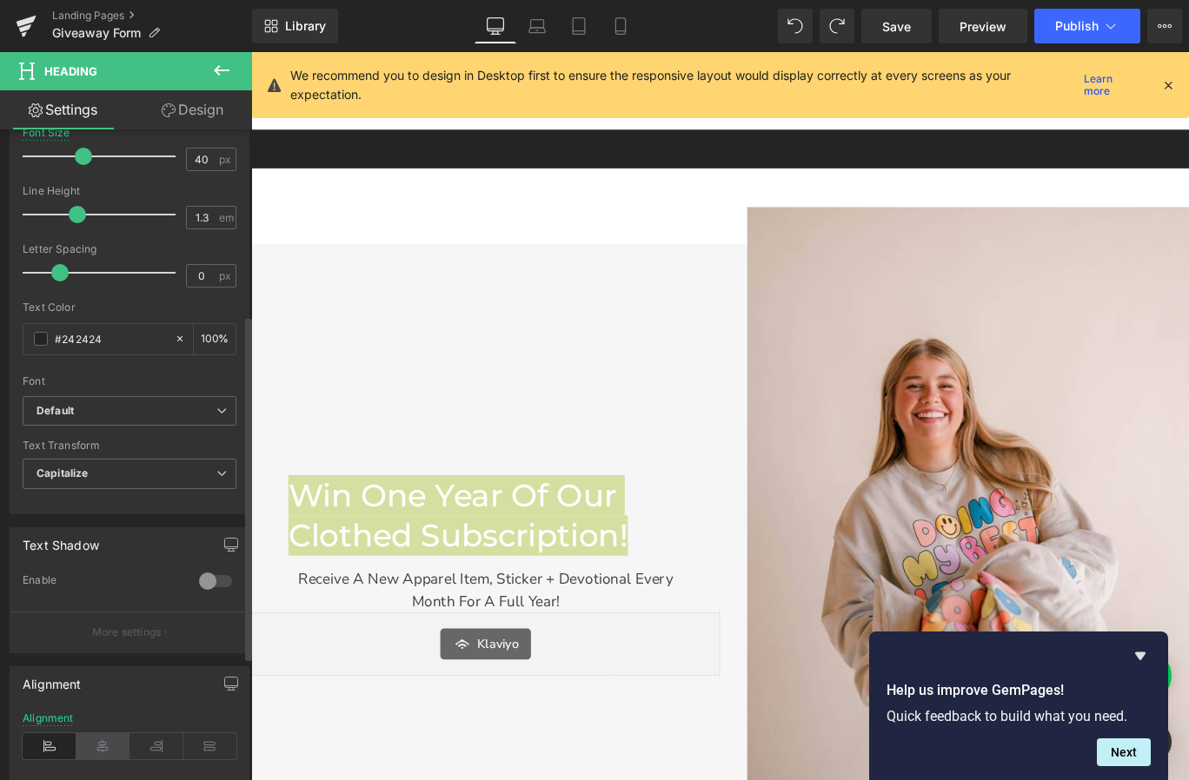
click at [103, 758] on icon at bounding box center [103, 746] width 54 height 26
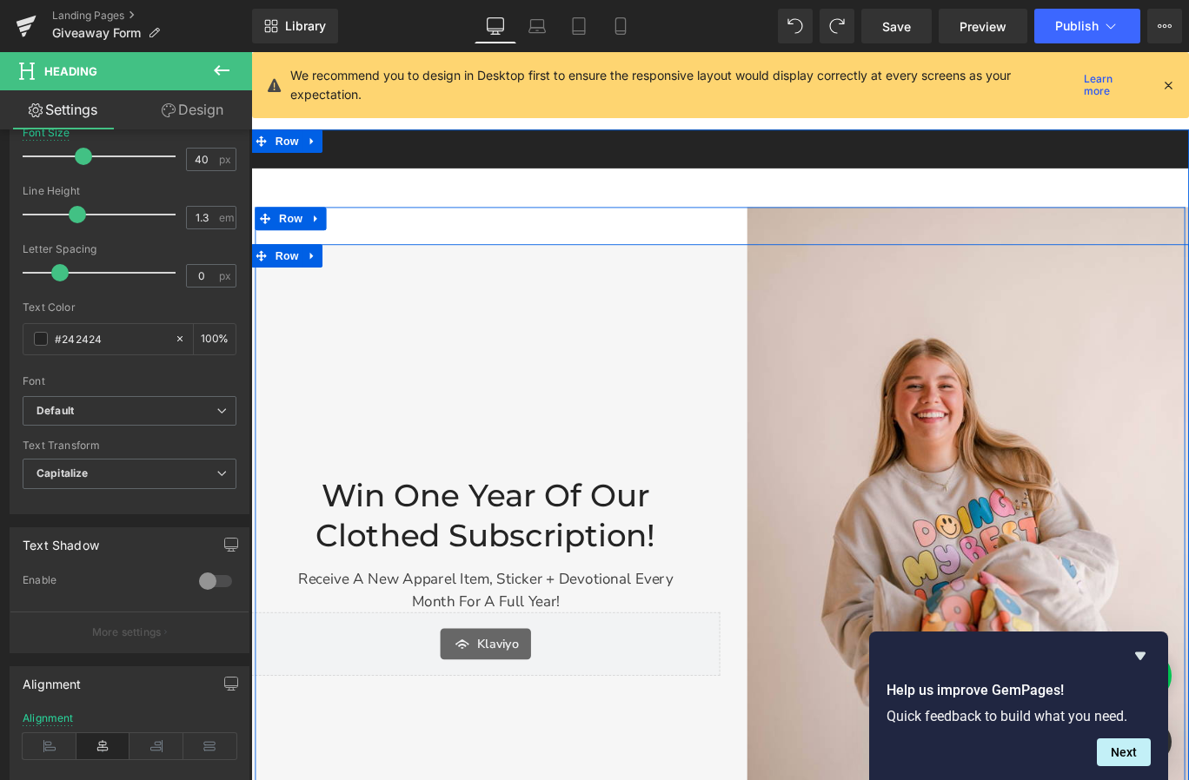
click at [539, 455] on div "Win One Year of Our Clothed Subscription! Heading Receive a new apparel item, s…" at bounding box center [514, 640] width 526 height 744
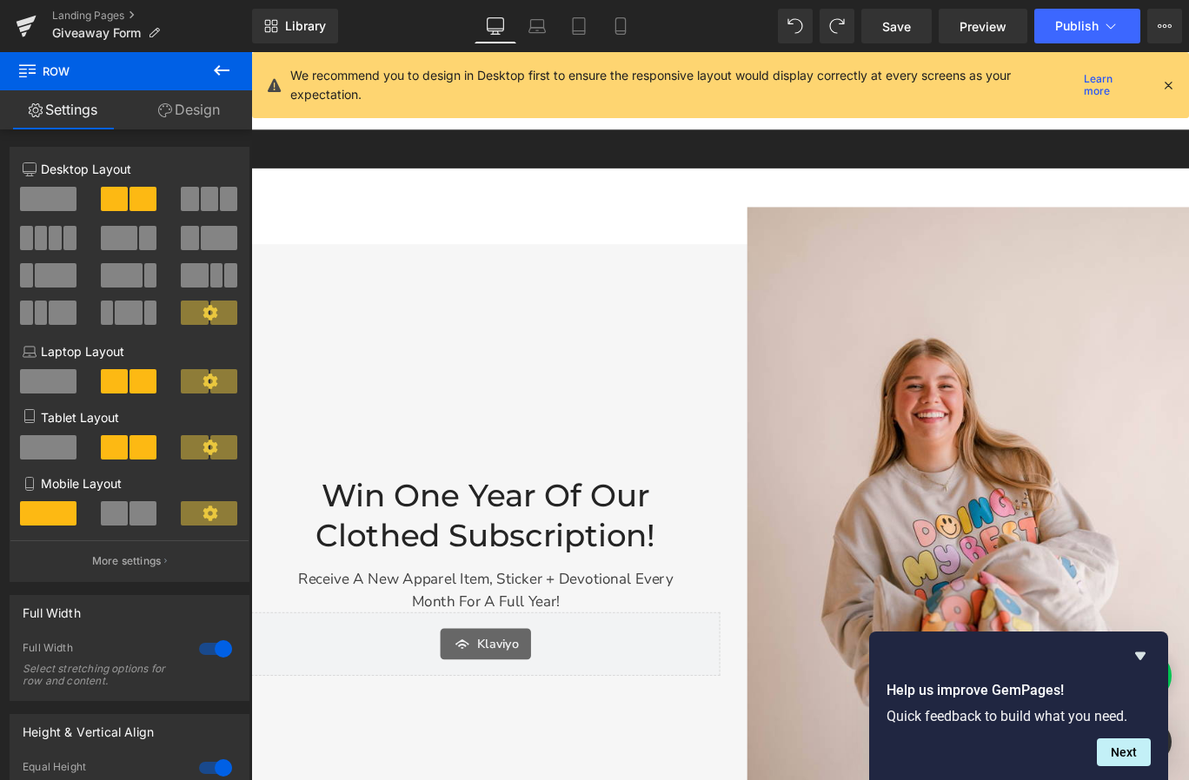
click at [229, 76] on icon at bounding box center [221, 70] width 21 height 21
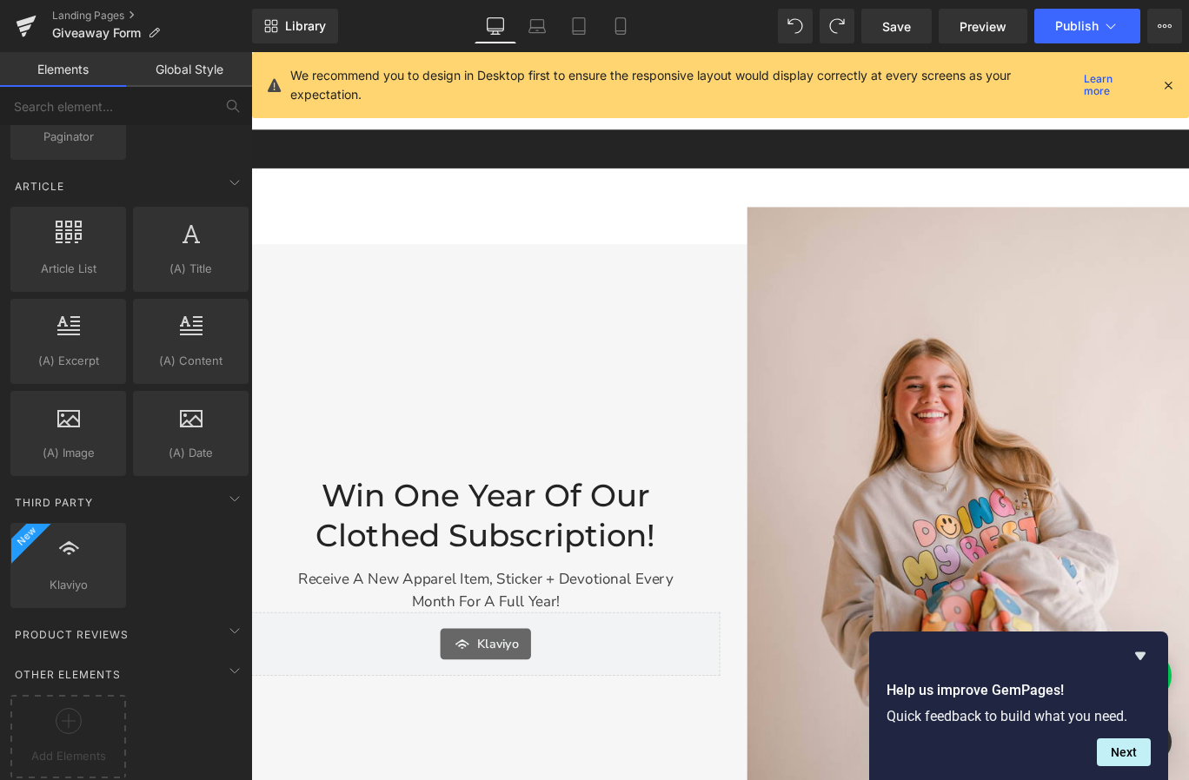
click at [76, 70] on link "Elements" at bounding box center [63, 69] width 126 height 35
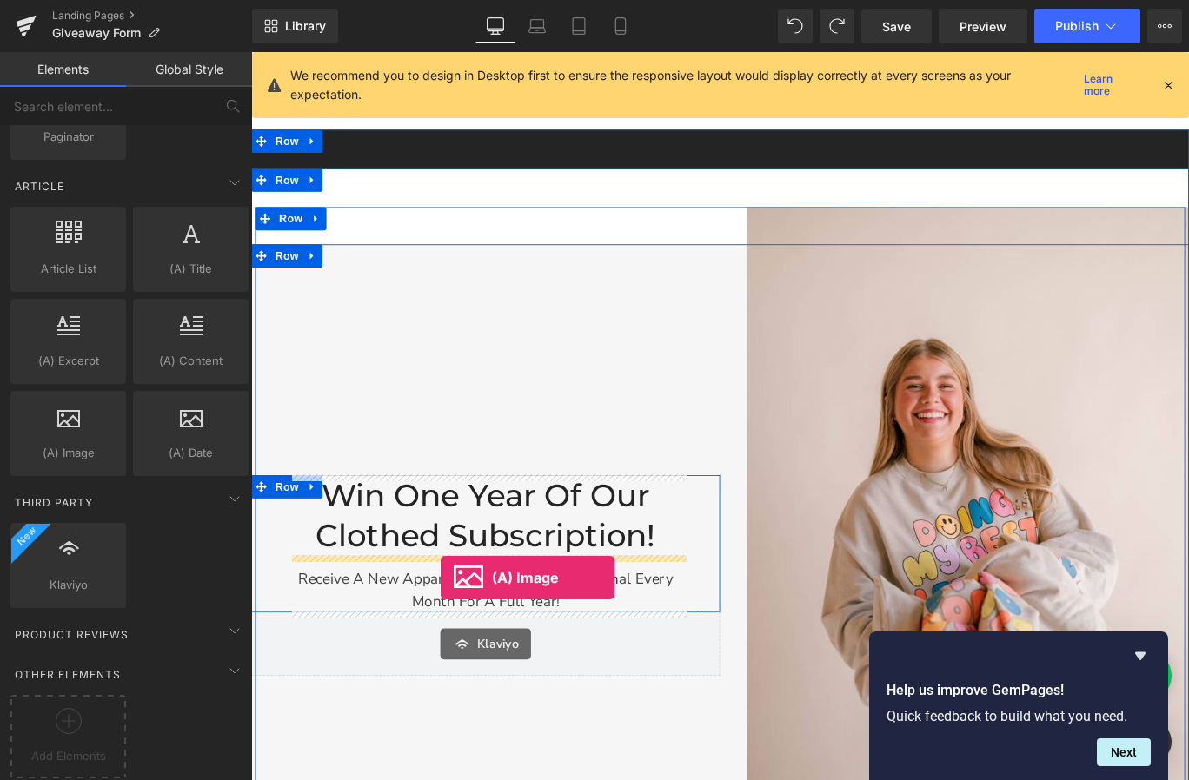
drag, startPoint x: 336, startPoint y: 475, endPoint x: 463, endPoint y: 641, distance: 208.9
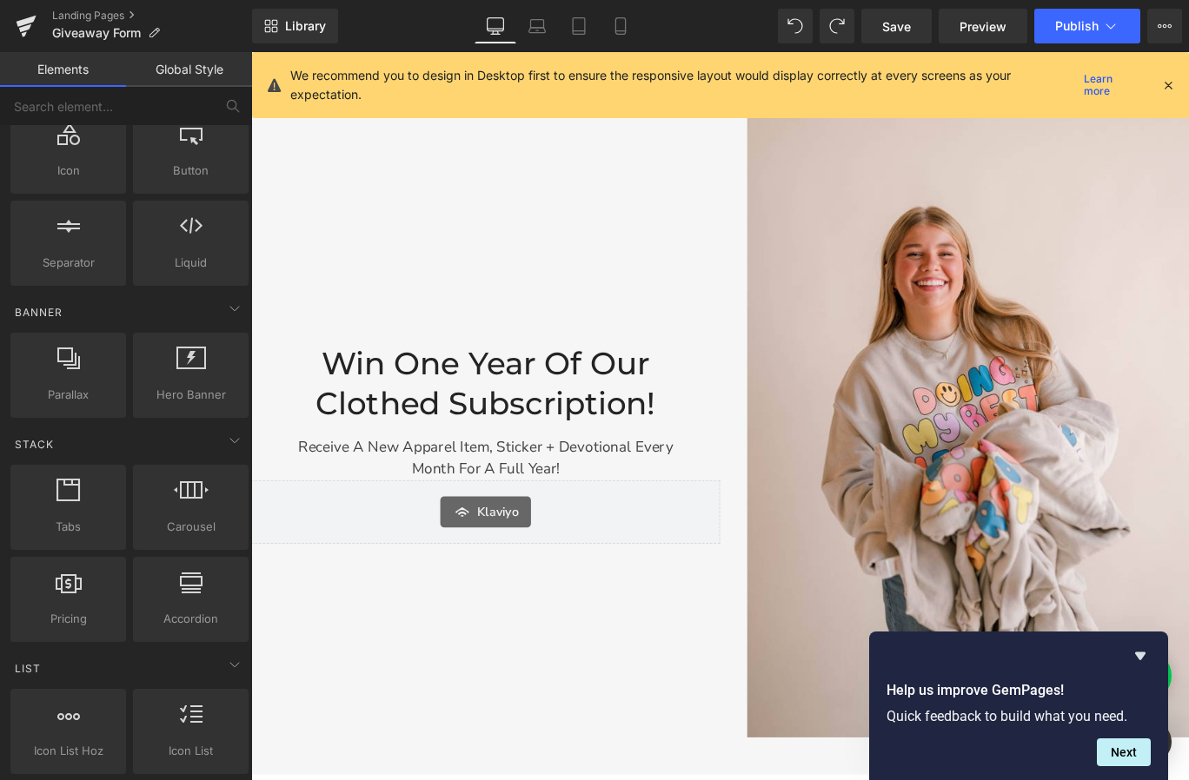
scroll to position [0, 0]
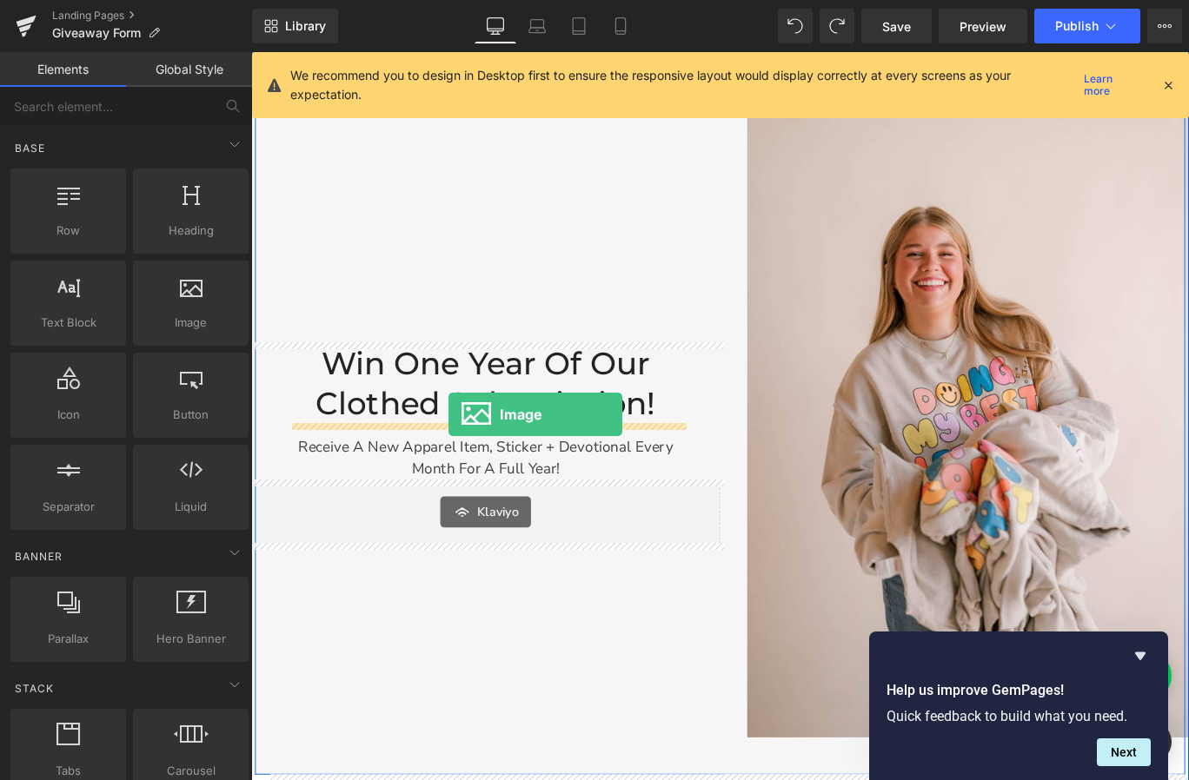
drag, startPoint x: 436, startPoint y: 359, endPoint x: 473, endPoint y: 458, distance: 105.6
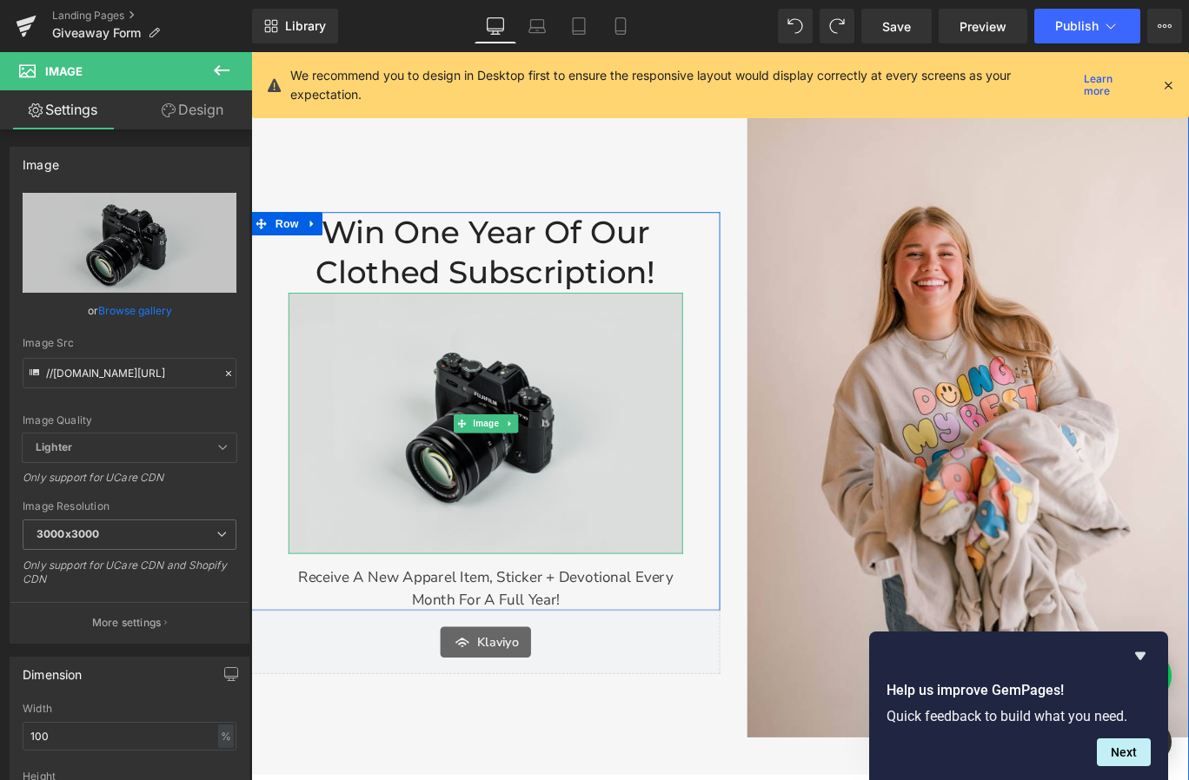
click at [533, 452] on img at bounding box center [514, 468] width 442 height 293
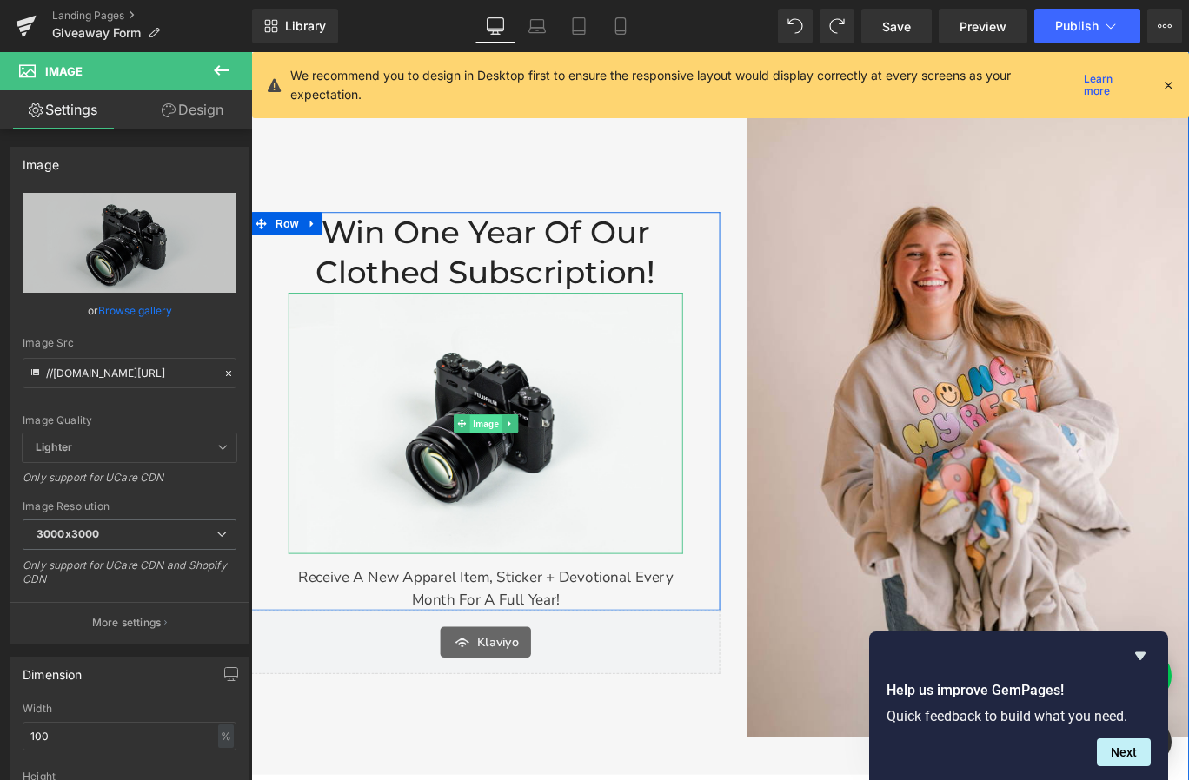
click at [518, 468] on span "Image" at bounding box center [514, 469] width 36 height 21
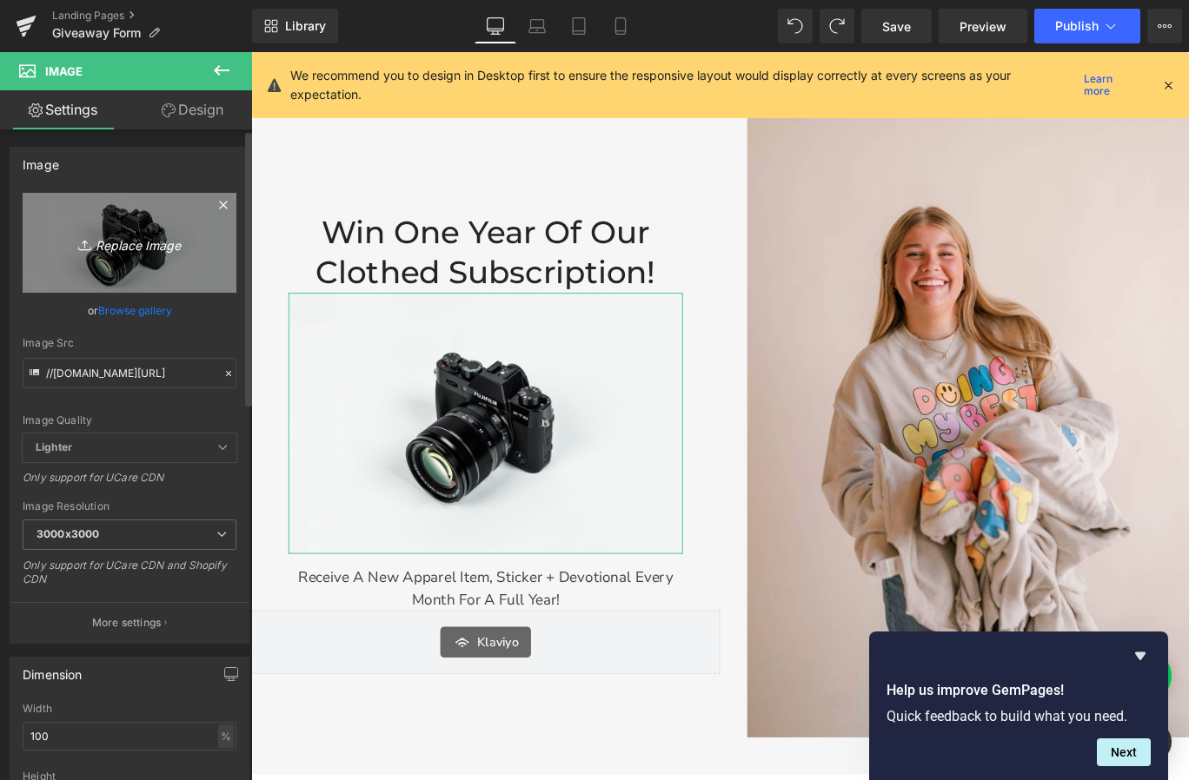
click at [128, 241] on icon "Replace Image" at bounding box center [129, 243] width 139 height 22
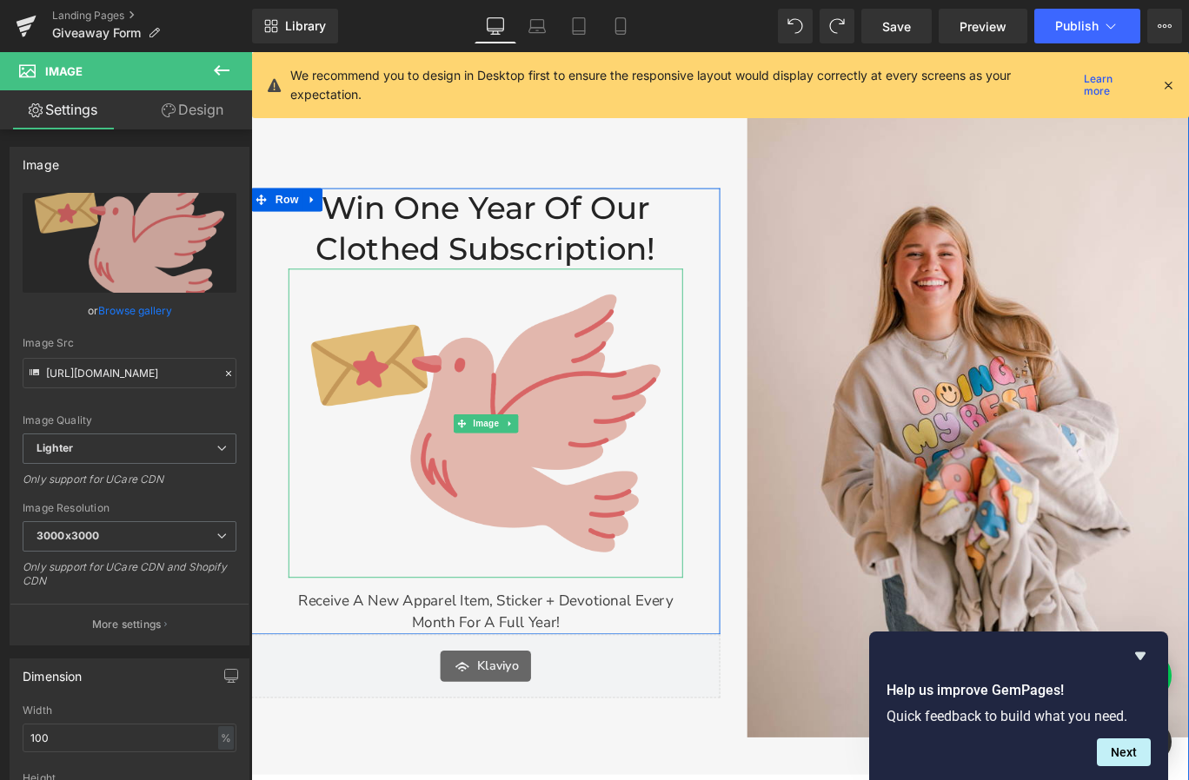
click at [616, 418] on img at bounding box center [514, 468] width 442 height 346
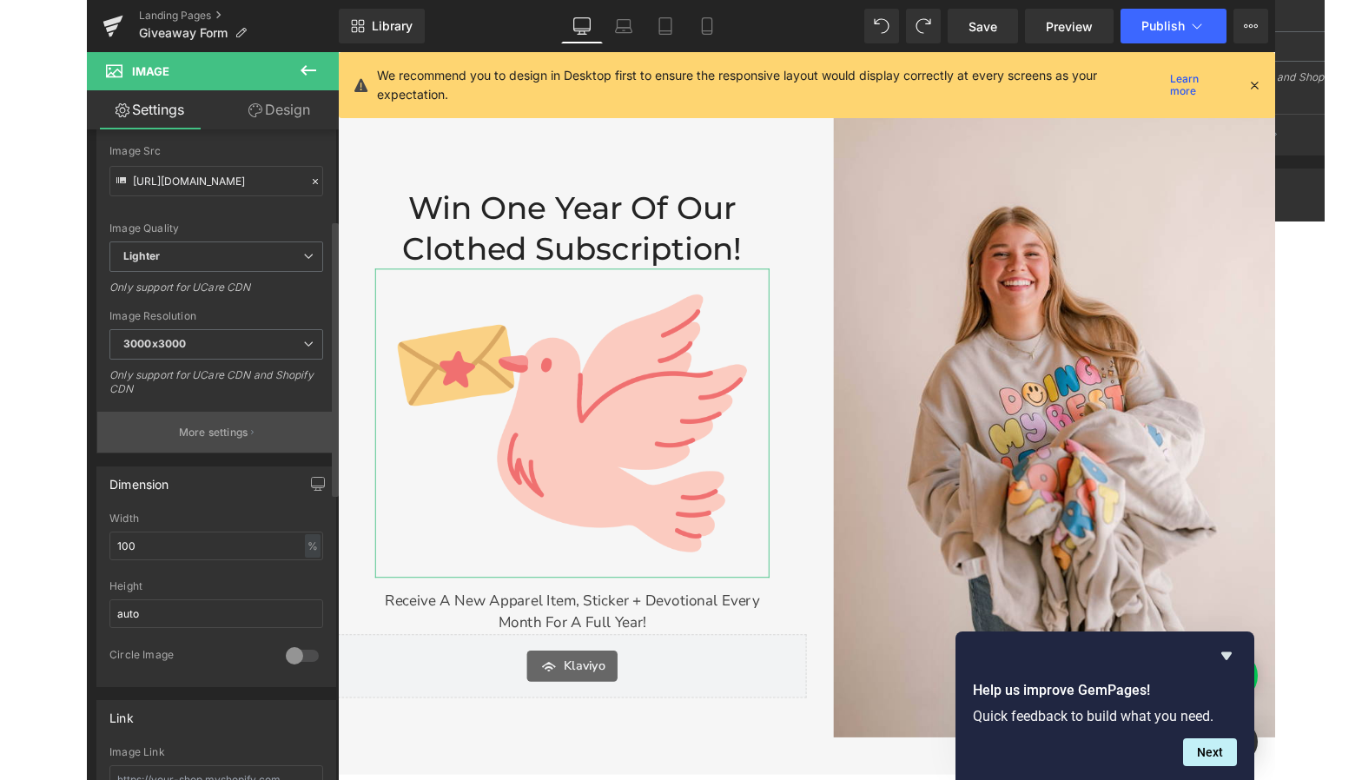
scroll to position [221, 0]
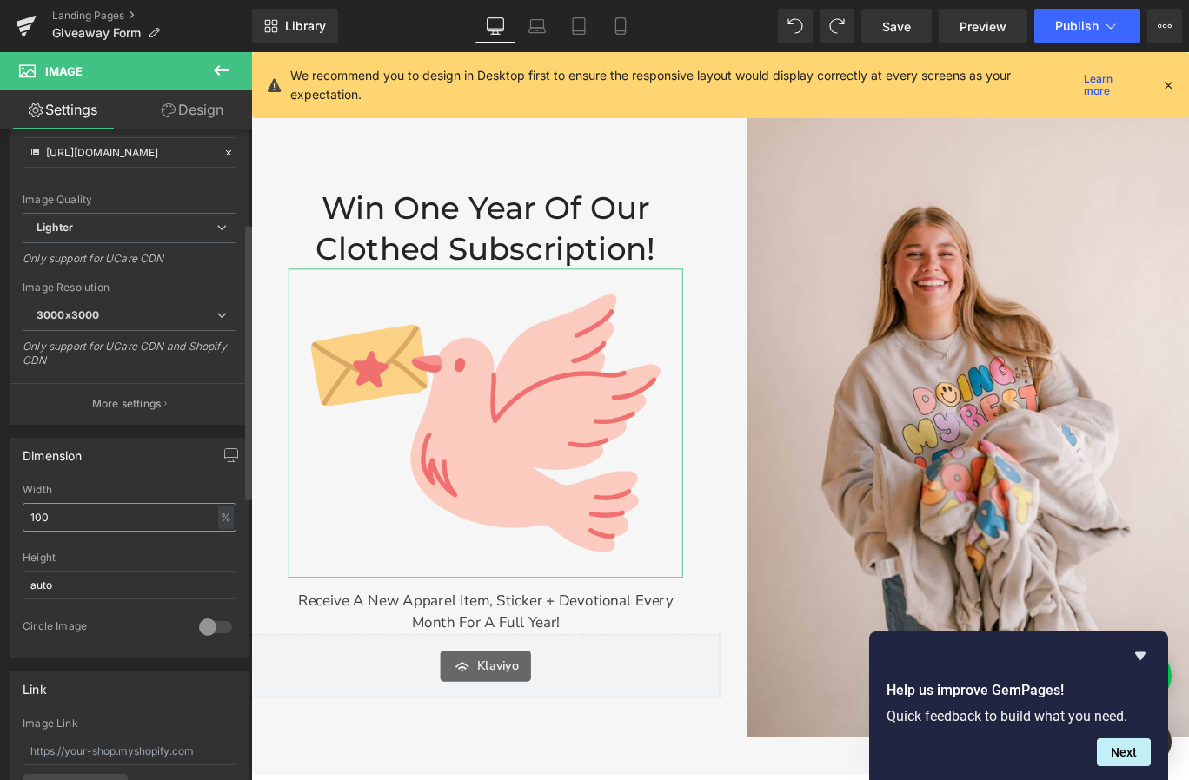
click at [43, 514] on input "100" at bounding box center [130, 517] width 214 height 29
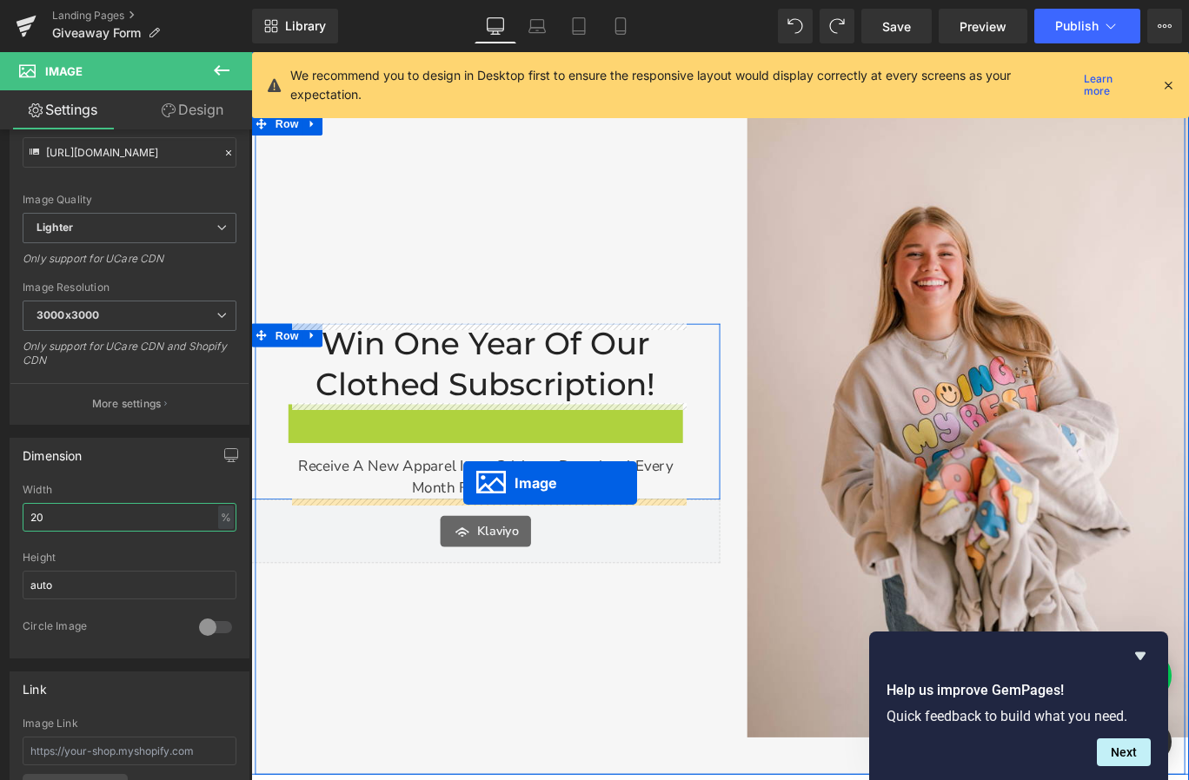
drag, startPoint x: 493, startPoint y: 467, endPoint x: 489, endPoint y: 535, distance: 68.7
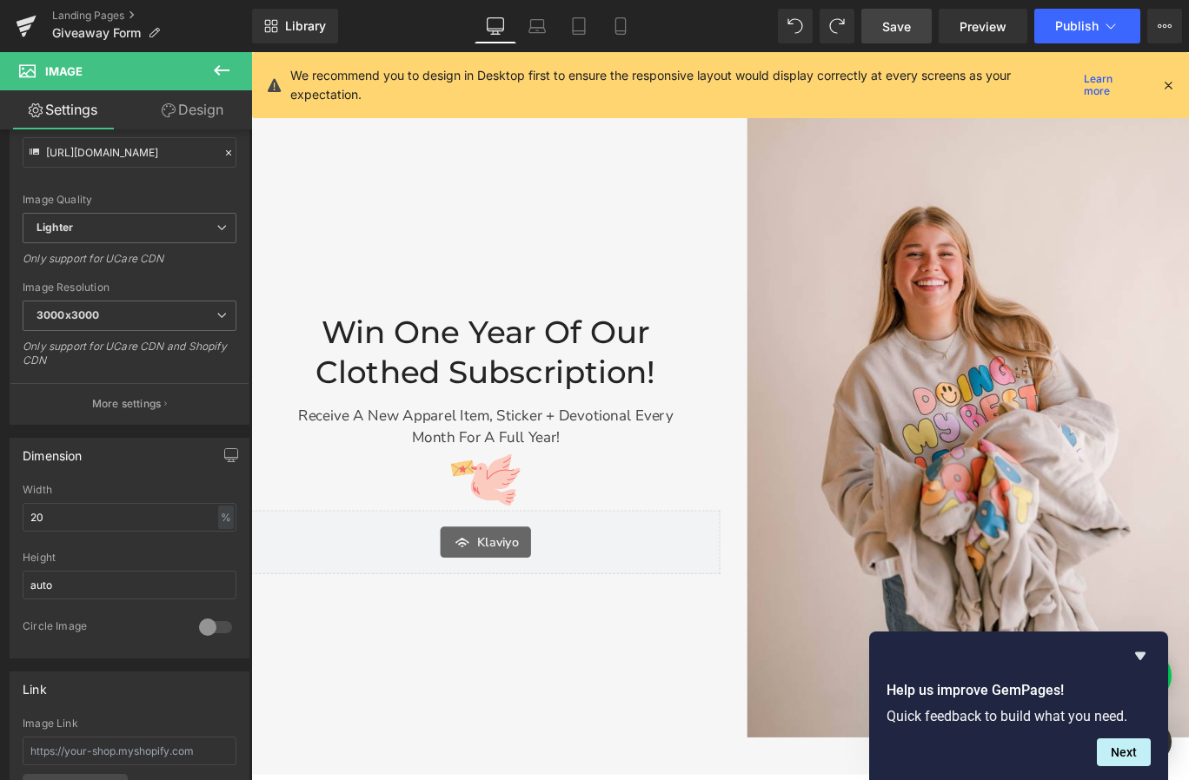
click at [911, 33] on span "Save" at bounding box center [896, 26] width 29 height 18
click at [980, 25] on span "Preview" at bounding box center [982, 26] width 47 height 18
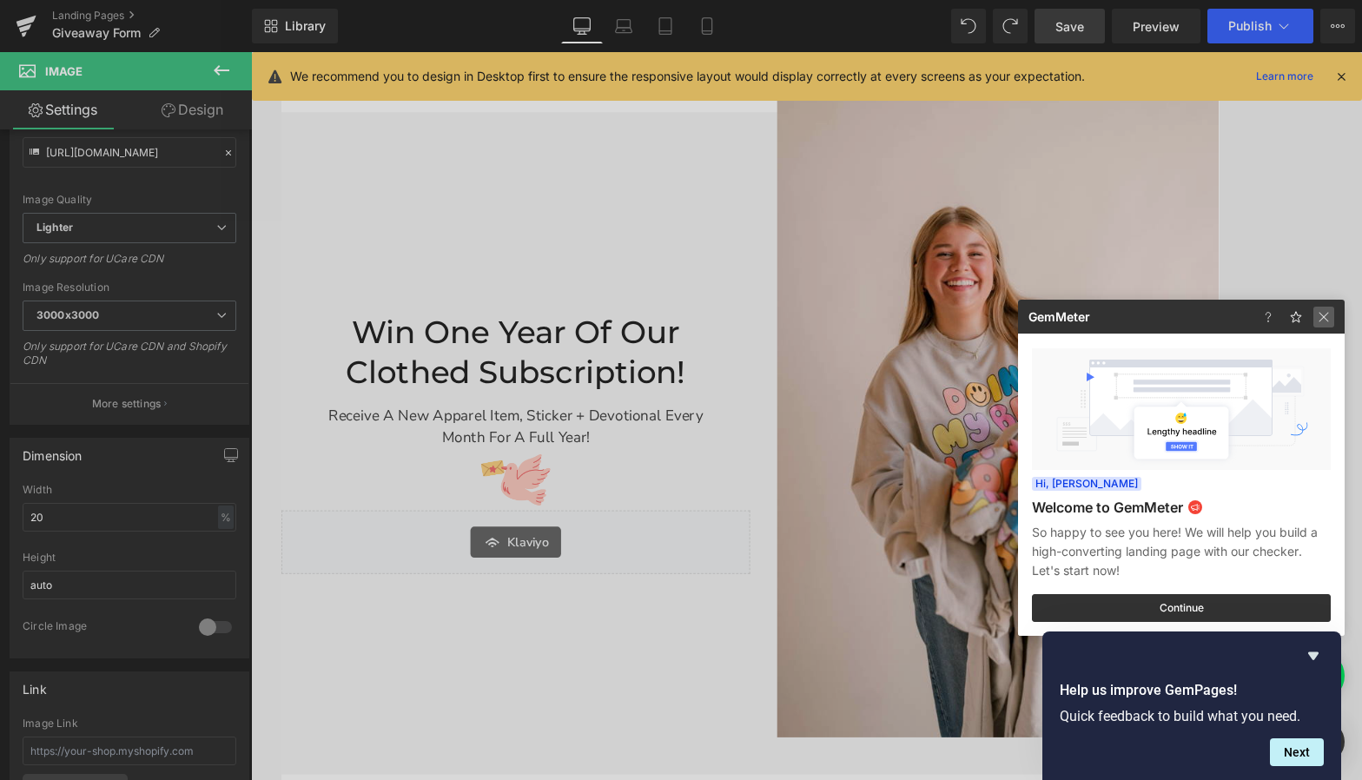
click at [1188, 315] on img at bounding box center [1324, 317] width 21 height 21
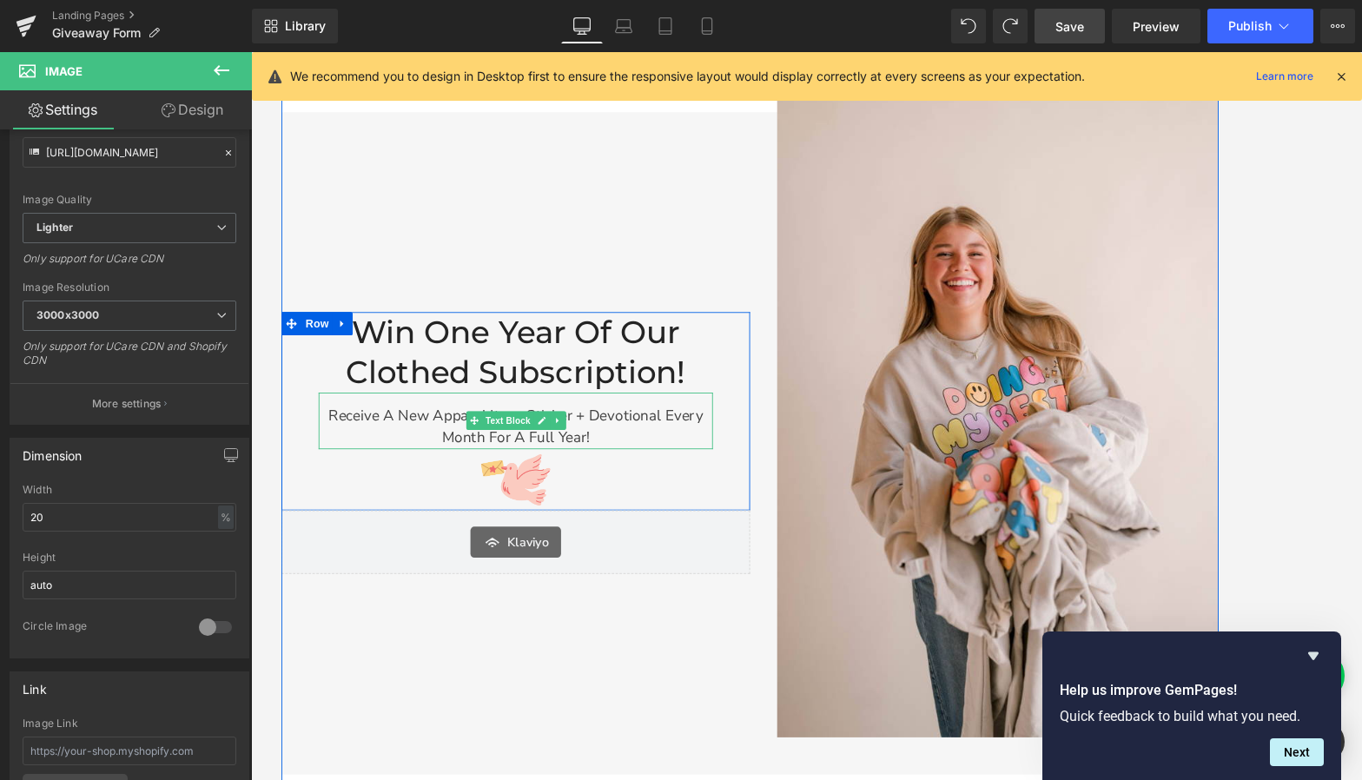
click at [669, 464] on p "Receive a new apparel item, sticker + devotional every month for a full year!" at bounding box center [543, 473] width 442 height 50
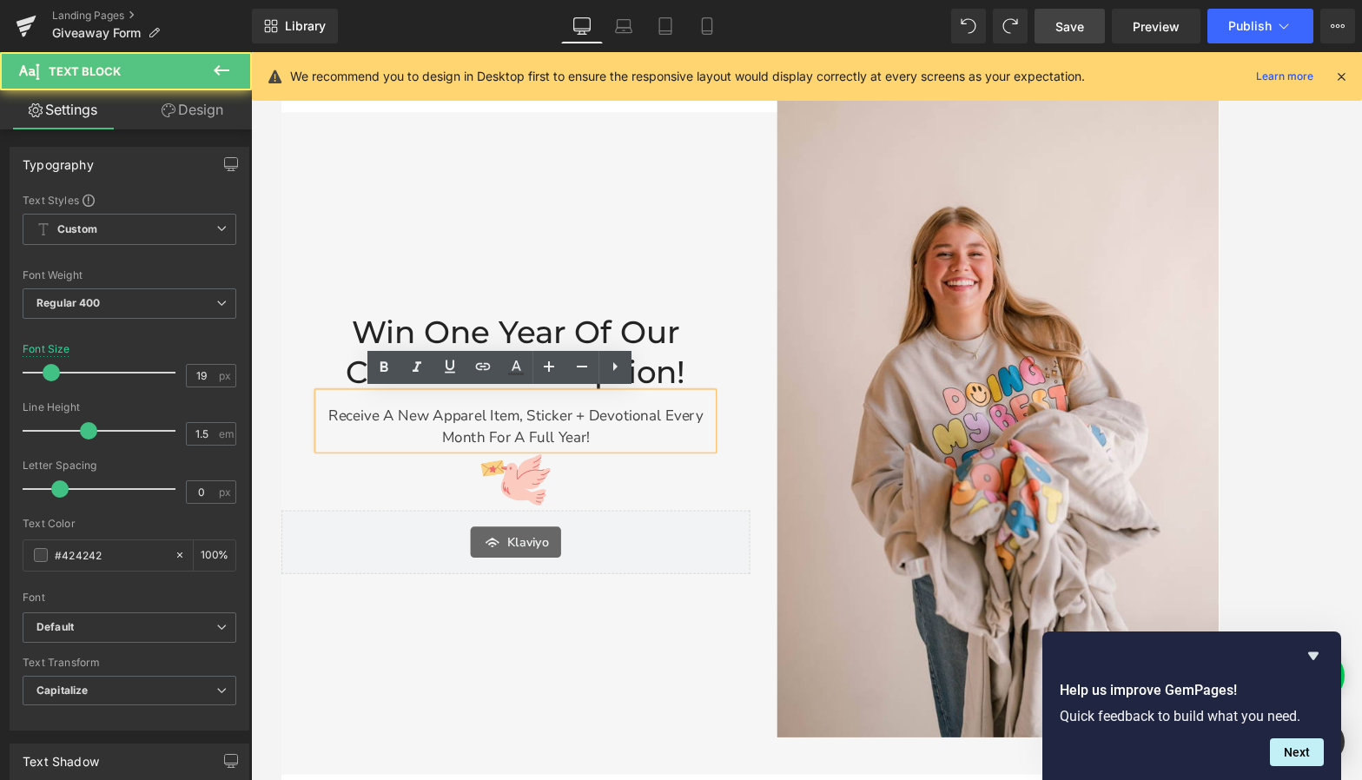
click at [627, 460] on p "Receive a new apparel item, sticker + devotional every month for a full year!" at bounding box center [543, 473] width 442 height 50
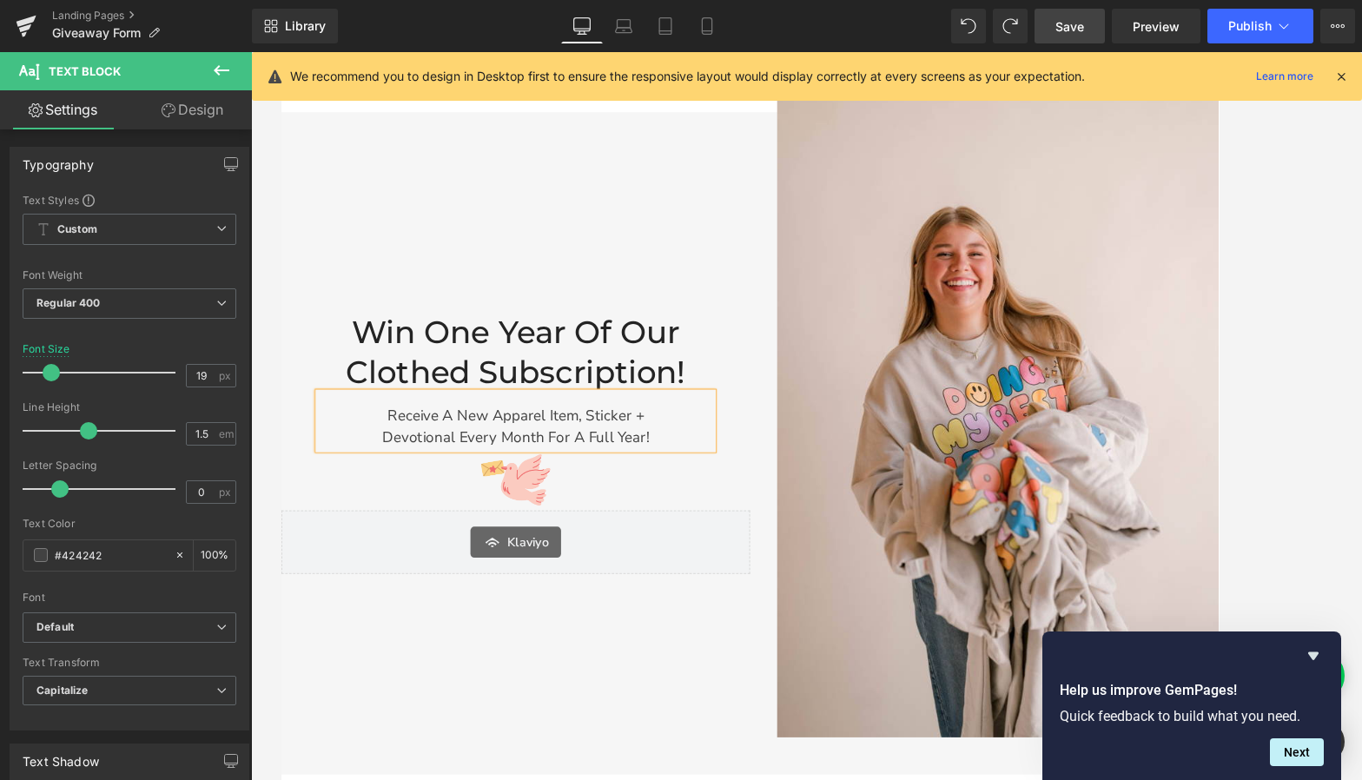
click at [683, 683] on div "Win One Year of Our Clothed Subscription! Heading Receive a new apparel item, s…" at bounding box center [544, 491] width 526 height 743
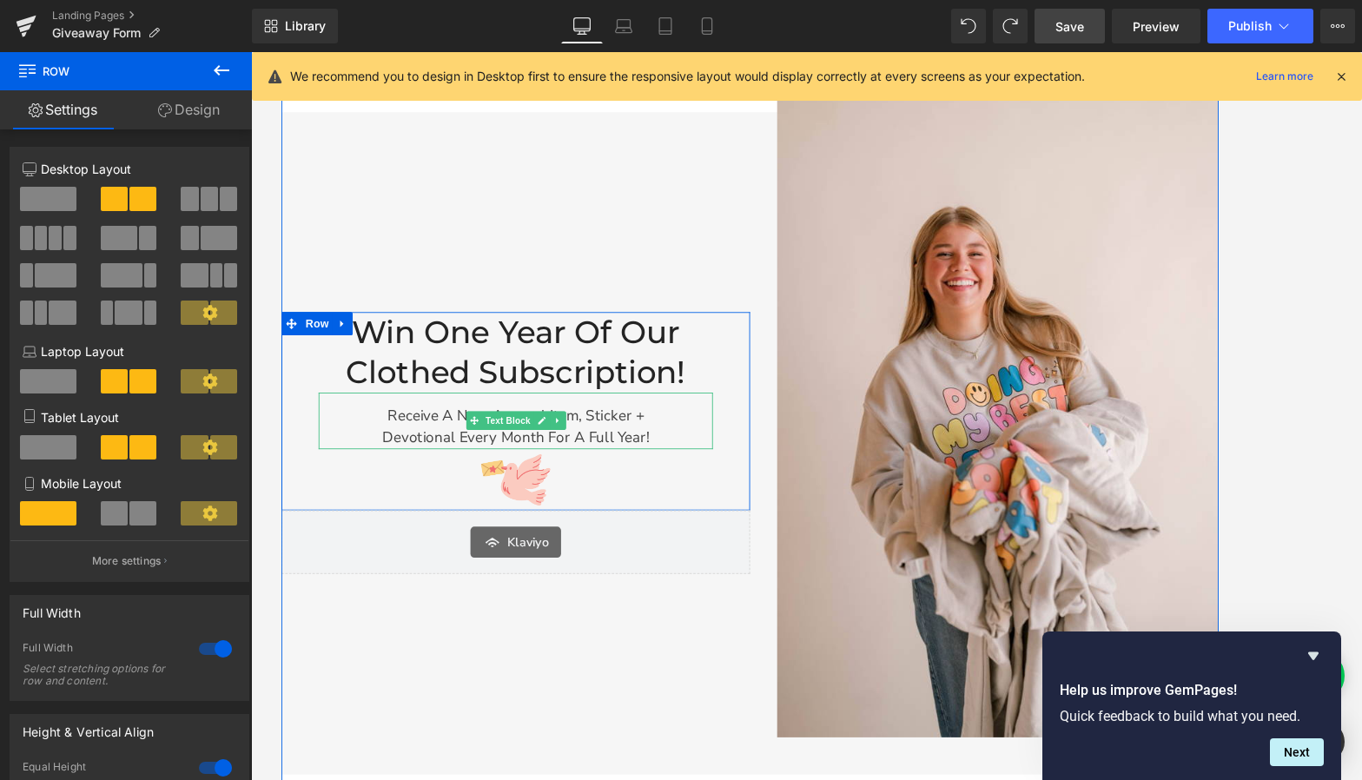
click at [643, 460] on p "Receive a new apparel item, sticker +" at bounding box center [543, 460] width 442 height 25
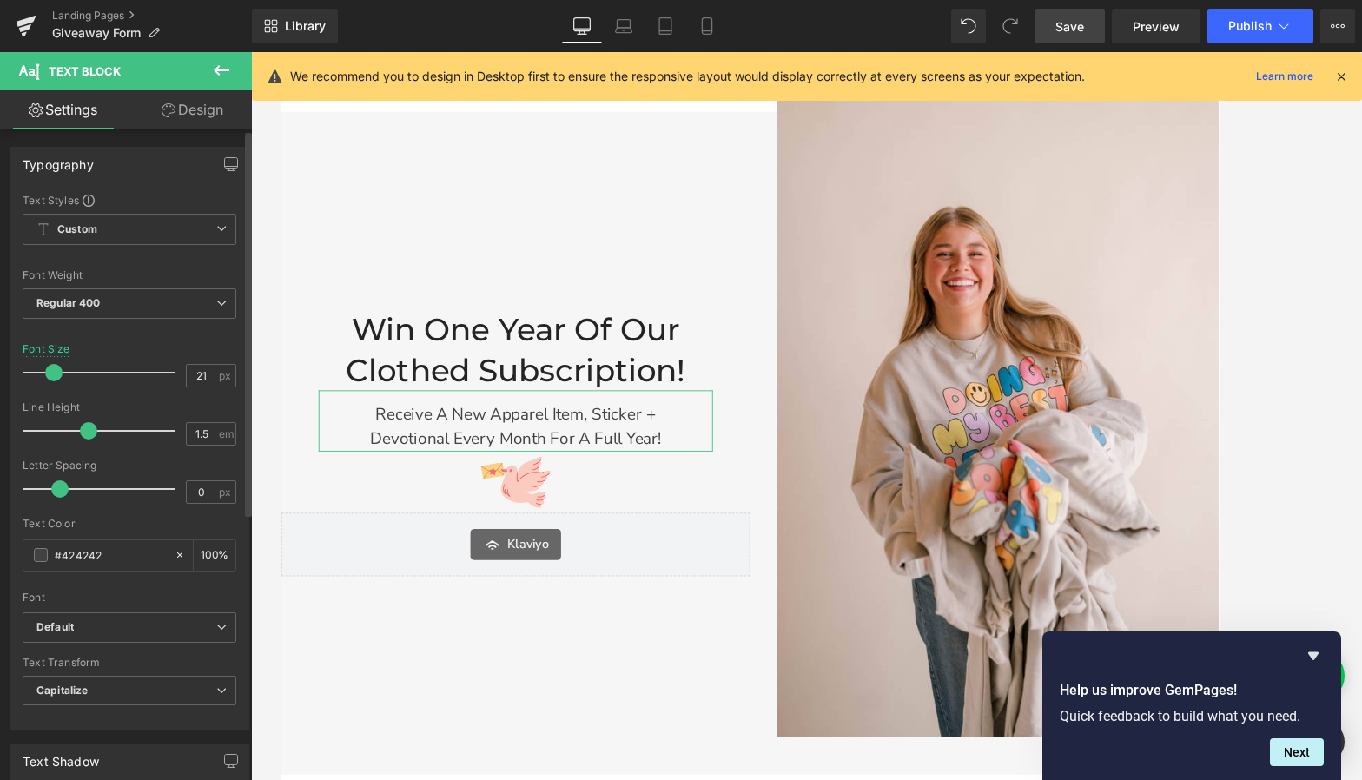
click at [52, 374] on span at bounding box center [53, 372] width 17 height 17
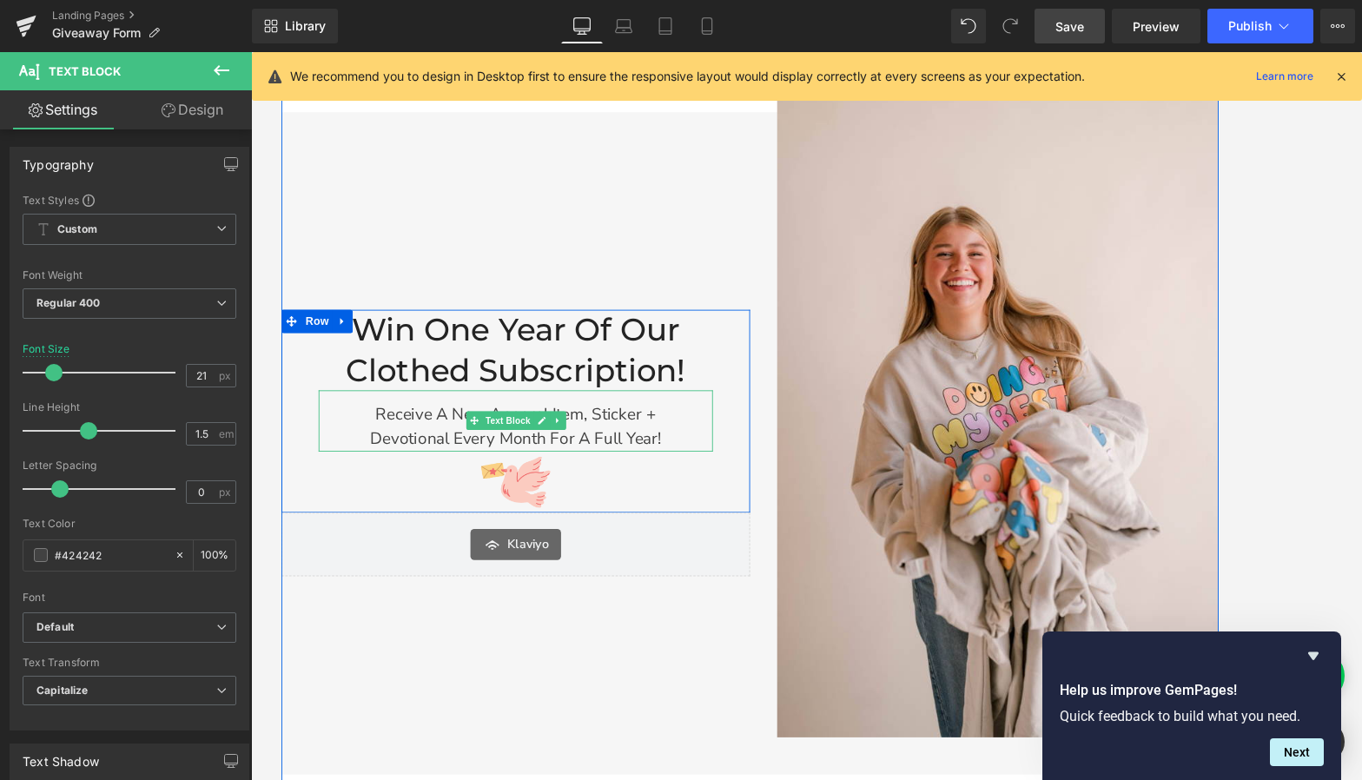
click at [619, 480] on p "devotional every month for a full year!" at bounding box center [543, 487] width 442 height 28
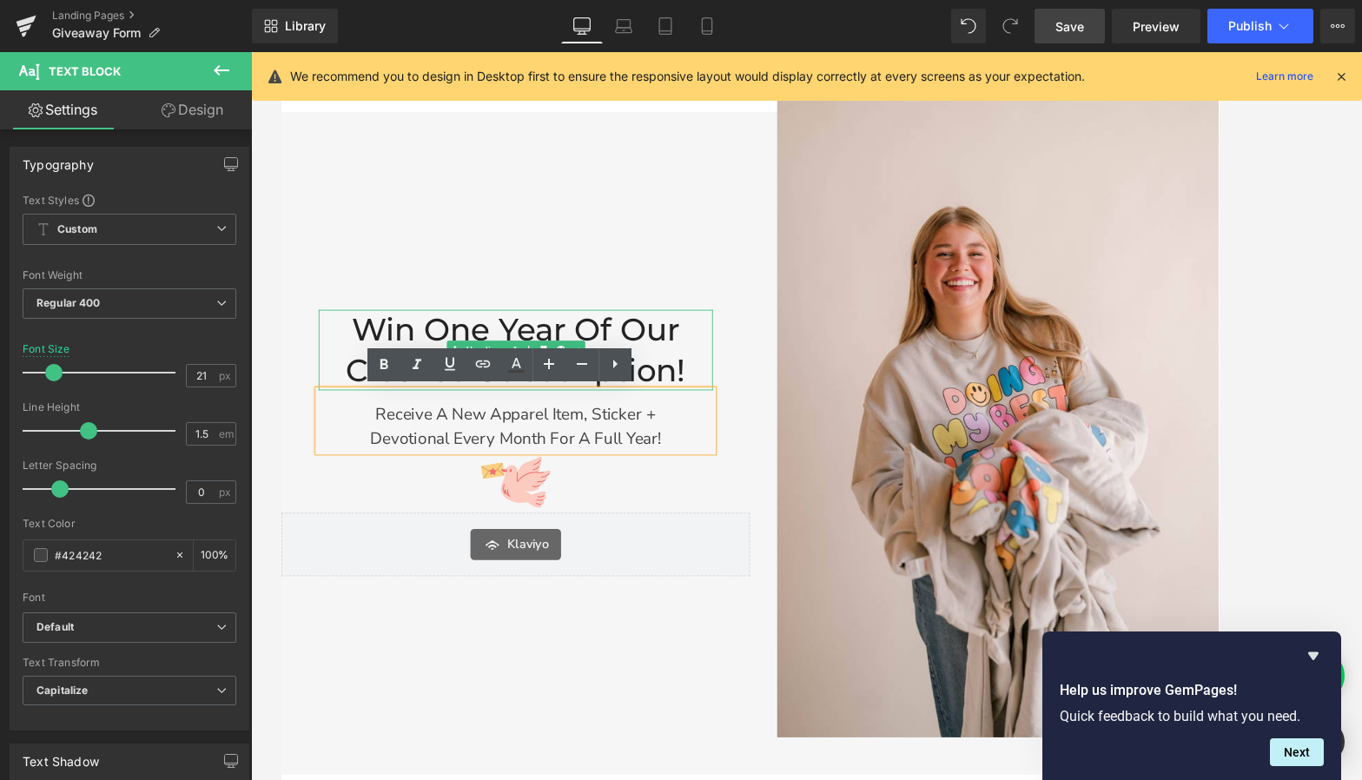
click at [708, 349] on h2 "Win One Year of Our Clothed Subscription!" at bounding box center [543, 386] width 442 height 90
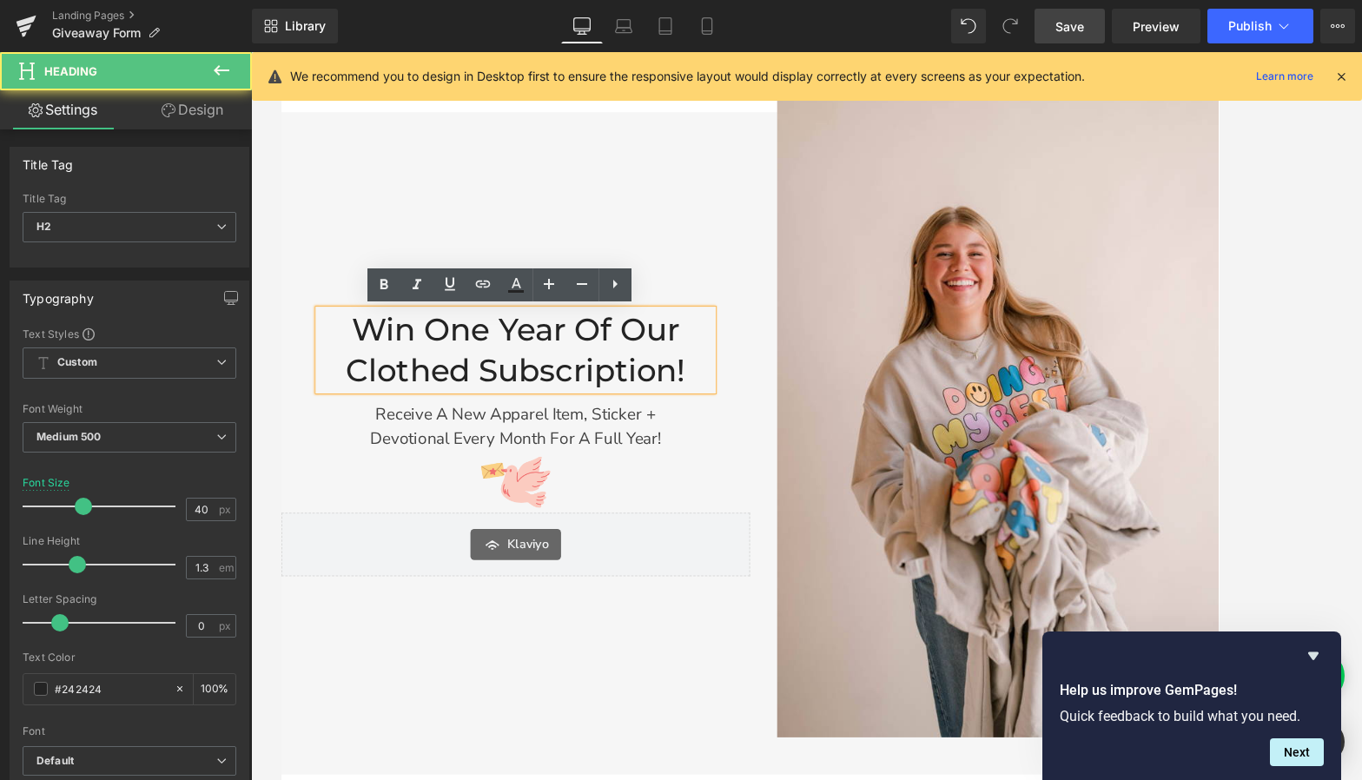
click at [672, 365] on h2 "Win One Year of Our Clothed Subscription!" at bounding box center [543, 386] width 442 height 90
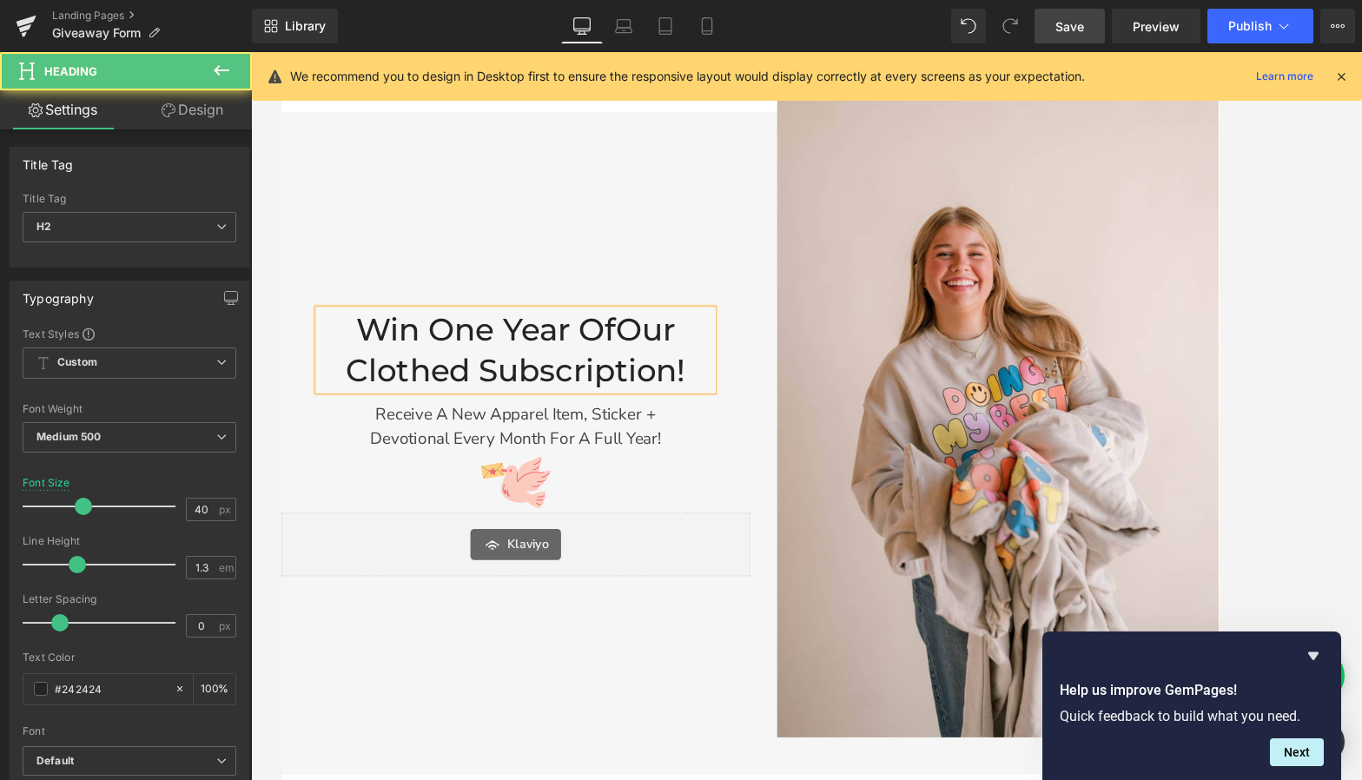
scroll to position [228, 0]
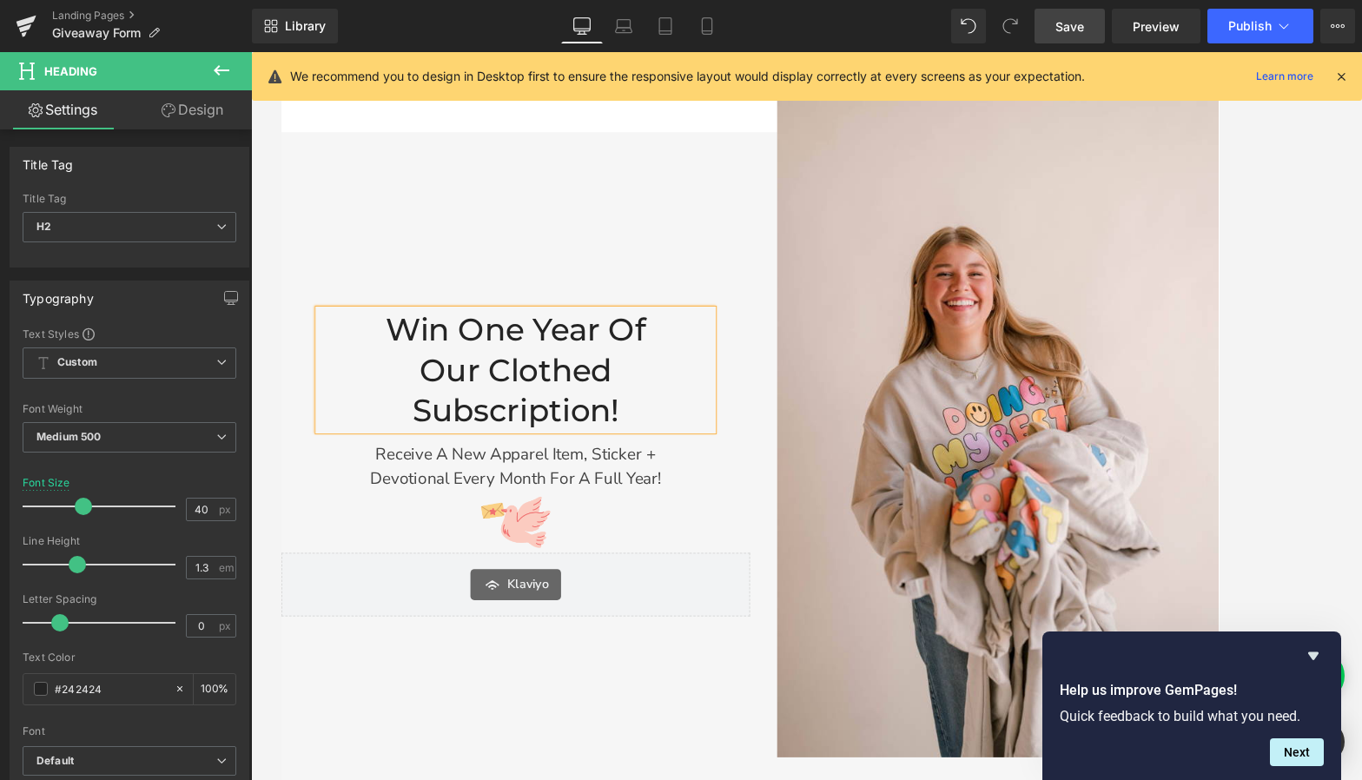
click at [433, 454] on h2 "Our Clothed Subscription!" at bounding box center [543, 432] width 442 height 90
click at [447, 414] on h2 "Our Clothed Subscription!" at bounding box center [543, 432] width 442 height 90
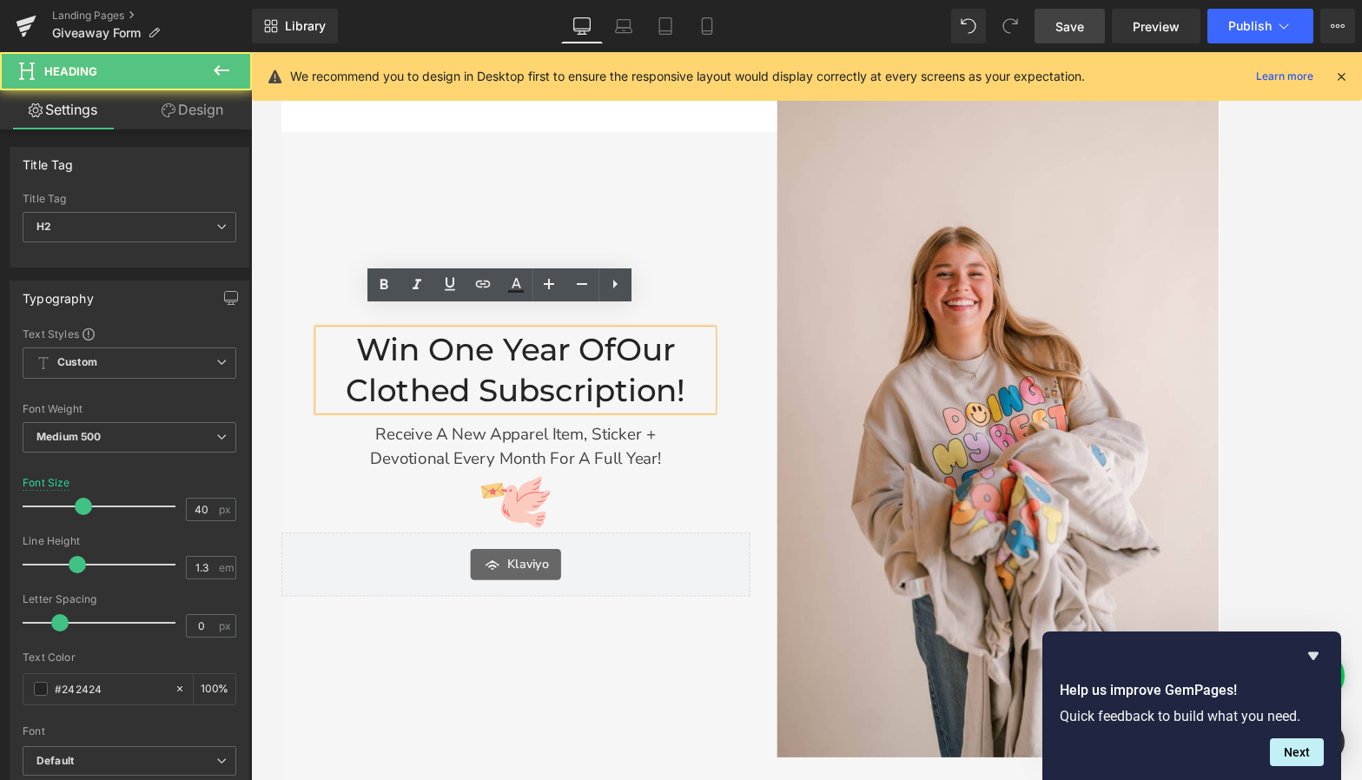
scroll to position [251, 0]
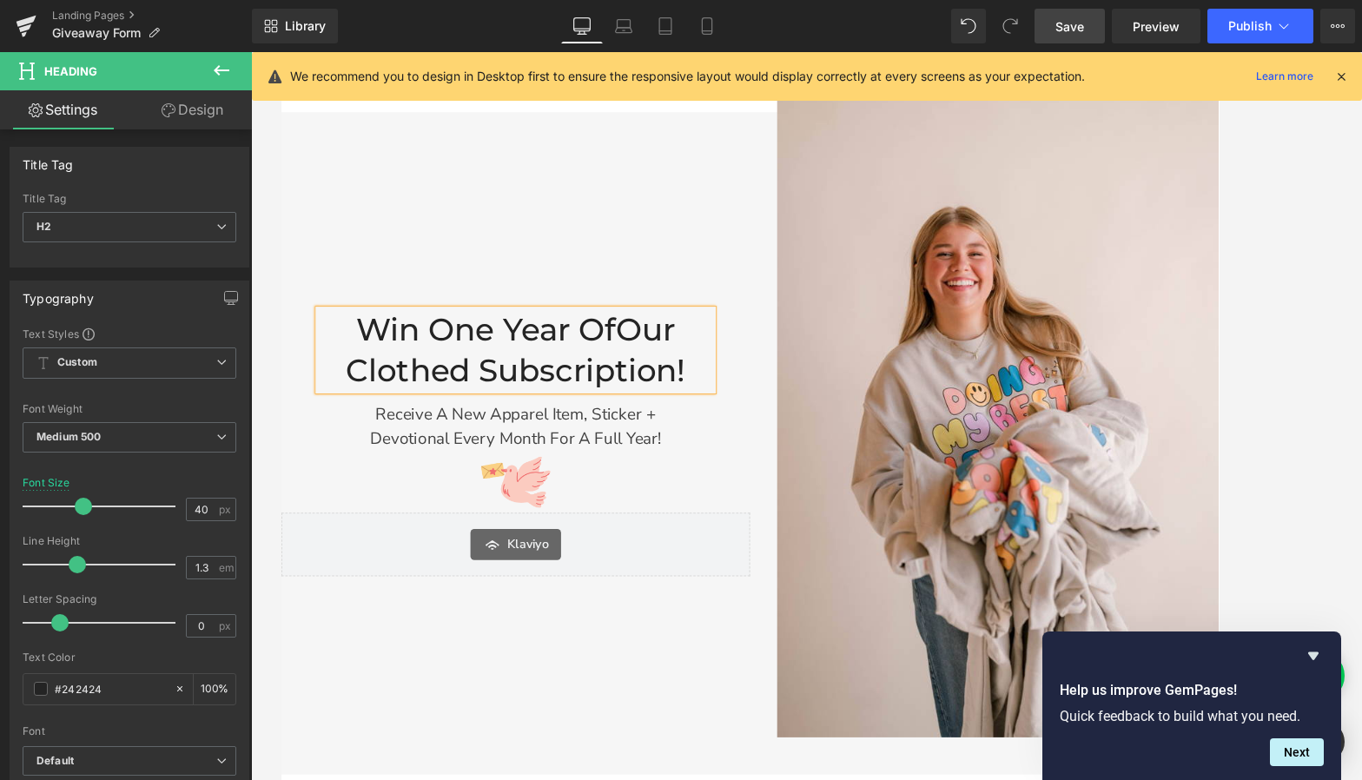
click at [718, 523] on div at bounding box center [543, 535] width 442 height 70
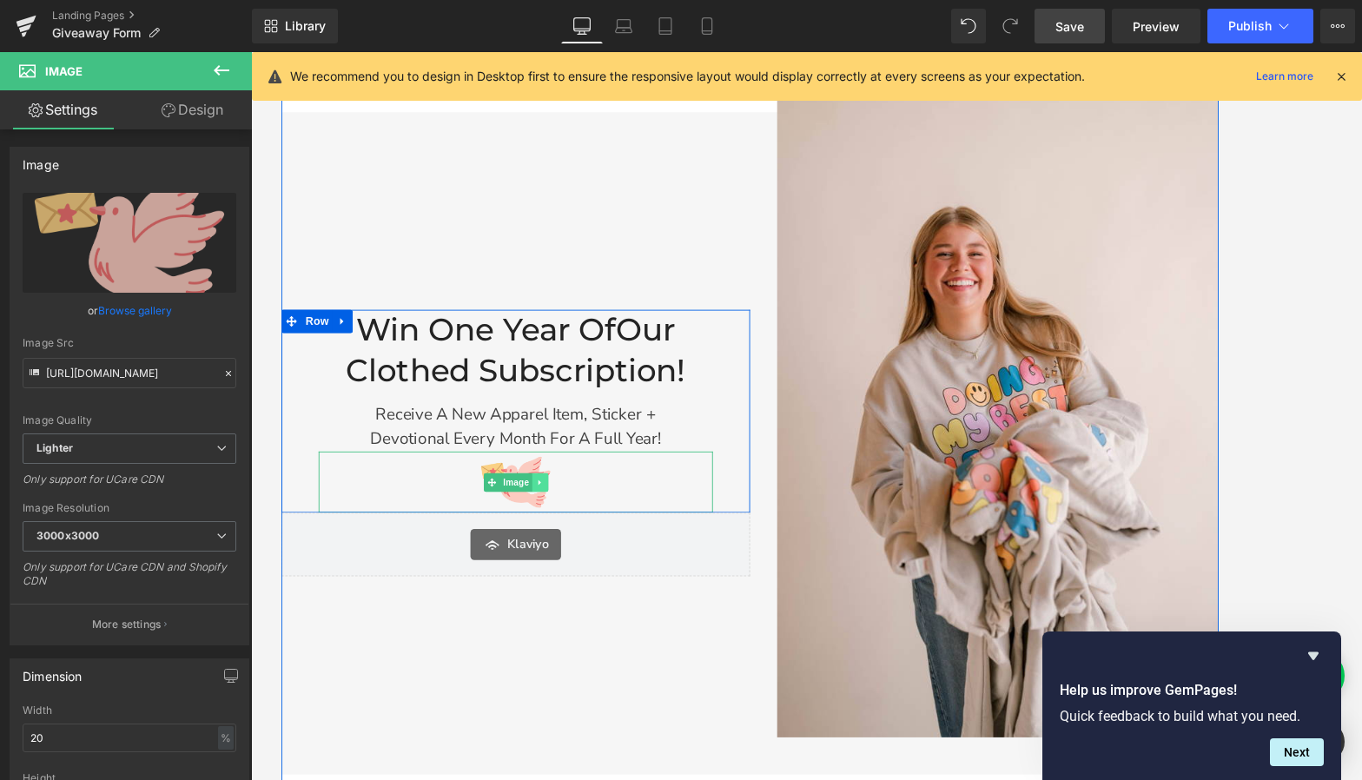
click at [568, 533] on link at bounding box center [570, 535] width 18 height 21
click at [564, 535] on link at bounding box center [562, 535] width 18 height 21
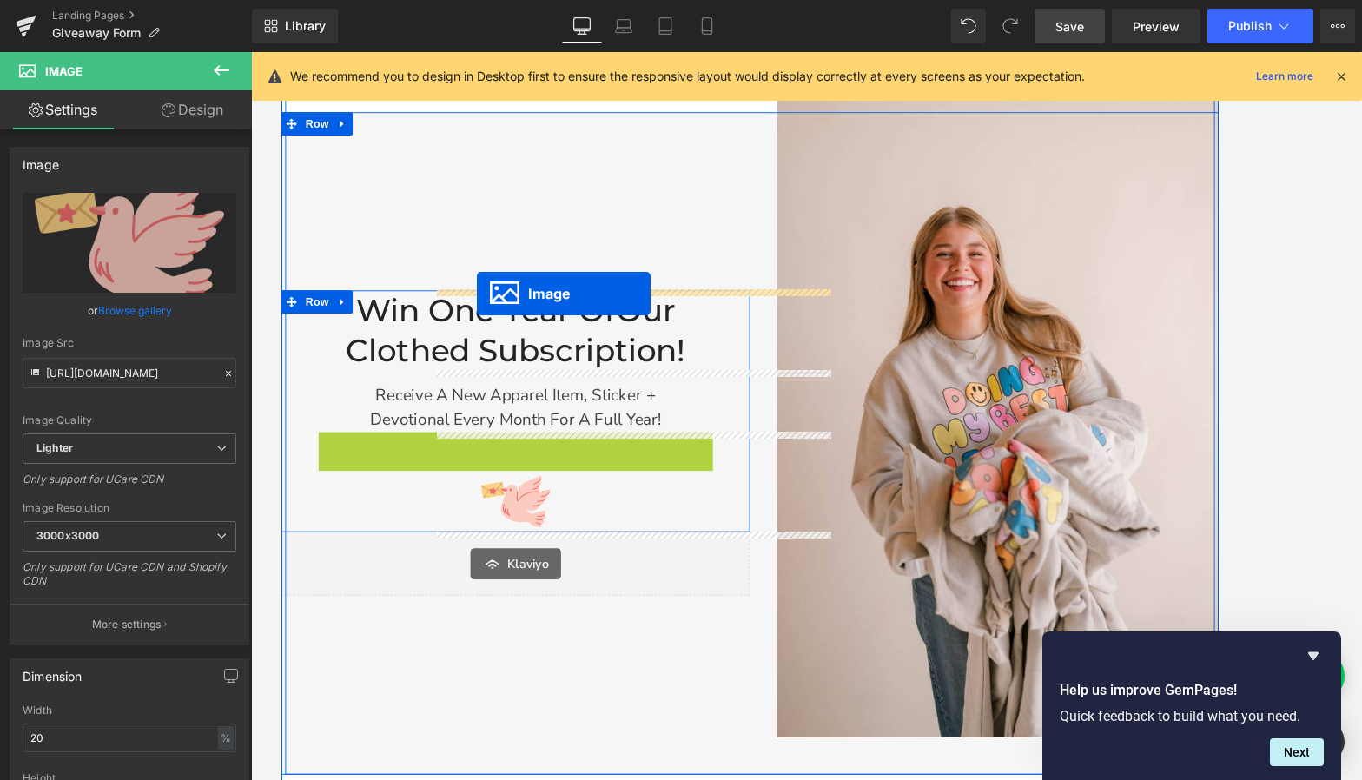
drag, startPoint x: 489, startPoint y: 497, endPoint x: 500, endPoint y: 322, distance: 175.0
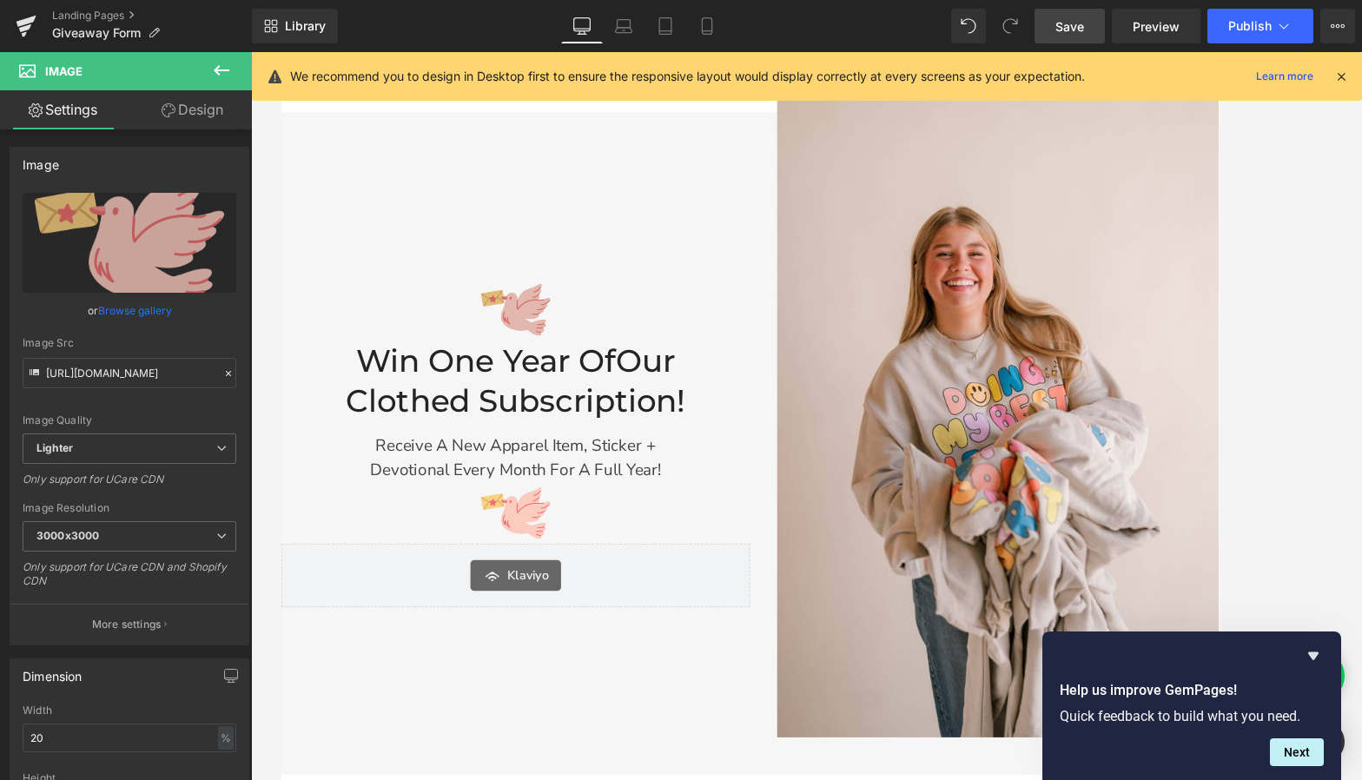
click at [550, 335] on span "Image" at bounding box center [544, 341] width 36 height 21
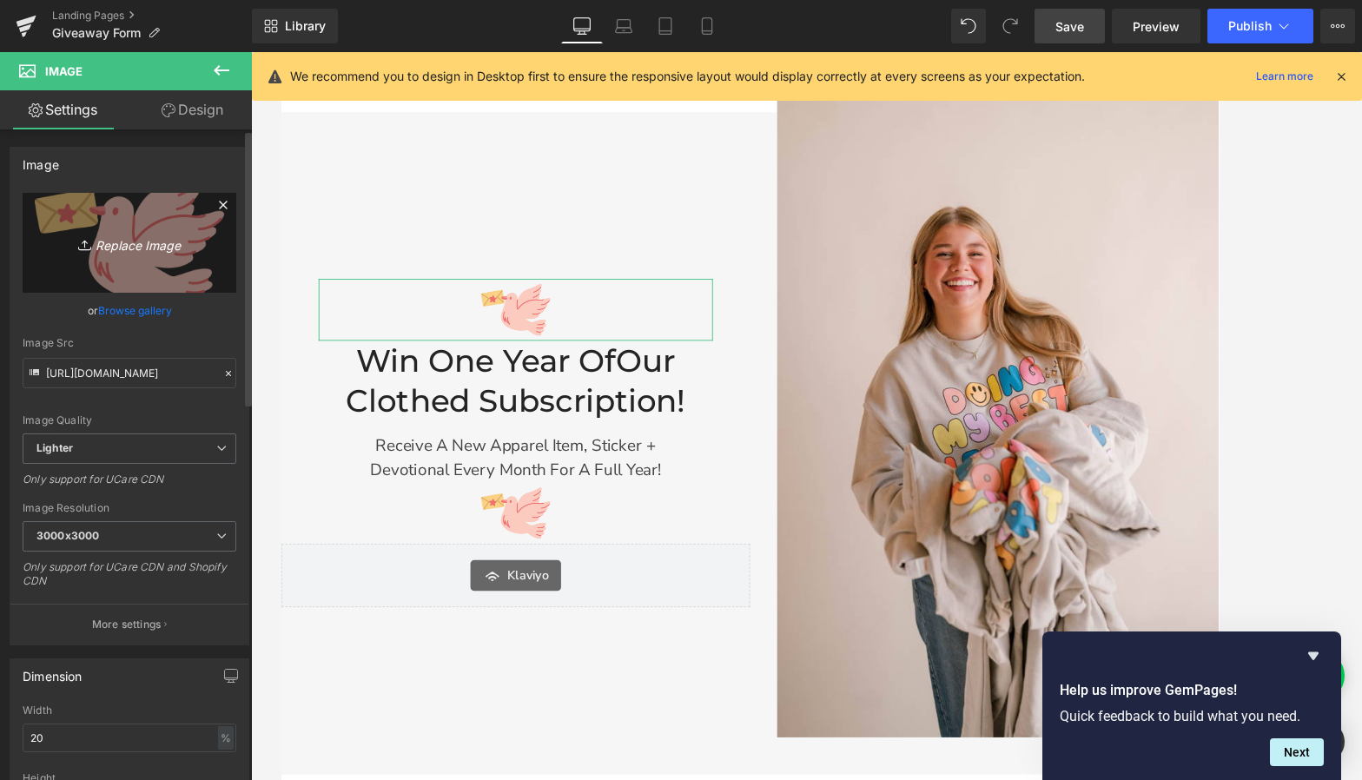
click at [147, 237] on icon "Replace Image" at bounding box center [129, 243] width 139 height 22
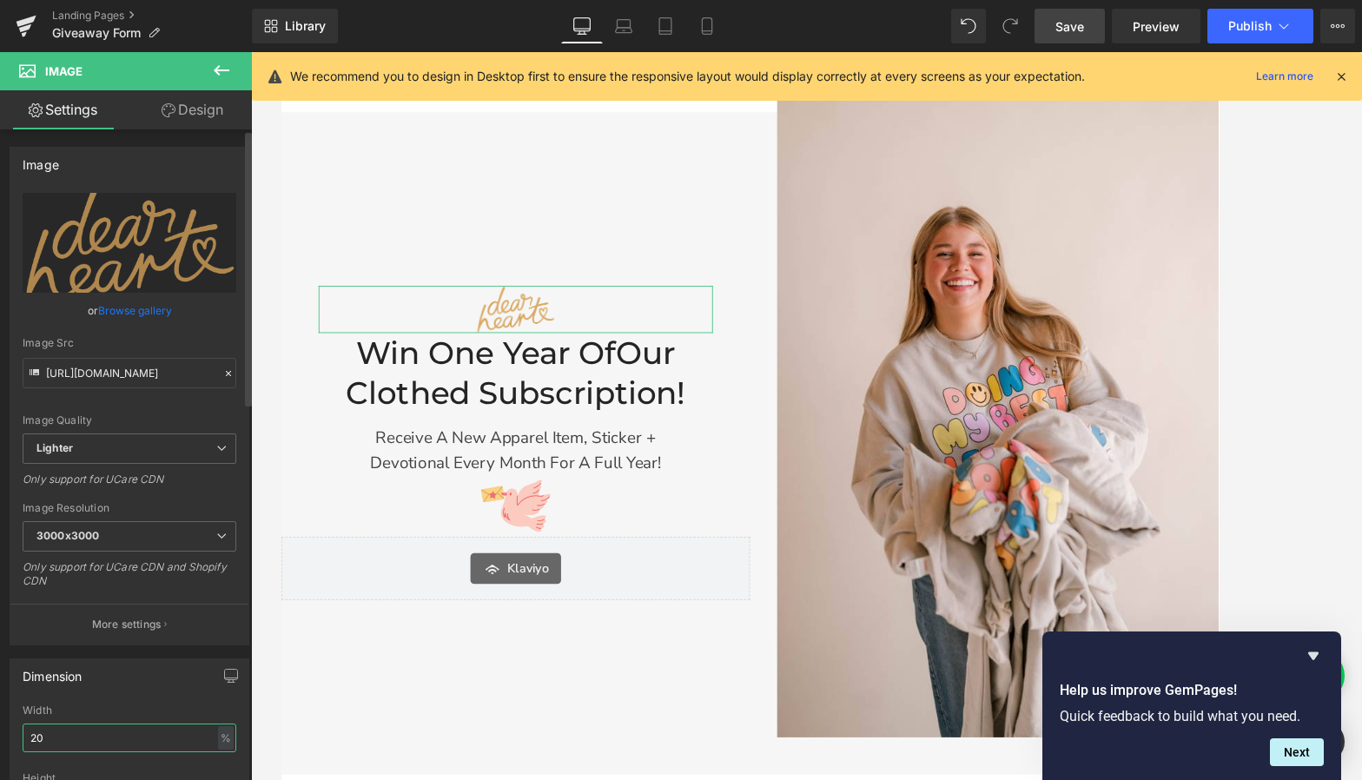
click at [36, 737] on input "20" at bounding box center [130, 738] width 214 height 29
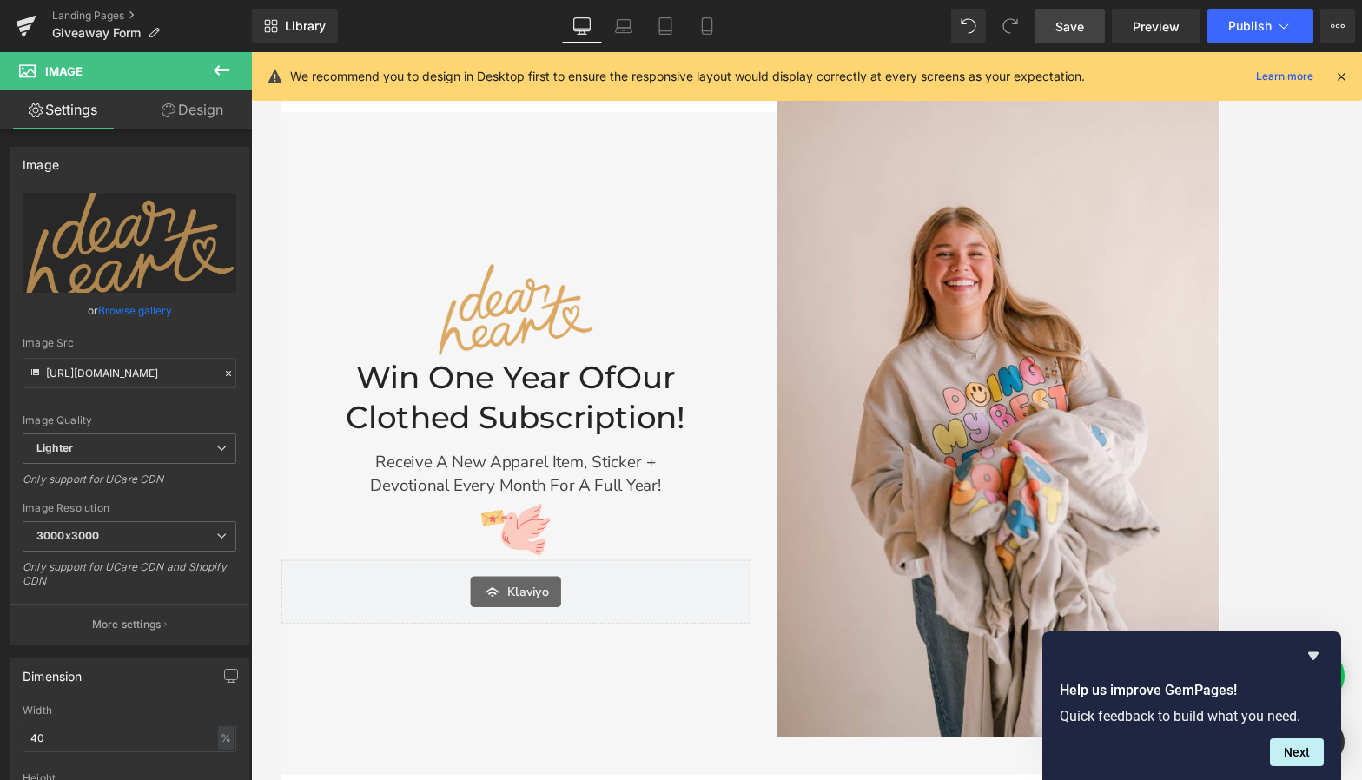
click at [224, 70] on icon at bounding box center [222, 70] width 16 height 10
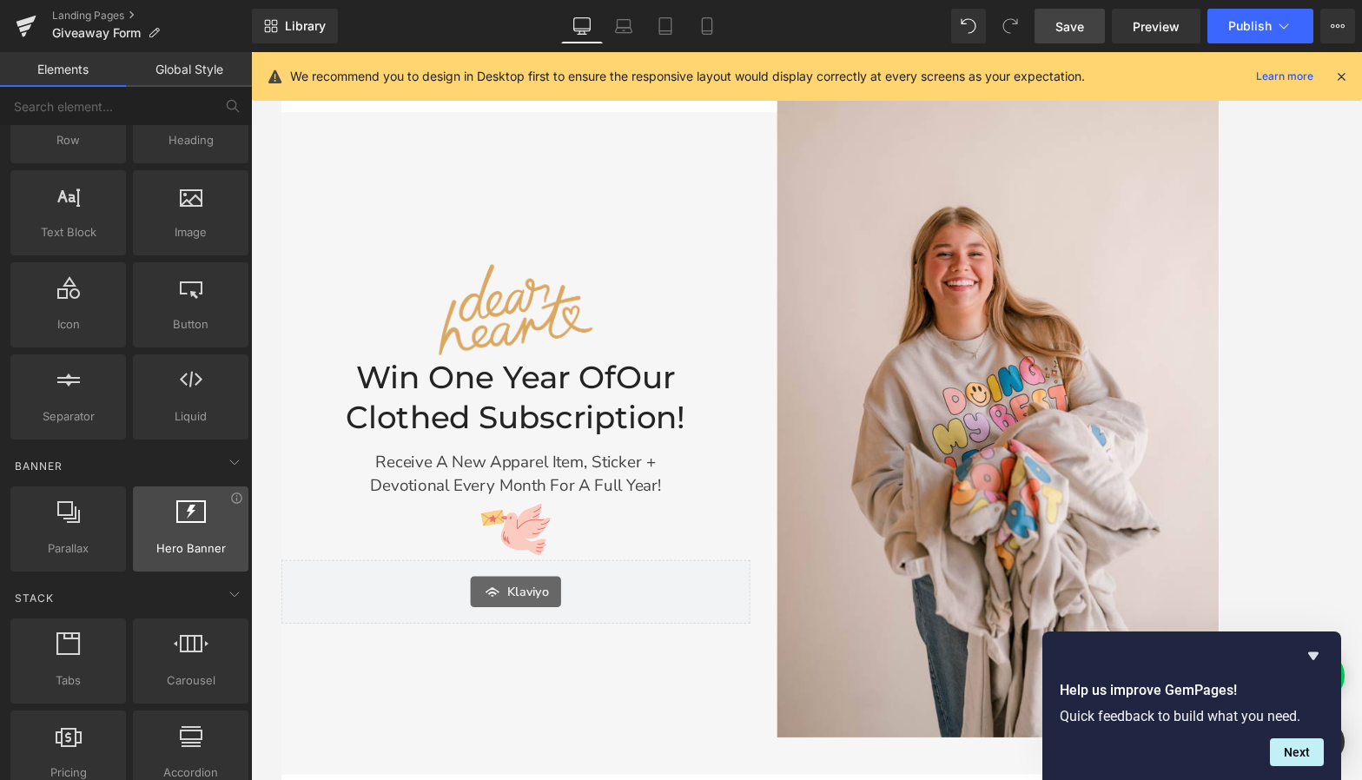
scroll to position [56, 0]
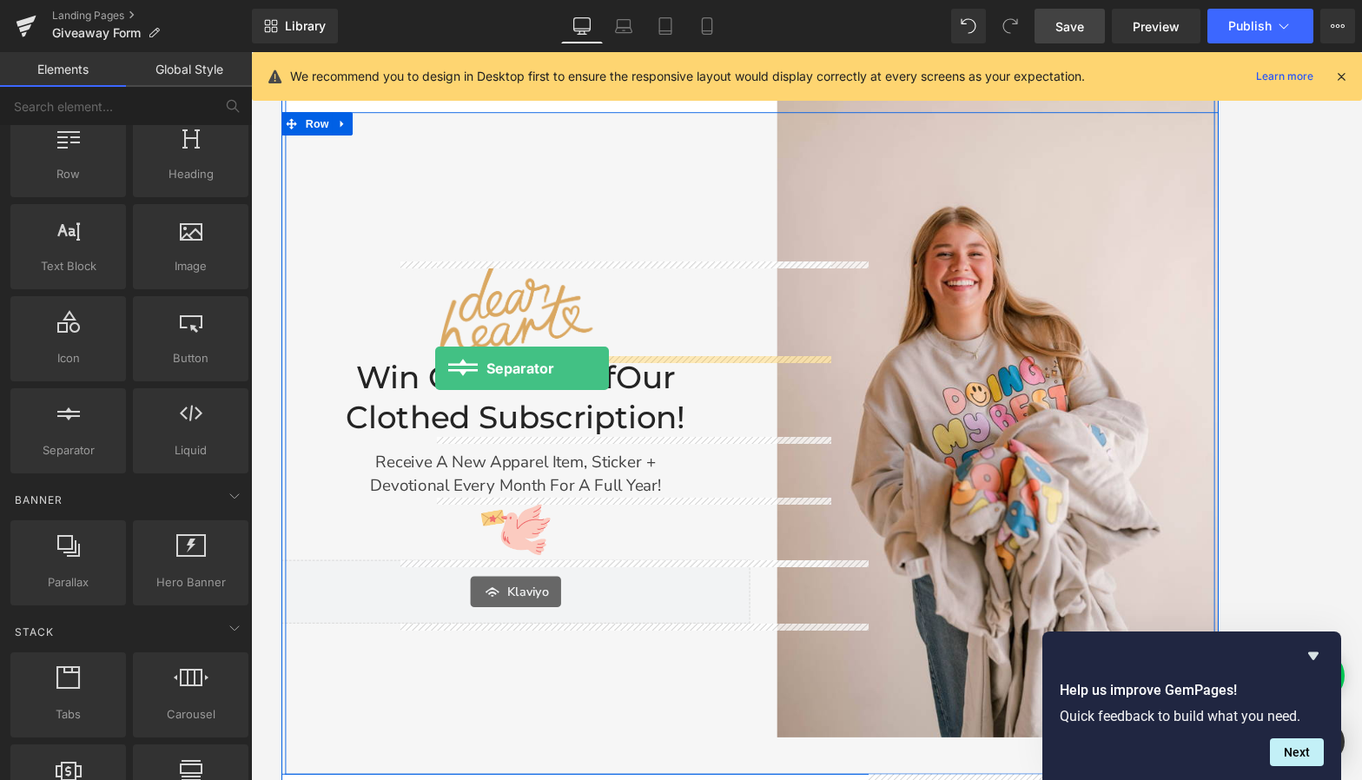
drag, startPoint x: 340, startPoint y: 499, endPoint x: 453, endPoint y: 405, distance: 146.8
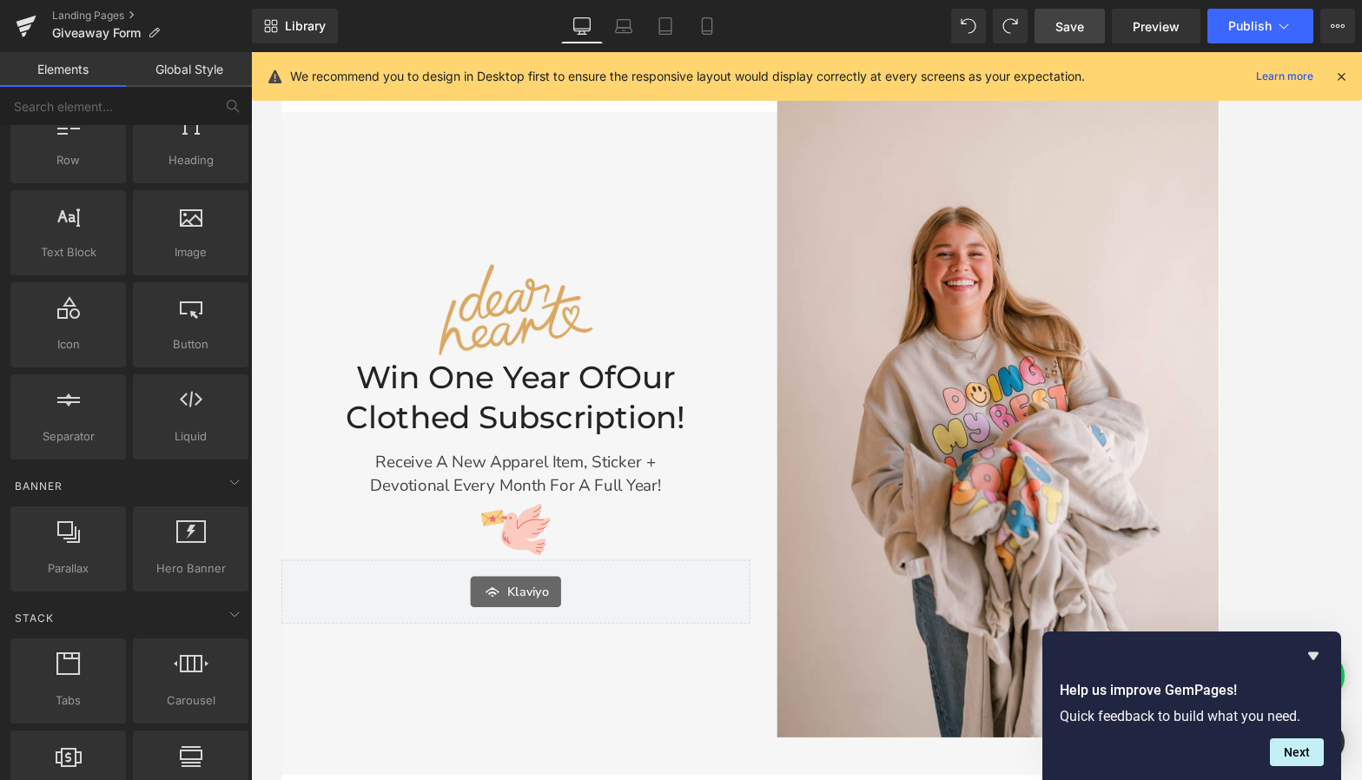
scroll to position [0, 0]
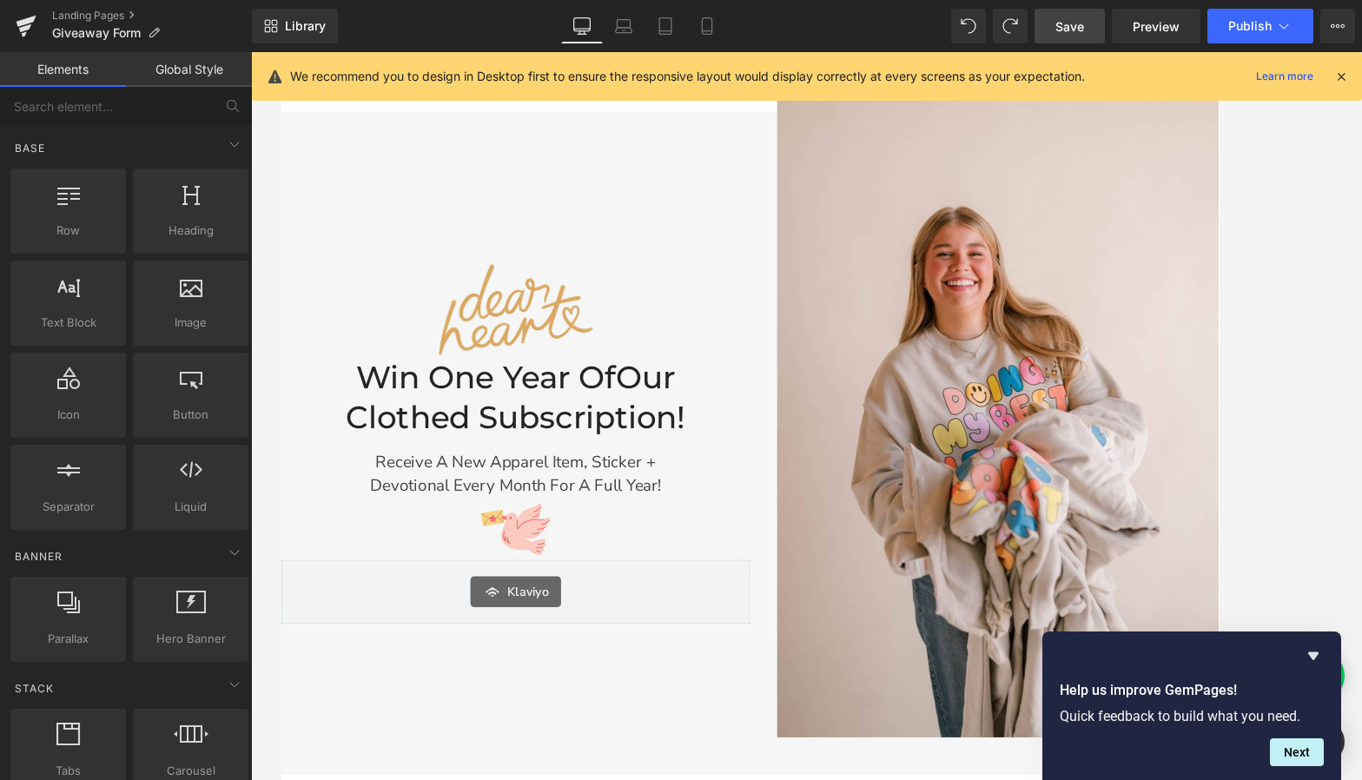
click at [195, 75] on link "Global Style" at bounding box center [189, 69] width 126 height 35
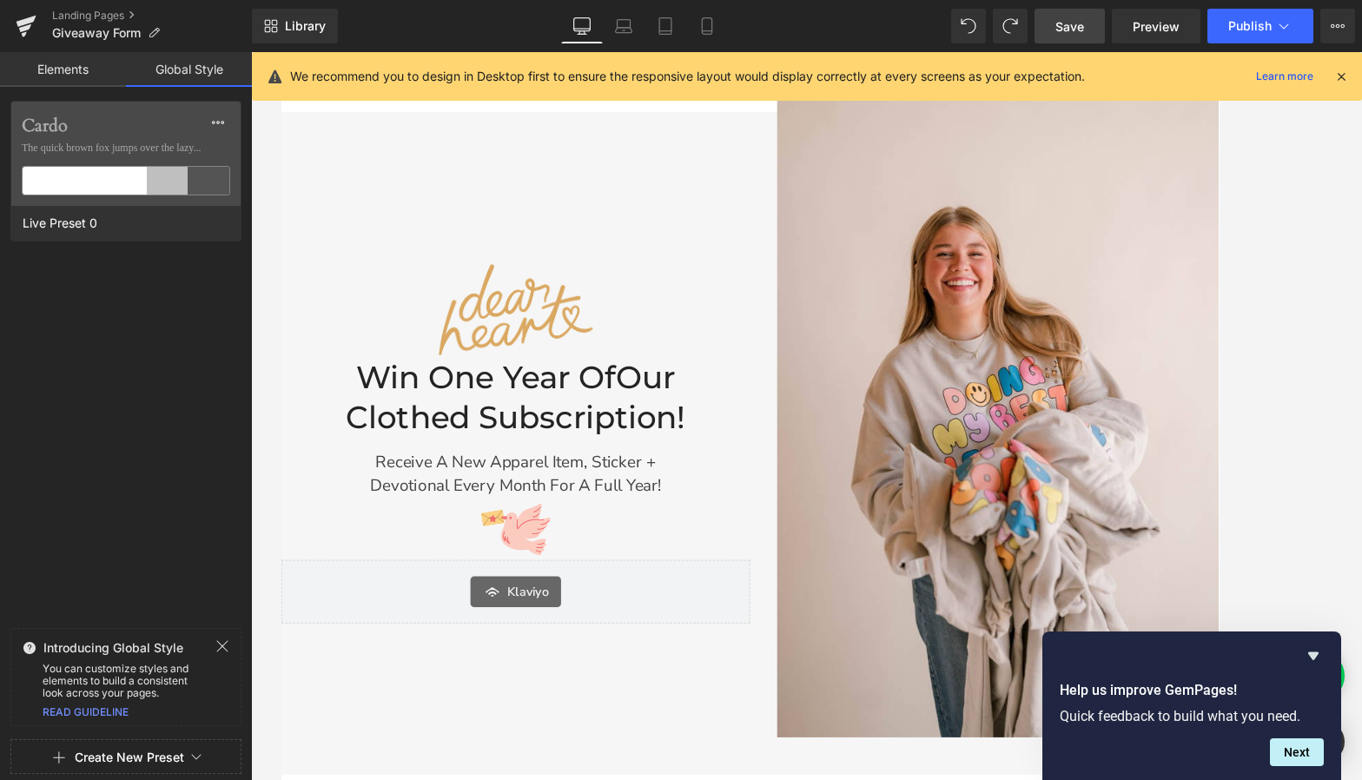
click at [95, 70] on link "Elements" at bounding box center [63, 69] width 126 height 35
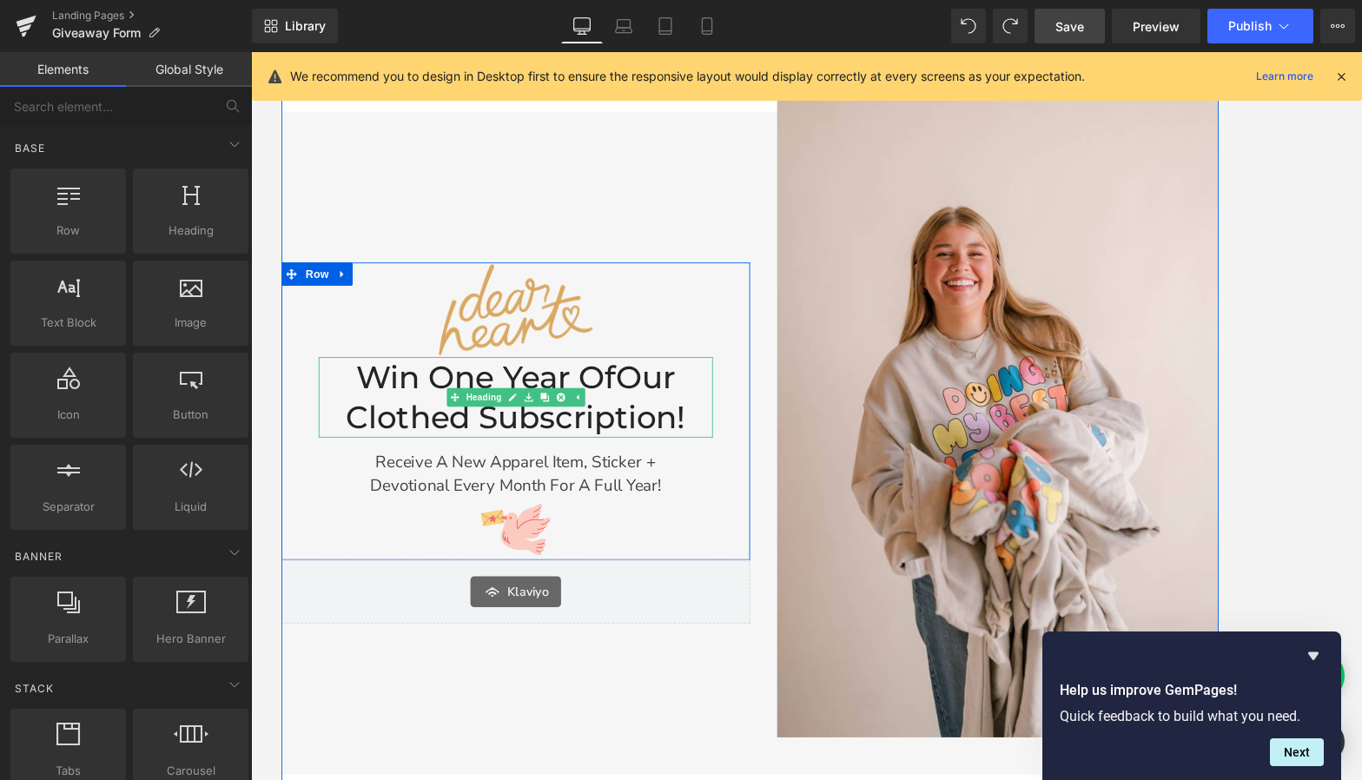
click at [343, 414] on h2 "Win One Year of Our Clothed Subscription!" at bounding box center [543, 439] width 442 height 90
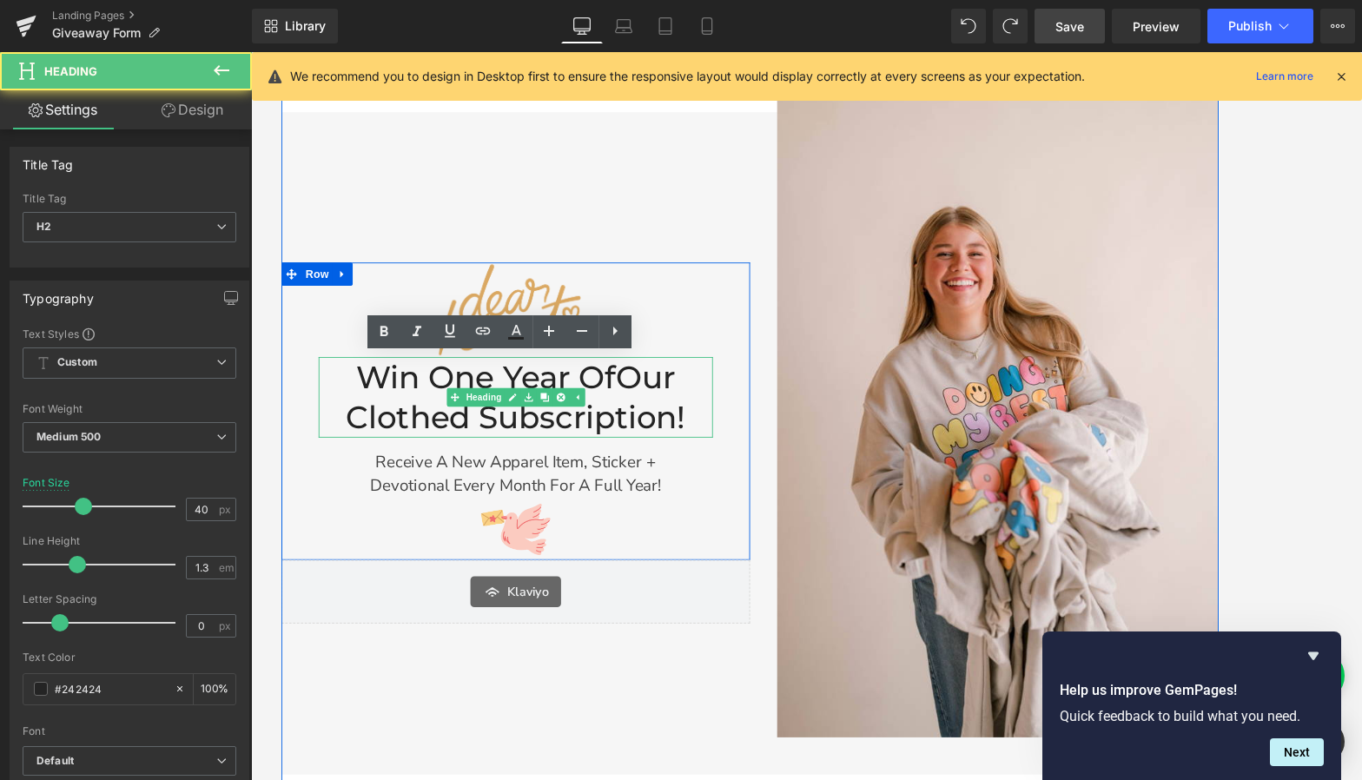
scroll to position [228, 0]
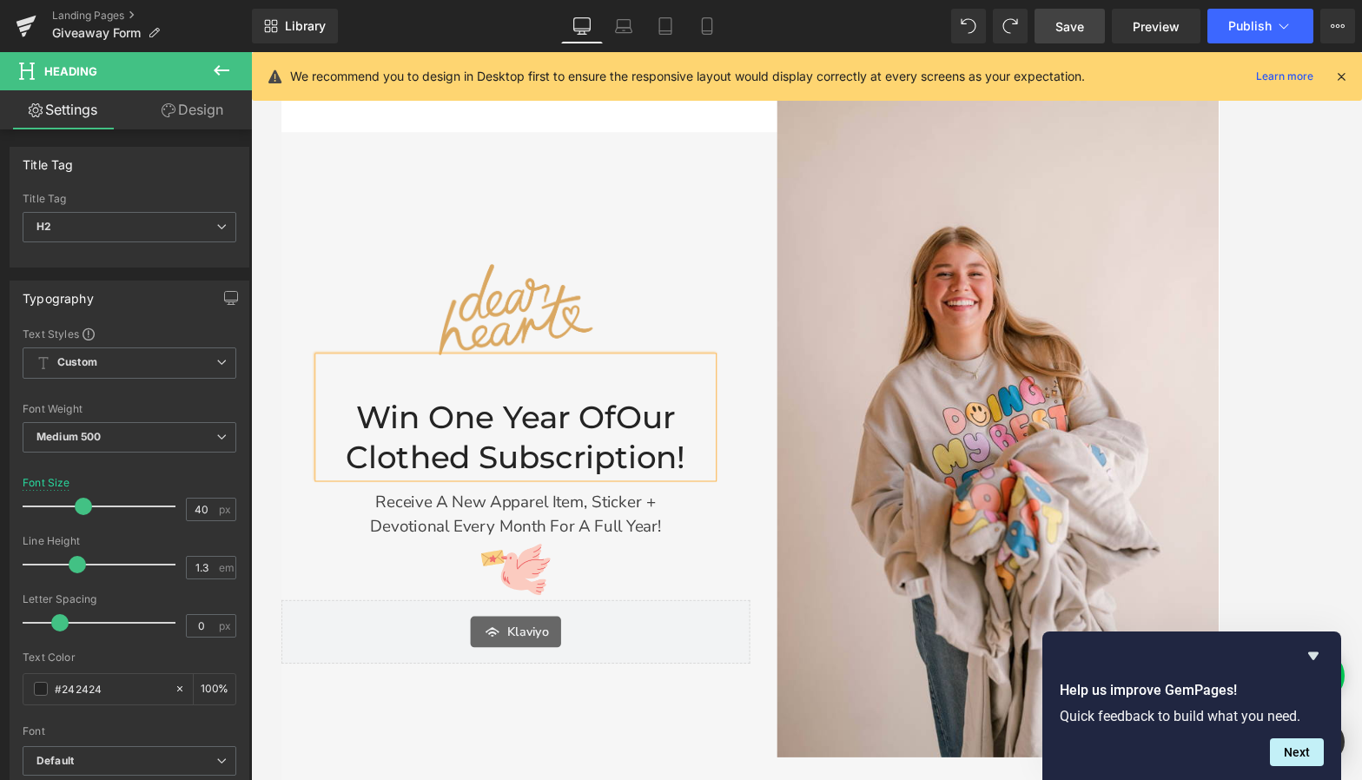
click at [740, 503] on h2 "Win One Year of Our Clothed Subscription!" at bounding box center [543, 485] width 442 height 90
click at [592, 565] on link at bounding box center [590, 563] width 18 height 21
click at [578, 562] on link at bounding box center [582, 563] width 18 height 21
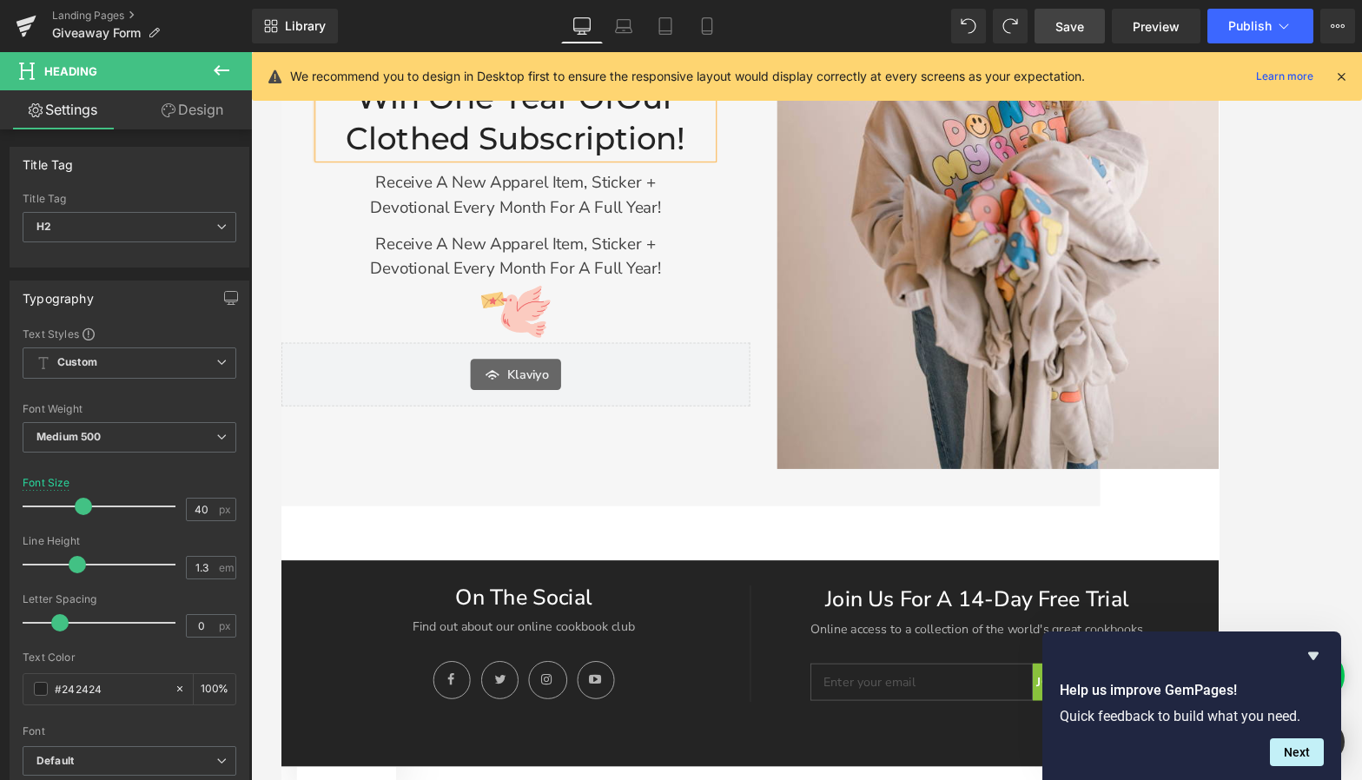
scroll to position [506, 0]
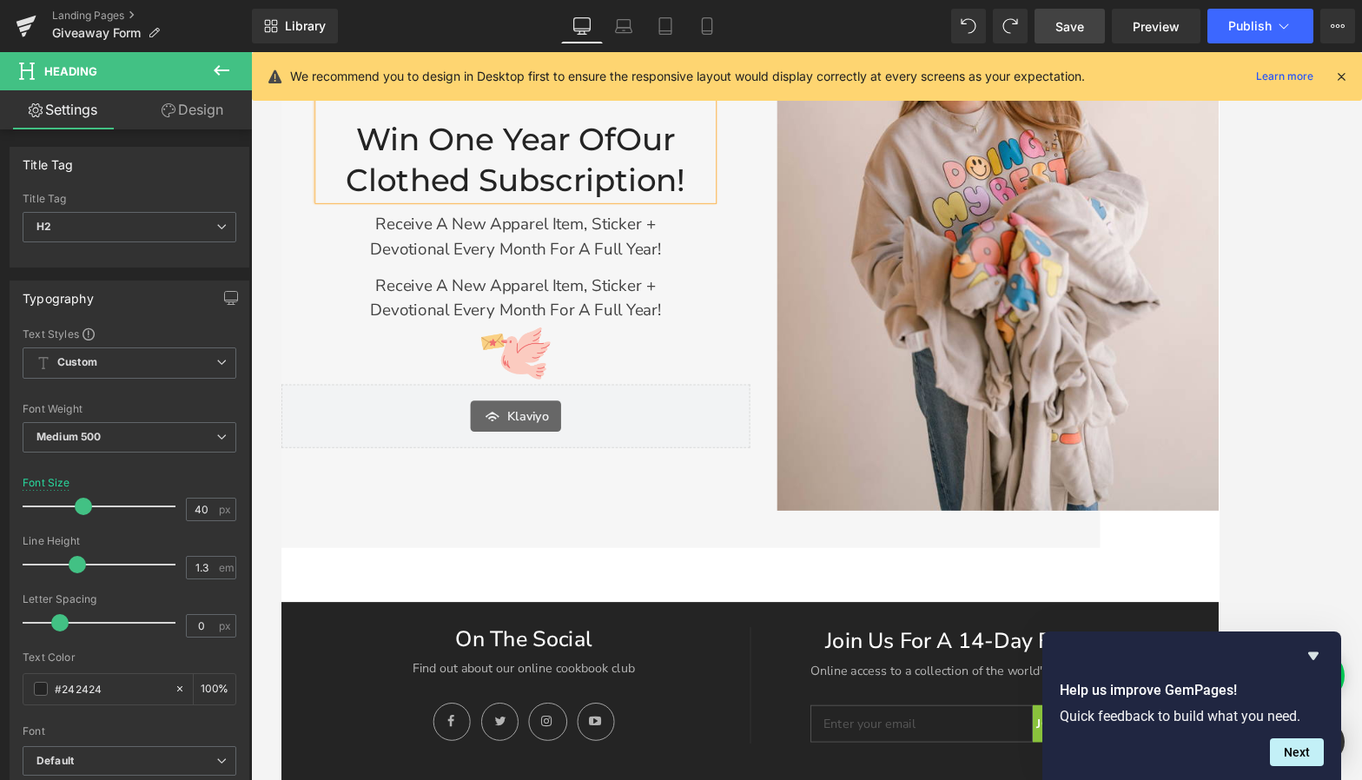
click at [530, 315] on div "Receive a new apparel item, sticker + devotional every month for a full year! T…" at bounding box center [543, 321] width 442 height 69
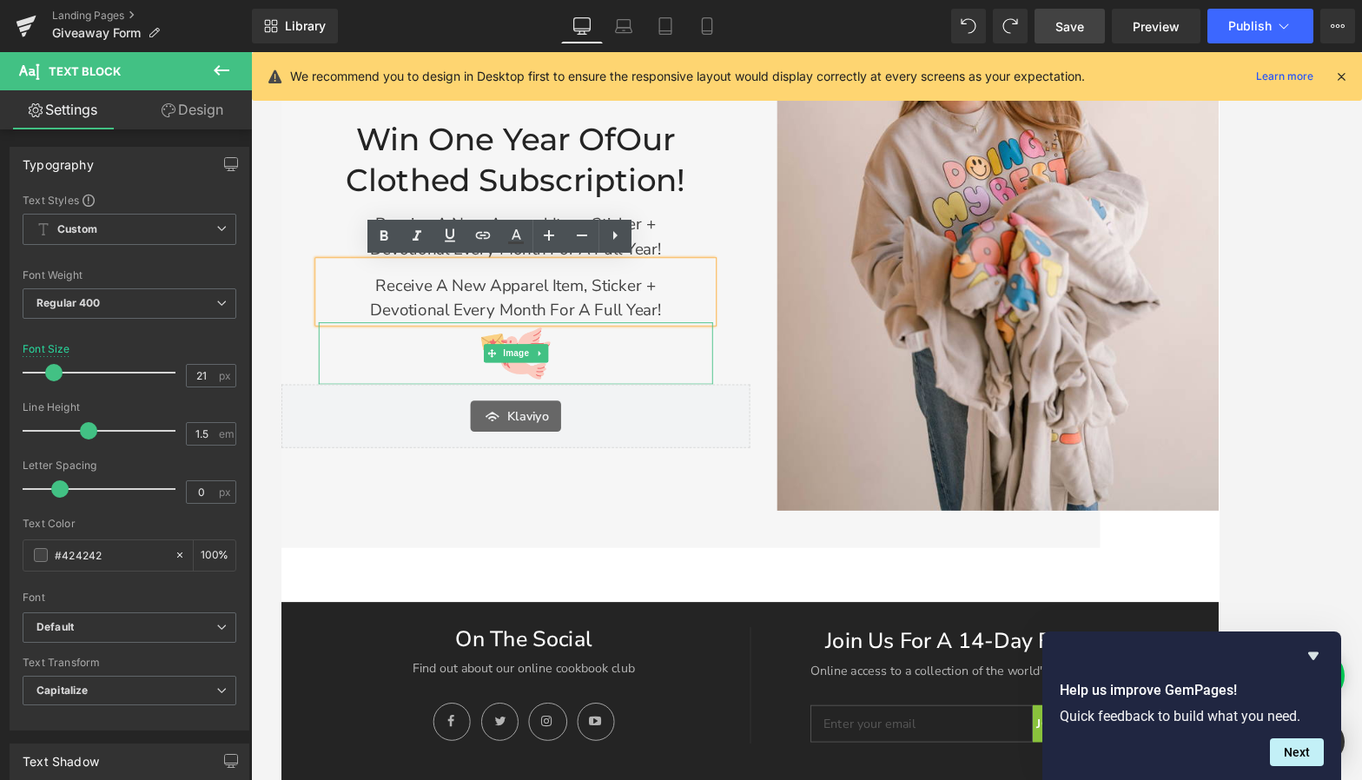
click at [785, 422] on div "Image Win One Year of Our Clothed Subscription! Heading Receive a new apparel i…" at bounding box center [544, 200] width 526 height 447
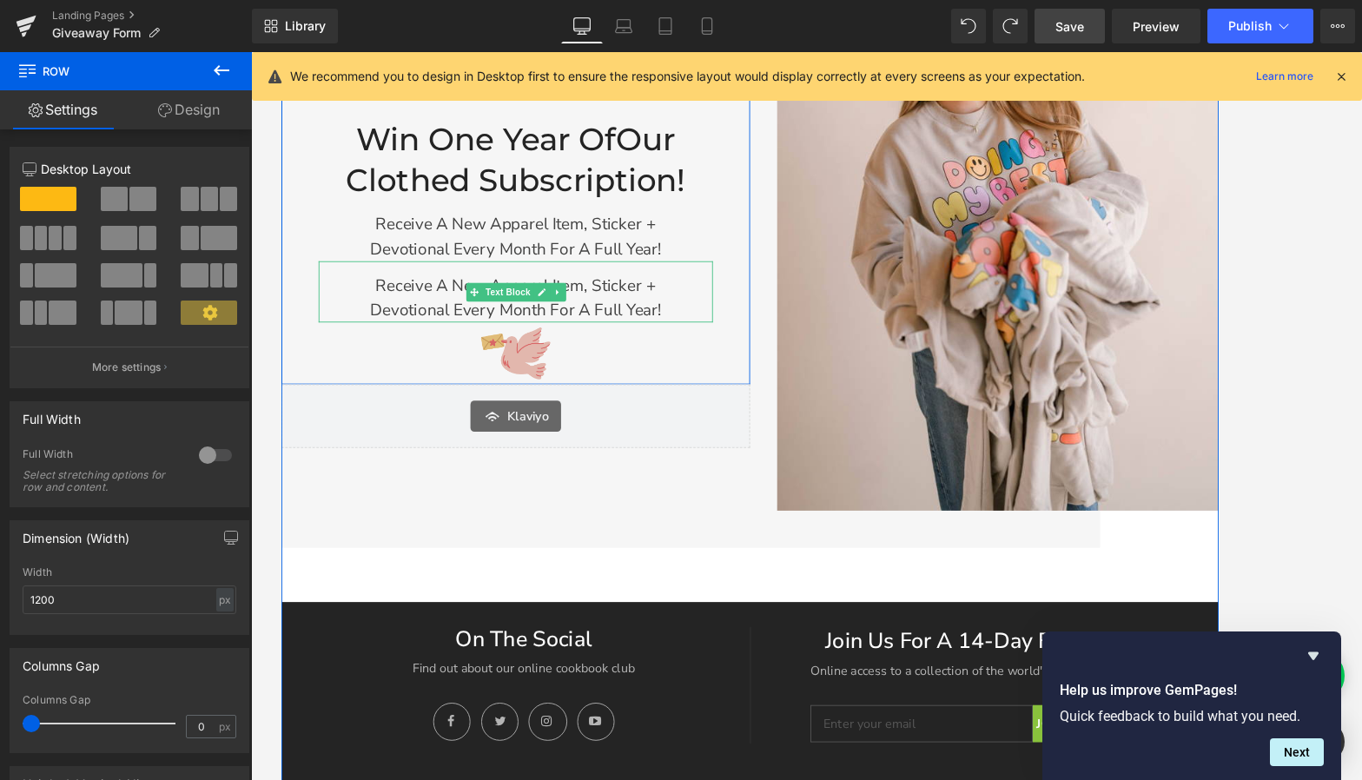
scroll to position [518, 0]
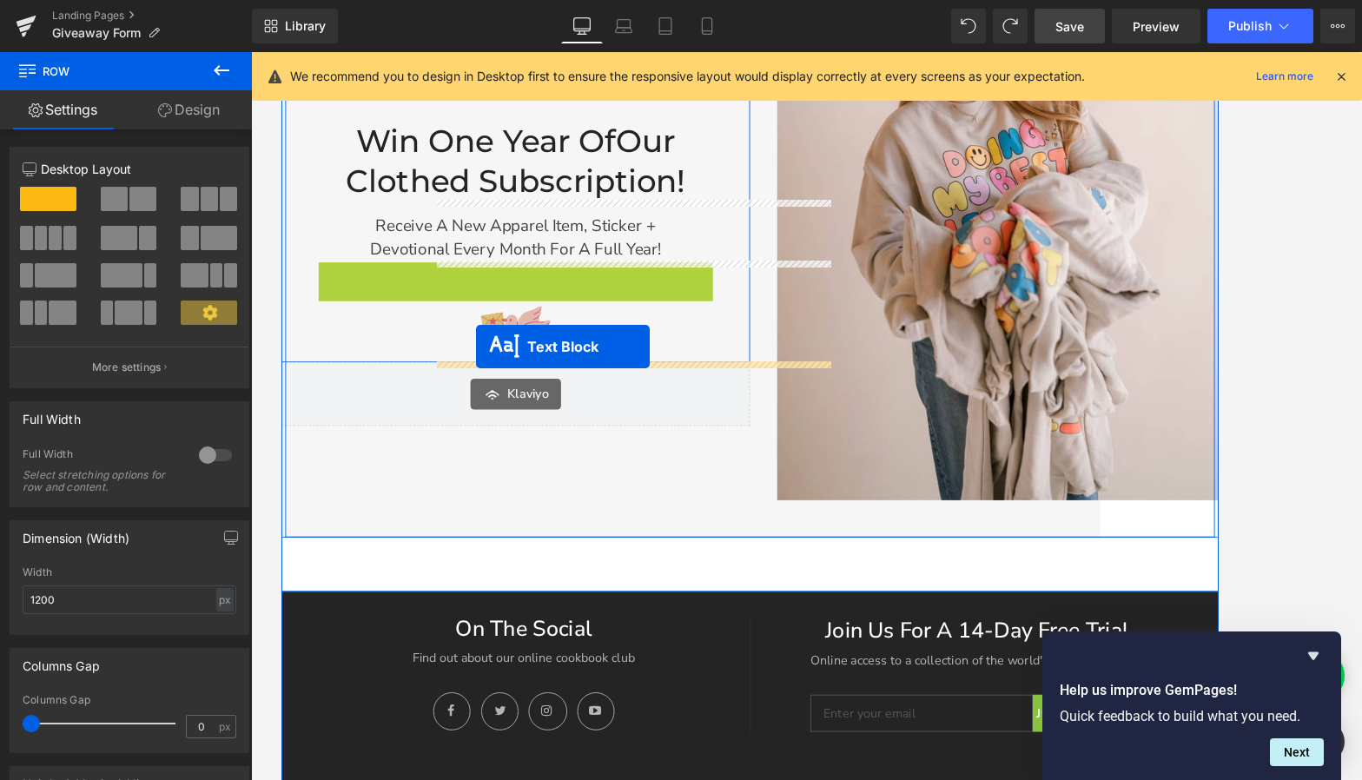
drag, startPoint x: 499, startPoint y: 320, endPoint x: 499, endPoint y: 384, distance: 64.3
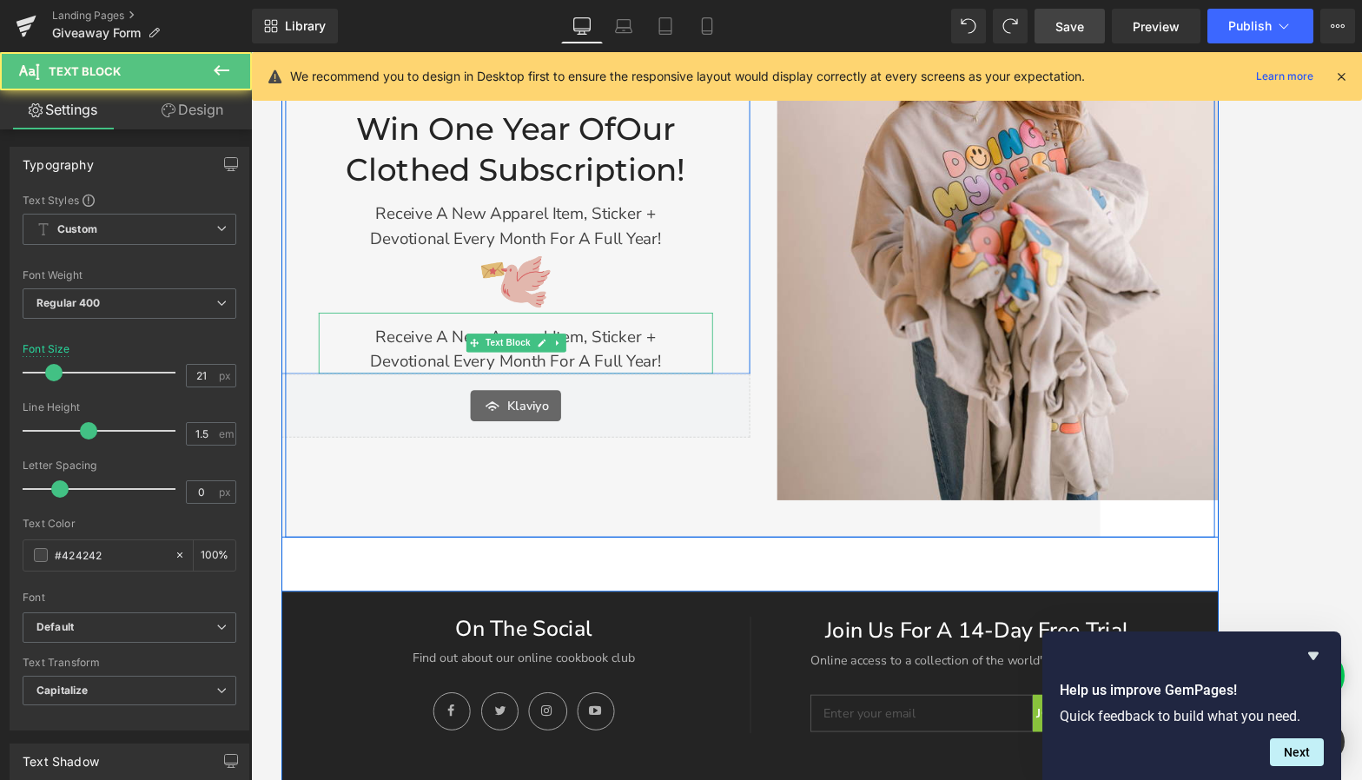
scroll to position [506, 0]
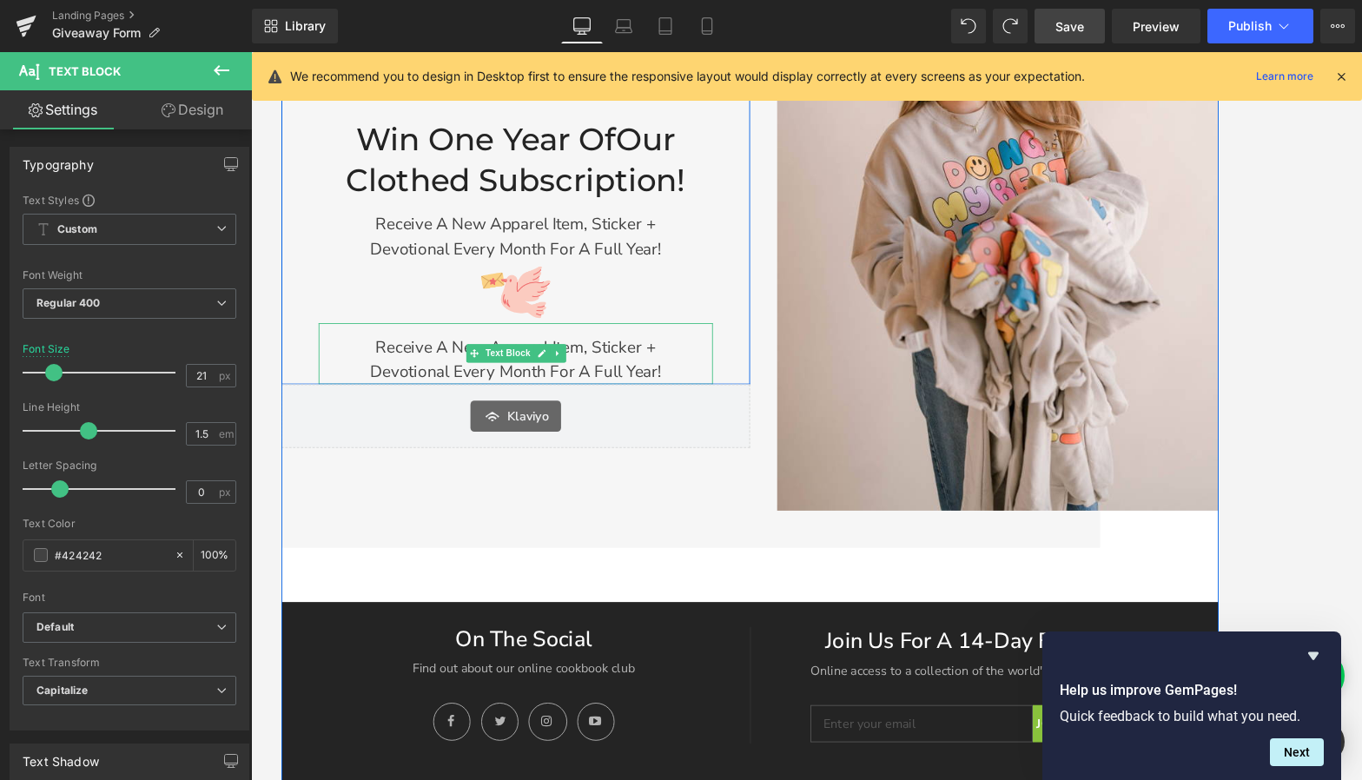
click at [650, 393] on p "Receive a new apparel item, sticker +" at bounding box center [543, 384] width 442 height 28
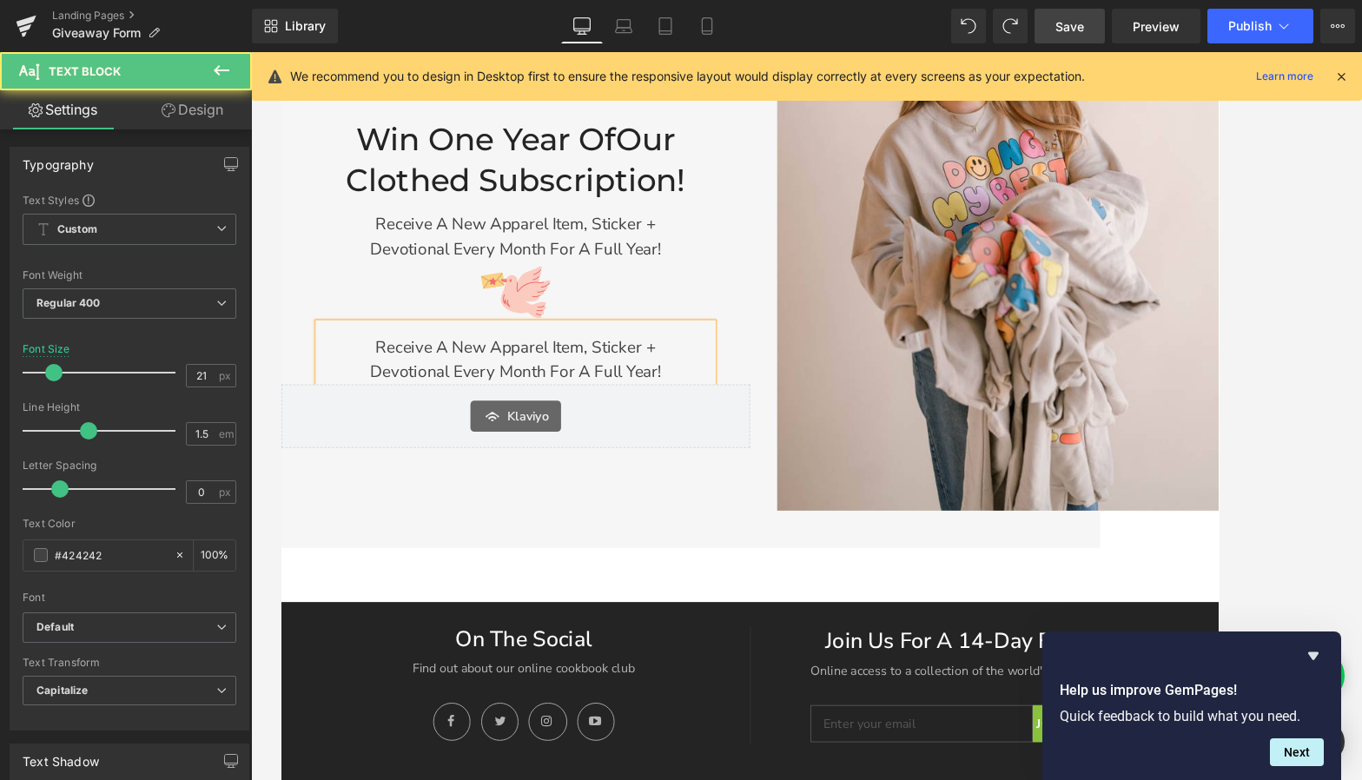
scroll to position [519, 0]
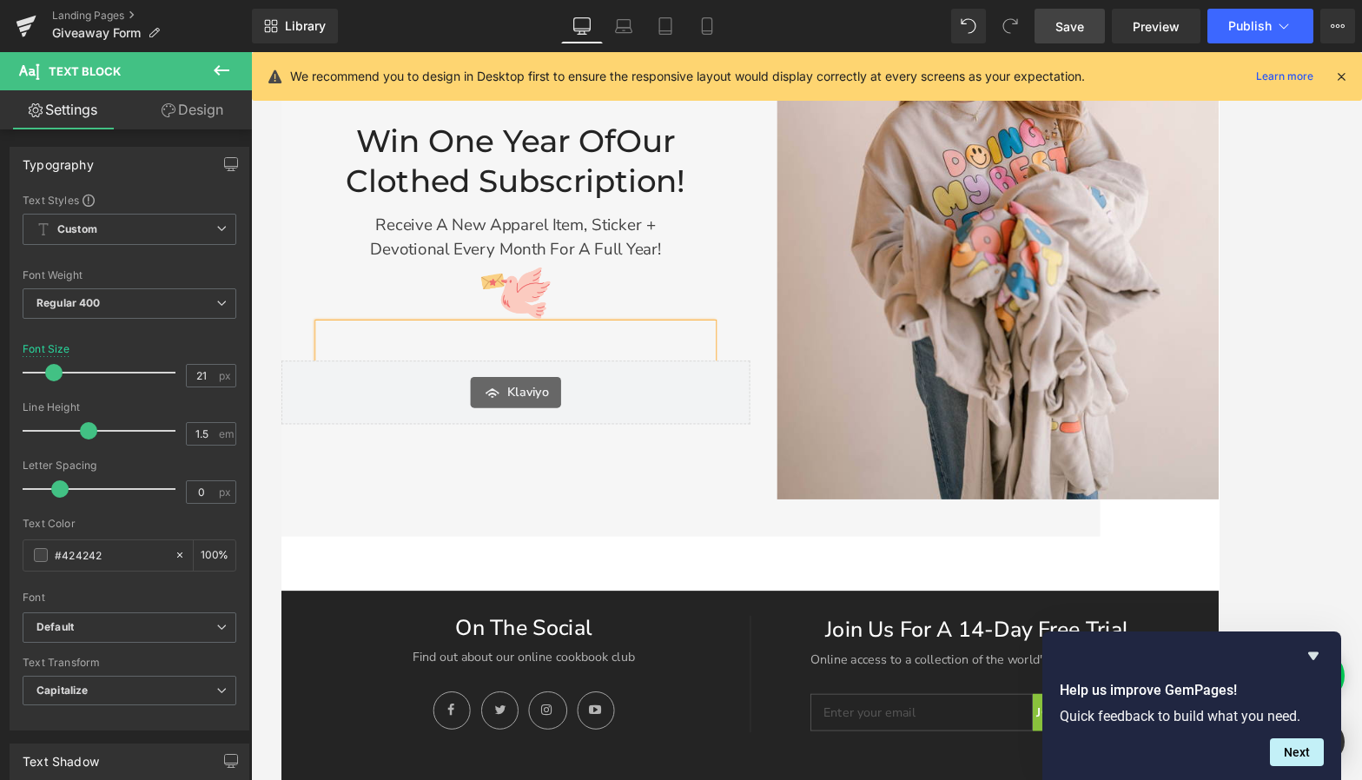
click at [848, 634] on div "Image Win One Year of Our Clothed Subscription! Heading Receive a new apparel i…" at bounding box center [806, 211] width 1051 height 889
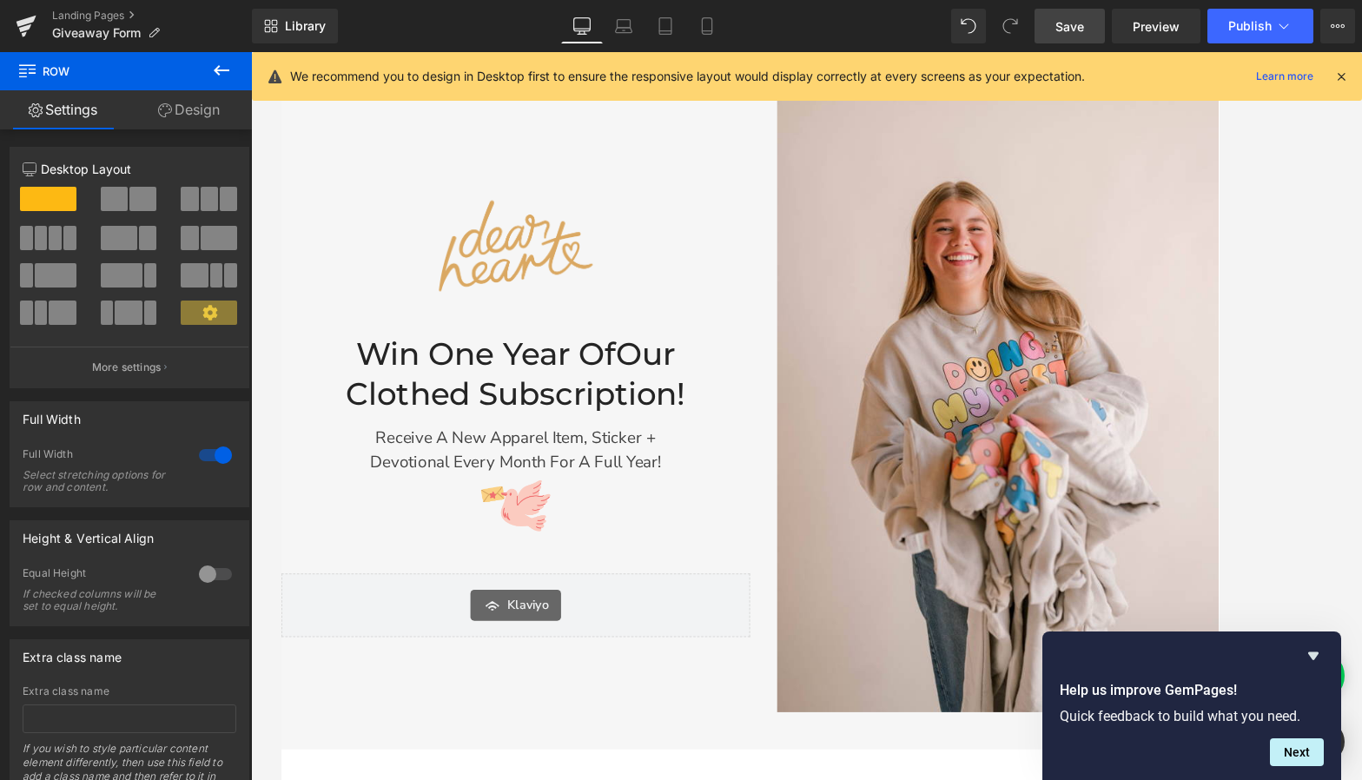
scroll to position [275, 0]
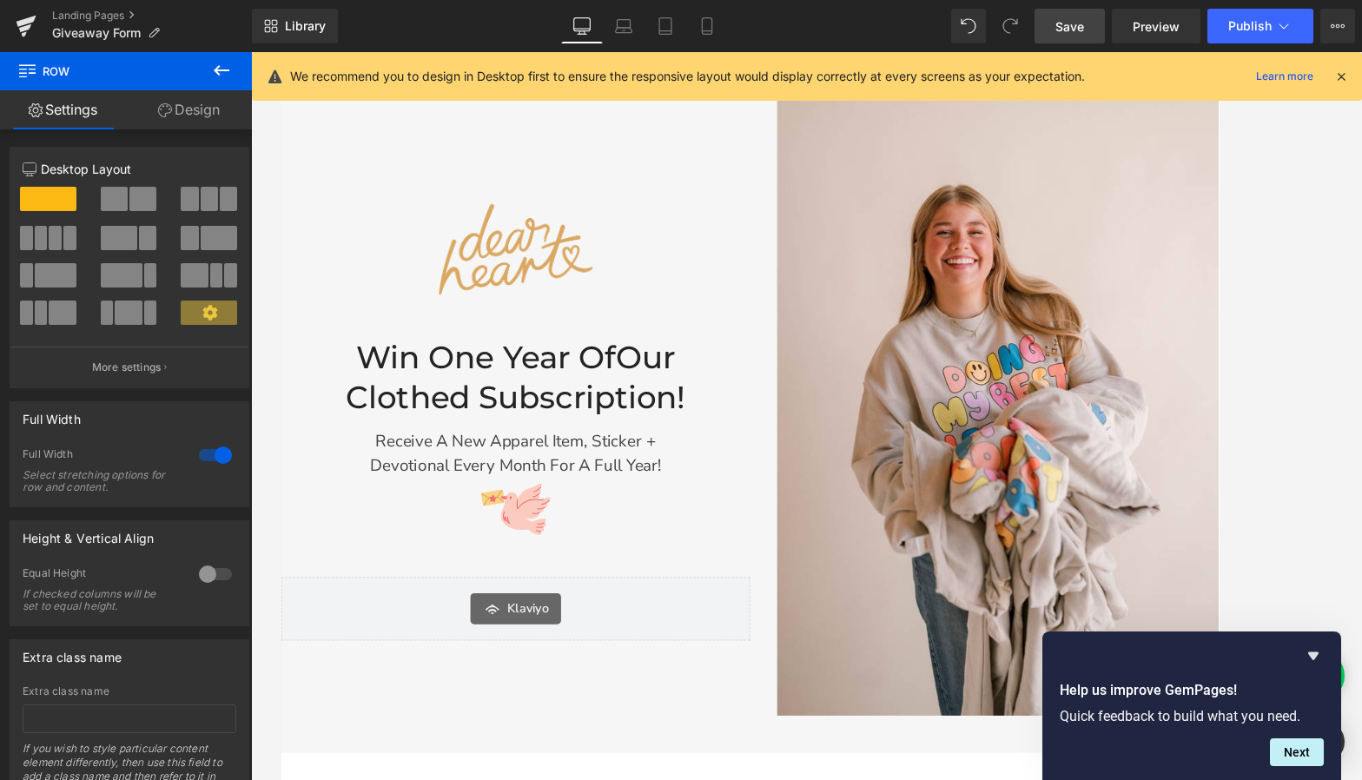
click at [1079, 13] on link "Save" at bounding box center [1070, 26] width 70 height 35
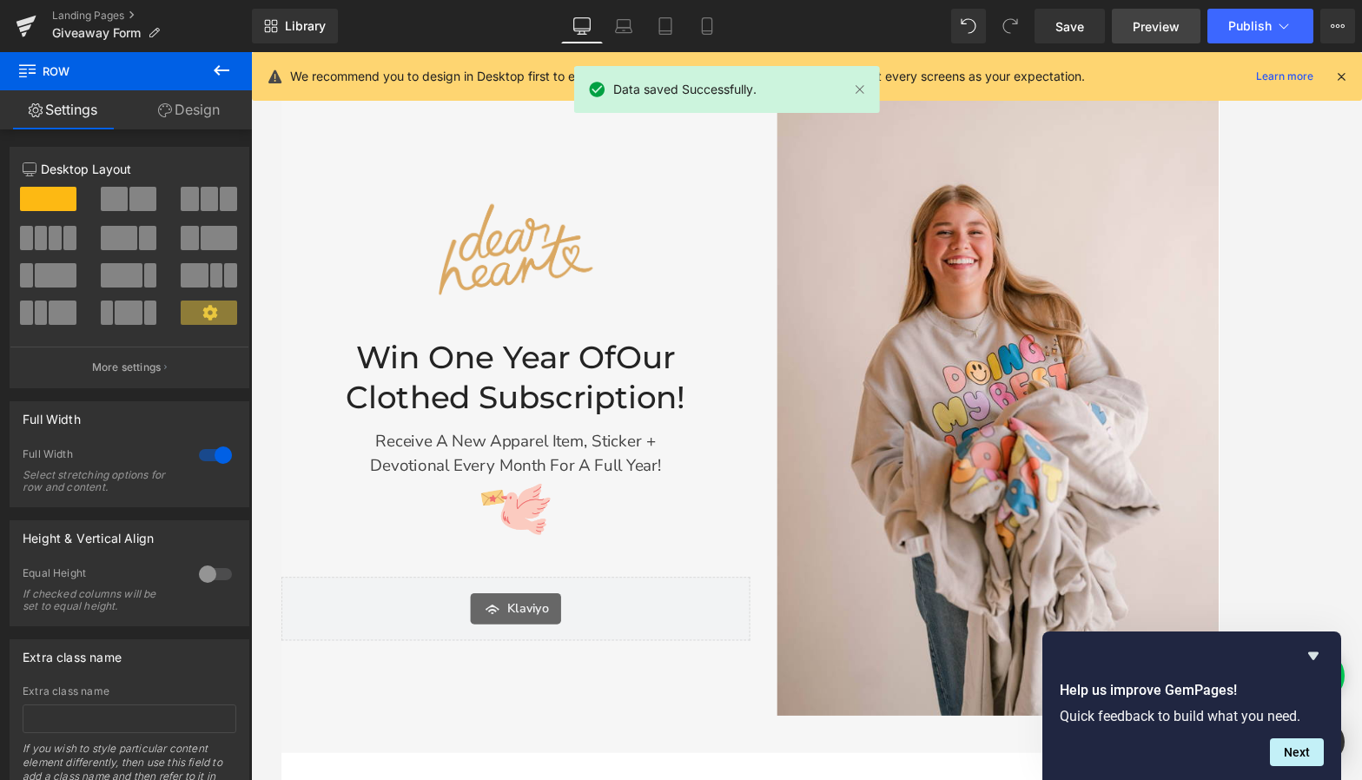
click at [1152, 28] on span "Preview" at bounding box center [1156, 26] width 47 height 18
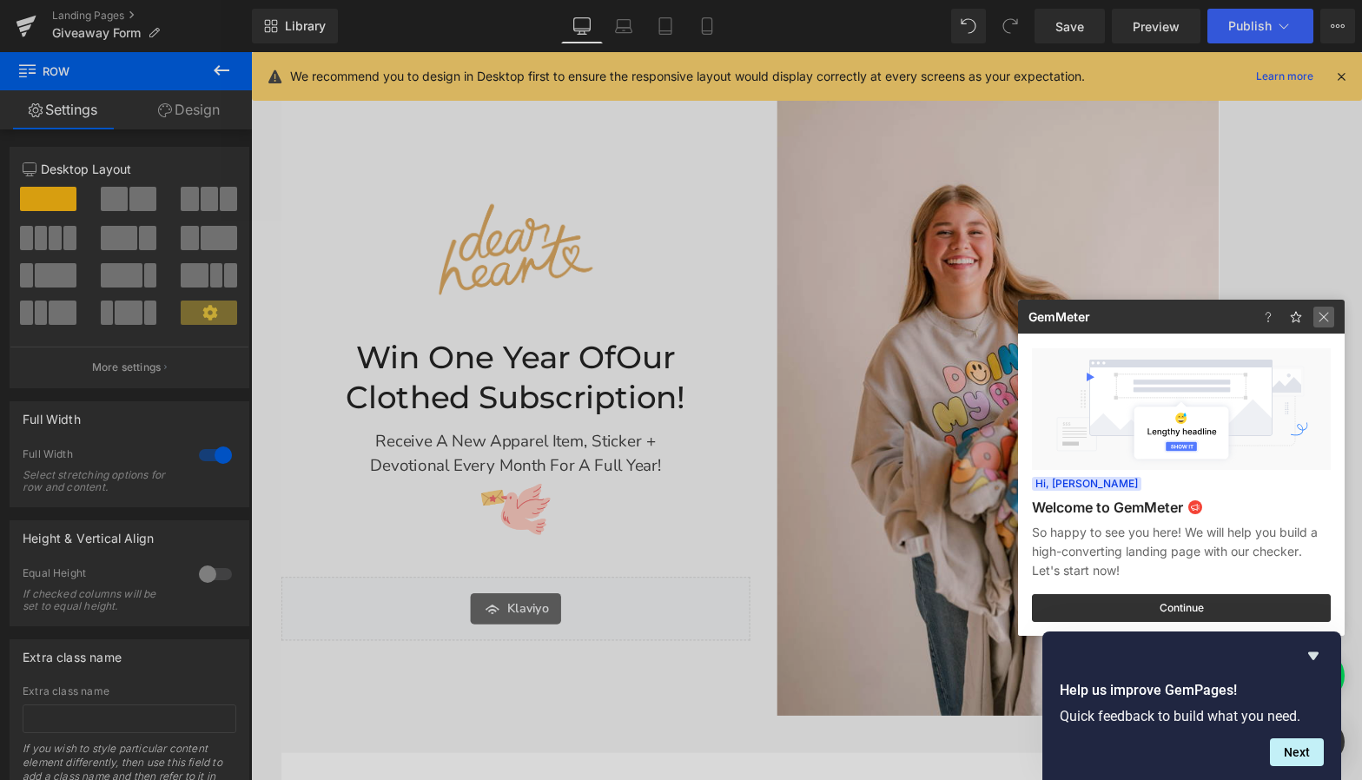
click at [1188, 311] on img at bounding box center [1324, 317] width 21 height 21
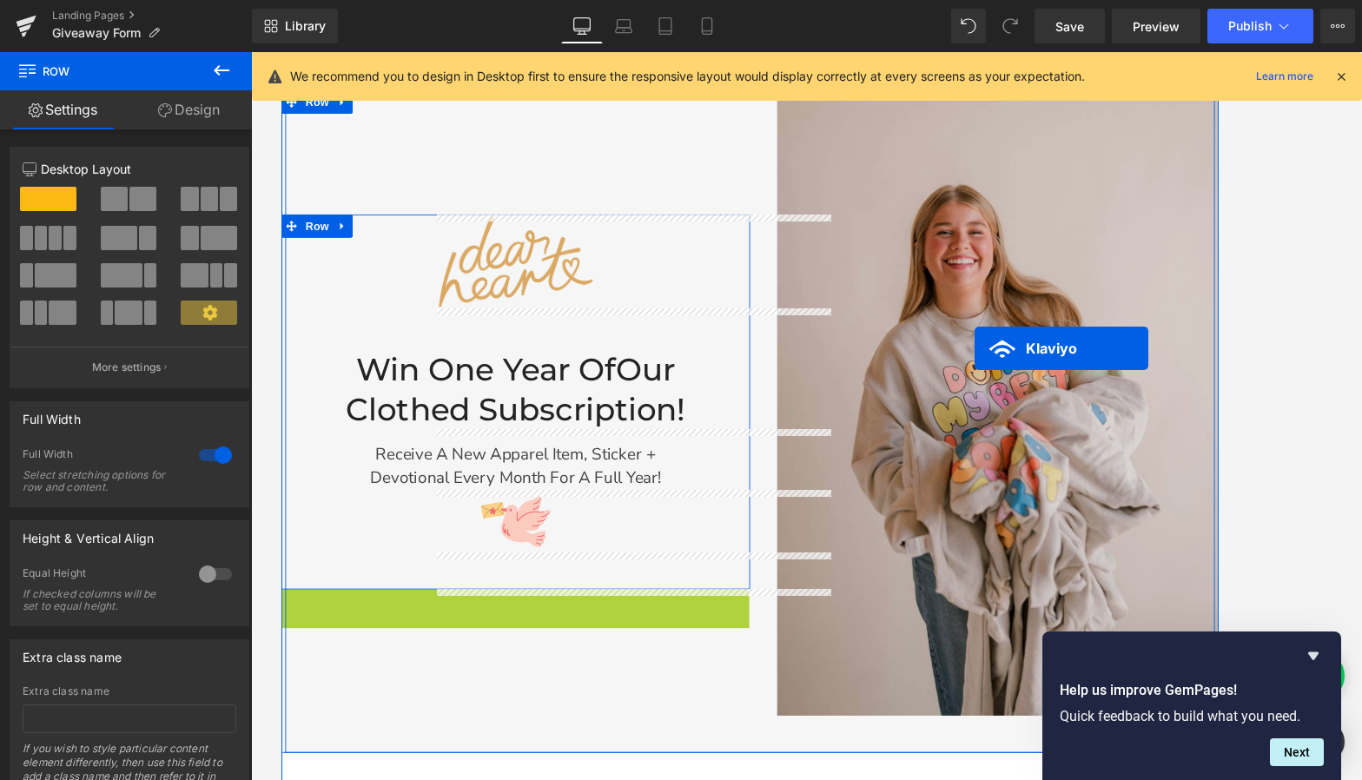
drag, startPoint x: 503, startPoint y: 656, endPoint x: 1058, endPoint y: 384, distance: 618.2
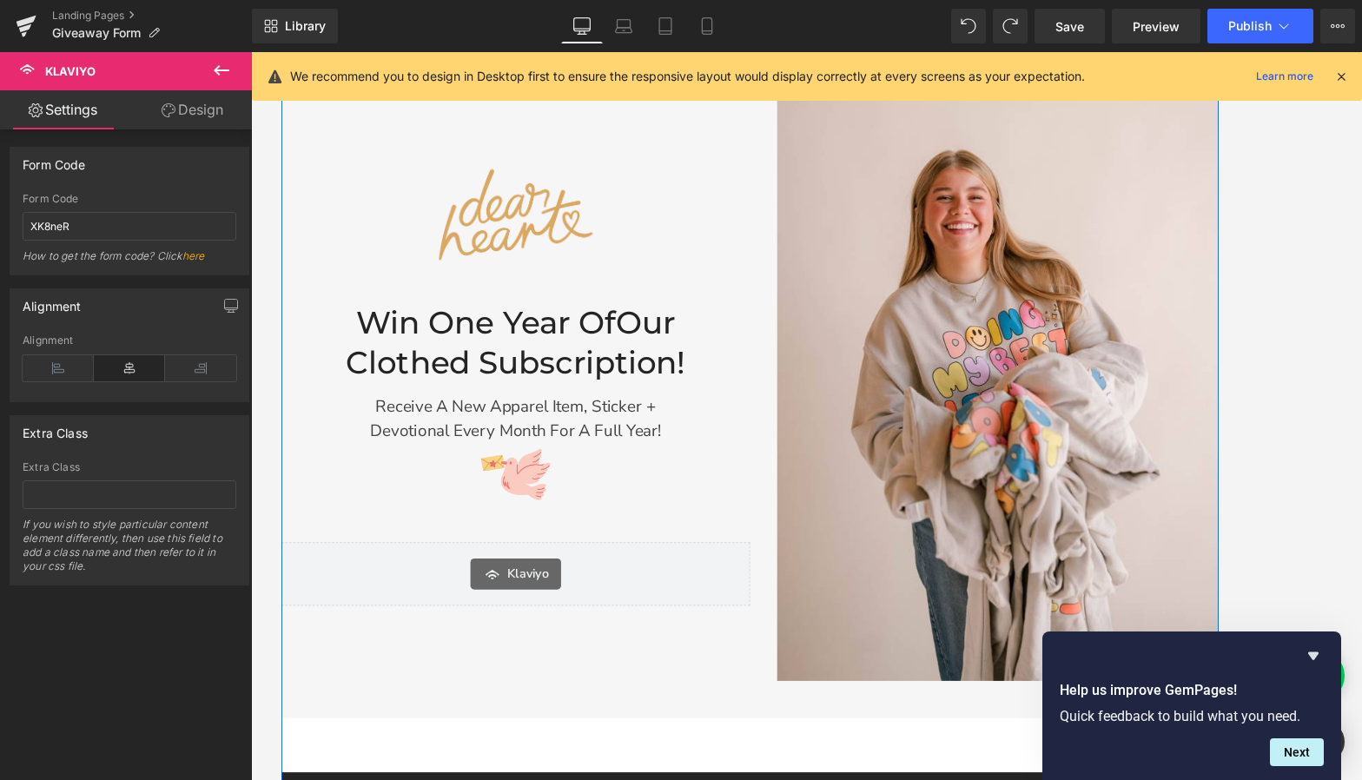
scroll to position [0, 0]
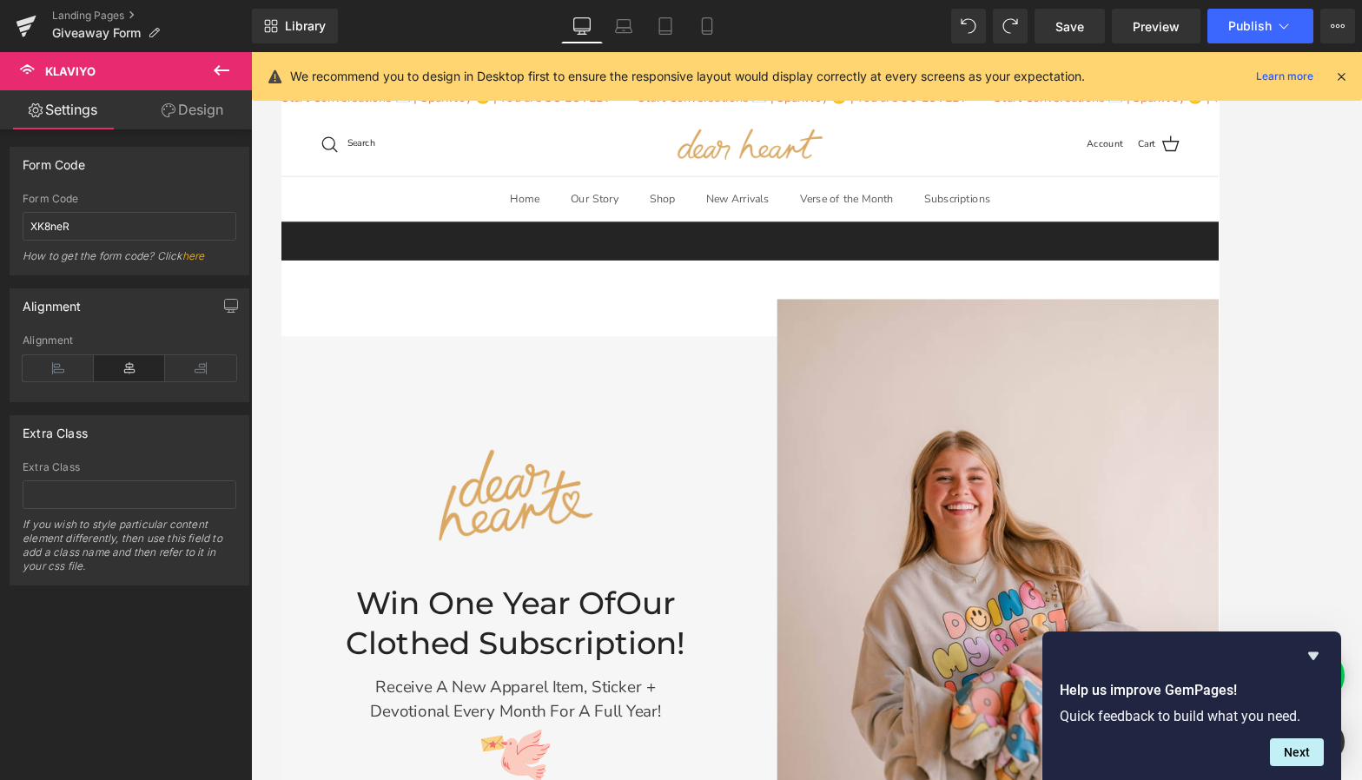
click at [218, 69] on icon at bounding box center [221, 70] width 21 height 21
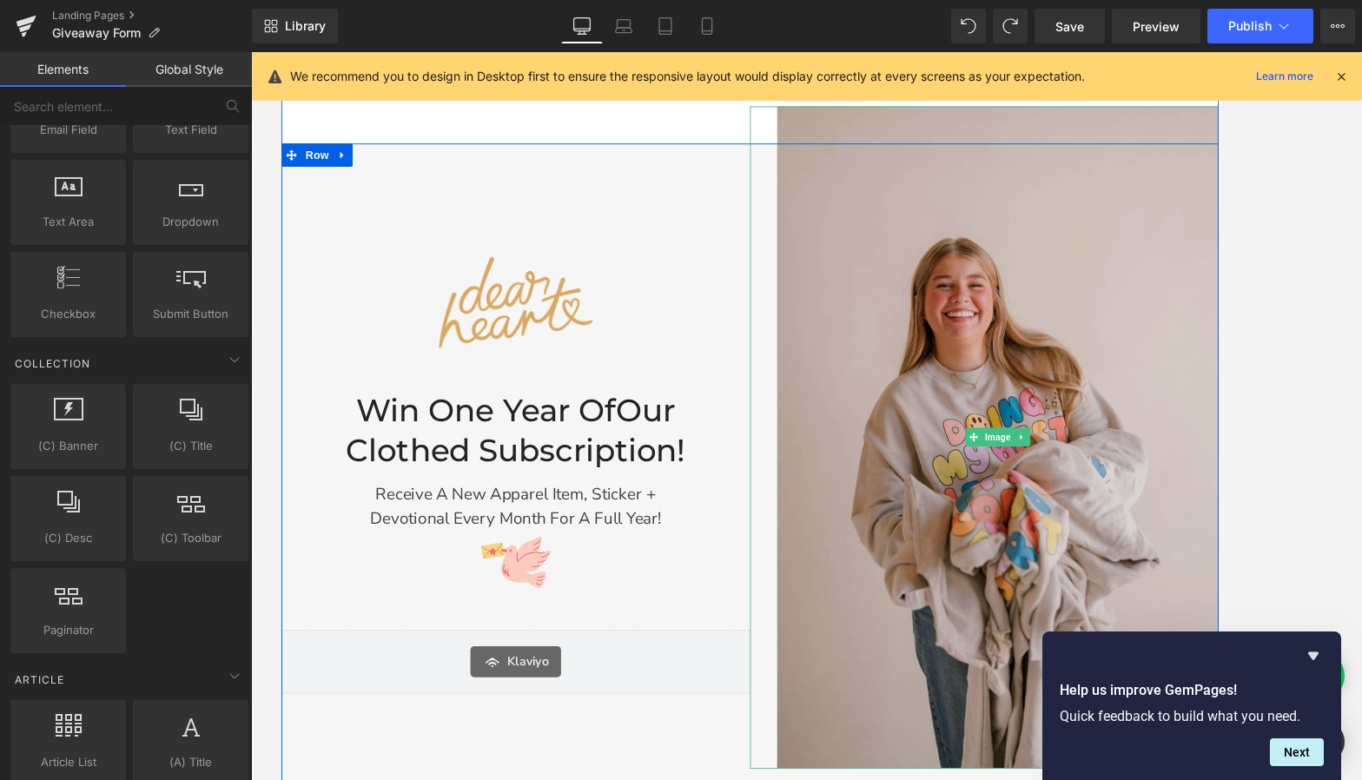
scroll to position [227, 0]
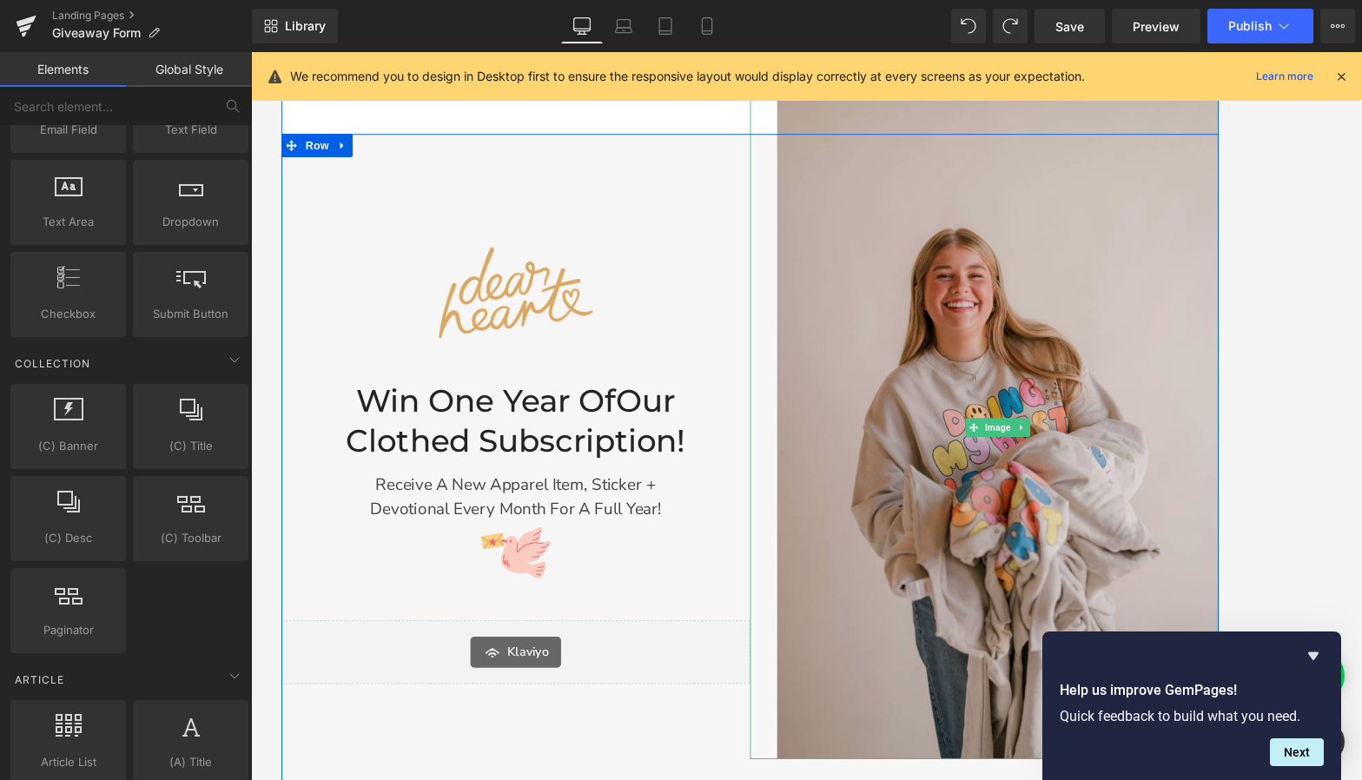
click at [1001, 304] on img at bounding box center [1084, 474] width 495 height 743
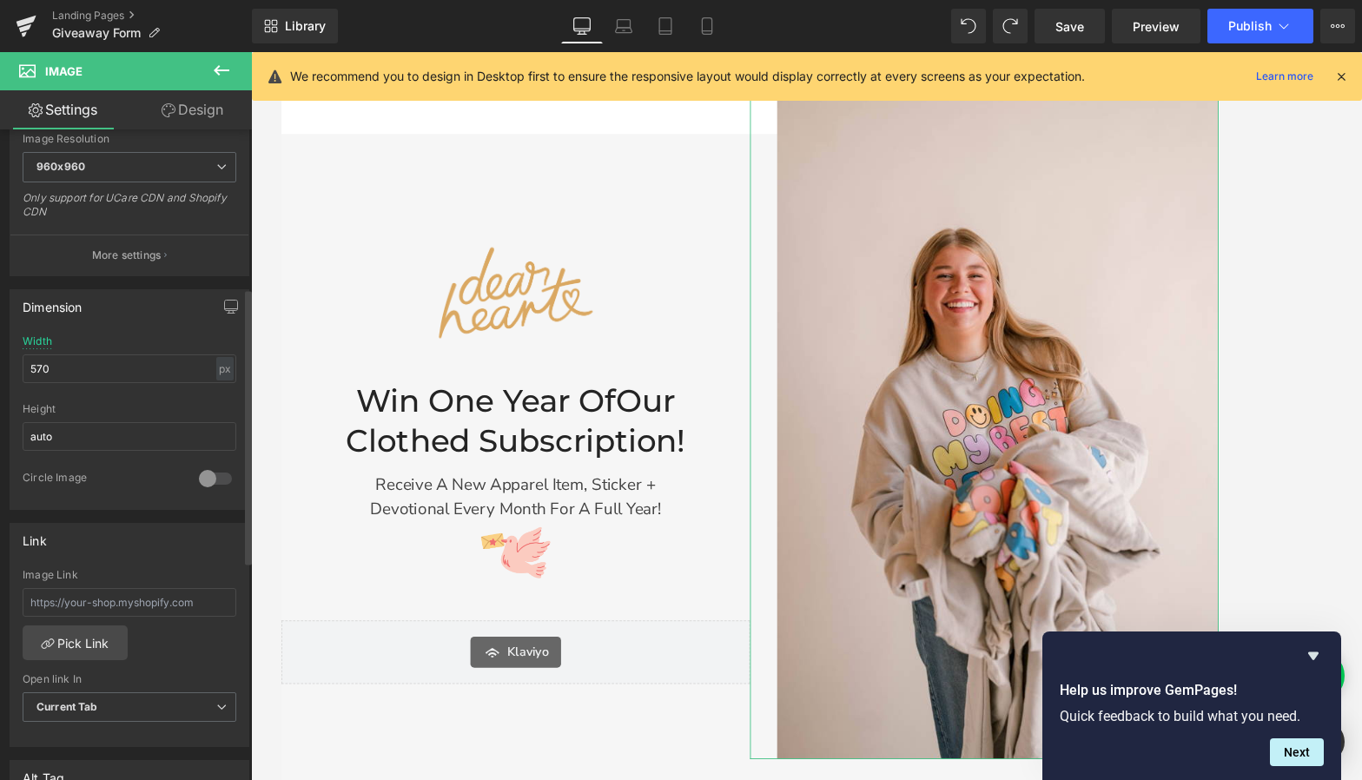
scroll to position [401, 0]
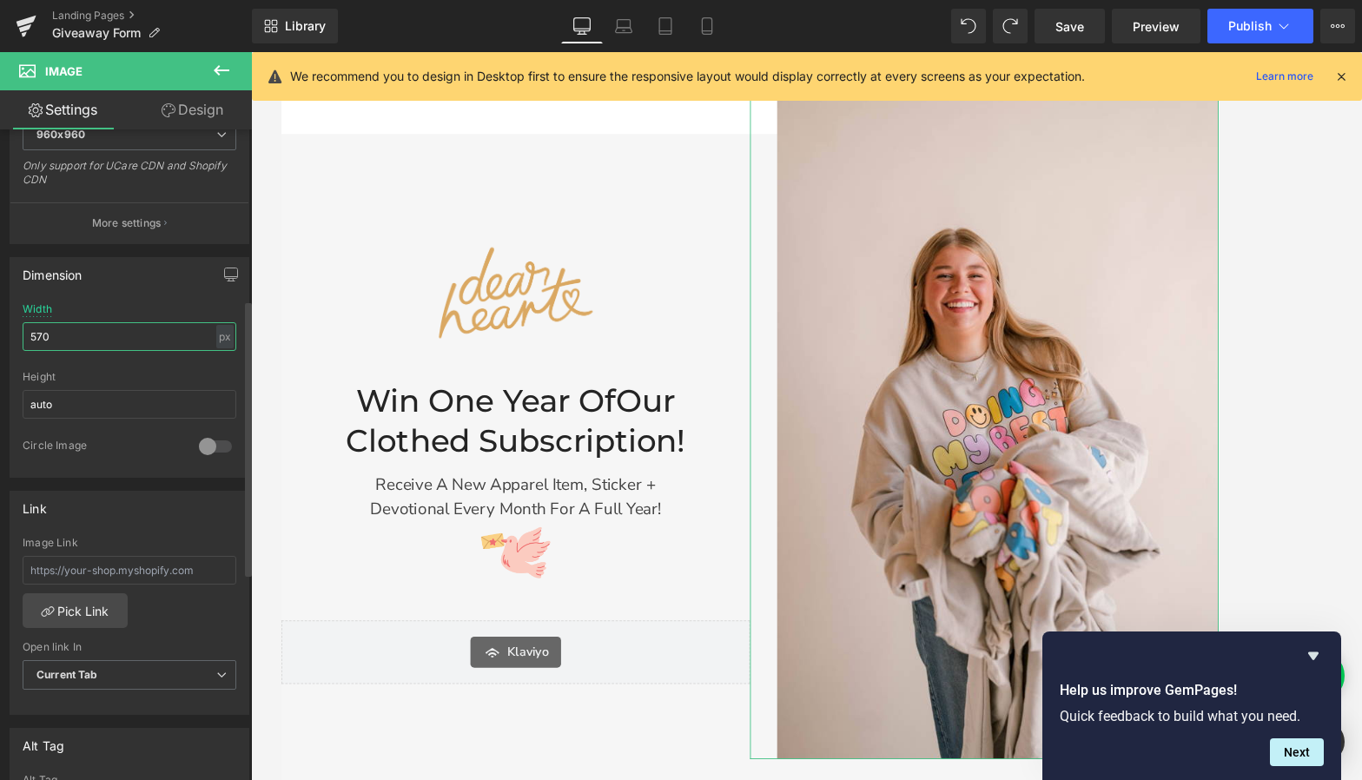
click at [100, 334] on input "570" at bounding box center [130, 336] width 214 height 29
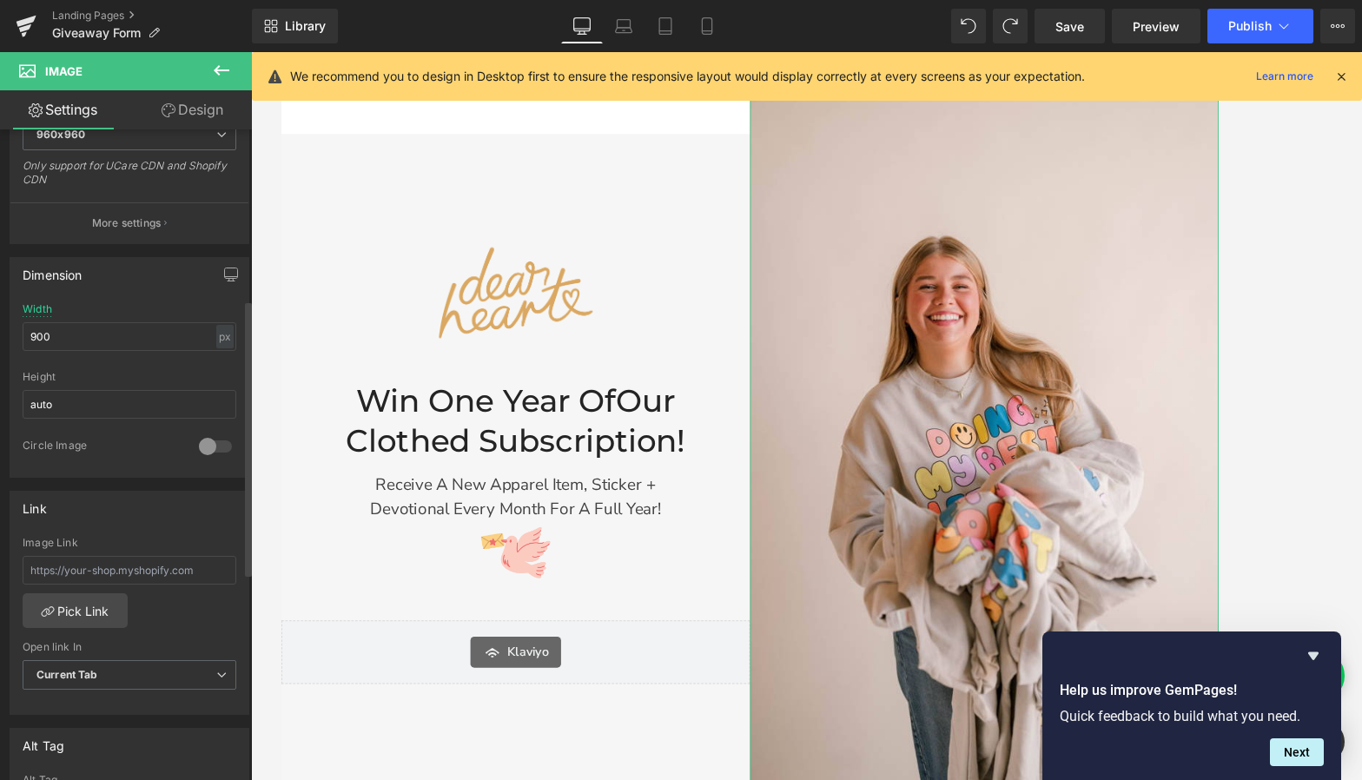
click at [108, 476] on div "Dimension 900px Width 900 px % px auto Height auto 0 Circle Image" at bounding box center [130, 367] width 240 height 221
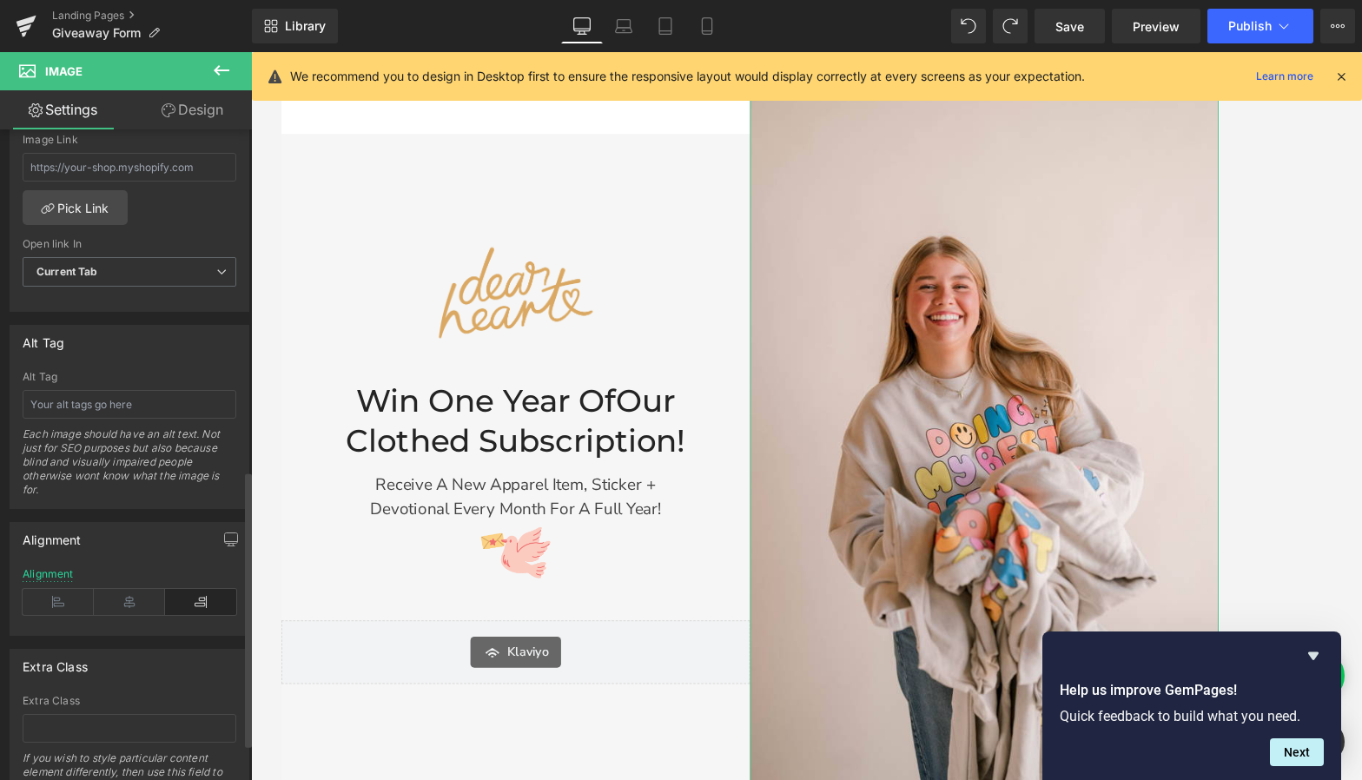
scroll to position [891, 0]
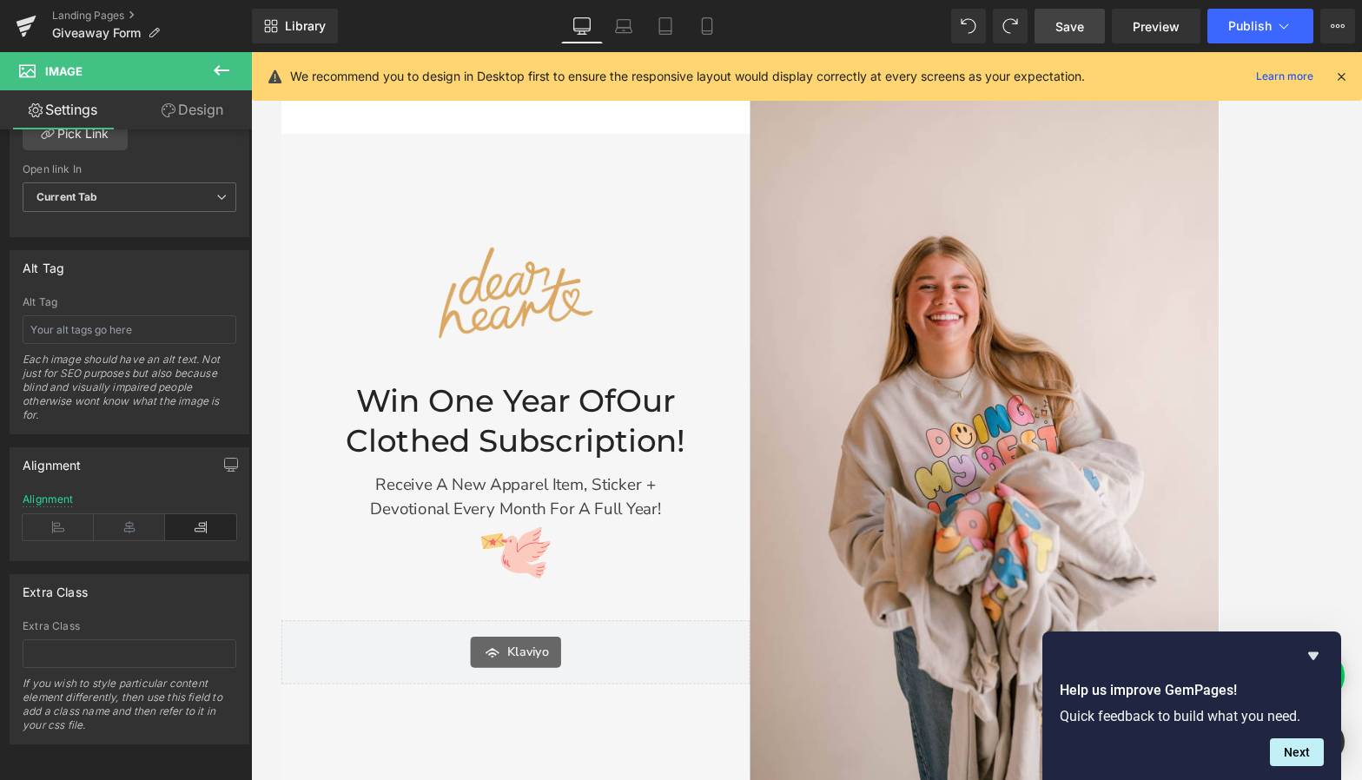
click at [1078, 27] on span "Save" at bounding box center [1070, 26] width 29 height 18
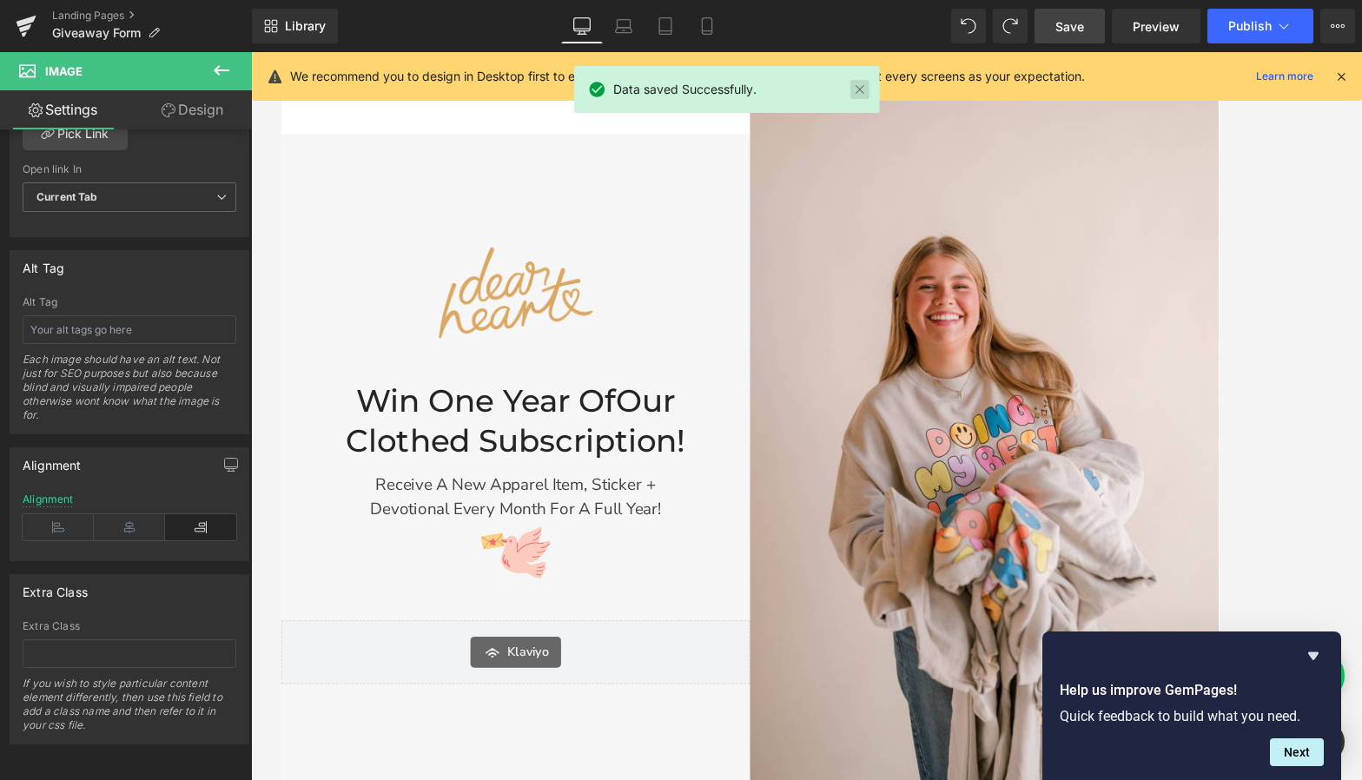
click at [869, 93] on link at bounding box center [860, 89] width 19 height 19
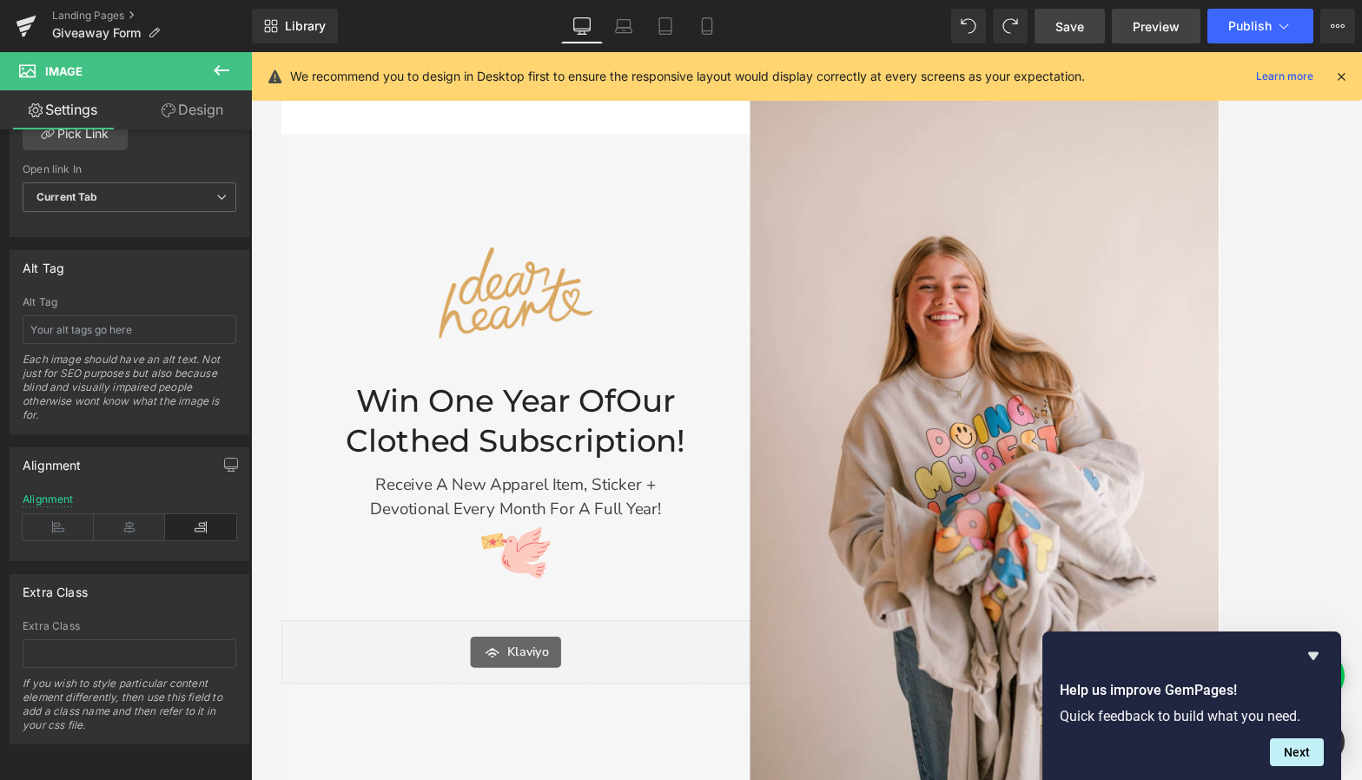
click at [1179, 25] on span "Preview" at bounding box center [1156, 26] width 47 height 18
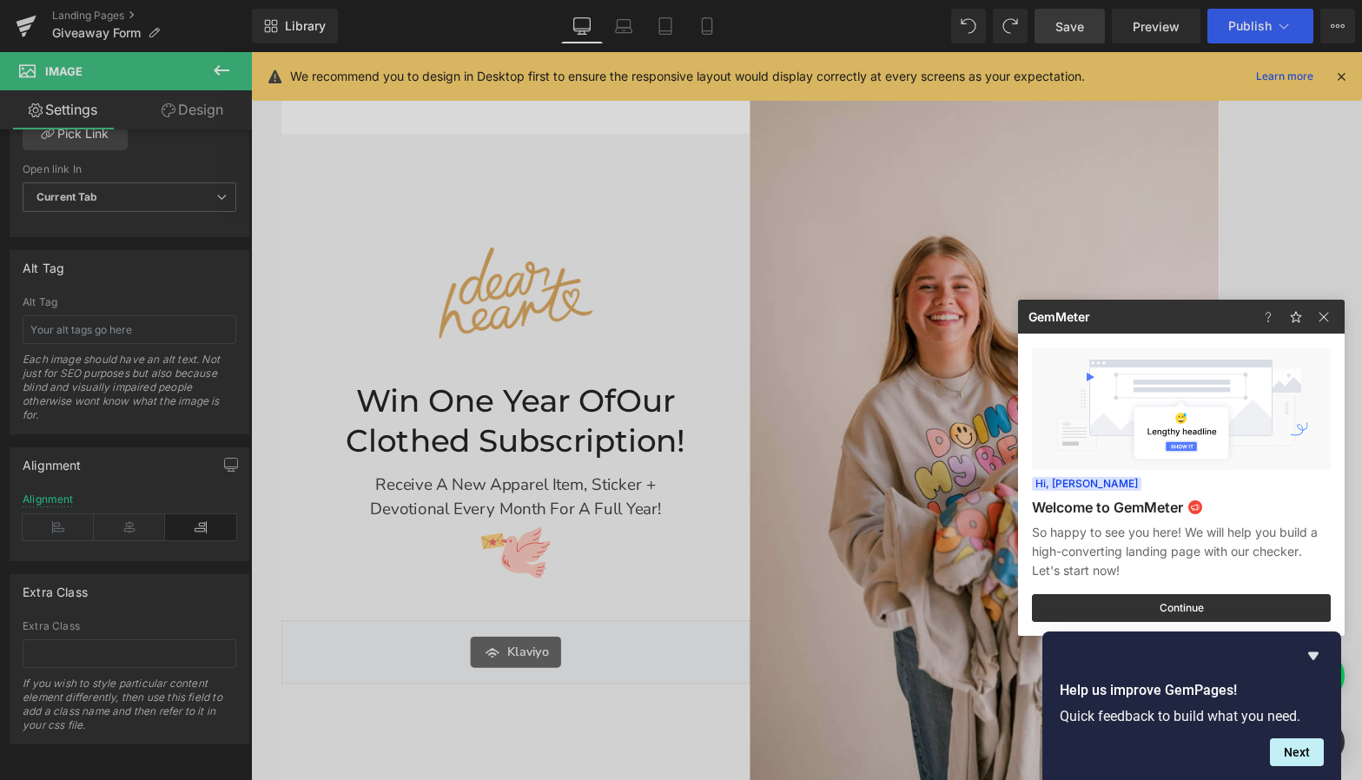
click at [1188, 315] on div at bounding box center [1300, 317] width 90 height 34
click at [1188, 315] on img at bounding box center [1324, 317] width 21 height 21
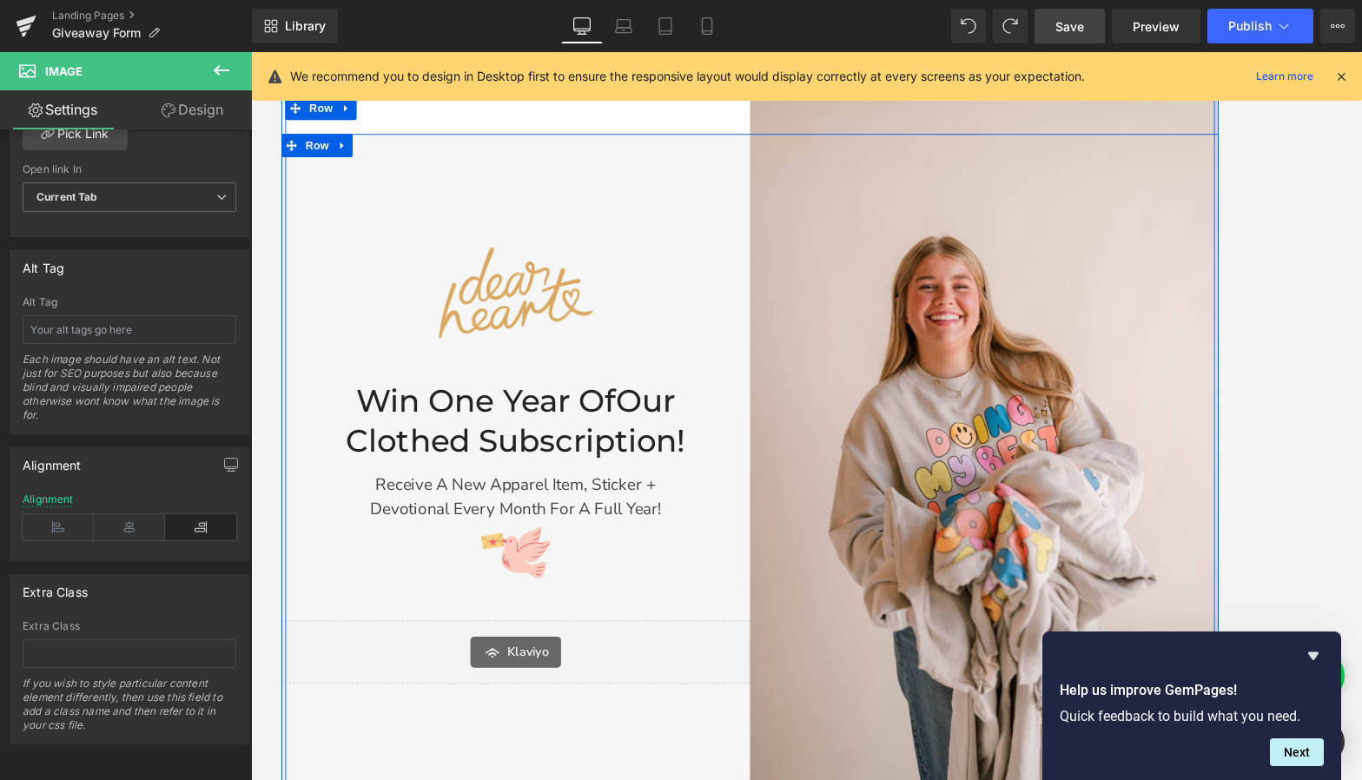
click at [561, 193] on div "Image Win One Year of Our Clothed Subscription! Heading Receive a new apparel i…" at bounding box center [544, 515] width 526 height 743
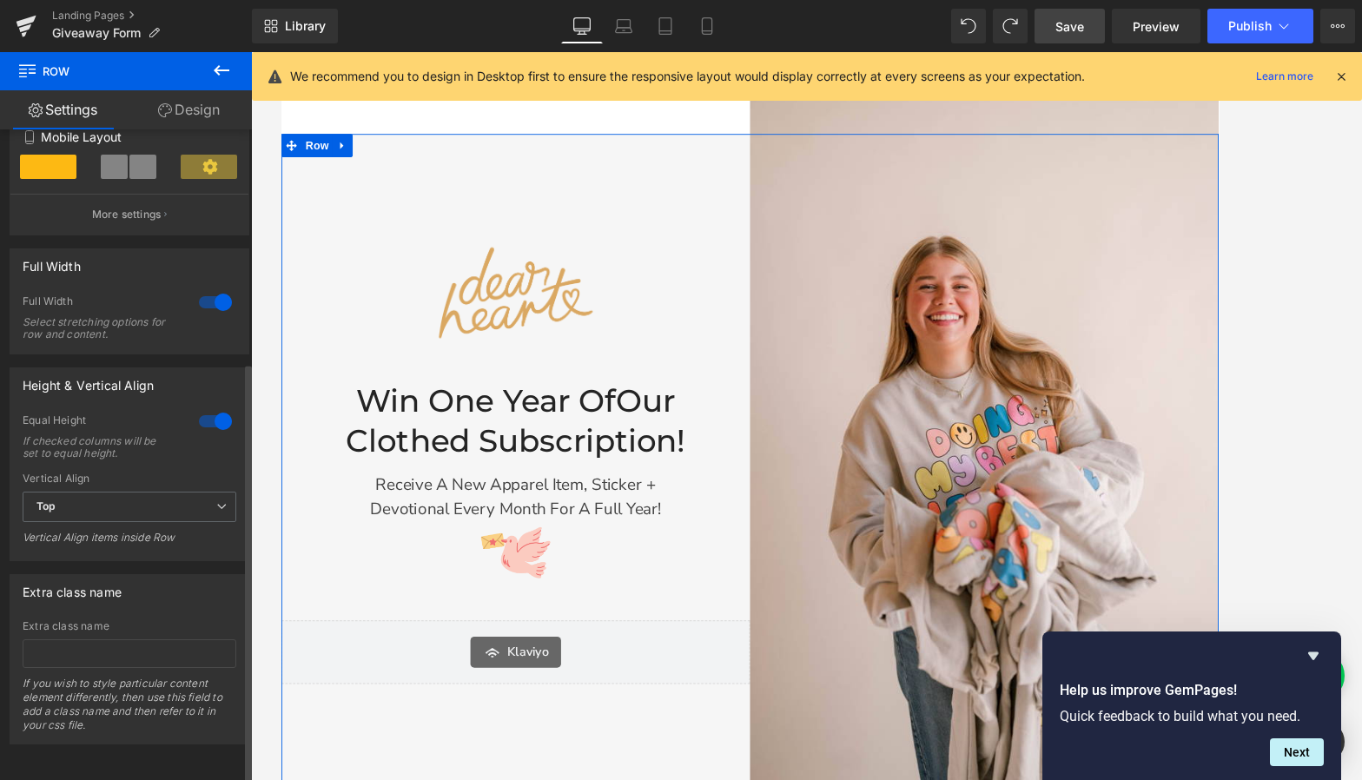
scroll to position [0, 0]
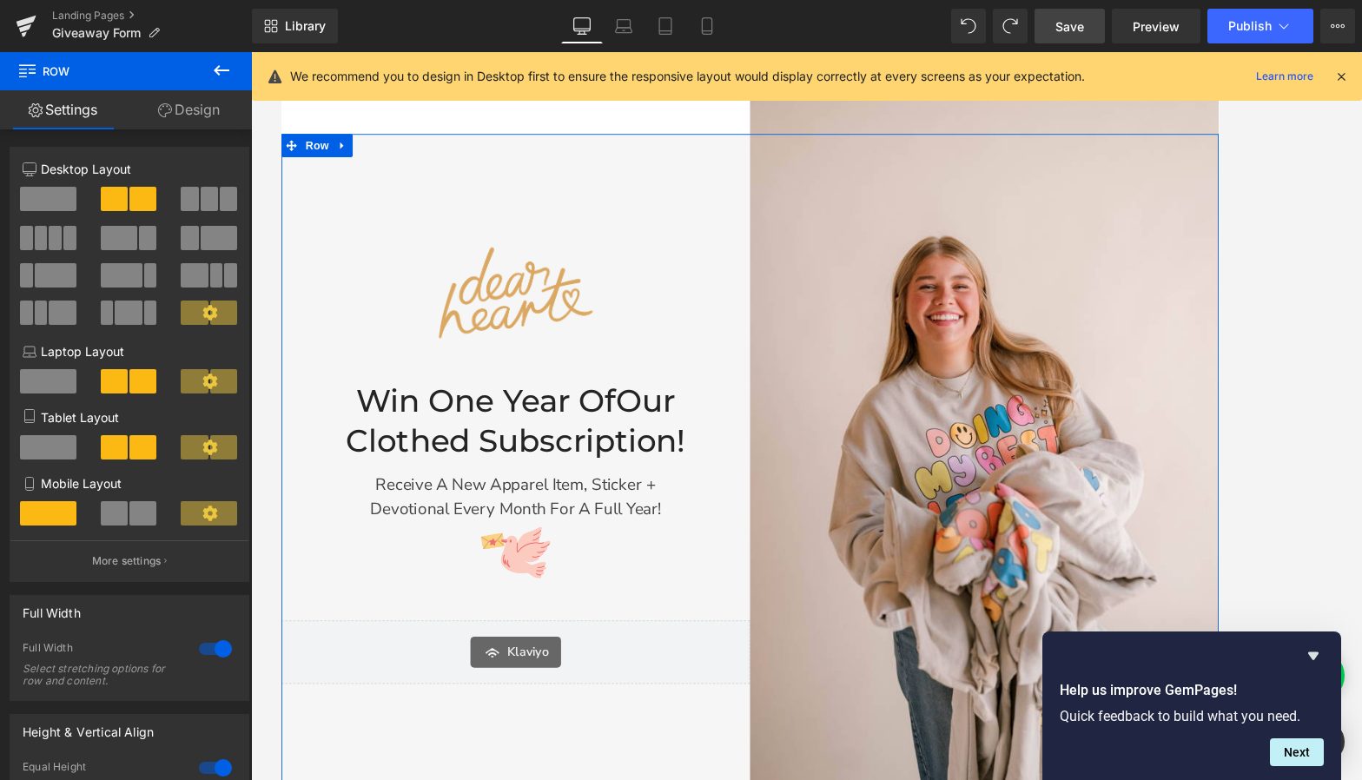
click at [200, 115] on link "Design" at bounding box center [189, 109] width 126 height 39
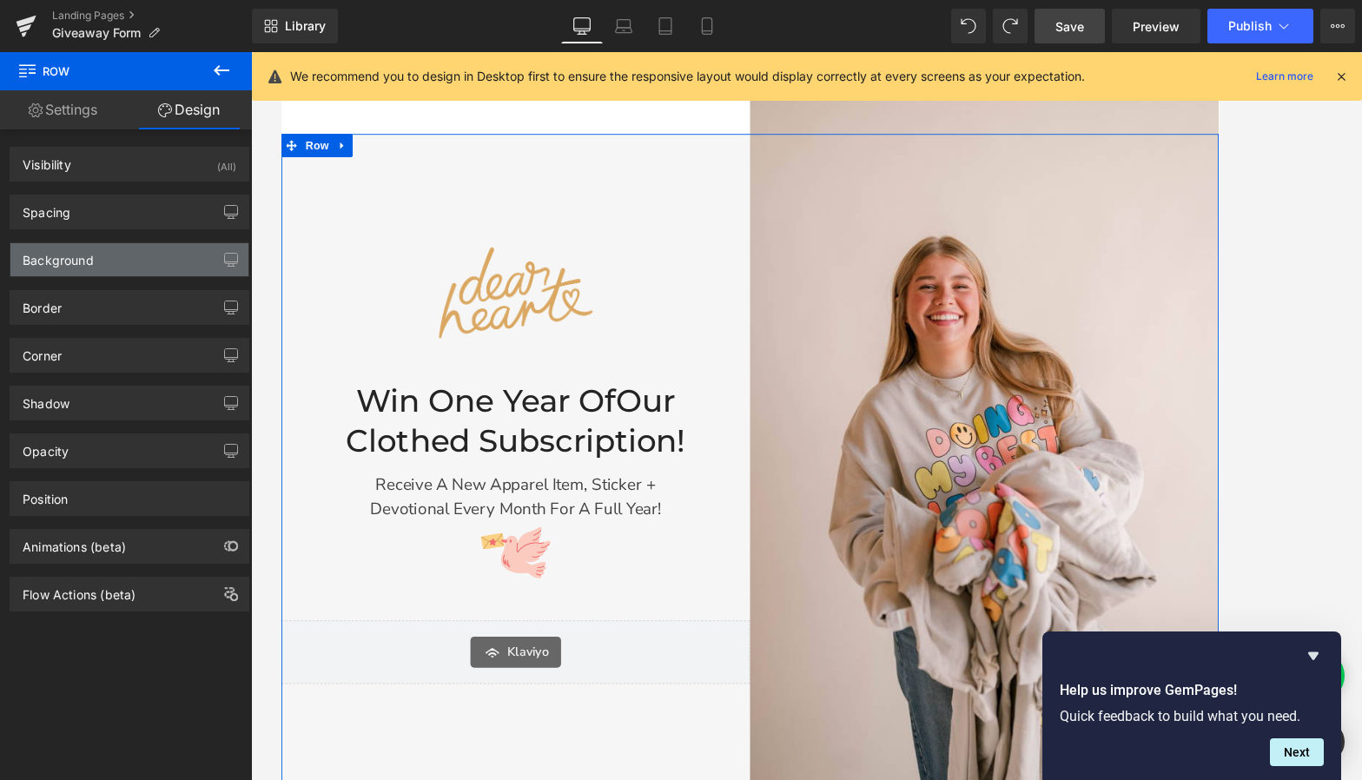
click at [155, 258] on div "Background" at bounding box center [129, 259] width 238 height 33
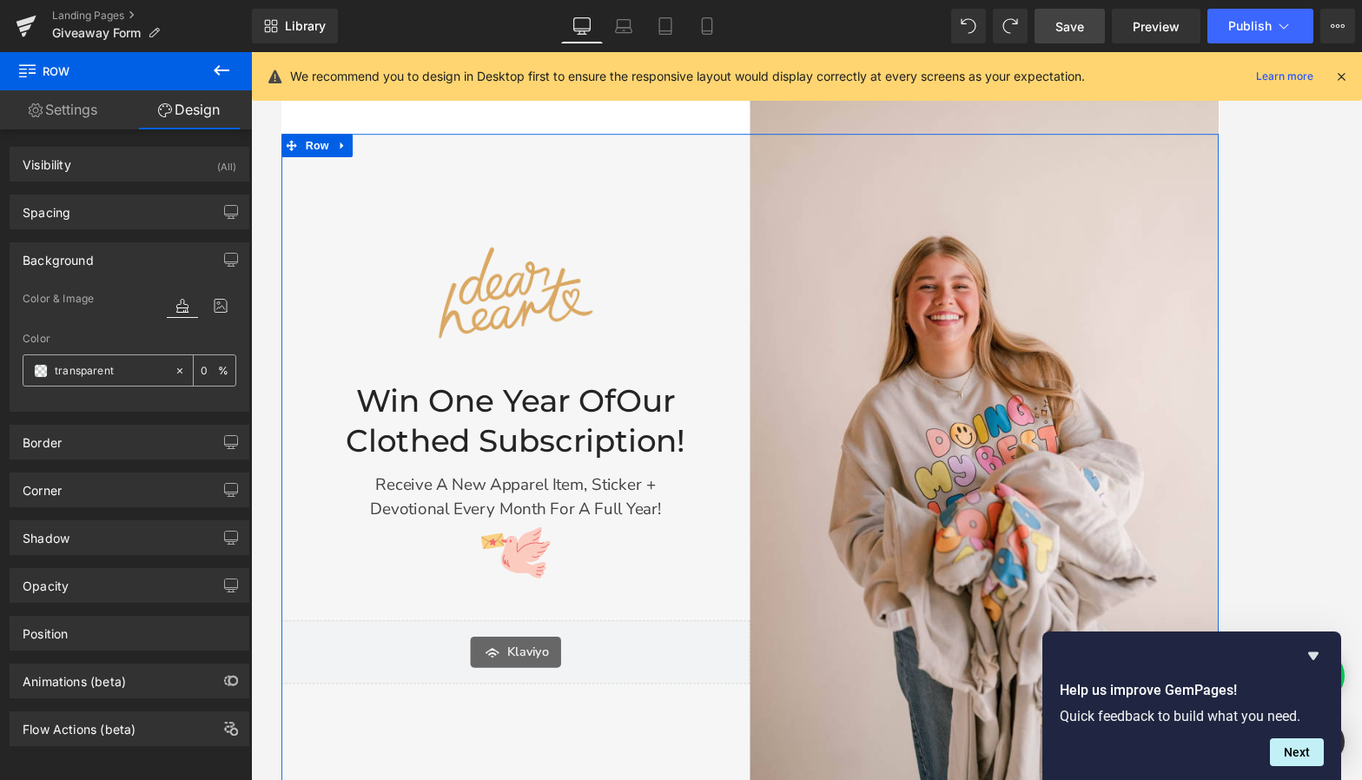
click at [36, 369] on span at bounding box center [41, 371] width 14 height 14
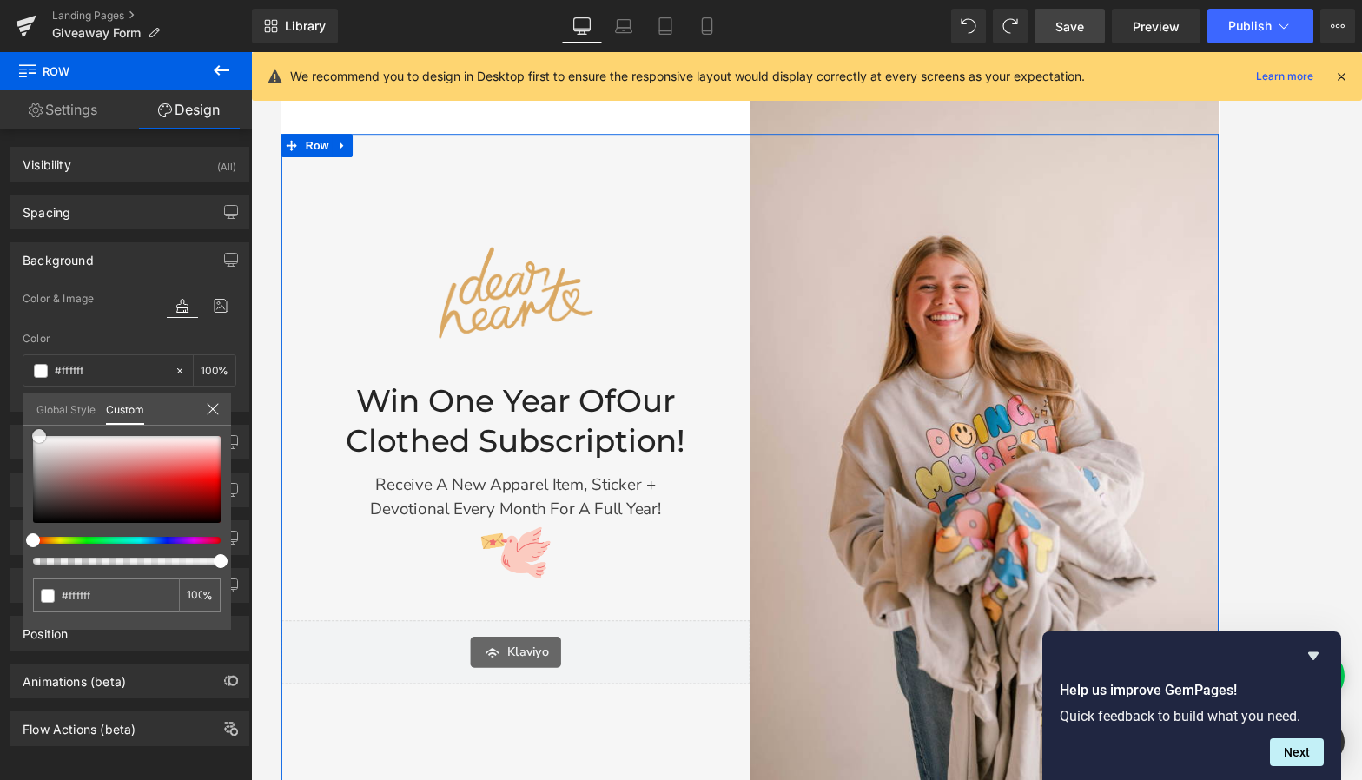
click at [39, 436] on div at bounding box center [127, 479] width 188 height 87
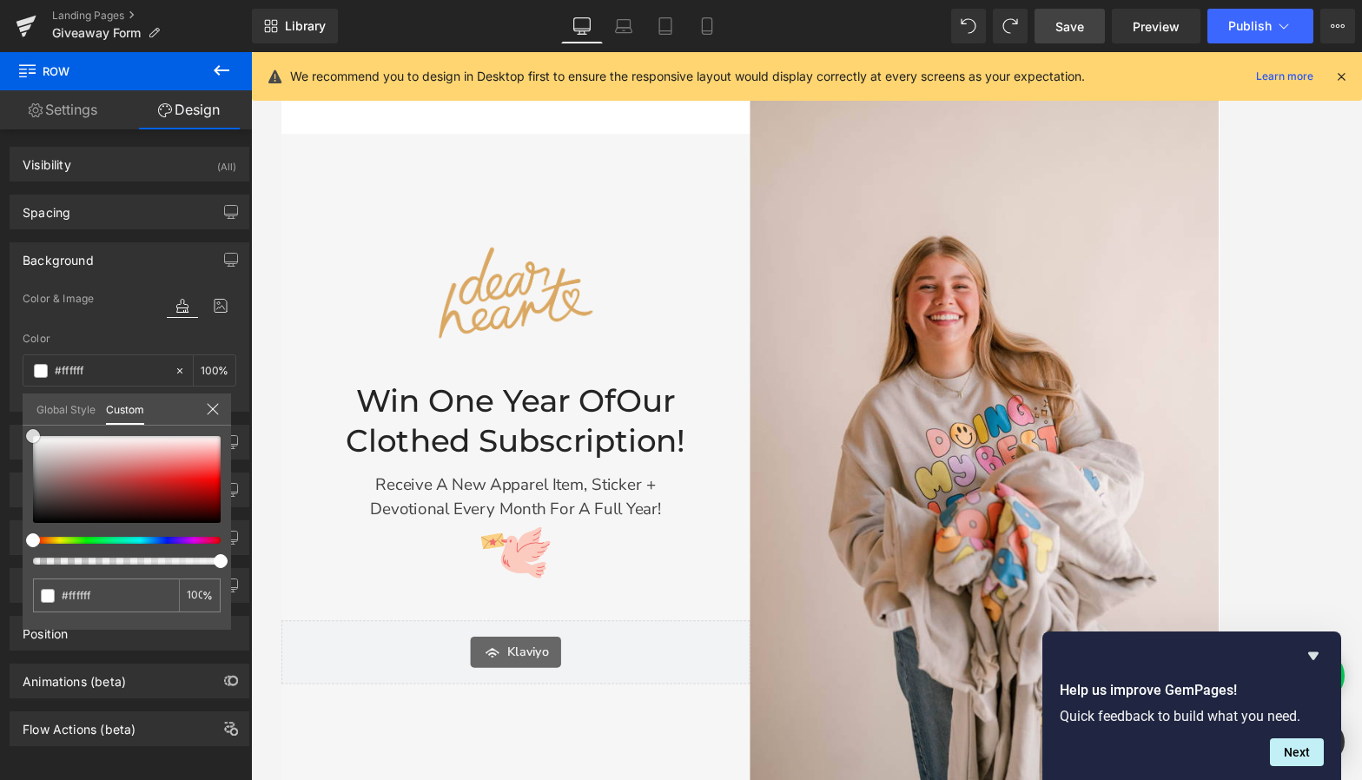
drag, startPoint x: 39, startPoint y: 440, endPoint x: -18, endPoint y: 403, distance: 68.0
click at [0, 403] on html "Klaviyo You are previewing how the will restyle your page. You can not edit Ele…" at bounding box center [681, 390] width 1362 height 780
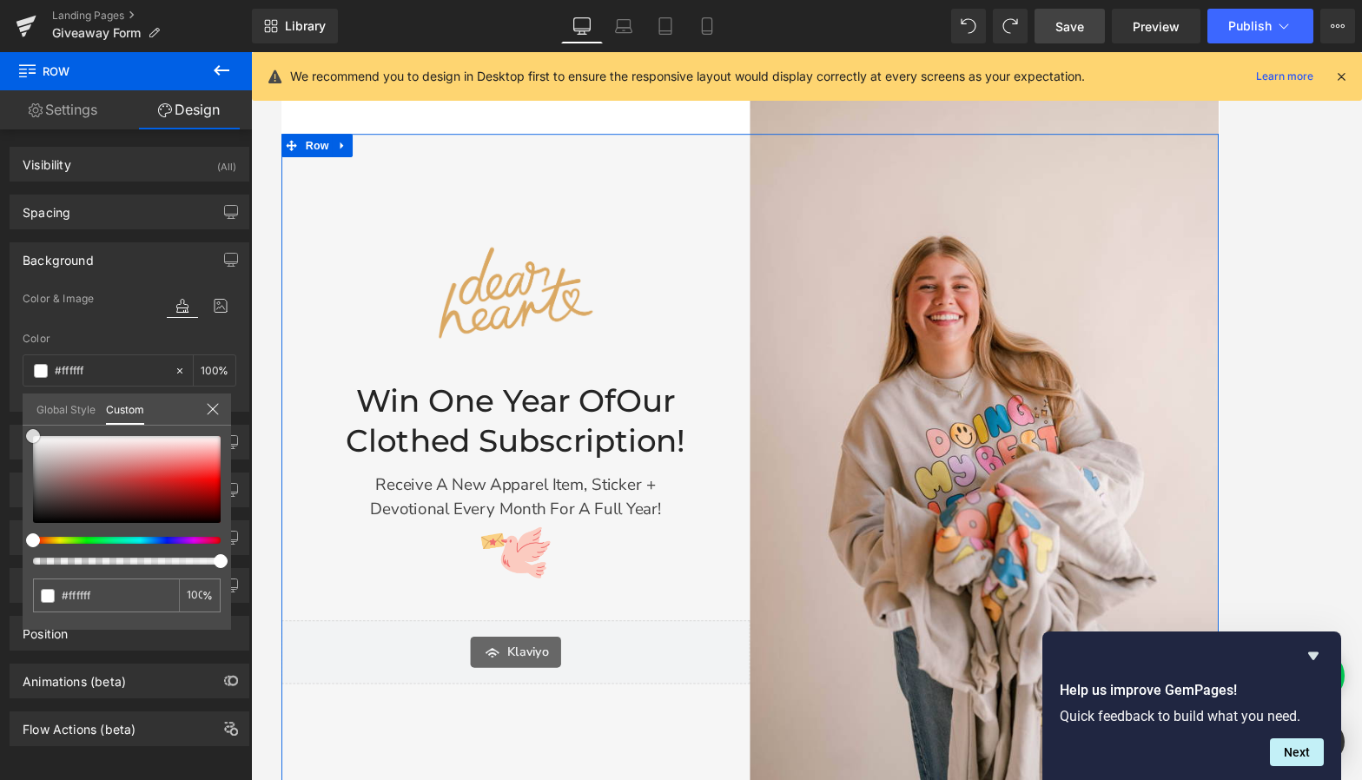
click at [32, 436] on span at bounding box center [33, 436] width 14 height 14
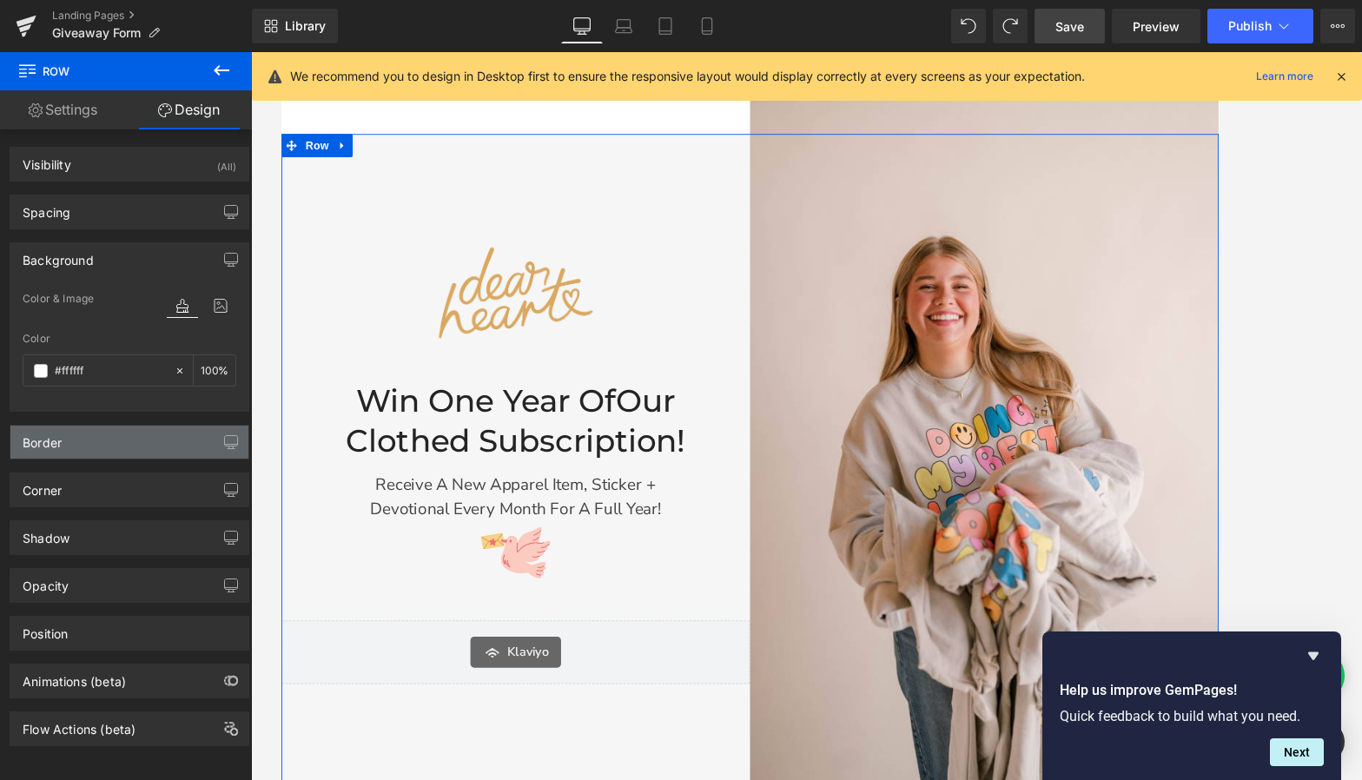
click at [131, 446] on div "Border" at bounding box center [129, 442] width 238 height 33
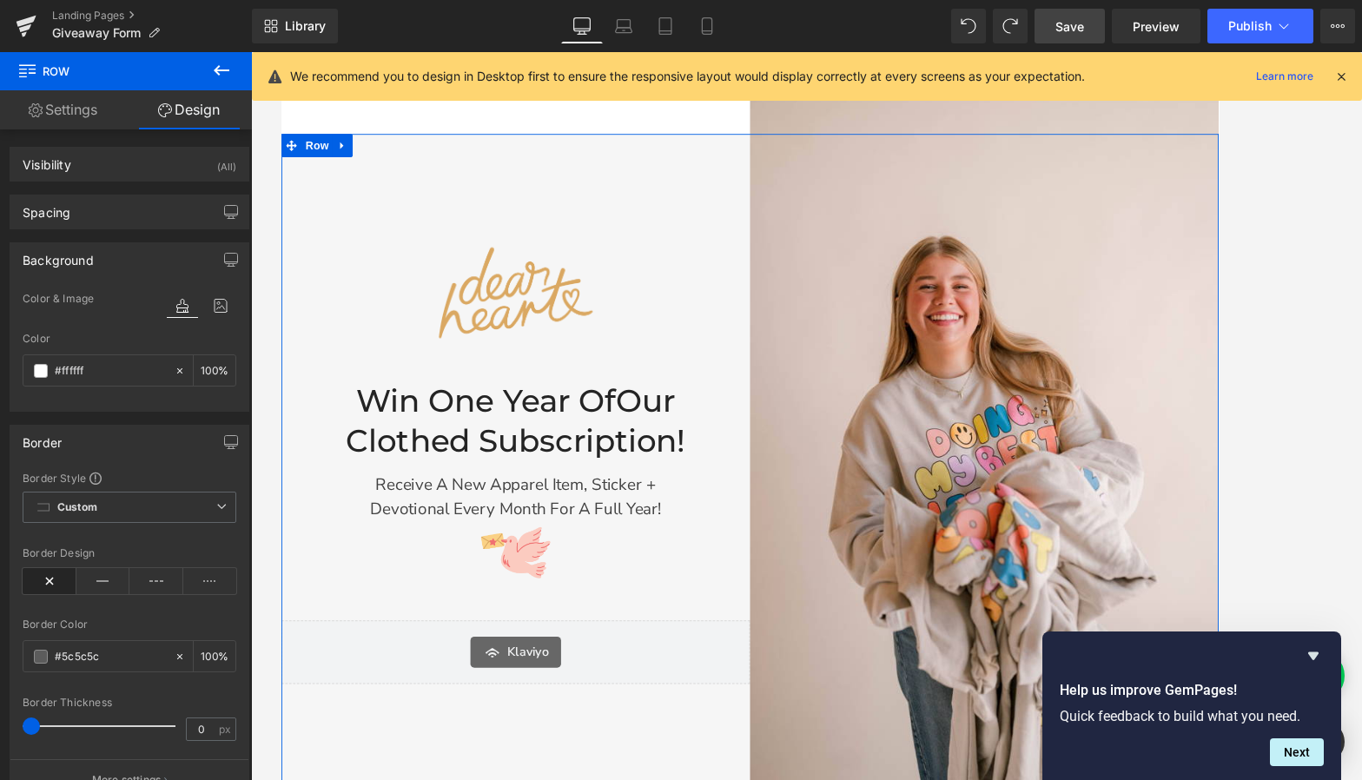
click at [131, 446] on div "Border" at bounding box center [129, 442] width 238 height 33
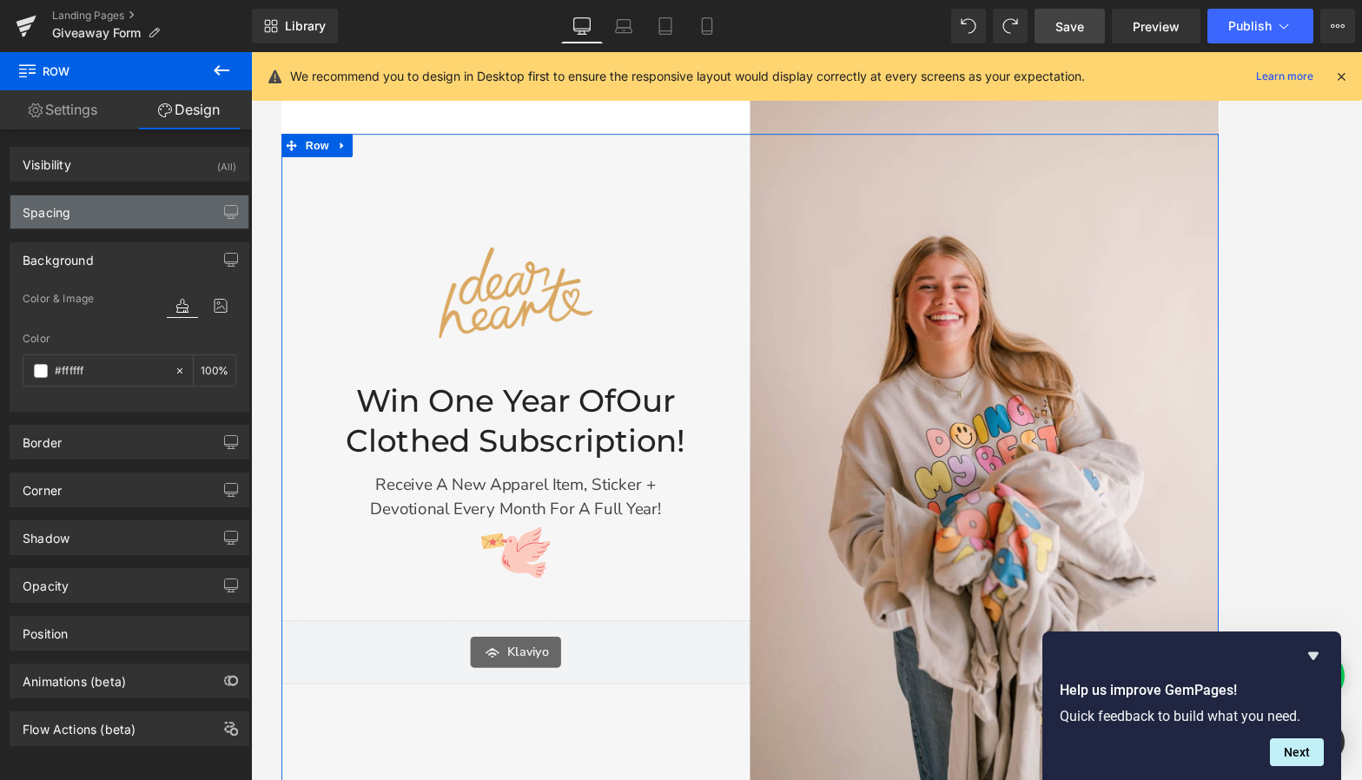
click at [197, 212] on div "Spacing" at bounding box center [129, 211] width 238 height 33
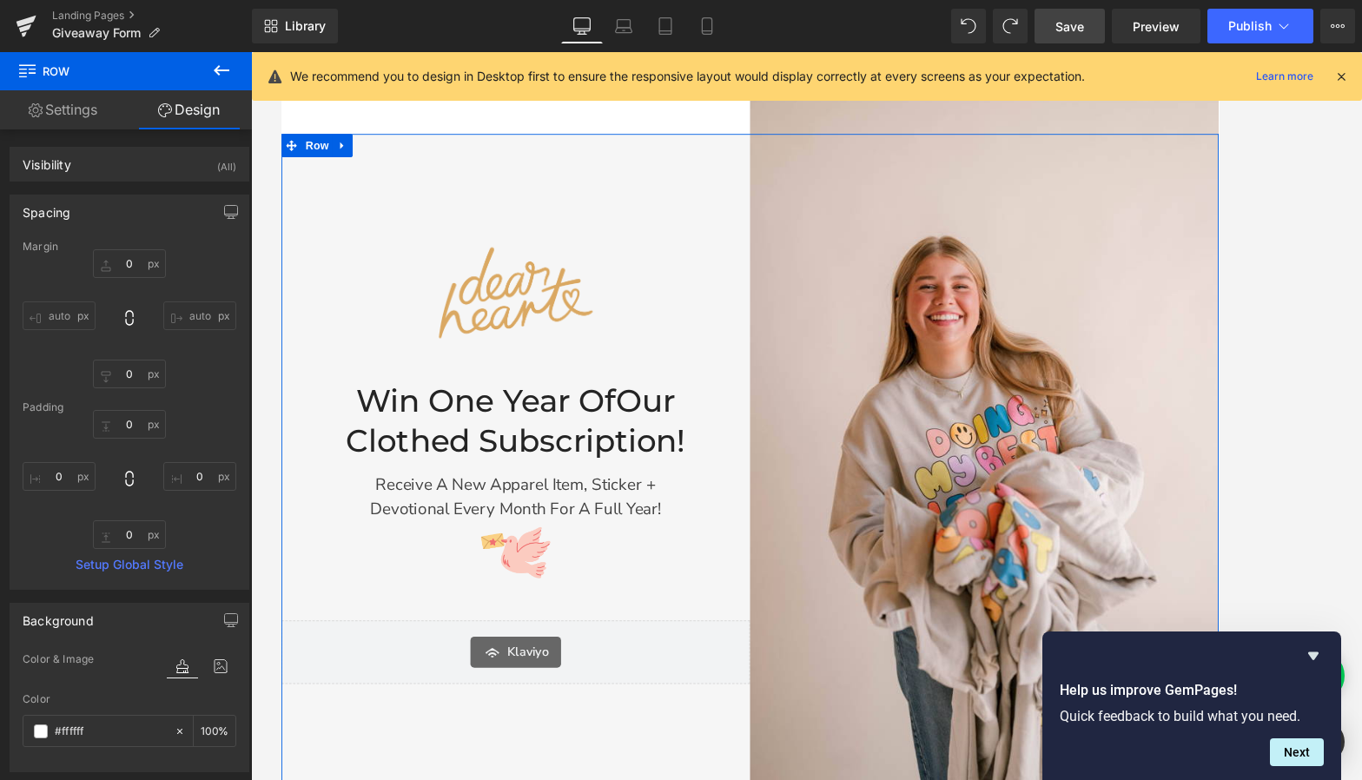
click at [197, 212] on div "Spacing" at bounding box center [129, 211] width 238 height 33
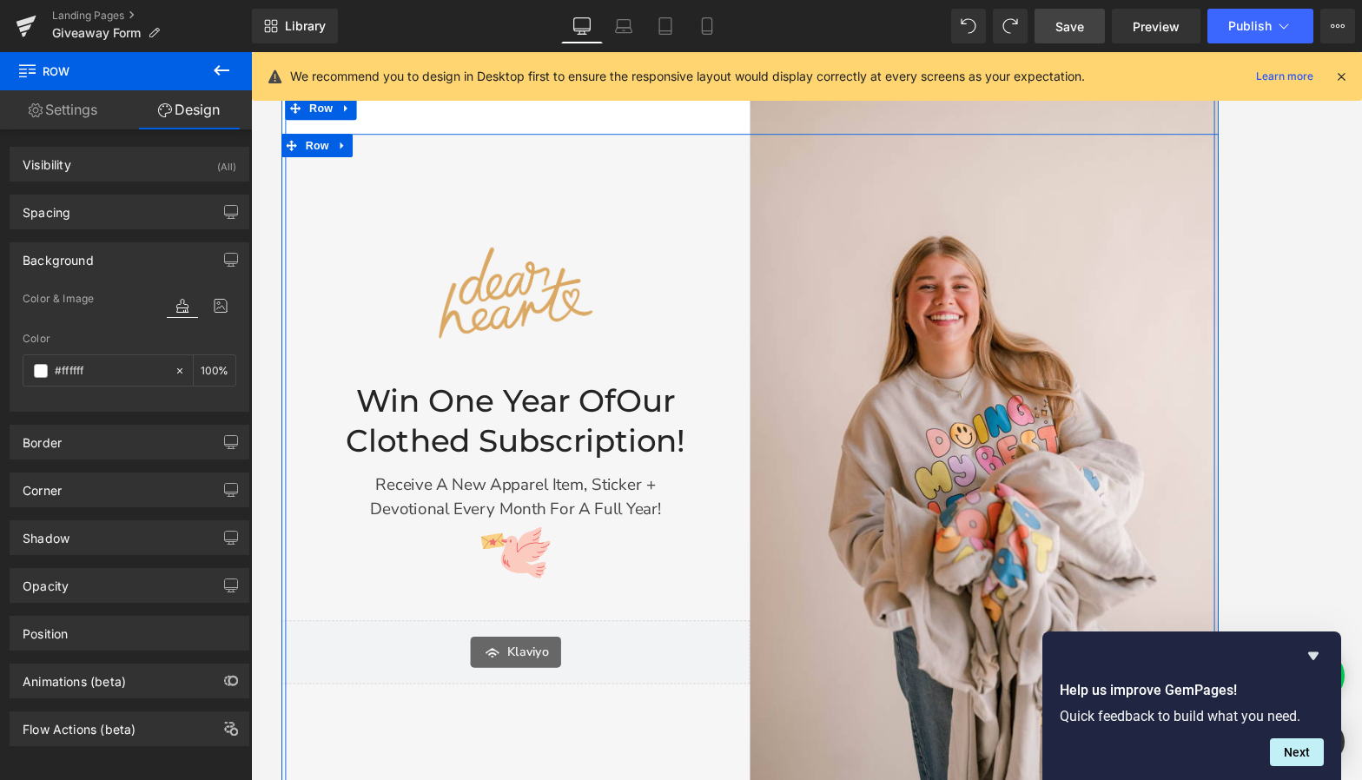
click at [413, 228] on div "Image Win One Year of Our Clothed Subscription! Heading Receive a new apparel i…" at bounding box center [544, 515] width 526 height 743
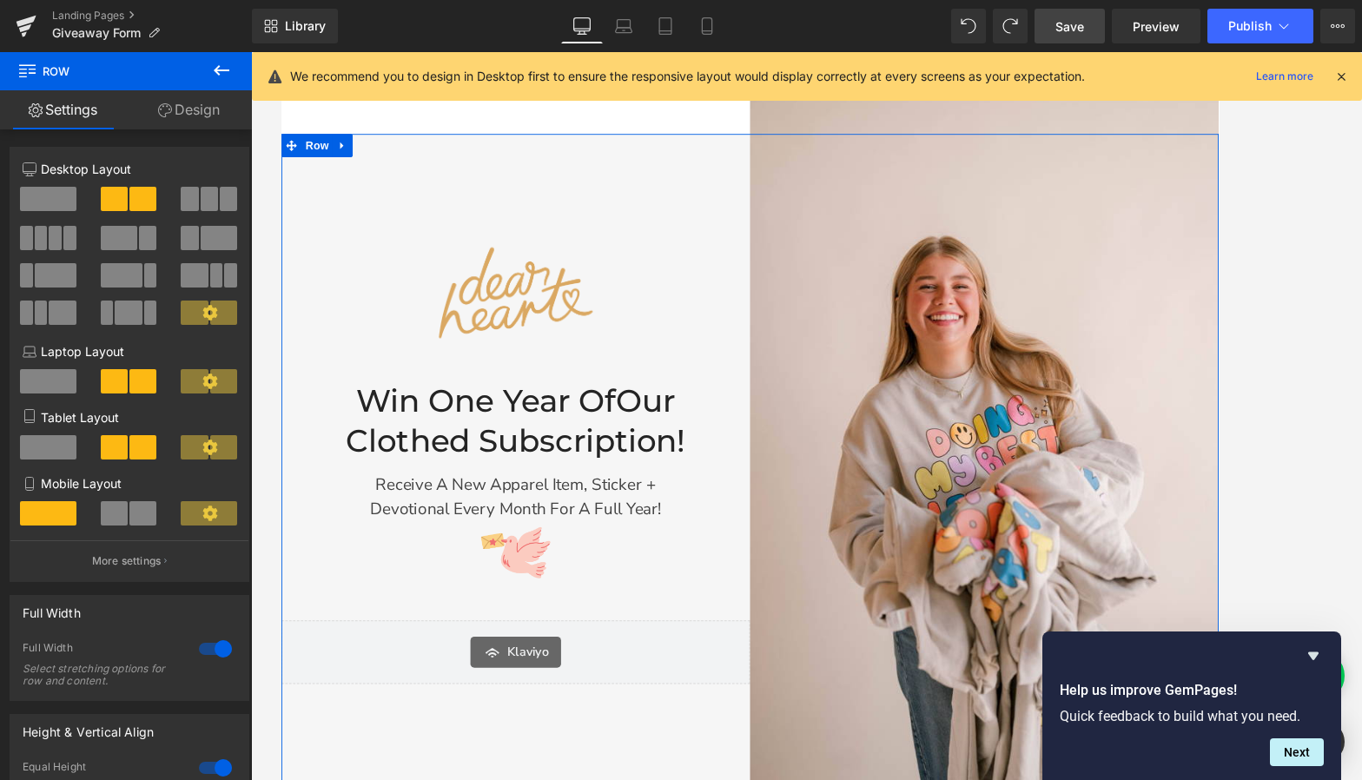
click at [170, 119] on link "Design" at bounding box center [189, 109] width 126 height 39
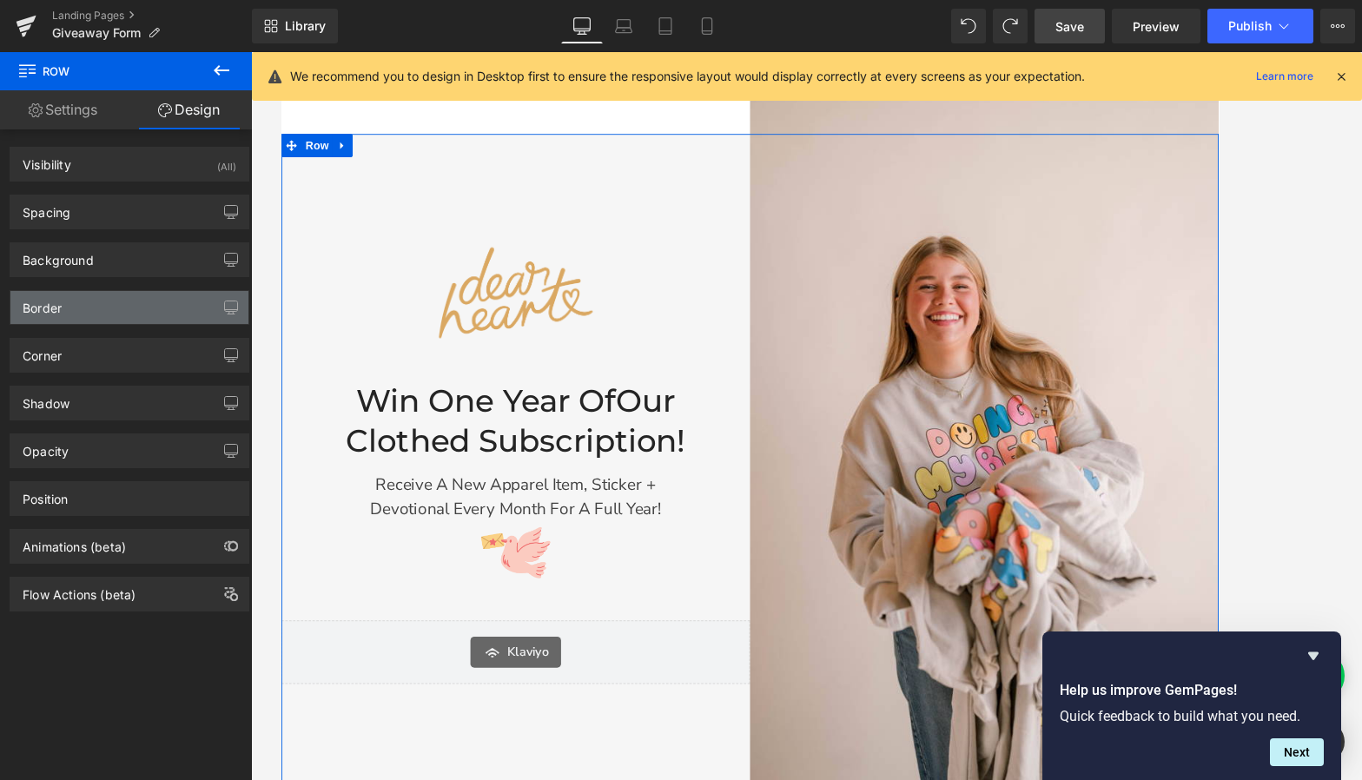
click at [159, 301] on div "Border" at bounding box center [129, 307] width 238 height 33
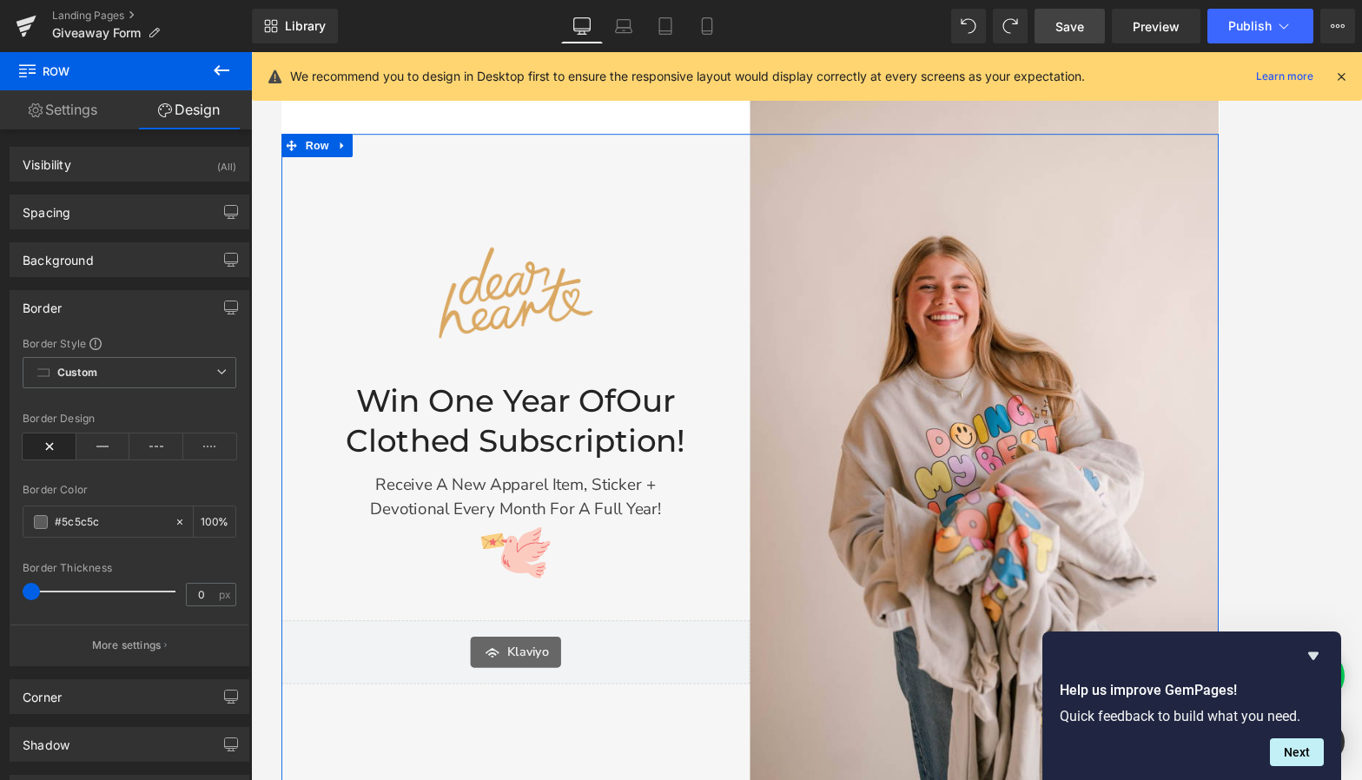
click at [159, 301] on div "Border" at bounding box center [129, 307] width 238 height 33
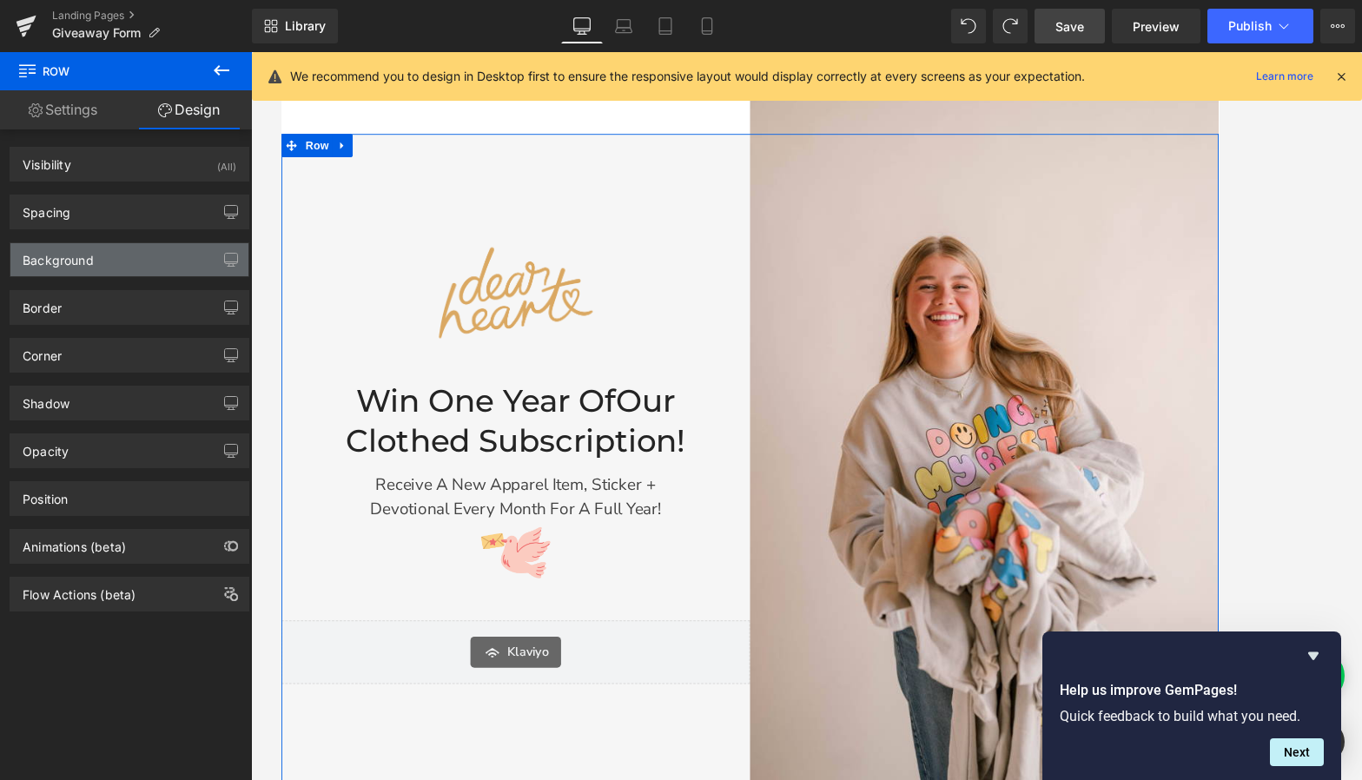
click at [142, 253] on div "Background" at bounding box center [129, 259] width 238 height 33
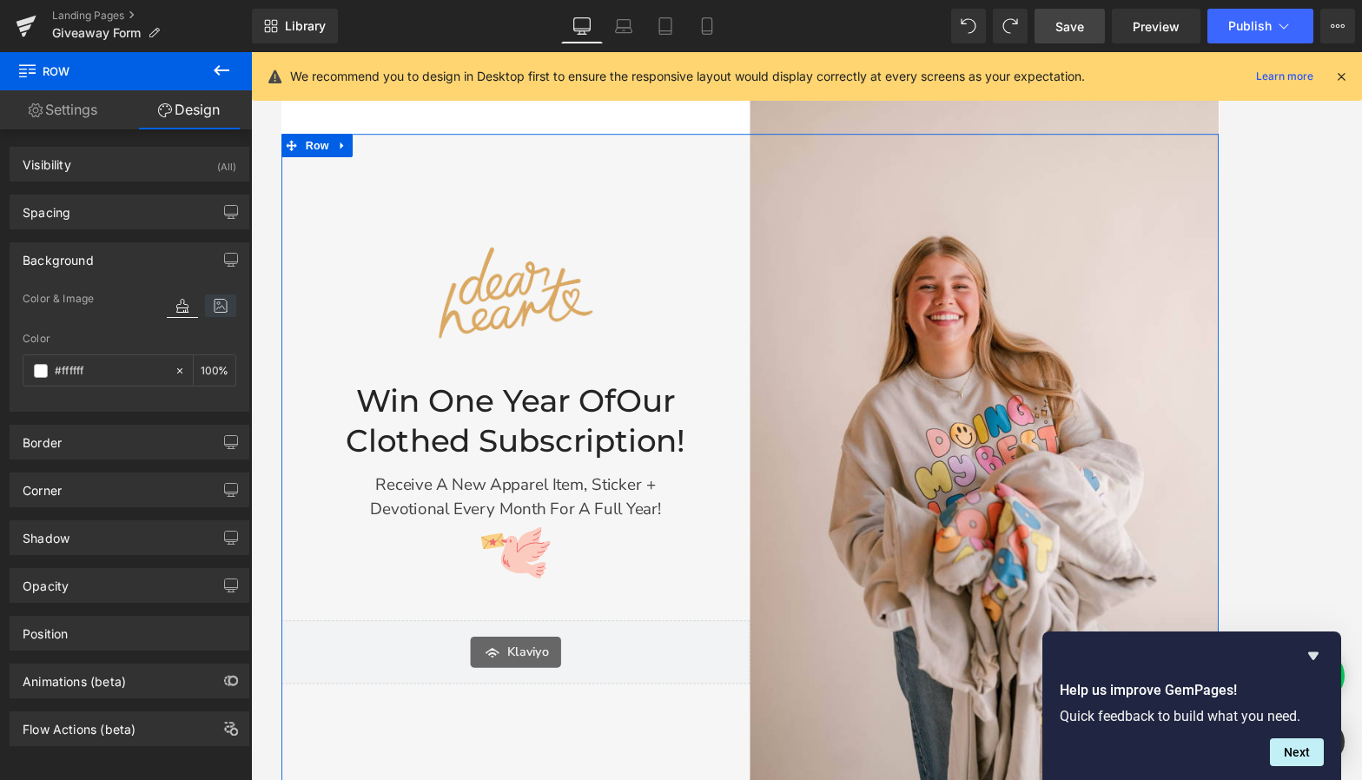
click at [222, 313] on icon at bounding box center [220, 306] width 31 height 23
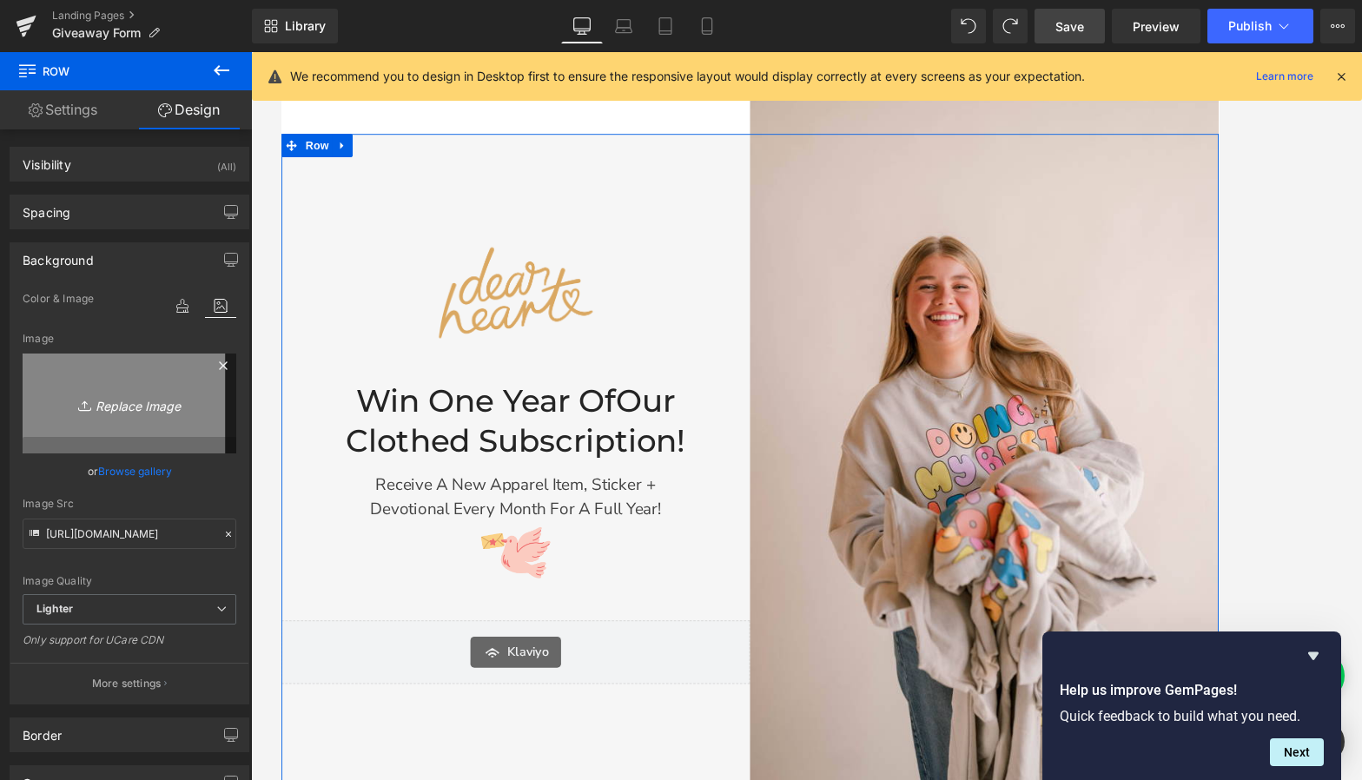
click at [139, 411] on icon "Replace Image" at bounding box center [129, 404] width 139 height 22
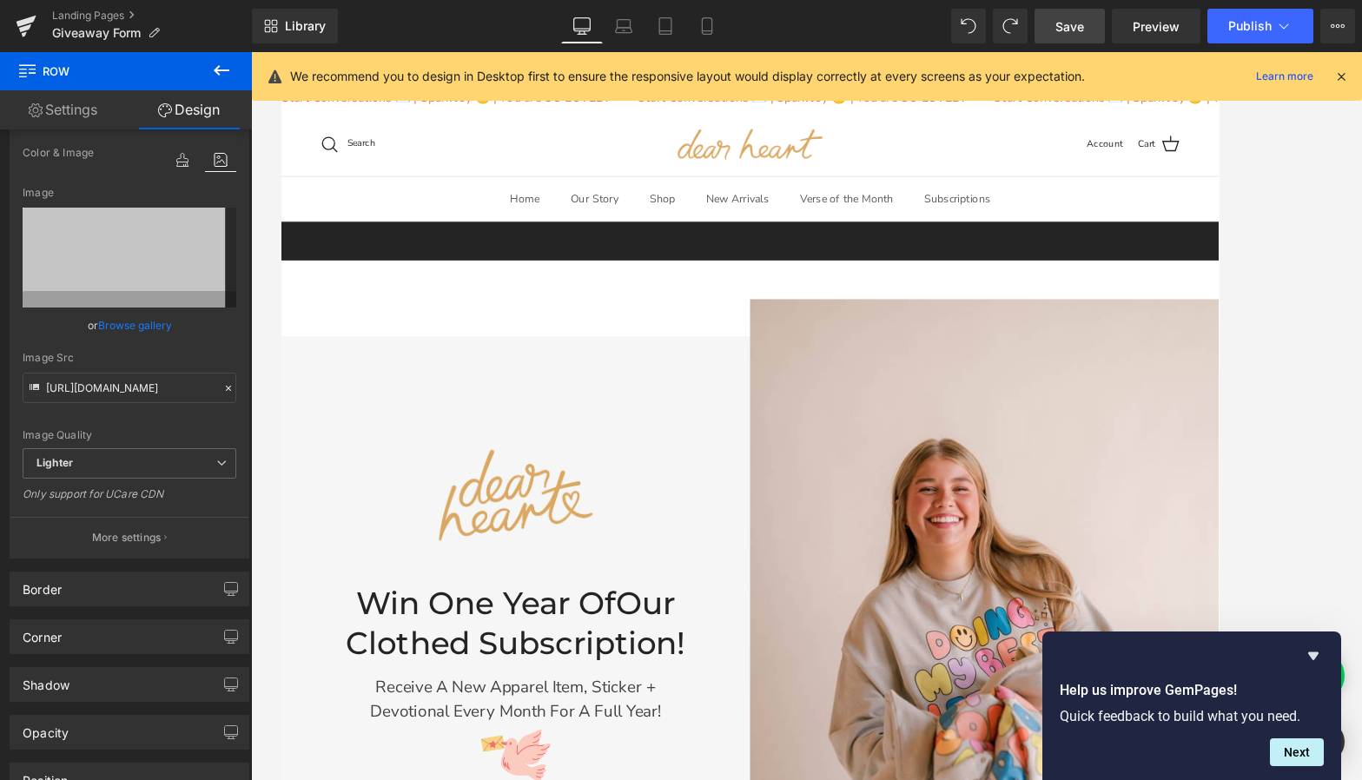
click at [1065, 21] on span "Save" at bounding box center [1070, 26] width 29 height 18
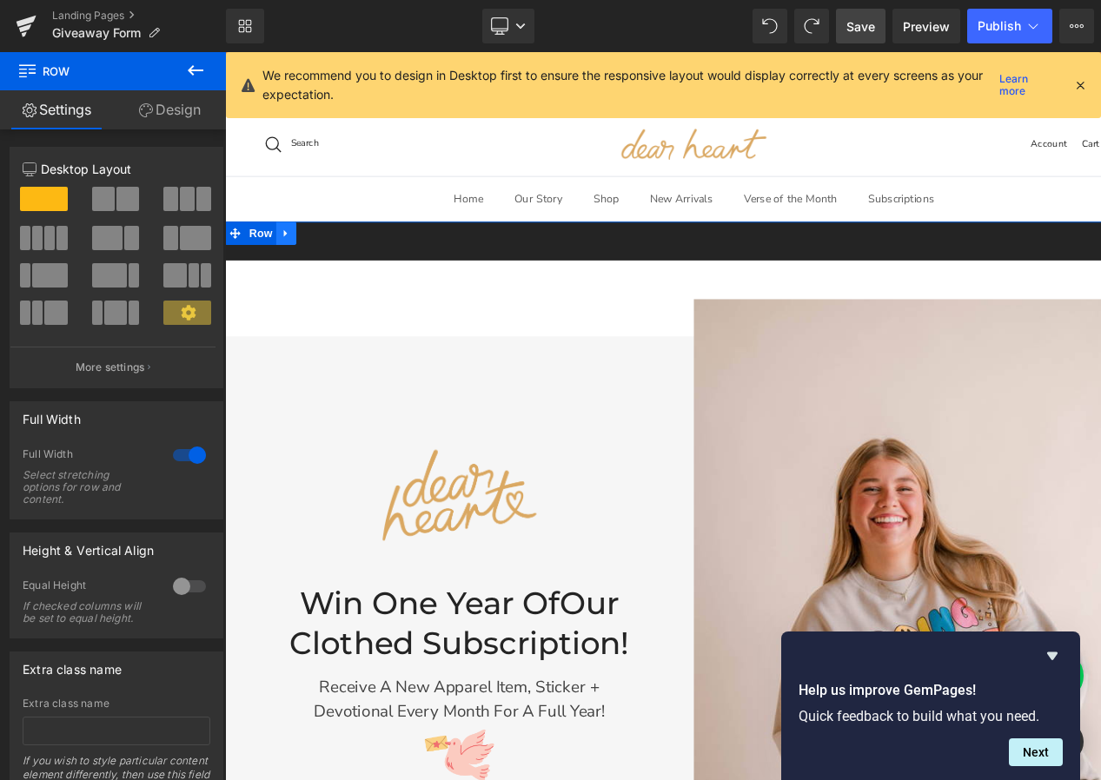
click at [294, 248] on link at bounding box center [293, 255] width 23 height 26
click at [334, 257] on link at bounding box center [339, 255] width 23 height 26
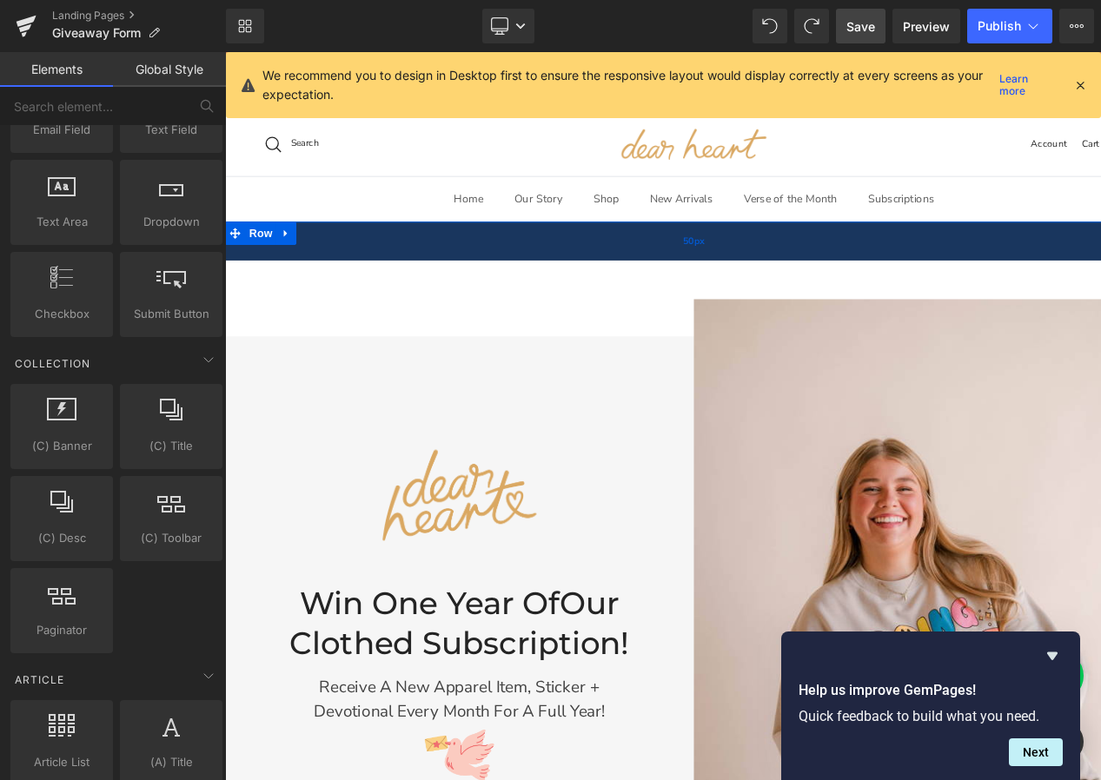
click at [388, 275] on div "50px" at bounding box center [750, 263] width 1051 height 43
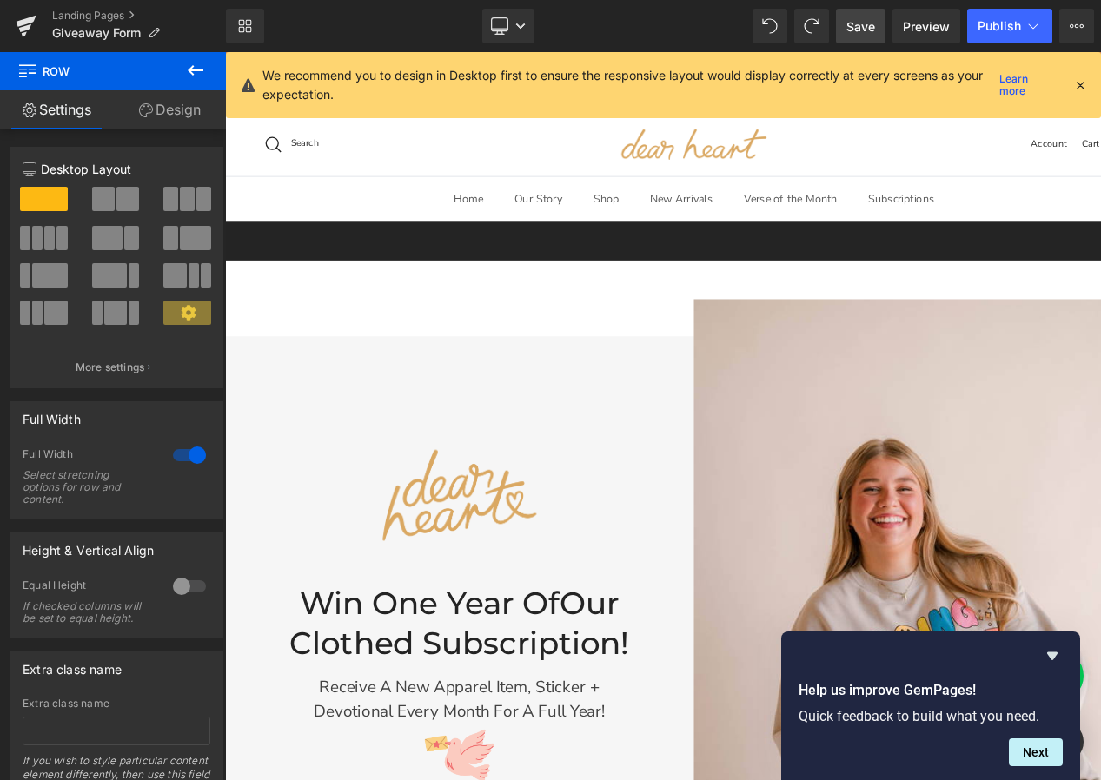
click at [159, 114] on link "Design" at bounding box center [169, 109] width 113 height 39
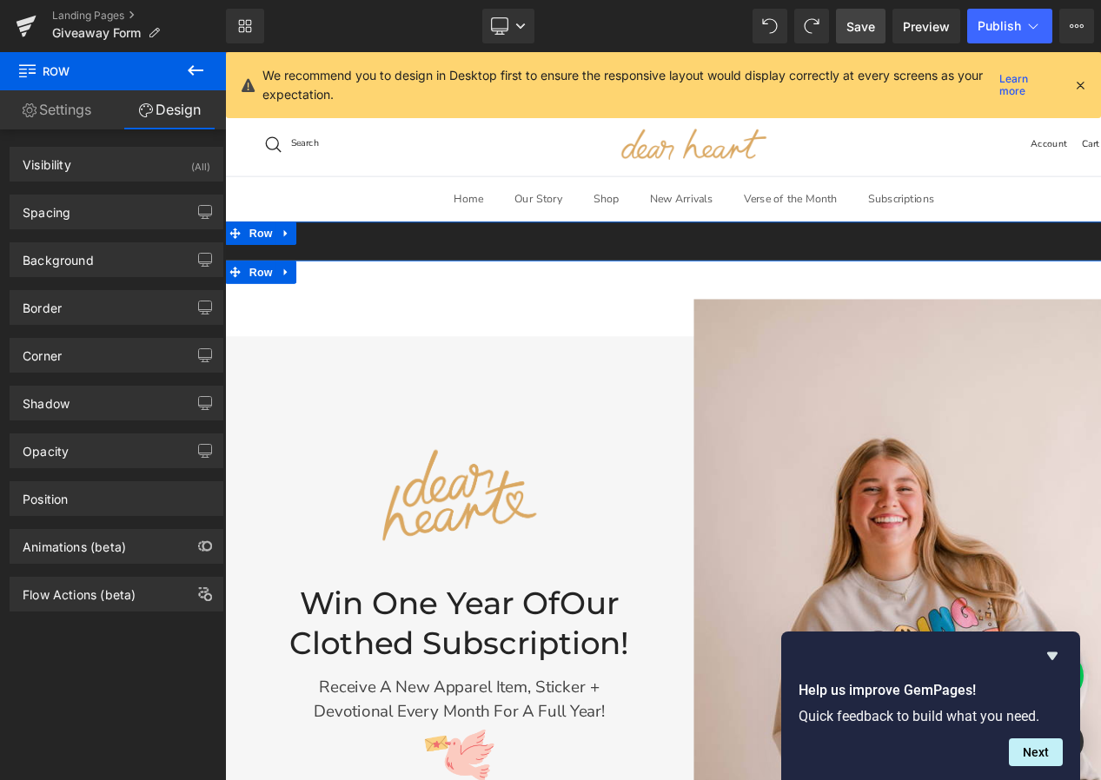
click at [682, 299] on div "Image Win One Year of Our Clothed Subscription! Heading Receive a new apparel i…" at bounding box center [750, 753] width 1051 height 935
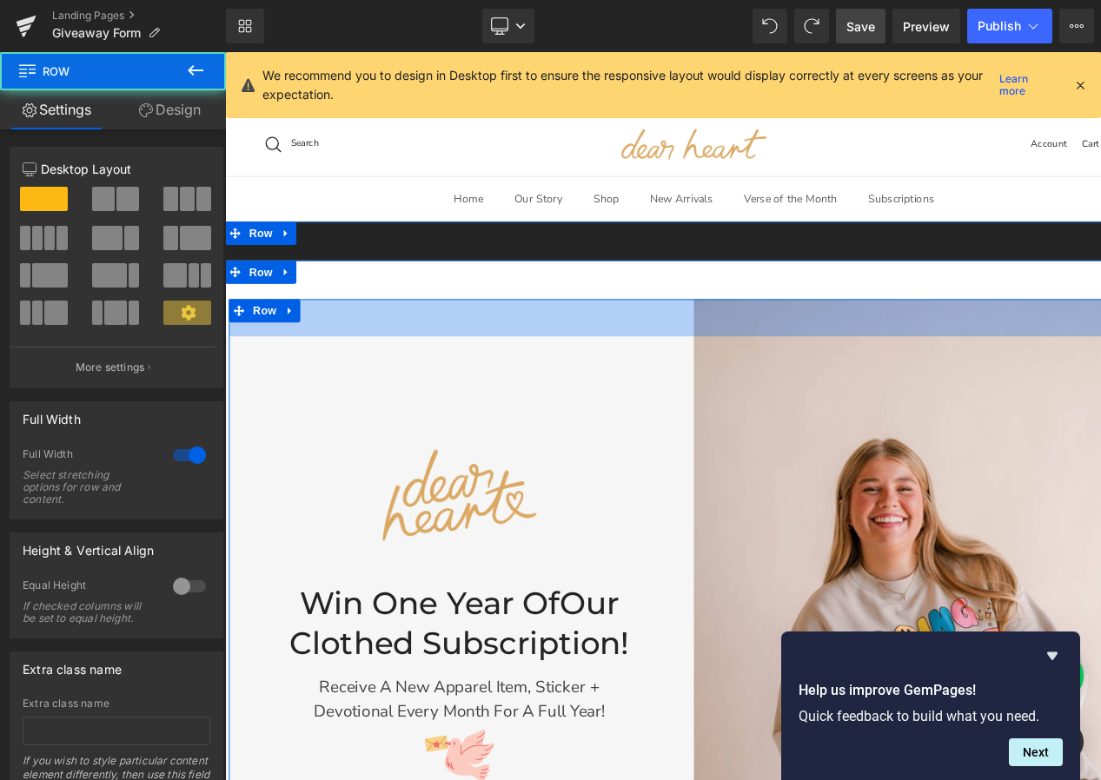
click at [619, 340] on div "48px" at bounding box center [750, 350] width 1043 height 42
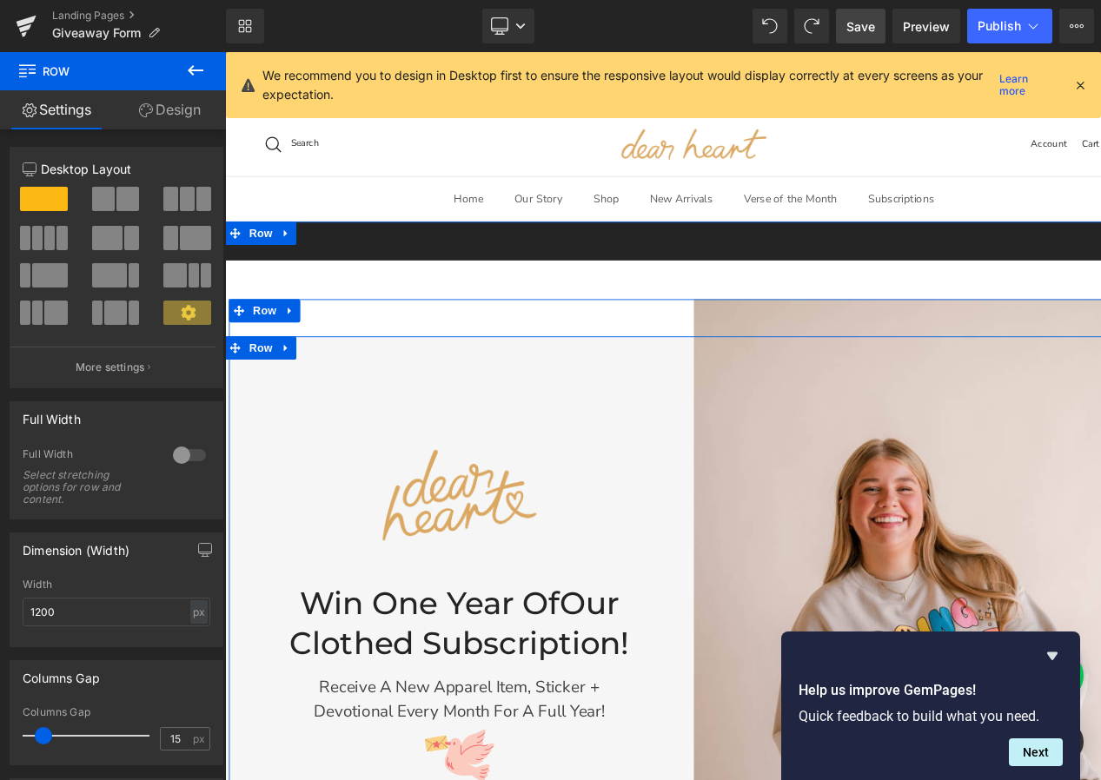
click at [671, 410] on div "Image Win One Year of Our Clothed Subscription! Heading Receive a new apparel i…" at bounding box center [488, 742] width 526 height 743
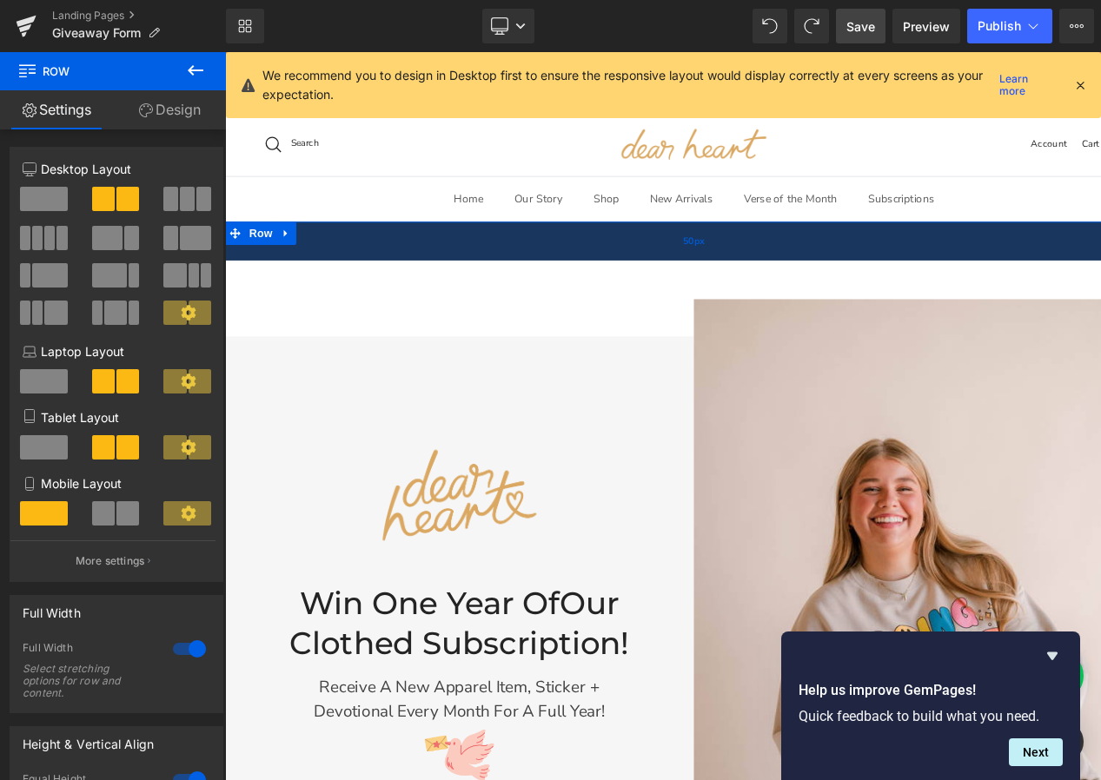
click at [378, 274] on div "50px" at bounding box center [750, 263] width 1051 height 43
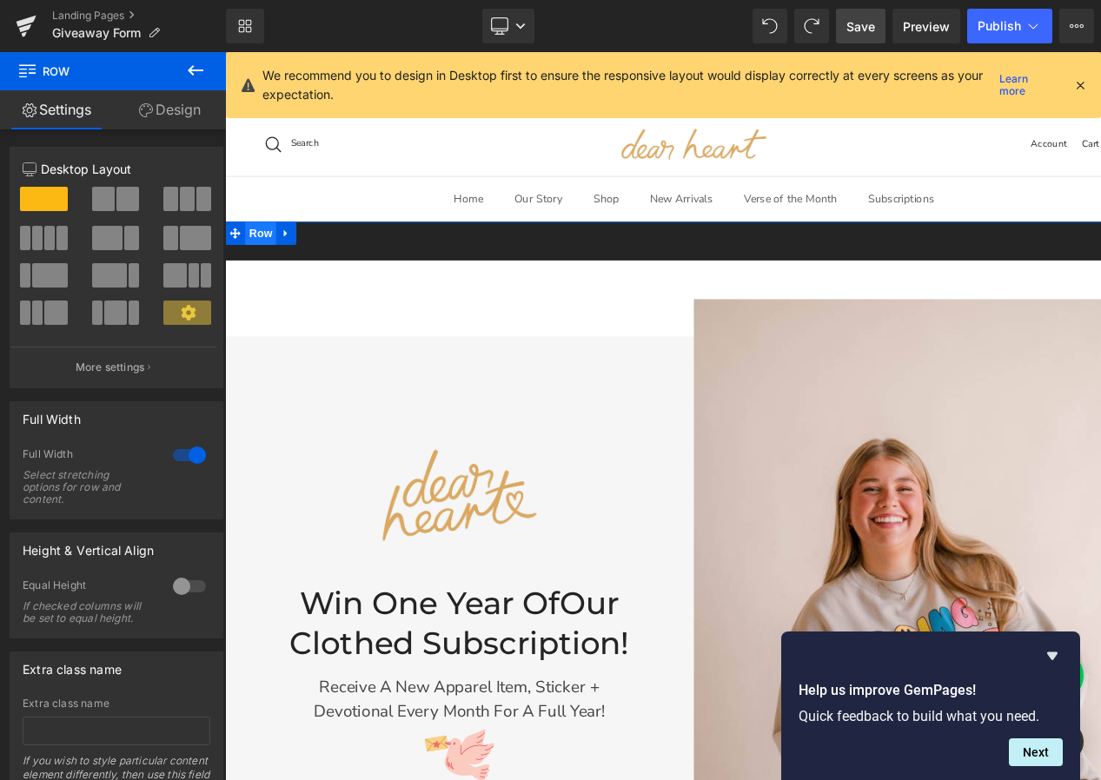
click at [258, 257] on span "Row" at bounding box center [265, 255] width 35 height 26
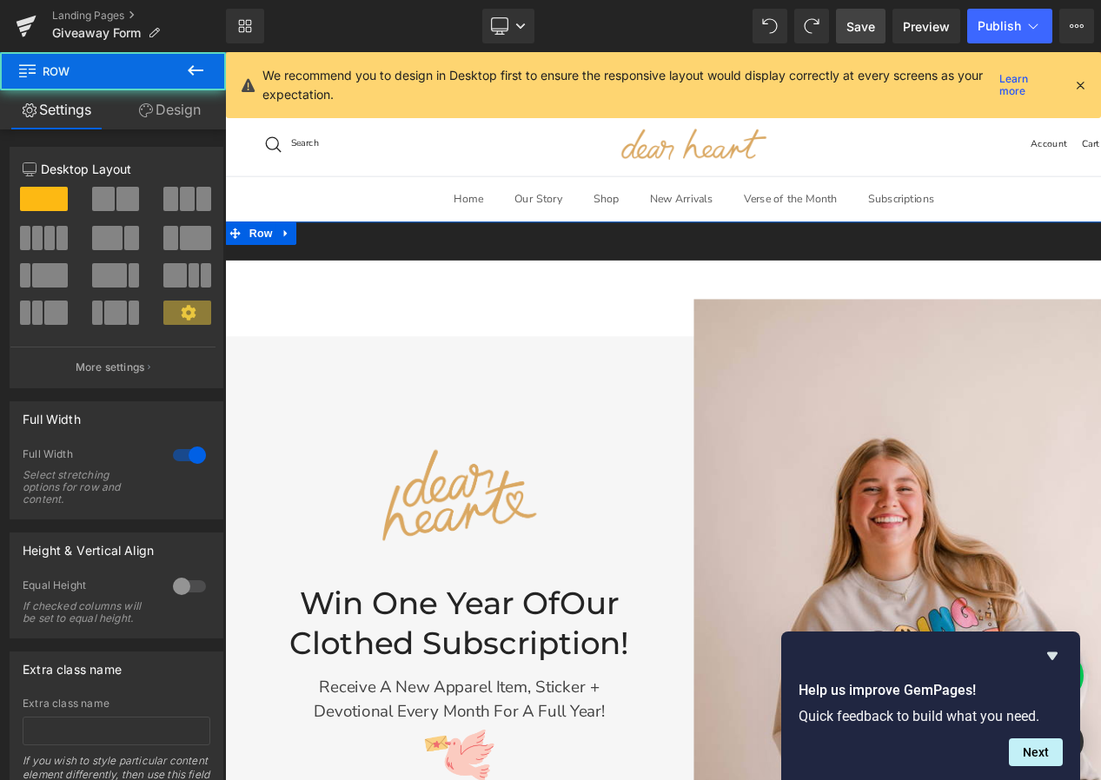
click at [182, 118] on link "Design" at bounding box center [169, 109] width 113 height 39
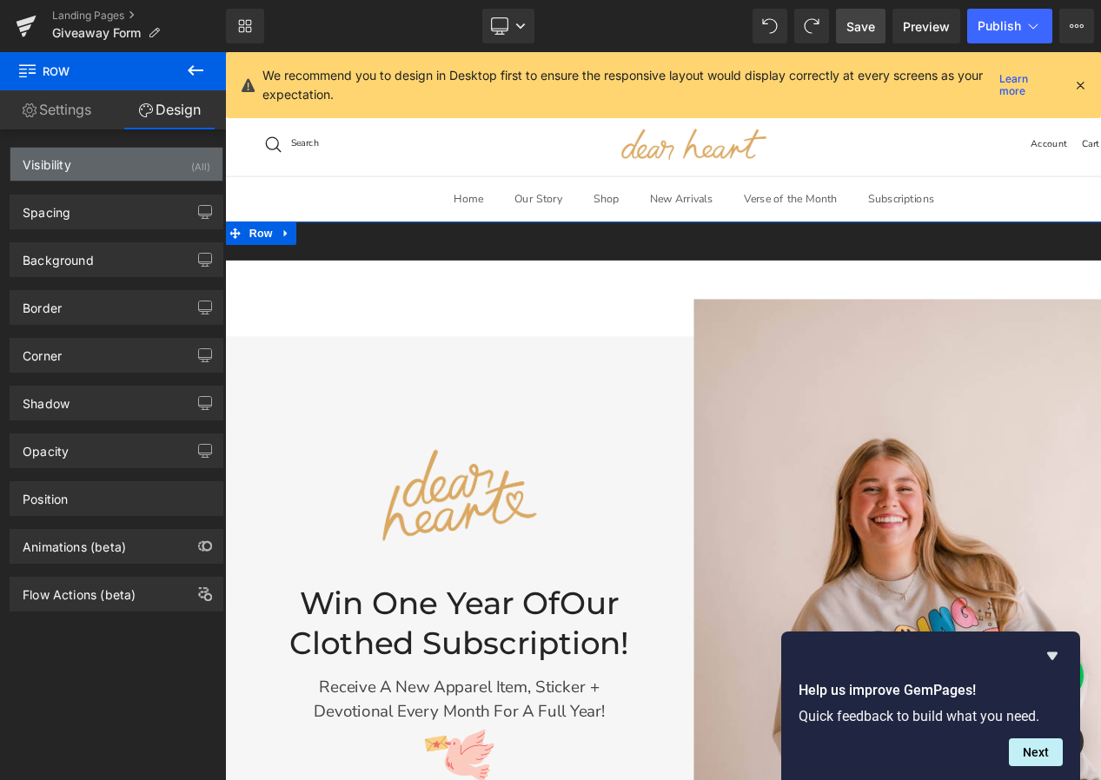
click at [127, 164] on div "Visibility (All)" at bounding box center [116, 164] width 212 height 33
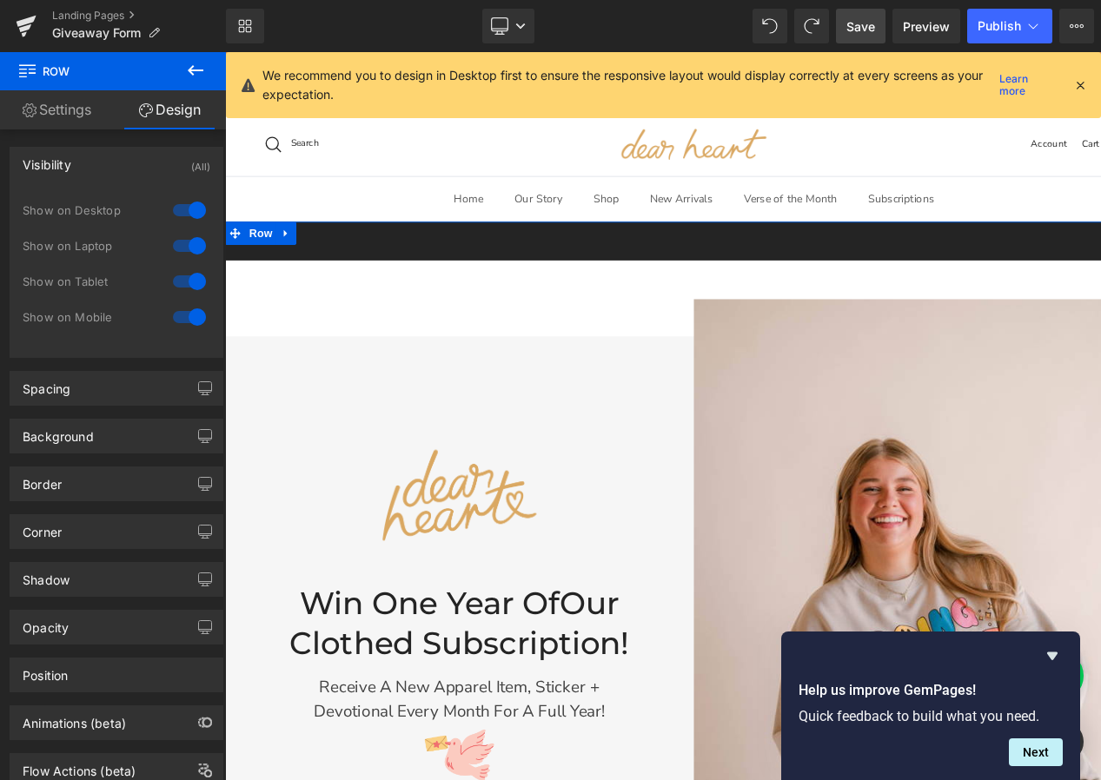
click at [127, 164] on div "Visibility (All)" at bounding box center [116, 164] width 212 height 33
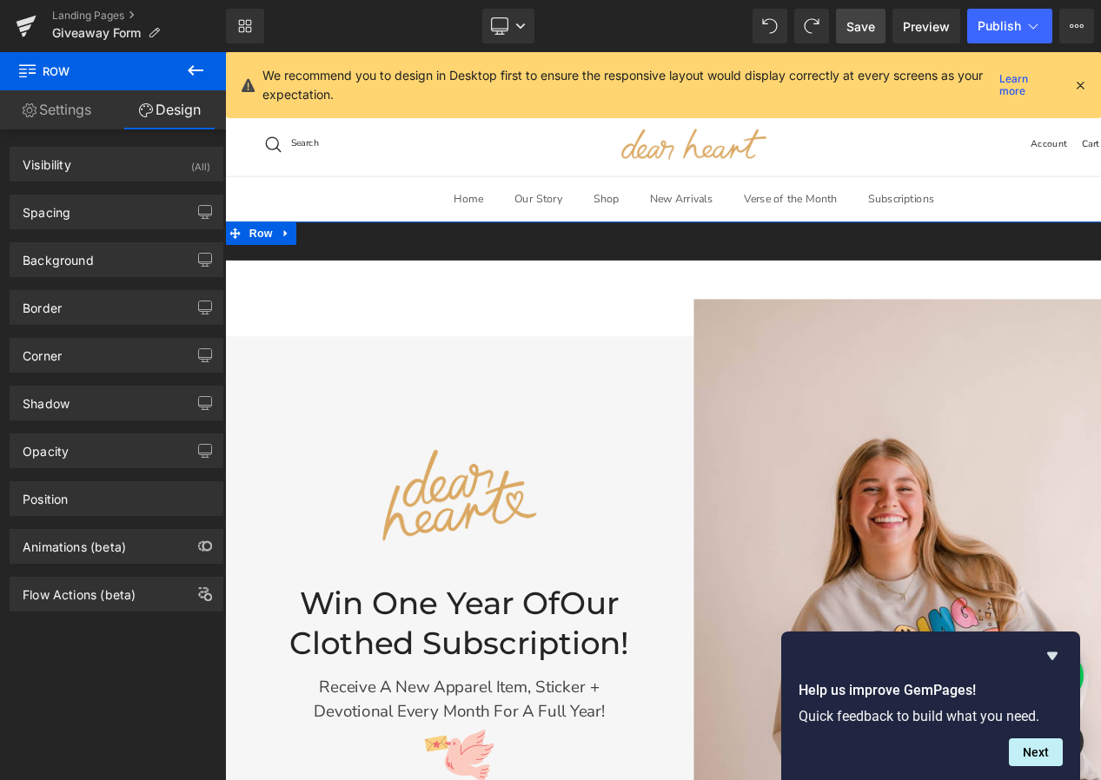
click at [111, 231] on div "Background Color & Image color #242424 Color #242424 100 % Image Replace Image …" at bounding box center [117, 253] width 234 height 48
click at [111, 219] on div "Spacing" at bounding box center [116, 211] width 212 height 33
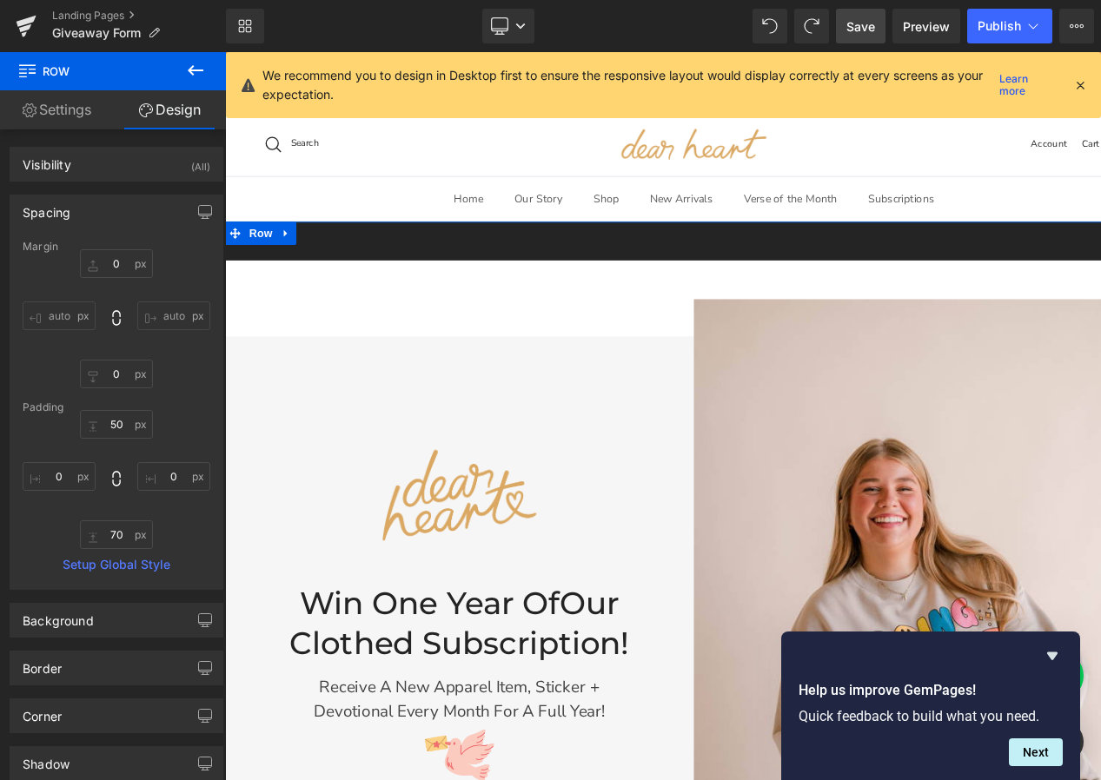
click at [111, 219] on div "Spacing" at bounding box center [116, 211] width 212 height 33
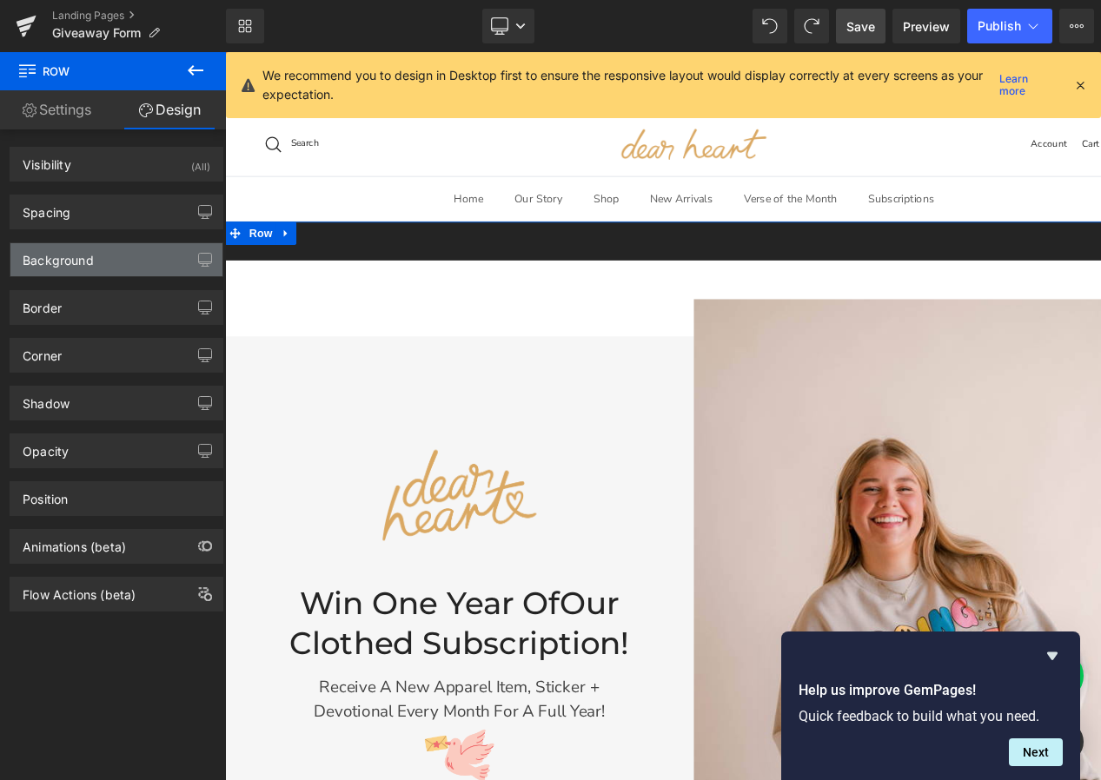
click at [102, 271] on div "Background" at bounding box center [116, 259] width 212 height 33
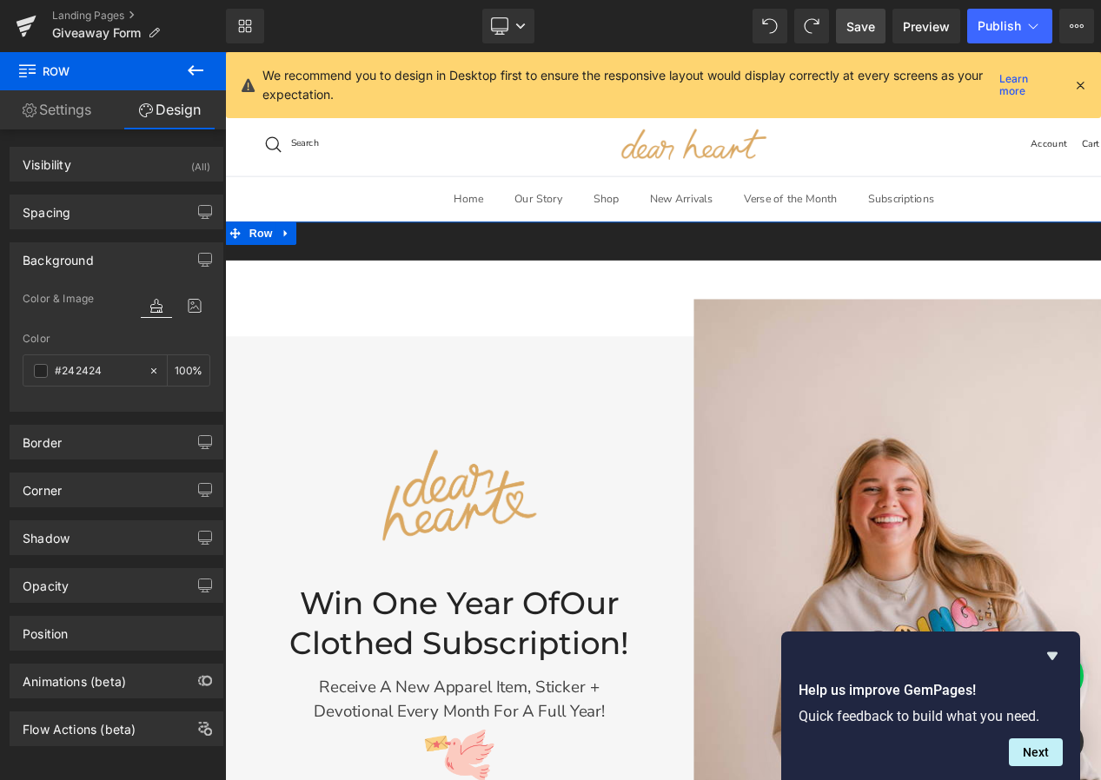
click at [102, 271] on div "Background" at bounding box center [116, 259] width 212 height 33
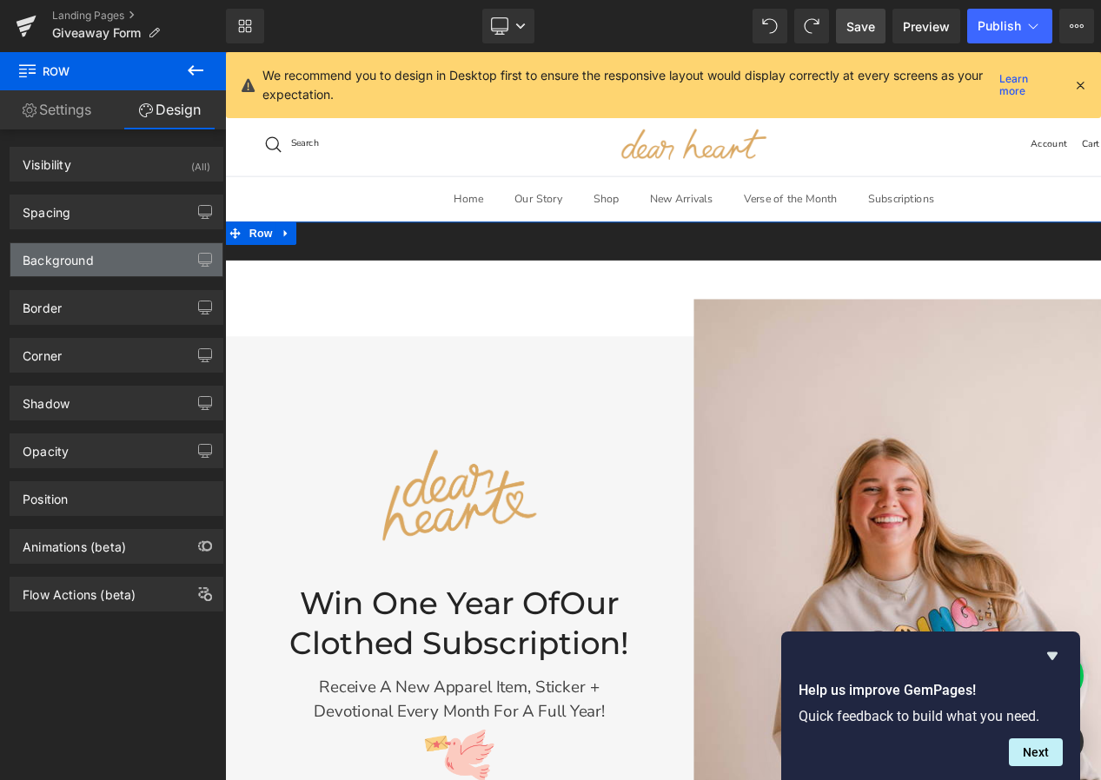
click at [102, 271] on div "Background" at bounding box center [116, 259] width 212 height 33
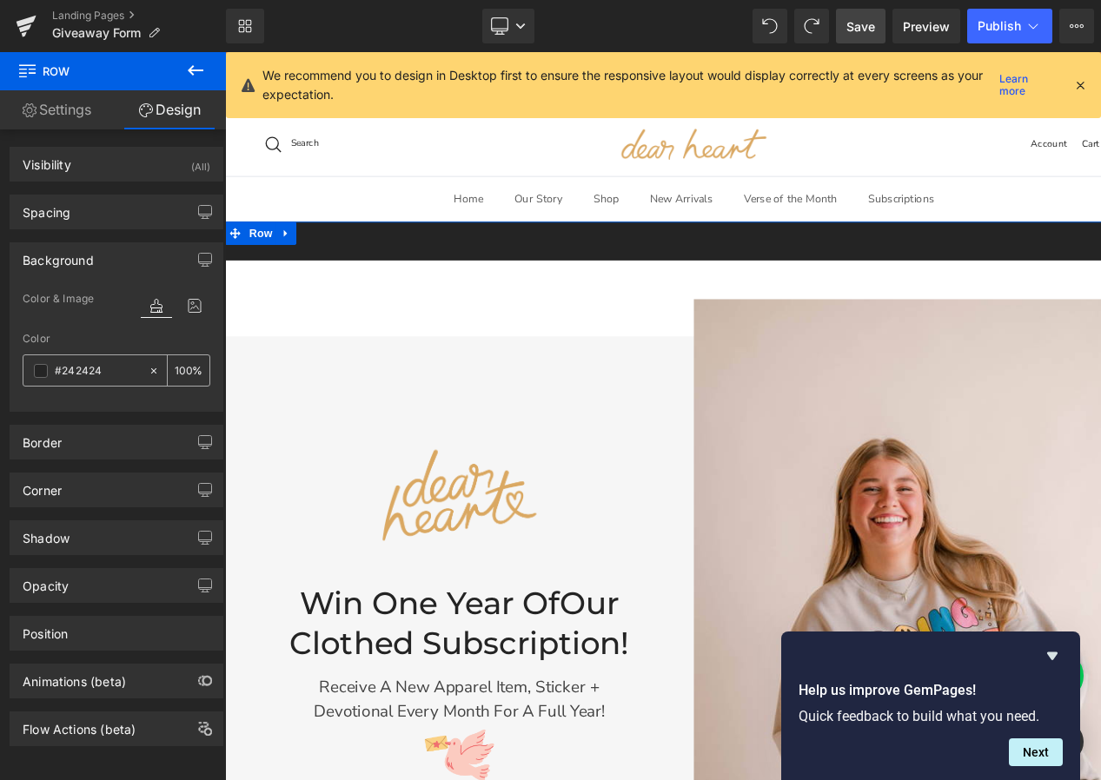
click at [35, 373] on span at bounding box center [41, 371] width 14 height 14
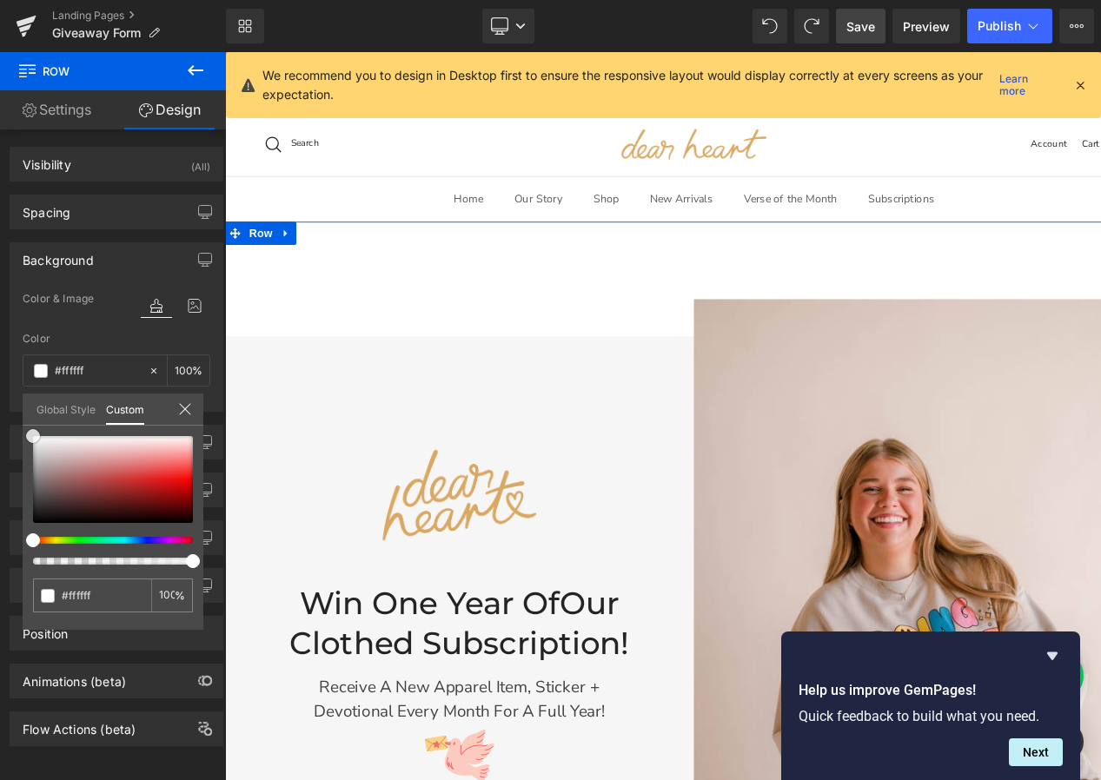
drag, startPoint x: 42, startPoint y: 448, endPoint x: 11, endPoint y: 414, distance: 45.5
click at [11, 412] on div "Background Color & Image color rgba(255, 255, 255, 1) Color #ffffff 100 % Image…" at bounding box center [117, 320] width 234 height 182
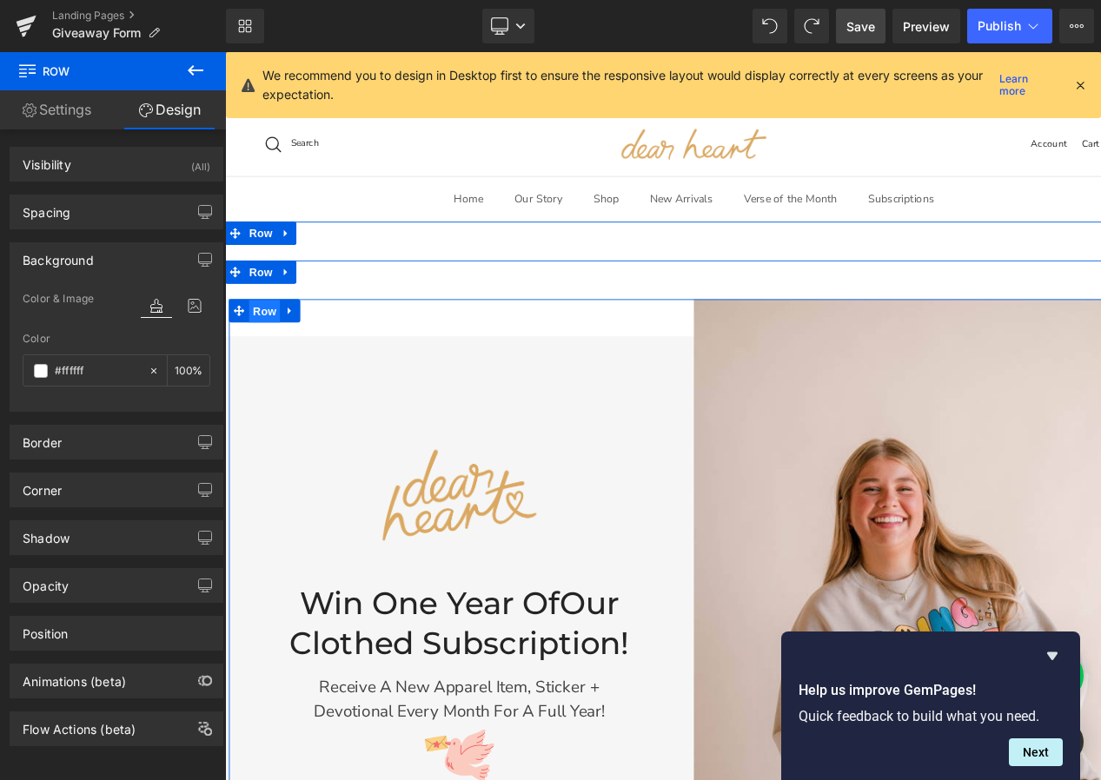
click at [265, 345] on span "Row" at bounding box center [269, 343] width 35 height 26
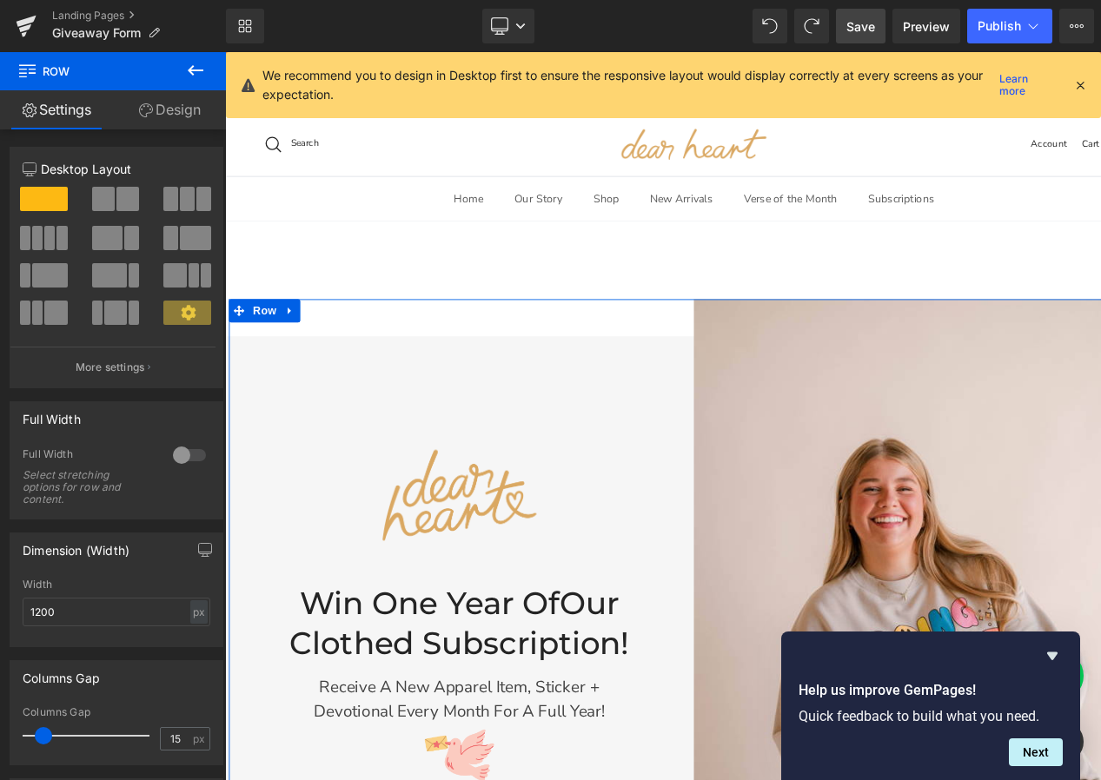
click at [167, 107] on link "Design" at bounding box center [169, 109] width 113 height 39
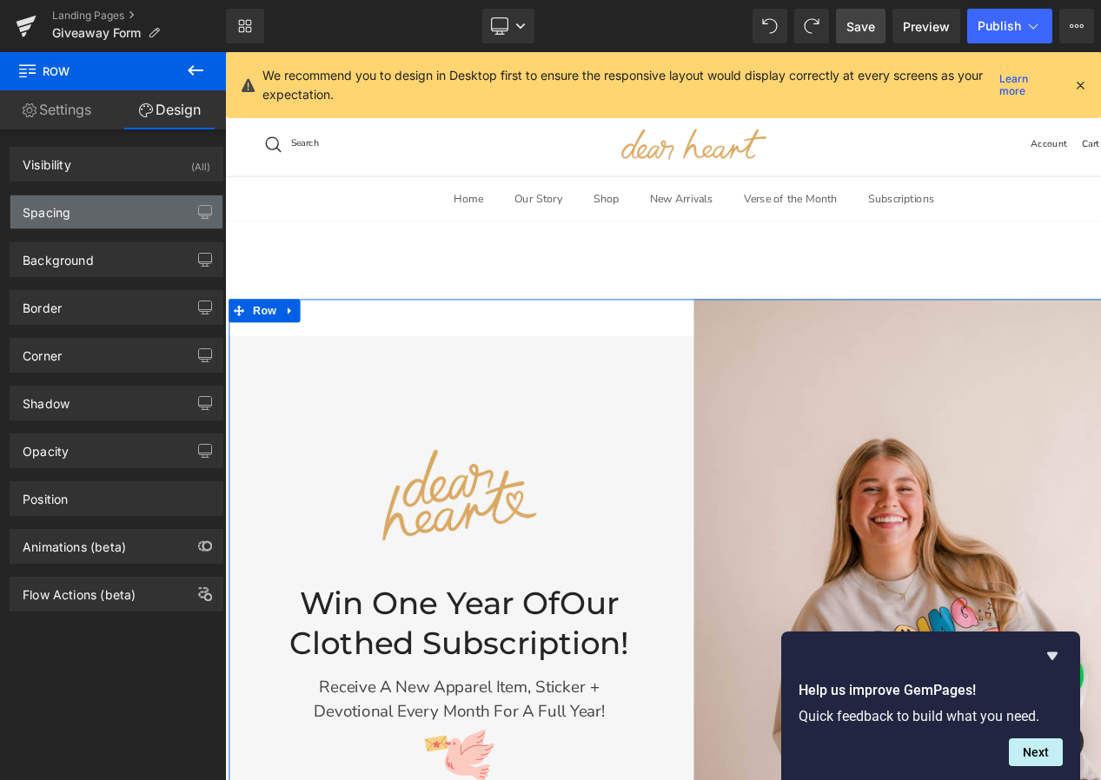
click at [156, 210] on div "Spacing" at bounding box center [116, 211] width 212 height 33
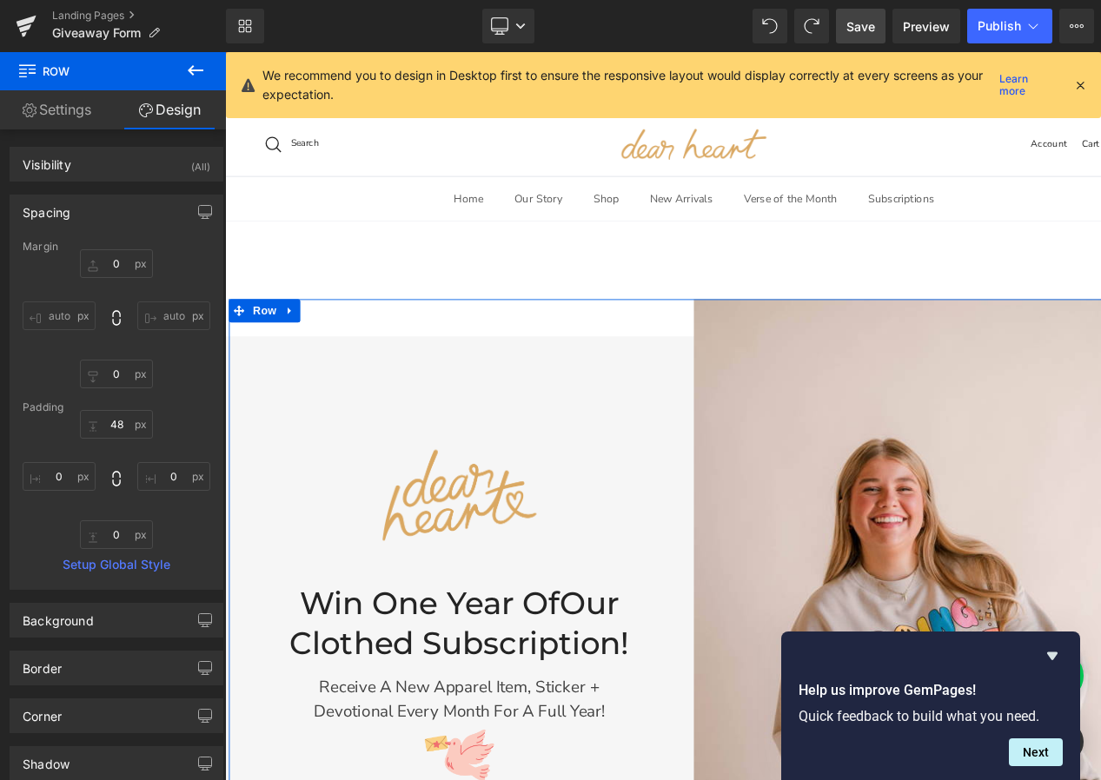
click at [155, 210] on div "Spacing" at bounding box center [116, 211] width 212 height 33
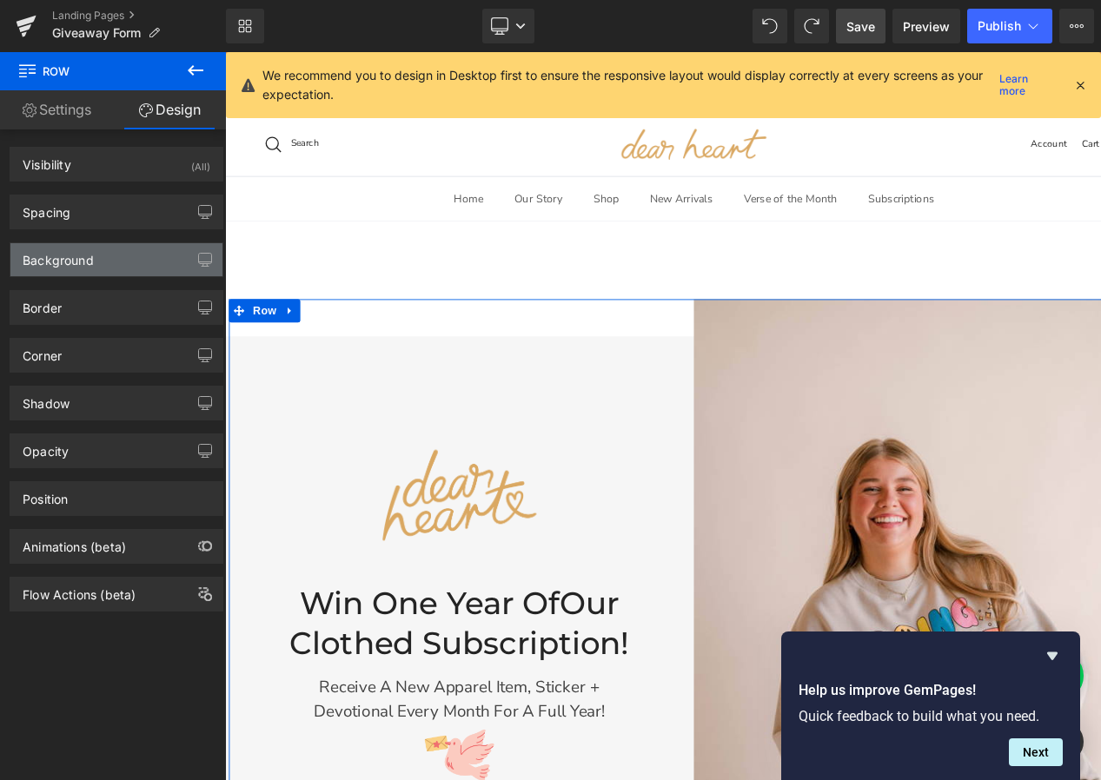
click at [139, 245] on div "Background" at bounding box center [116, 259] width 212 height 33
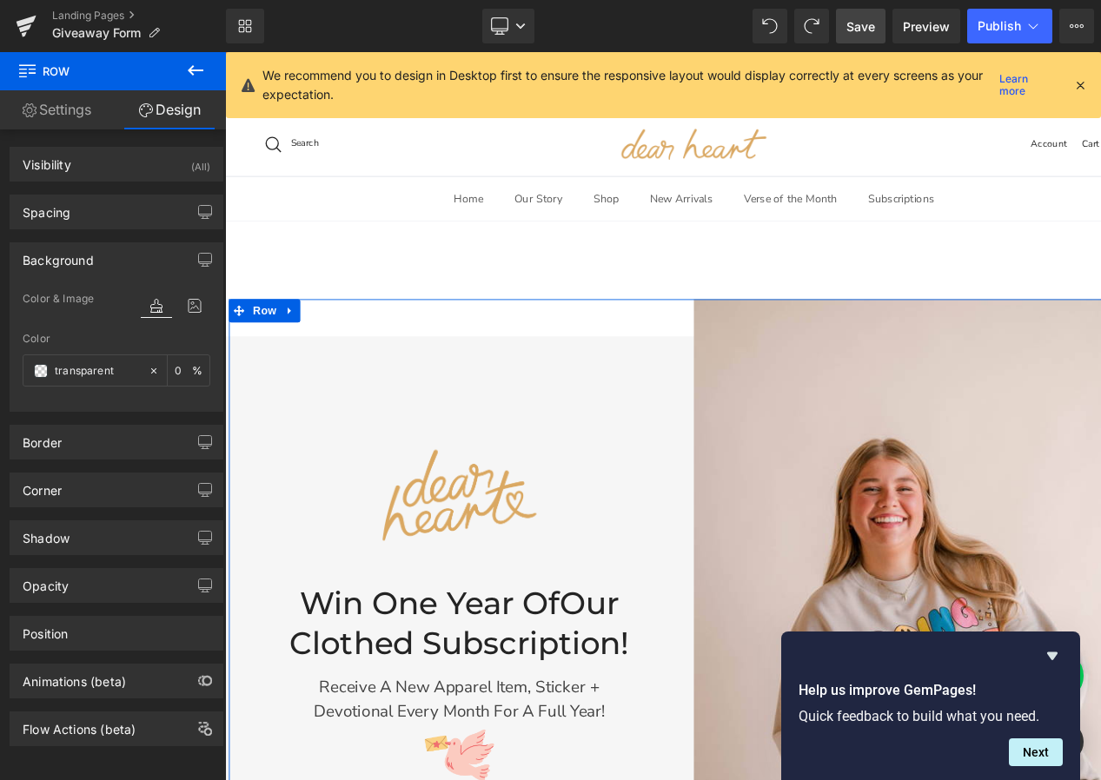
click at [139, 245] on div "Background" at bounding box center [116, 259] width 212 height 33
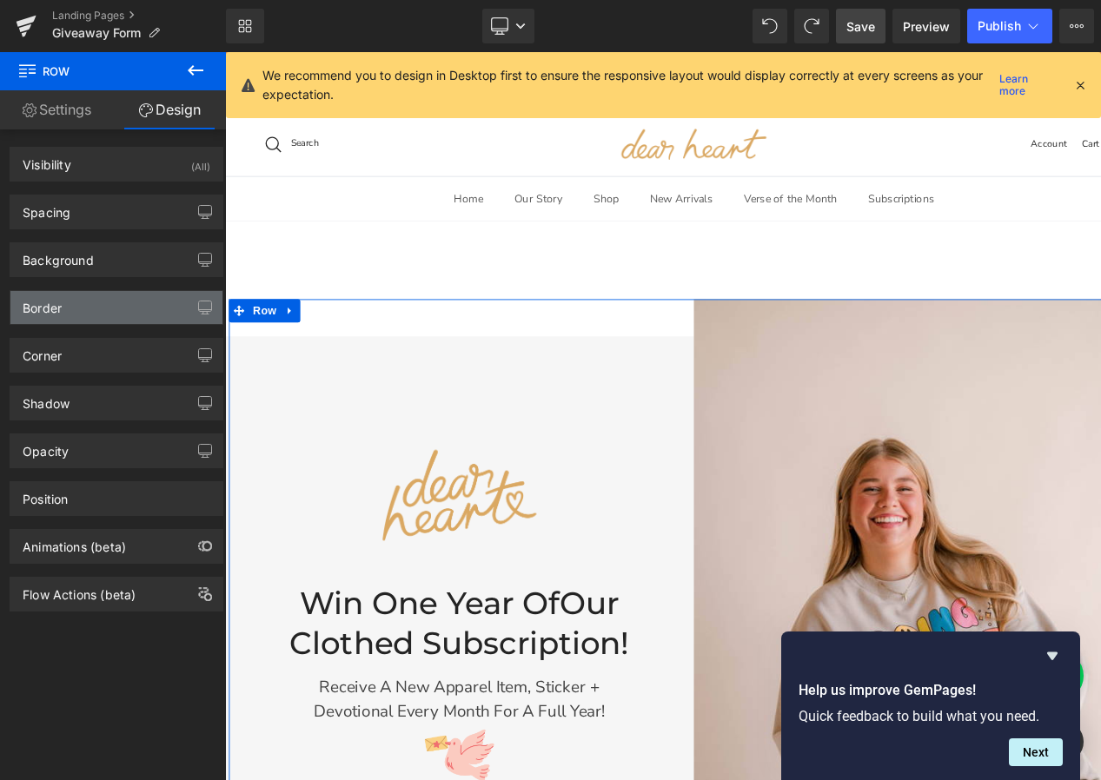
click at [115, 311] on div "Border" at bounding box center [116, 307] width 212 height 33
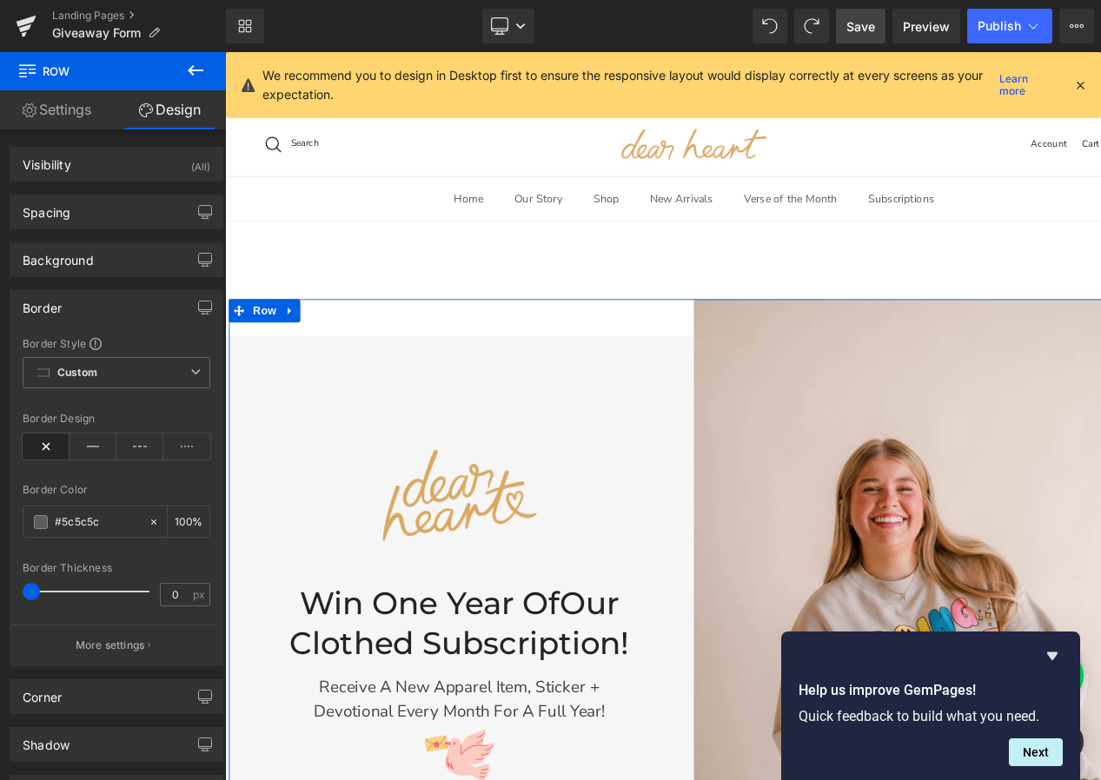
click at [115, 311] on div "Border" at bounding box center [116, 307] width 212 height 33
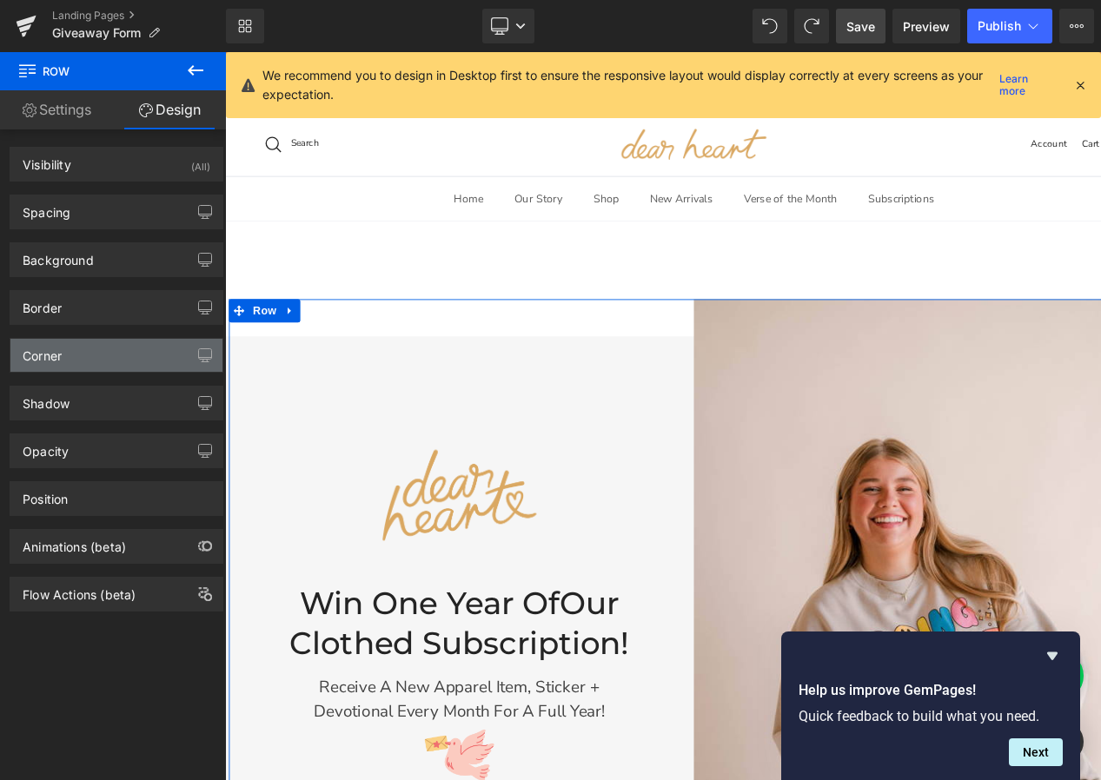
click at [109, 348] on div "Corner" at bounding box center [116, 355] width 212 height 33
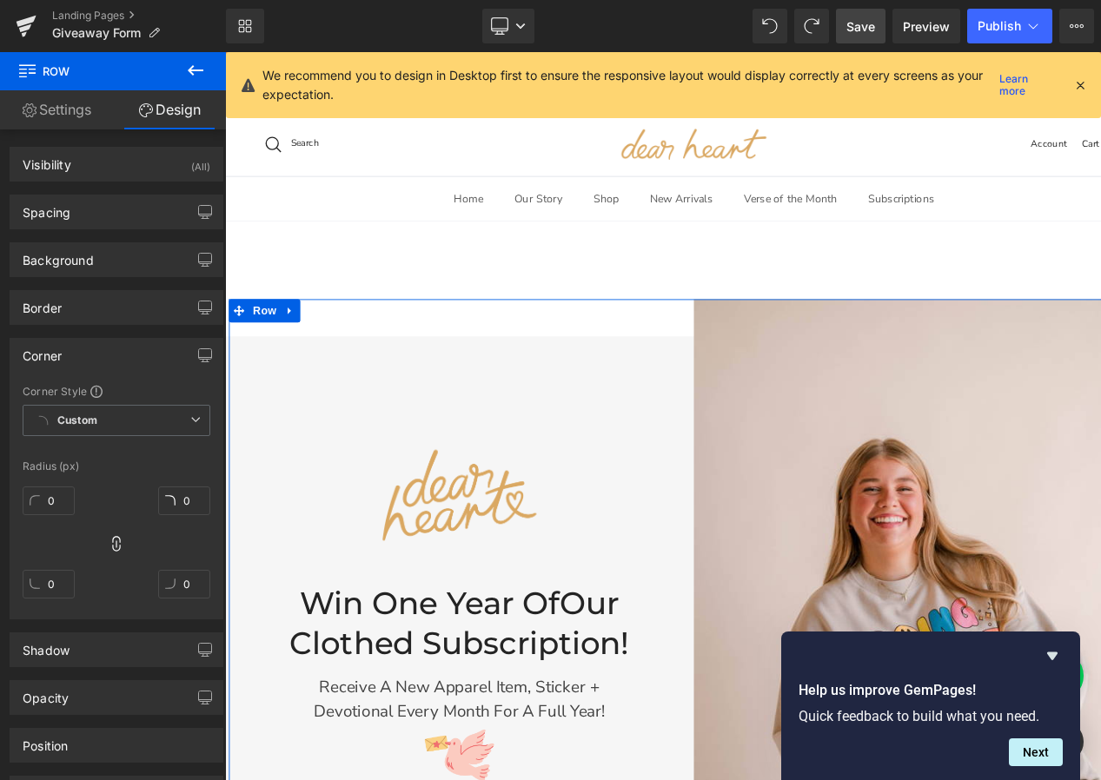
click at [109, 348] on div "Corner" at bounding box center [116, 355] width 212 height 33
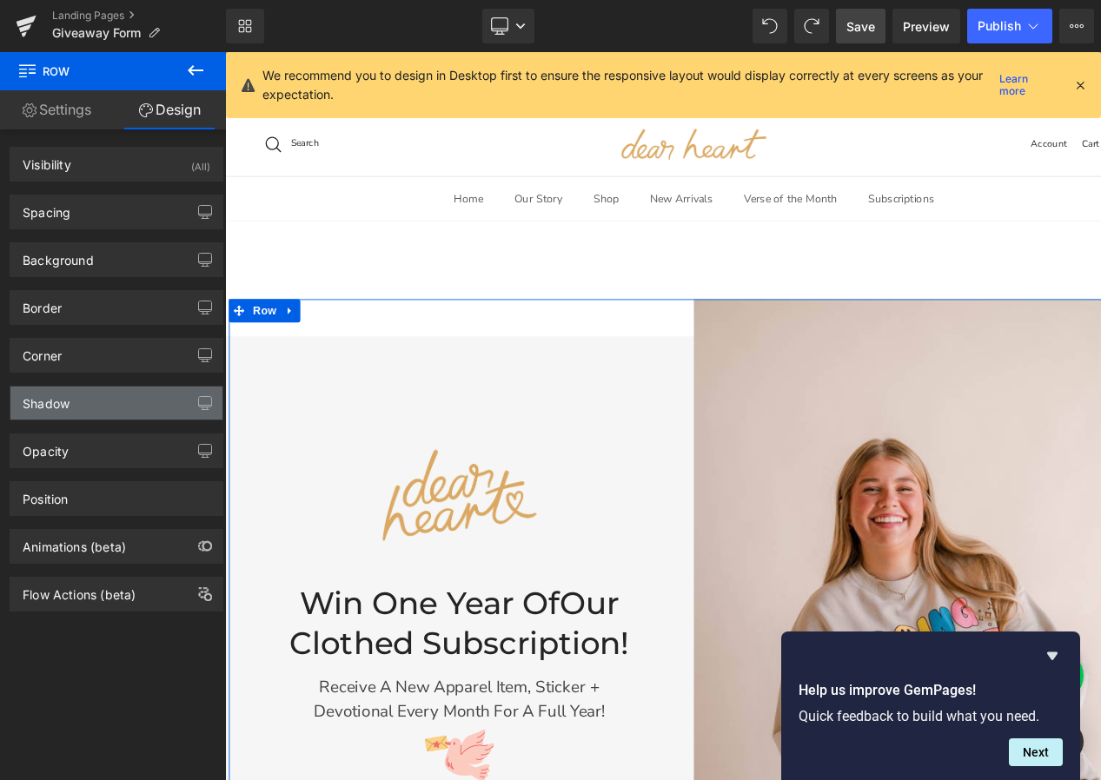
click at [96, 397] on div "Shadow" at bounding box center [116, 403] width 212 height 33
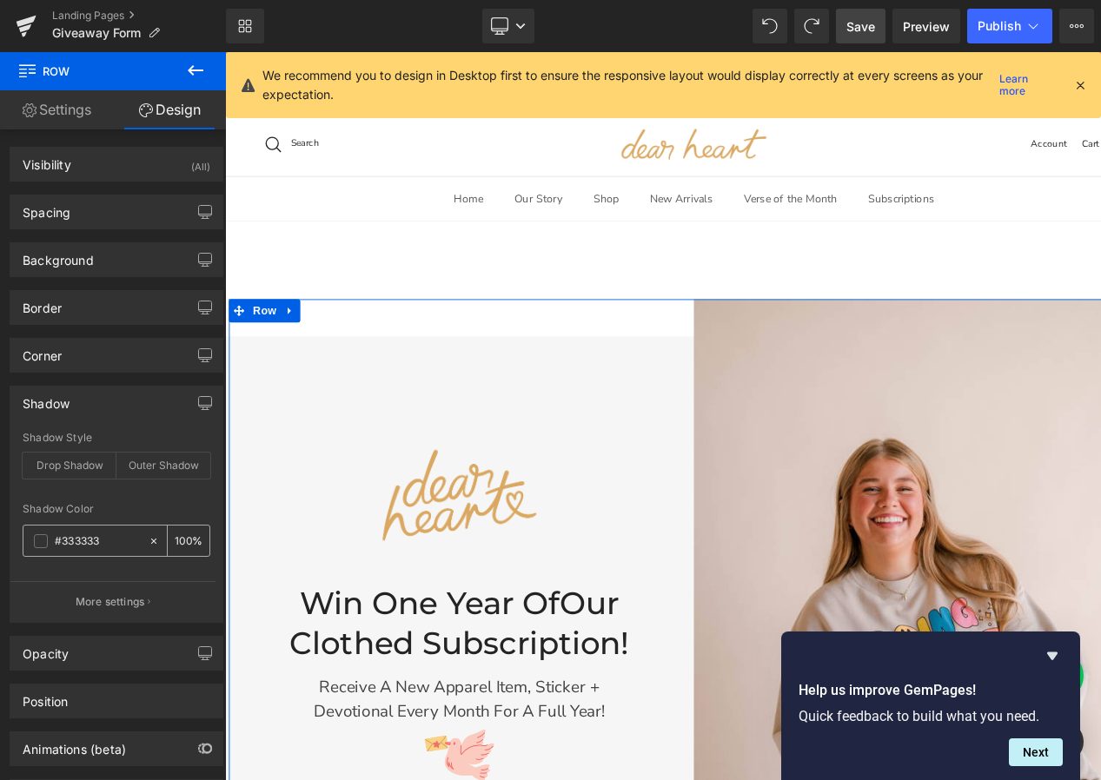
click at [148, 541] on icon at bounding box center [154, 541] width 12 height 12
click at [129, 493] on div at bounding box center [117, 492] width 188 height 11
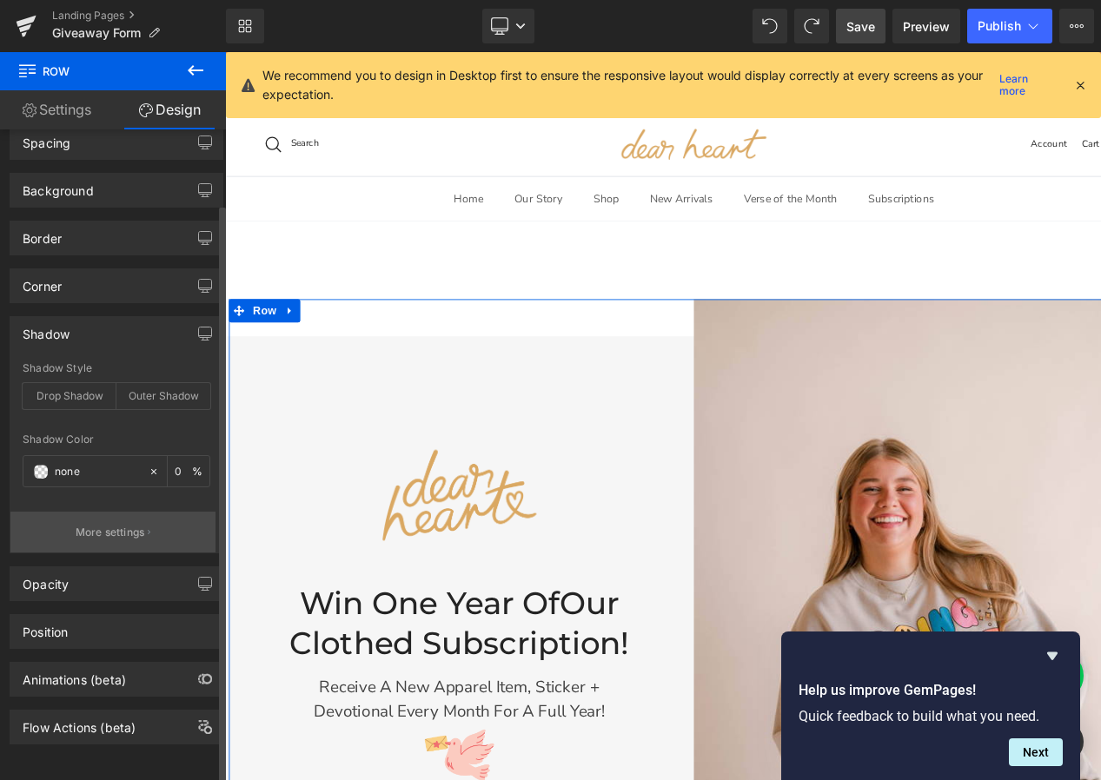
click at [120, 525] on p "More settings" at bounding box center [111, 533] width 70 height 16
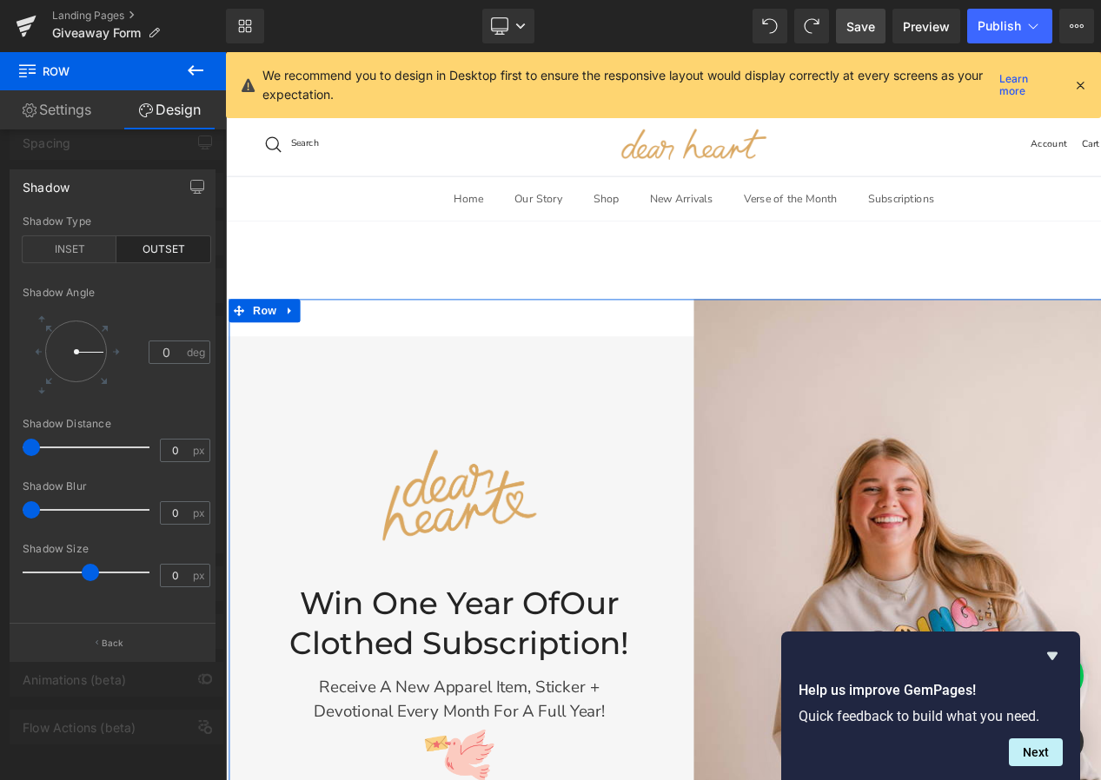
click at [60, 116] on link "Settings" at bounding box center [56, 109] width 113 height 39
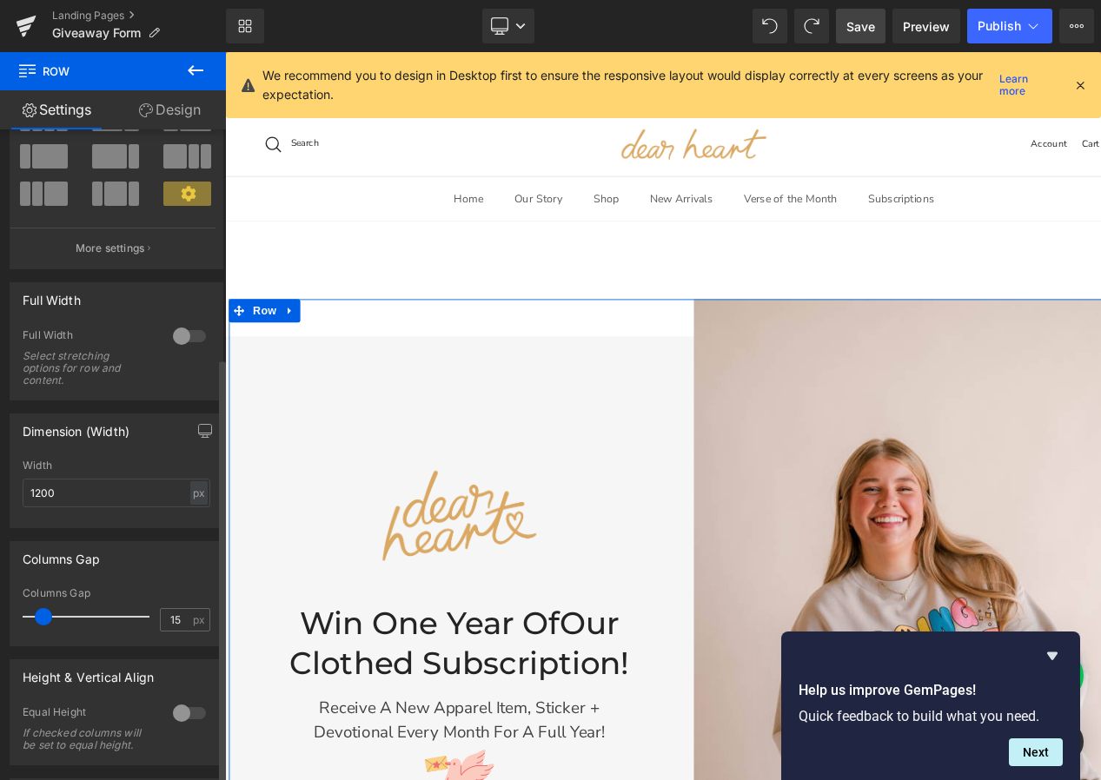
scroll to position [0, 0]
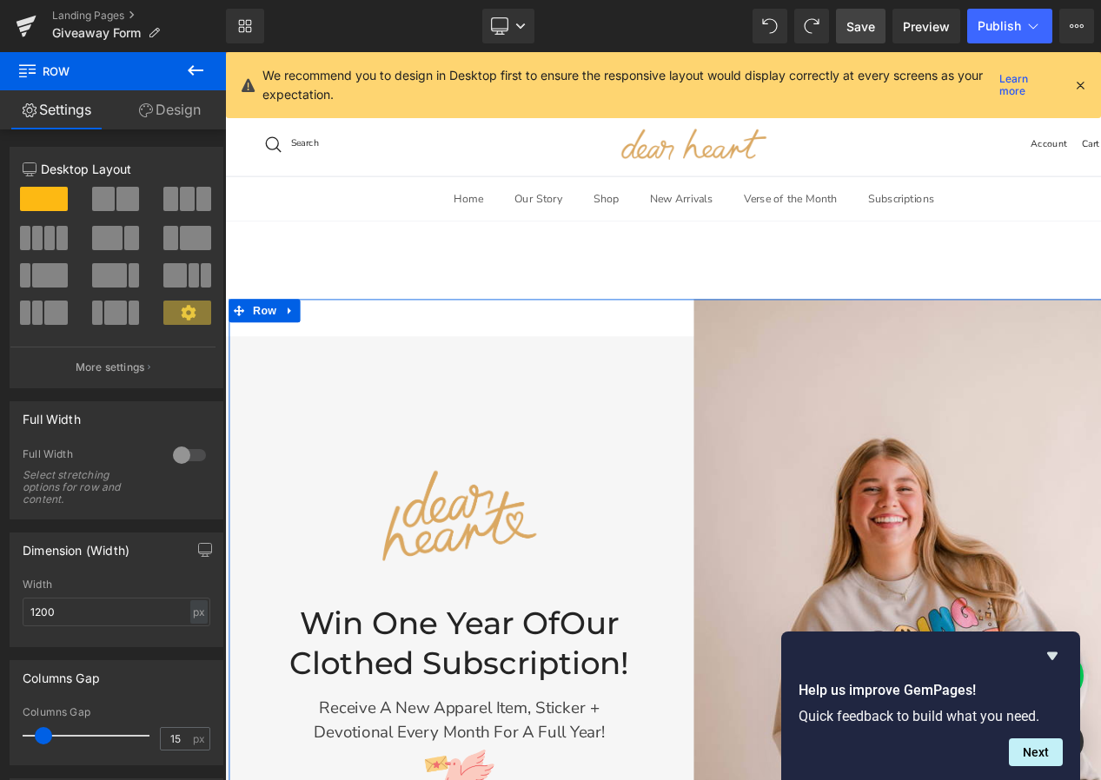
click at [179, 113] on link "Design" at bounding box center [169, 109] width 113 height 39
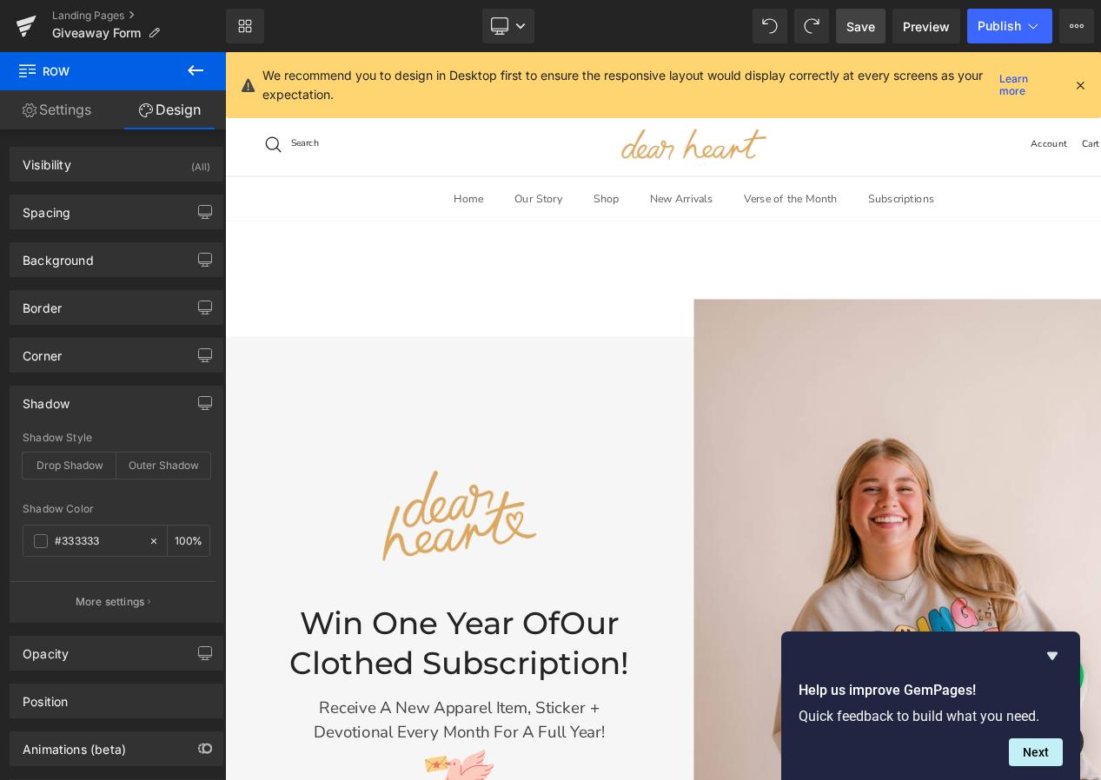
click at [195, 71] on icon at bounding box center [195, 70] width 21 height 21
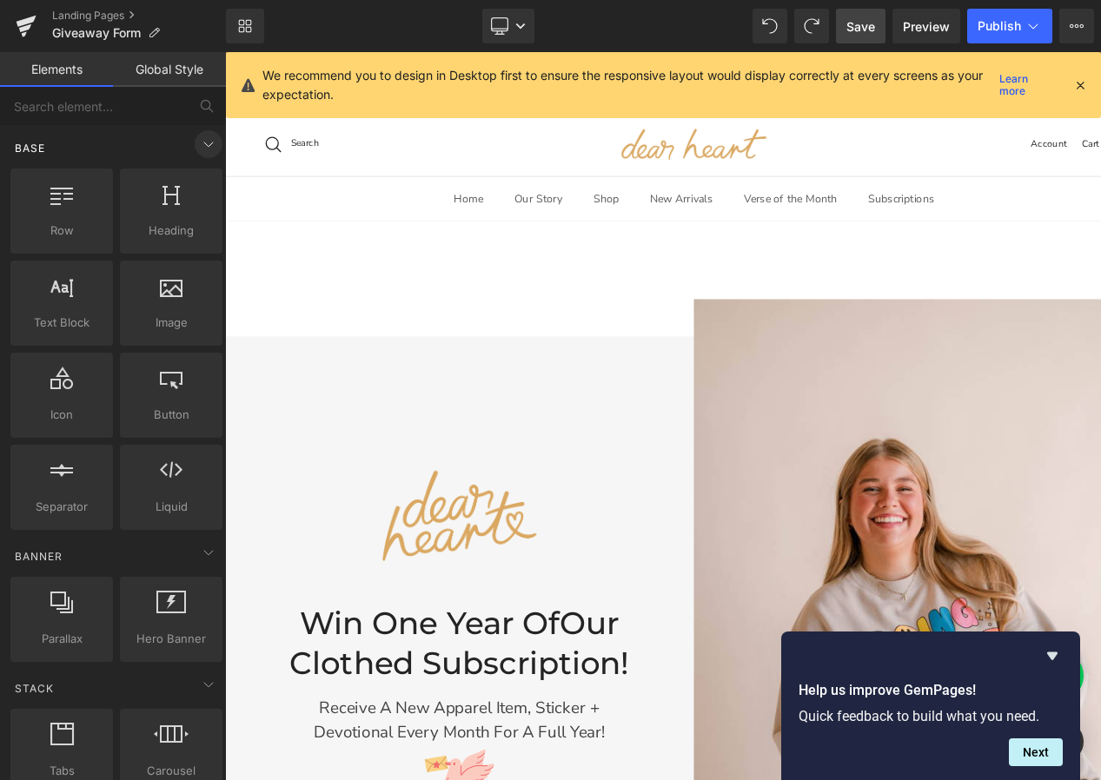
click at [204, 142] on icon at bounding box center [208, 144] width 9 height 4
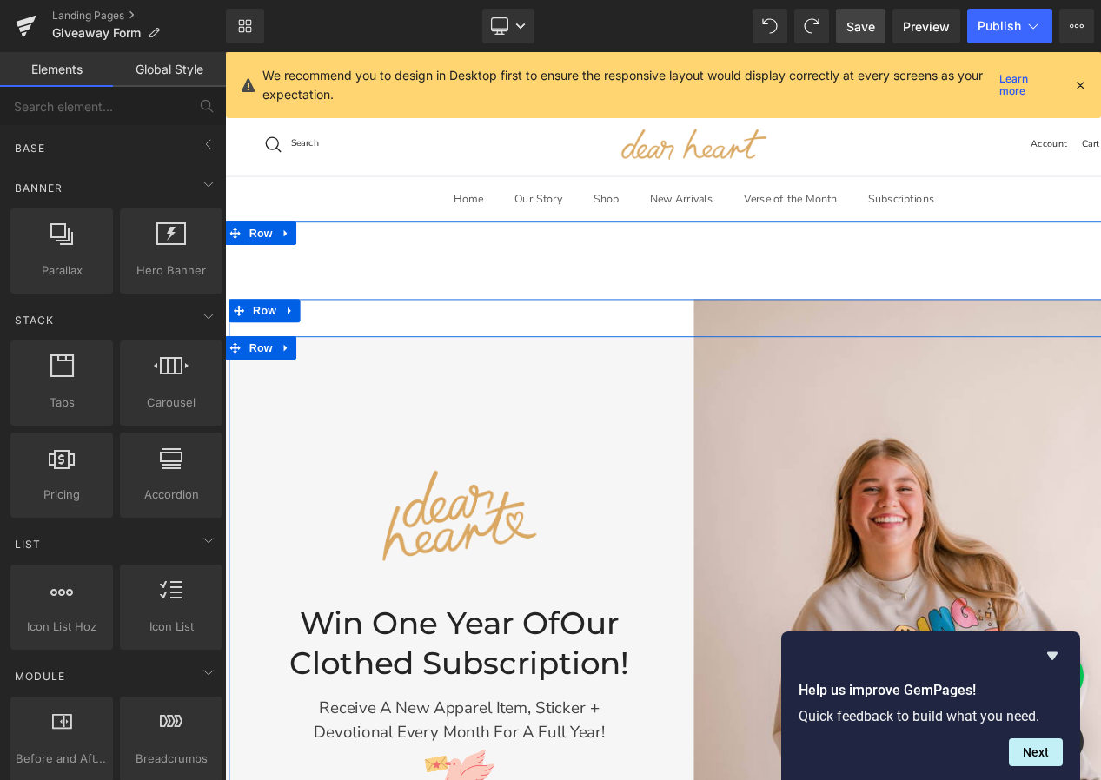
click at [301, 503] on div "Image Win One Year of Our Clothed Subscription! Heading Receive a new apparel i…" at bounding box center [488, 765] width 526 height 789
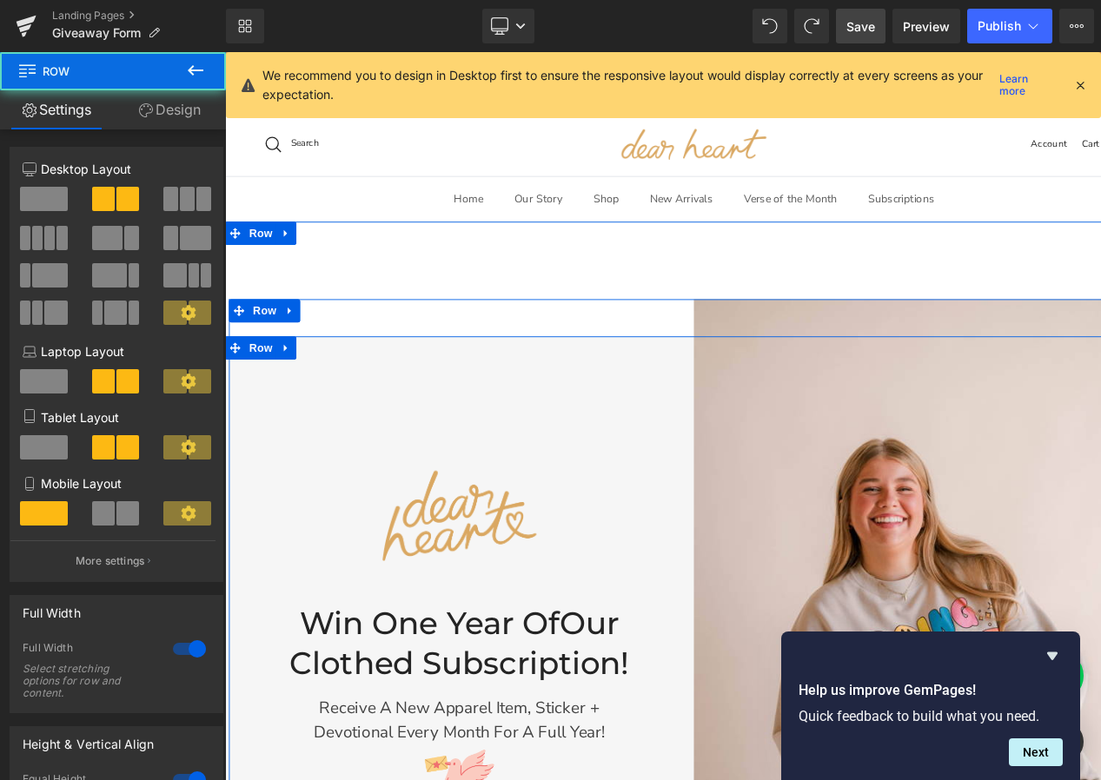
click at [327, 443] on div "Image Win One Year of Our Clothed Subscription! Heading Receive a new apparel i…" at bounding box center [488, 765] width 526 height 789
click at [330, 386] on div "Image Win One Year of Our Clothed Subscription! Heading Receive a new apparel i…" at bounding box center [488, 765] width 526 height 789
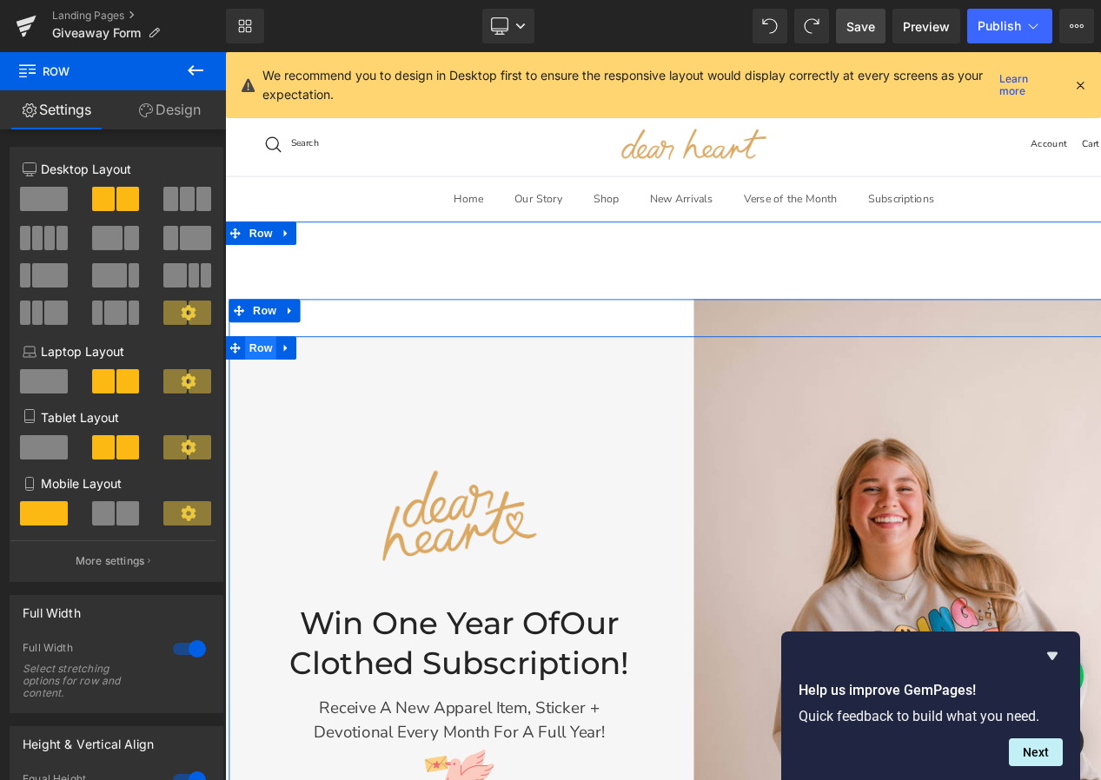
click at [272, 381] on span "Row" at bounding box center [265, 384] width 35 height 26
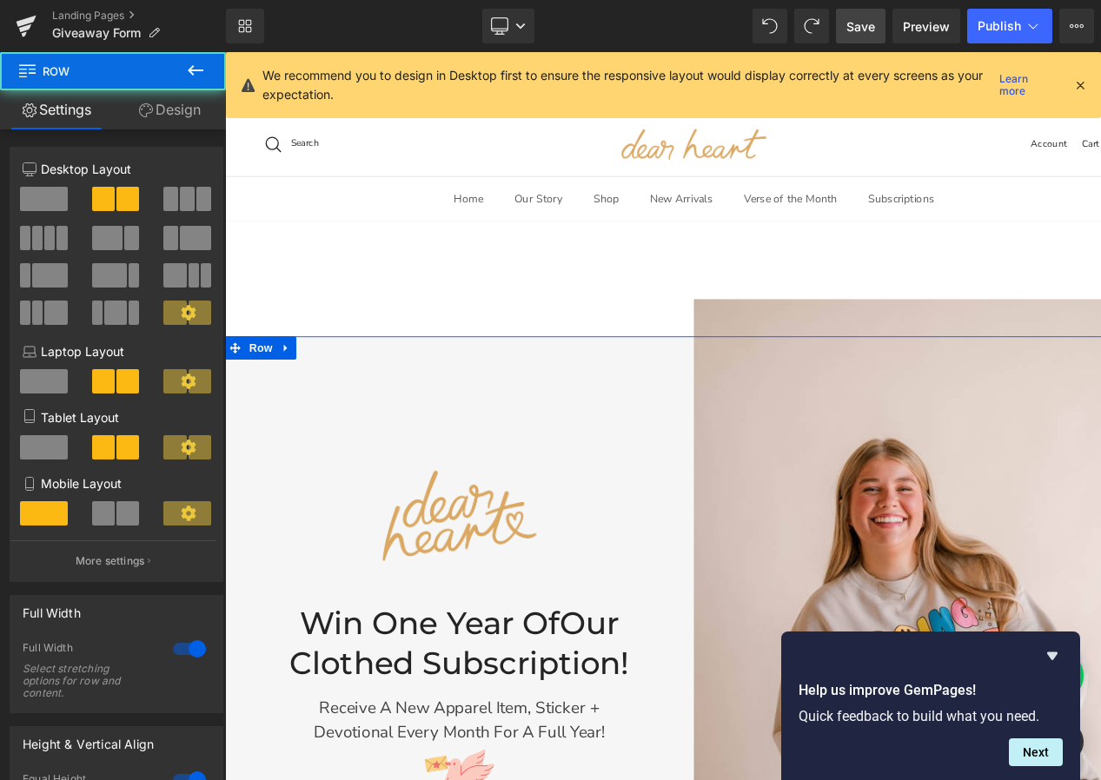
click at [192, 111] on link "Design" at bounding box center [169, 109] width 113 height 39
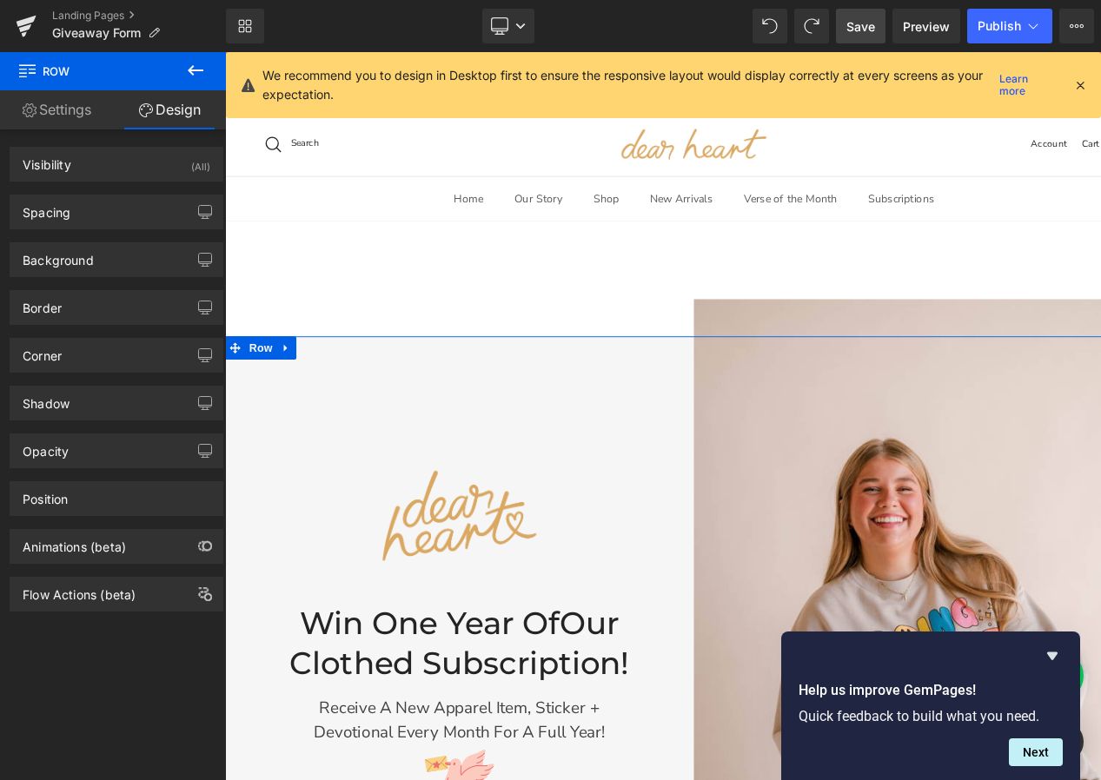
click at [85, 420] on div "Shadow Shadow Style Drop Shadow Outer Shadow #333333 Shadow Color #333333 100 %…" at bounding box center [117, 403] width 214 height 35
click at [85, 406] on div "Shadow" at bounding box center [116, 403] width 212 height 33
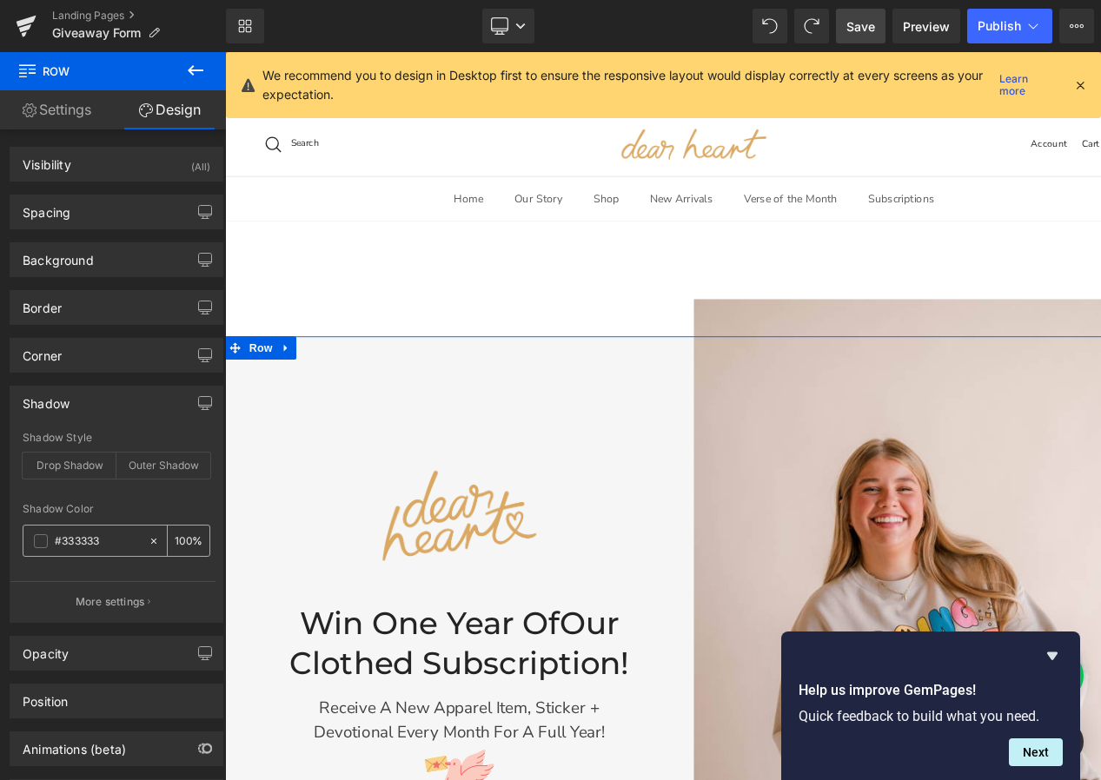
click at [149, 544] on icon at bounding box center [154, 541] width 12 height 12
click at [37, 542] on span at bounding box center [41, 541] width 14 height 14
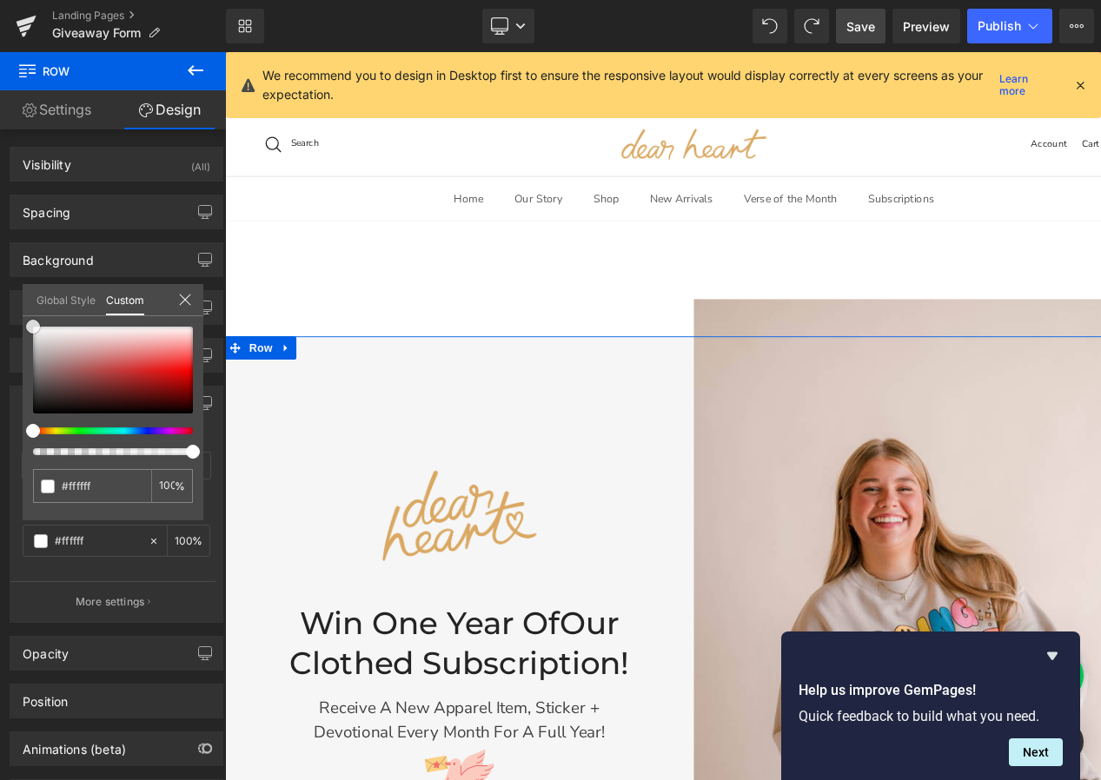
drag, startPoint x: 36, startPoint y: 333, endPoint x: 15, endPoint y: 283, distance: 53.7
click at [15, 373] on div "Shadow Shadow Style Drop Shadow Outer Shadow rgba(255, 255, 255, 1) Shadow Colo…" at bounding box center [117, 498] width 234 height 250
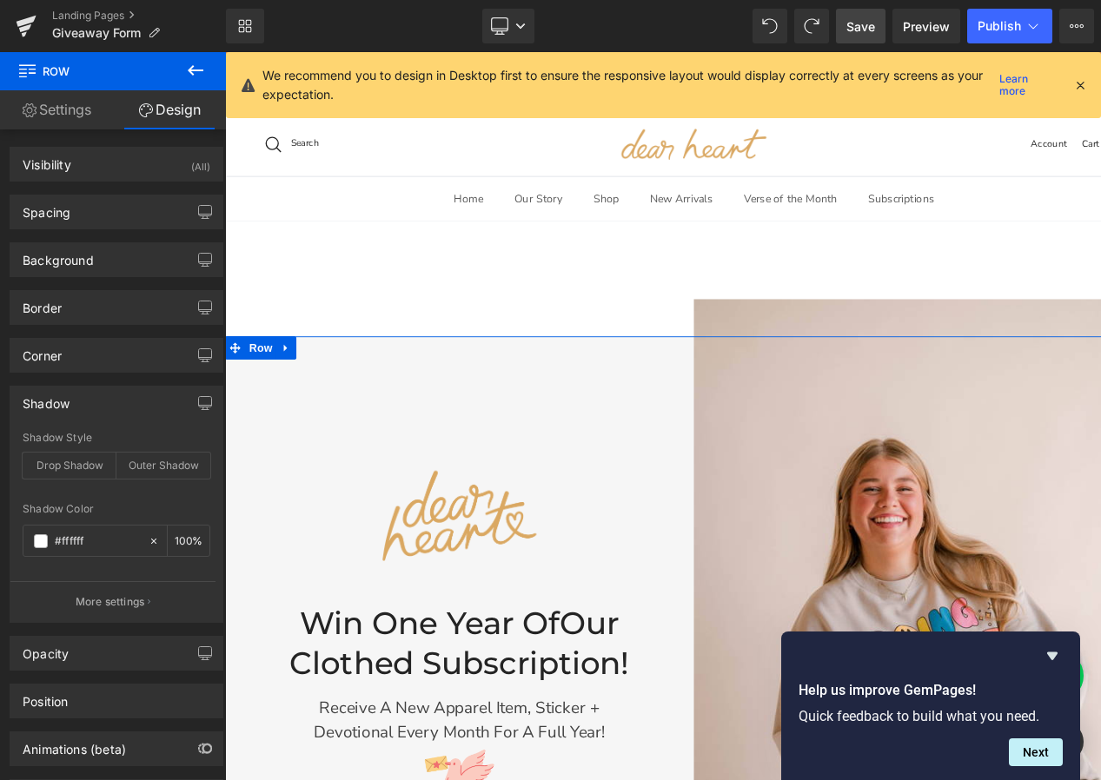
click at [103, 400] on div "Shadow" at bounding box center [116, 403] width 212 height 33
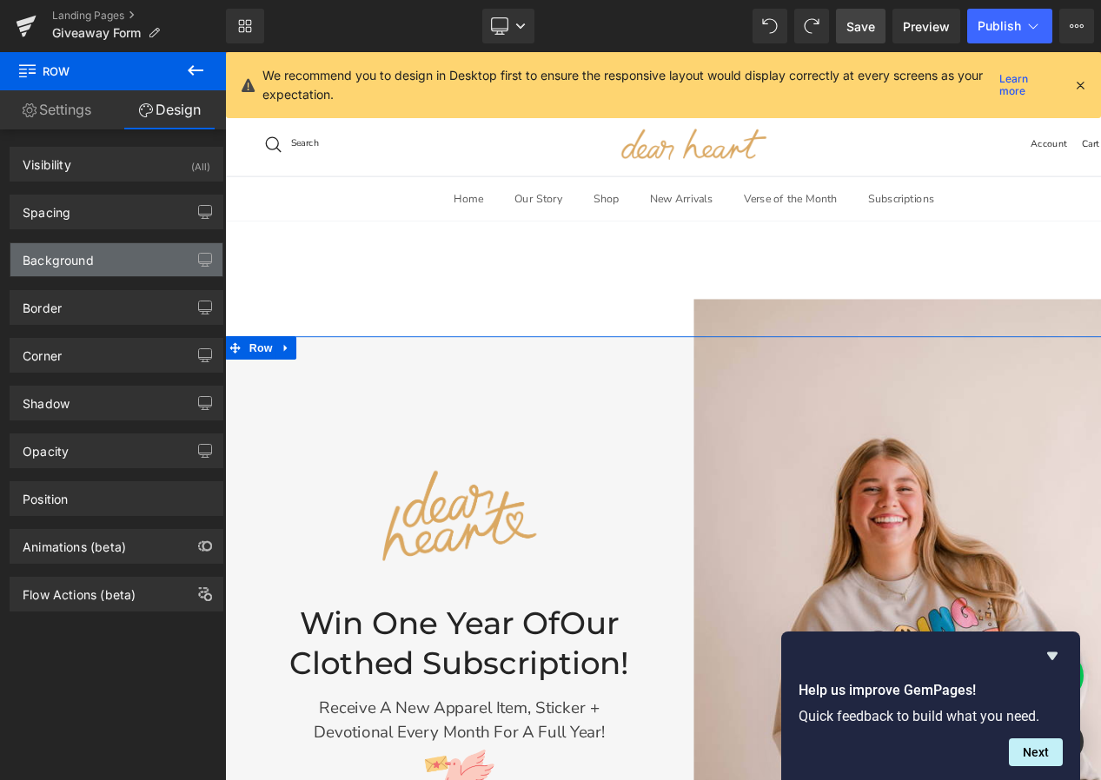
click at [55, 268] on div "Background" at bounding box center [58, 255] width 71 height 24
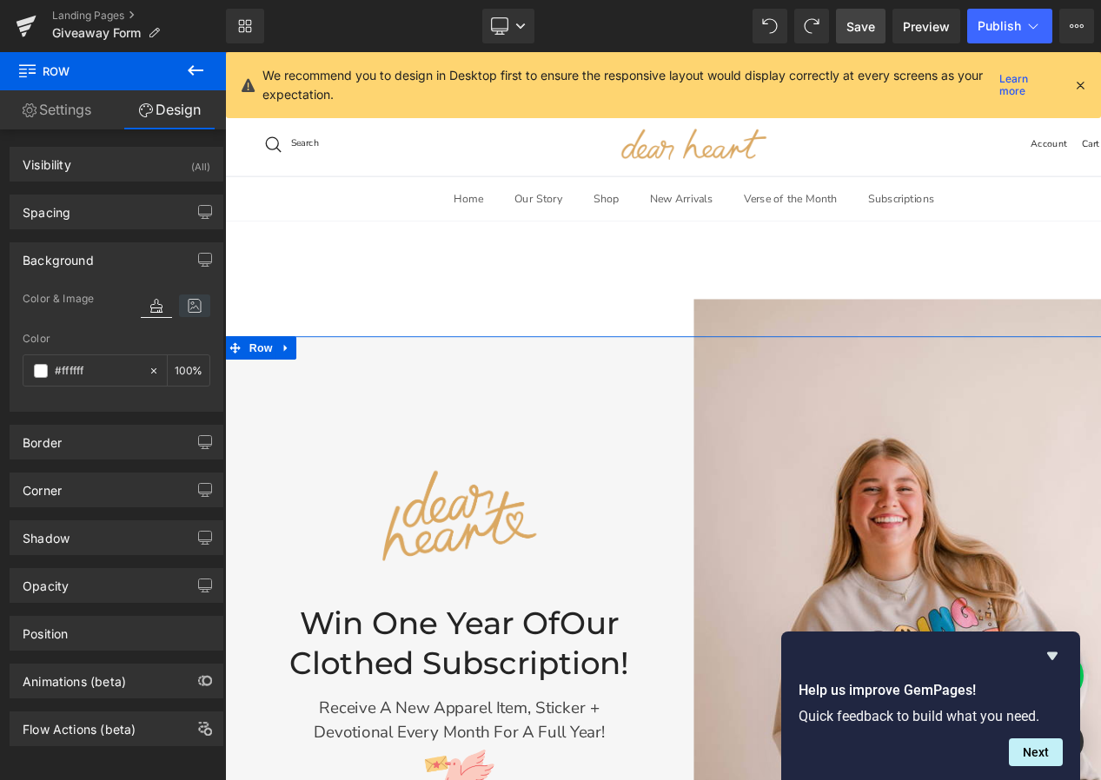
click at [183, 307] on icon at bounding box center [194, 306] width 31 height 23
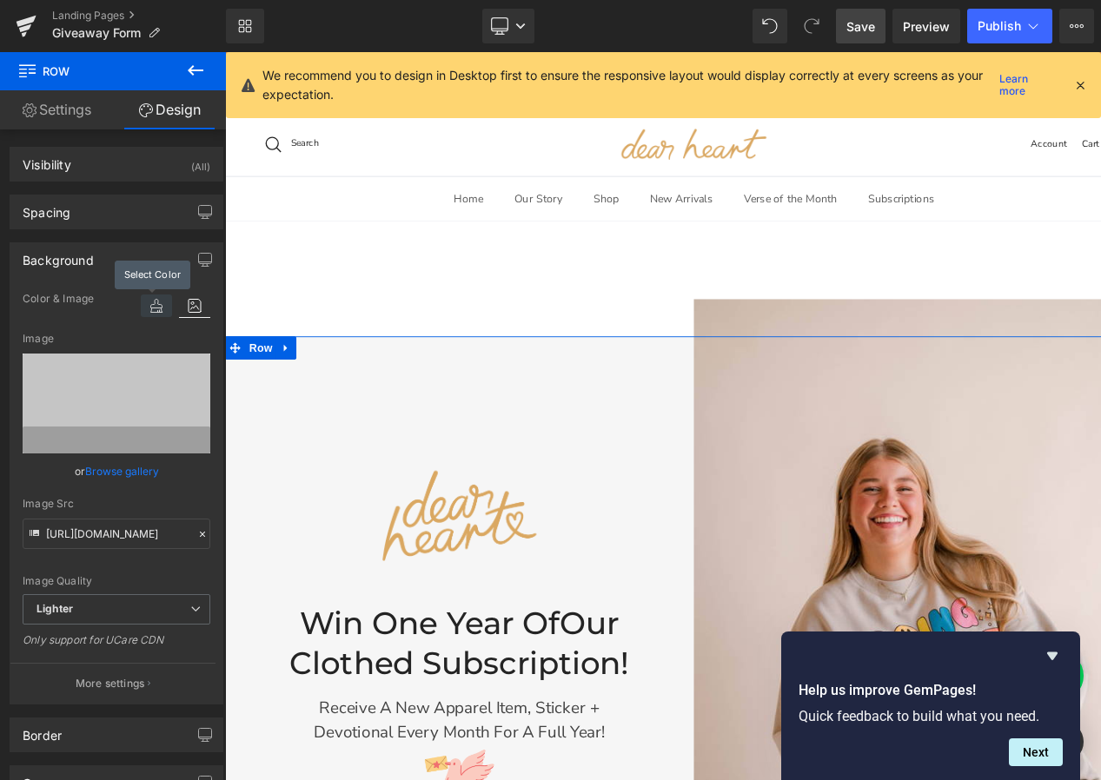
click at [163, 306] on icon at bounding box center [156, 306] width 31 height 23
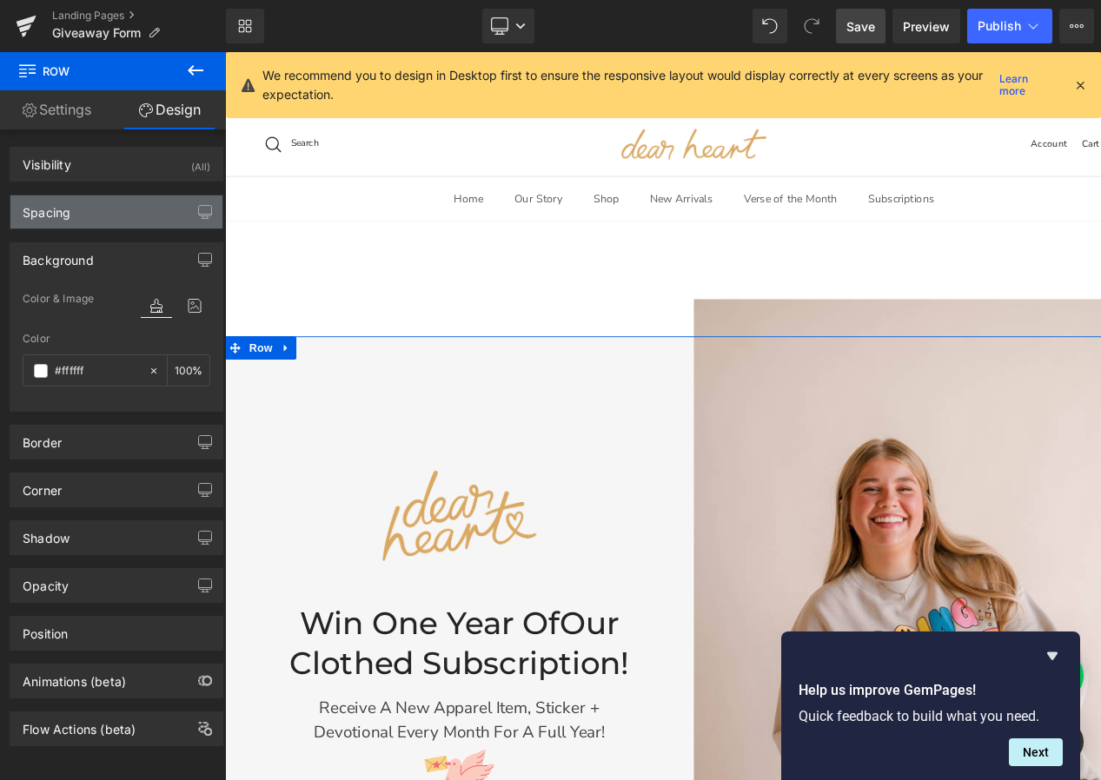
click at [70, 222] on div "Spacing" at bounding box center [116, 211] width 212 height 33
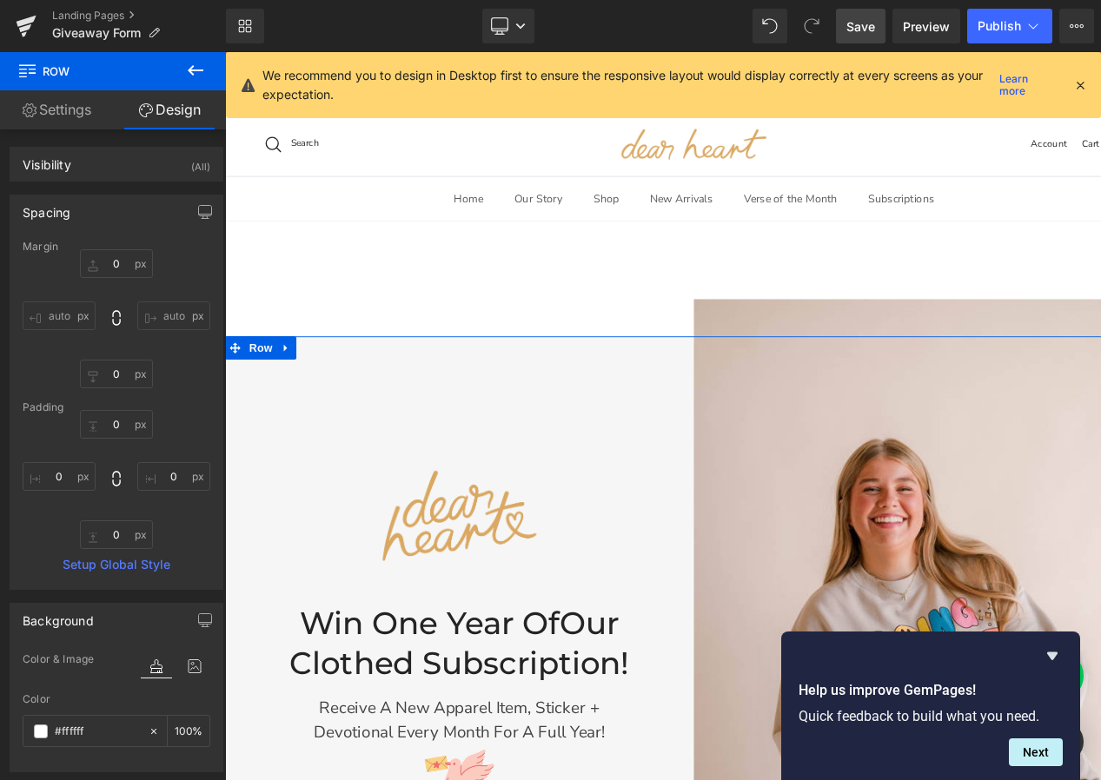
click at [70, 222] on div "Spacing" at bounding box center [116, 211] width 212 height 33
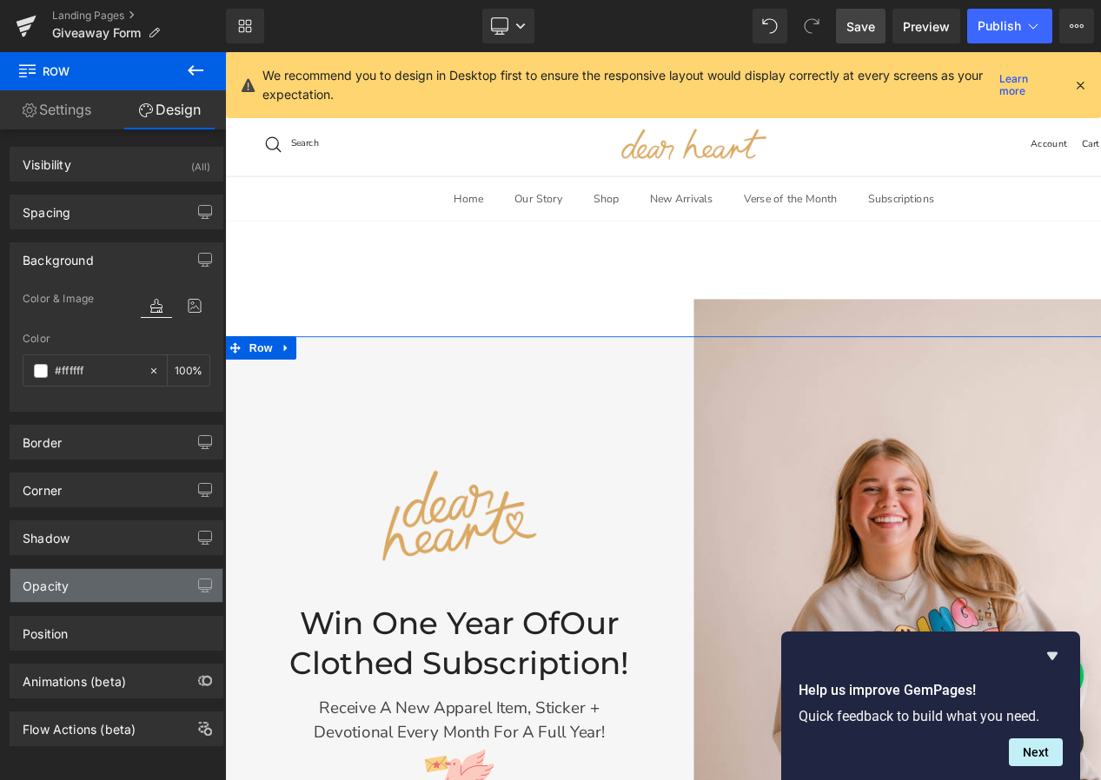
click at [69, 575] on div "Opacity" at bounding box center [116, 585] width 212 height 33
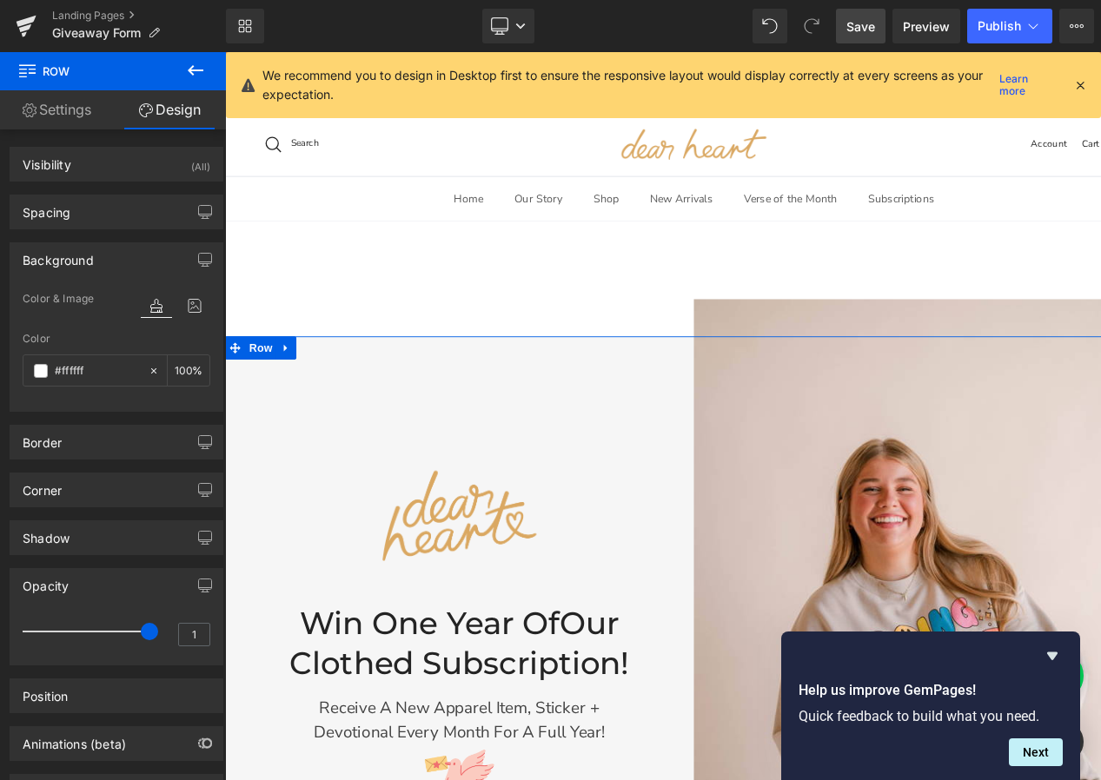
scroll to position [78, 0]
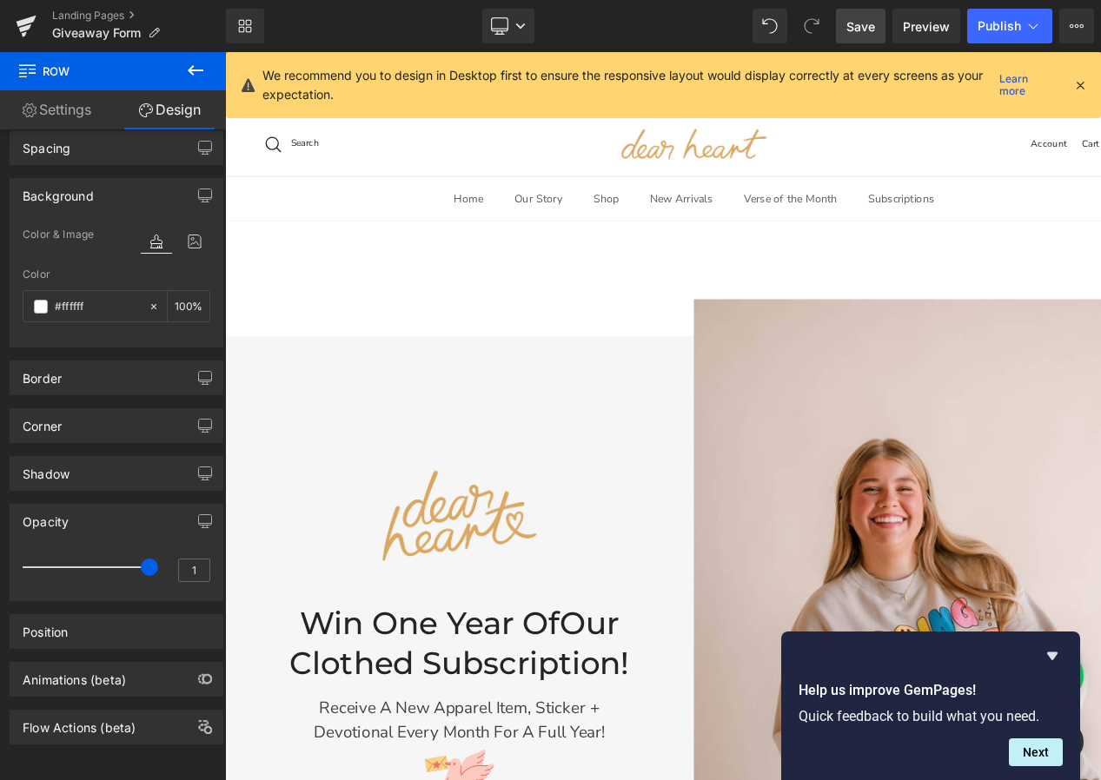
drag, startPoint x: 369, startPoint y: 608, endPoint x: 385, endPoint y: 629, distance: 26.1
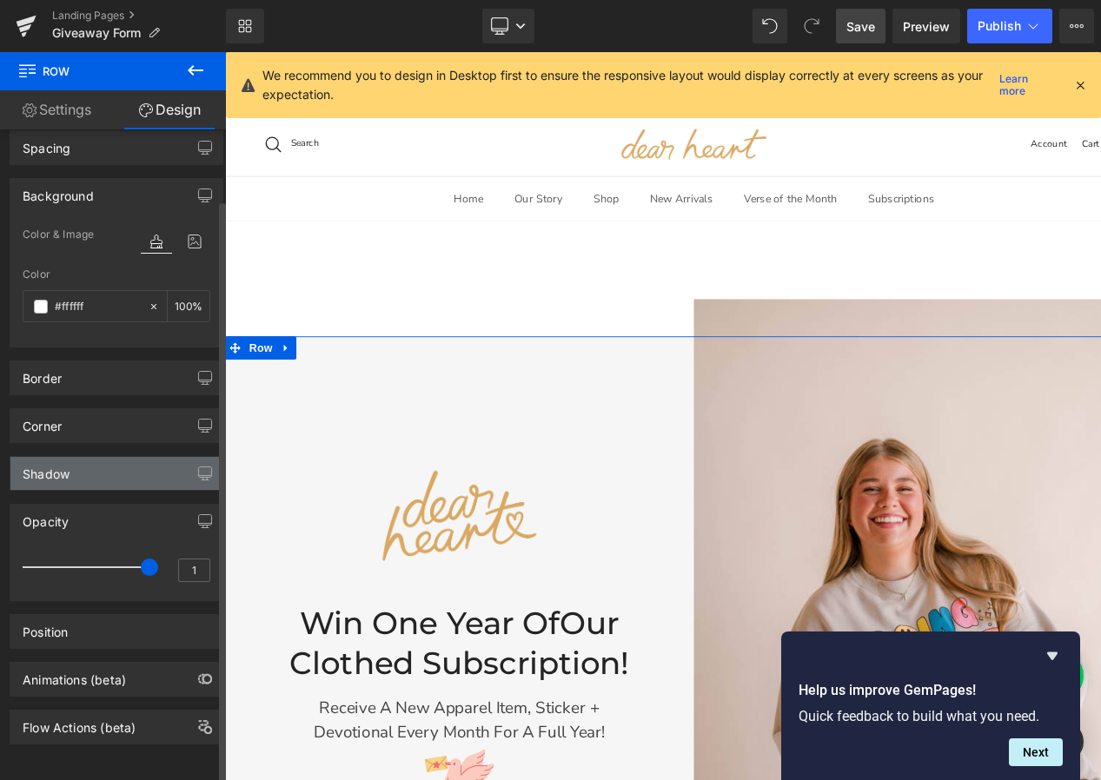
click at [103, 463] on div "Shadow" at bounding box center [116, 473] width 212 height 33
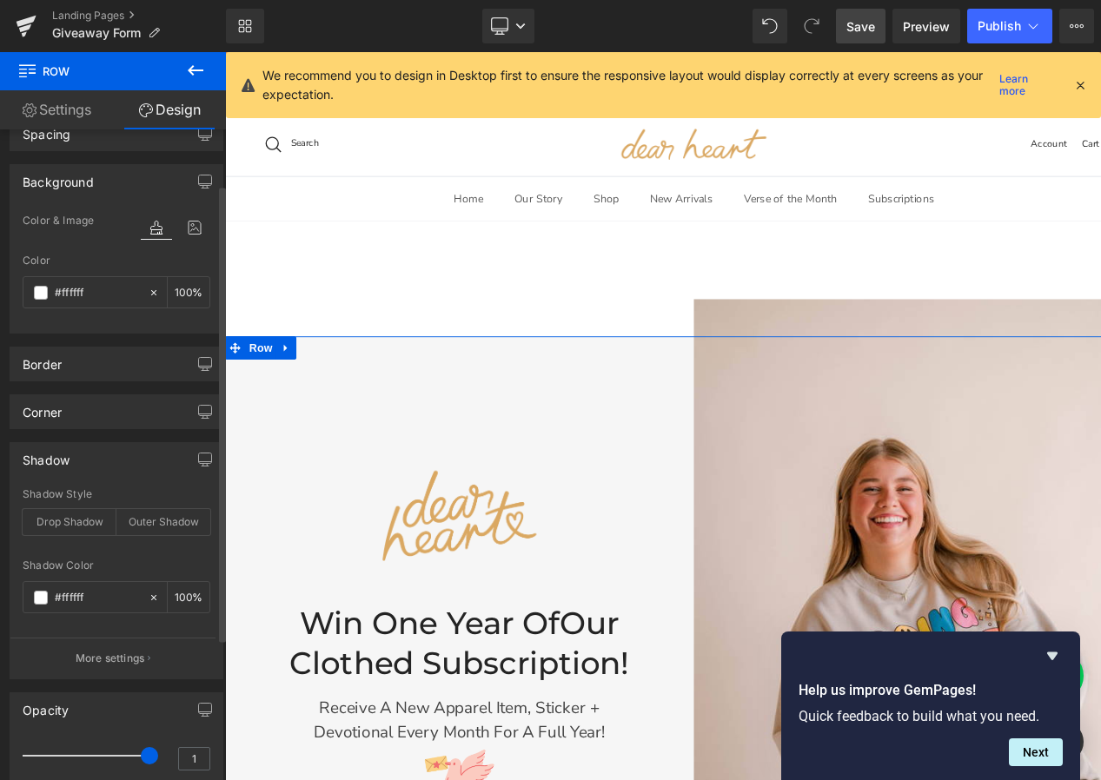
click at [103, 463] on div "Shadow" at bounding box center [116, 459] width 212 height 33
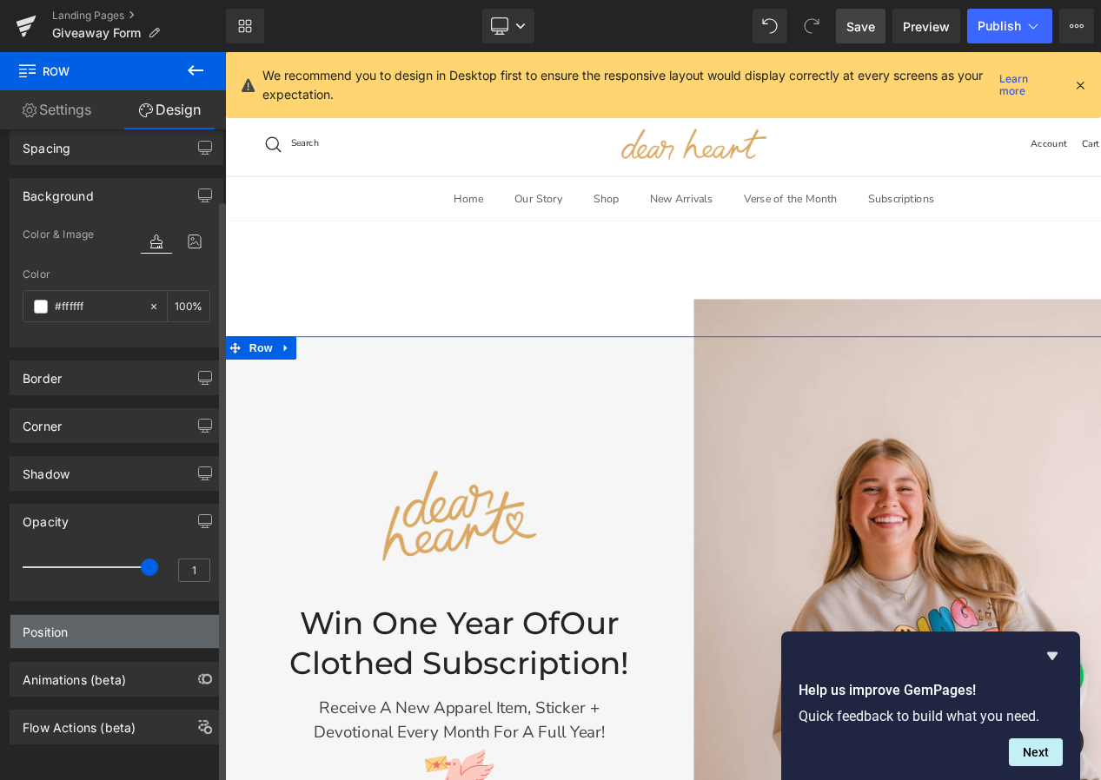
click at [70, 619] on div "Position" at bounding box center [116, 631] width 212 height 33
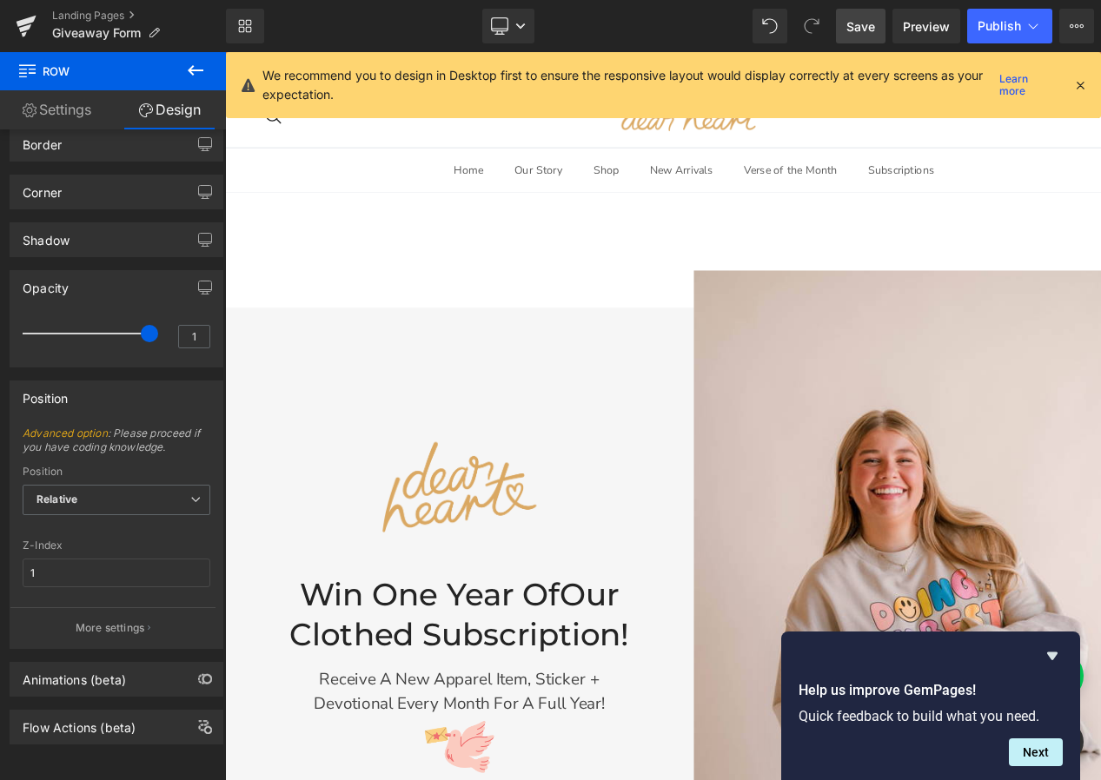
scroll to position [0, 0]
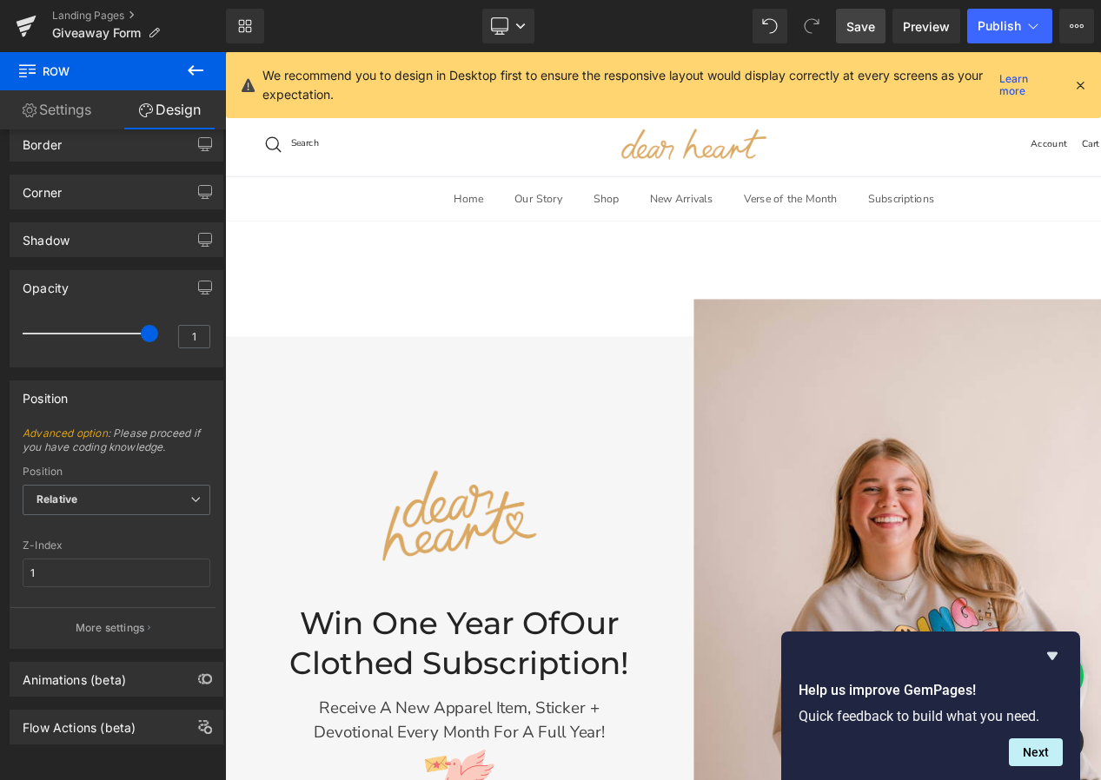
click at [865, 25] on span "Save" at bounding box center [860, 26] width 29 height 18
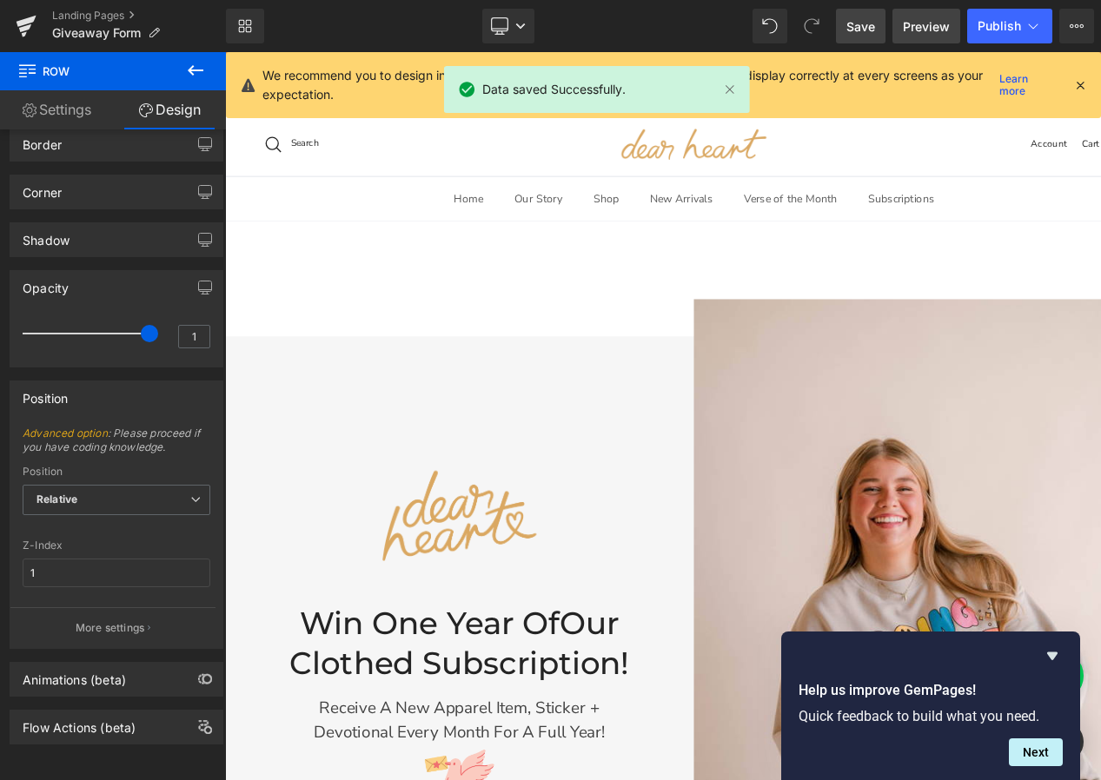
click at [915, 32] on span "Preview" at bounding box center [926, 26] width 47 height 18
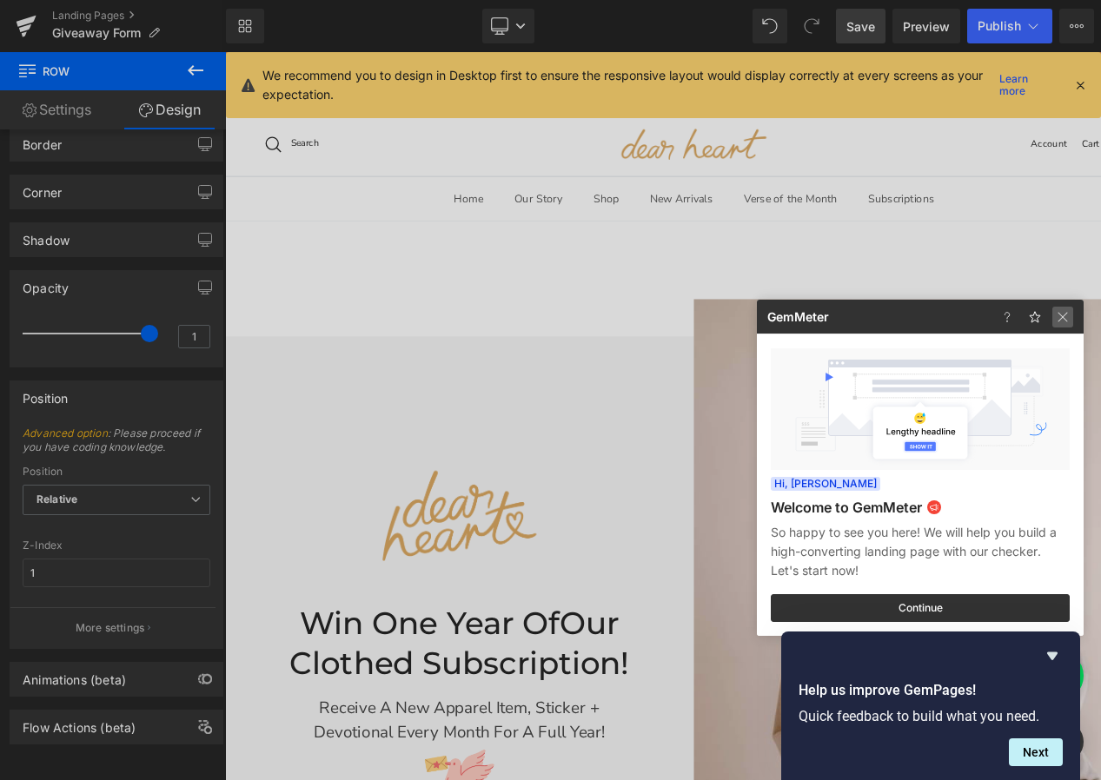
click at [1067, 317] on img at bounding box center [1062, 317] width 21 height 21
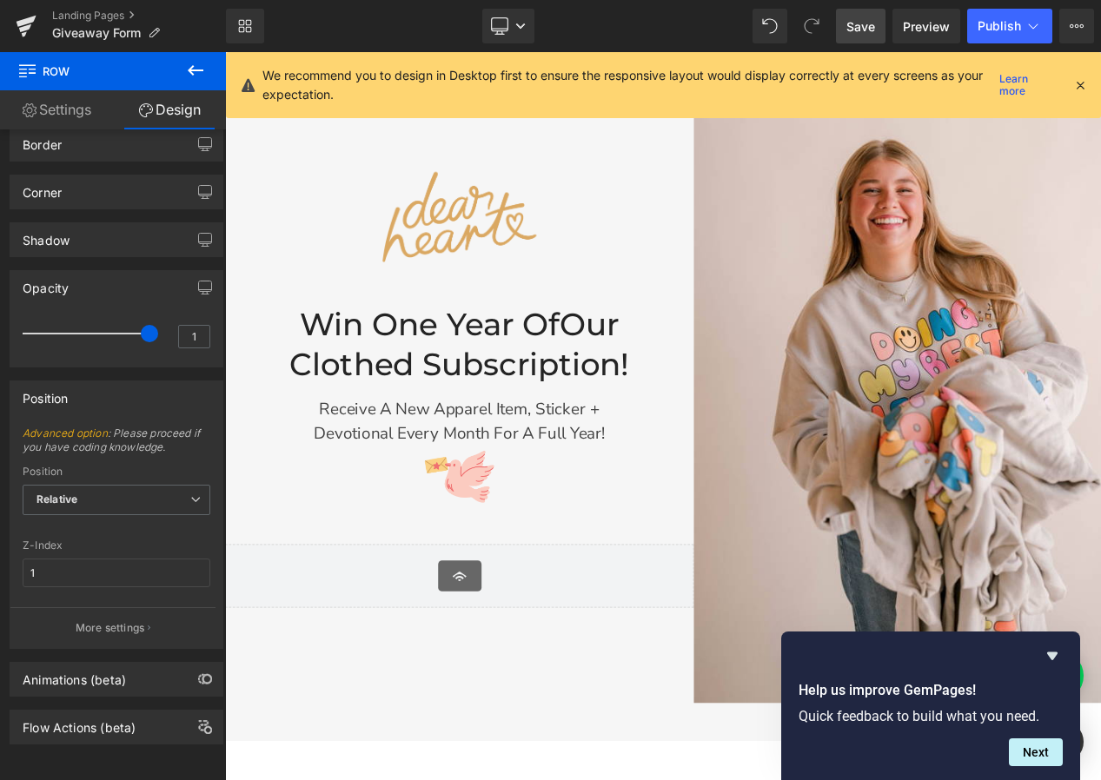
scroll to position [328, 0]
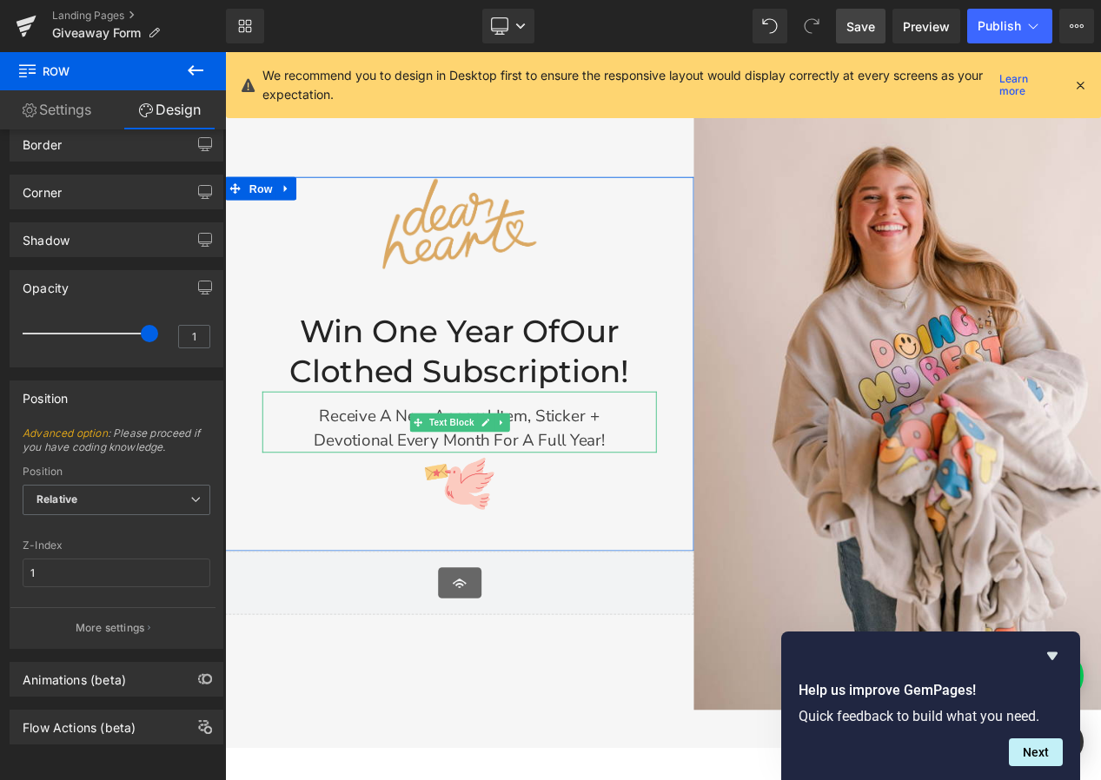
click at [636, 488] on p "devotional every month for a full year!" at bounding box center [488, 488] width 442 height 28
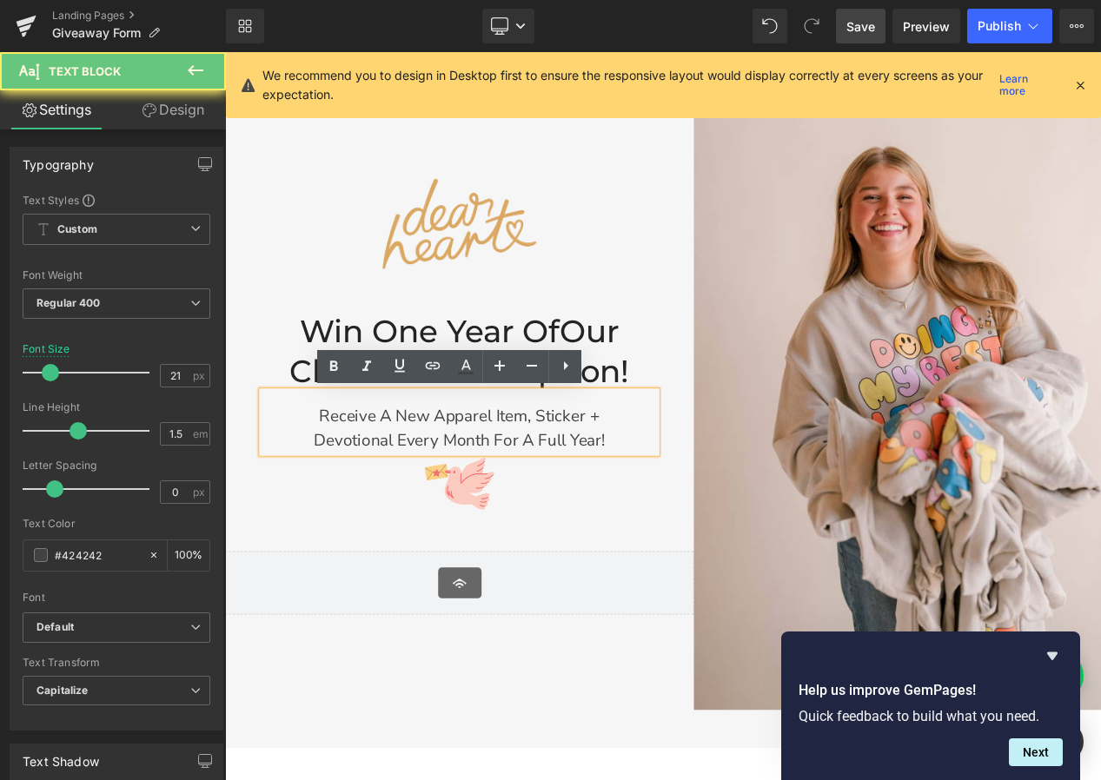
click at [682, 489] on p "devotional every month for a full year!" at bounding box center [488, 488] width 442 height 28
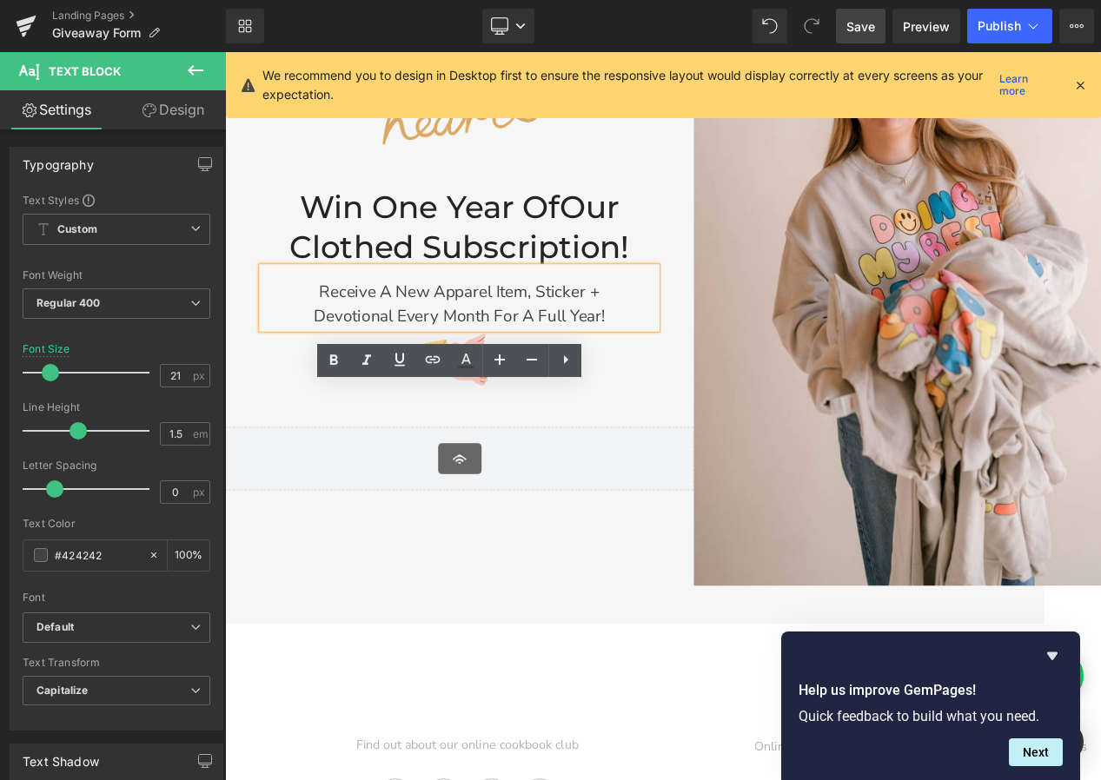
scroll to position [474, 0]
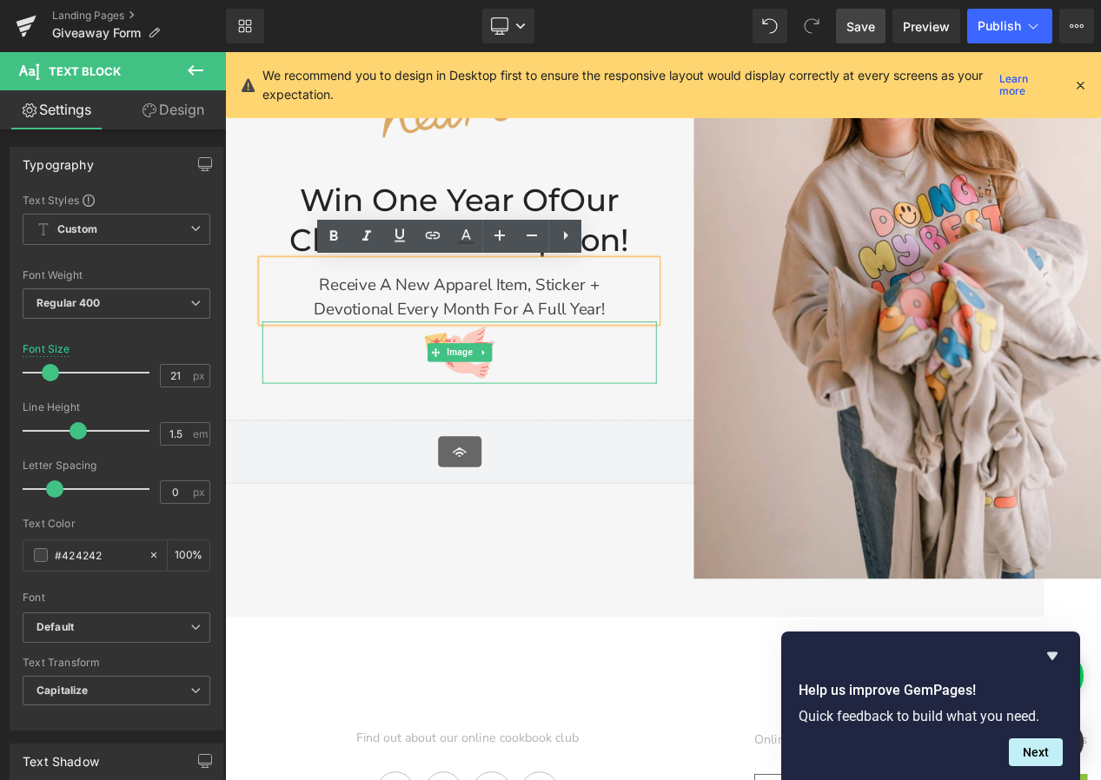
click at [601, 400] on div at bounding box center [488, 389] width 442 height 70
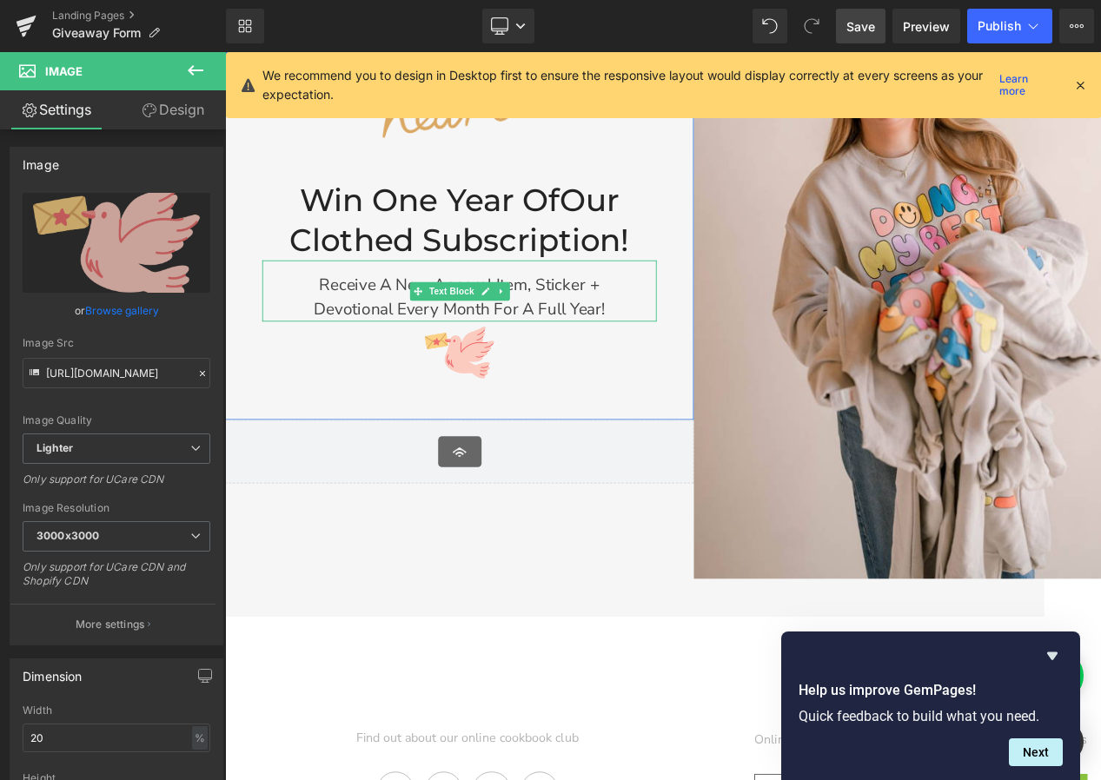
click at [375, 320] on p "Receive a new apparel item, sticker +" at bounding box center [488, 314] width 442 height 28
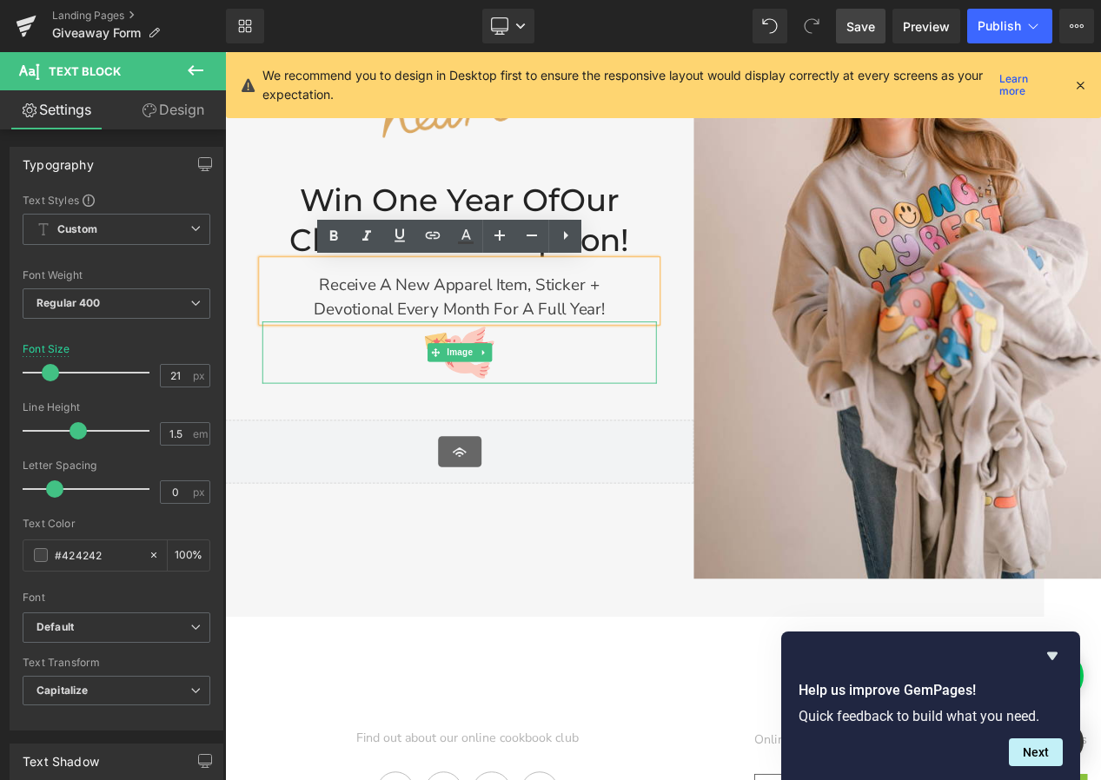
click at [657, 398] on div at bounding box center [488, 389] width 442 height 70
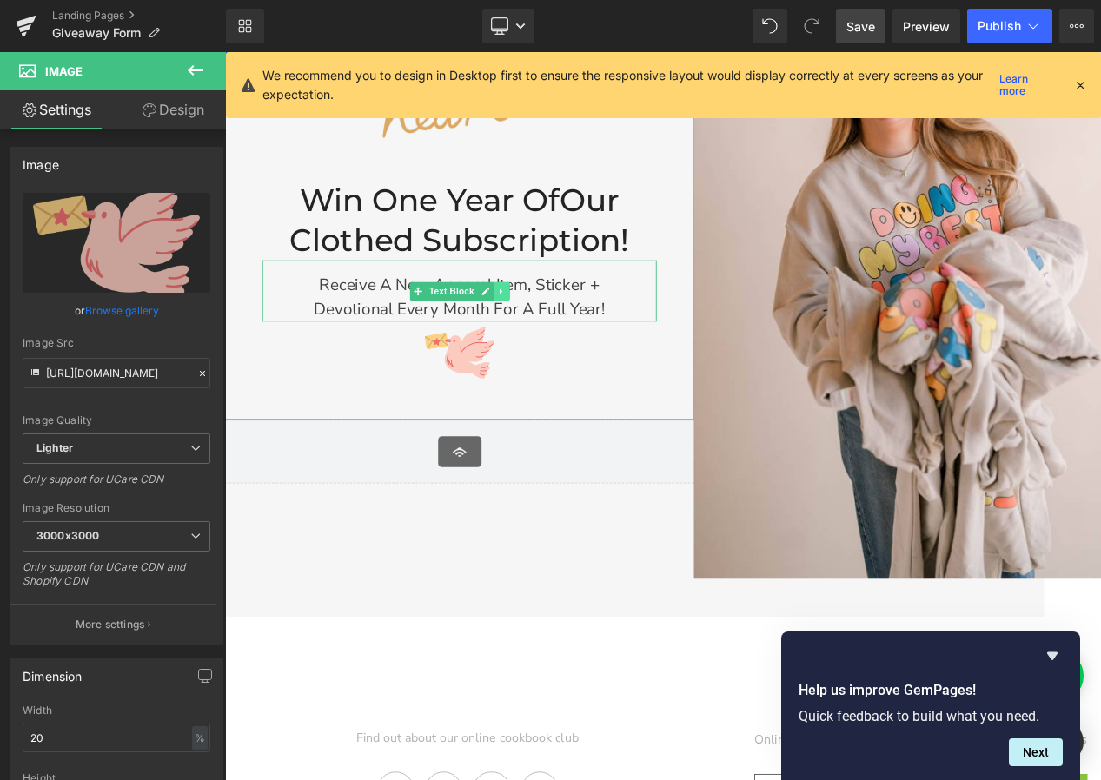
click at [534, 321] on link at bounding box center [535, 320] width 18 height 21
click at [520, 318] on link at bounding box center [526, 320] width 18 height 21
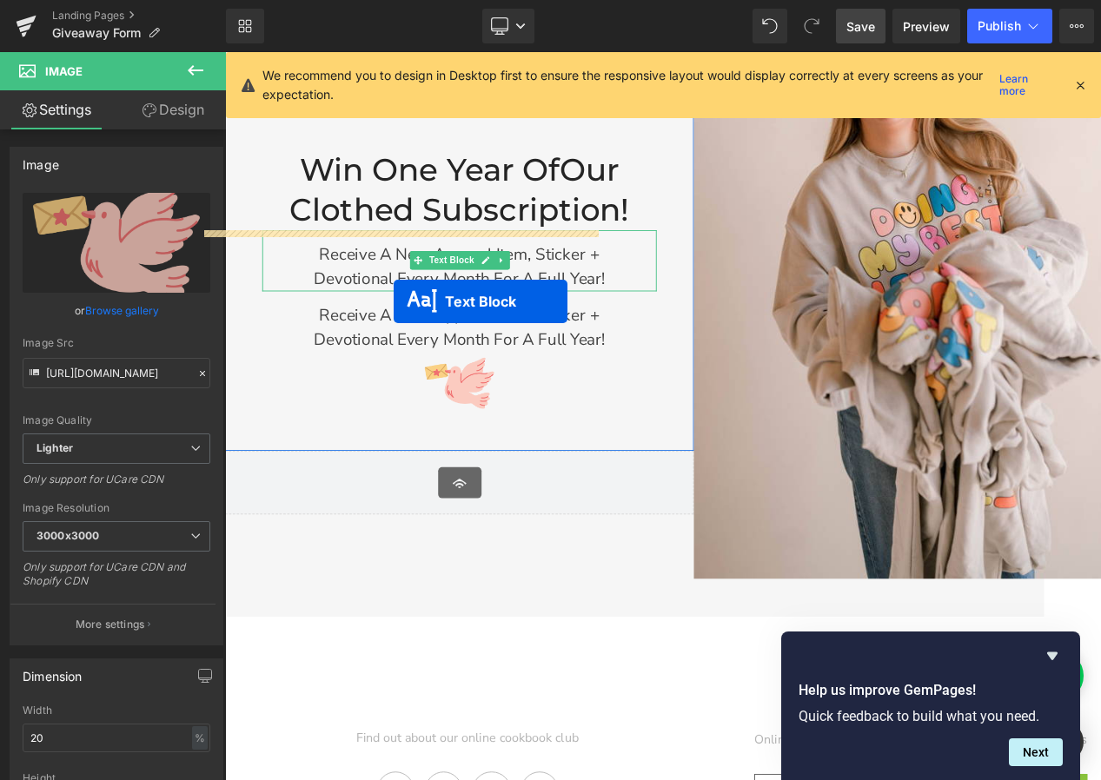
scroll to position [487, 0]
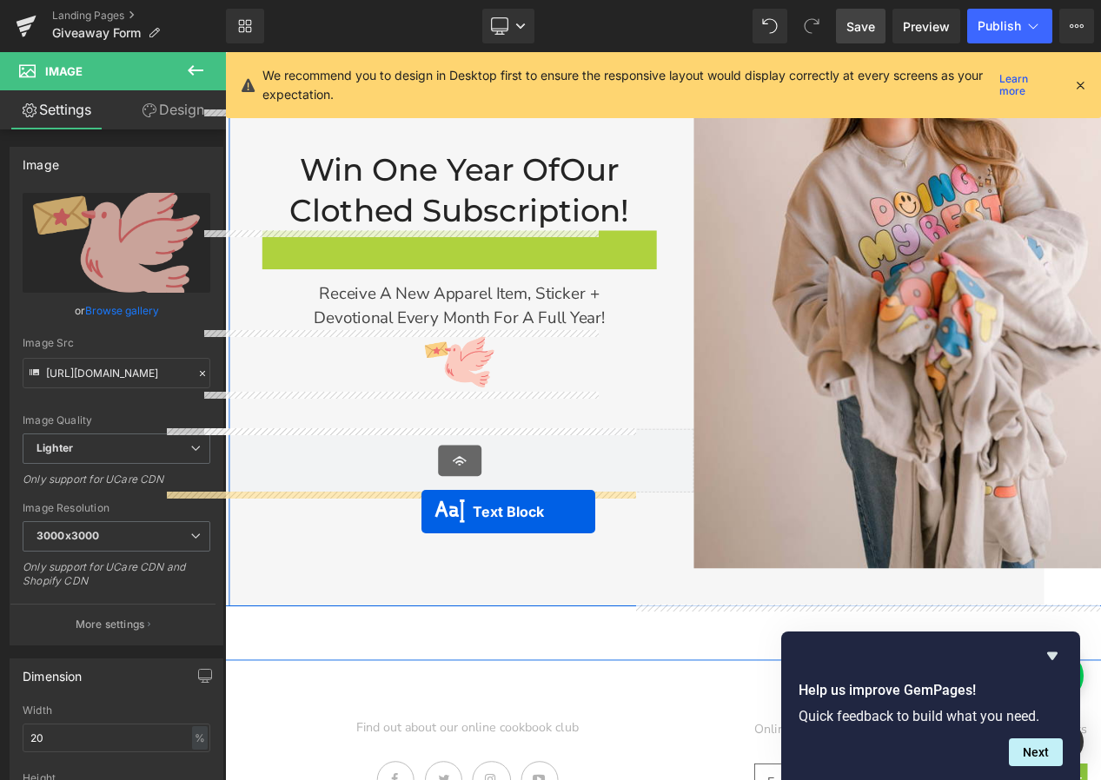
drag, startPoint x: 414, startPoint y: 287, endPoint x: 445, endPoint y: 566, distance: 281.5
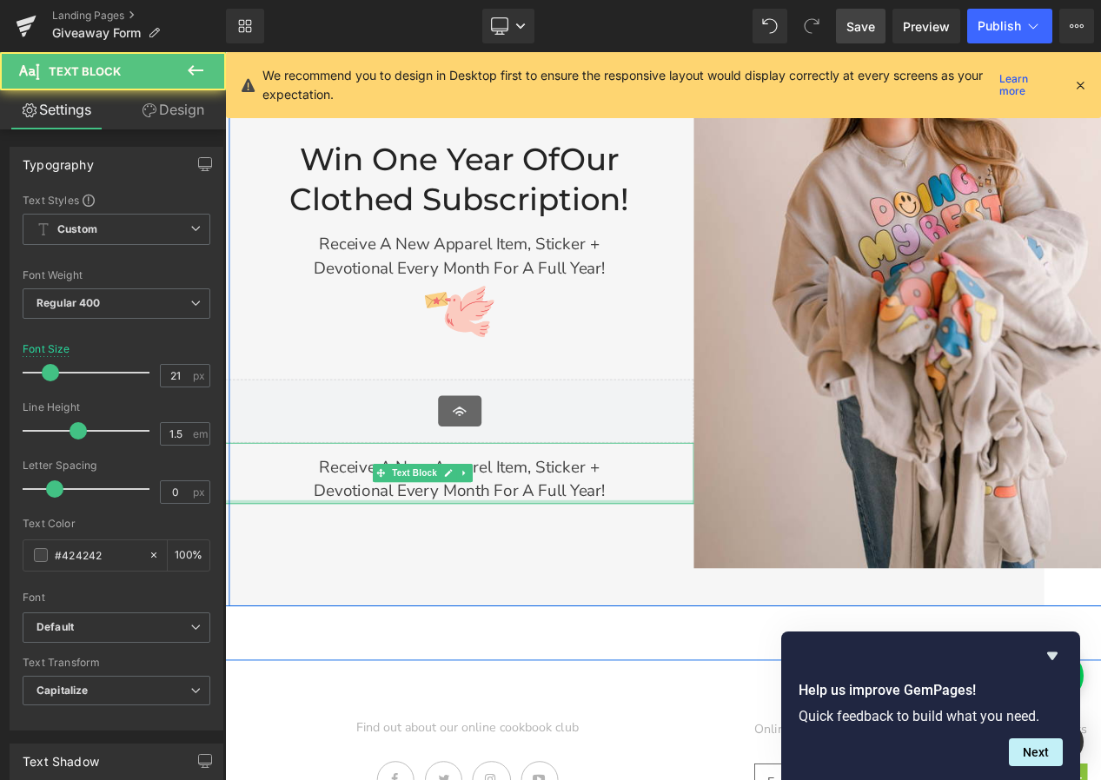
scroll to position [474, 0]
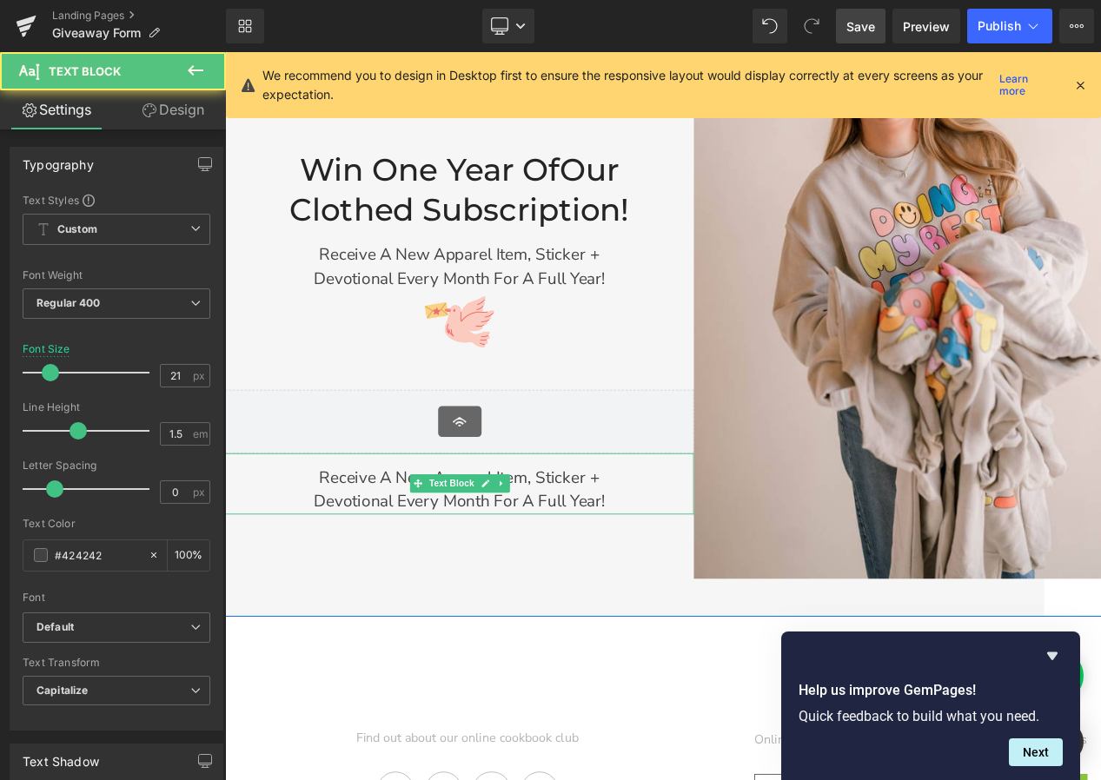
click at [576, 541] on p "Receive a new apparel item, sticker +" at bounding box center [488, 530] width 526 height 28
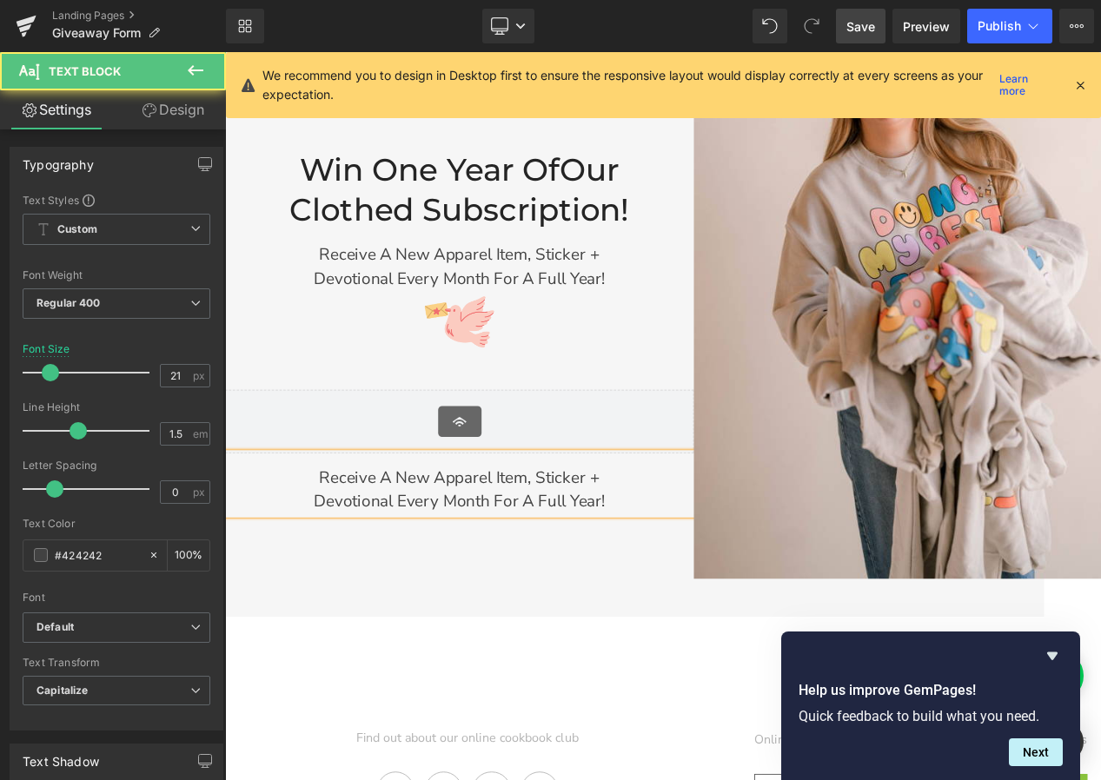
scroll to position [488, 0]
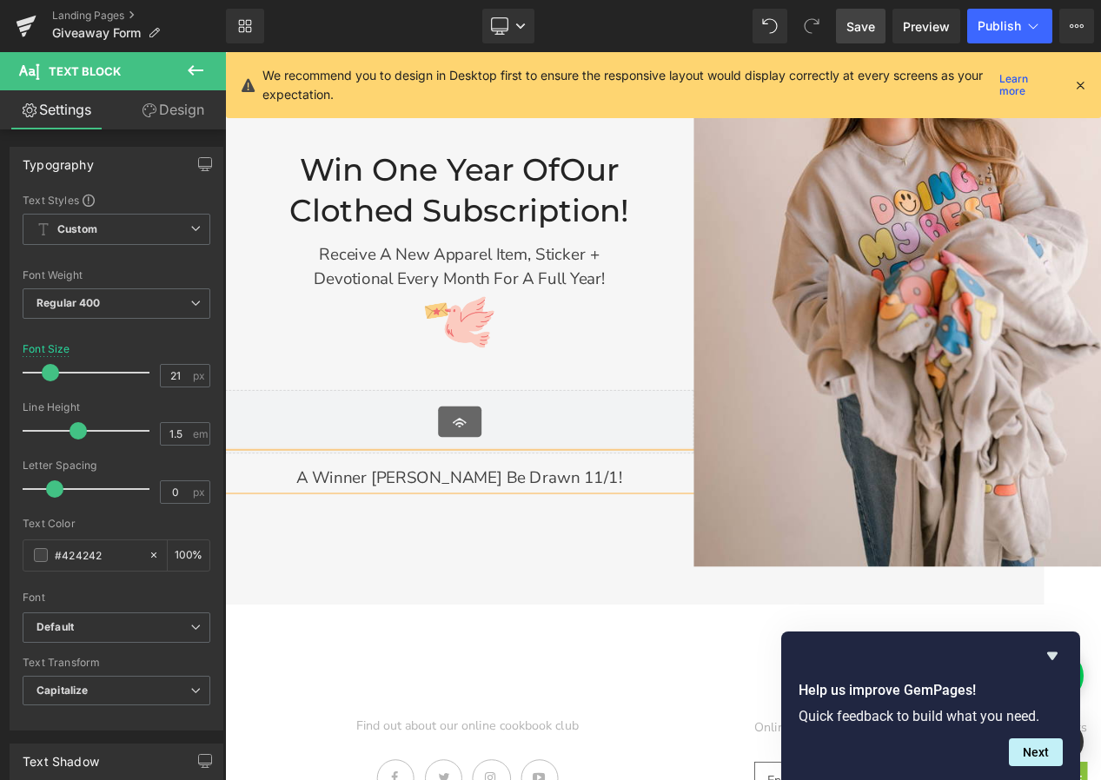
click at [382, 528] on p "A winner Will be drawn 11/1!" at bounding box center [488, 530] width 526 height 28
click at [540, 697] on div "Image Win One Year of Our Clothed Subscription! Heading Receive a new apparel i…" at bounding box center [750, 265] width 1051 height 935
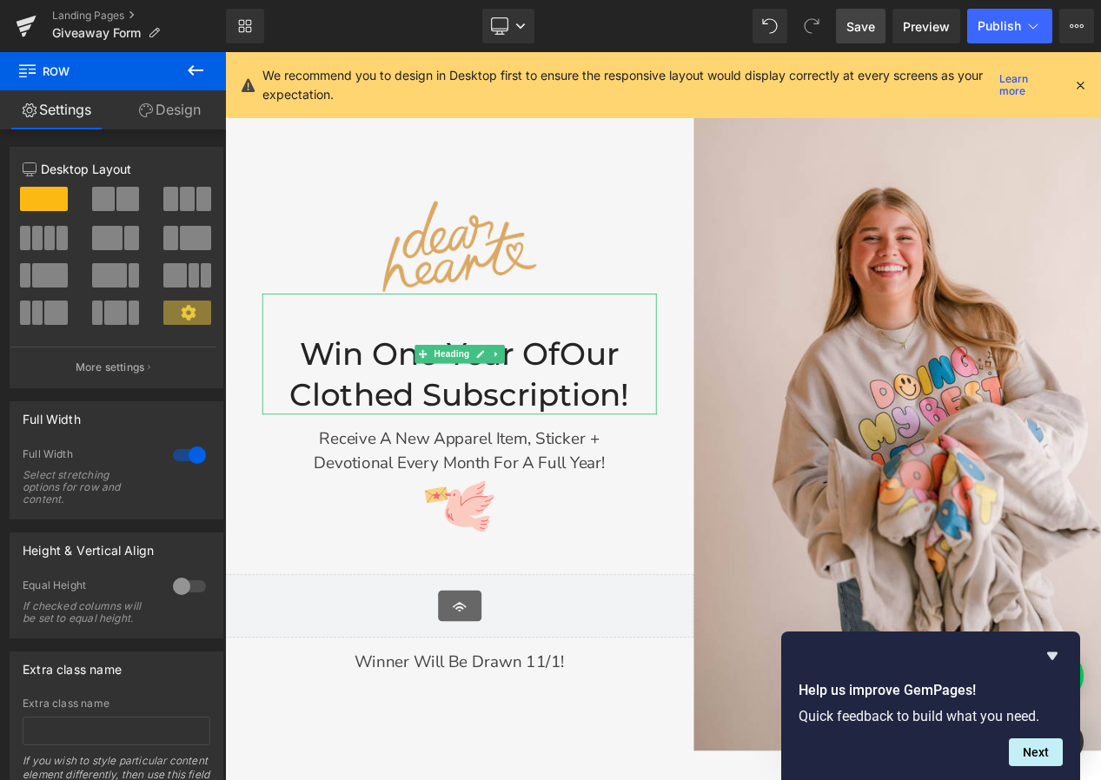
scroll to position [288, 0]
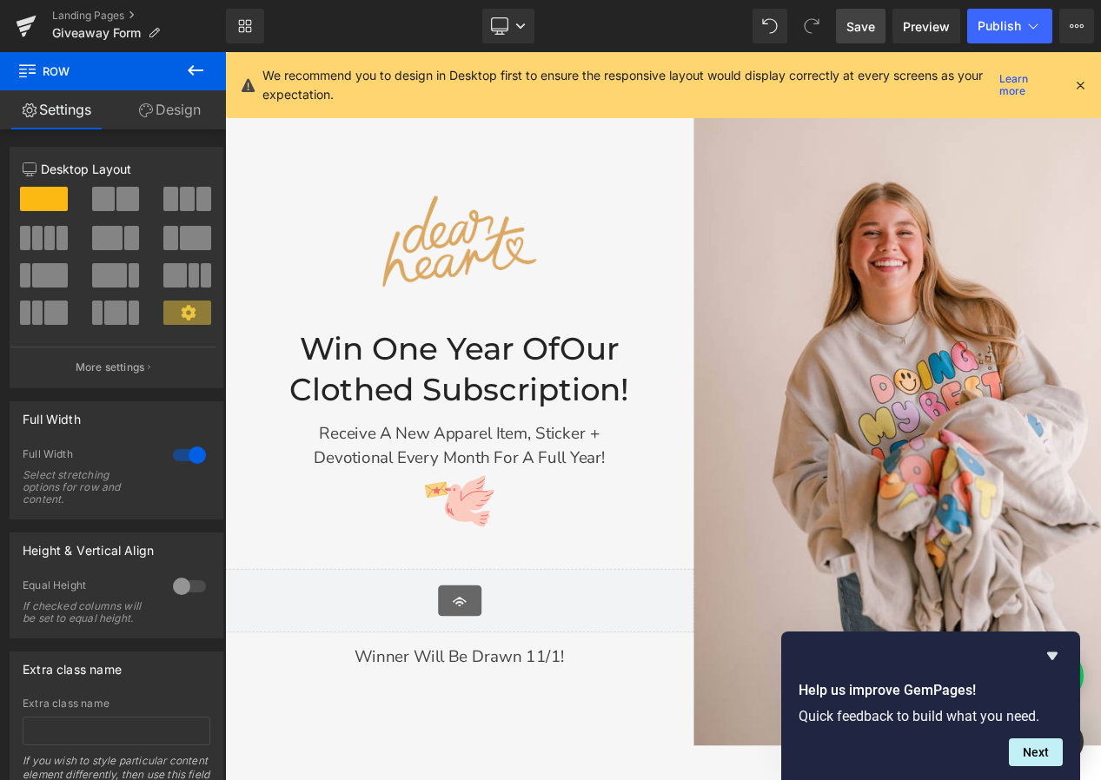
click at [867, 29] on span "Save" at bounding box center [860, 26] width 29 height 18
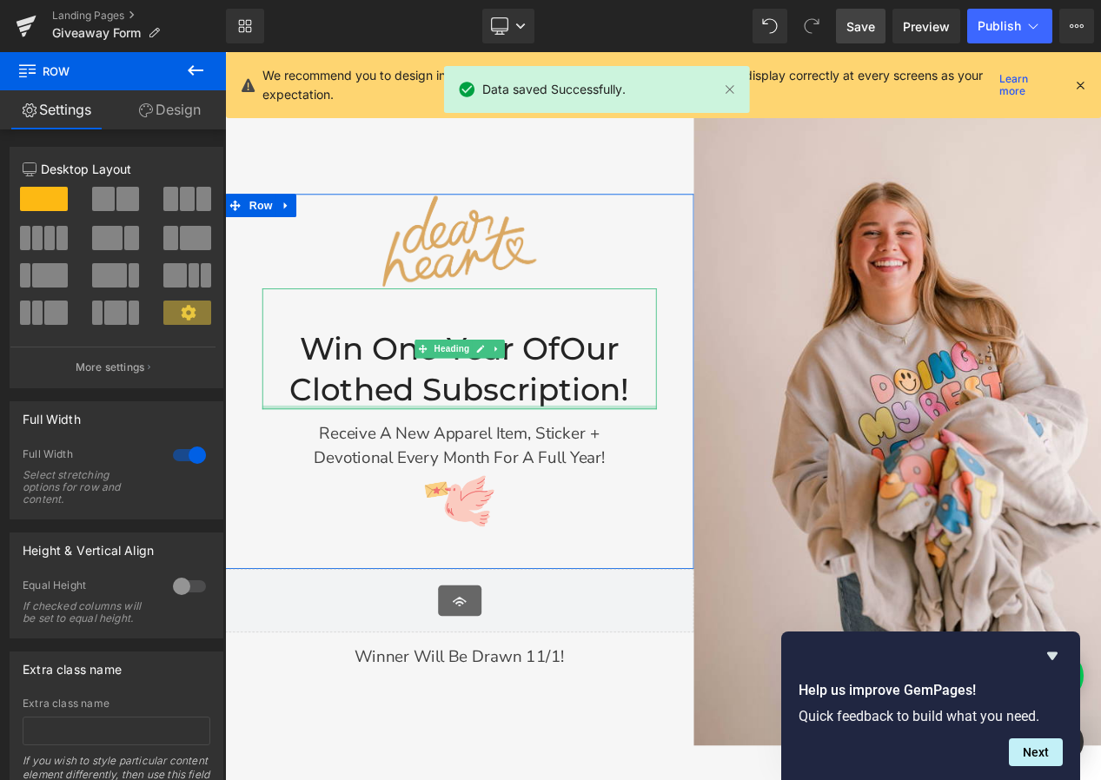
scroll to position [0, 0]
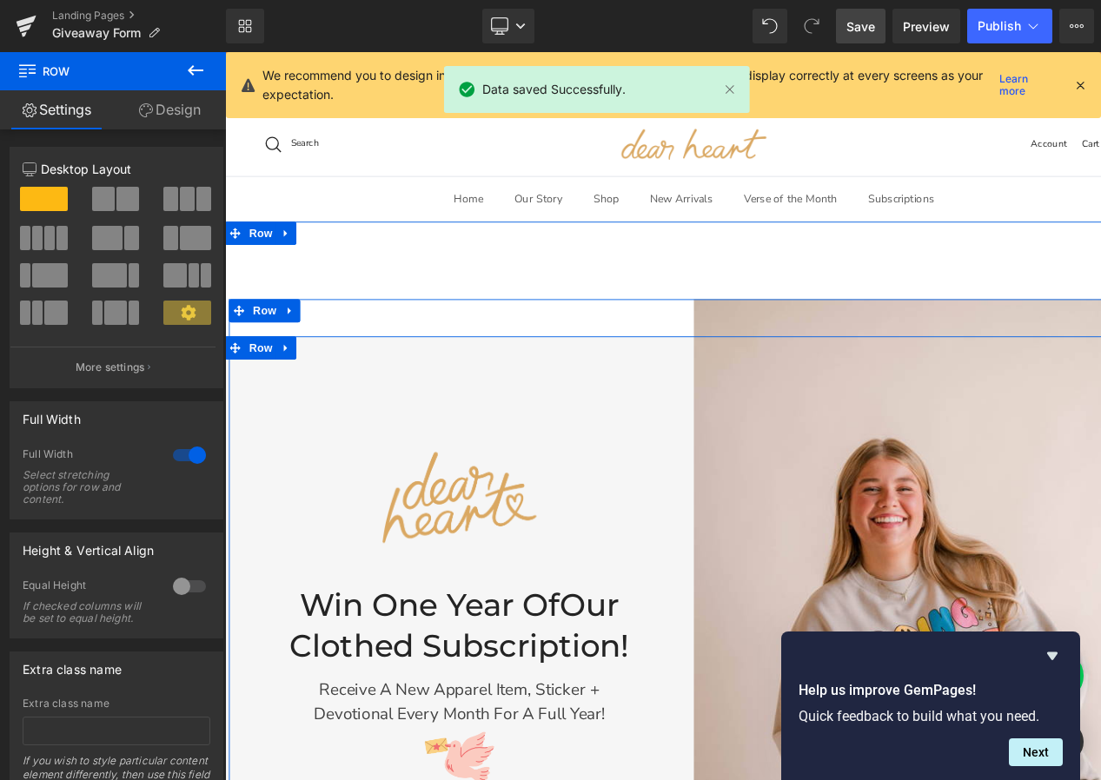
click at [415, 420] on div "Image Win One Year of Our Clothed Subscription! Heading Receive a new apparel i…" at bounding box center [488, 765] width 526 height 789
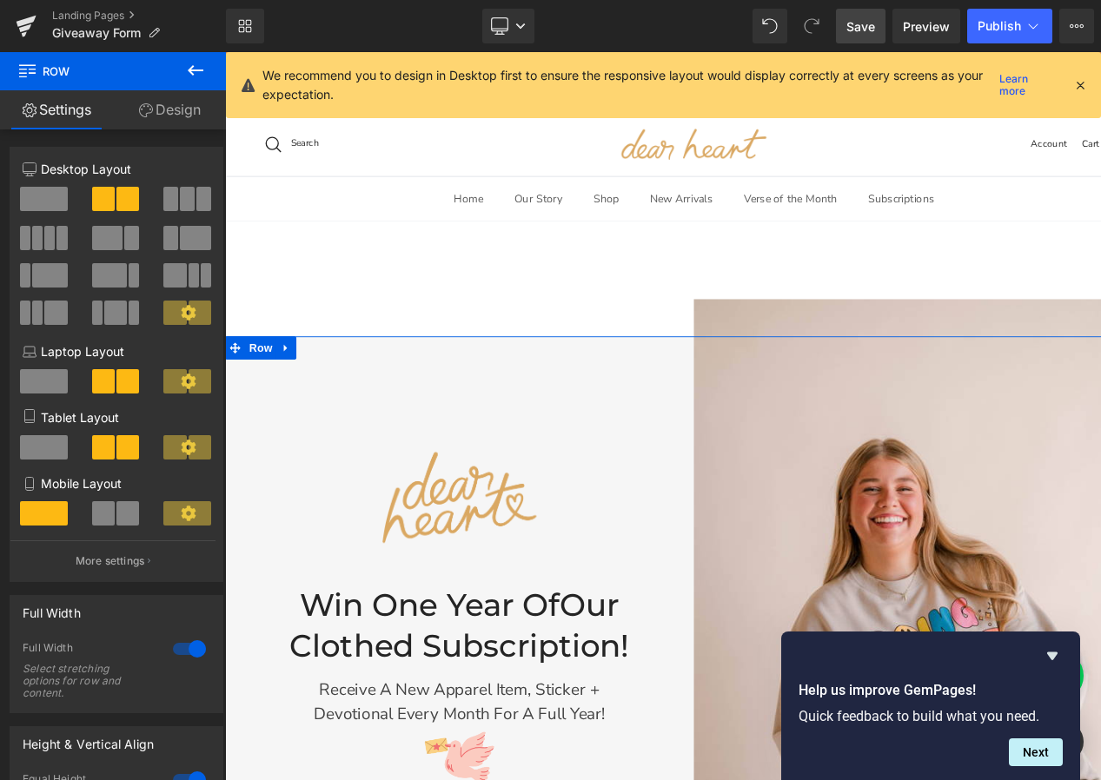
click at [165, 106] on link "Design" at bounding box center [169, 109] width 113 height 39
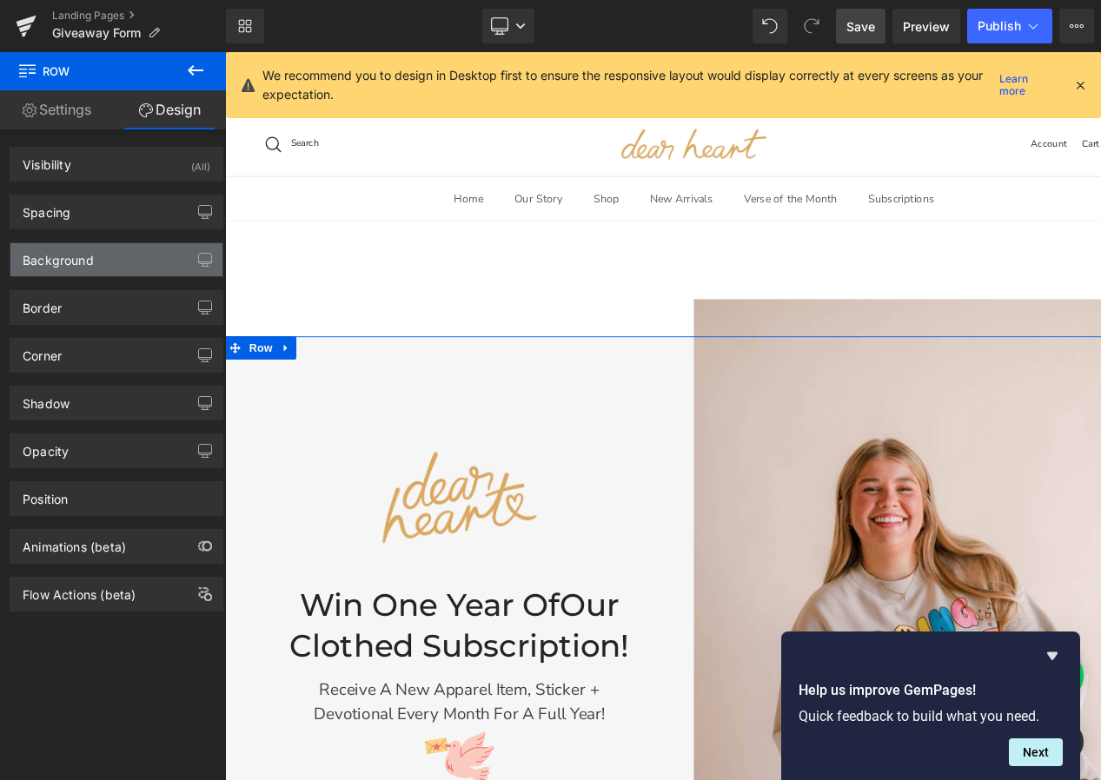
click at [96, 273] on div "Background" at bounding box center [116, 259] width 212 height 33
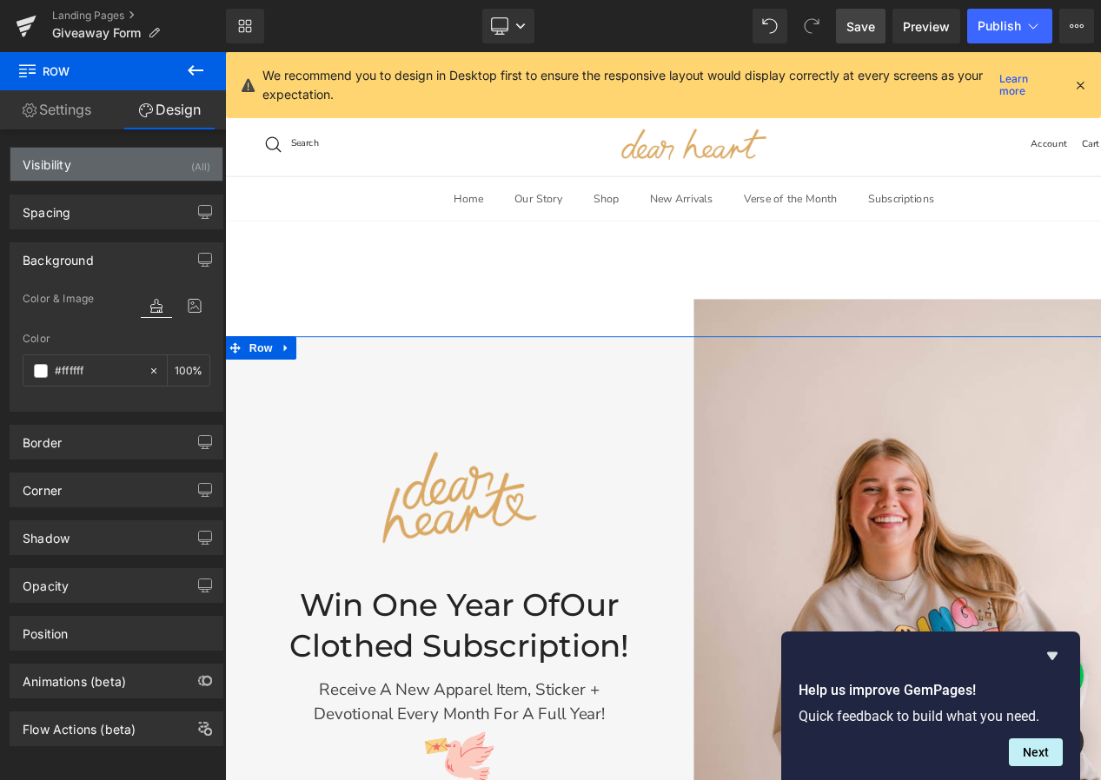
click at [144, 171] on div "Visibility (All)" at bounding box center [116, 164] width 212 height 33
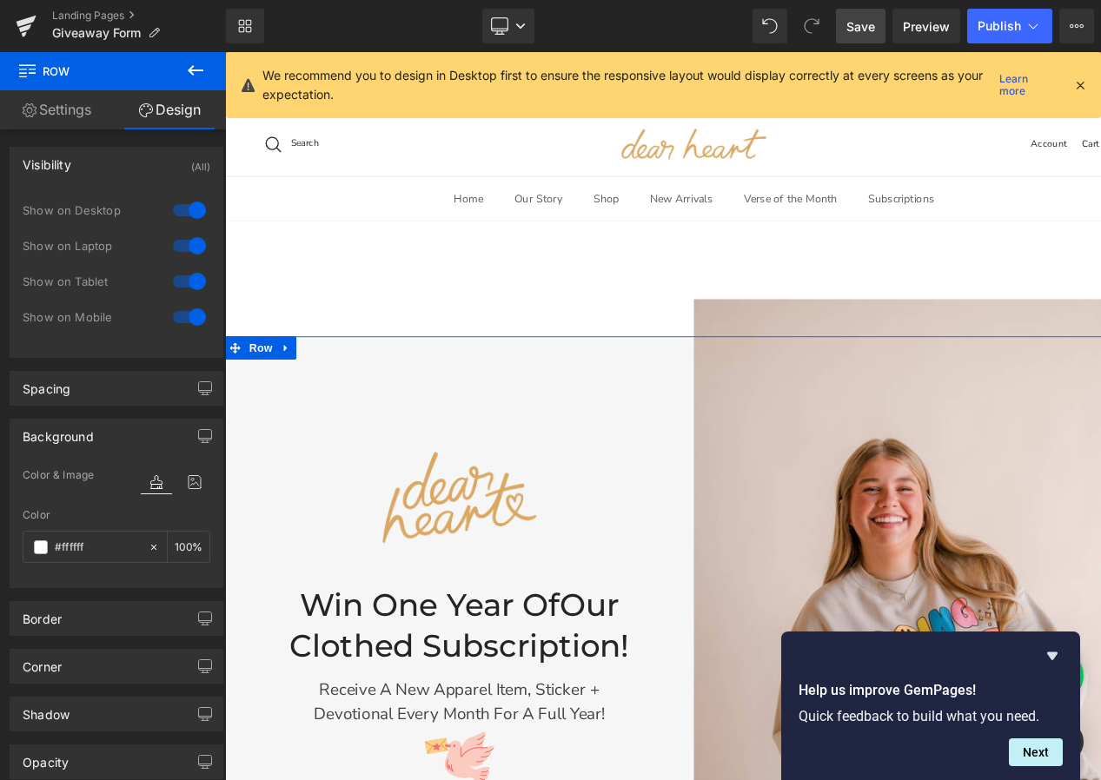
click at [144, 171] on div "Visibility (All)" at bounding box center [116, 164] width 212 height 33
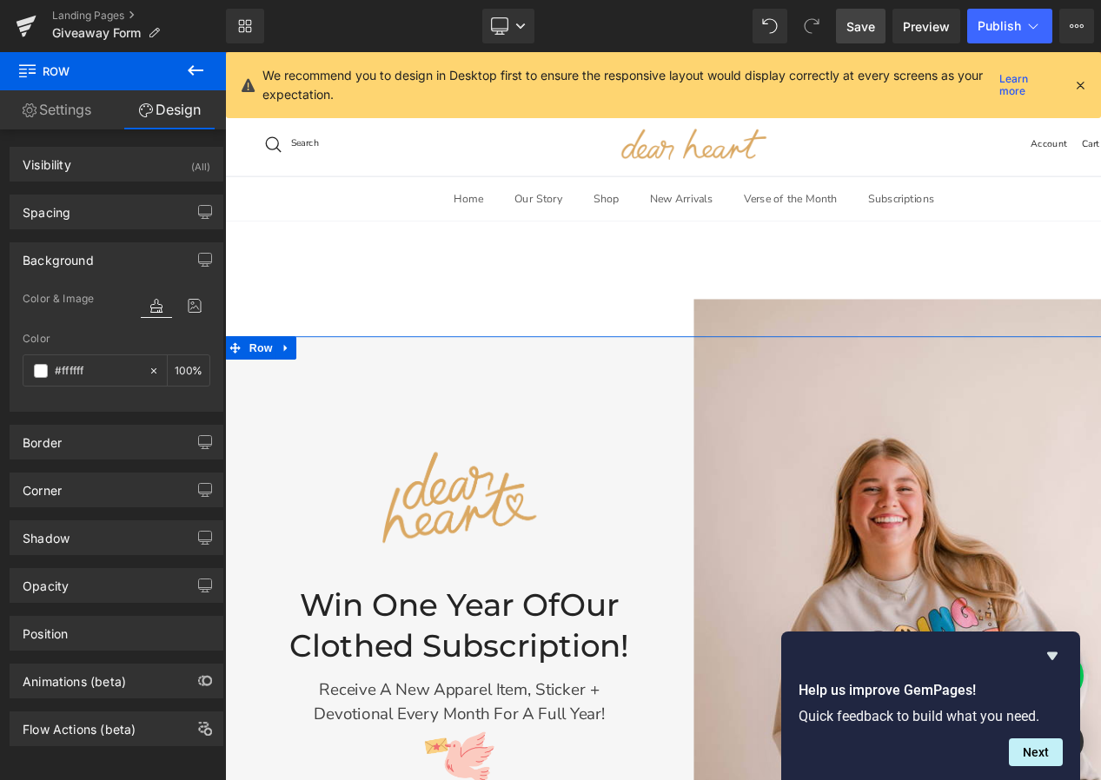
click at [48, 118] on link "Settings" at bounding box center [56, 109] width 113 height 39
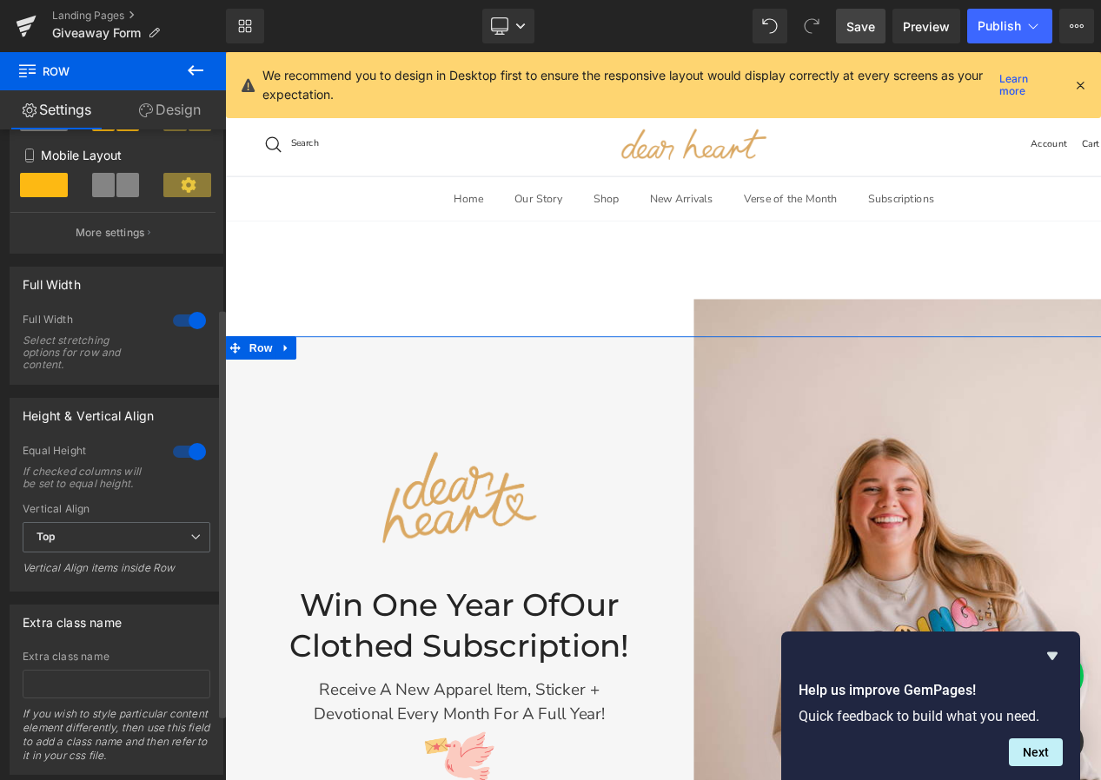
scroll to position [387, 0]
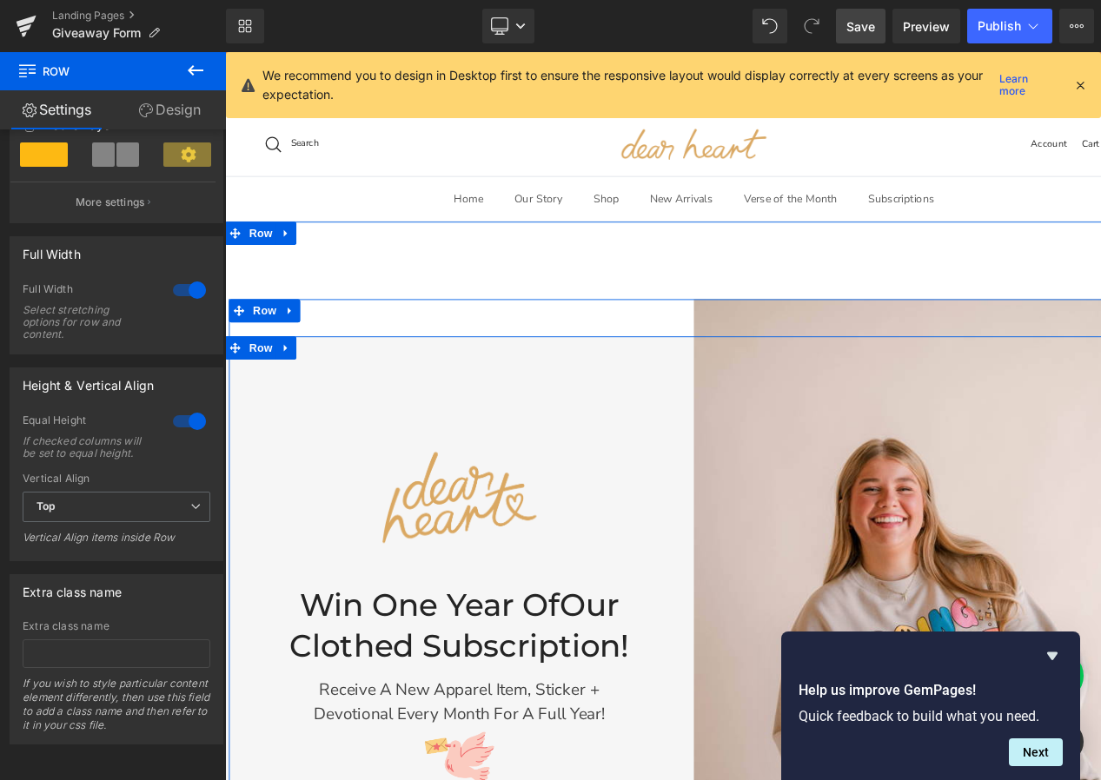
click at [457, 461] on div "Image Win One Year of Our Clothed Subscription! Heading Receive a new apparel i…" at bounding box center [488, 765] width 526 height 789
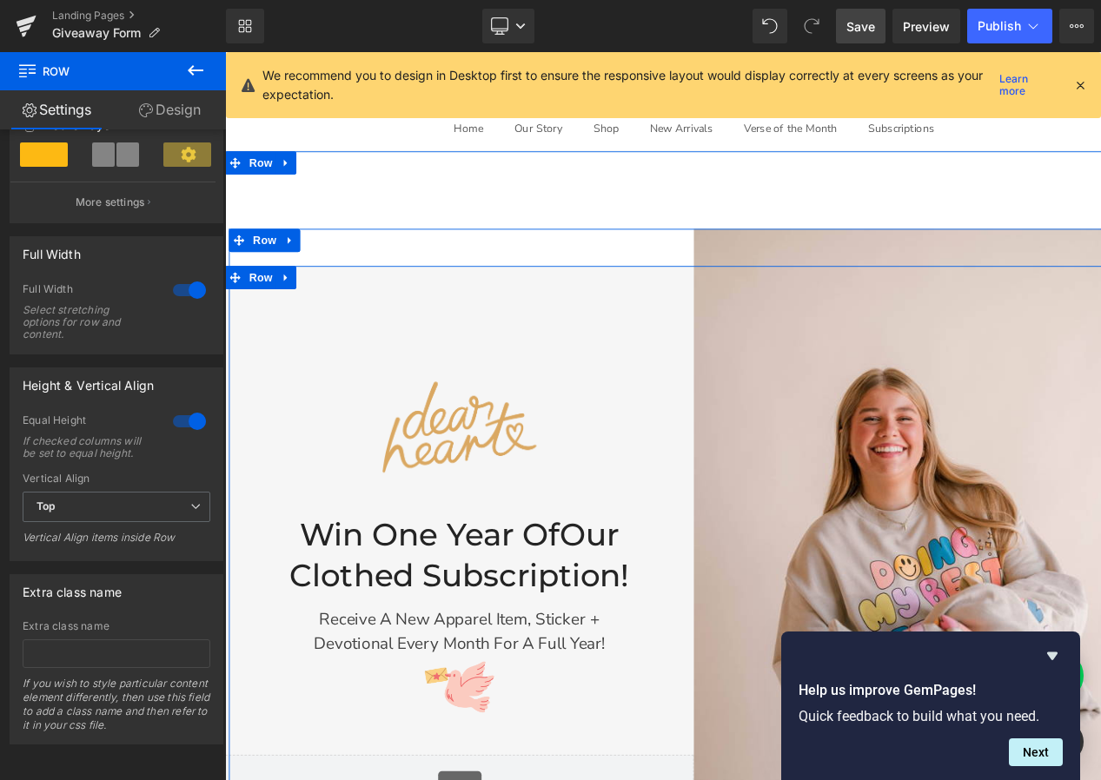
scroll to position [66, 0]
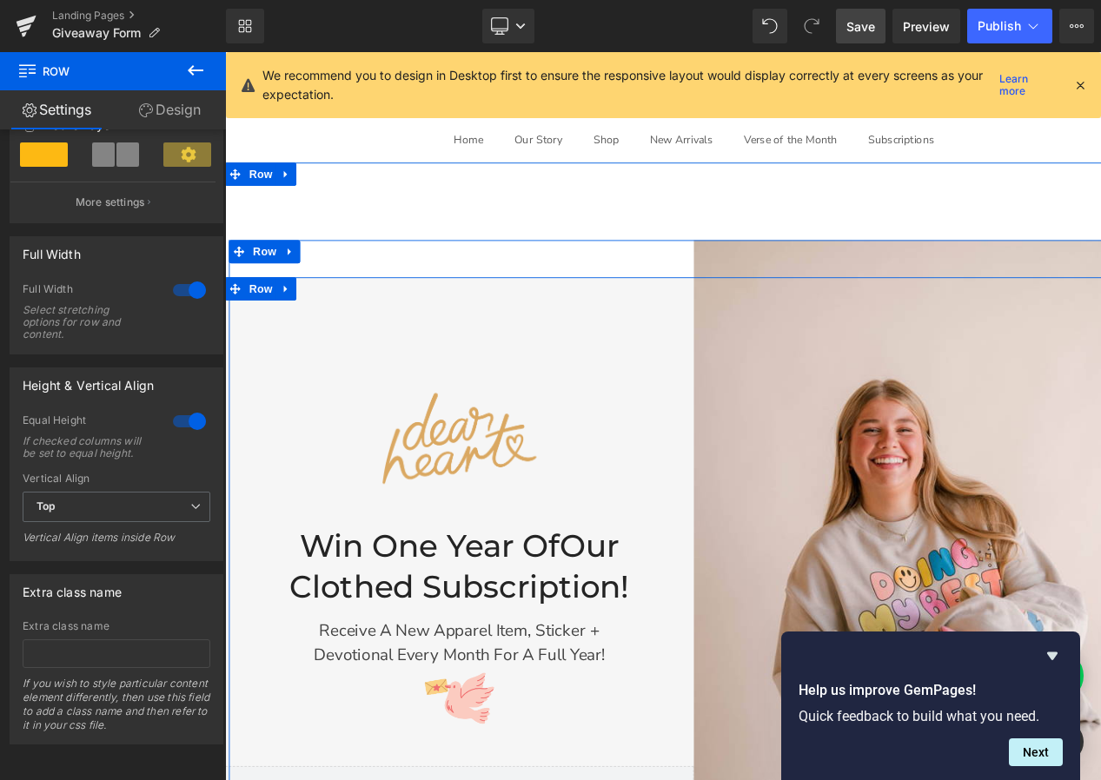
click at [458, 386] on div "Image Win One Year of Our Clothed Subscription! Heading Receive a new apparel i…" at bounding box center [488, 699] width 526 height 789
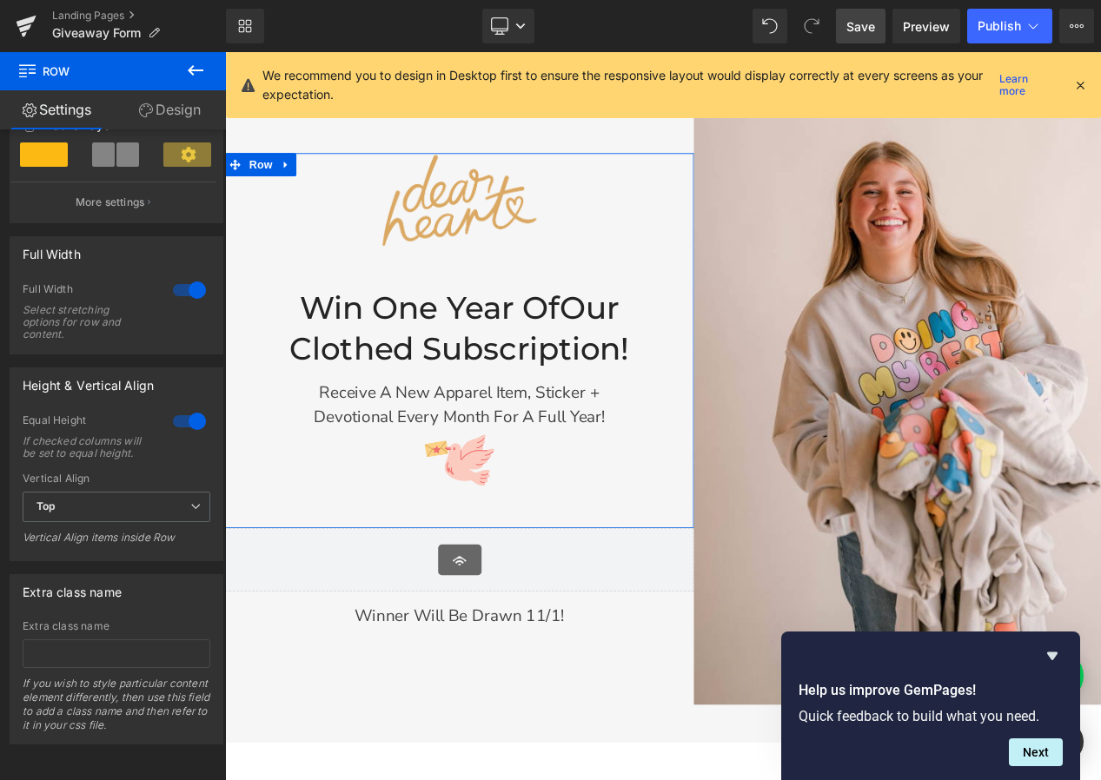
scroll to position [379, 0]
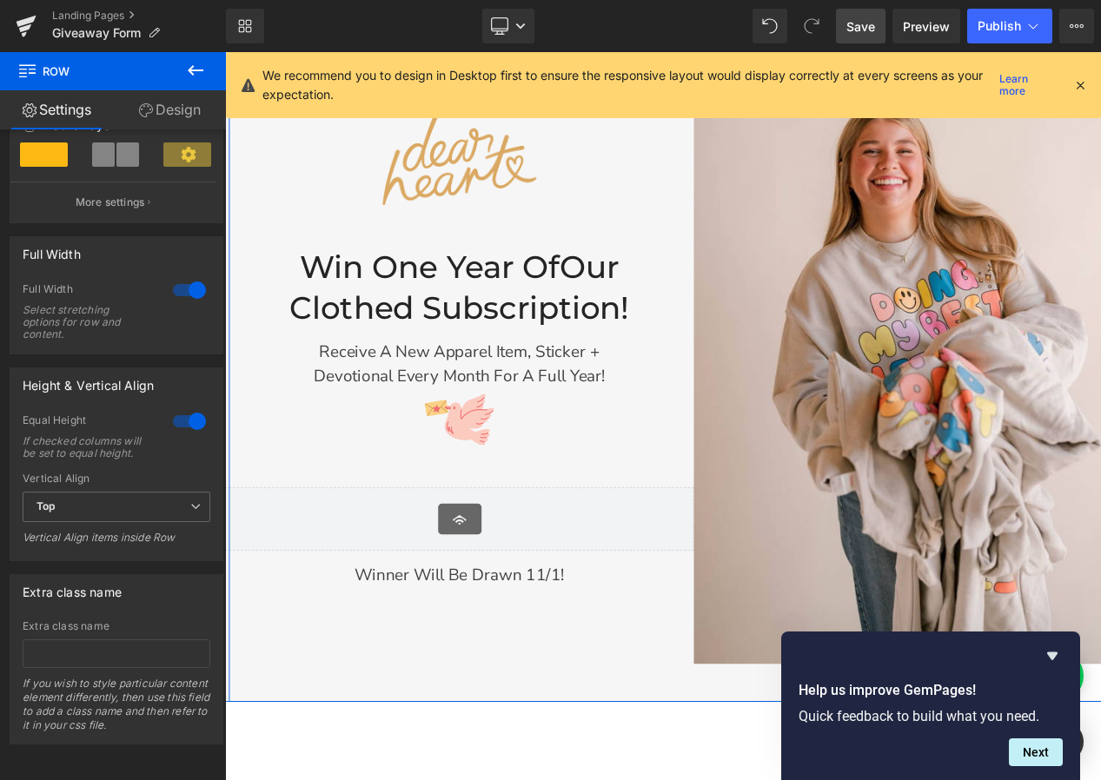
click at [388, 700] on div "Image Win One Year of Our Clothed Subscription! Heading Receive a new apparel i…" at bounding box center [488, 386] width 526 height 789
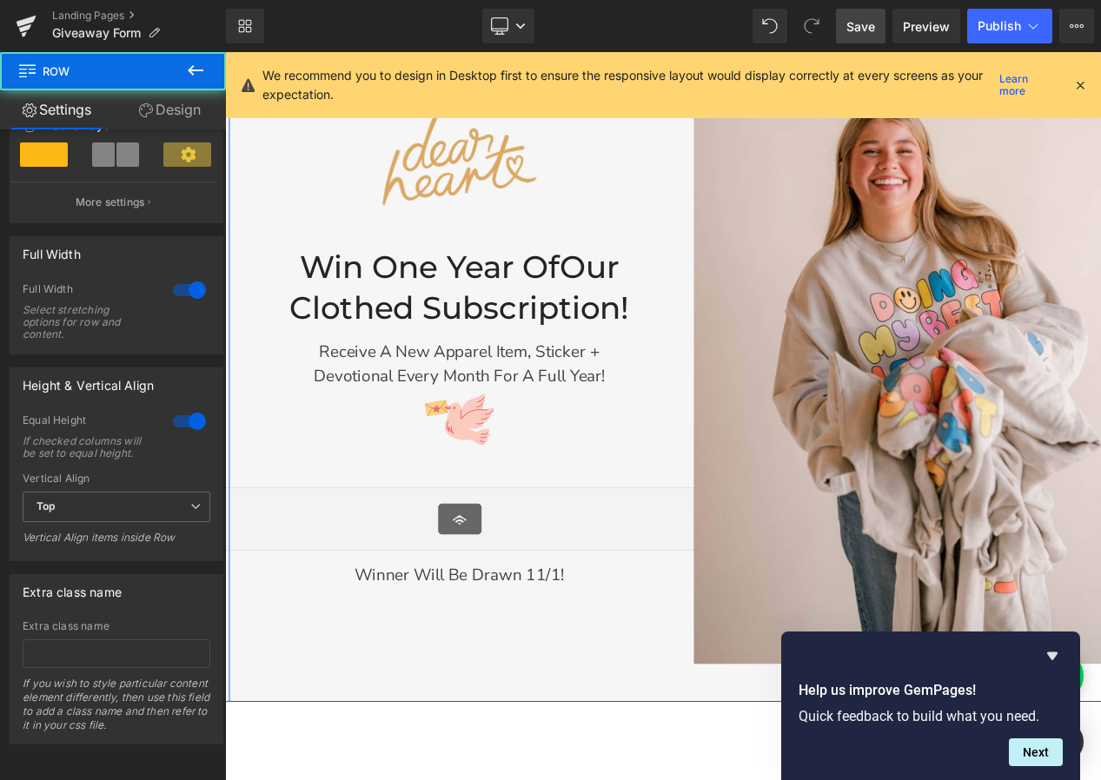
click at [362, 709] on div "Image Win One Year of Our Clothed Subscription! Heading Receive a new apparel i…" at bounding box center [488, 386] width 526 height 789
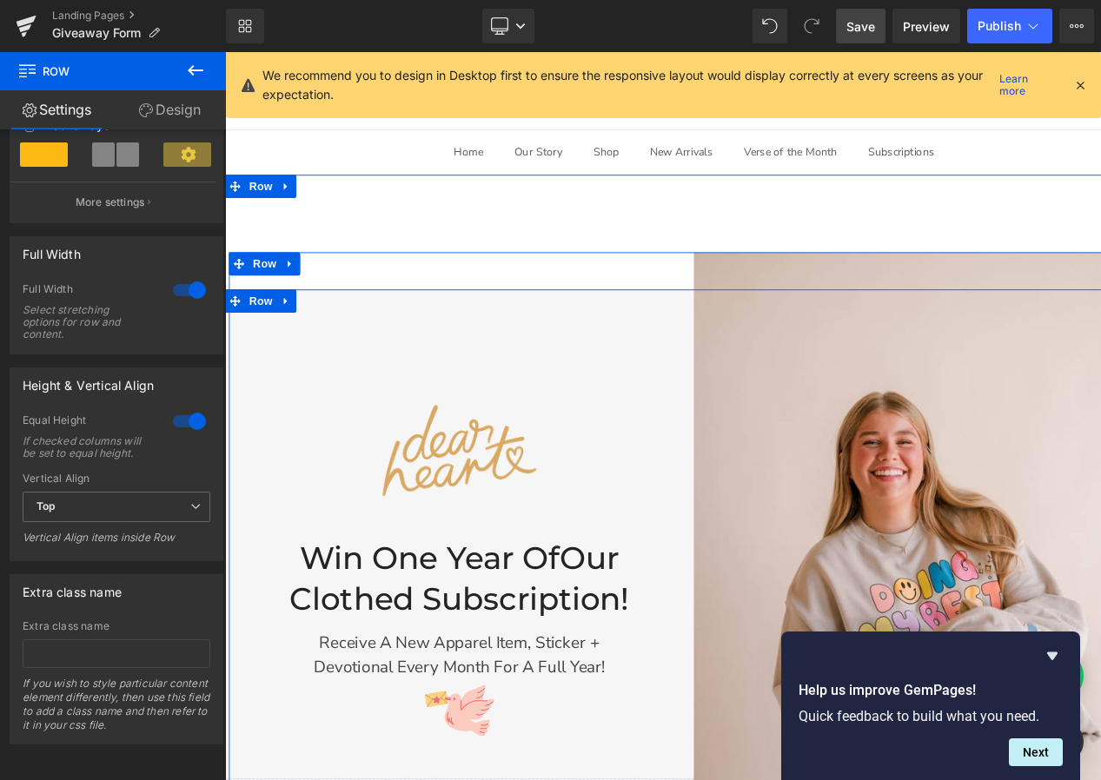
scroll to position [0, 0]
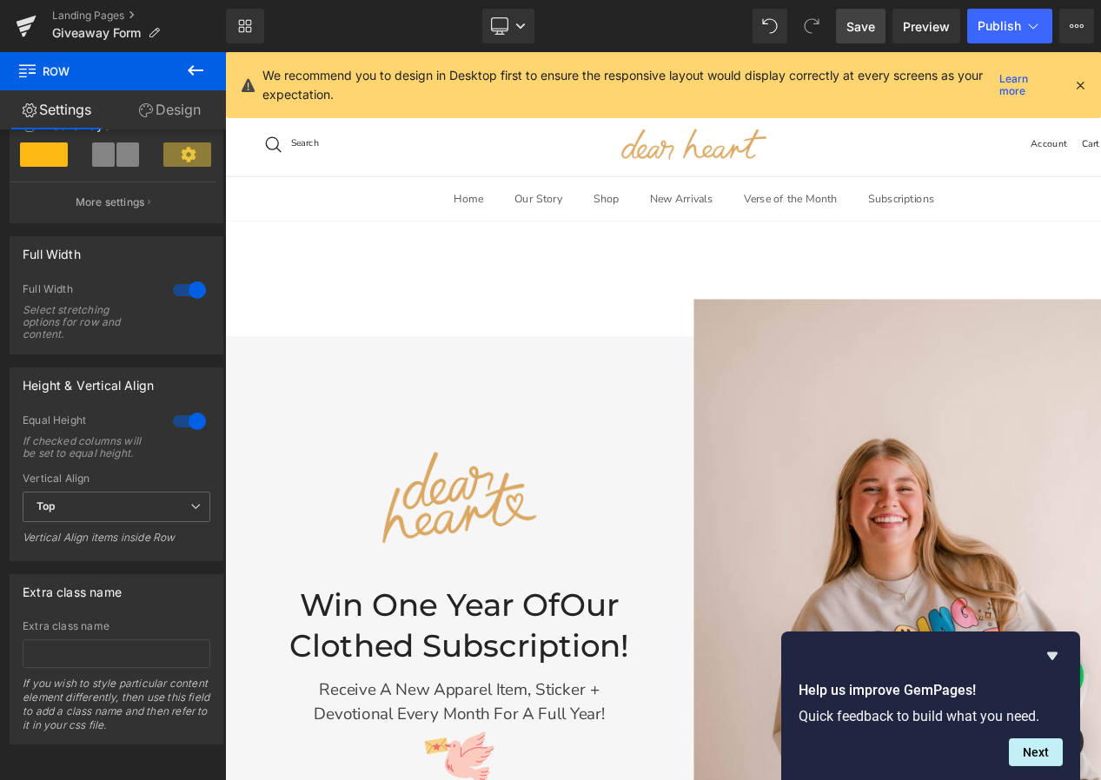
click at [189, 68] on icon at bounding box center [195, 70] width 21 height 21
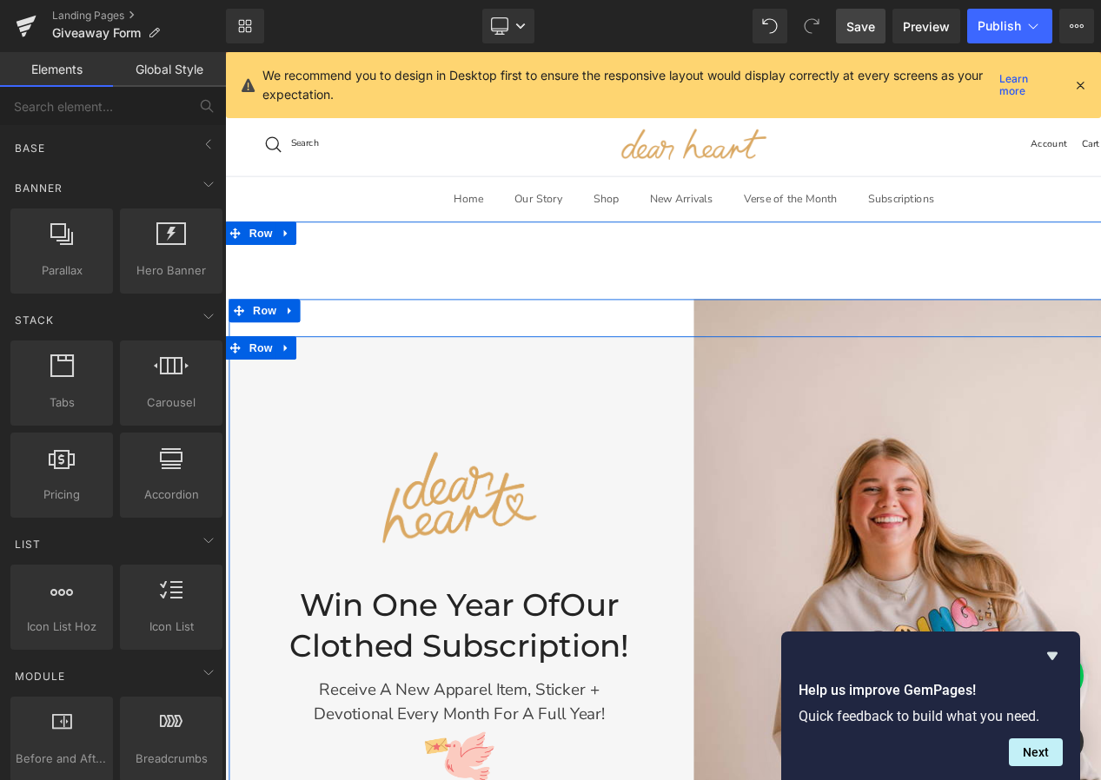
click at [467, 400] on div "Image Win One Year of Our Clothed Subscription! Heading Receive a new apparel i…" at bounding box center [488, 765] width 526 height 789
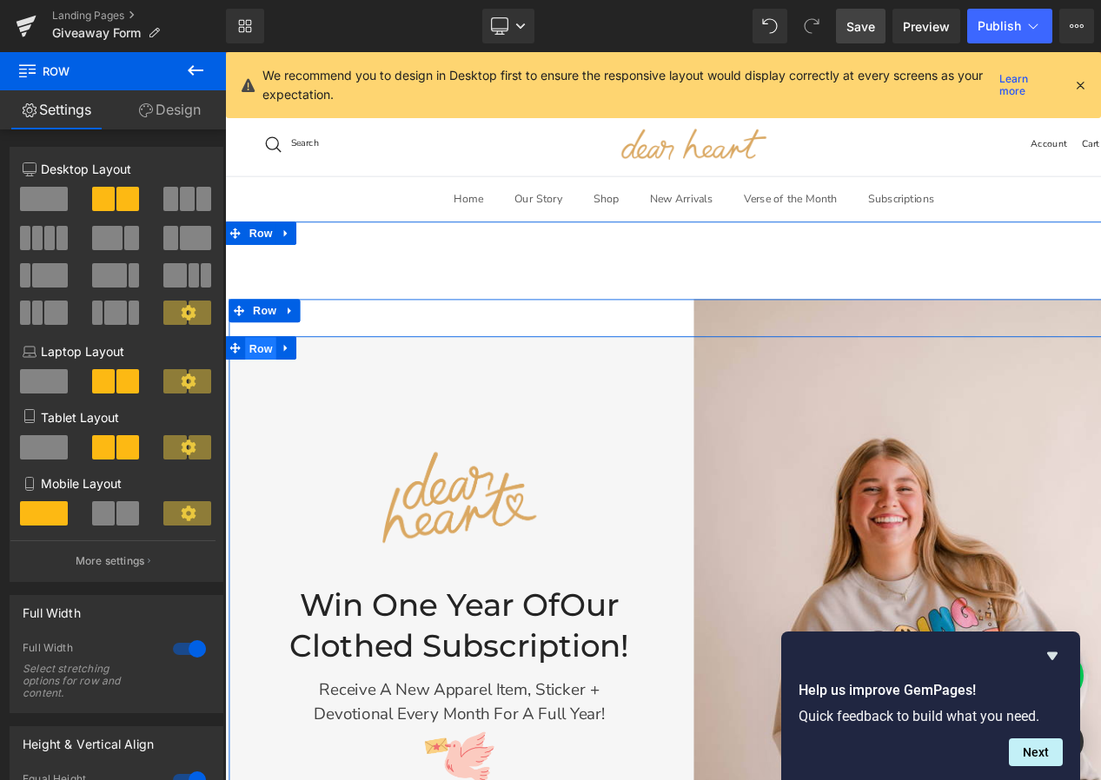
click at [270, 383] on span "Row" at bounding box center [265, 385] width 35 height 26
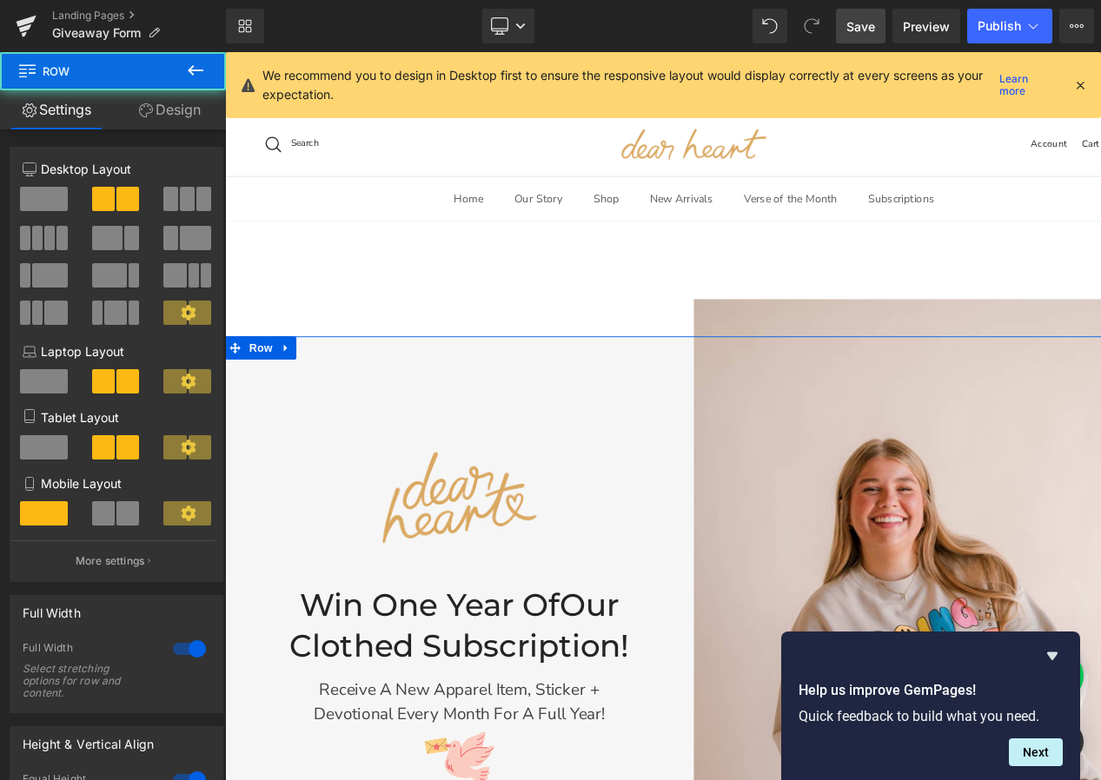
click at [157, 105] on link "Design" at bounding box center [169, 109] width 113 height 39
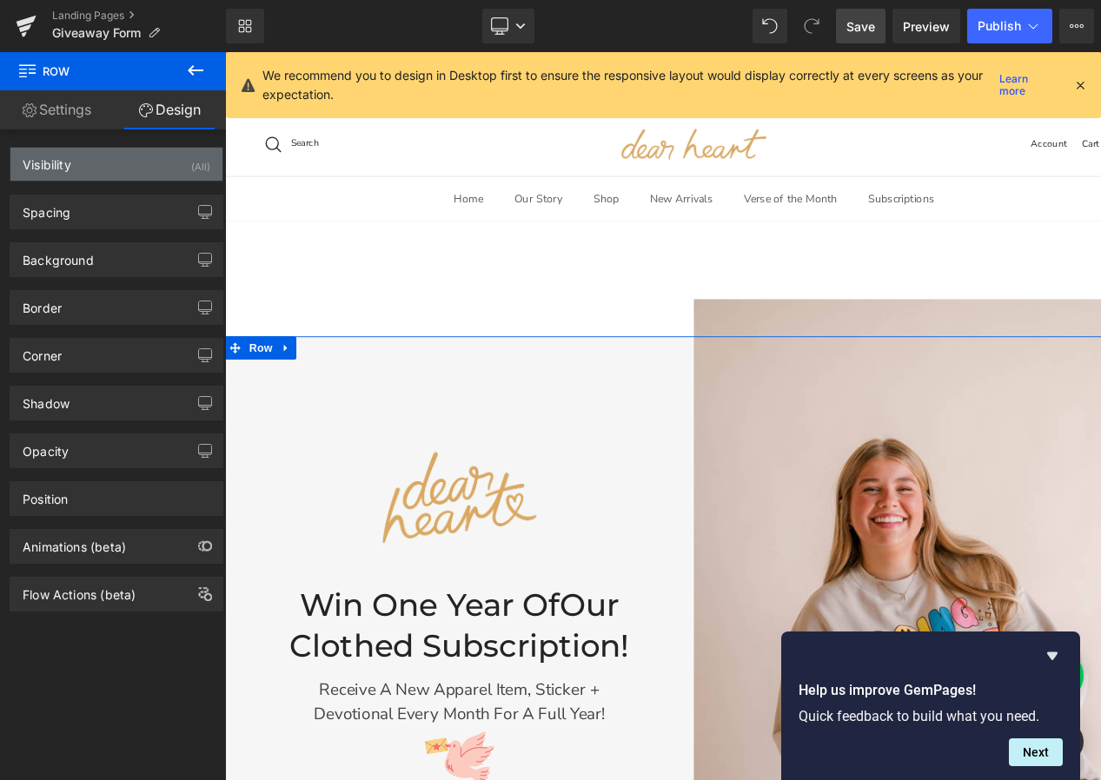
click at [97, 170] on div "Visibility (All)" at bounding box center [116, 164] width 212 height 33
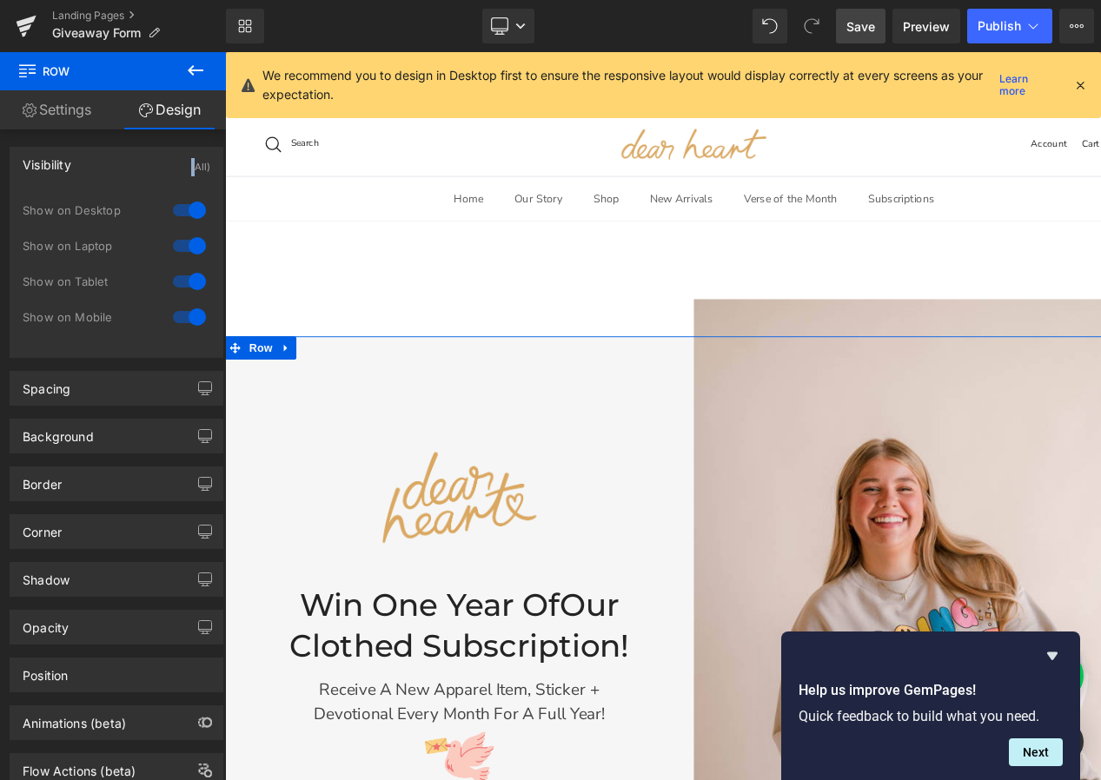
click at [97, 170] on div "Visibility (All)" at bounding box center [116, 164] width 212 height 33
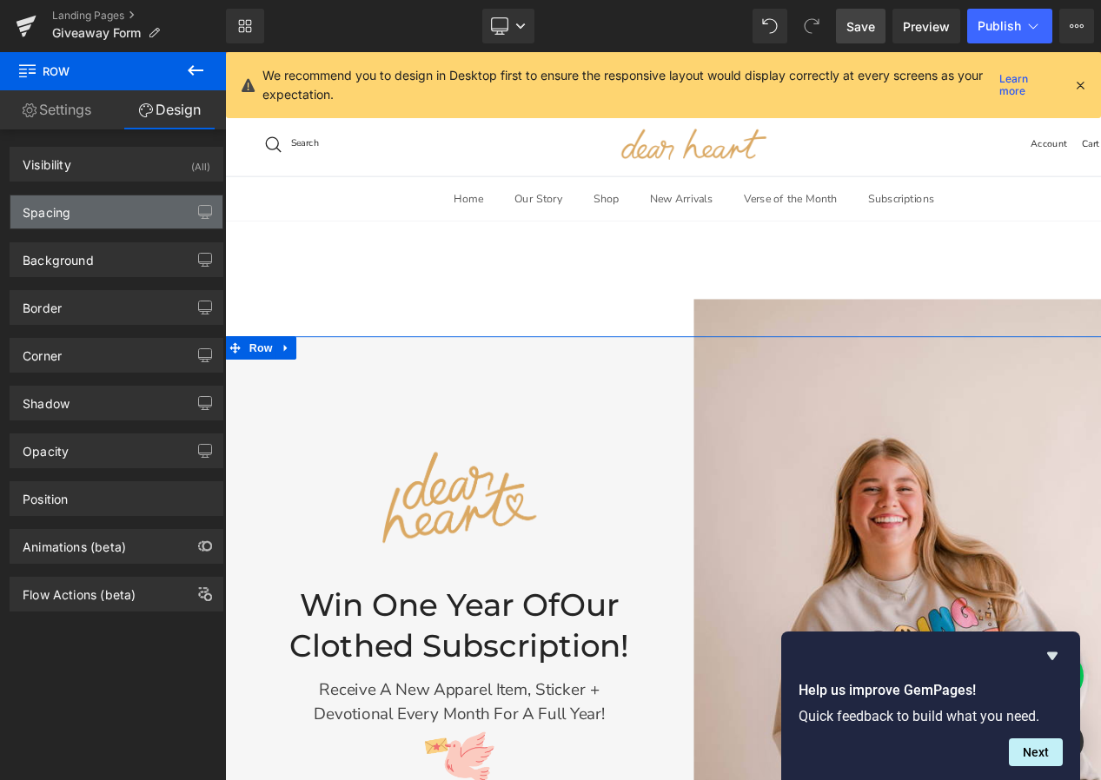
click at [92, 222] on div "Spacing" at bounding box center [116, 211] width 212 height 33
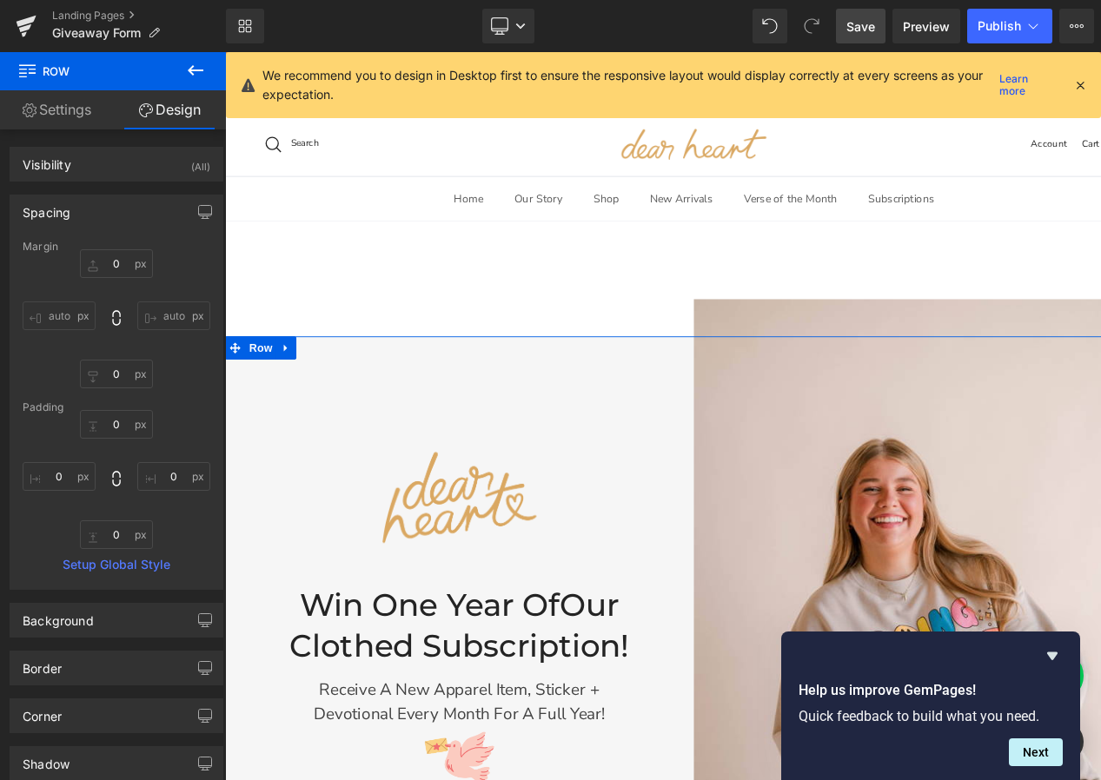
click at [92, 222] on div "Spacing" at bounding box center [116, 211] width 212 height 33
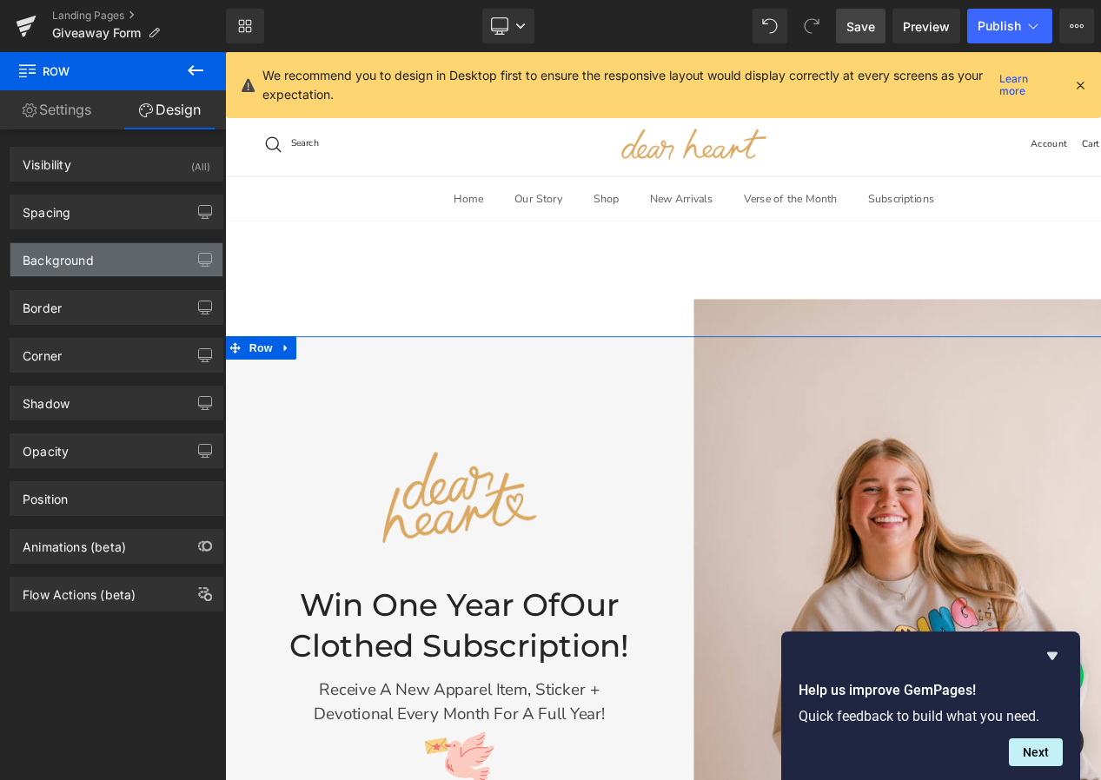
click at [83, 256] on div "Background" at bounding box center [58, 255] width 71 height 24
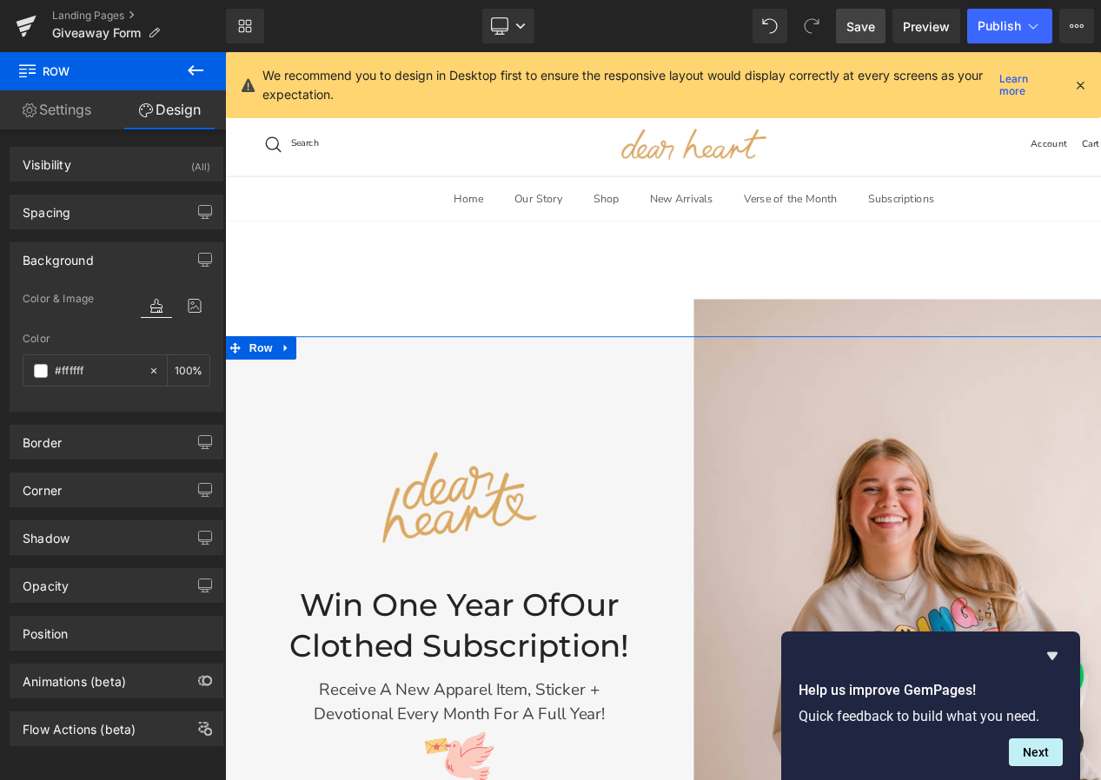
click at [83, 256] on div "Background" at bounding box center [58, 255] width 71 height 24
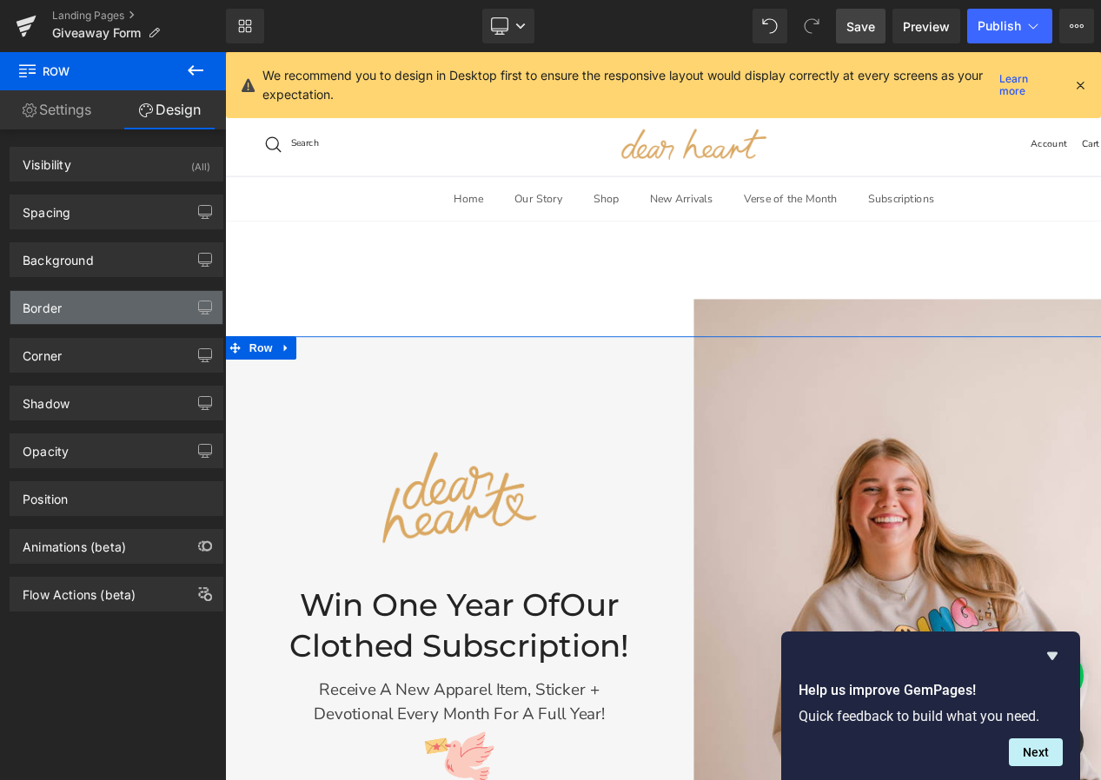
click at [72, 301] on div "Border" at bounding box center [116, 307] width 212 height 33
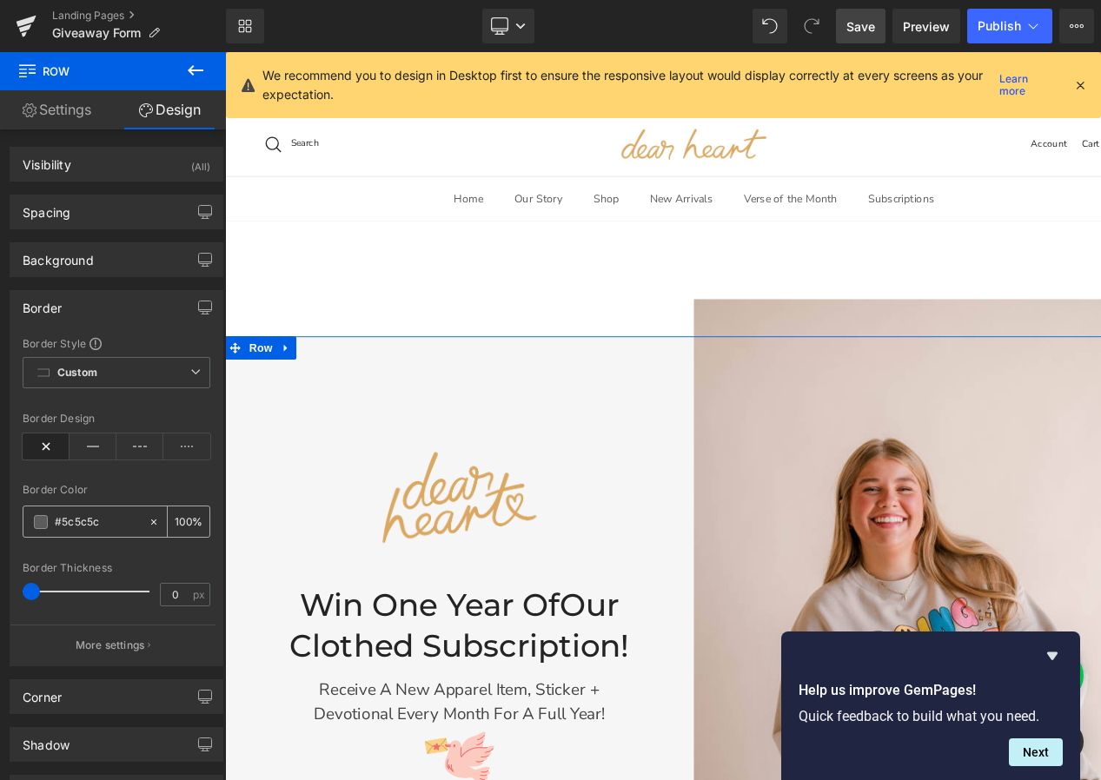
click at [40, 521] on span at bounding box center [41, 522] width 14 height 14
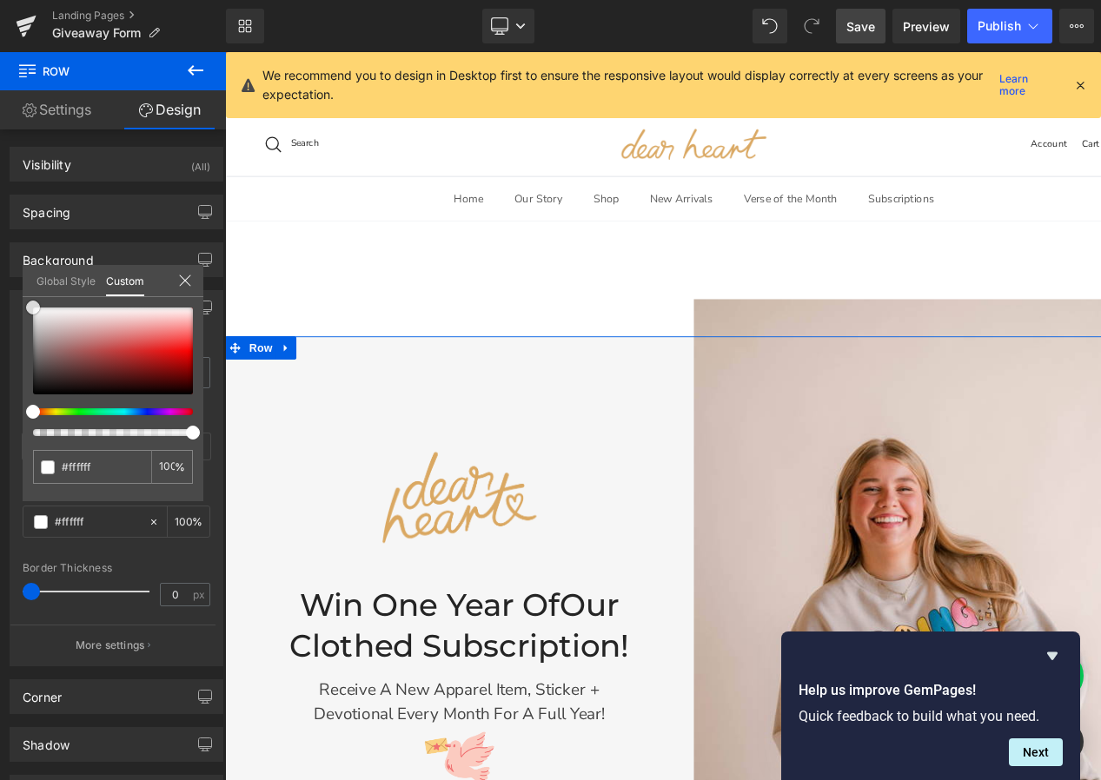
drag, startPoint x: 40, startPoint y: 313, endPoint x: 2, endPoint y: 274, distance: 54.7
click at [2, 277] on div "Border Border Style Custom Custom Setup Global Style Custom Setup Global Style …" at bounding box center [117, 471] width 234 height 389
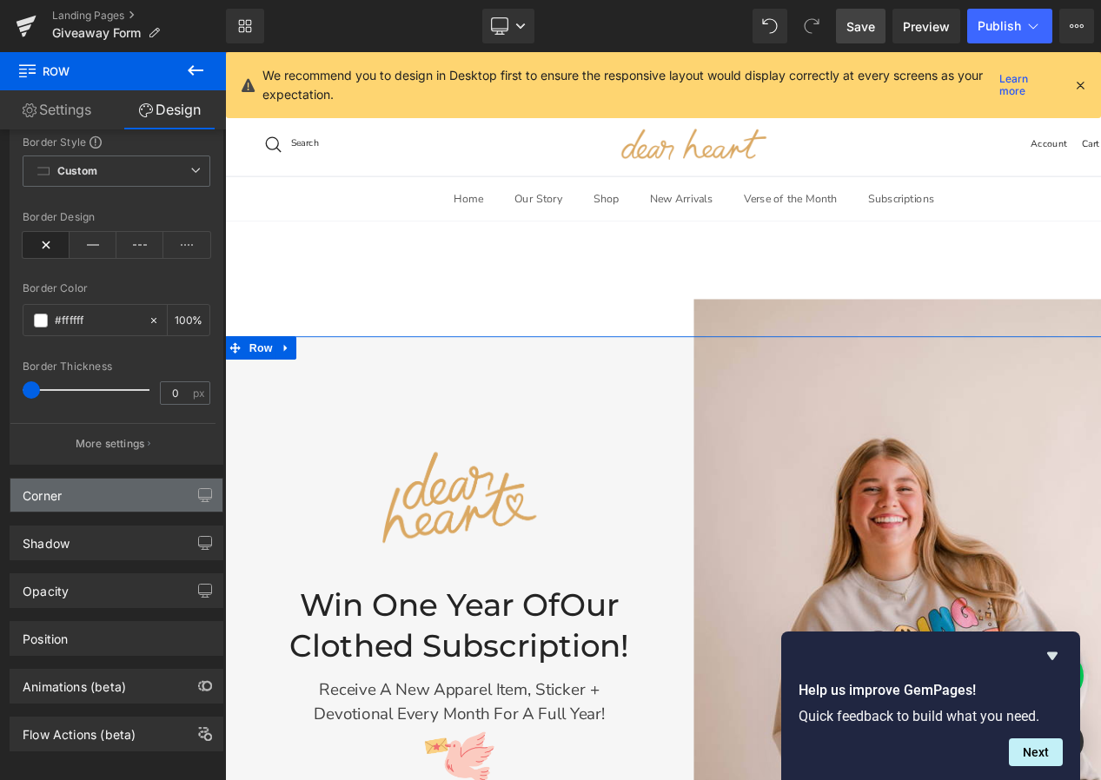
click at [86, 498] on div "Corner" at bounding box center [116, 495] width 212 height 33
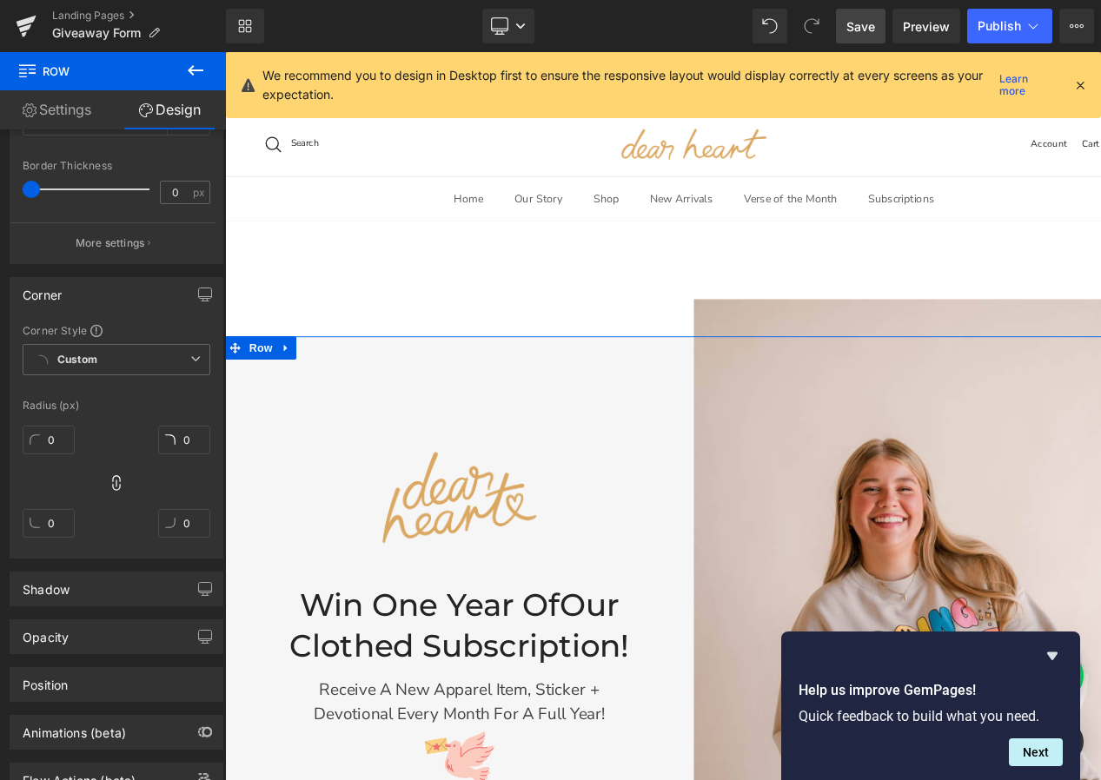
scroll to position [469, 0]
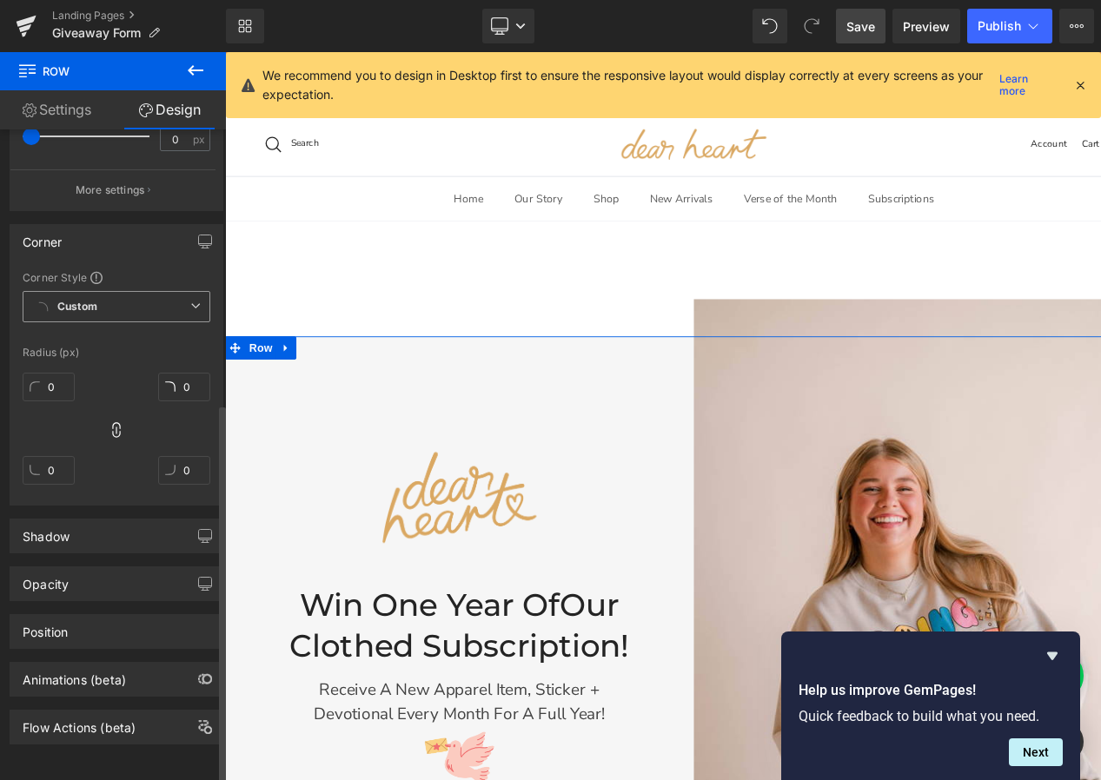
click at [80, 300] on b "Custom" at bounding box center [77, 307] width 40 height 15
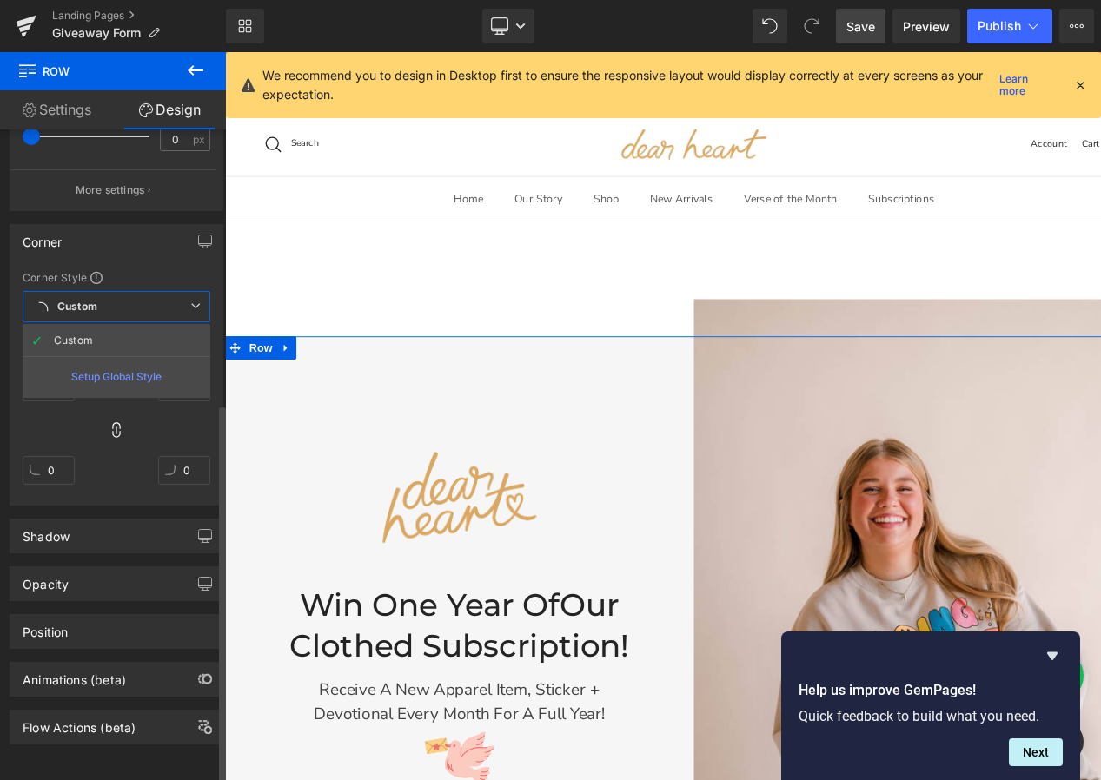
click at [80, 300] on b "Custom" at bounding box center [77, 307] width 40 height 15
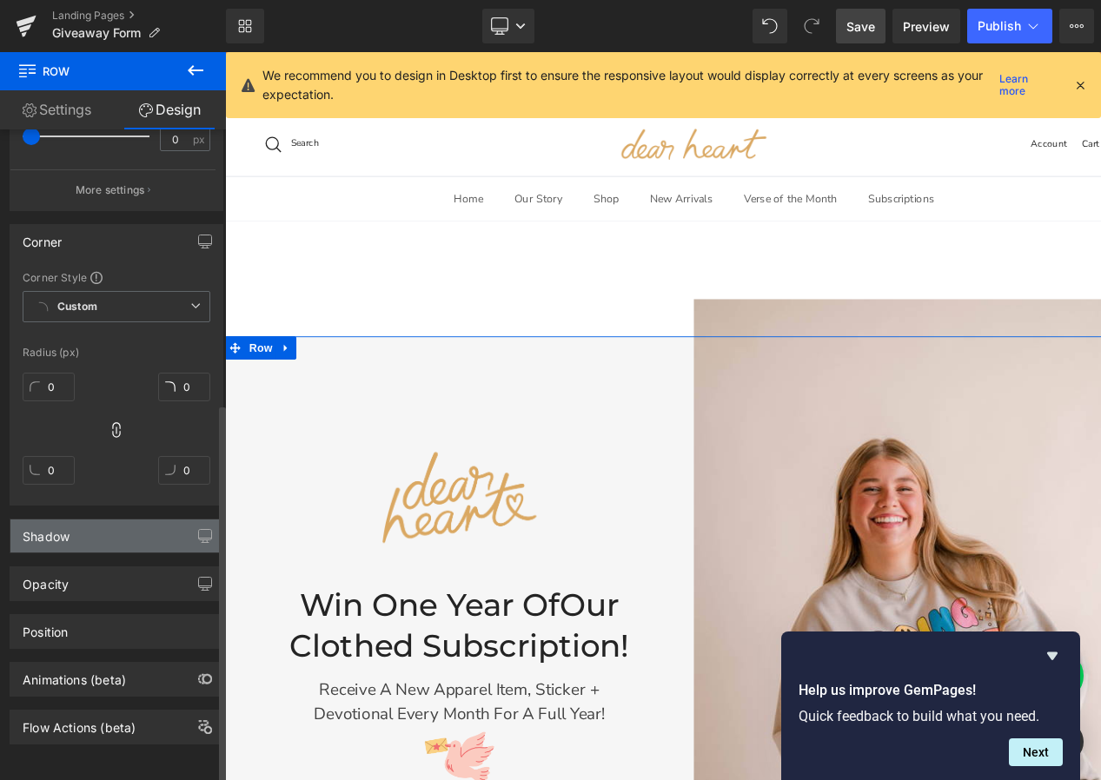
click at [75, 520] on div "Shadow" at bounding box center [116, 536] width 212 height 33
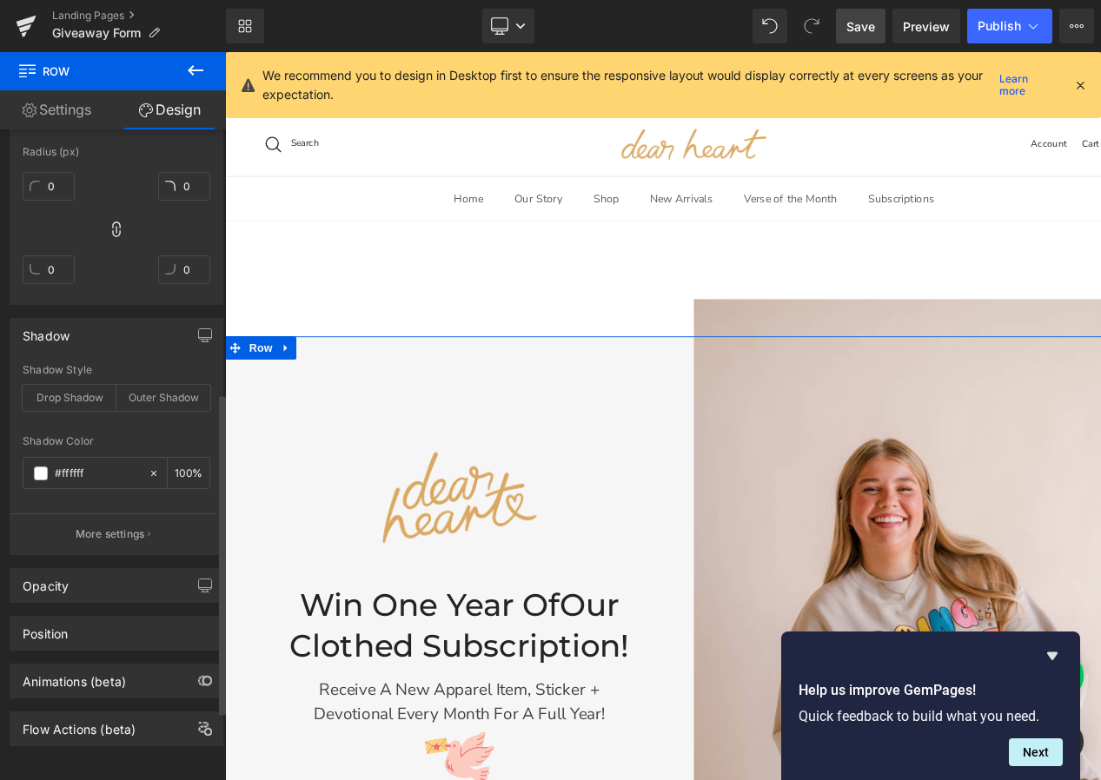
scroll to position [672, 0]
click at [108, 525] on p "More settings" at bounding box center [111, 533] width 70 height 16
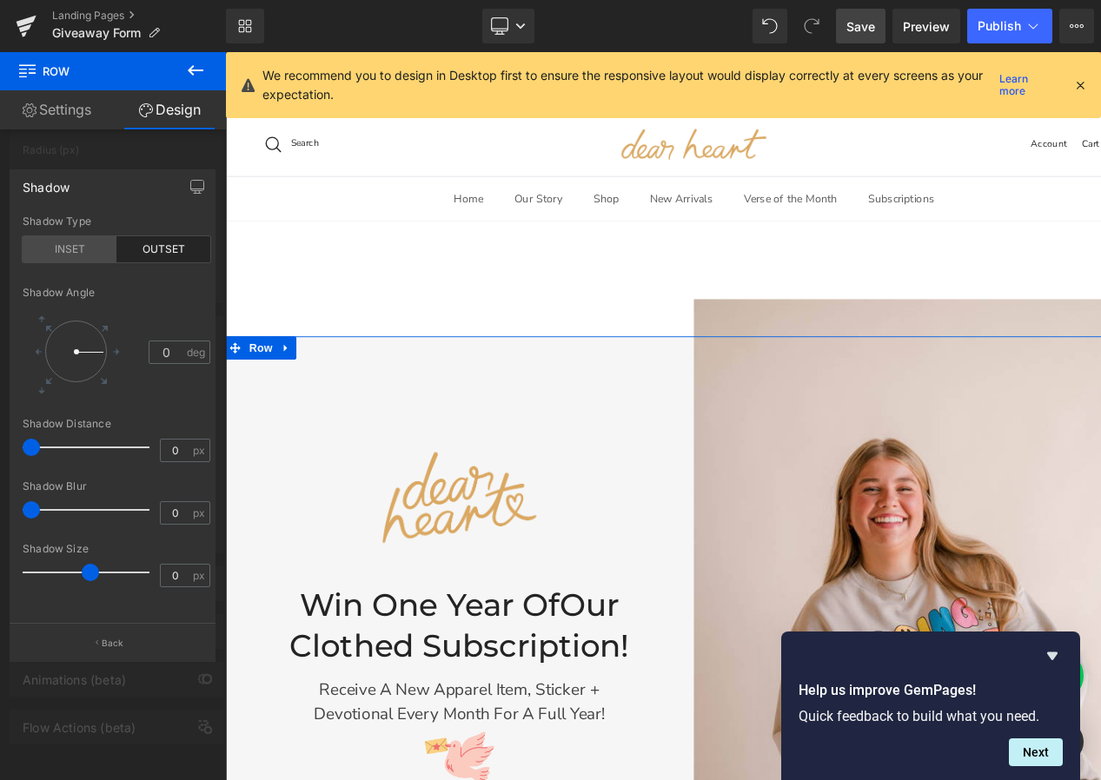
click at [63, 242] on div "INSET" at bounding box center [70, 249] width 94 height 26
click at [113, 193] on div "Shadow" at bounding box center [112, 186] width 204 height 33
click at [58, 193] on div "Shadow" at bounding box center [46, 182] width 47 height 24
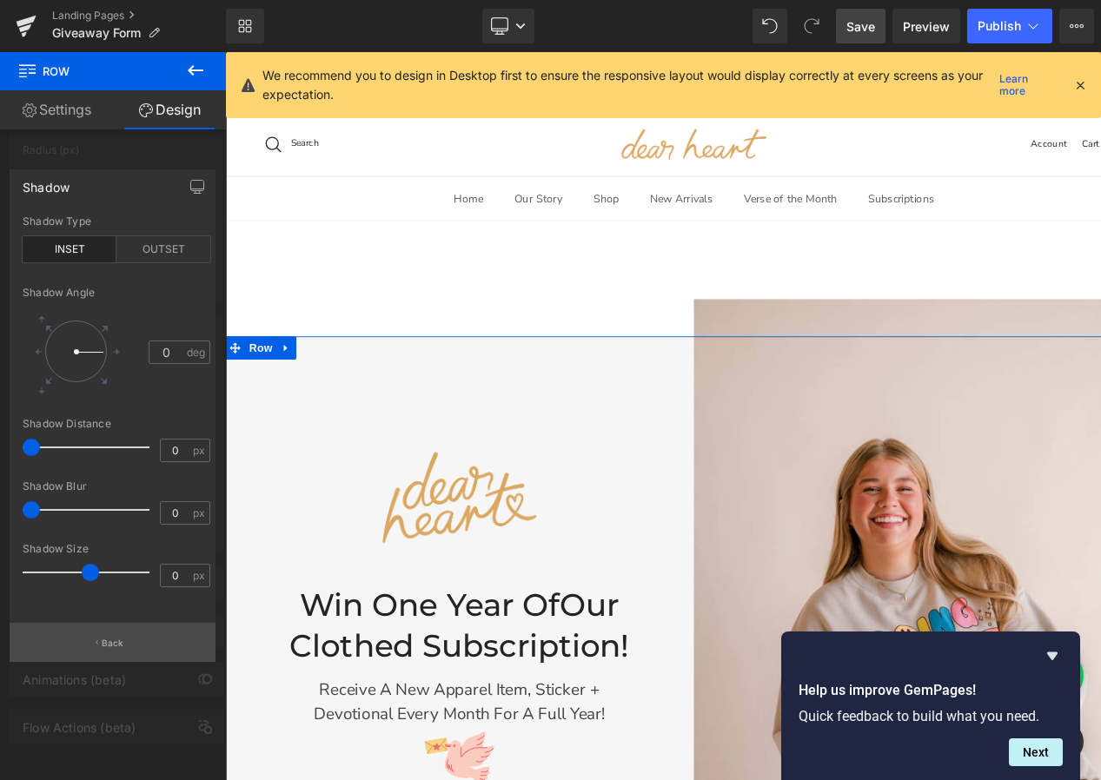
click at [92, 643] on button "Back" at bounding box center [113, 642] width 206 height 39
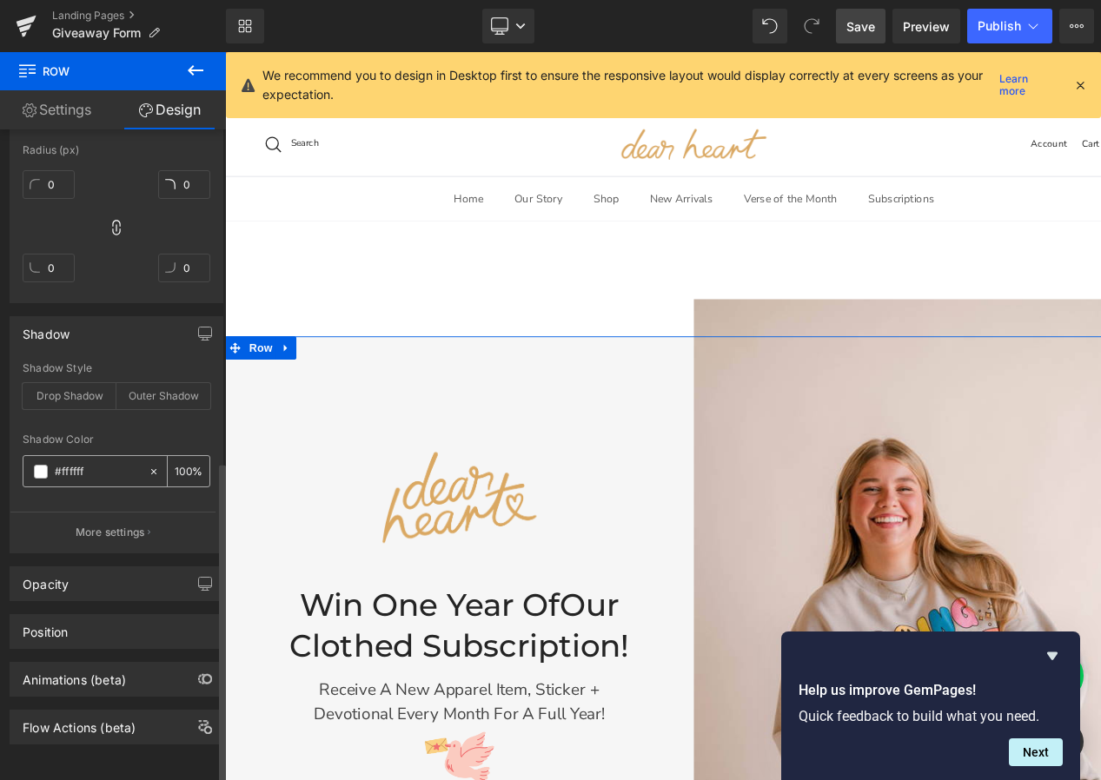
click at [148, 466] on icon at bounding box center [154, 472] width 12 height 12
click at [90, 569] on div "Opacity" at bounding box center [116, 583] width 212 height 33
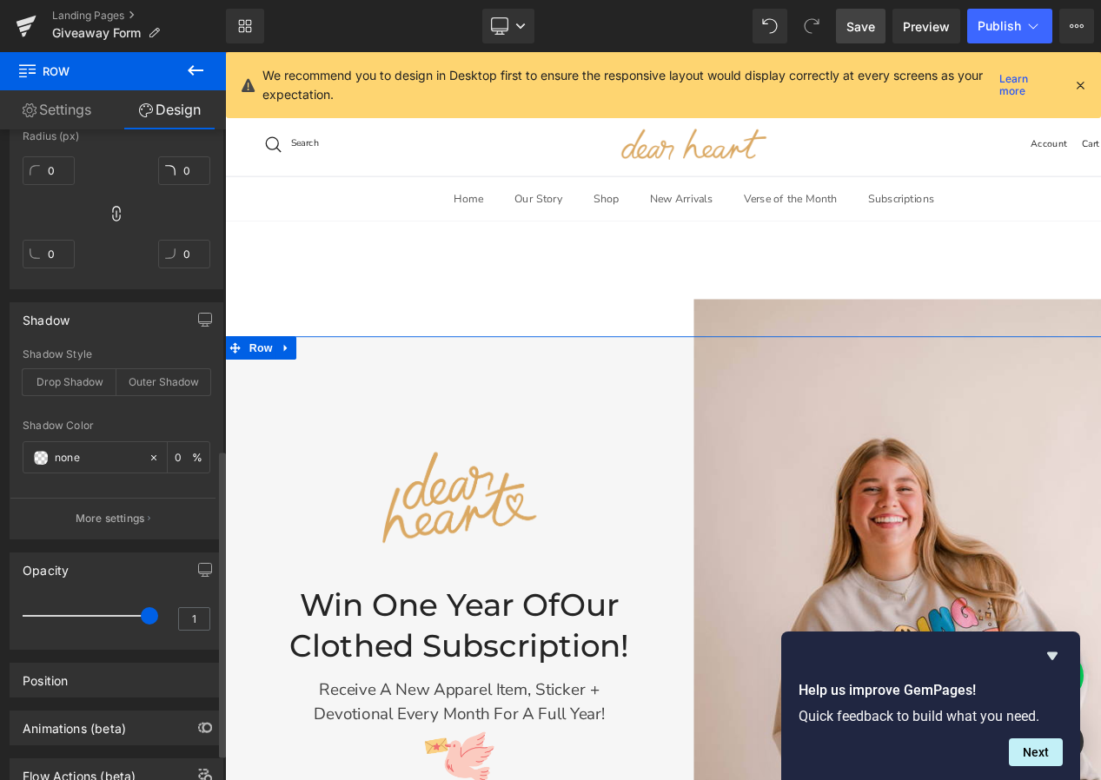
scroll to position [734, 0]
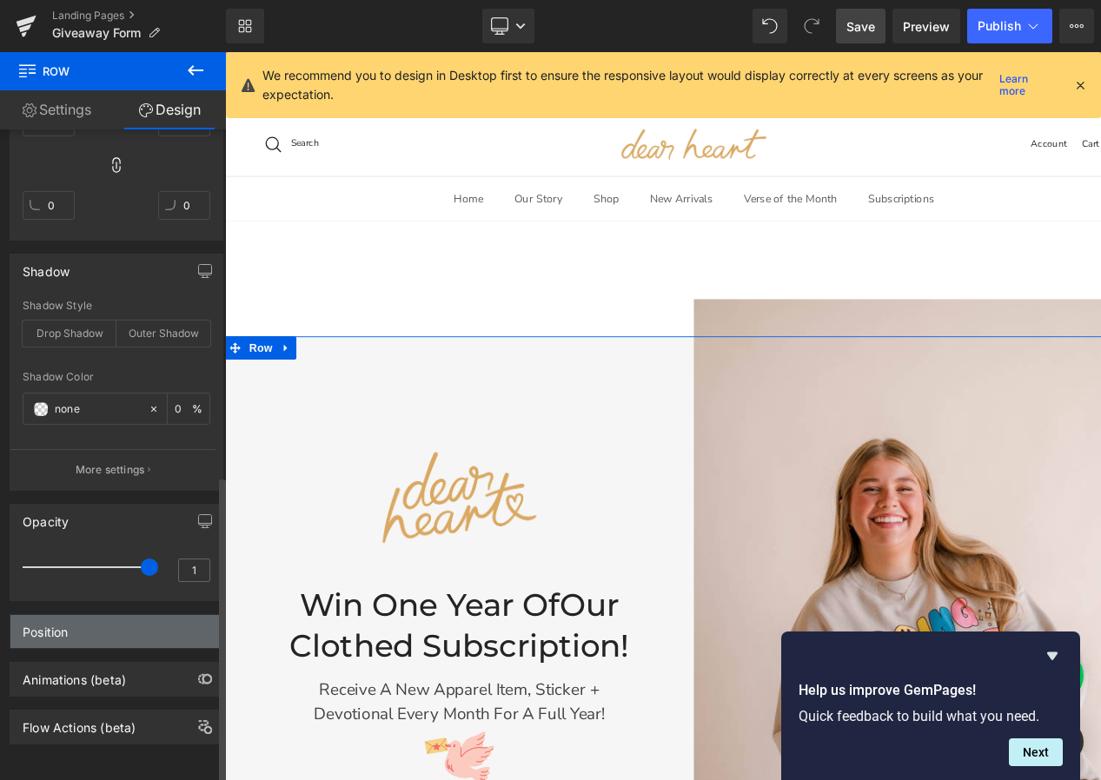
click at [68, 628] on div "Position" at bounding box center [116, 631] width 212 height 33
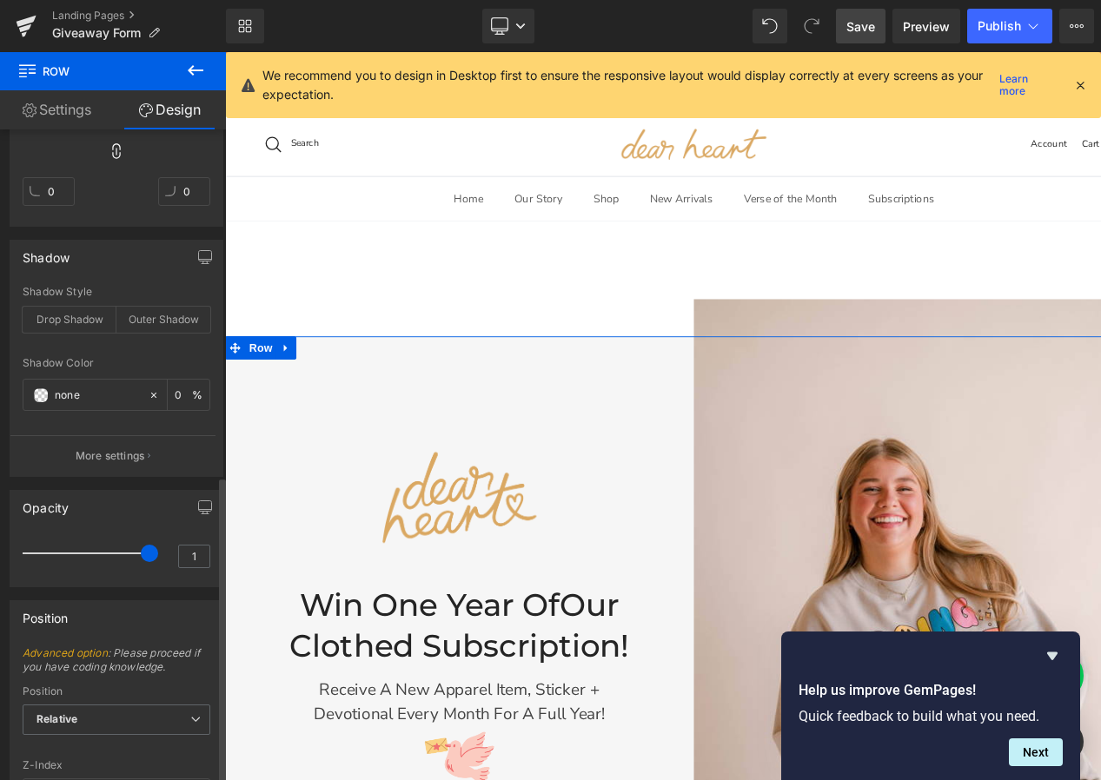
scroll to position [967, 0]
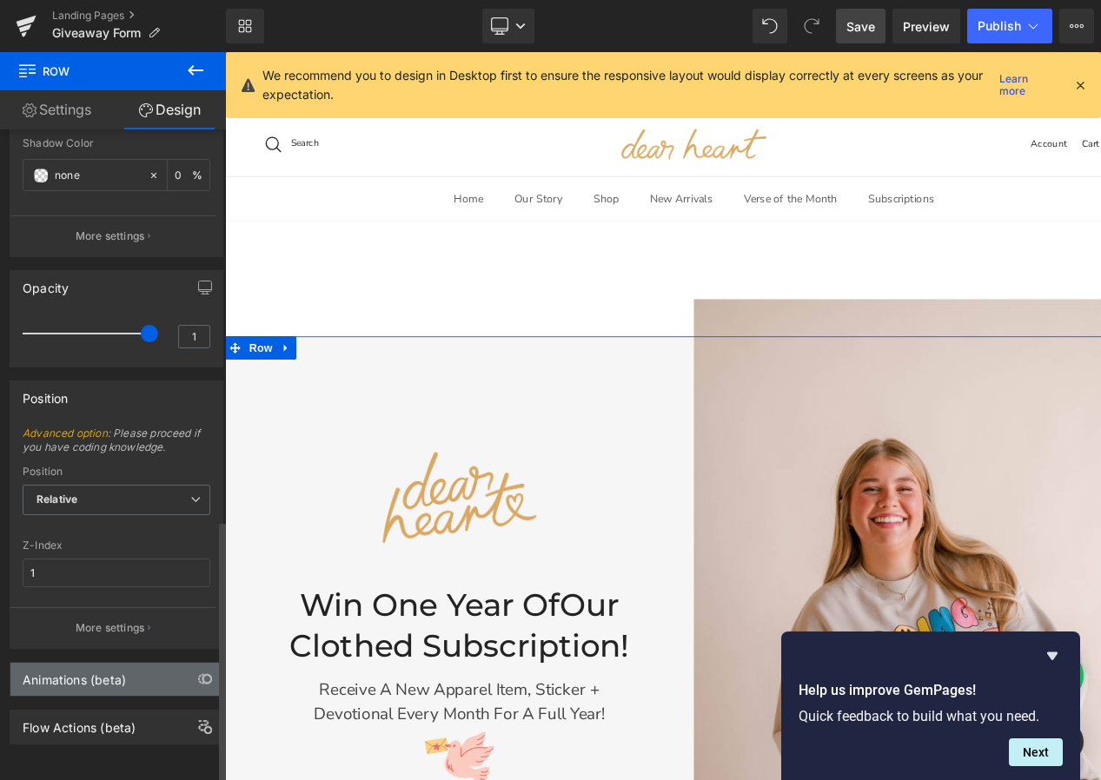
click at [81, 663] on div "Animations (beta)" at bounding box center [74, 675] width 103 height 24
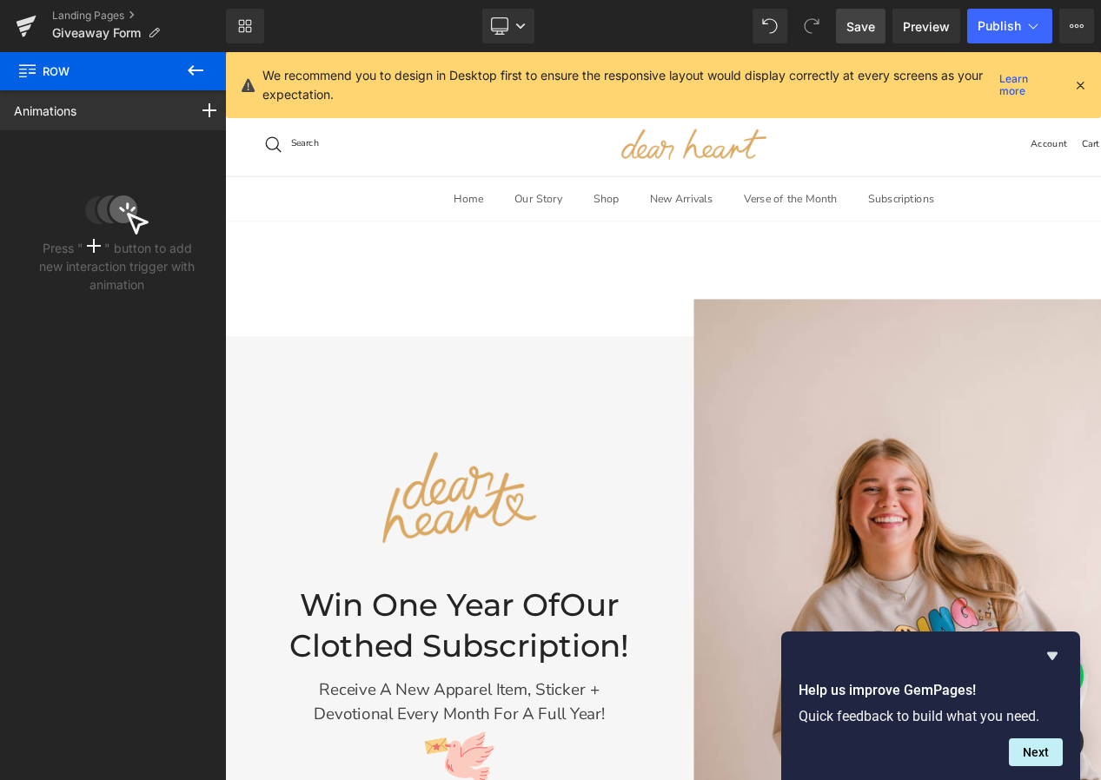
click at [190, 65] on icon at bounding box center [195, 70] width 21 height 21
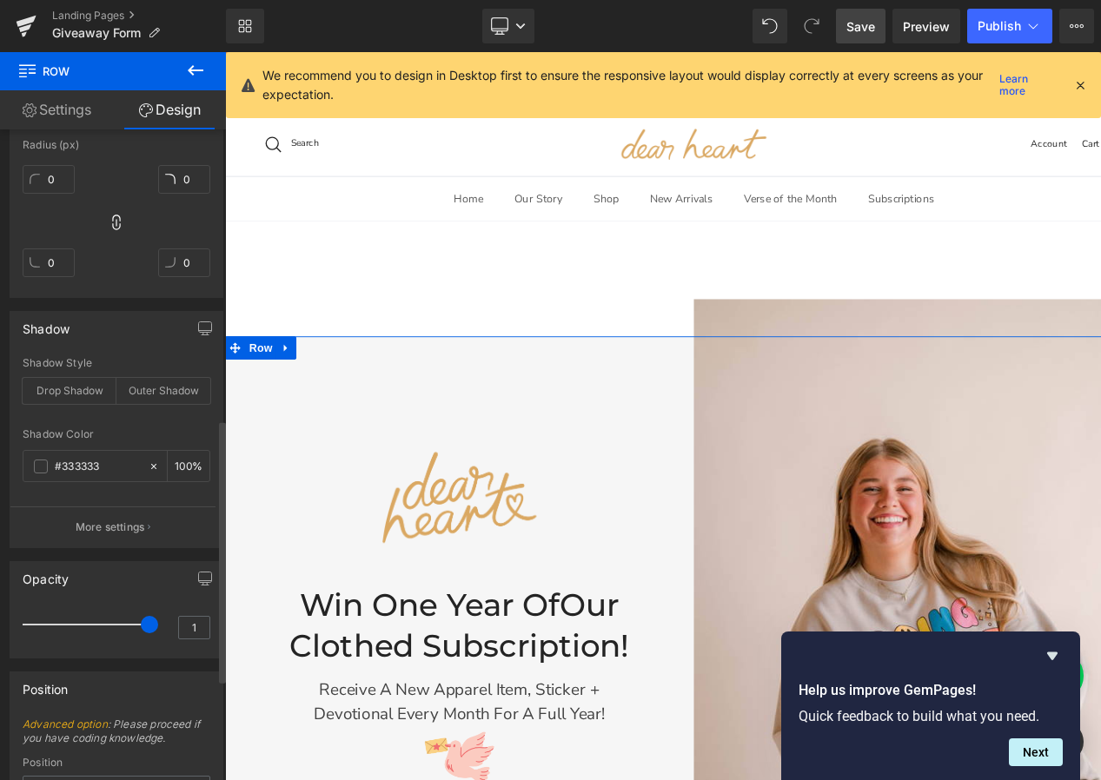
scroll to position [645, 0]
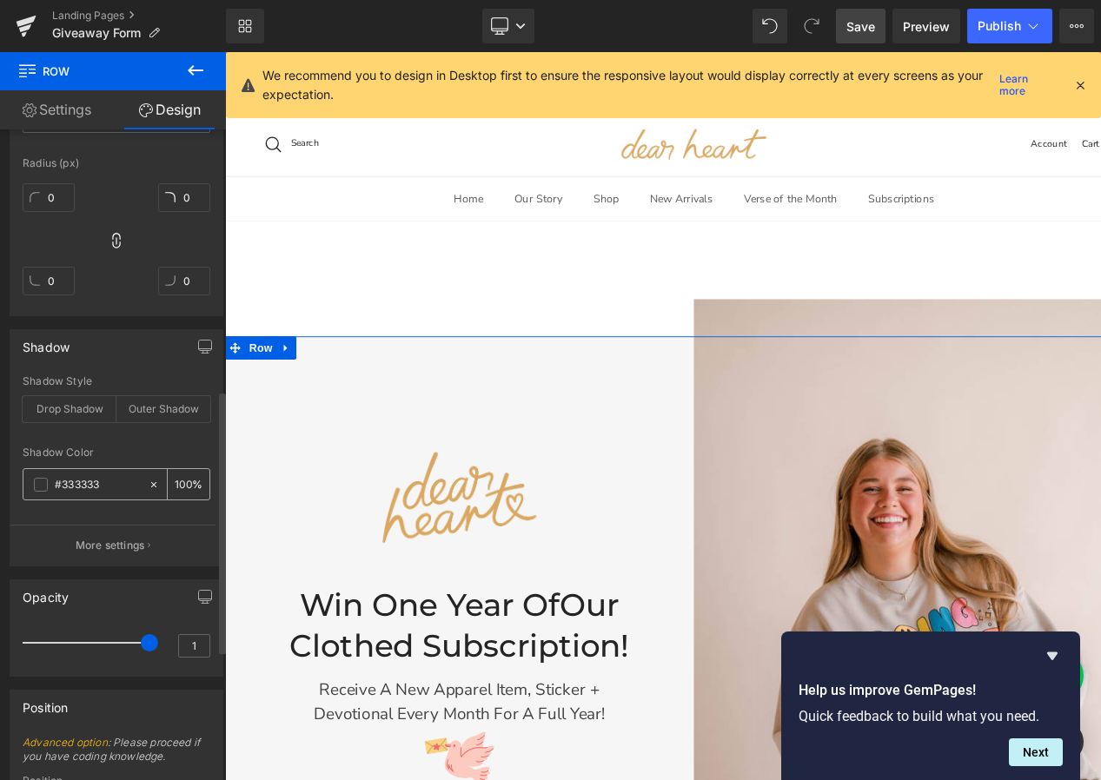
click at [41, 486] on span at bounding box center [41, 485] width 14 height 14
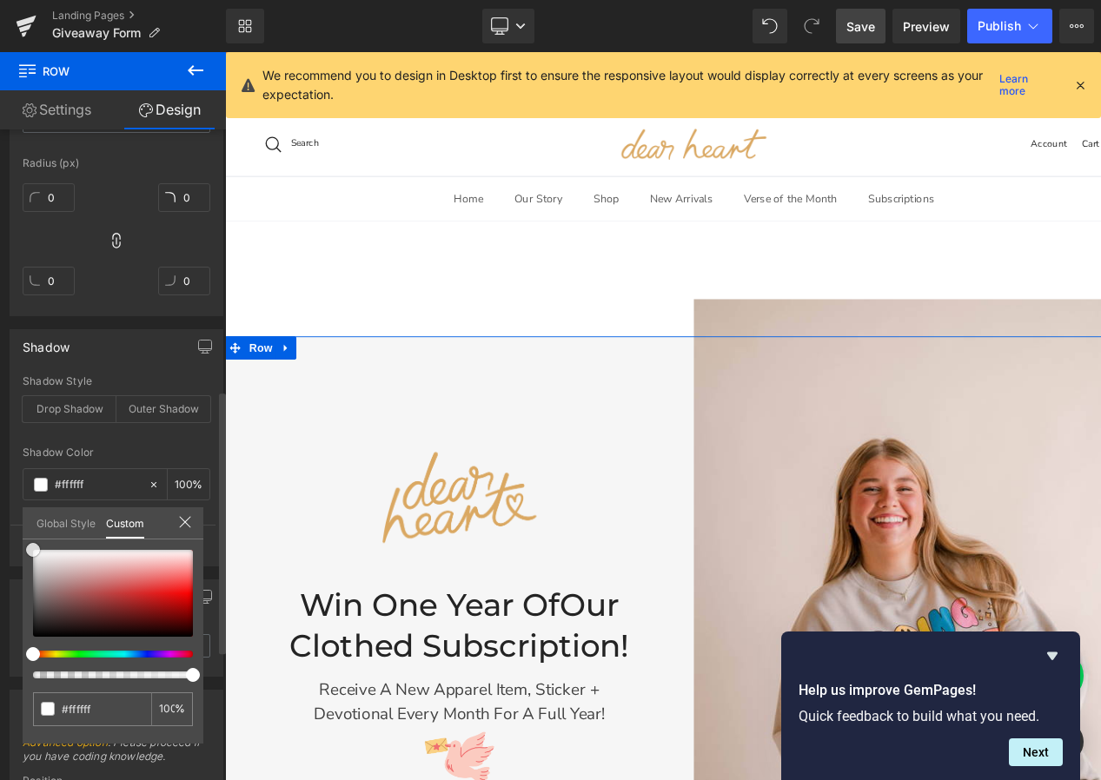
drag, startPoint x: 43, startPoint y: 551, endPoint x: 3, endPoint y: 520, distance: 50.7
click at [3, 520] on div "Shadow Shadow Style Drop Shadow Outer Shadow rgba(255, 255, 255, 1) Shadow Colo…" at bounding box center [117, 441] width 234 height 250
click at [189, 524] on icon at bounding box center [185, 522] width 14 height 14
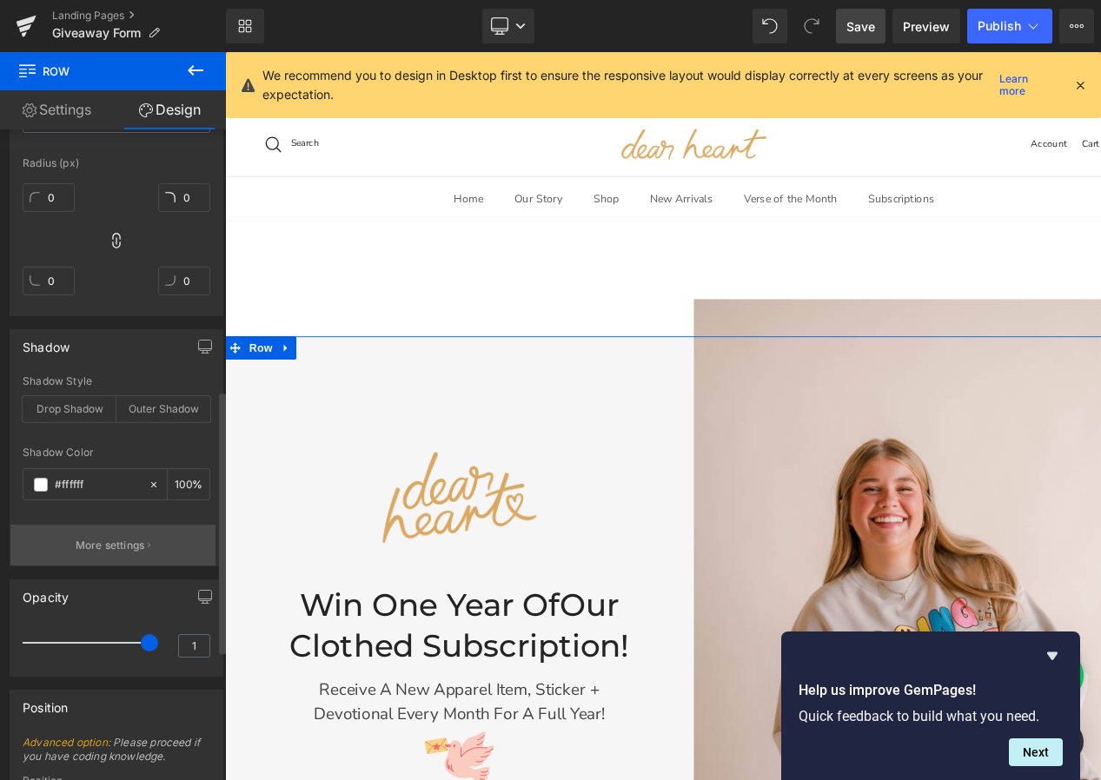
click at [132, 540] on p "More settings" at bounding box center [111, 546] width 70 height 16
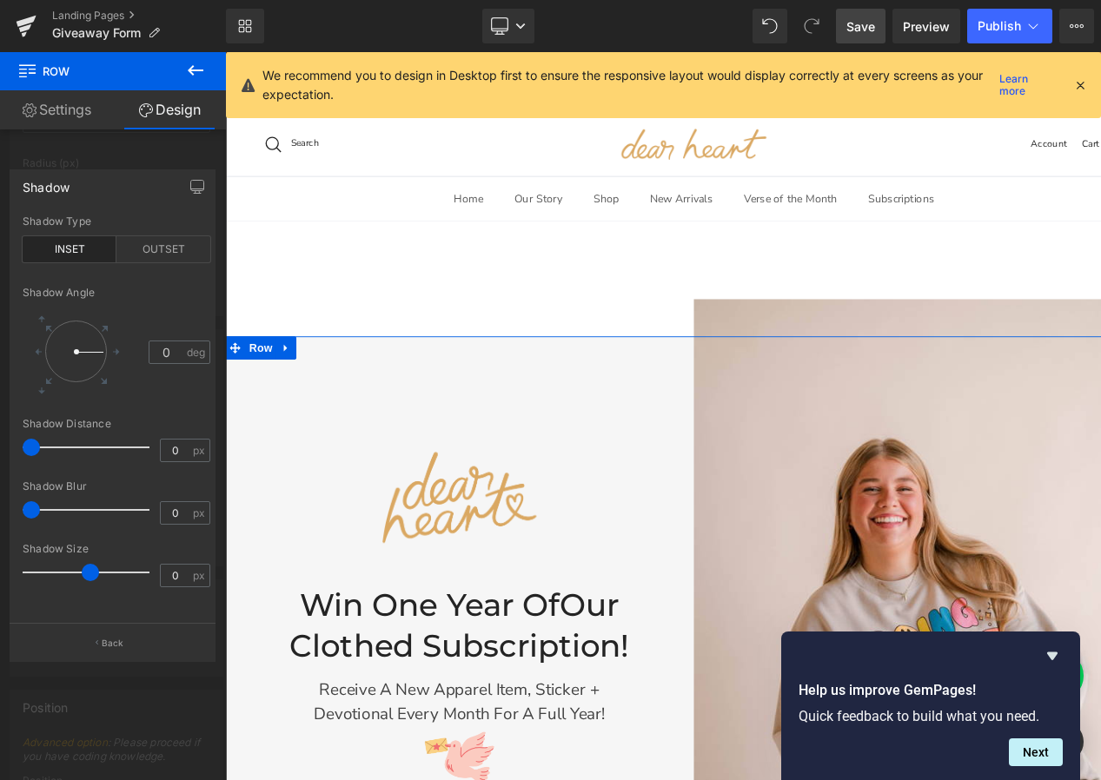
click at [162, 110] on link "Design" at bounding box center [169, 109] width 113 height 39
click at [83, 113] on link "Settings" at bounding box center [56, 109] width 113 height 39
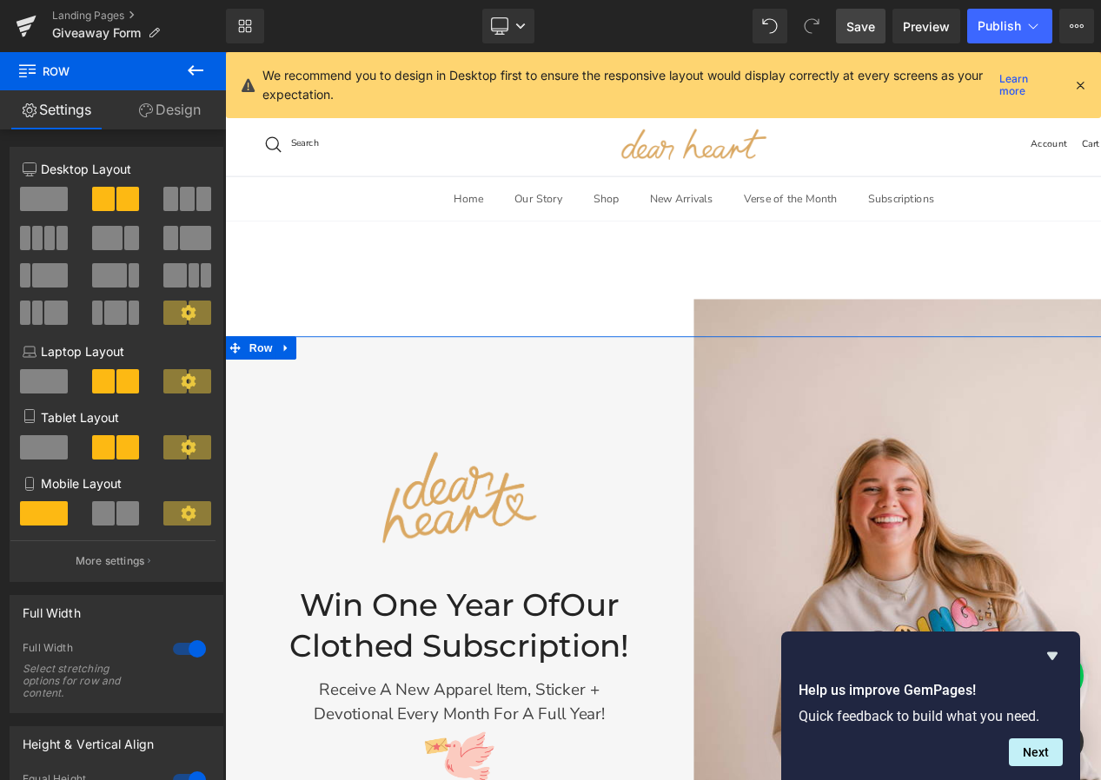
click at [155, 108] on link "Design" at bounding box center [169, 109] width 113 height 39
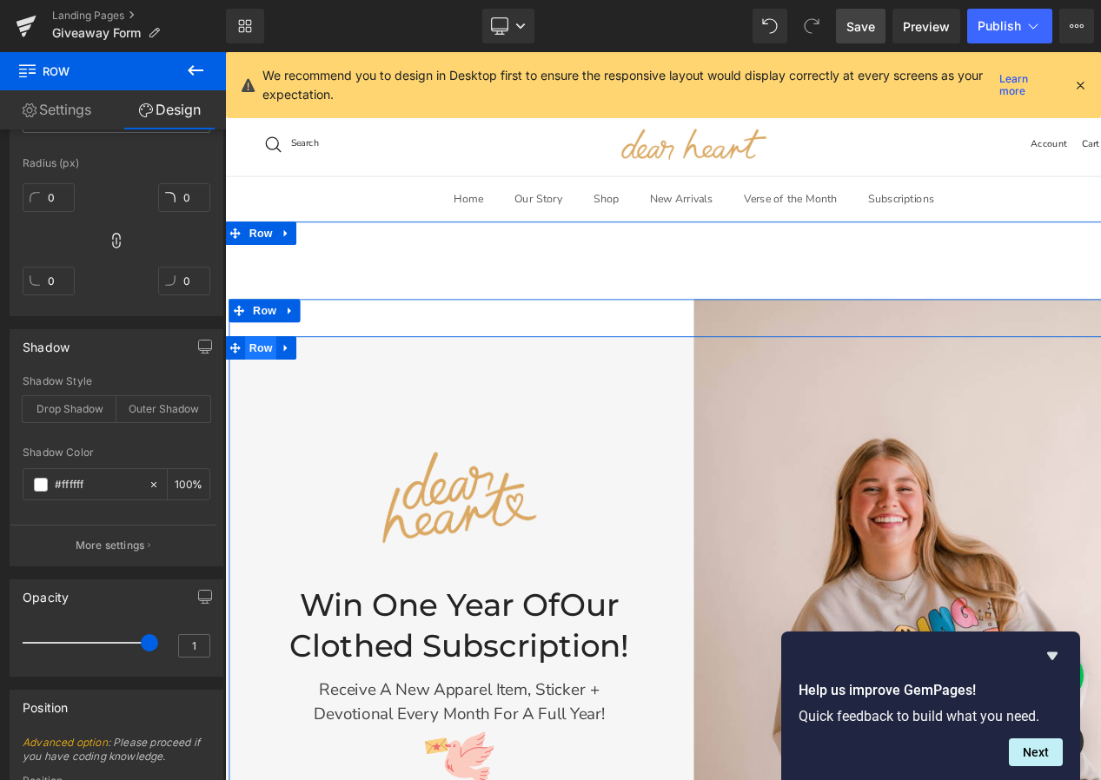
click at [262, 381] on span "Row" at bounding box center [265, 384] width 35 height 26
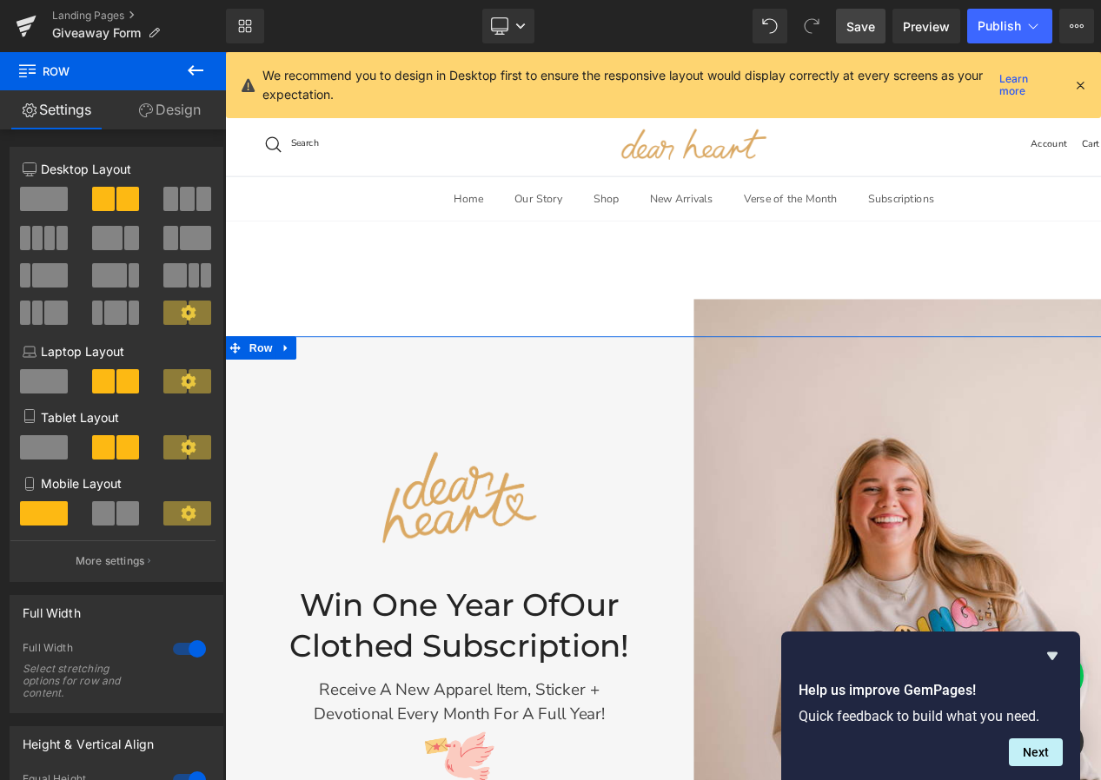
click at [173, 96] on link "Design" at bounding box center [169, 109] width 113 height 39
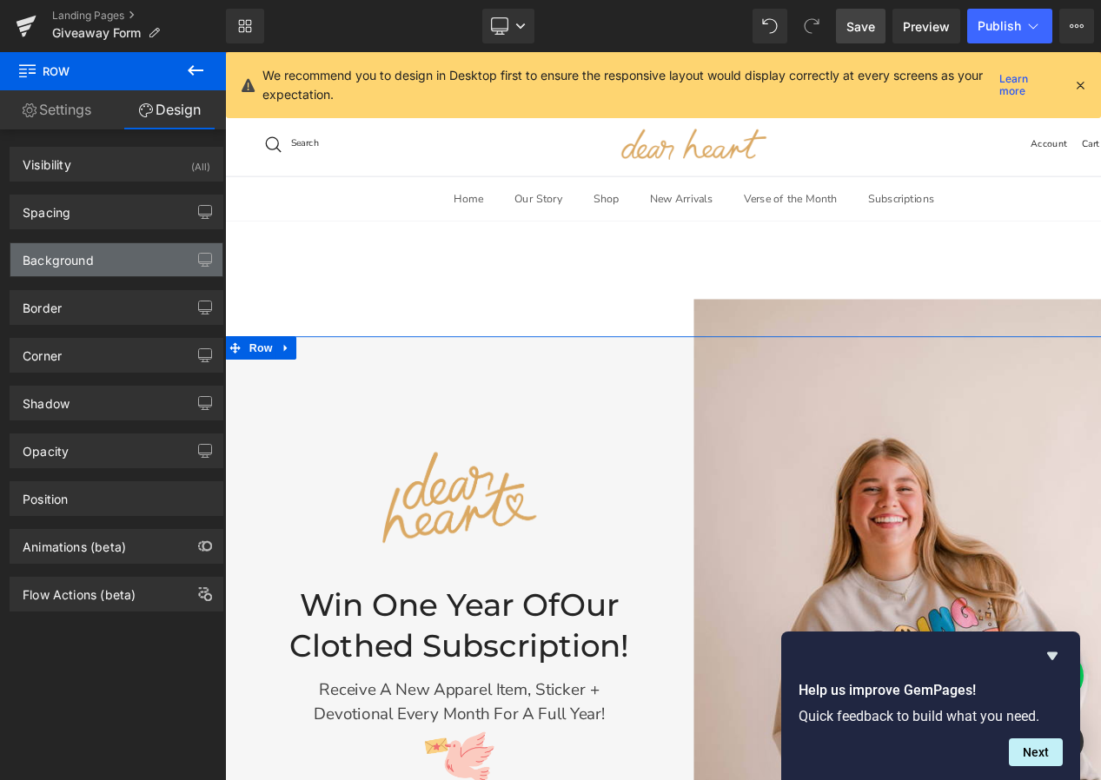
click at [70, 264] on div "Background" at bounding box center [58, 255] width 71 height 24
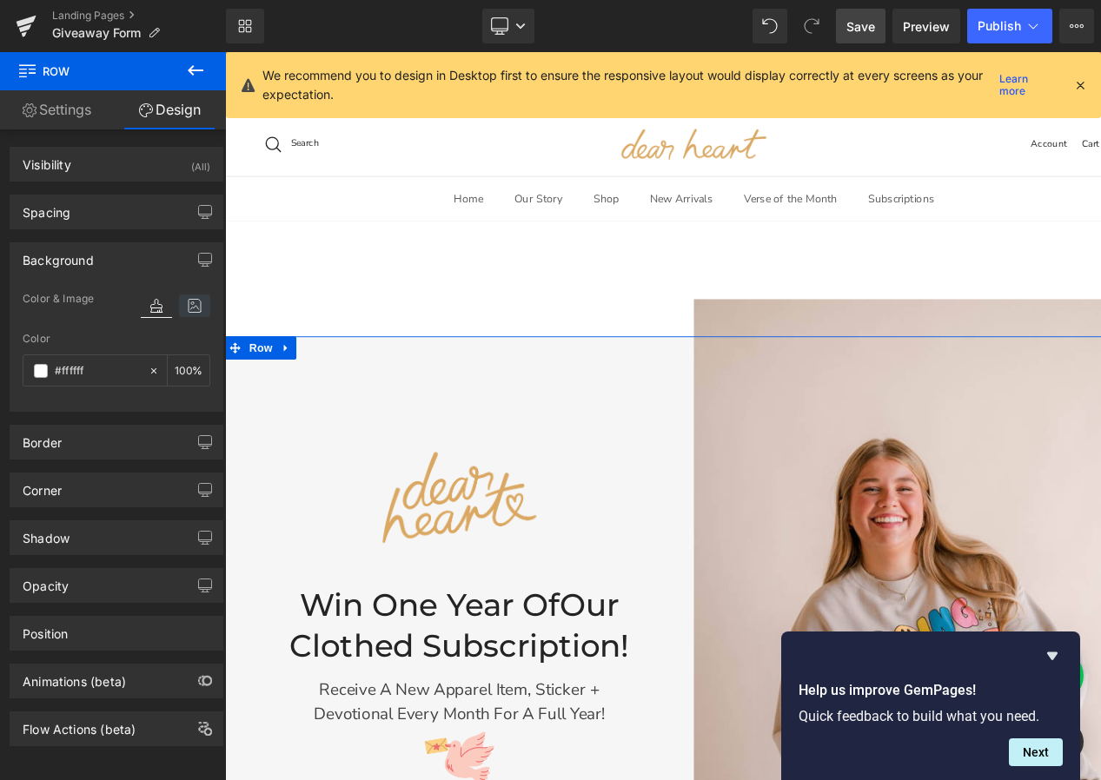
click at [189, 312] on icon at bounding box center [194, 306] width 31 height 23
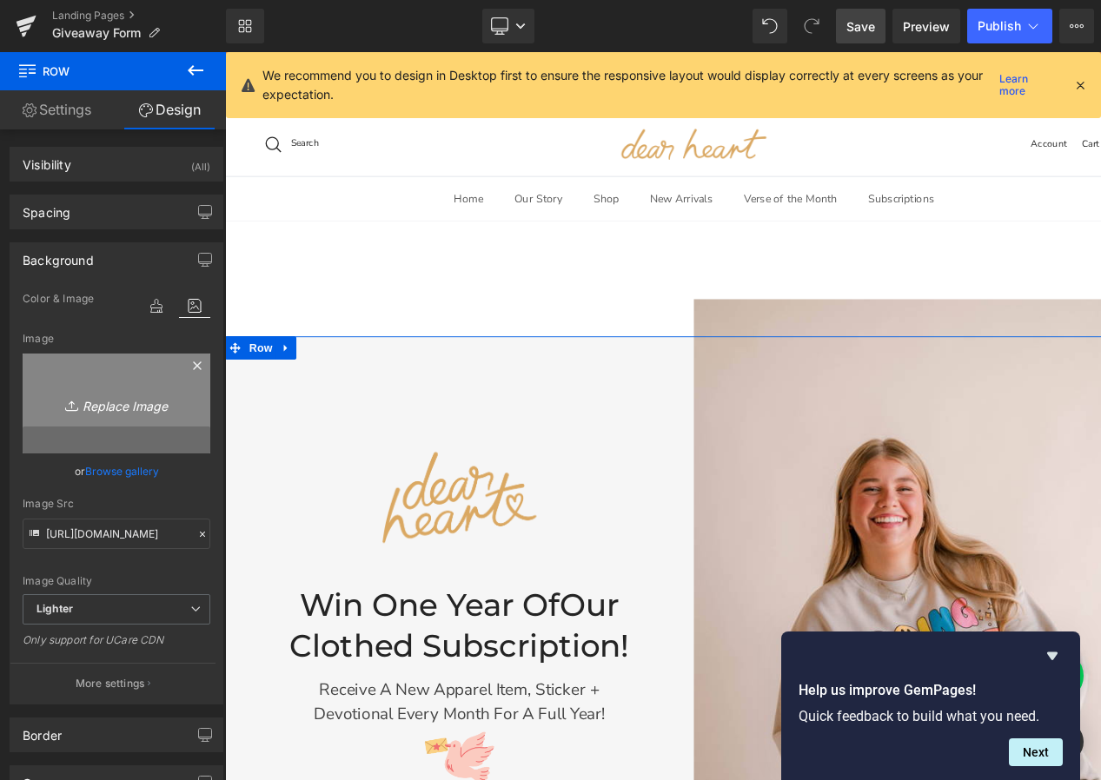
click at [96, 413] on icon "Replace Image" at bounding box center [116, 404] width 139 height 22
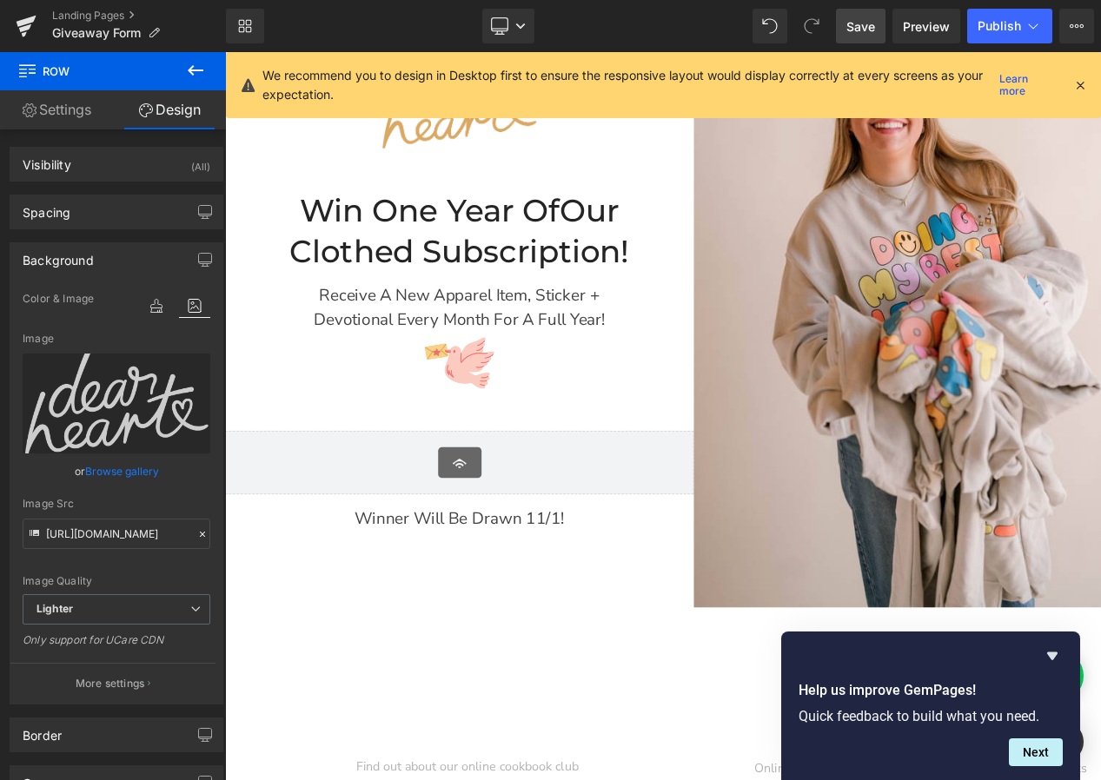
scroll to position [0, 0]
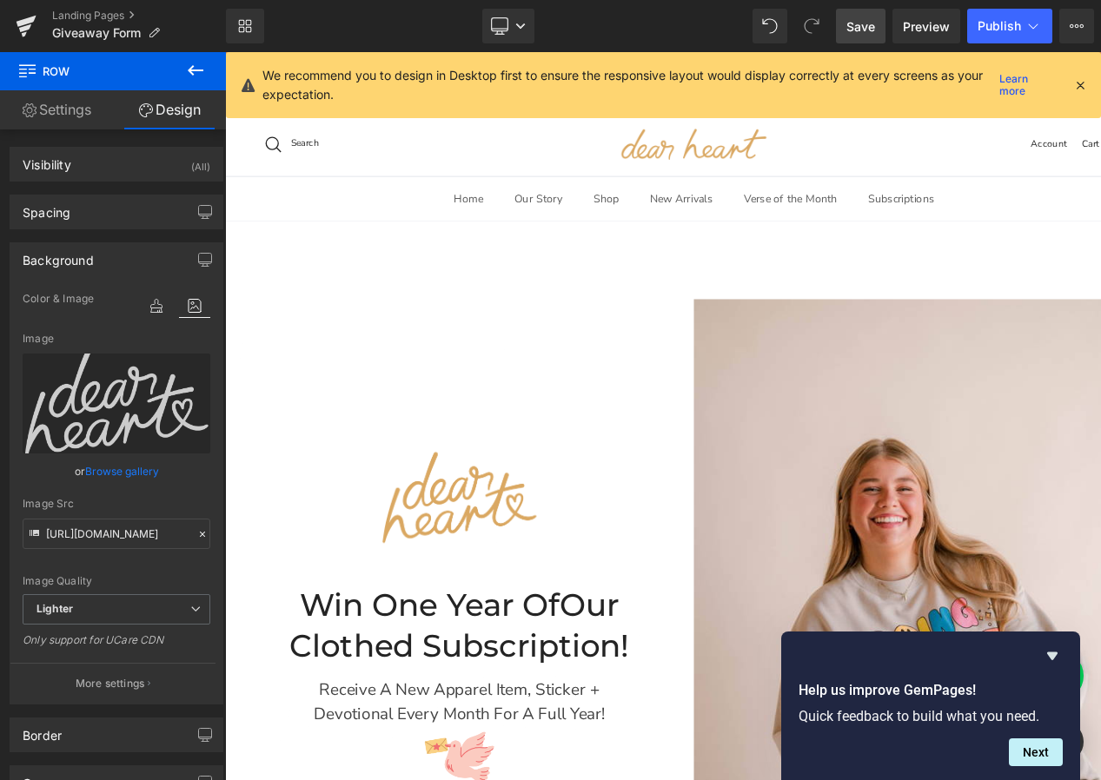
click at [848, 23] on span "Save" at bounding box center [860, 26] width 29 height 18
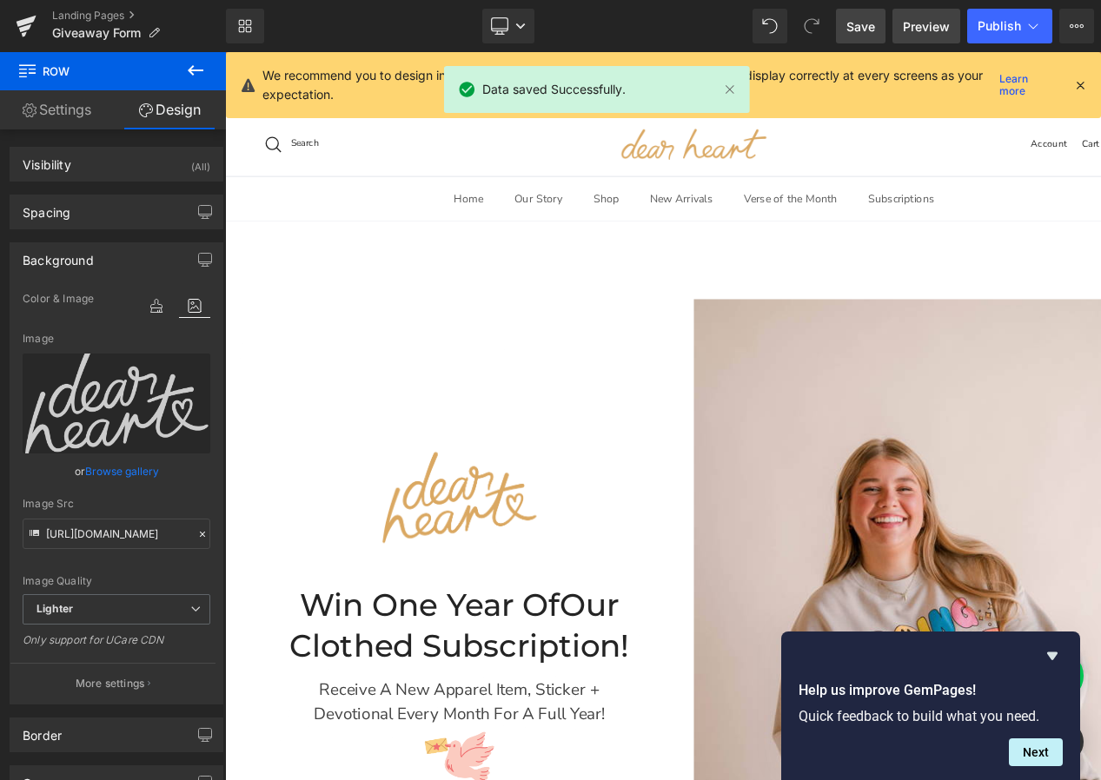
click at [932, 30] on span "Preview" at bounding box center [926, 26] width 47 height 18
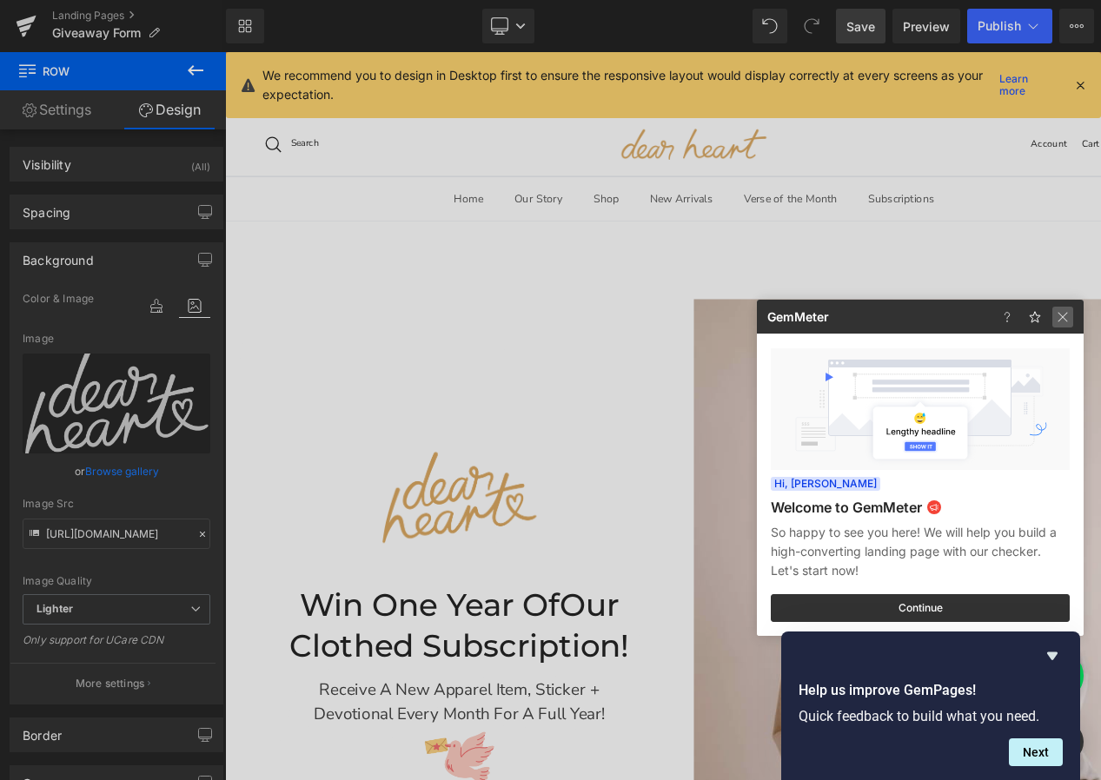
click at [1069, 315] on img at bounding box center [1062, 317] width 21 height 21
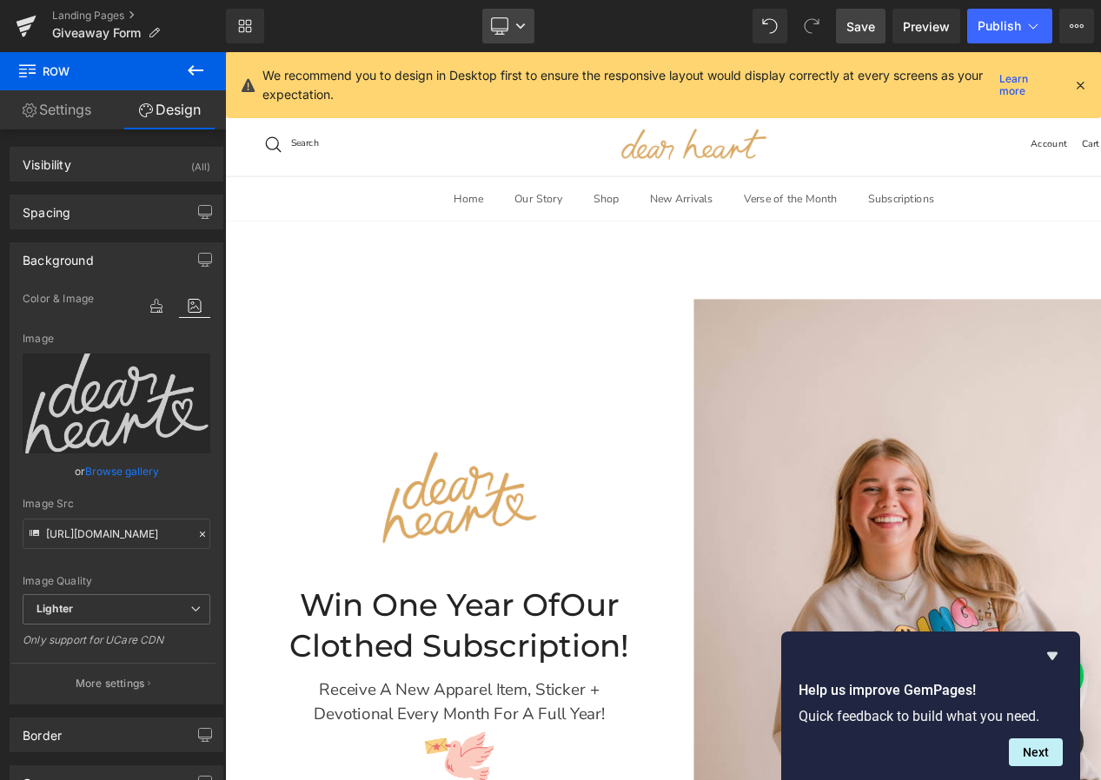
click at [528, 23] on link "Desktop" at bounding box center [508, 26] width 52 height 35
click at [514, 189] on span "Mobile" at bounding box center [516, 187] width 40 height 16
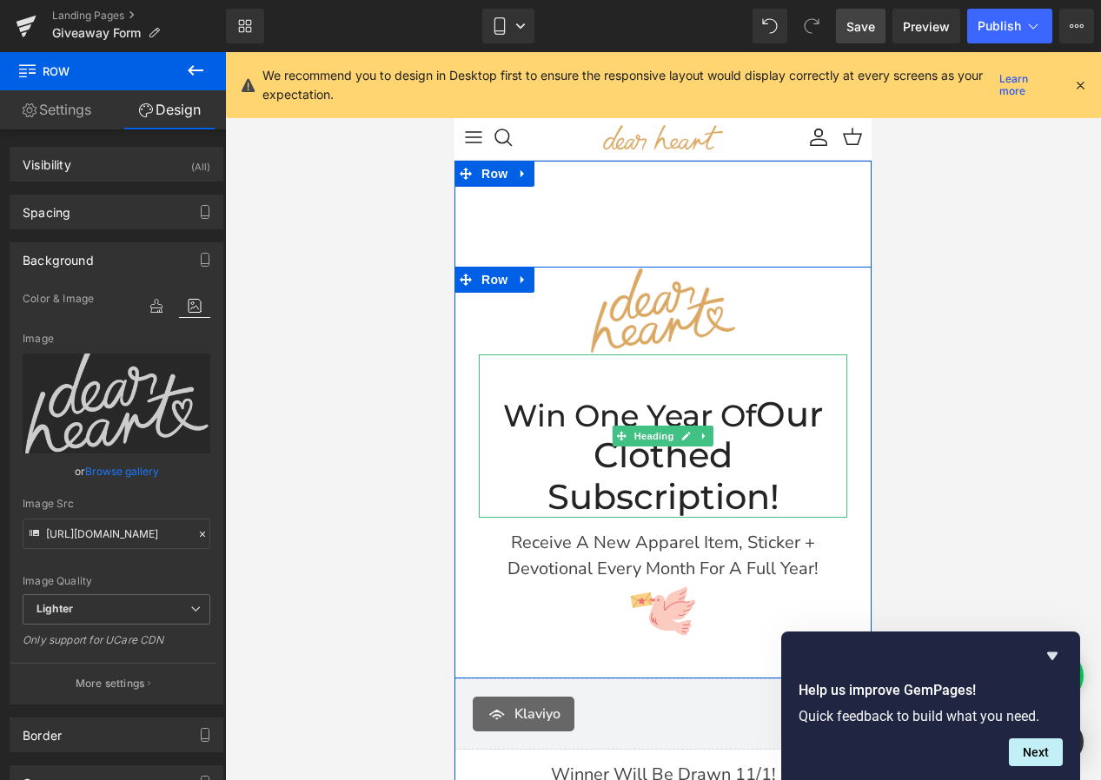
click at [663, 484] on span "Our Clothed Subscription!" at bounding box center [685, 455] width 276 height 125
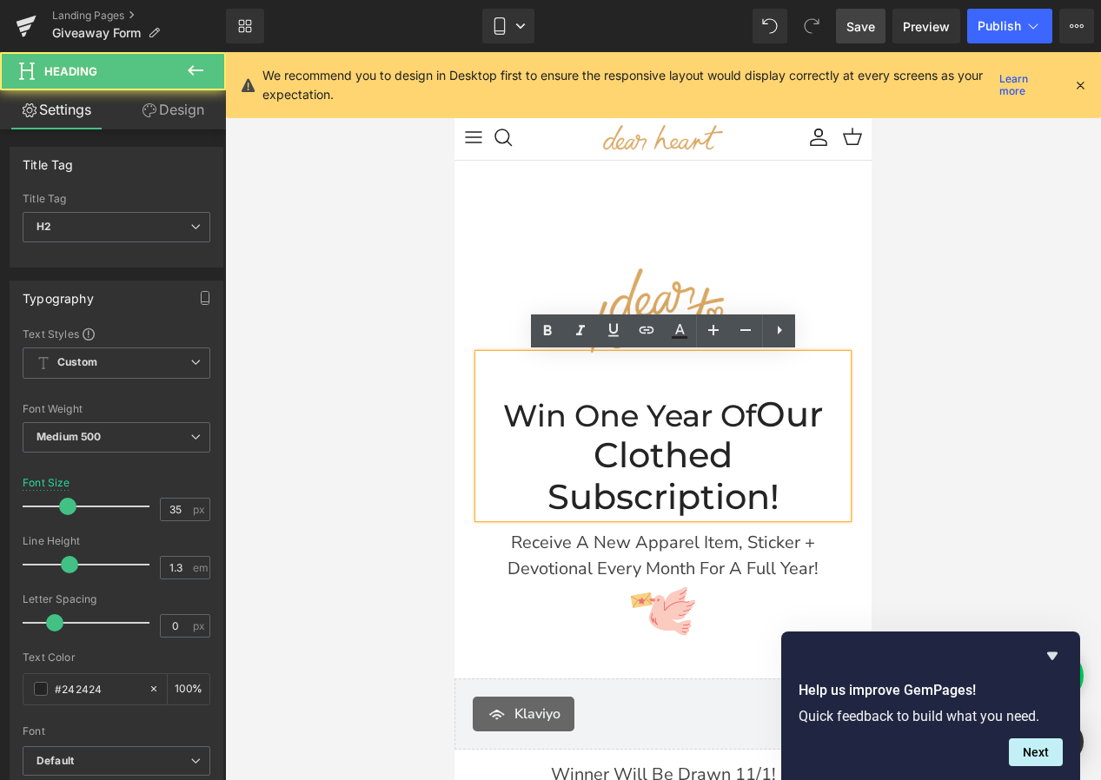
click at [548, 499] on span "Our Clothed Subscription!" at bounding box center [685, 455] width 276 height 125
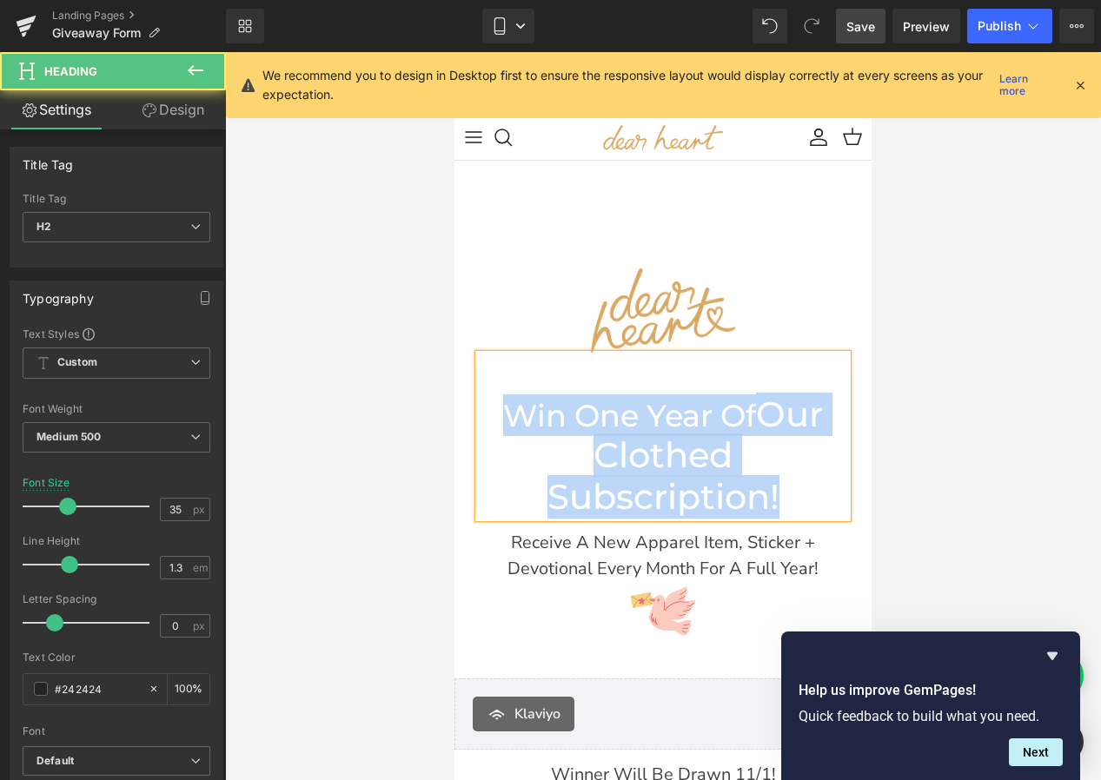
drag, startPoint x: 791, startPoint y: 496, endPoint x: 401, endPoint y: 407, distance: 399.2
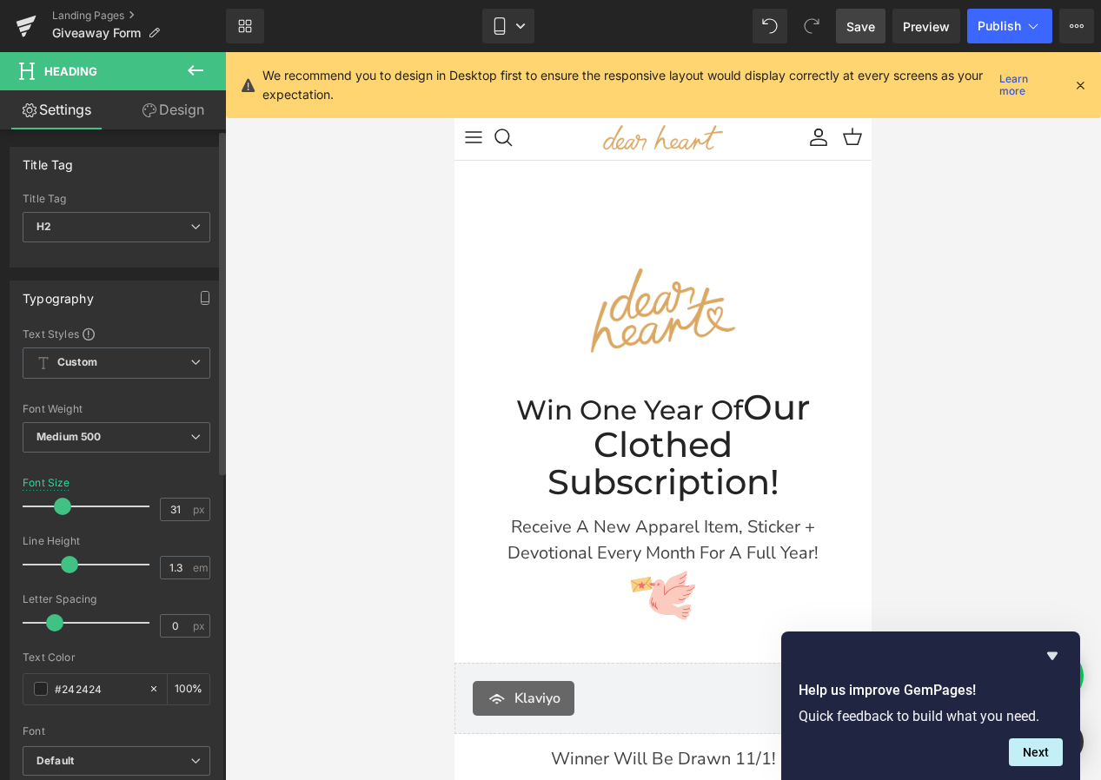
click at [59, 508] on span at bounding box center [62, 506] width 17 height 17
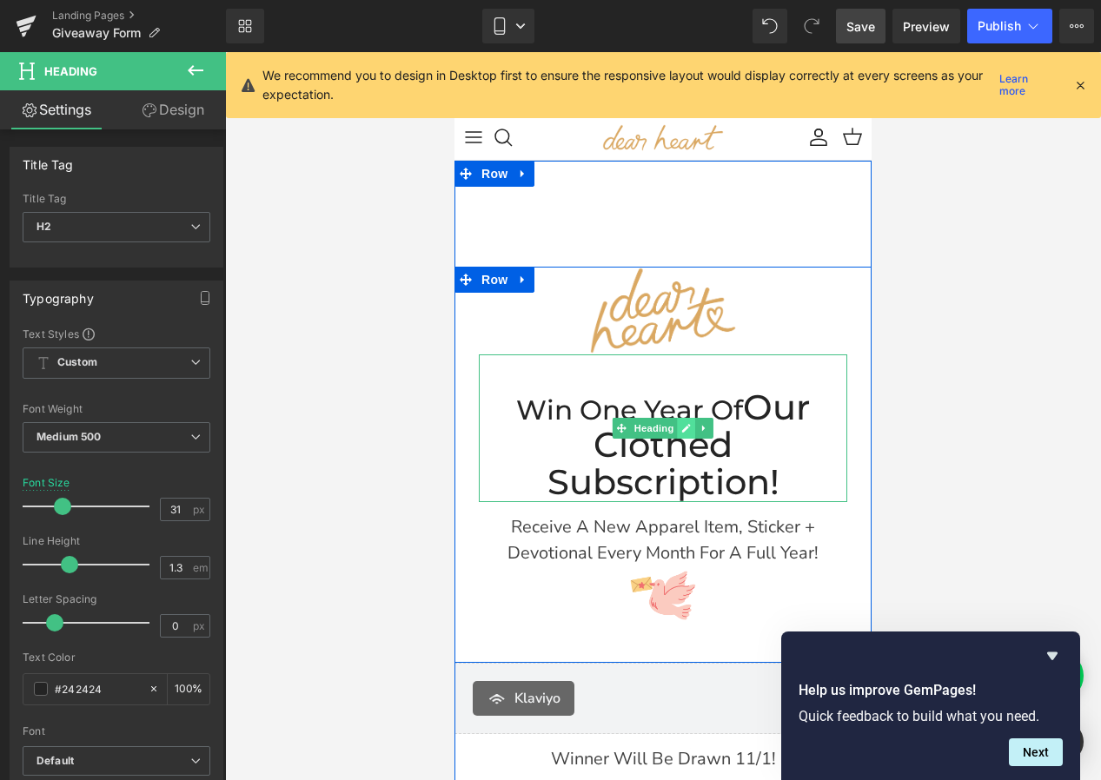
click at [678, 432] on link at bounding box center [687, 428] width 18 height 21
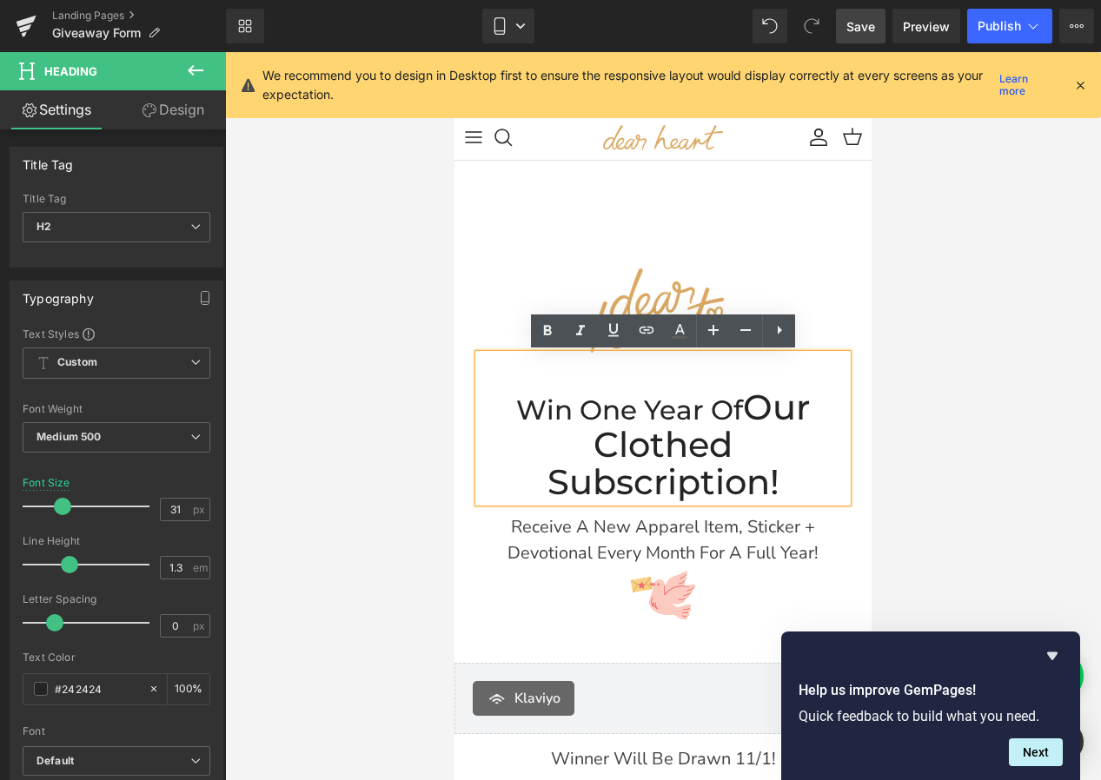
click at [758, 421] on span "Our Clothed Subscription!" at bounding box center [678, 445] width 263 height 118
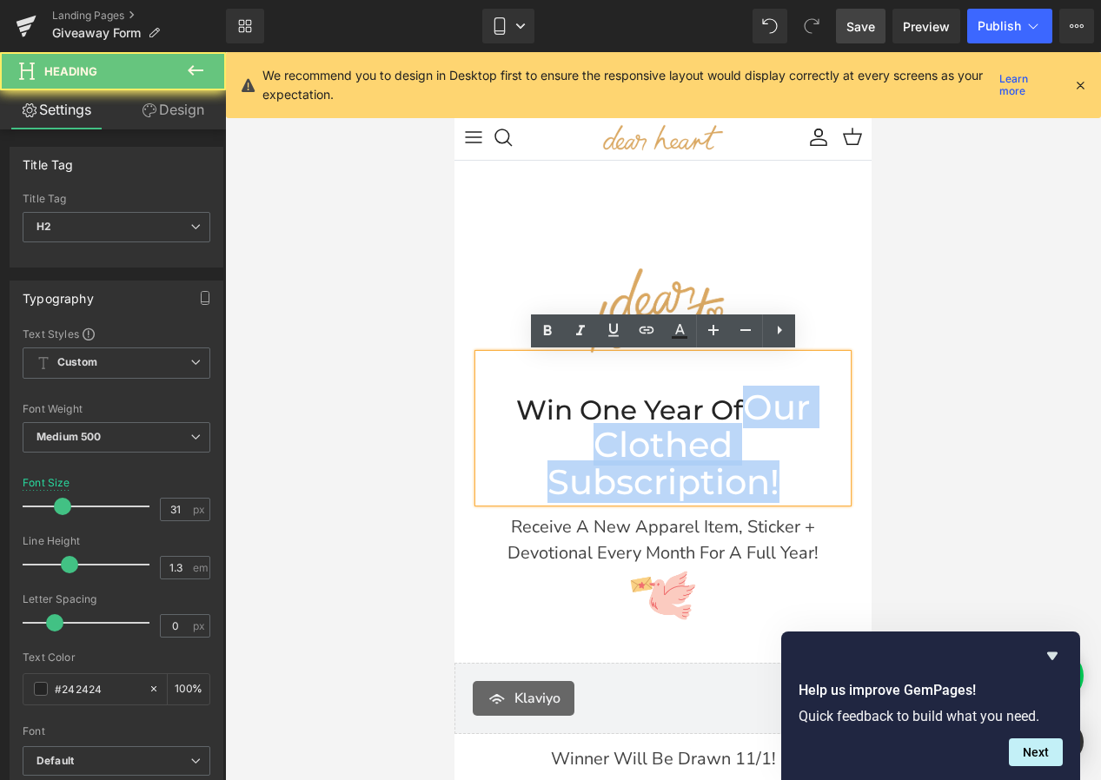
drag, startPoint x: 754, startPoint y: 406, endPoint x: 827, endPoint y: 482, distance: 105.7
click at [827, 482] on h2 "Win One Year of Our Clothed Subscription!" at bounding box center [663, 446] width 368 height 113
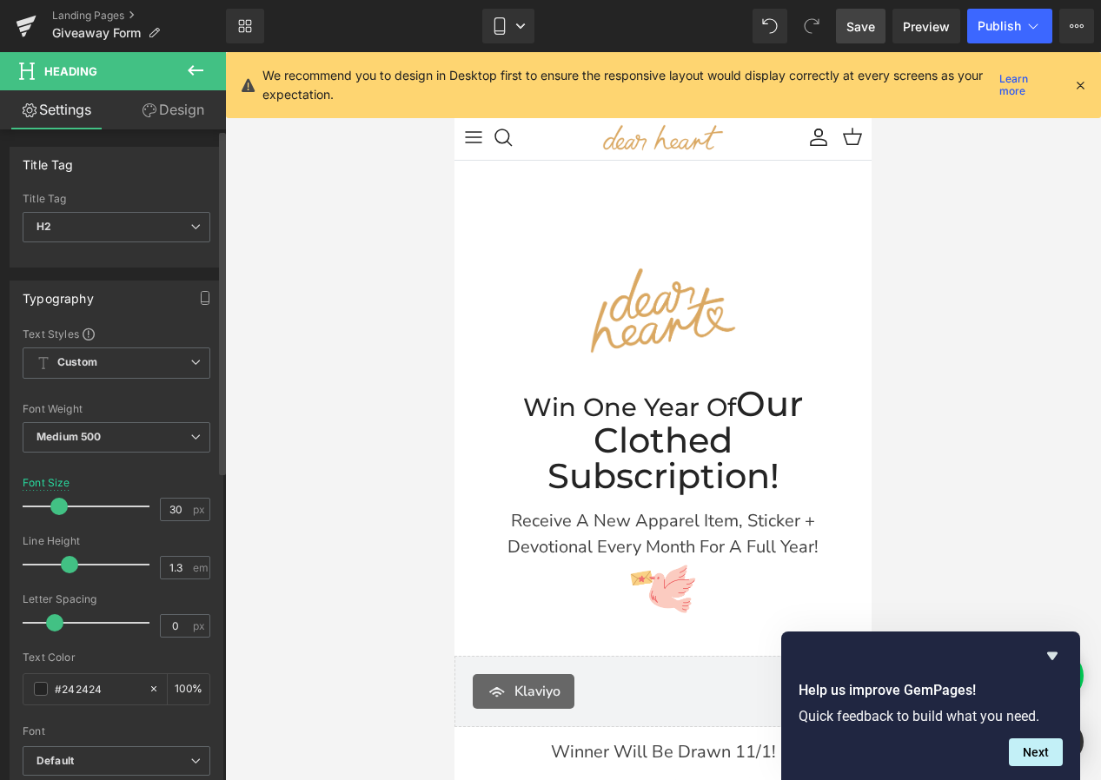
click at [62, 505] on span at bounding box center [58, 506] width 17 height 17
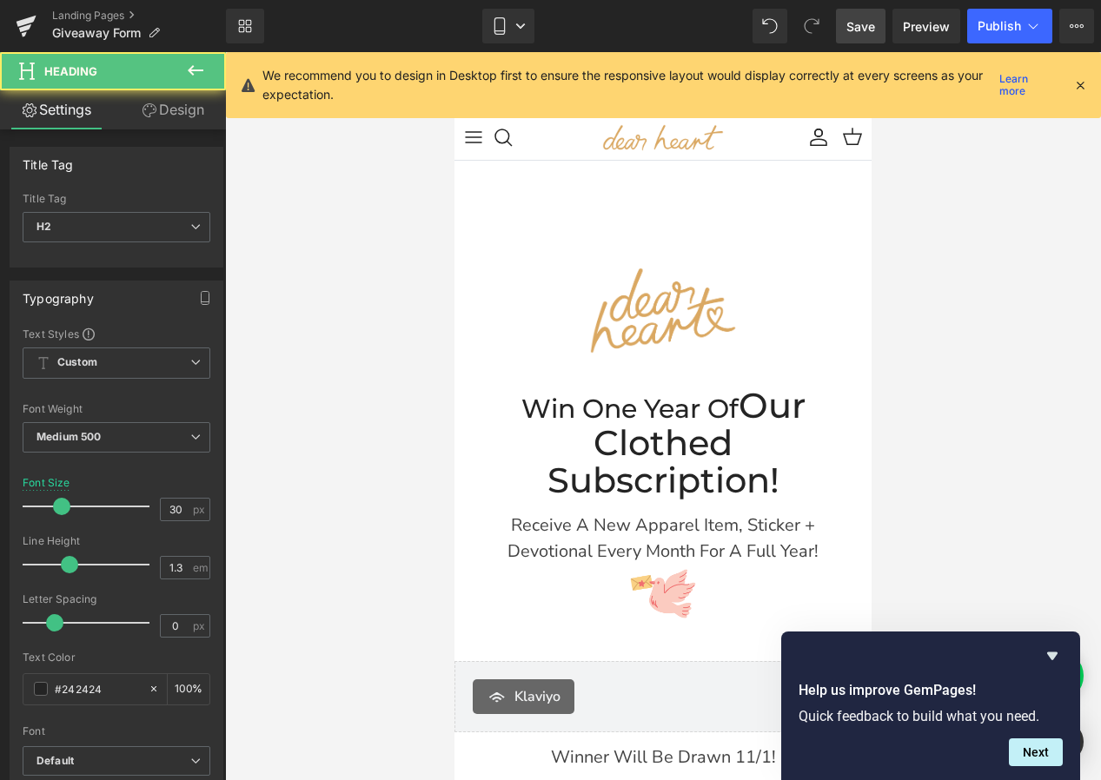
click at [781, 409] on span "Our Clothed Subscription!" at bounding box center [676, 442] width 258 height 117
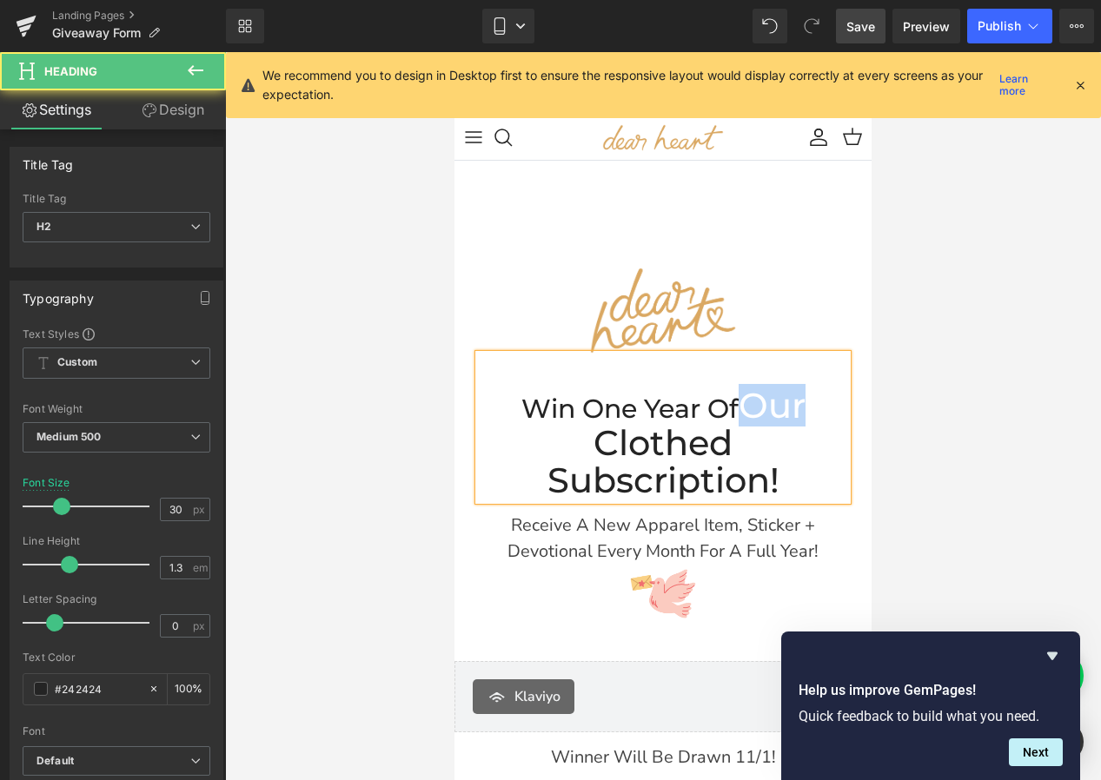
click at [781, 409] on span "Our Clothed Subscription!" at bounding box center [676, 442] width 258 height 117
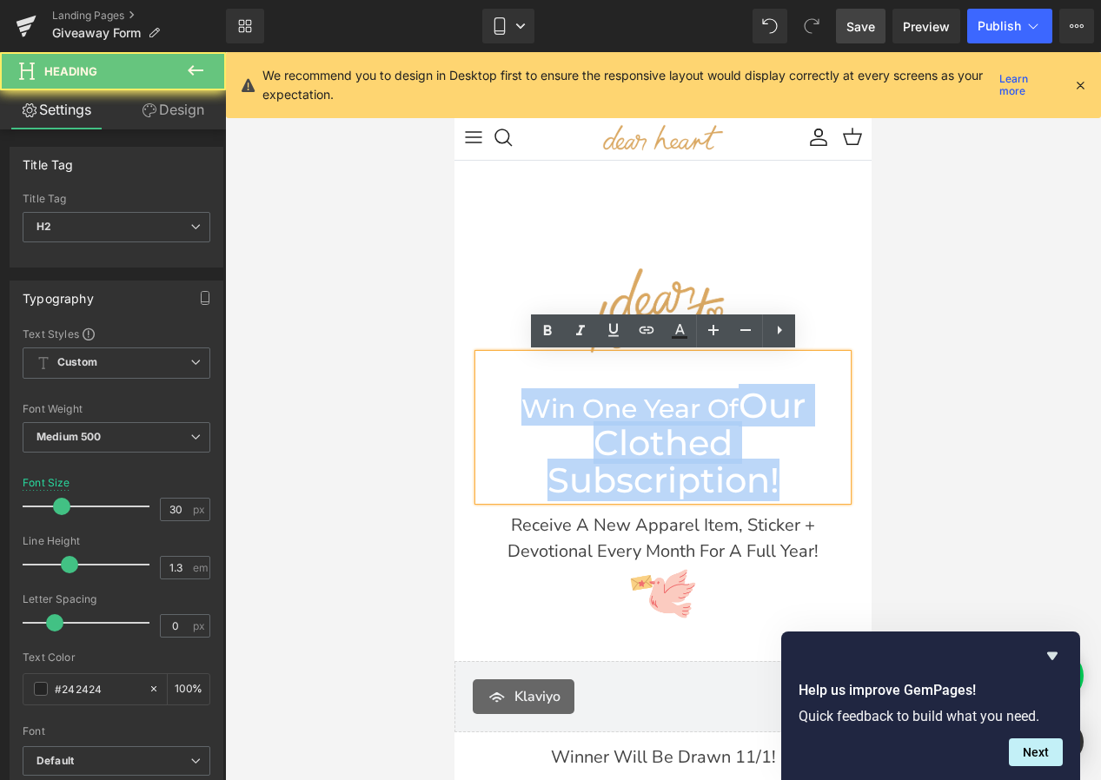
click at [781, 409] on span "Our Clothed Subscription!" at bounding box center [676, 442] width 258 height 117
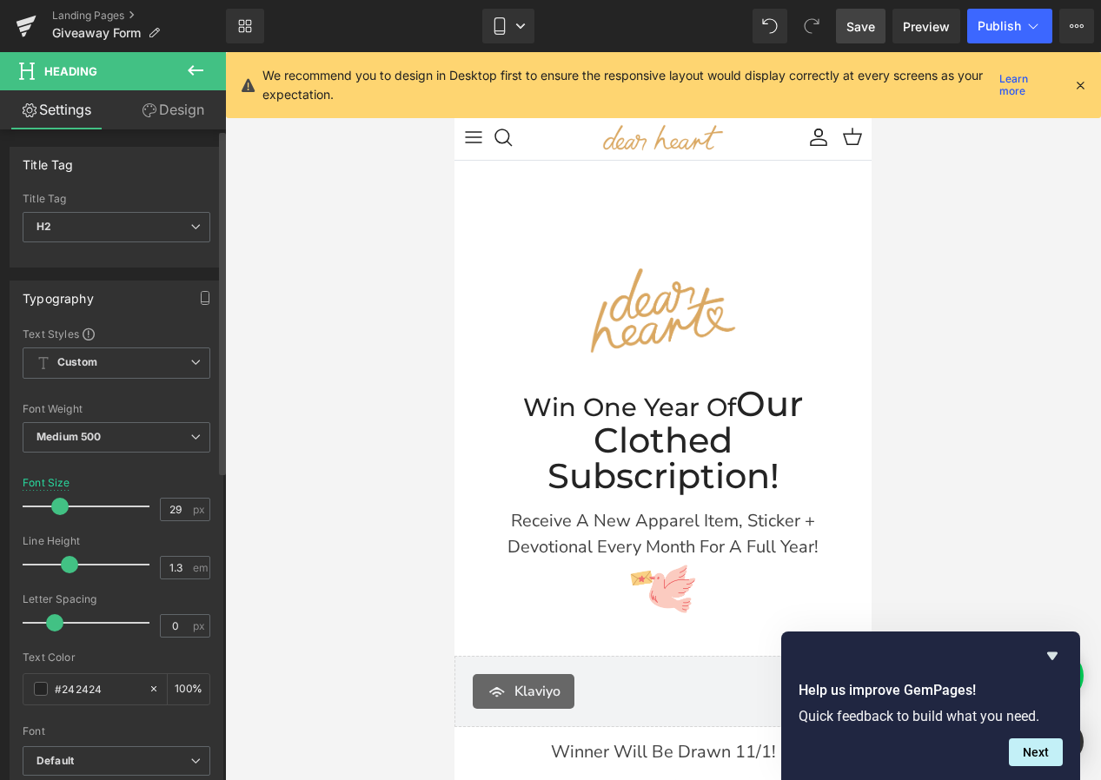
click at [57, 504] on span at bounding box center [59, 506] width 17 height 17
click at [127, 356] on span "Custom Setup Global Style" at bounding box center [117, 363] width 188 height 31
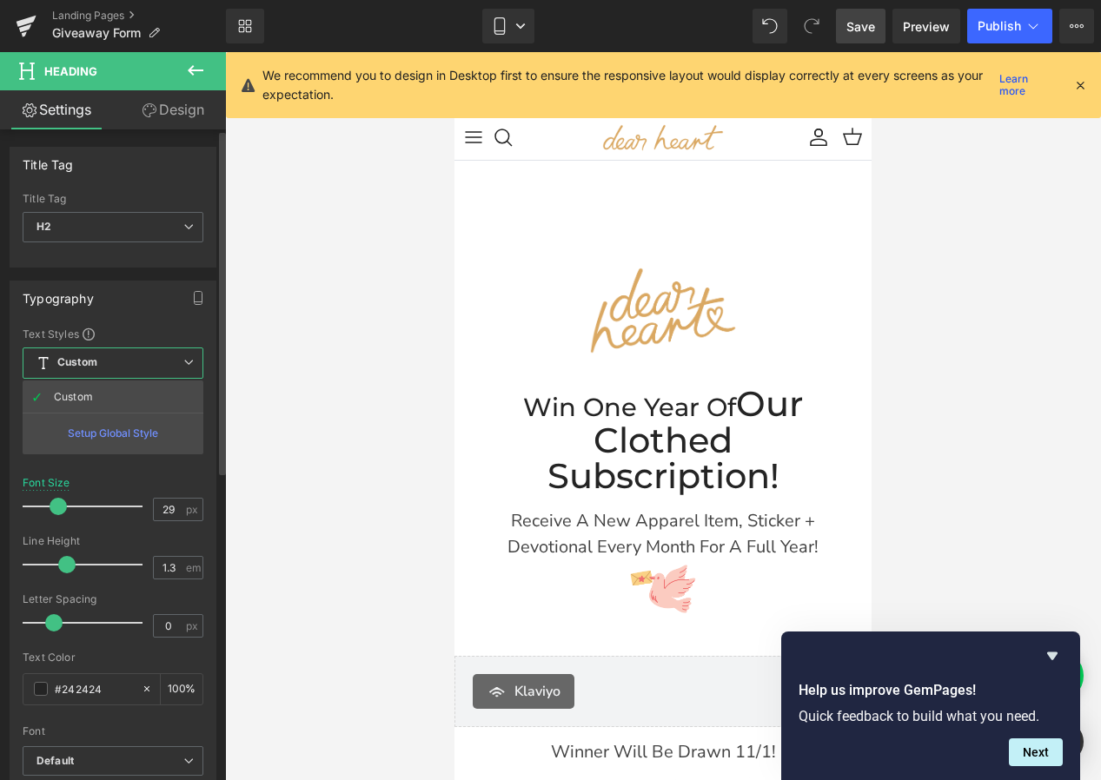
click at [127, 356] on span "Custom Setup Global Style" at bounding box center [113, 363] width 181 height 31
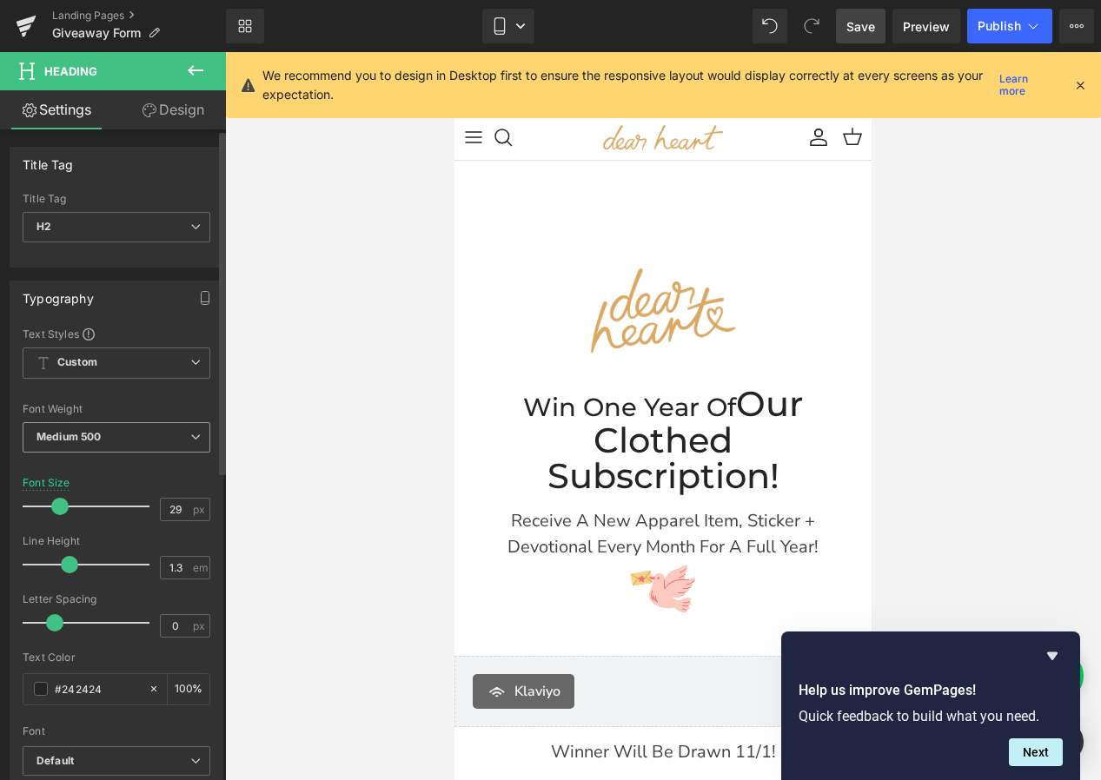
click at [110, 439] on span "Medium 500" at bounding box center [117, 437] width 188 height 30
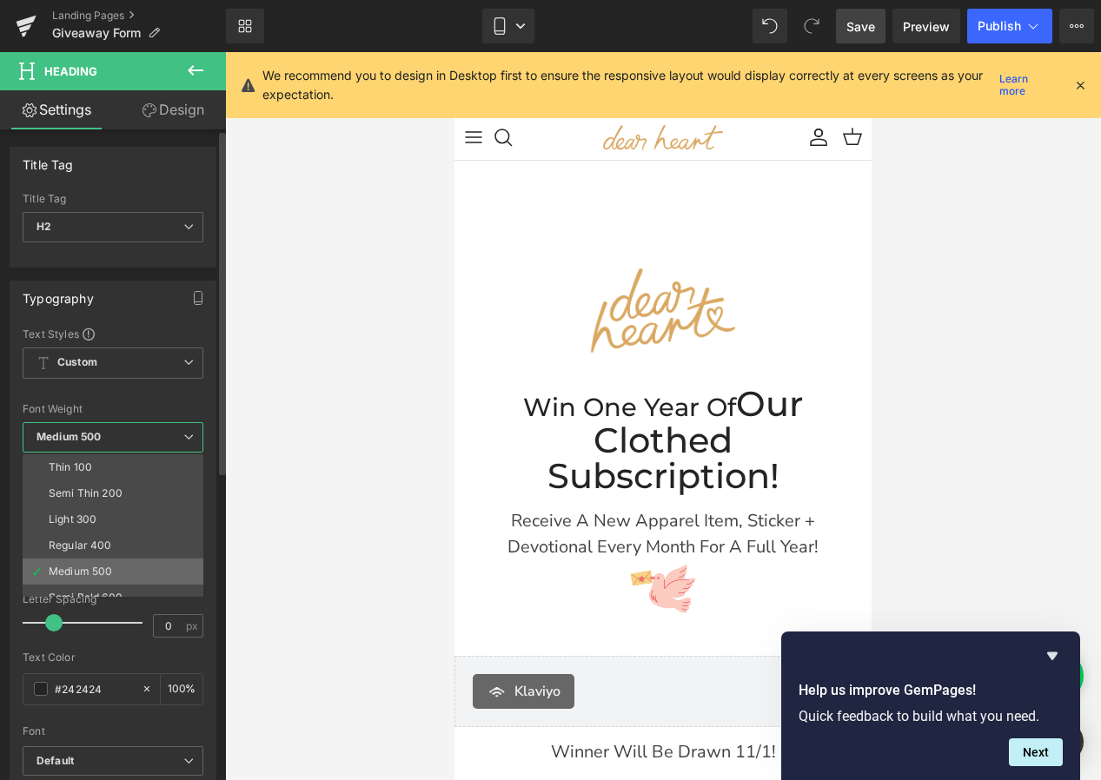
click at [87, 561] on li "Medium 500" at bounding box center [117, 572] width 189 height 26
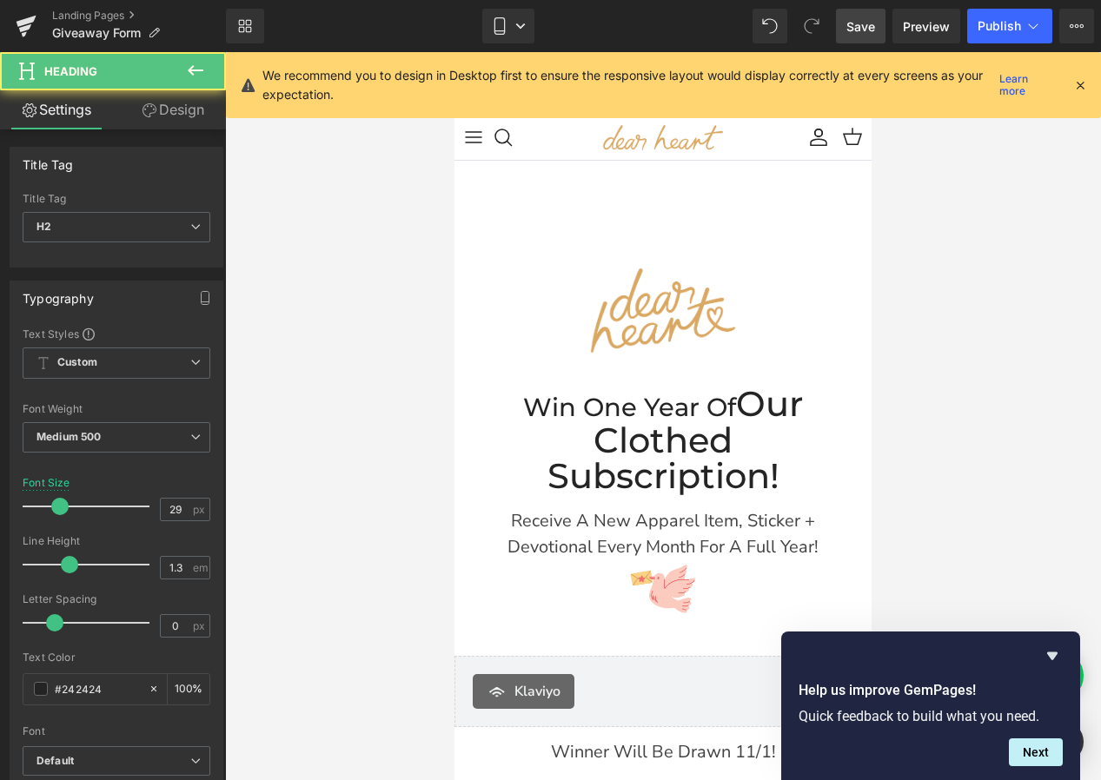
click at [751, 393] on span "Our Clothed Subscription!" at bounding box center [675, 439] width 256 height 115
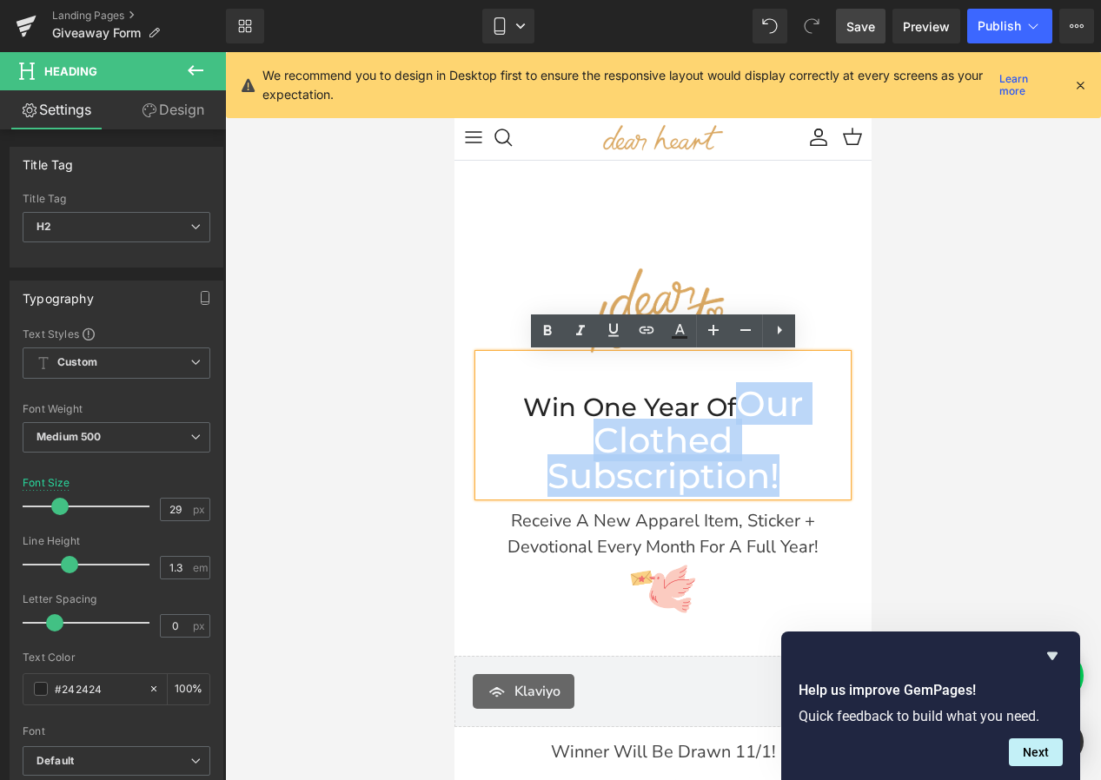
drag, startPoint x: 783, startPoint y: 473, endPoint x: 738, endPoint y: 412, distance: 76.5
click at [738, 412] on h2 "Win One Year of Our Clothed Subscription!" at bounding box center [663, 441] width 368 height 109
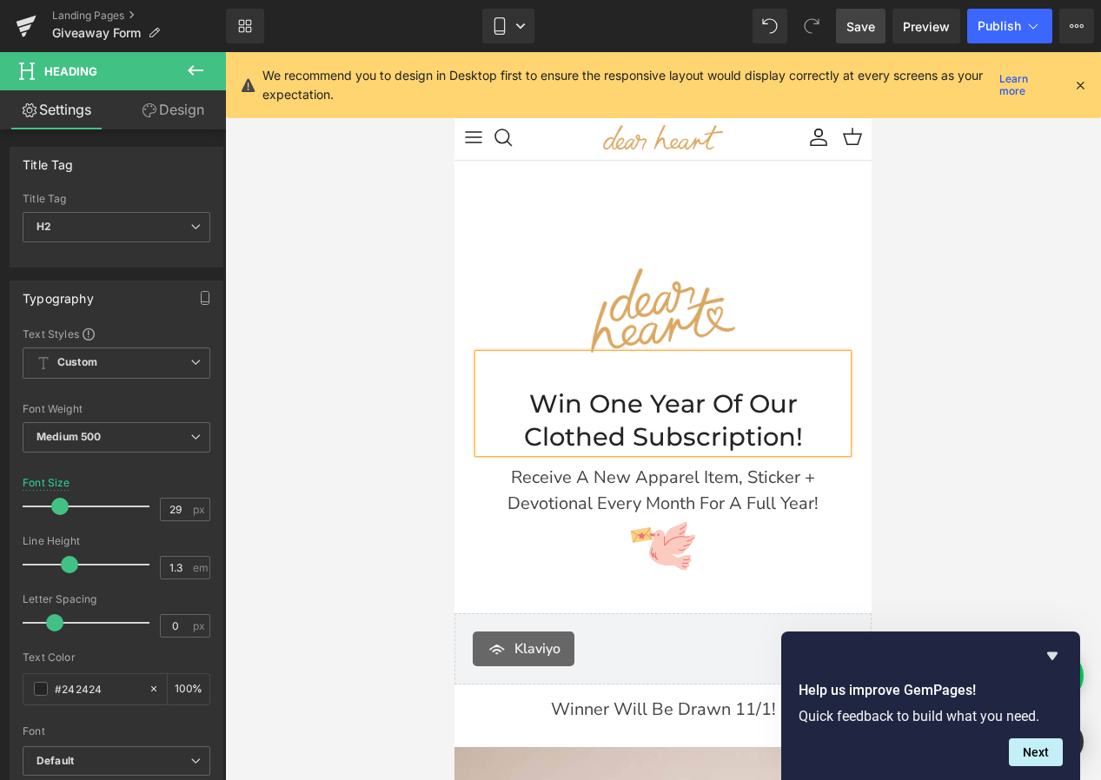
click at [365, 575] on div at bounding box center [663, 416] width 876 height 728
click at [518, 32] on link "Mobile" at bounding box center [508, 26] width 52 height 35
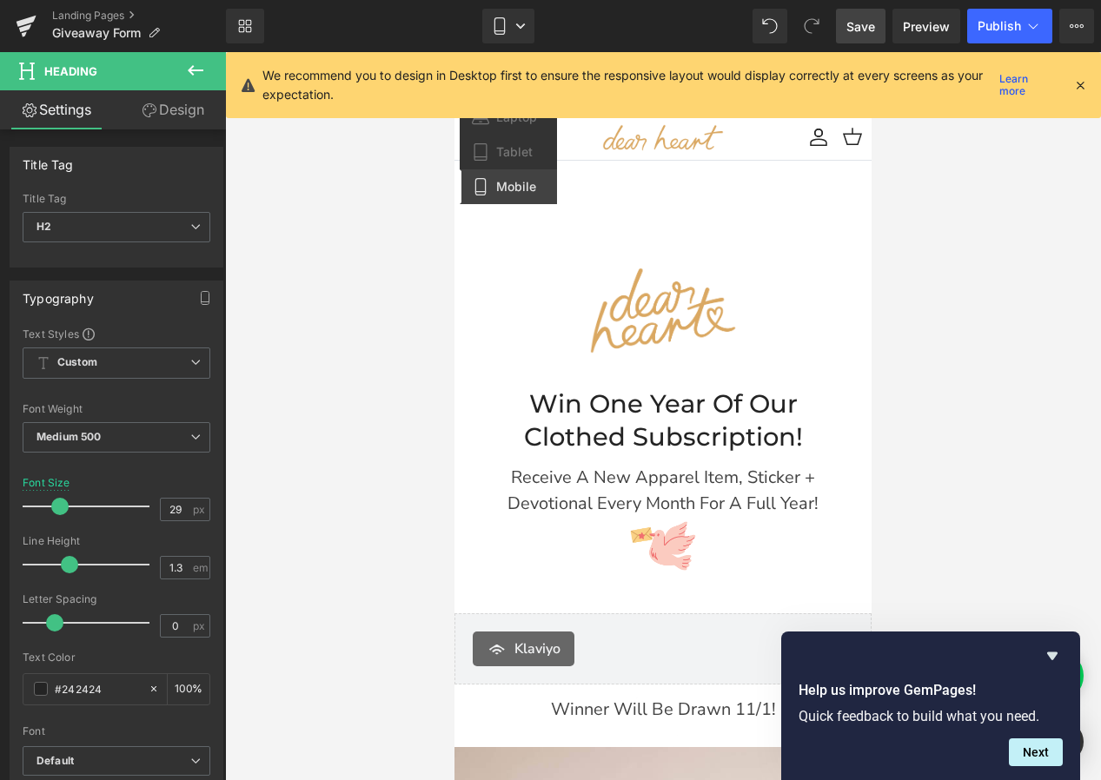
click at [1075, 89] on icon at bounding box center [1080, 85] width 16 height 16
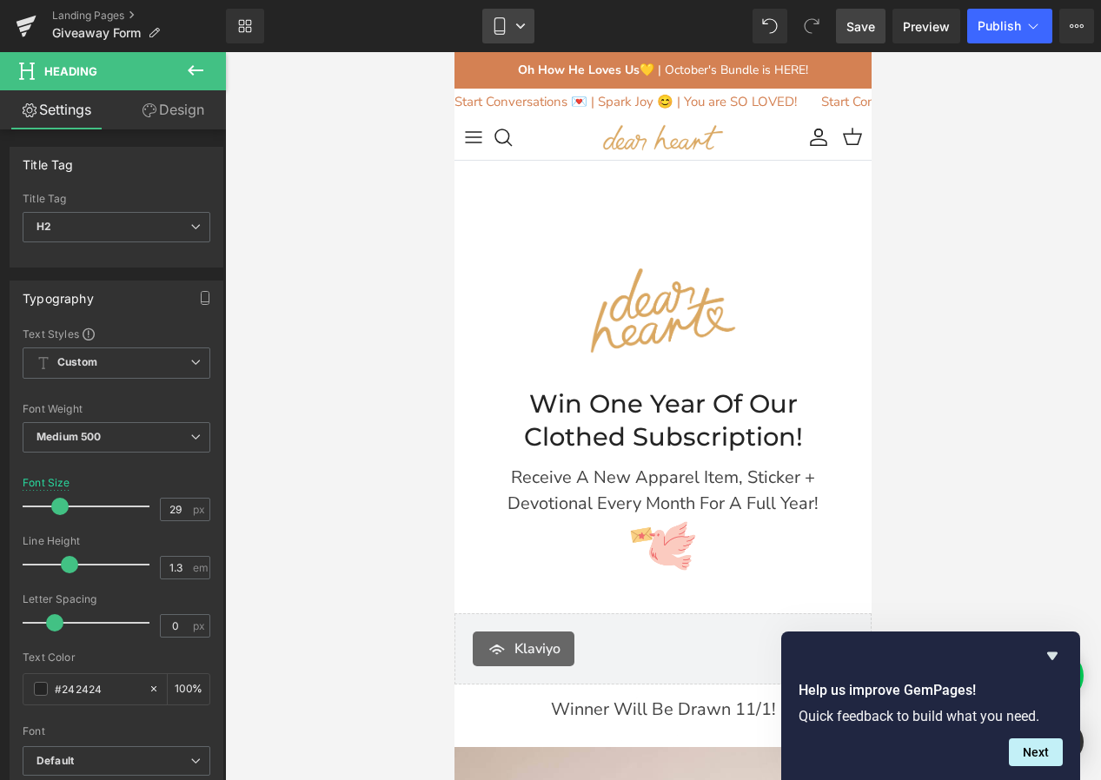
click at [511, 19] on link "Mobile" at bounding box center [508, 26] width 52 height 35
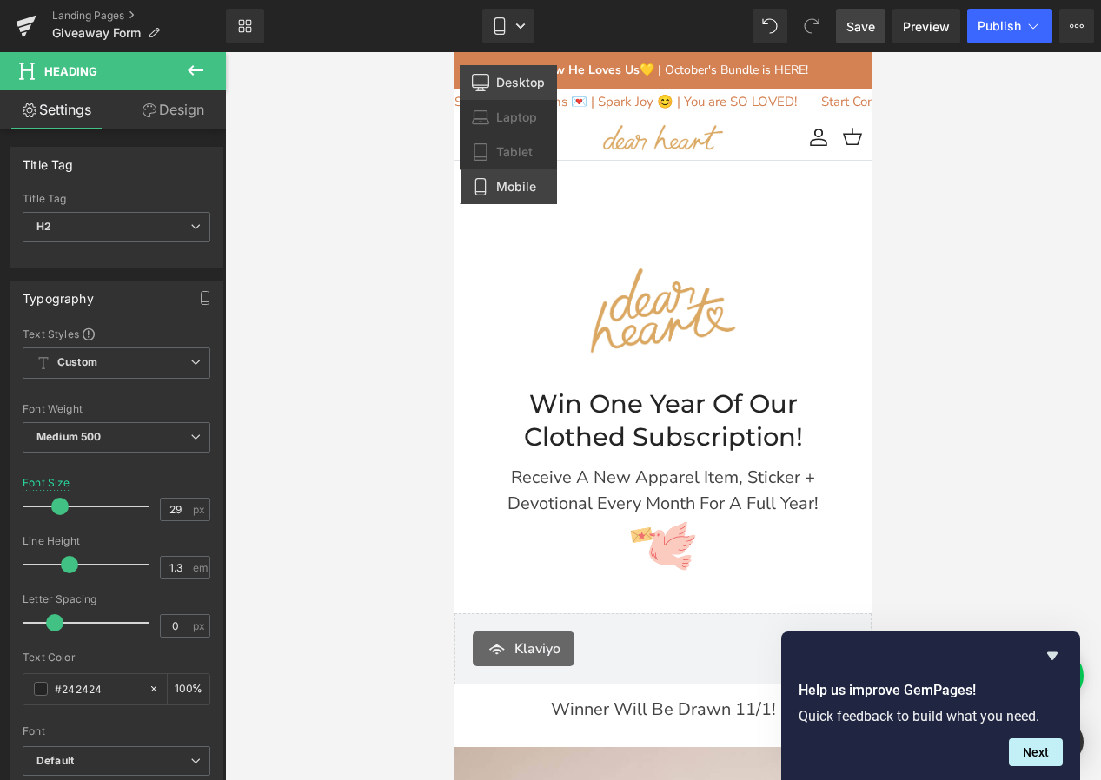
click at [509, 79] on span "Desktop" at bounding box center [520, 83] width 49 height 16
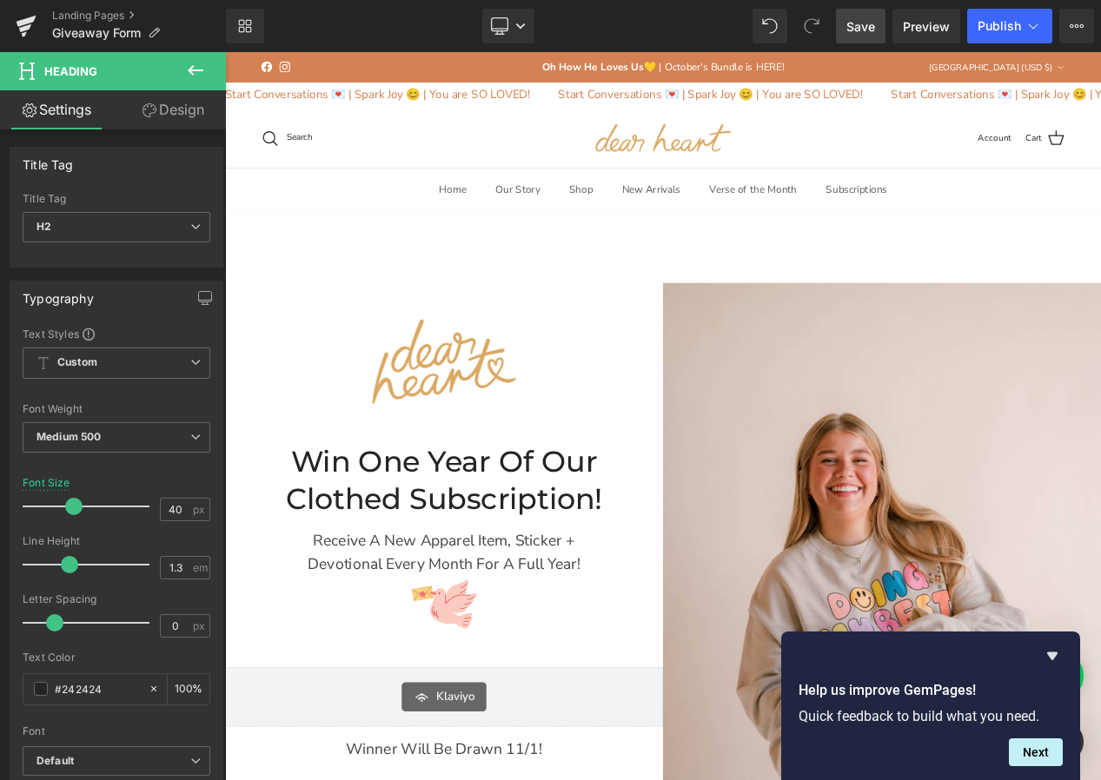
scroll to position [122, 0]
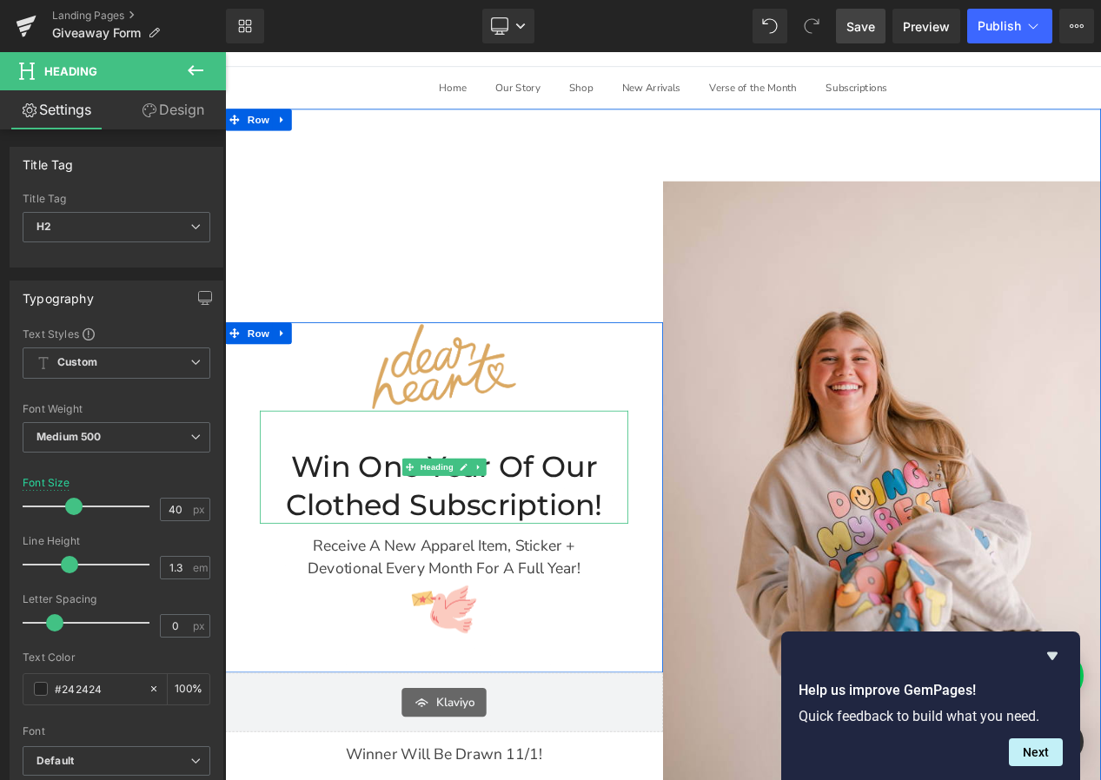
click at [610, 541] on h2 "Win One Year of Our Clothed Subscription!" at bounding box center [488, 573] width 442 height 90
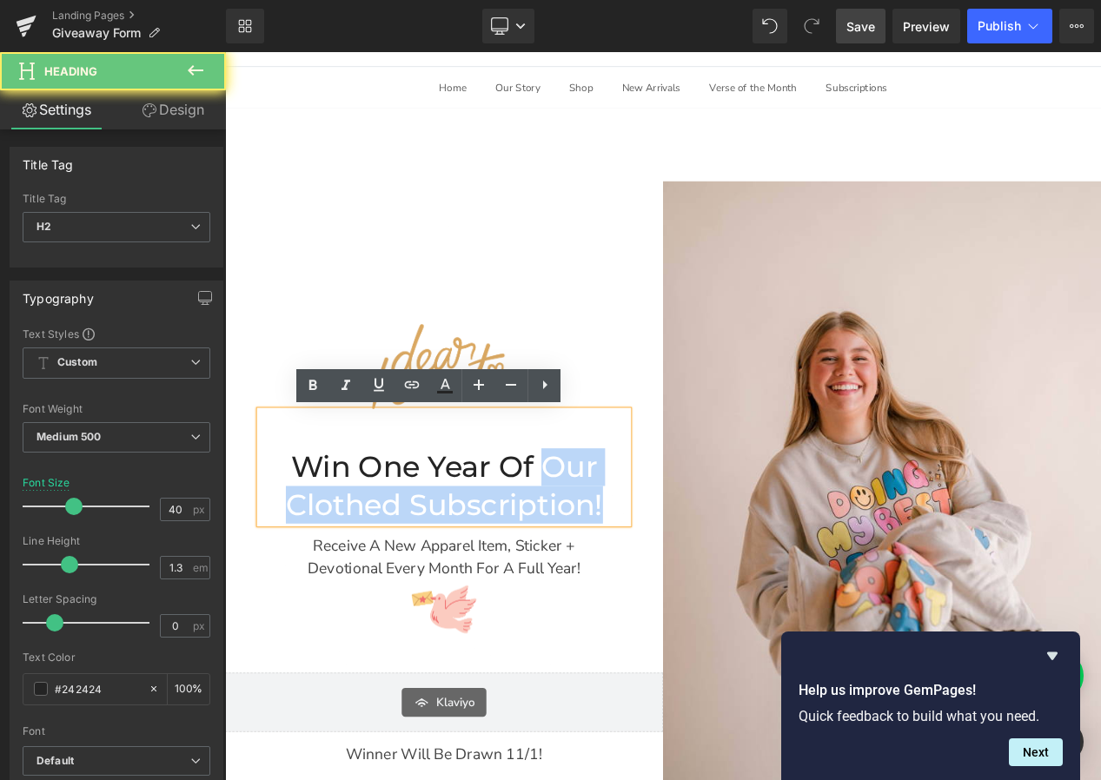
drag, startPoint x: 610, startPoint y: 541, endPoint x: 679, endPoint y: 597, distance: 88.3
click at [679, 597] on h2 "Win One Year of Our Clothed Subscription!" at bounding box center [488, 573] width 442 height 90
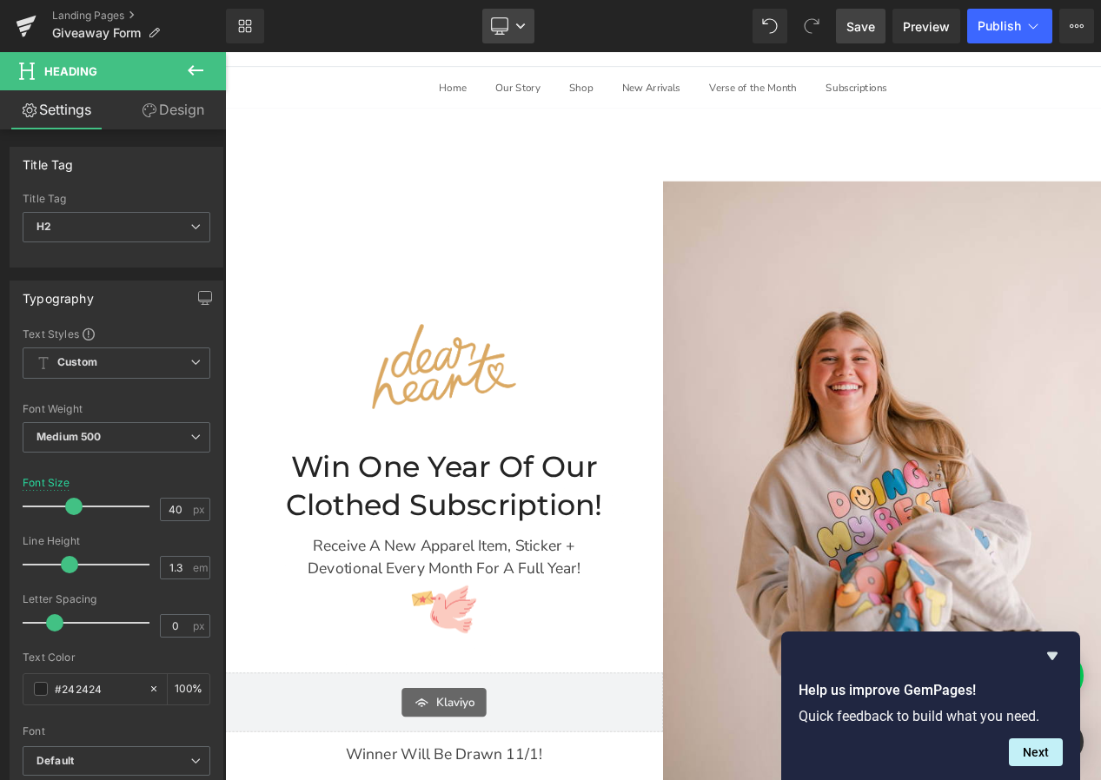
click at [518, 27] on icon at bounding box center [520, 26] width 10 height 10
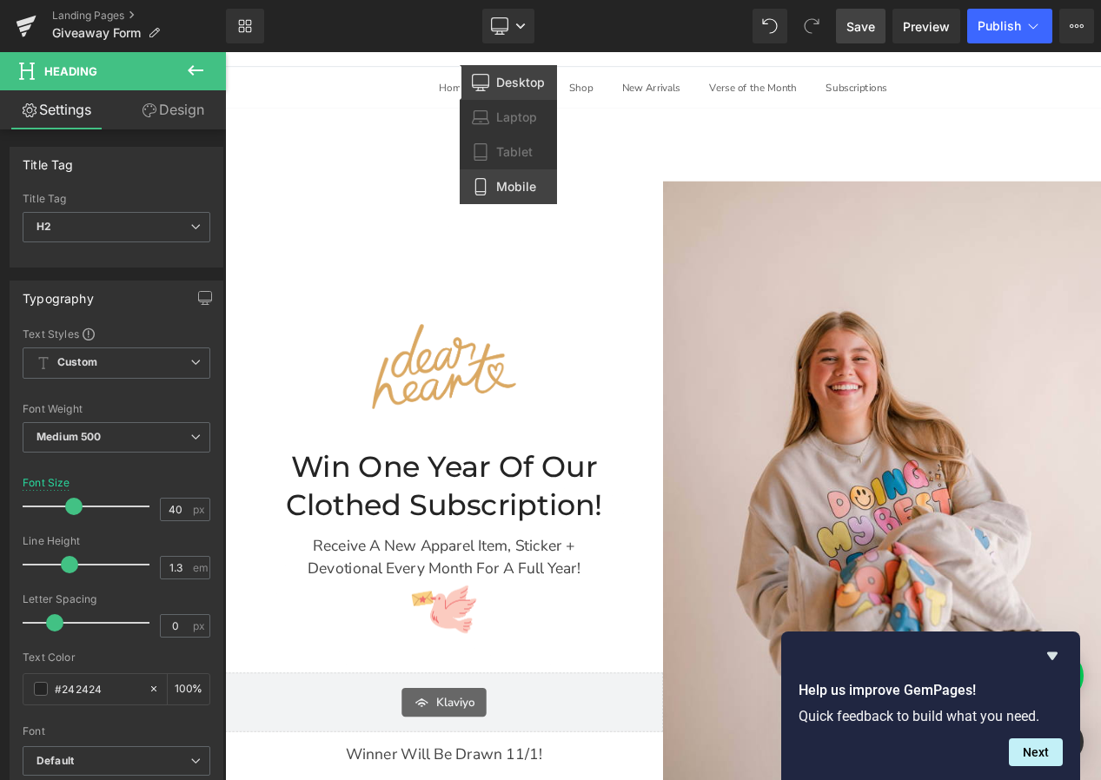
click at [495, 190] on link "Mobile" at bounding box center [508, 186] width 97 height 35
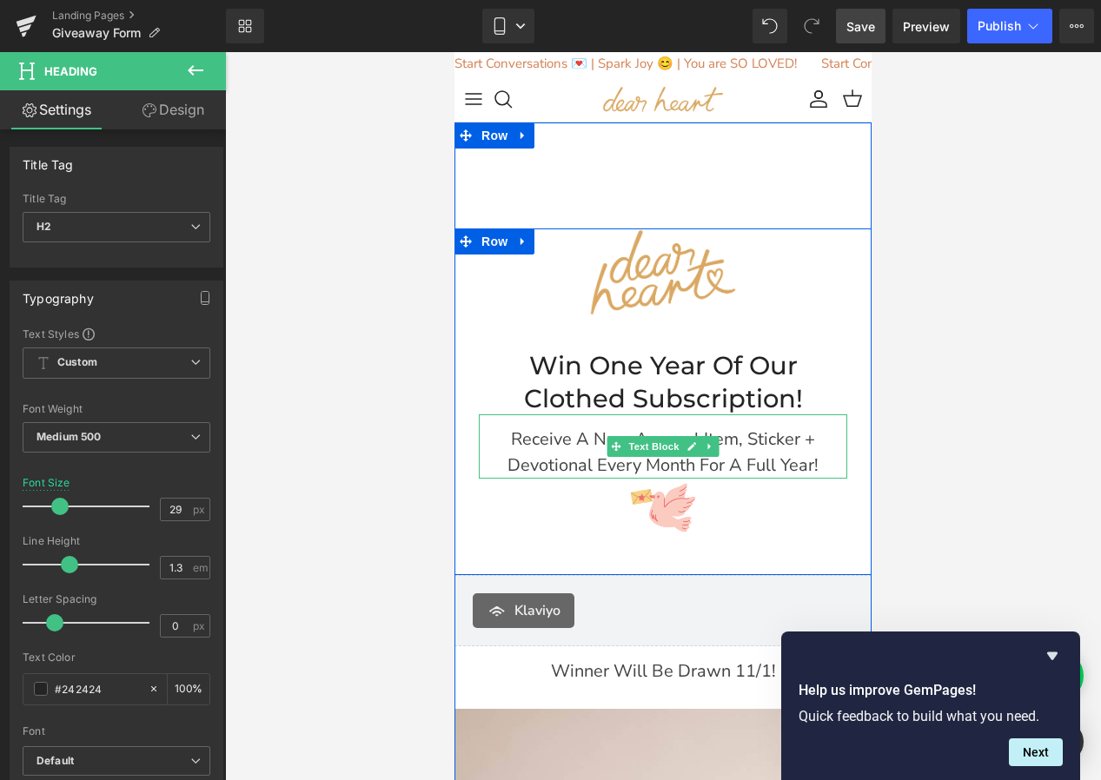
scroll to position [0, 0]
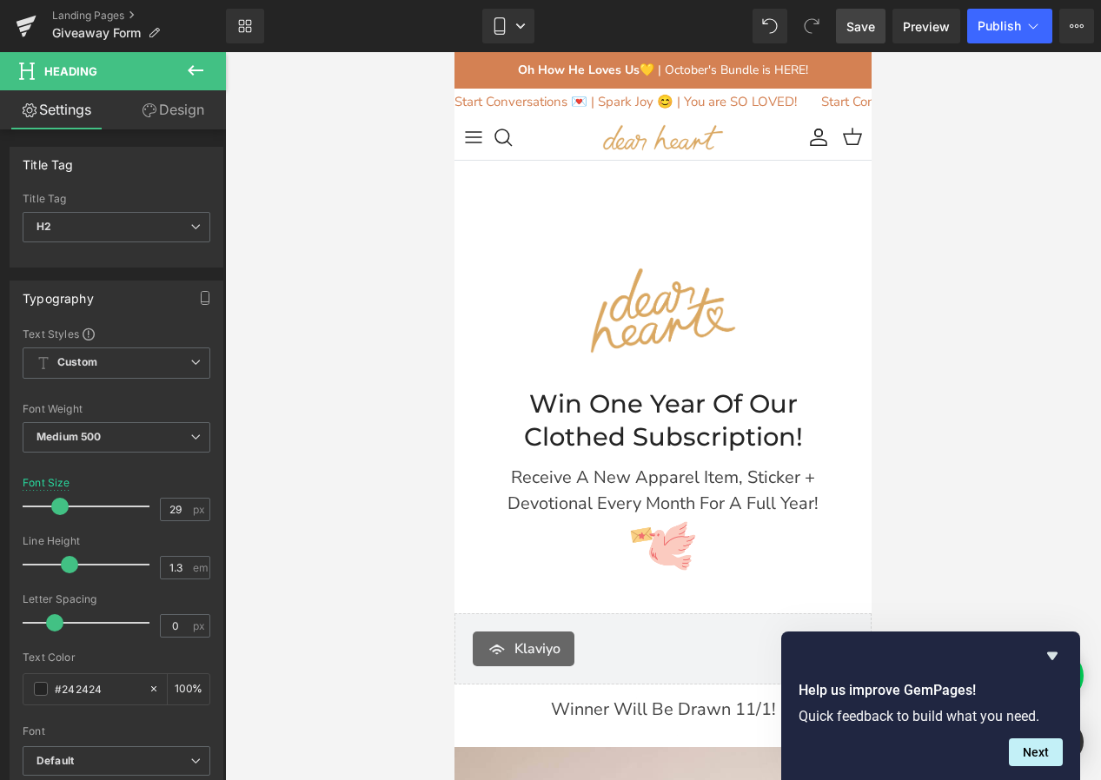
click at [854, 34] on span "Save" at bounding box center [860, 26] width 29 height 18
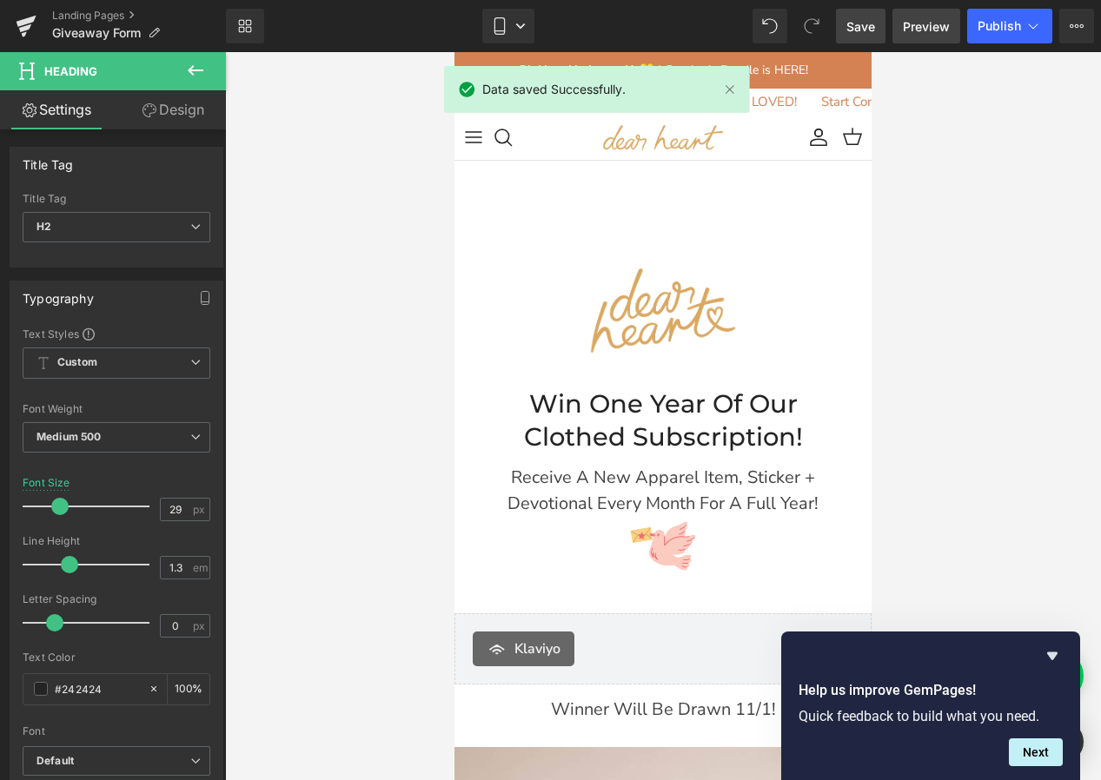
click at [932, 24] on span "Preview" at bounding box center [926, 26] width 47 height 18
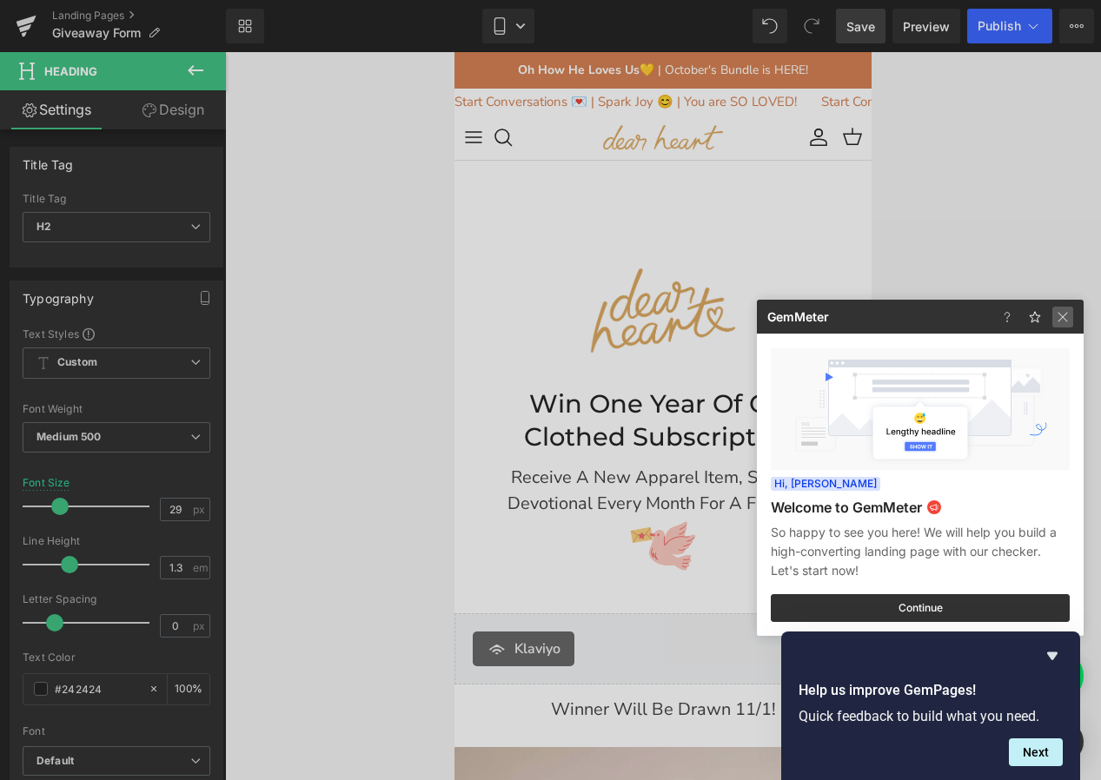
click at [1069, 319] on img at bounding box center [1062, 317] width 21 height 21
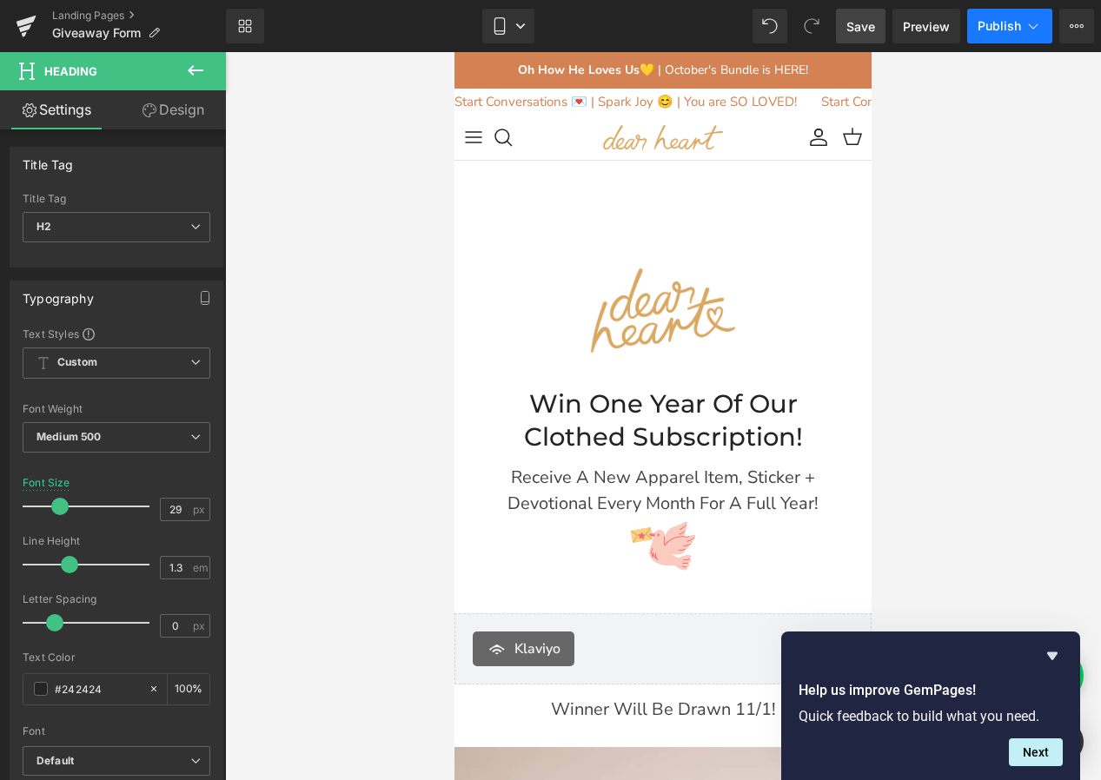
click at [1038, 25] on icon at bounding box center [1032, 25] width 17 height 17
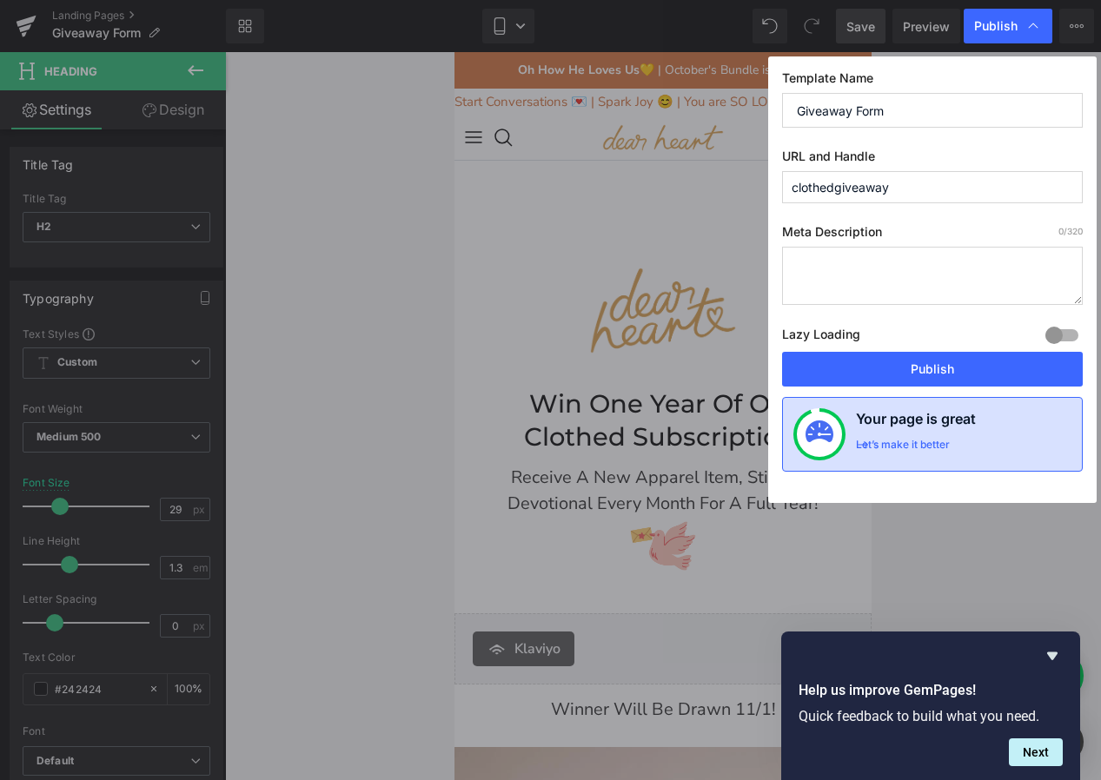
click at [881, 447] on div "Let’s make it better" at bounding box center [903, 449] width 94 height 23
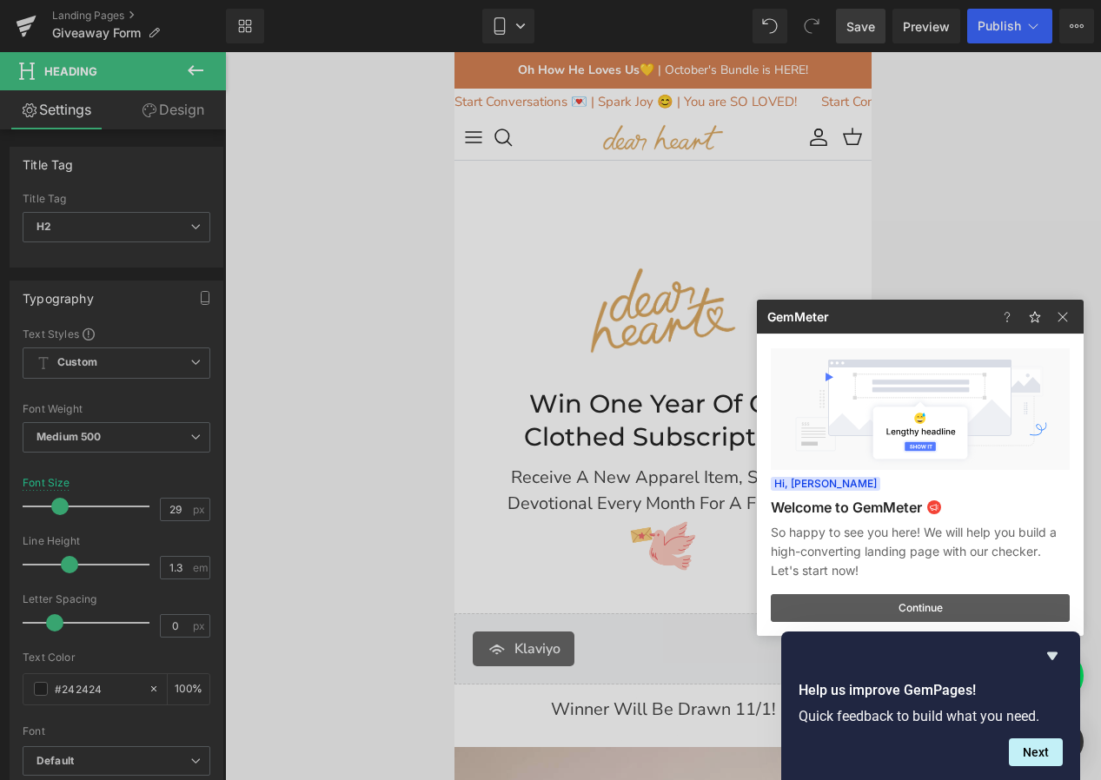
click at [923, 610] on button "Continue" at bounding box center [920, 608] width 299 height 28
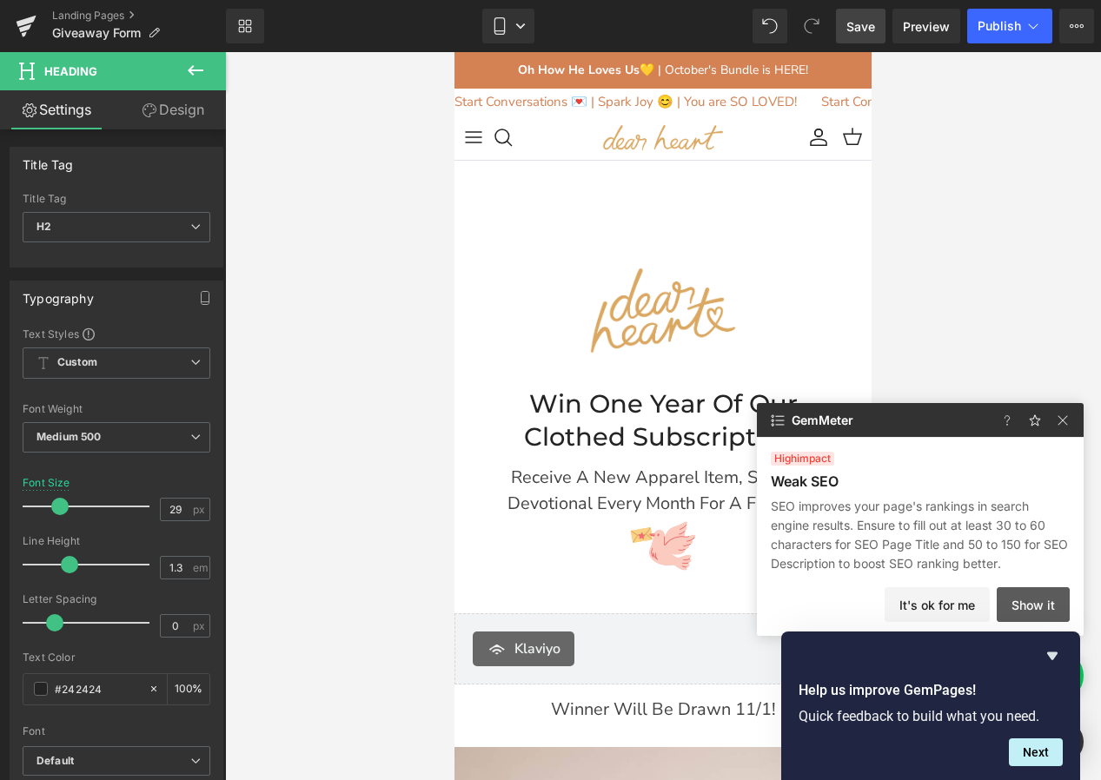
click at [1037, 611] on button "Show it" at bounding box center [1033, 604] width 73 height 35
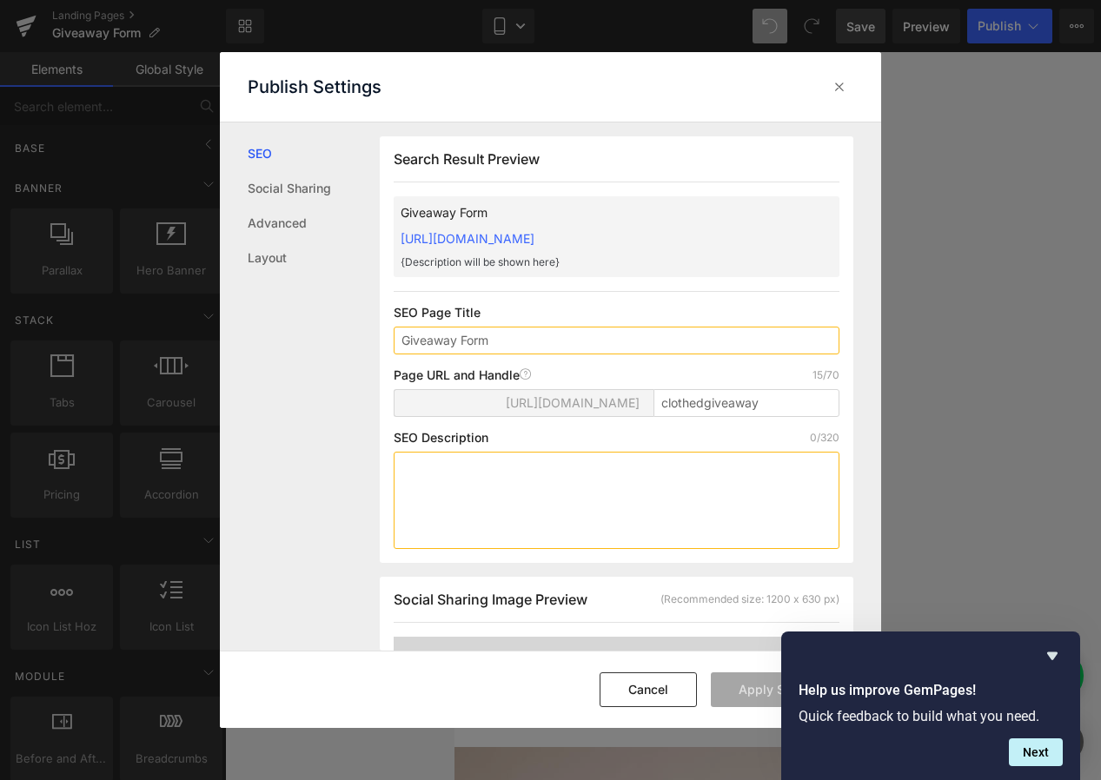
scroll to position [1, 0]
click at [839, 83] on icon at bounding box center [839, 86] width 17 height 17
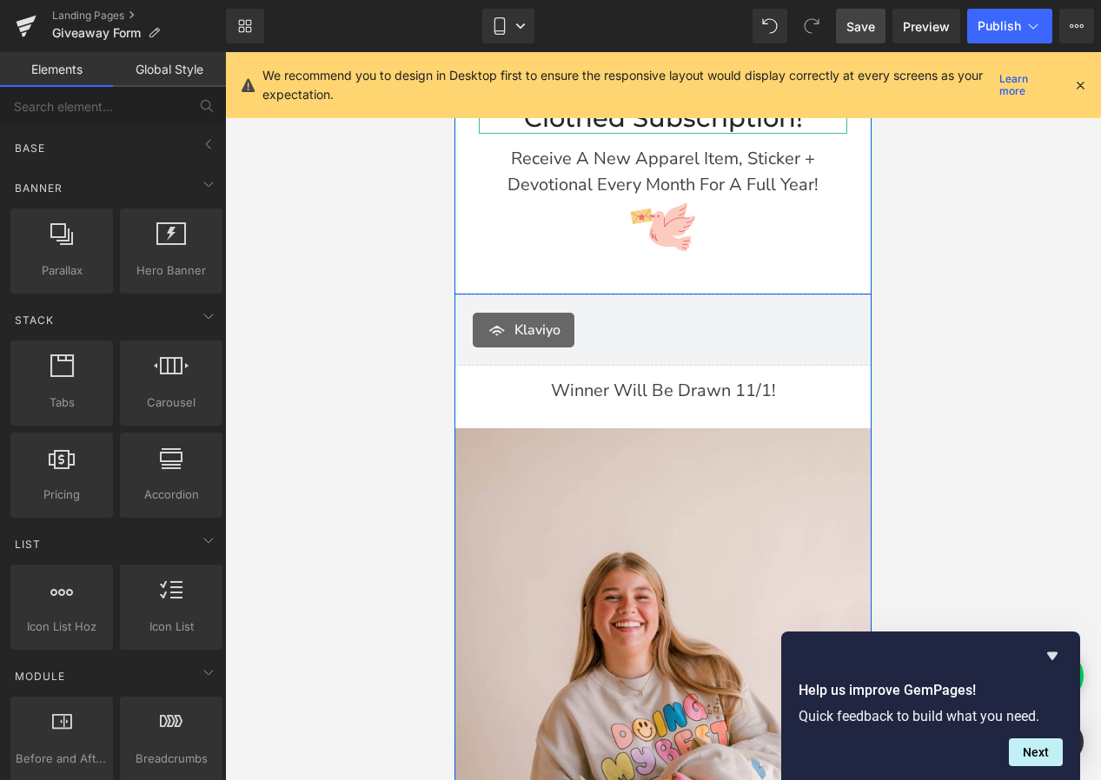
scroll to position [0, 0]
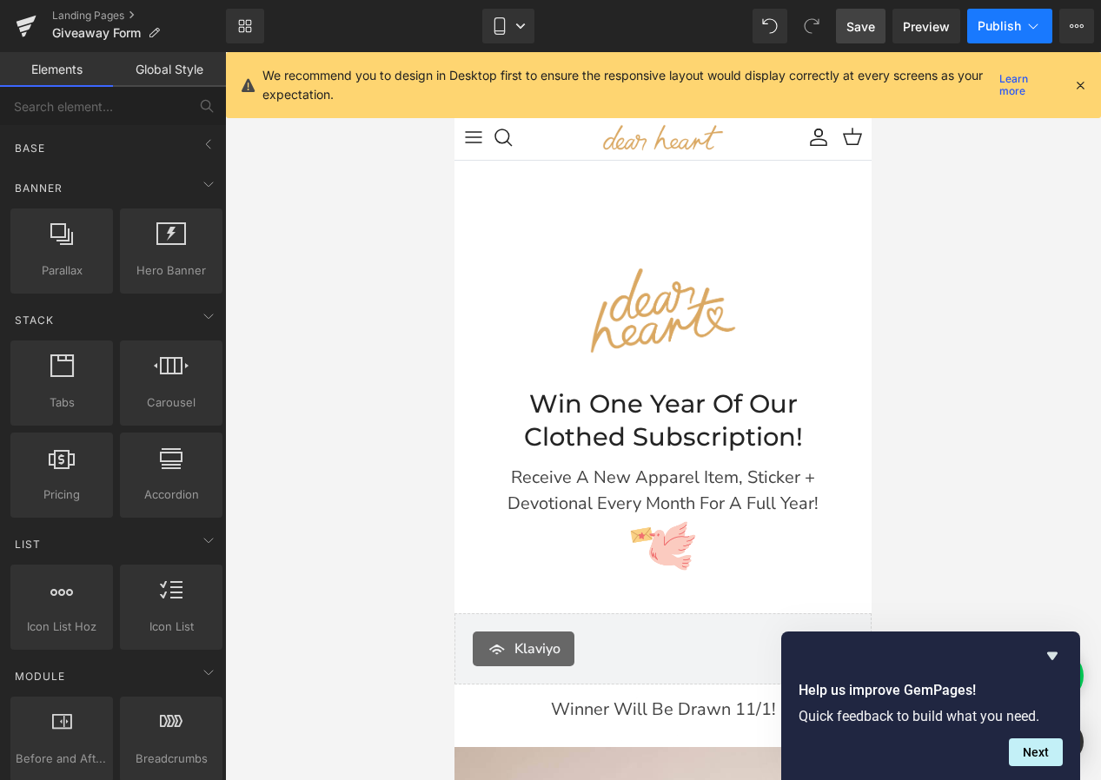
click at [1003, 37] on button "Publish" at bounding box center [1009, 26] width 85 height 35
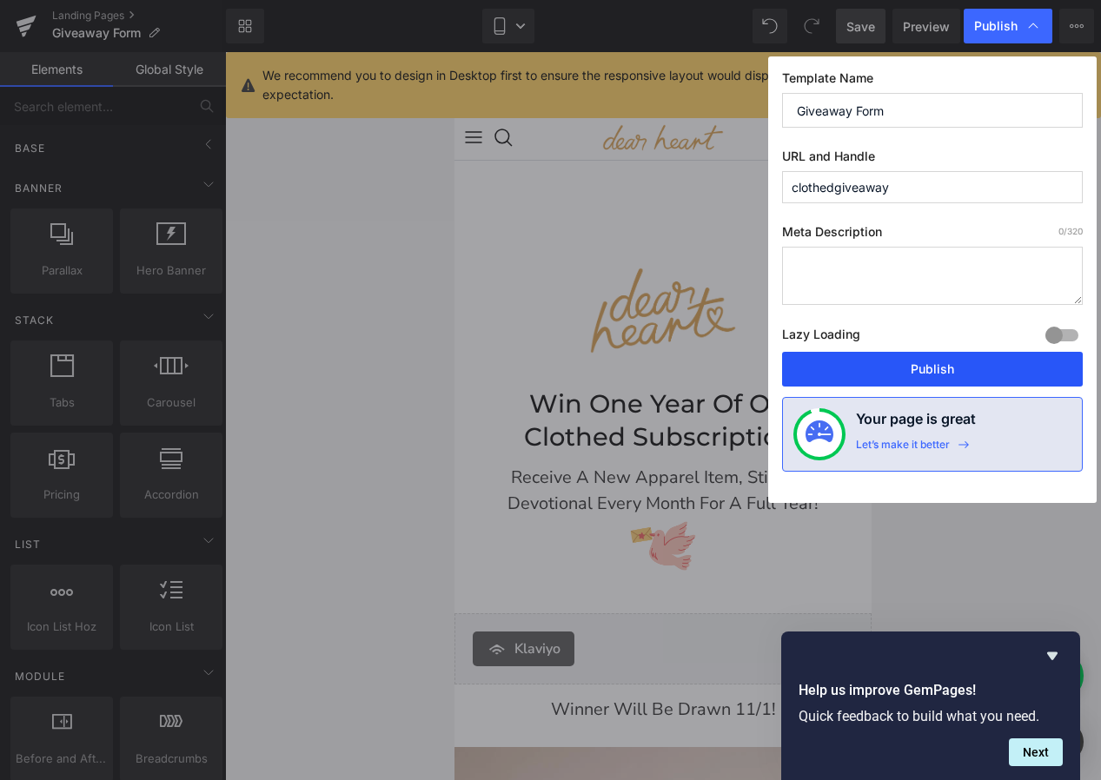
click at [938, 371] on button "Publish" at bounding box center [932, 369] width 301 height 35
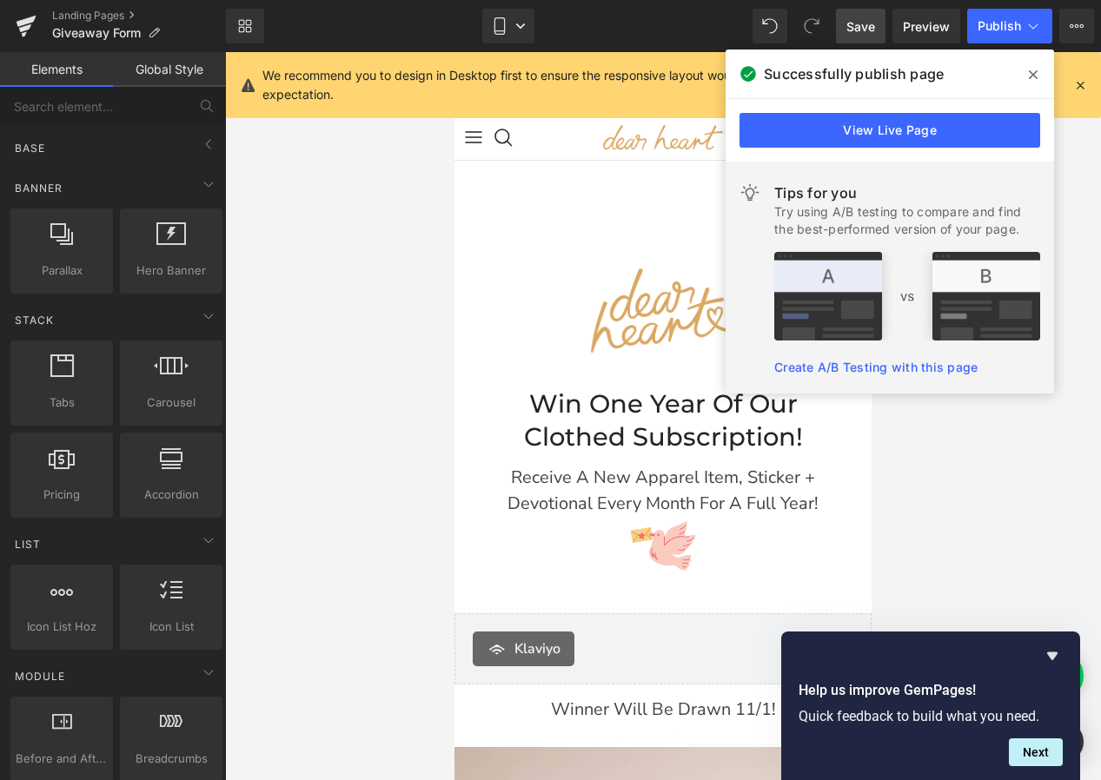
click at [1036, 78] on icon at bounding box center [1033, 74] width 9 height 9
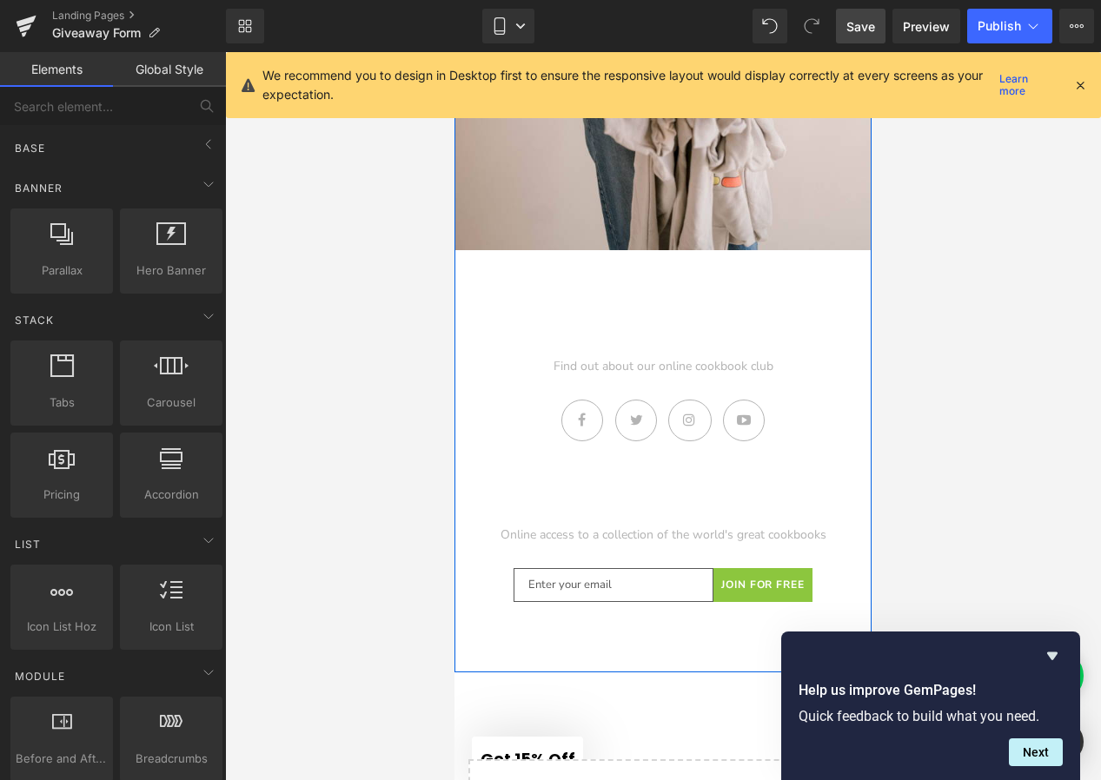
scroll to position [1135, 0]
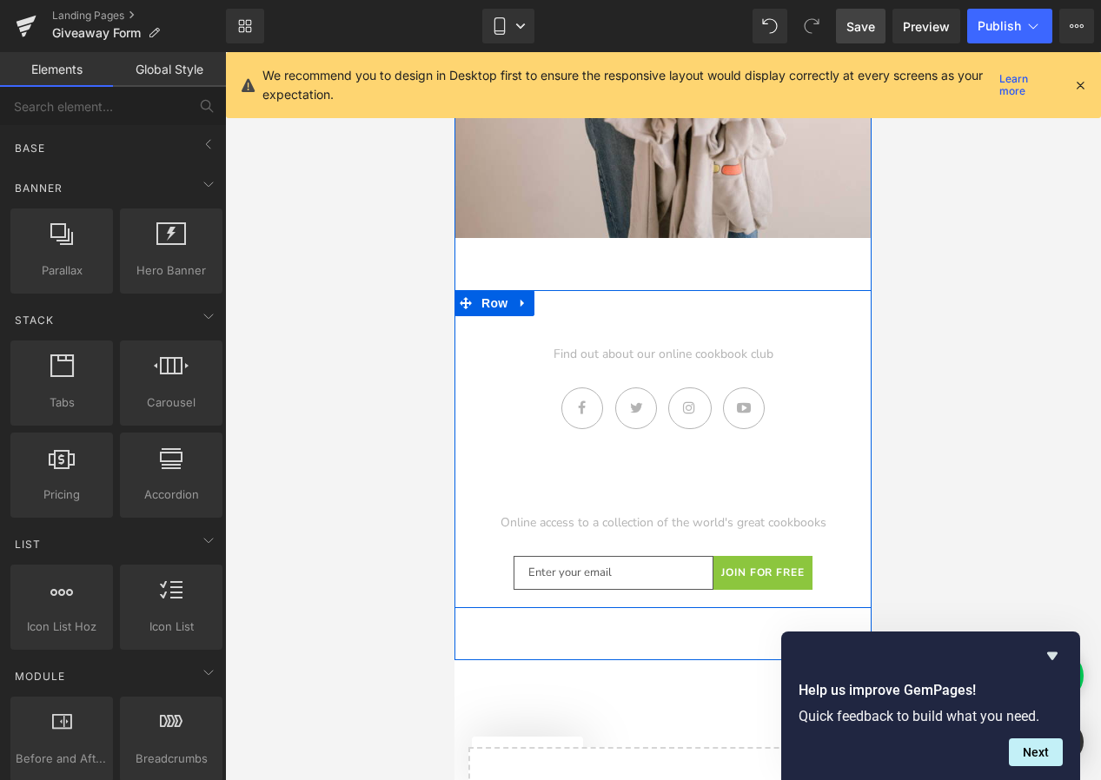
click at [555, 433] on div "Icon Icon Icon Icon Icon List Hoz" at bounding box center [662, 399] width 391 height 73
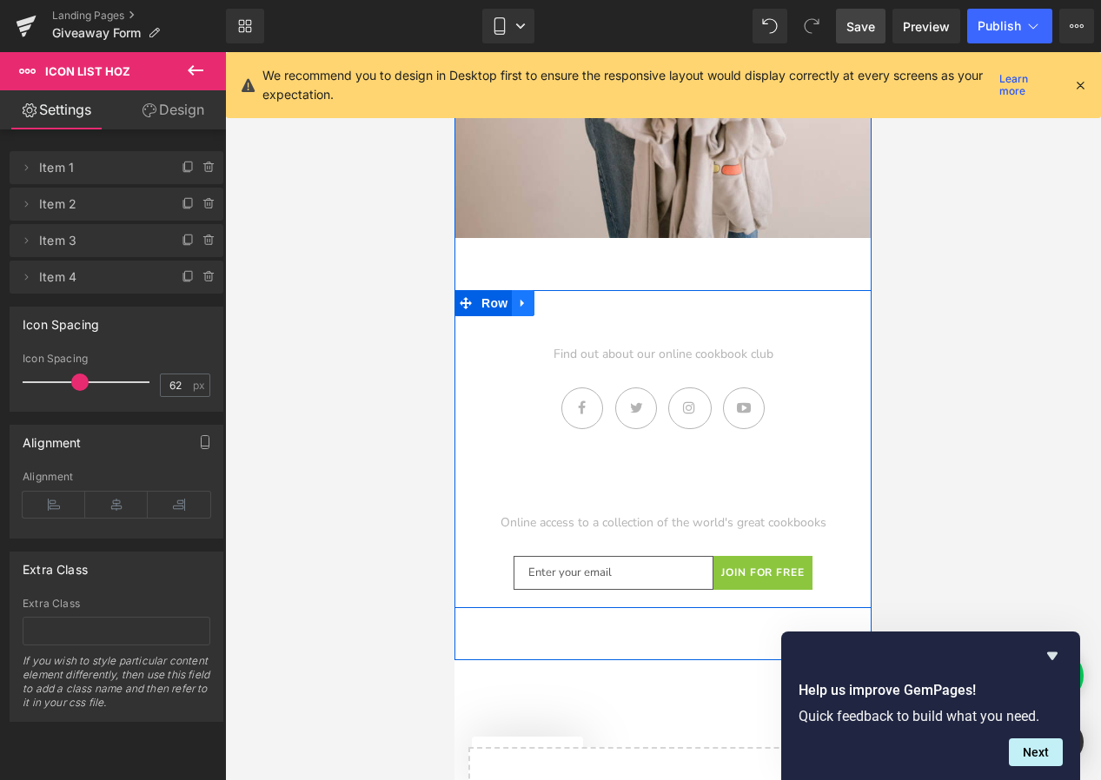
click at [521, 306] on link at bounding box center [523, 303] width 23 height 26
click at [559, 303] on link at bounding box center [568, 303] width 23 height 26
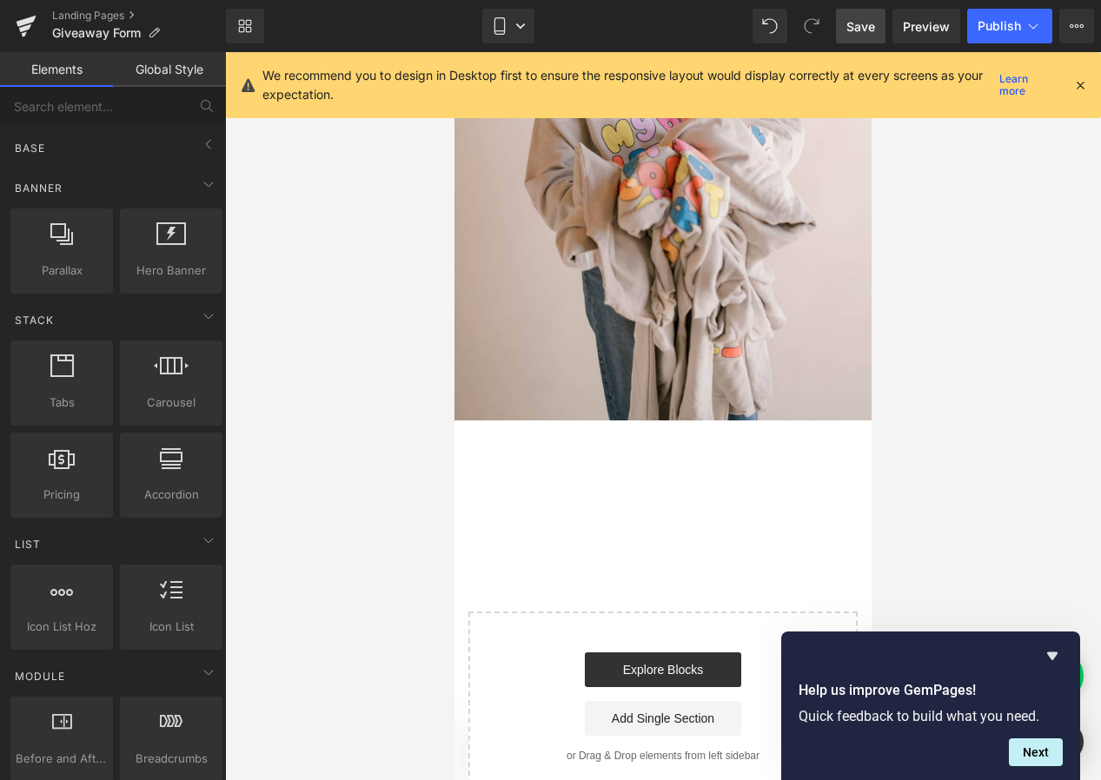
scroll to position [949, 0]
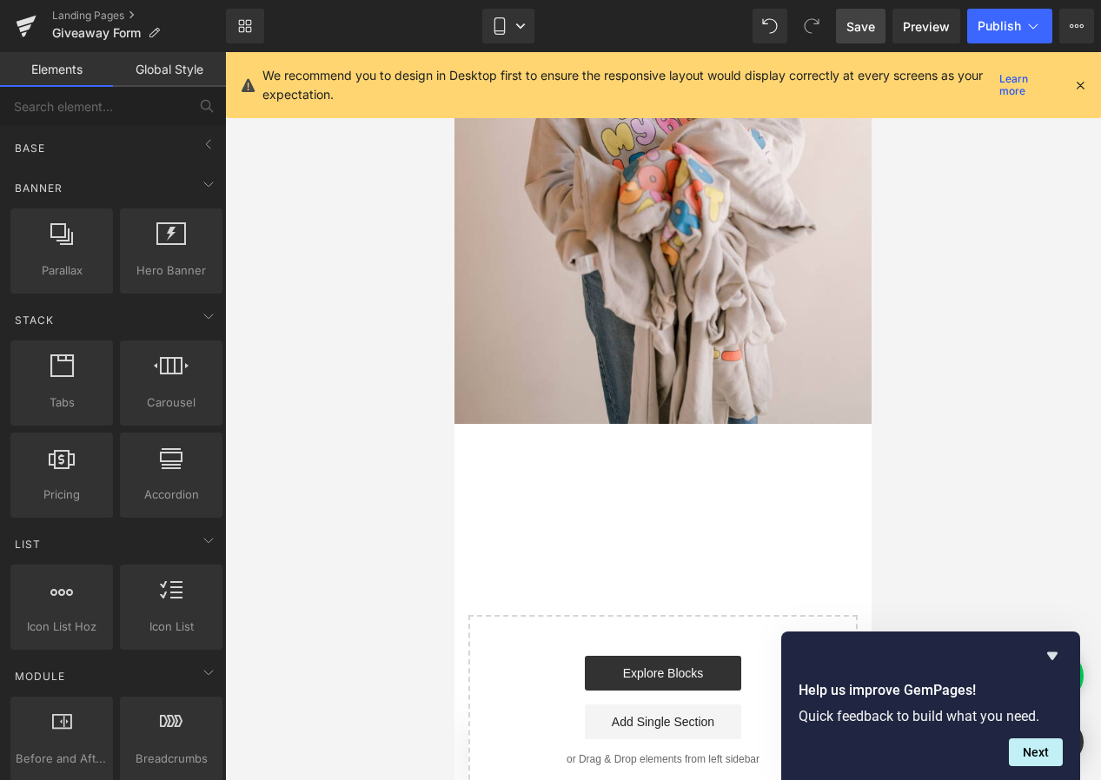
click at [858, 30] on span "Save" at bounding box center [860, 26] width 29 height 18
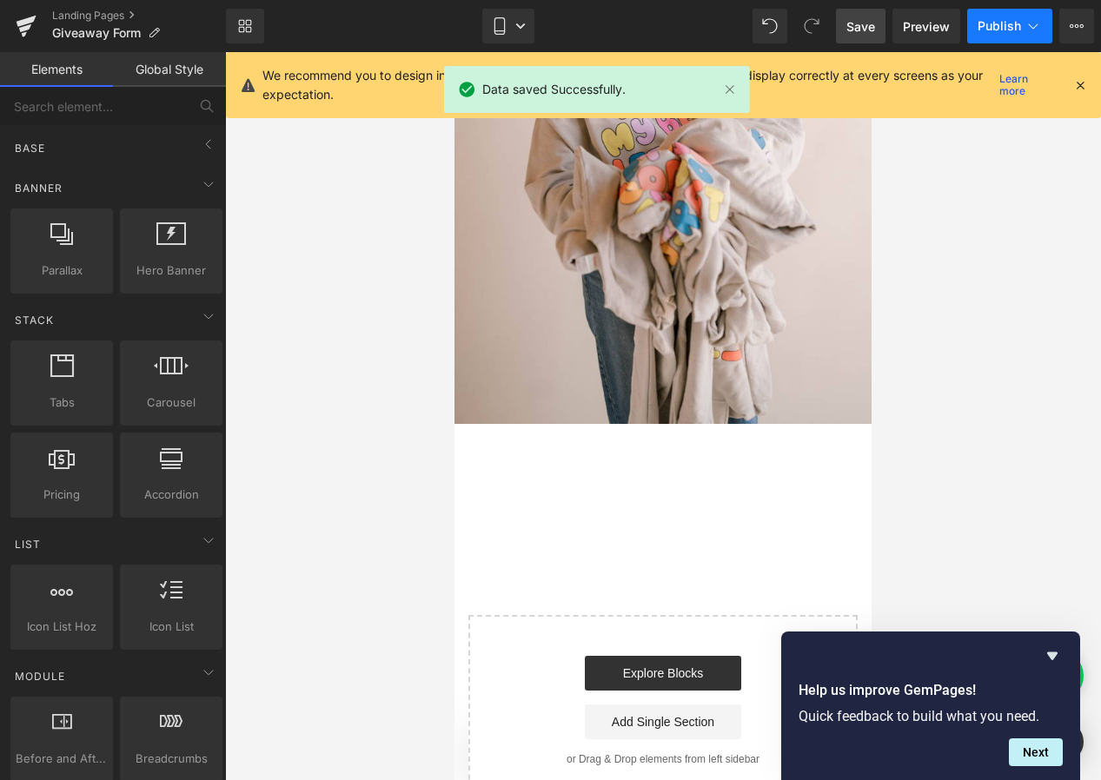
click at [1003, 24] on span "Publish" at bounding box center [998, 26] width 43 height 14
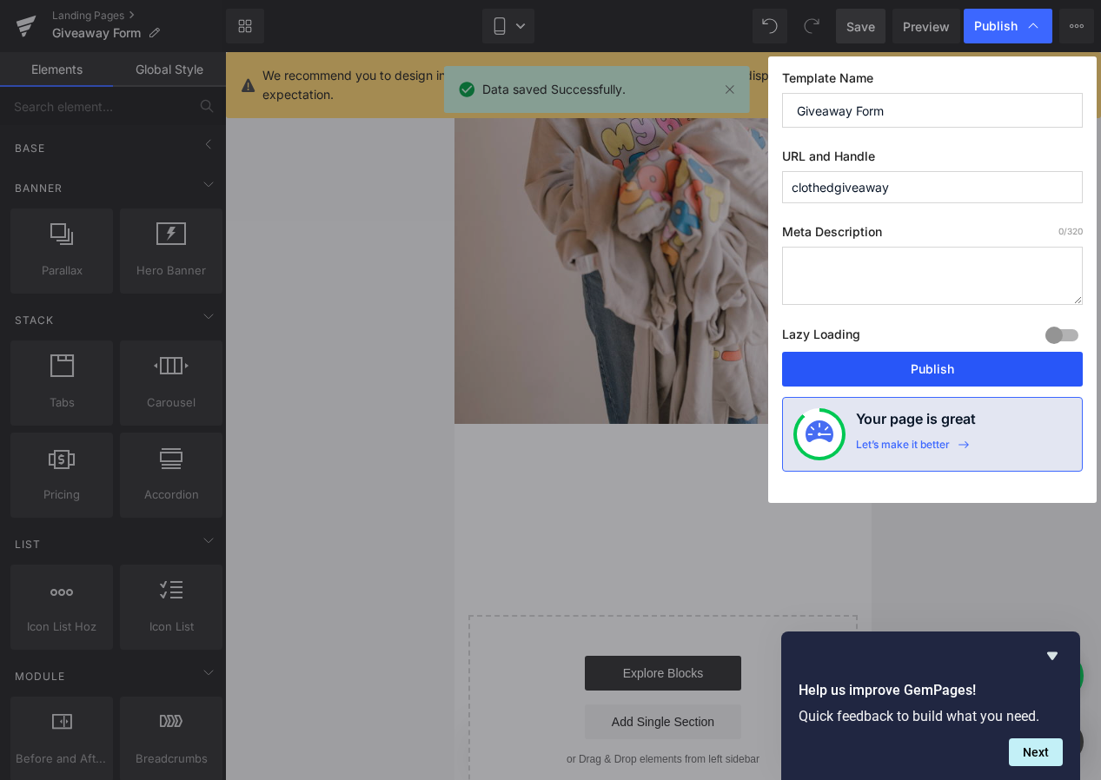
click at [926, 364] on button "Publish" at bounding box center [932, 369] width 301 height 35
